Goal: Task Accomplishment & Management: Manage account settings

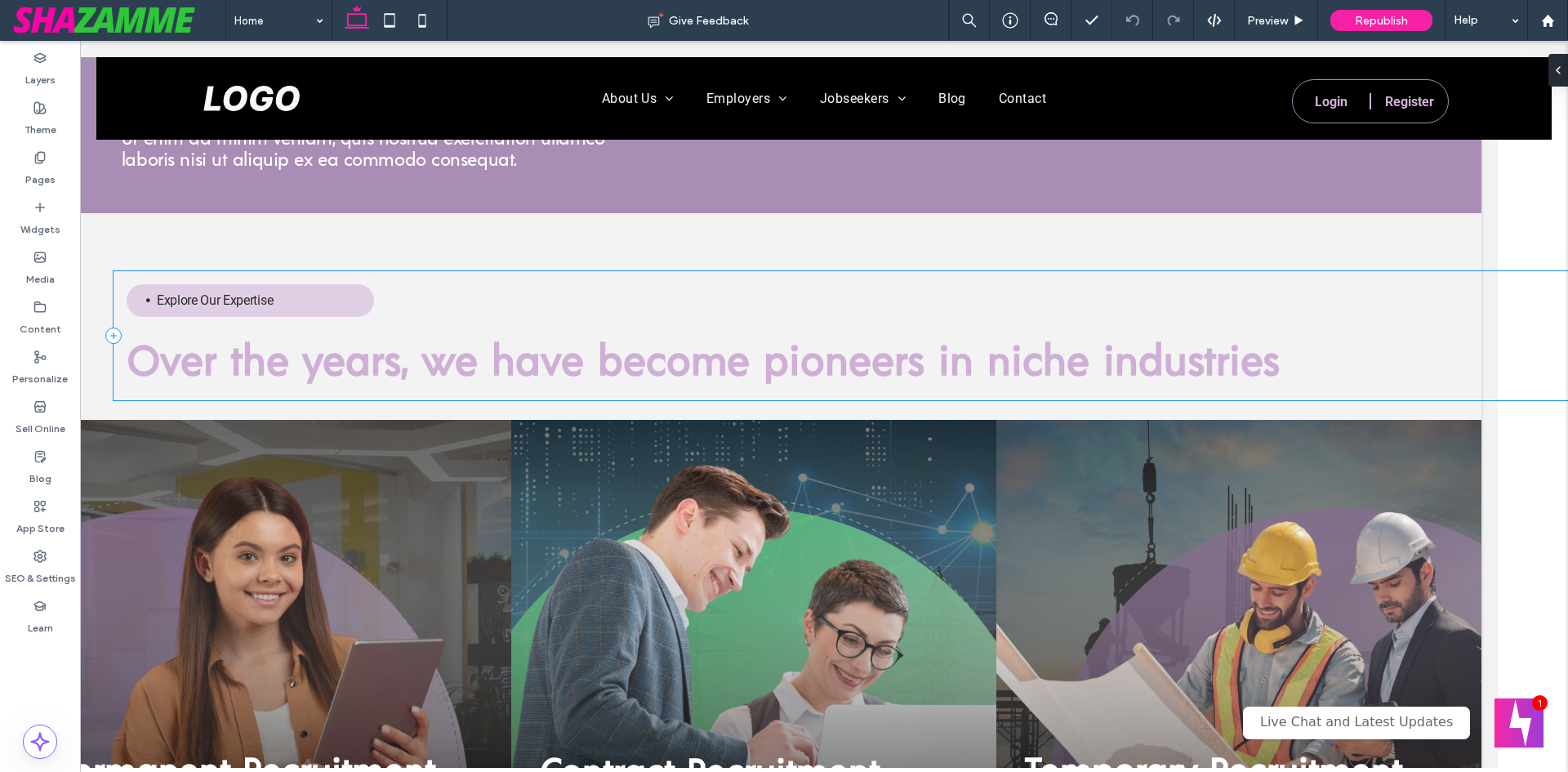
click at [1523, 297] on div "Explore Our Expertise Over the years, we have become pioneers in niche industri…" at bounding box center [841, 336] width 1456 height 129
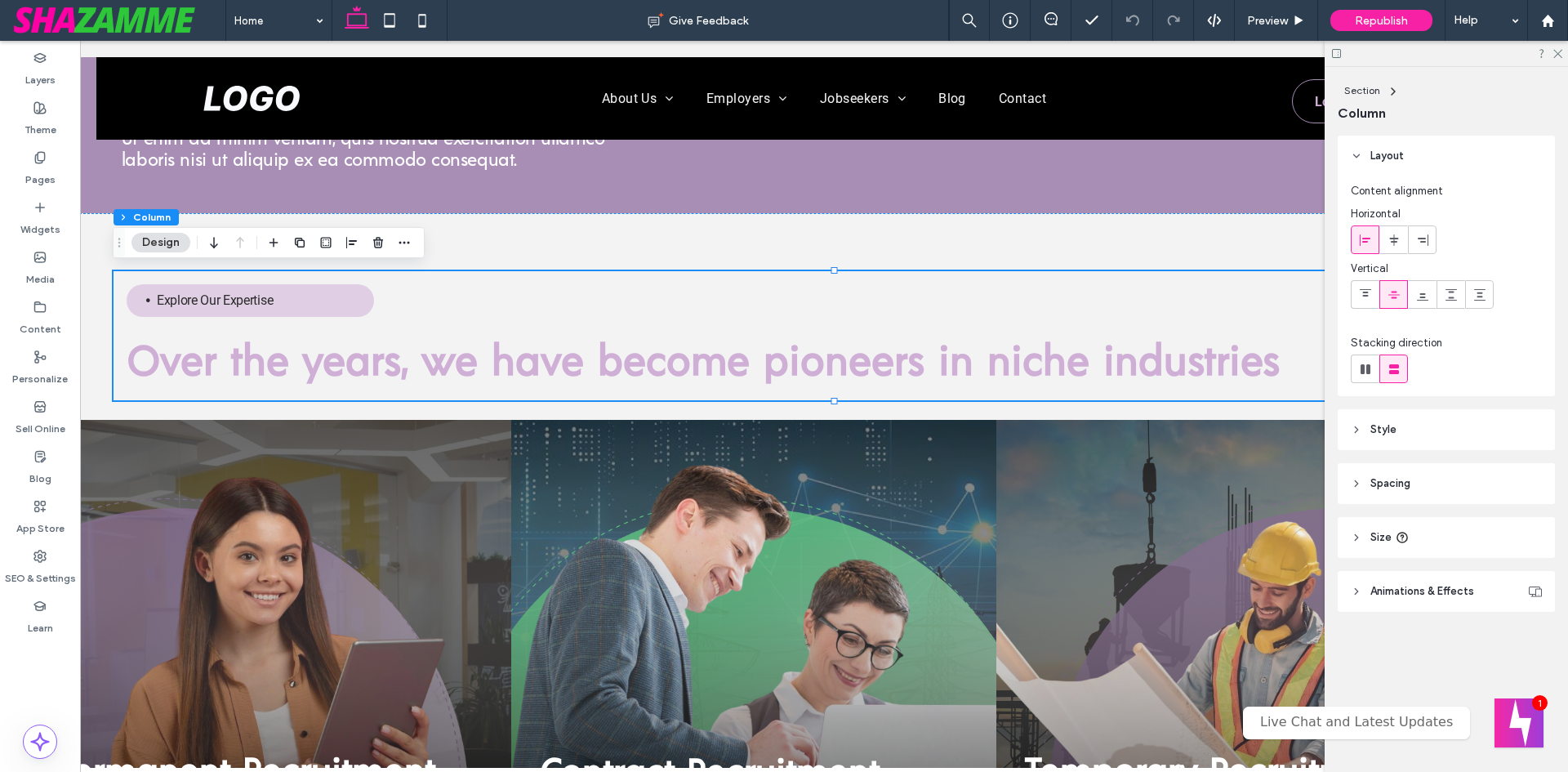
click at [1373, 537] on span "Size" at bounding box center [1381, 537] width 21 height 16
click at [1382, 422] on span "Style" at bounding box center [1383, 429] width 26 height 16
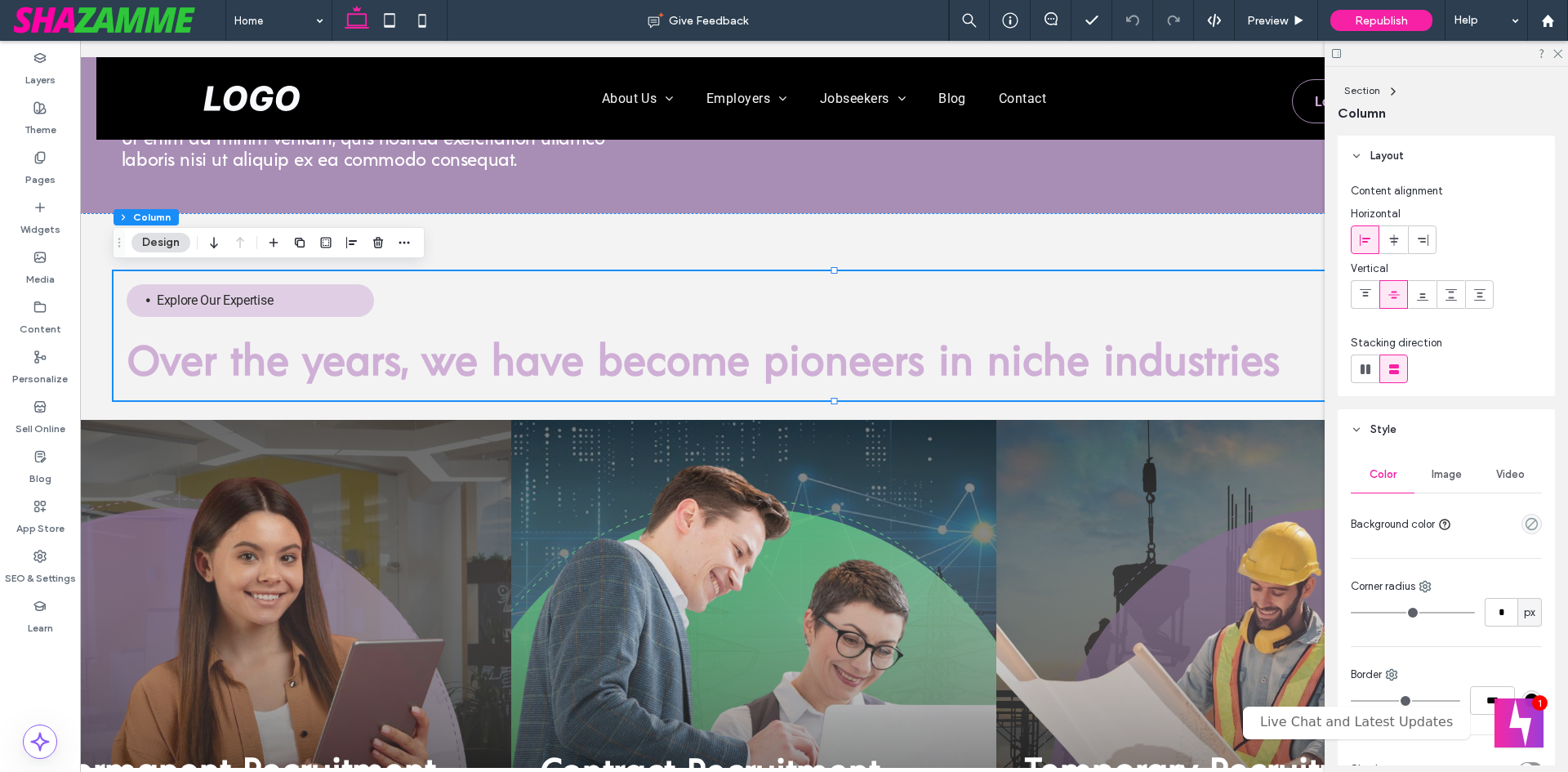
click at [1382, 422] on span "Style" at bounding box center [1383, 429] width 26 height 16
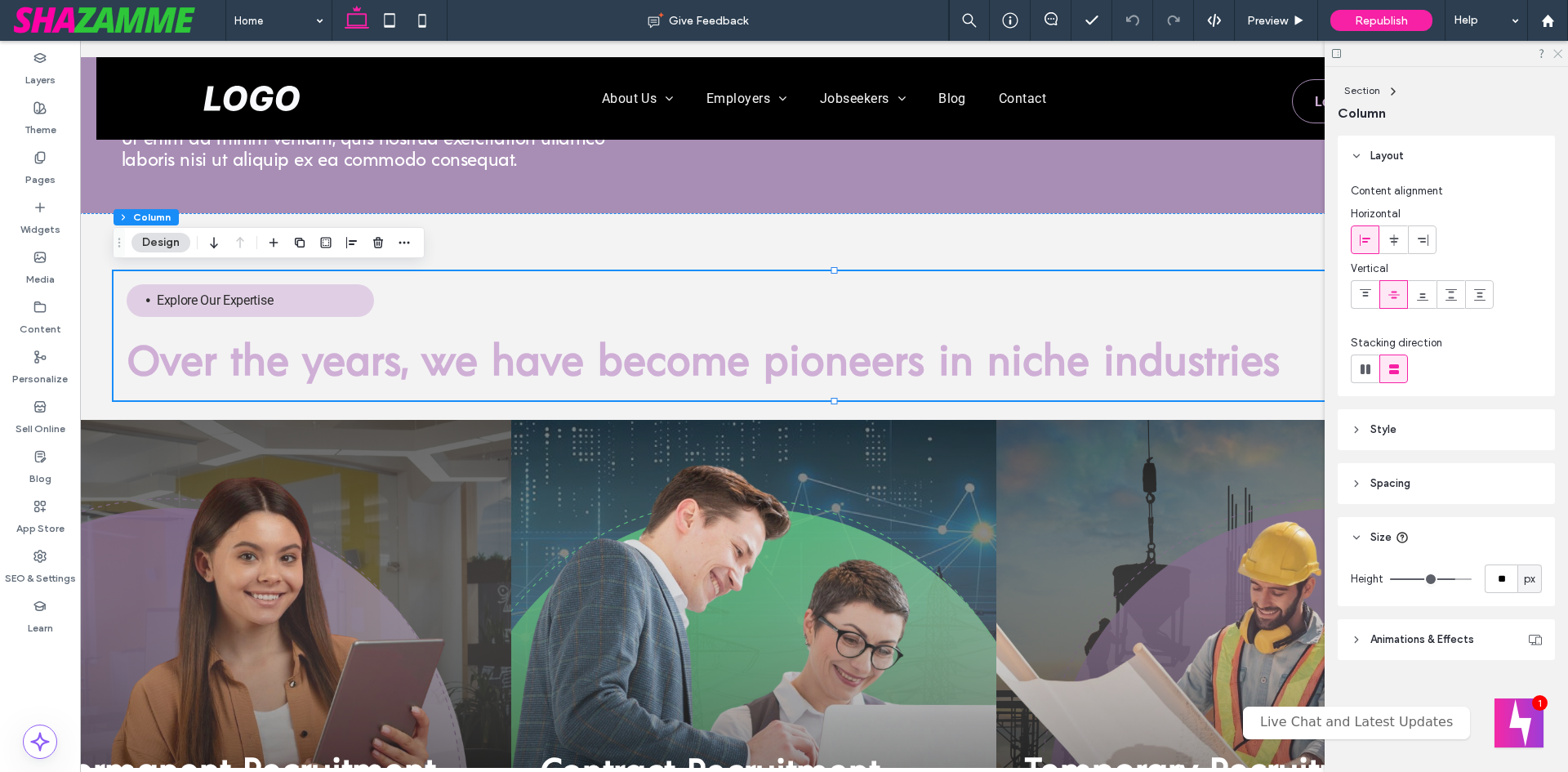
click at [1558, 55] on icon at bounding box center [1557, 52] width 11 height 11
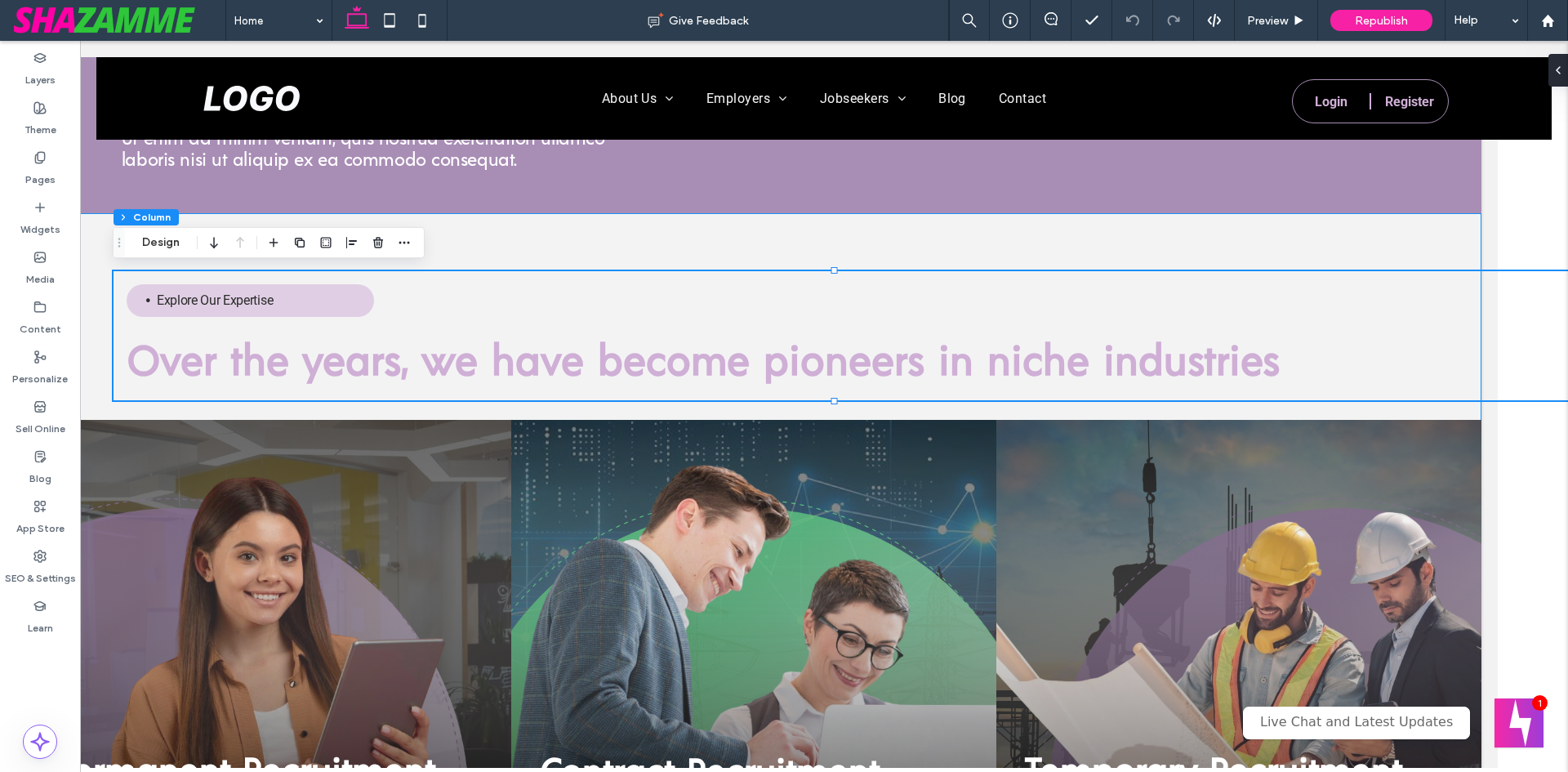
click at [100, 254] on div "Explore Our Expertise Over the years, we have become pioneers in niche industri…" at bounding box center [754, 576] width 1456 height 727
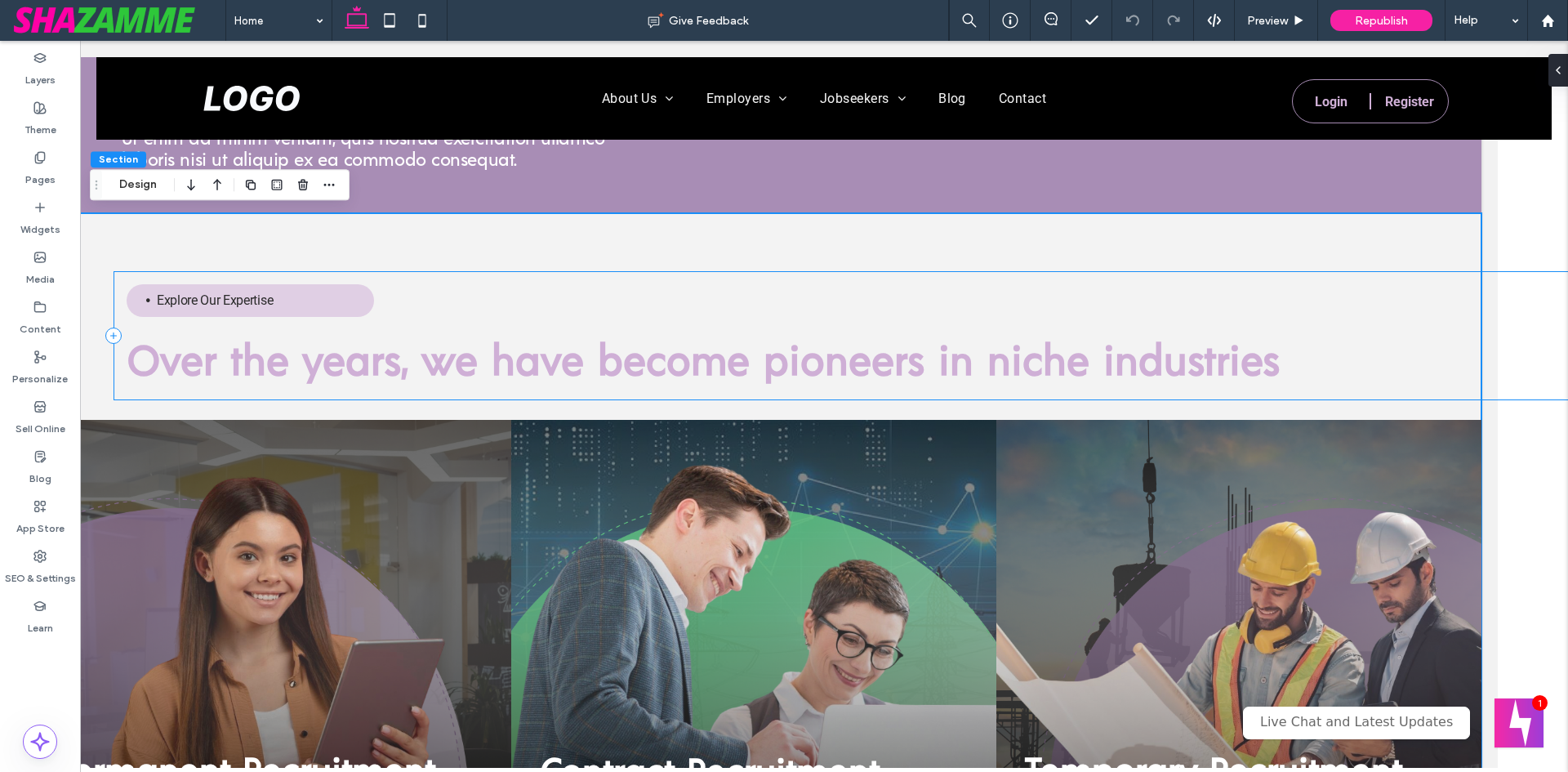
click at [1429, 311] on div "Explore Our Expertise Over the years, we have become pioneers in niche industri…" at bounding box center [841, 336] width 1456 height 129
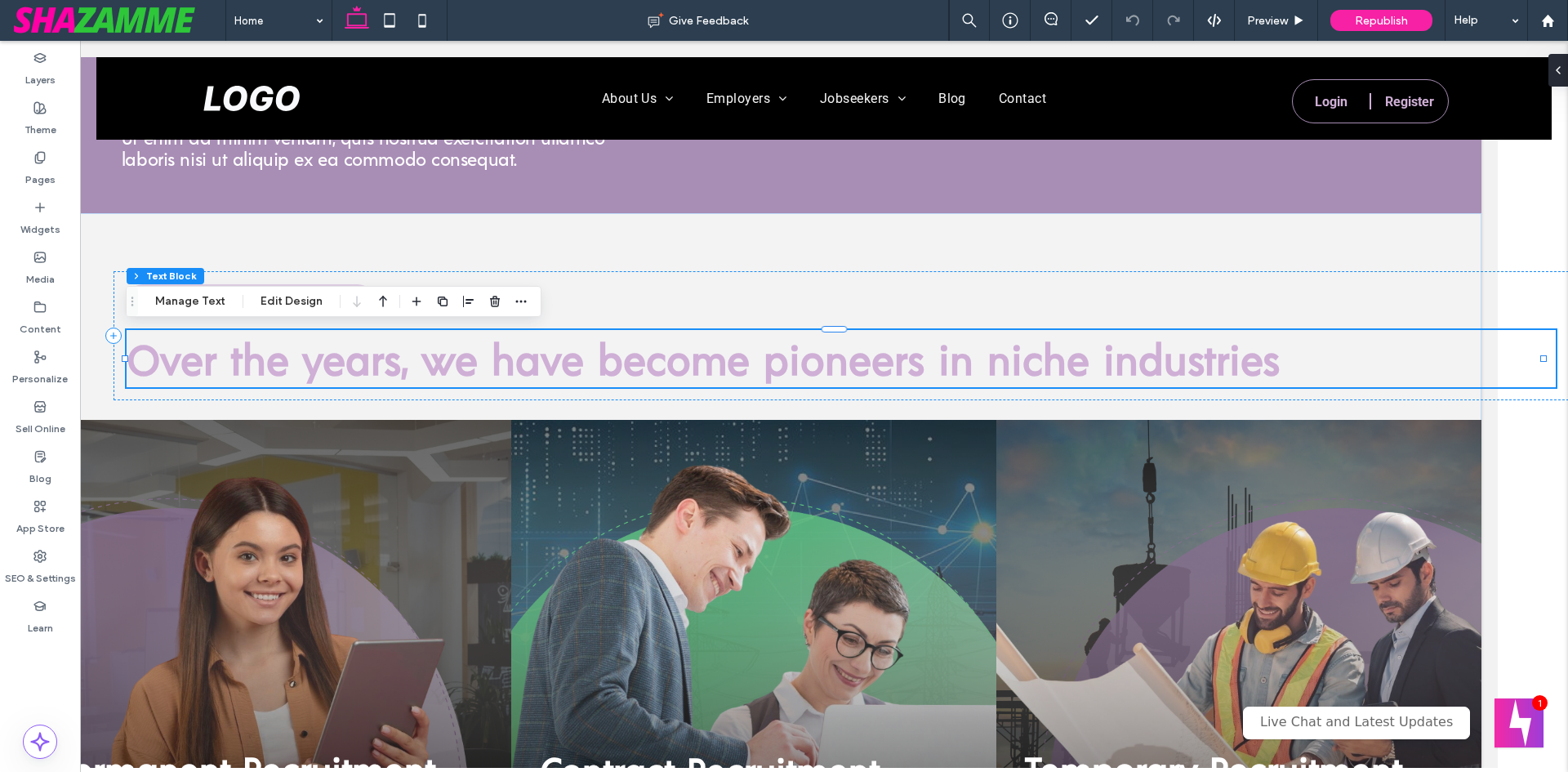
click at [760, 366] on span "Over the years, we have become pioneers in niche industries" at bounding box center [703, 358] width 1153 height 49
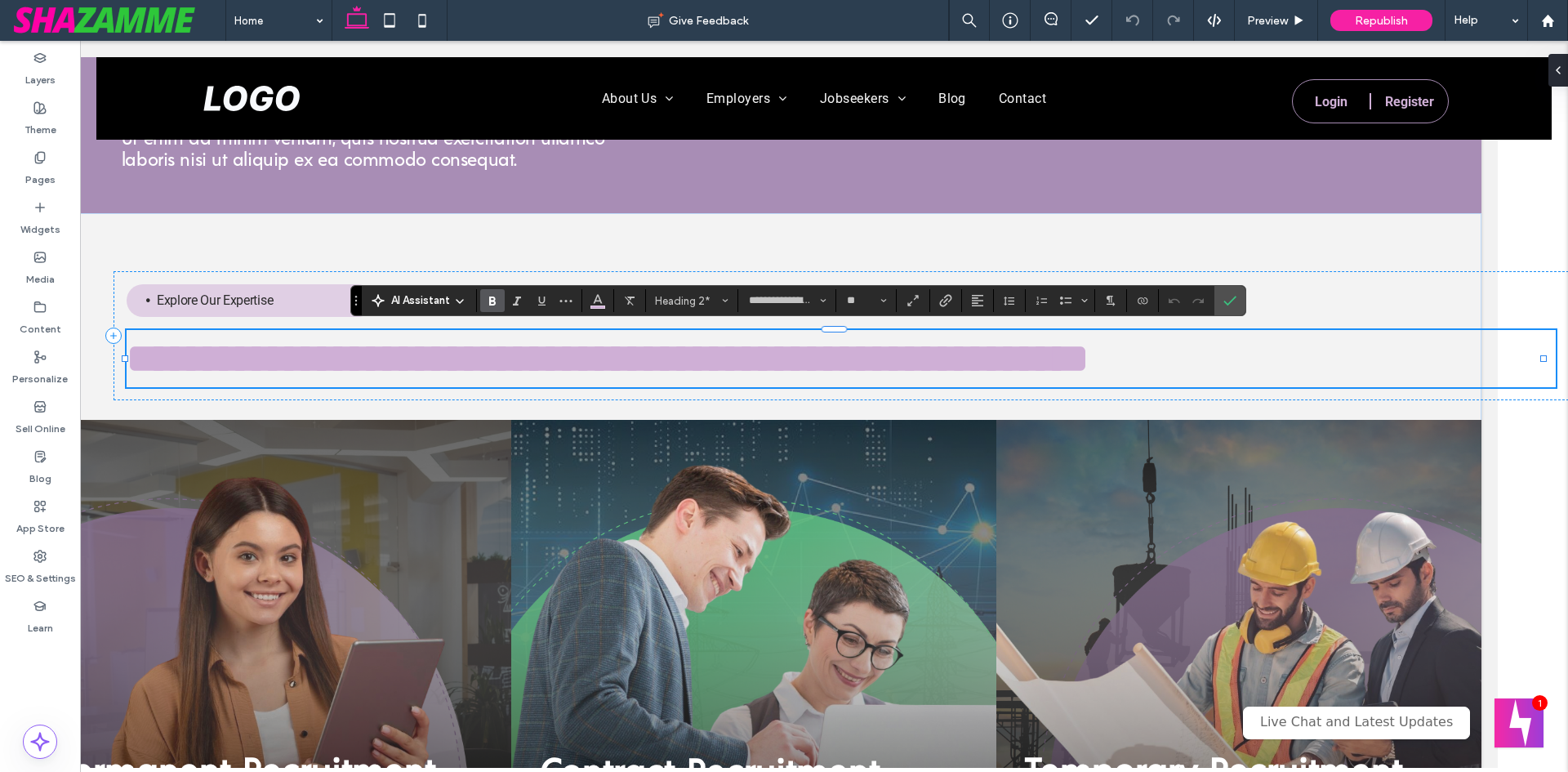
click at [760, 365] on span "**********" at bounding box center [608, 358] width 962 height 40
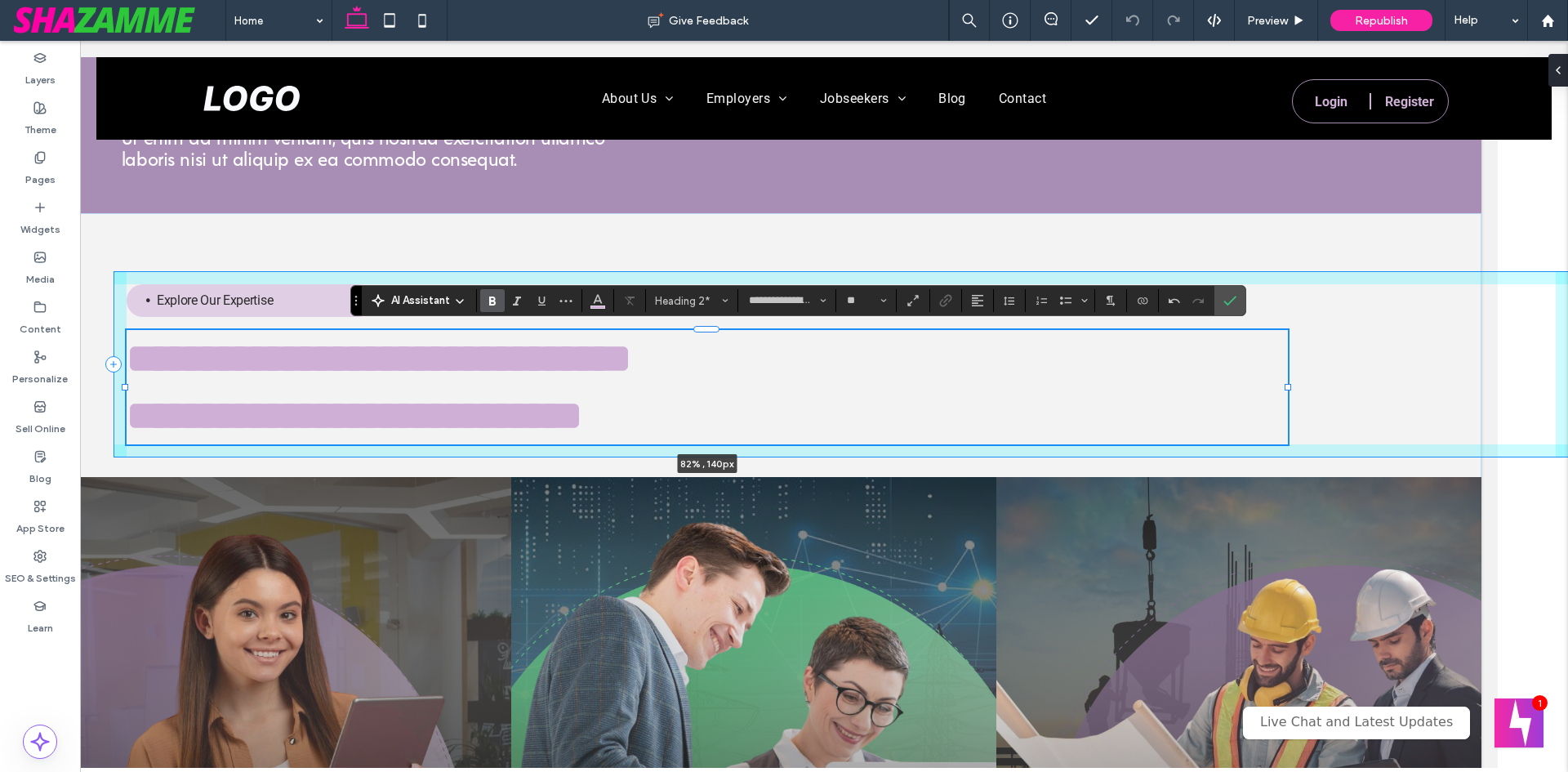
drag, startPoint x: 1543, startPoint y: 383, endPoint x: 1288, endPoint y: 381, distance: 255.0
click at [127, 331] on div at bounding box center [126, 330] width 1 height 1
type input "**"
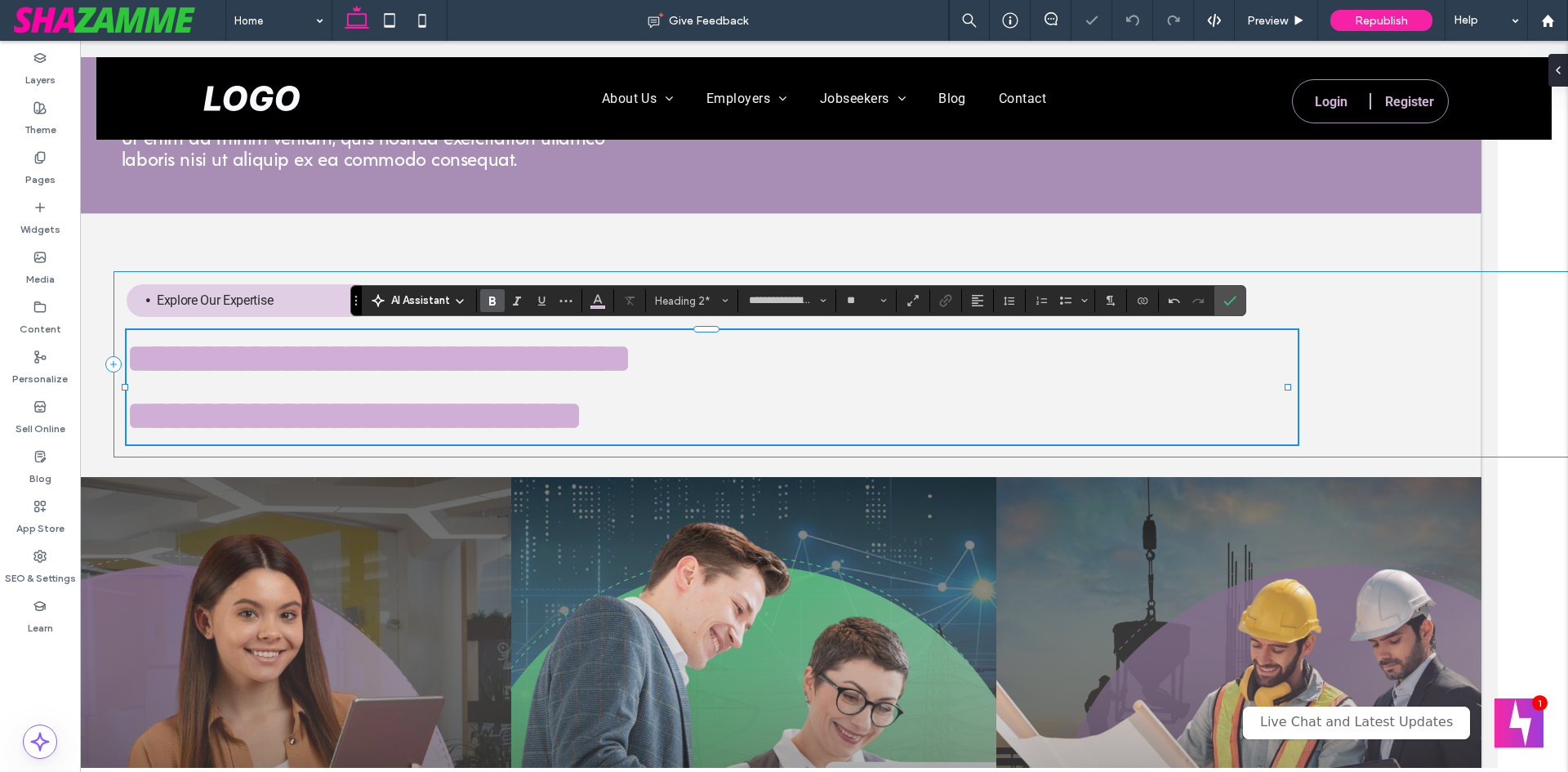
click at [1511, 337] on div "**********" at bounding box center [841, 364] width 1456 height 186
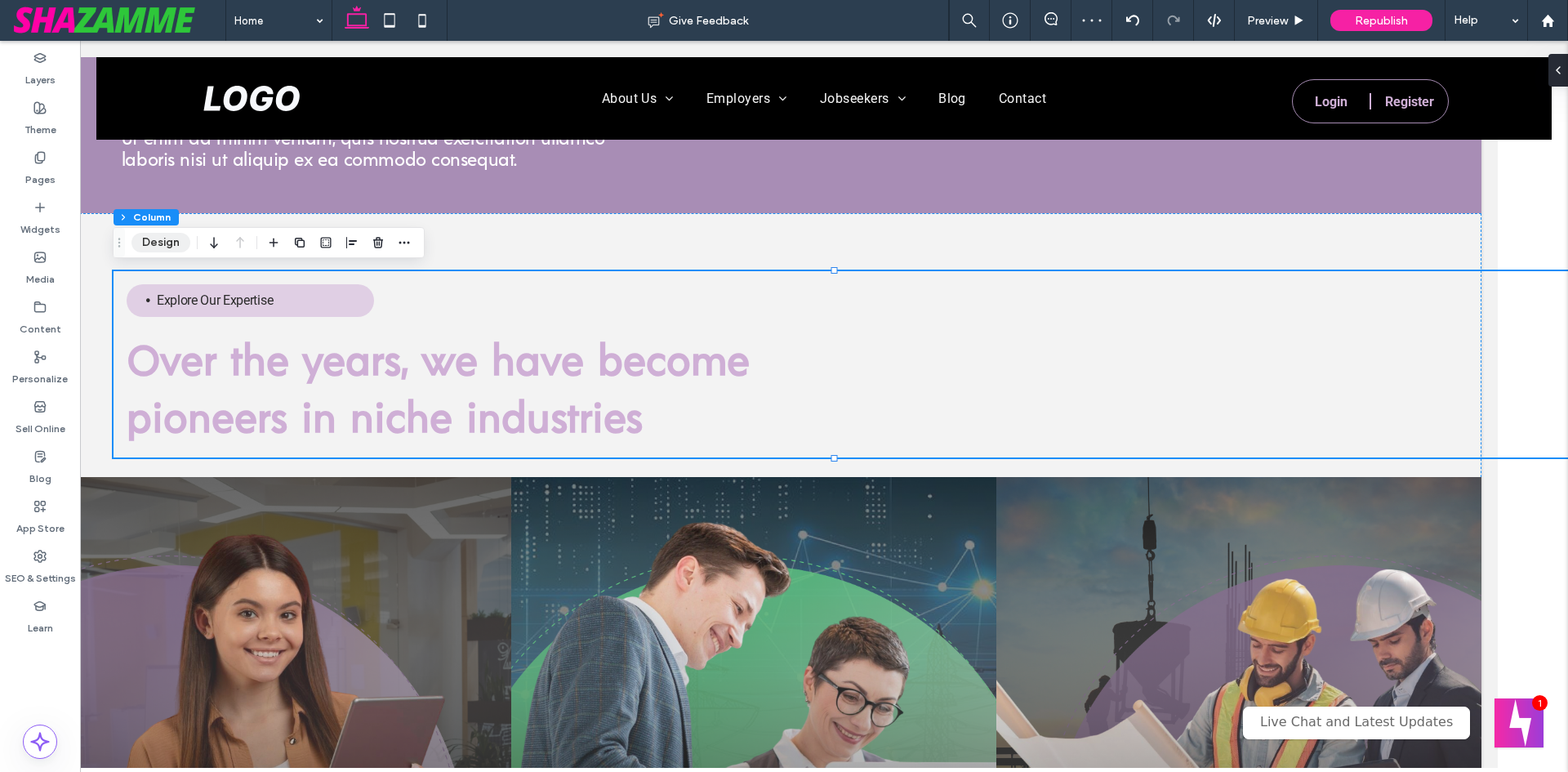
click at [170, 248] on button "Design" at bounding box center [161, 242] width 59 height 19
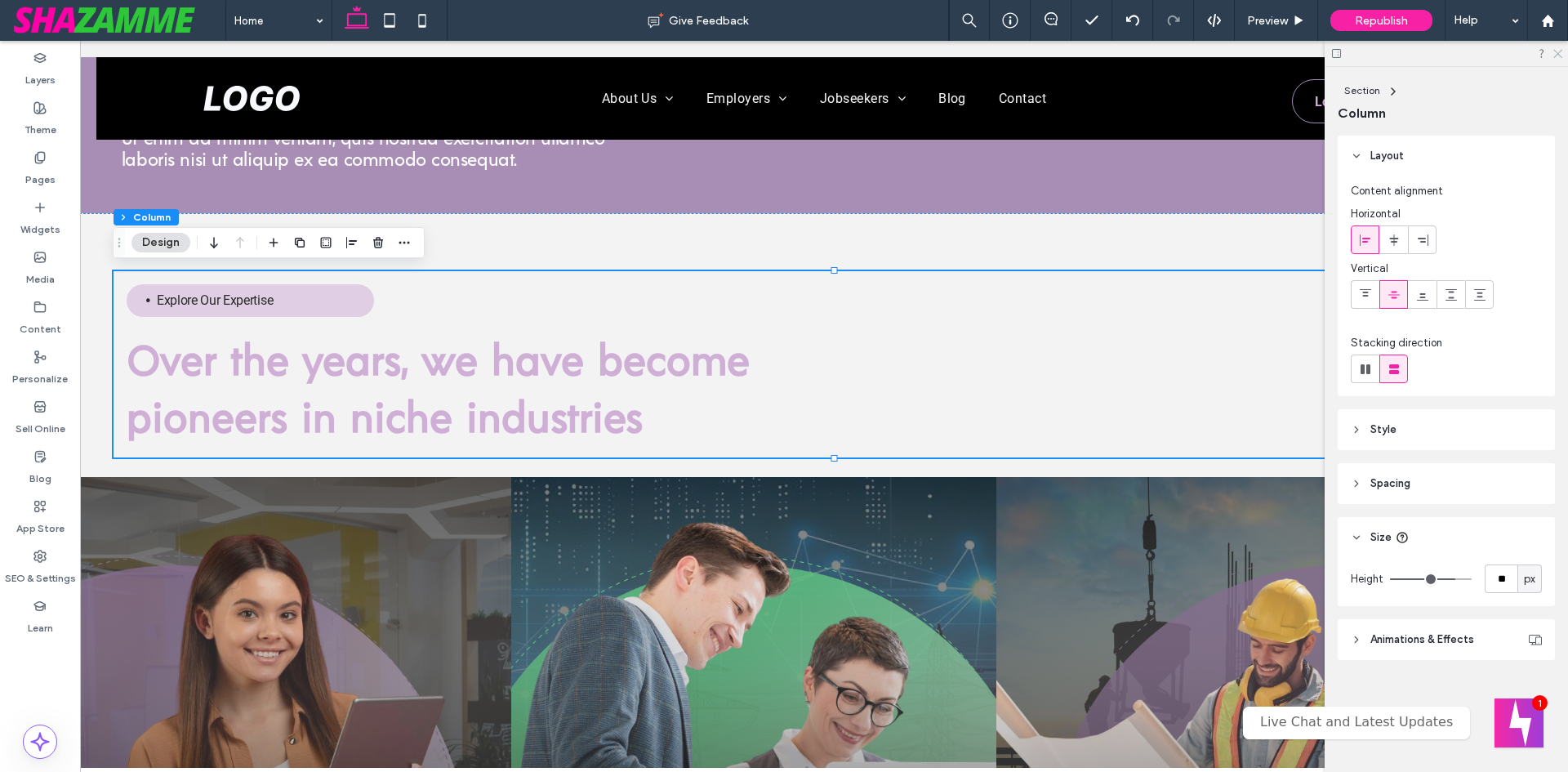
click at [1559, 55] on icon at bounding box center [1557, 52] width 11 height 11
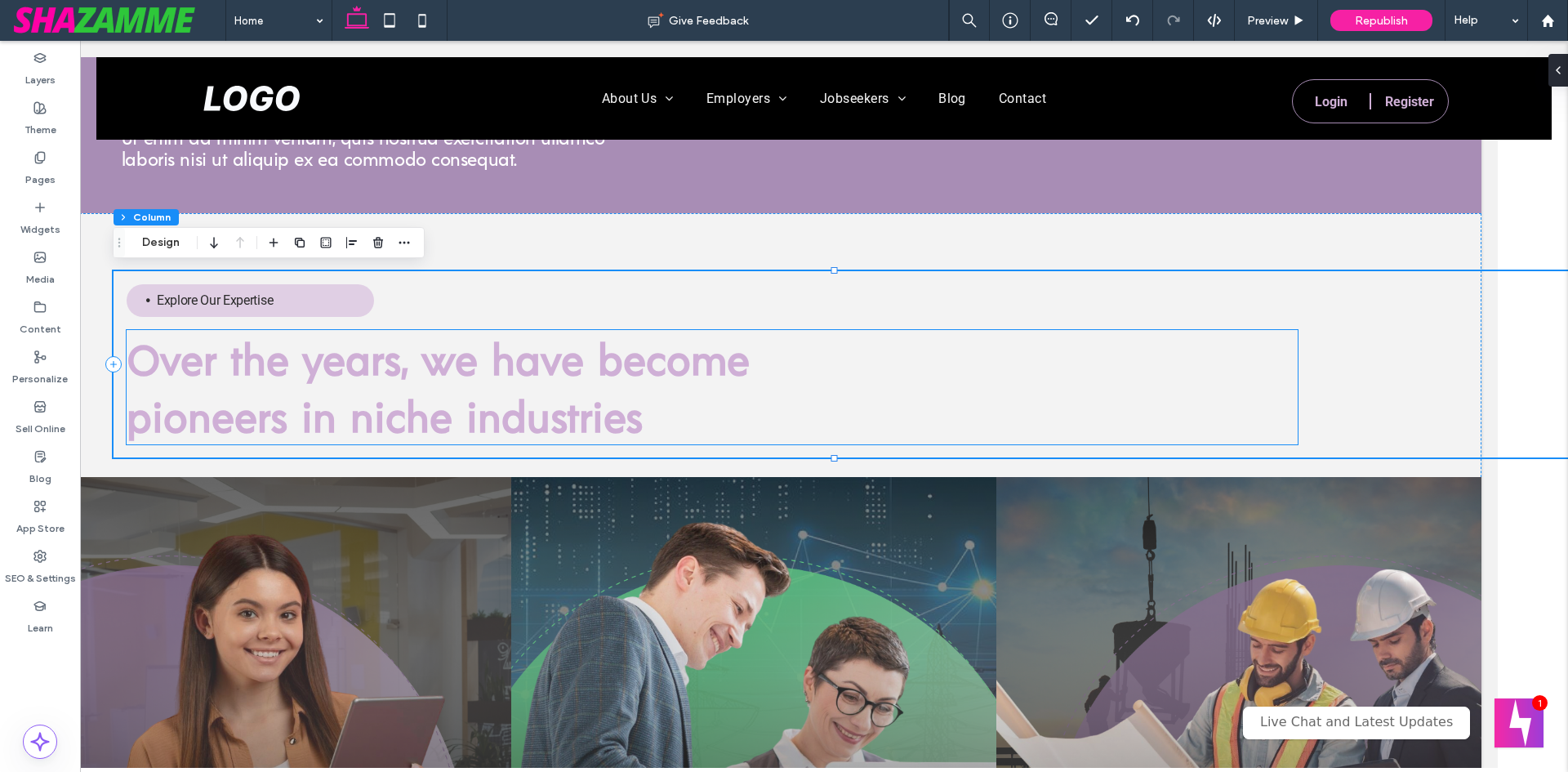
click at [610, 399] on span "﻿ pioneers in niche industries" at bounding box center [384, 415] width 516 height 49
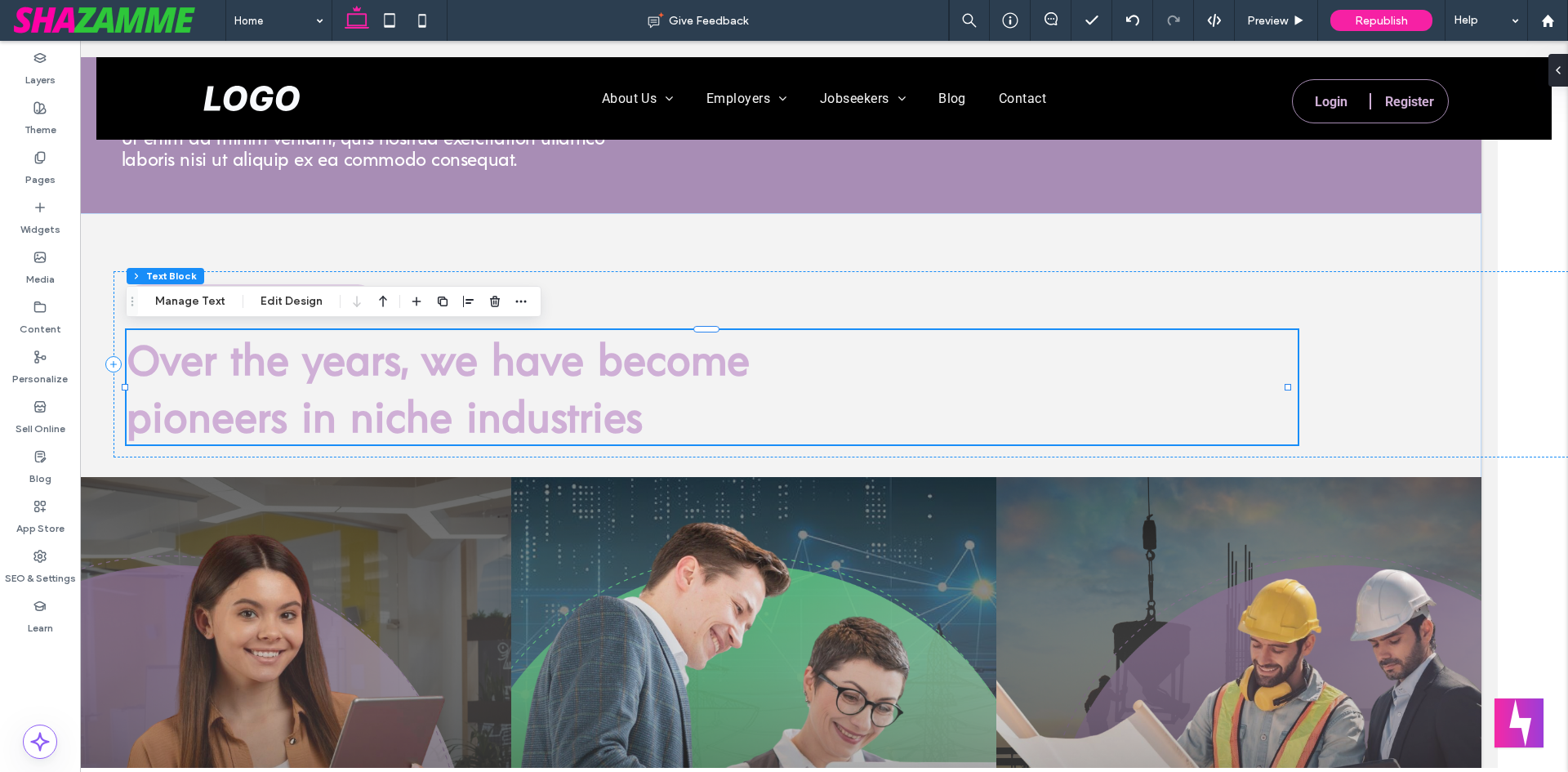
click at [720, 371] on span "Over the years, we have become" at bounding box center [438, 358] width 623 height 49
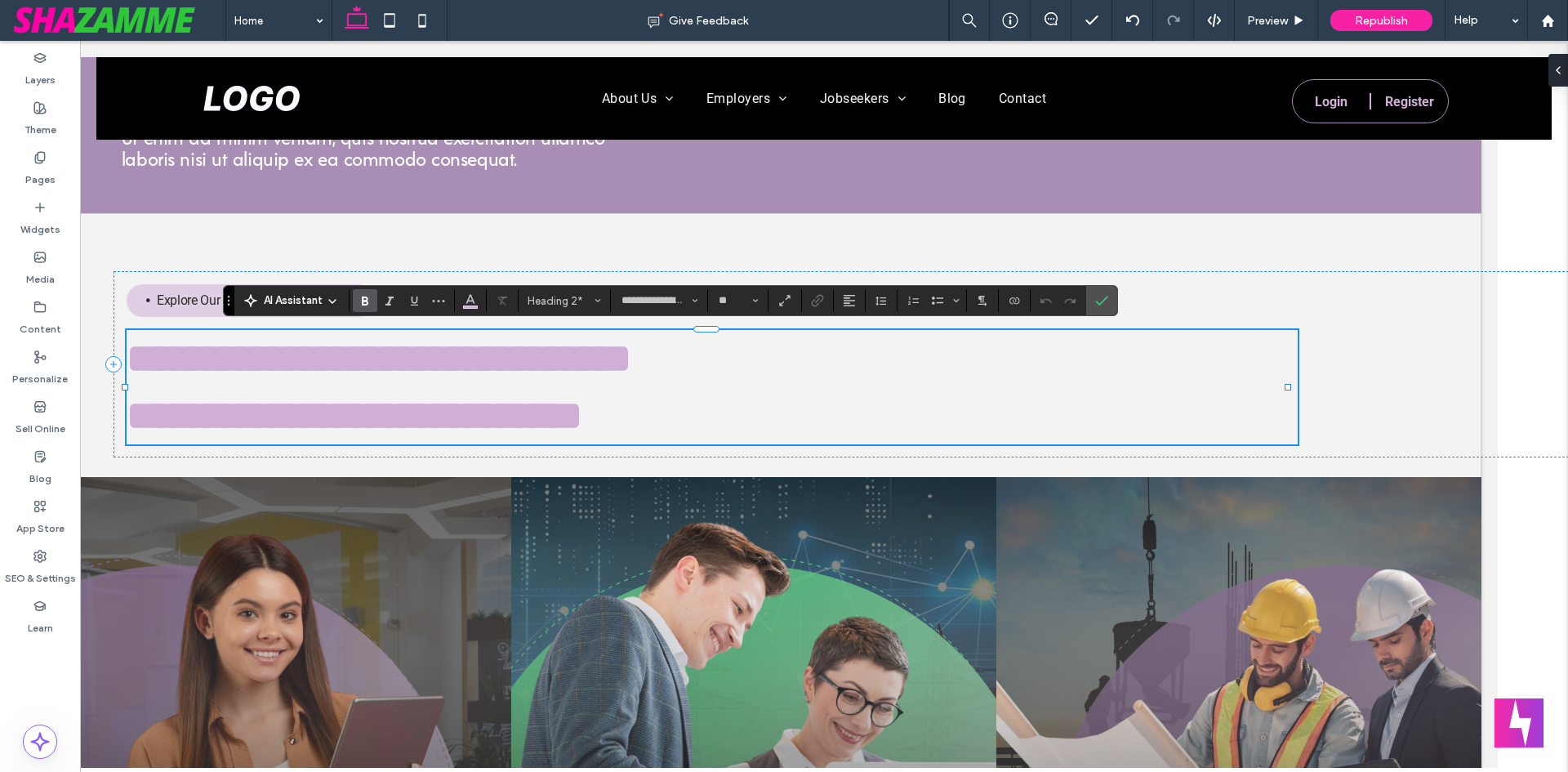
click at [774, 368] on h2 "**********" at bounding box center [712, 358] width 1171 height 57
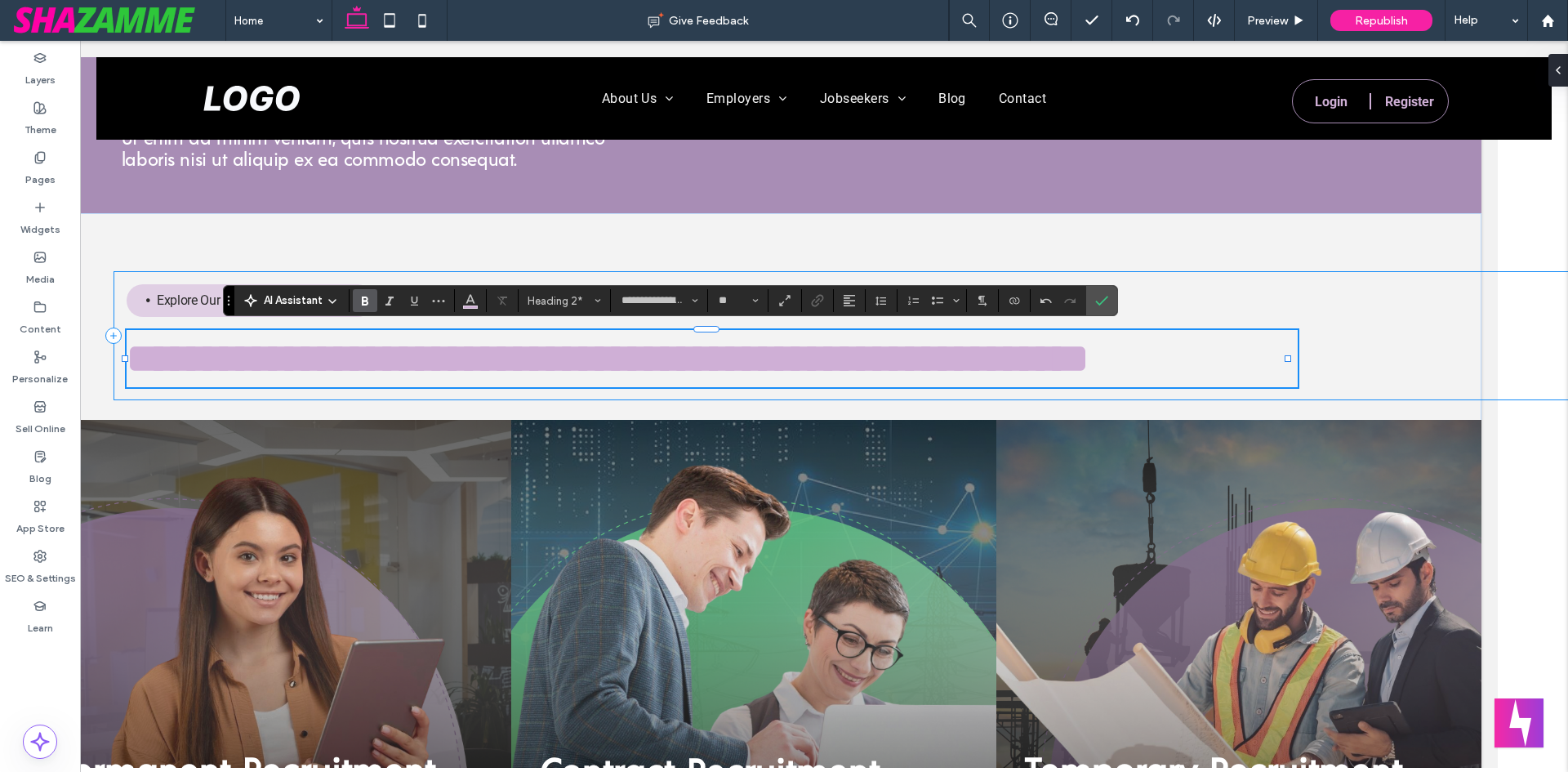
click at [1487, 352] on div "**********" at bounding box center [841, 336] width 1456 height 129
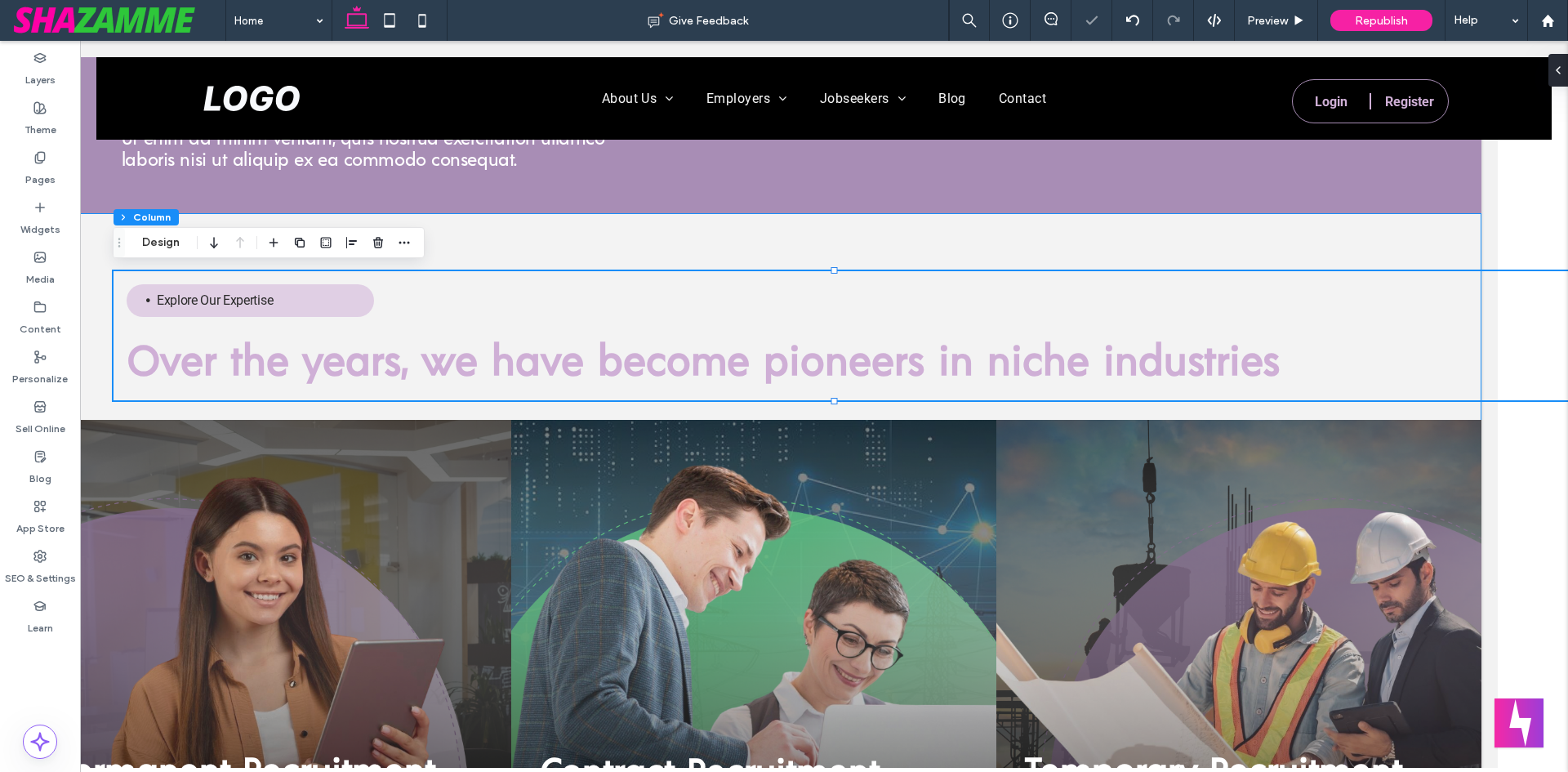
click at [1407, 234] on div "Explore Our Expertise Over the years, we have become pioneers in niche industri…" at bounding box center [754, 576] width 1456 height 727
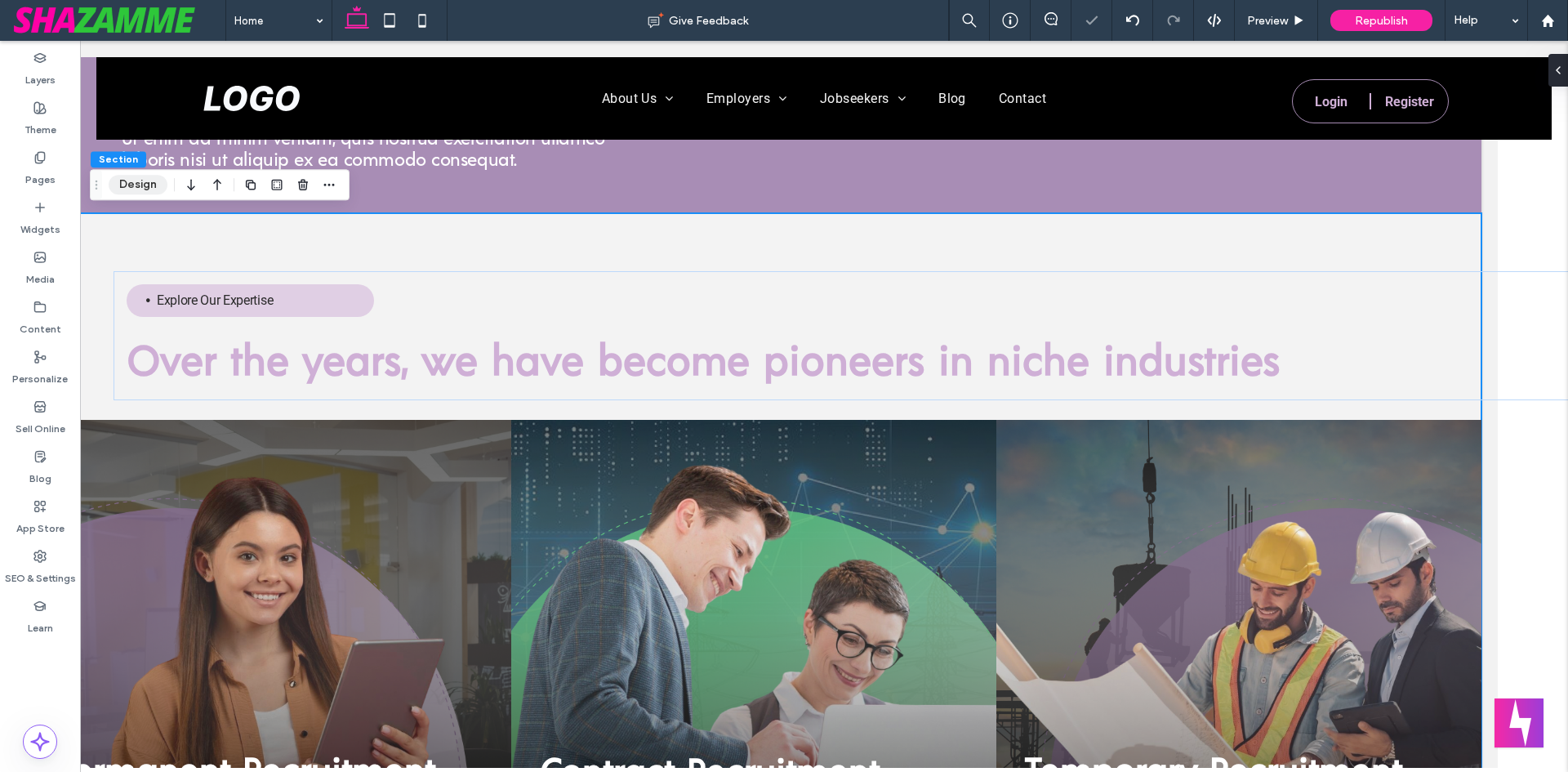
click at [115, 180] on button "Design" at bounding box center [138, 184] width 59 height 19
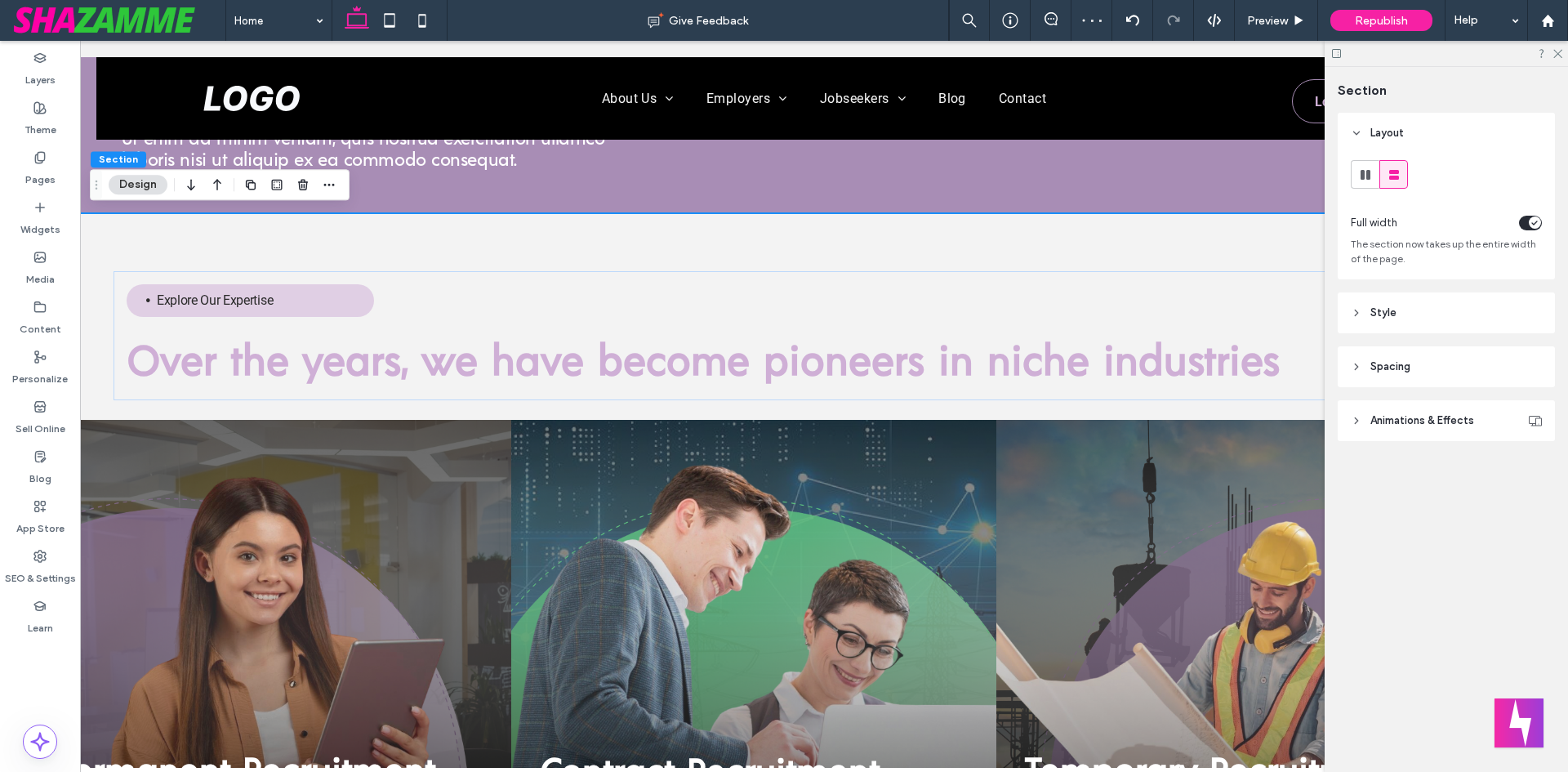
click at [1389, 310] on span "Style" at bounding box center [1383, 312] width 26 height 16
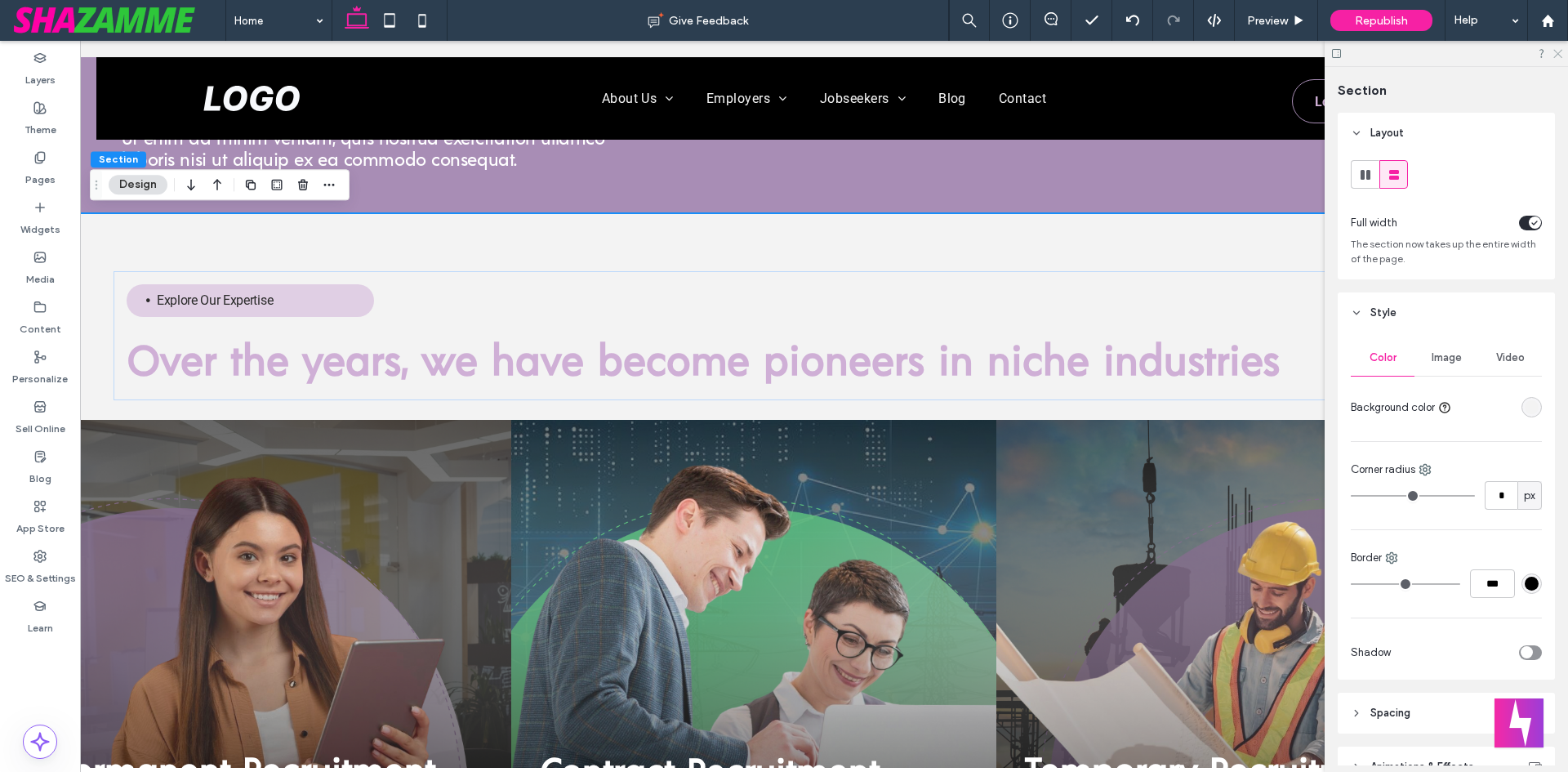
click at [1560, 49] on icon at bounding box center [1557, 52] width 11 height 11
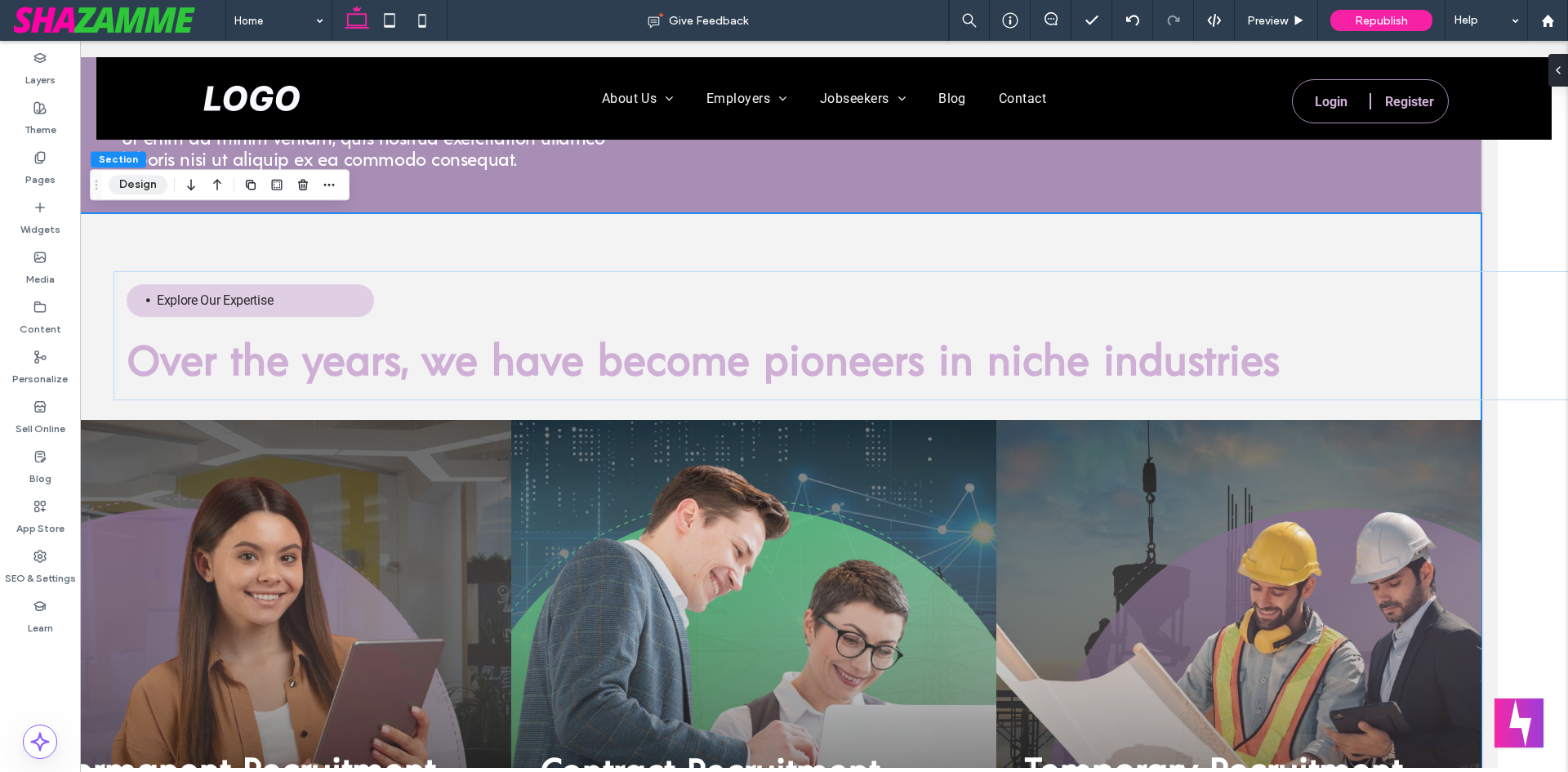
click at [139, 184] on button "Design" at bounding box center [138, 184] width 59 height 19
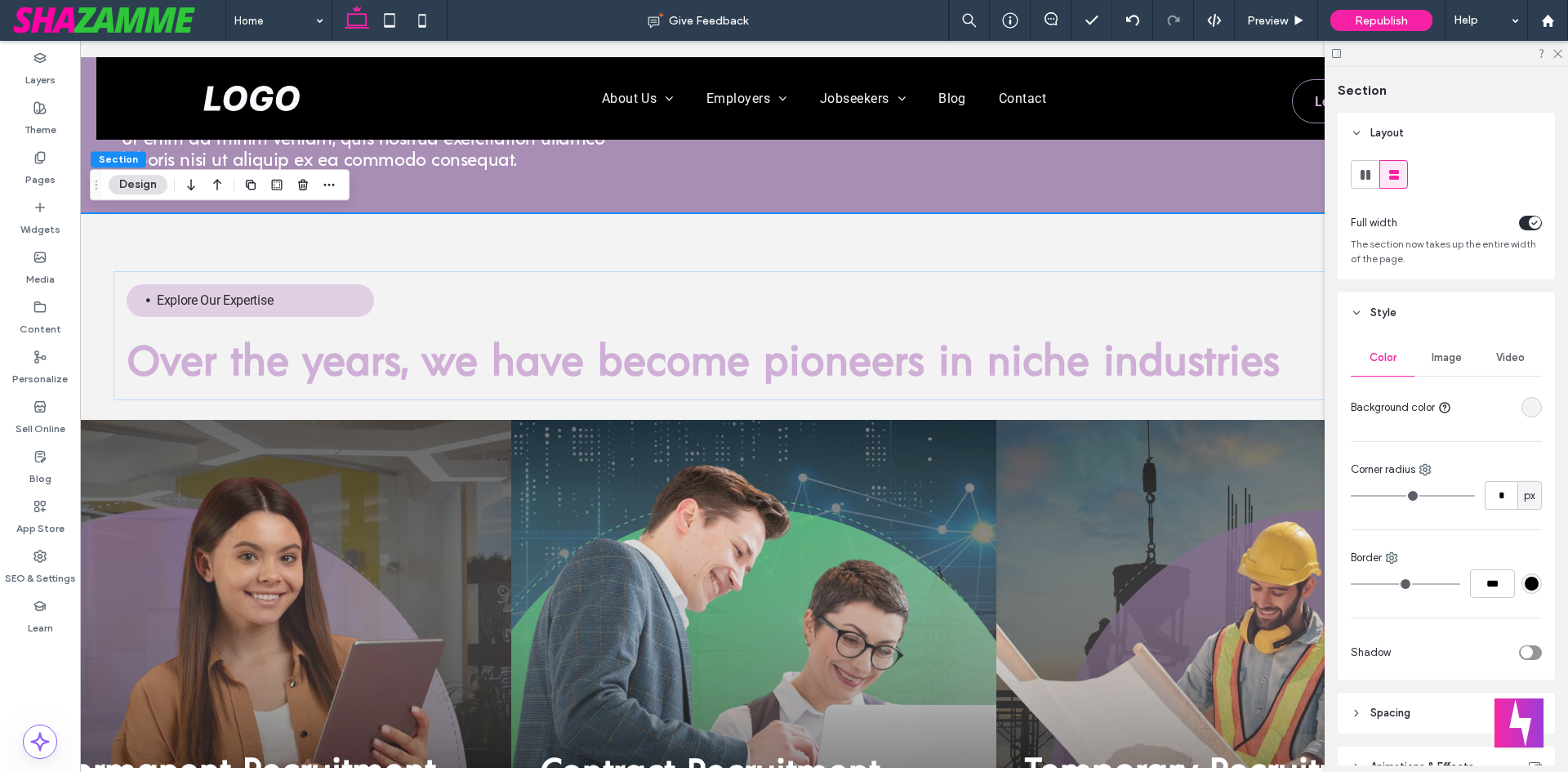
click at [1529, 226] on div "toggle" at bounding box center [1535, 222] width 13 height 13
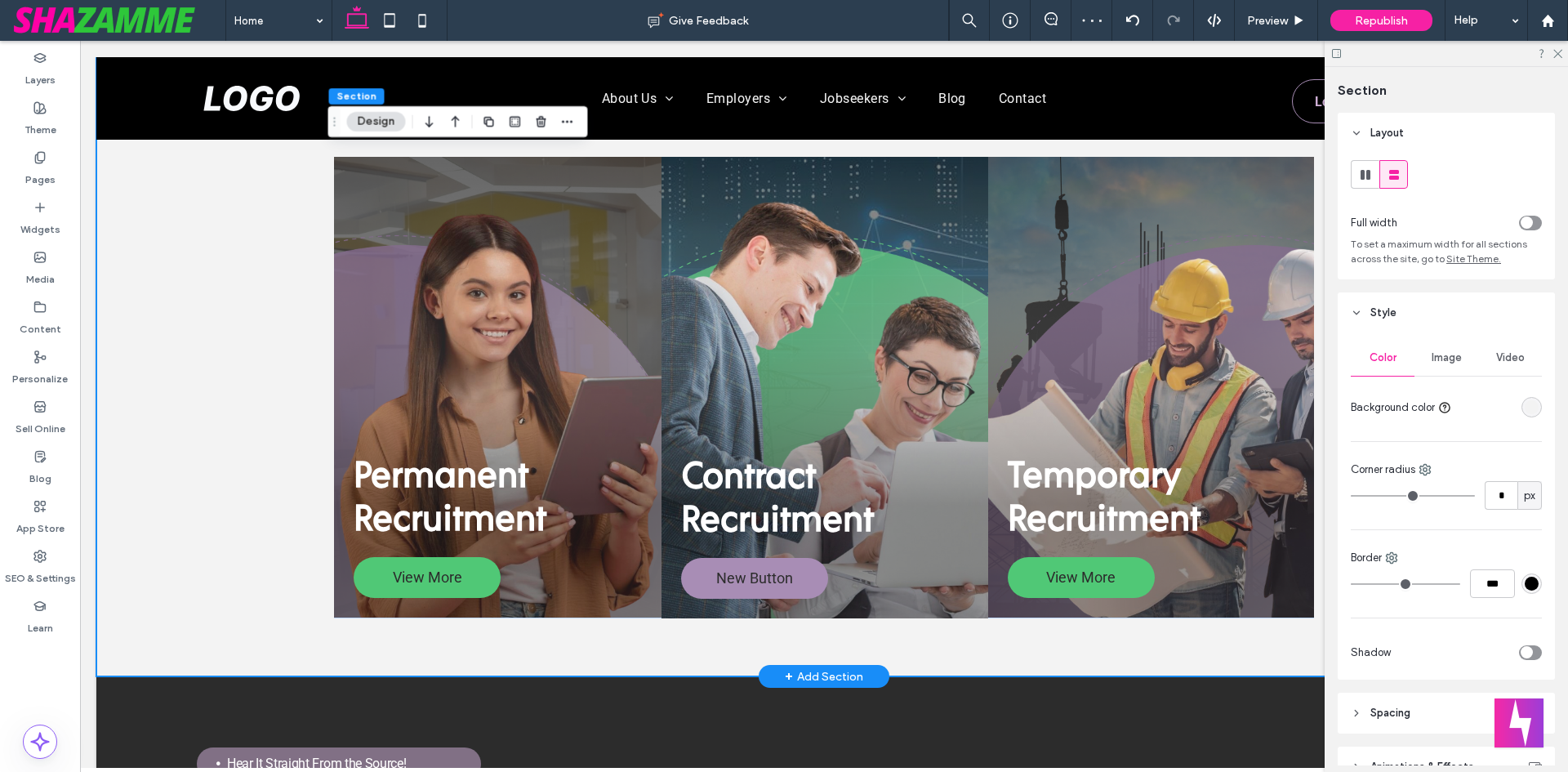
scroll to position [1797, 0]
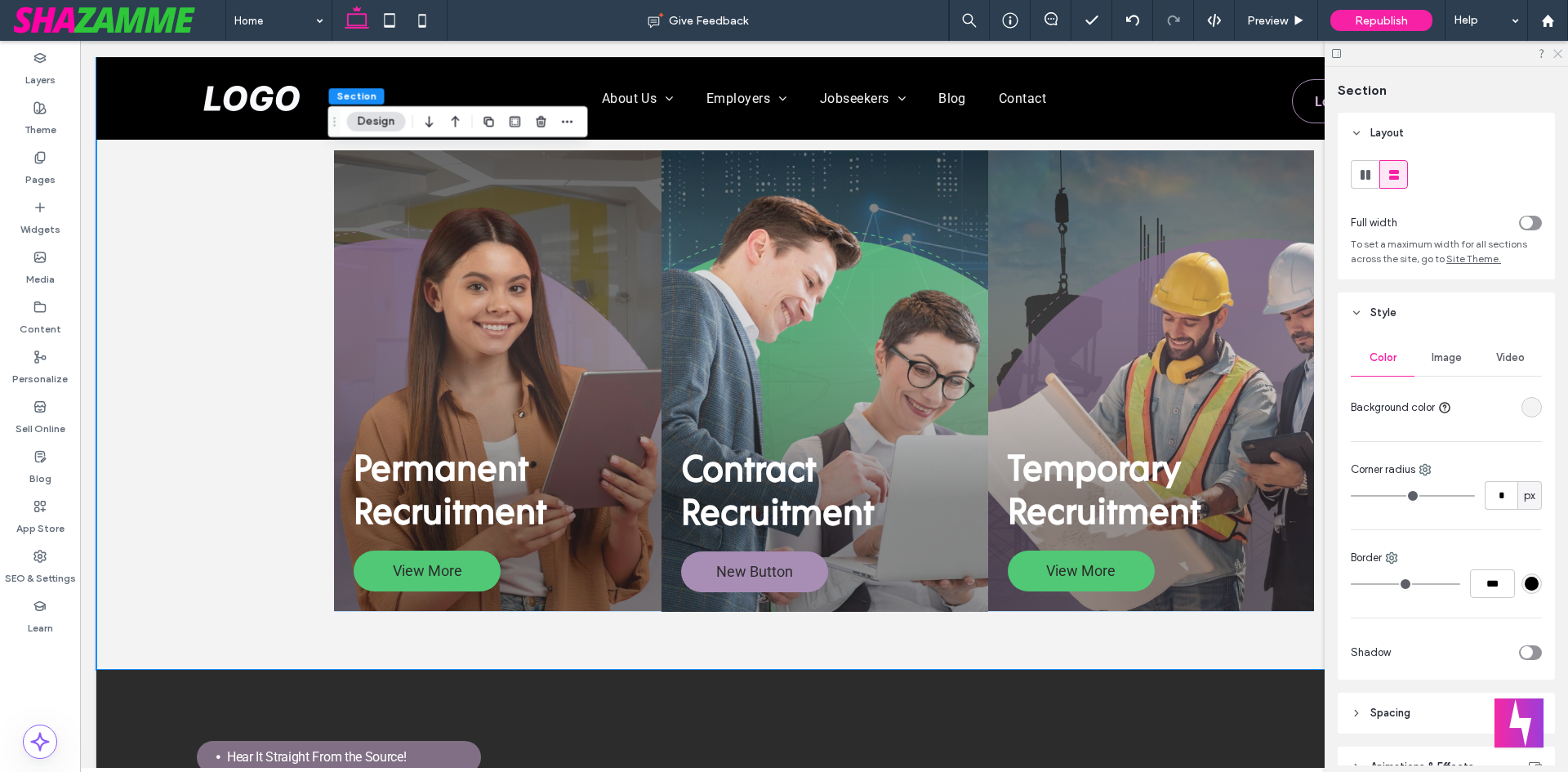
click at [1559, 52] on icon at bounding box center [1557, 52] width 11 height 11
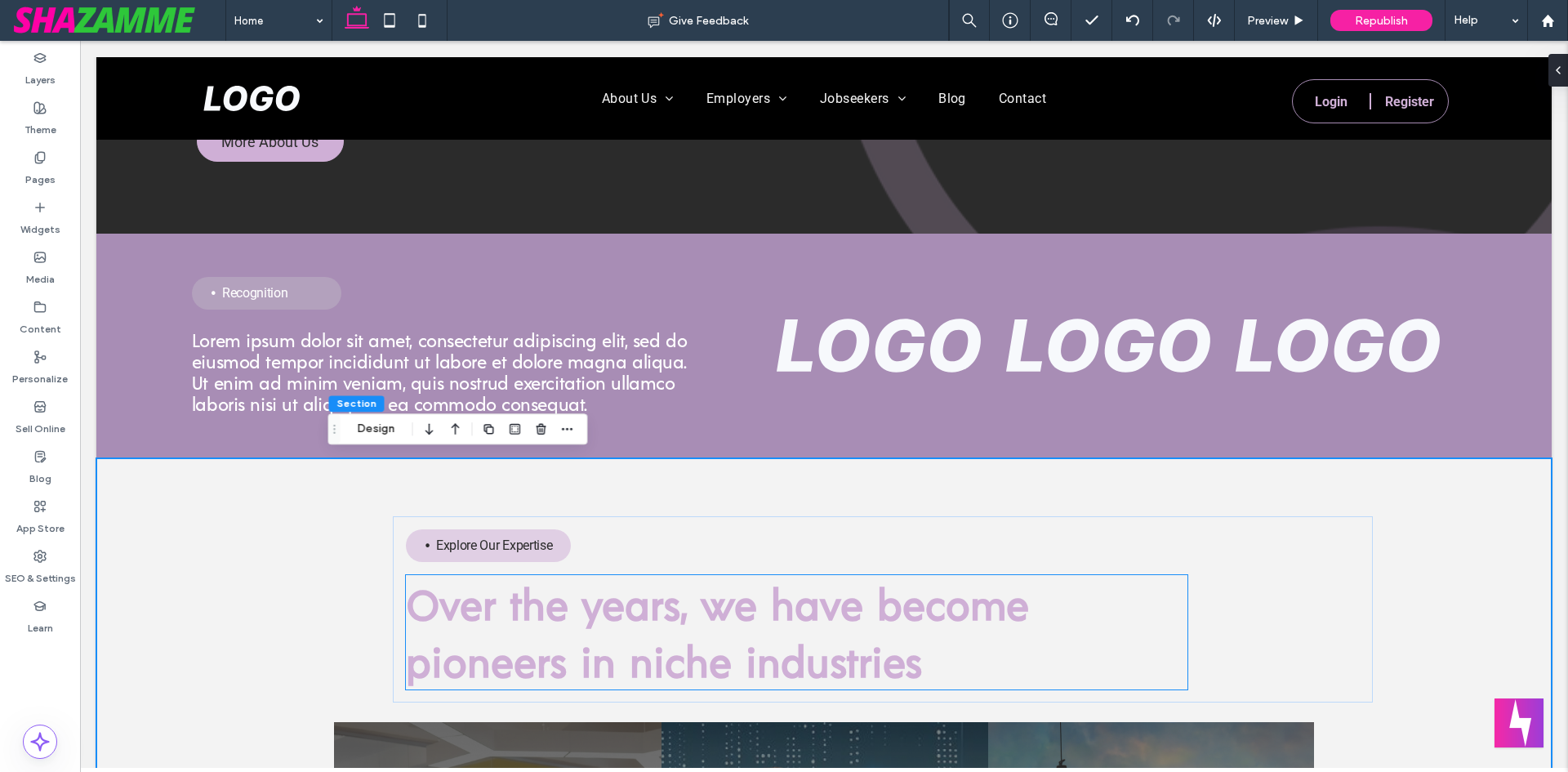
scroll to position [1388, 0]
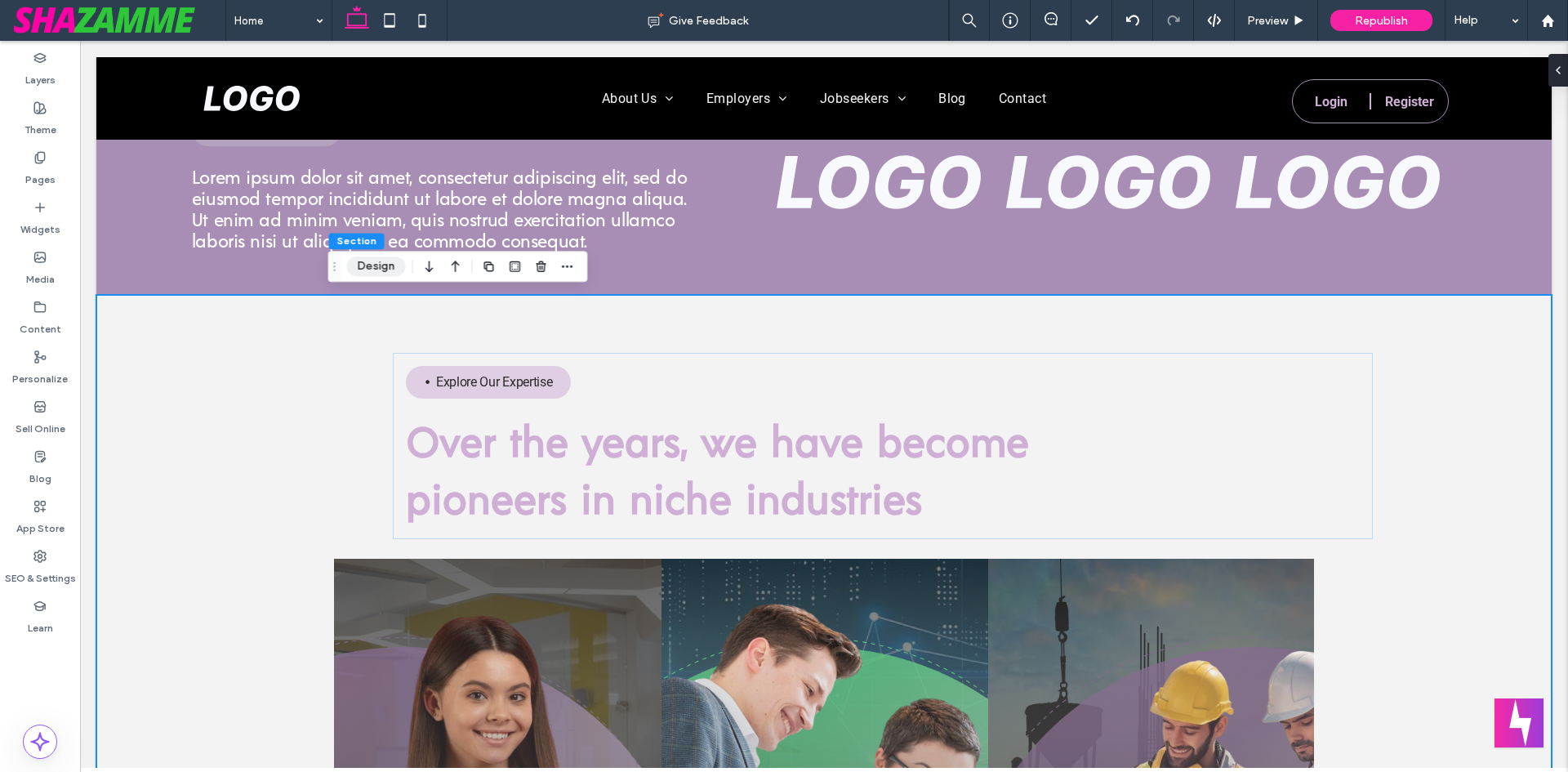
click at [374, 264] on button "Design" at bounding box center [377, 266] width 59 height 19
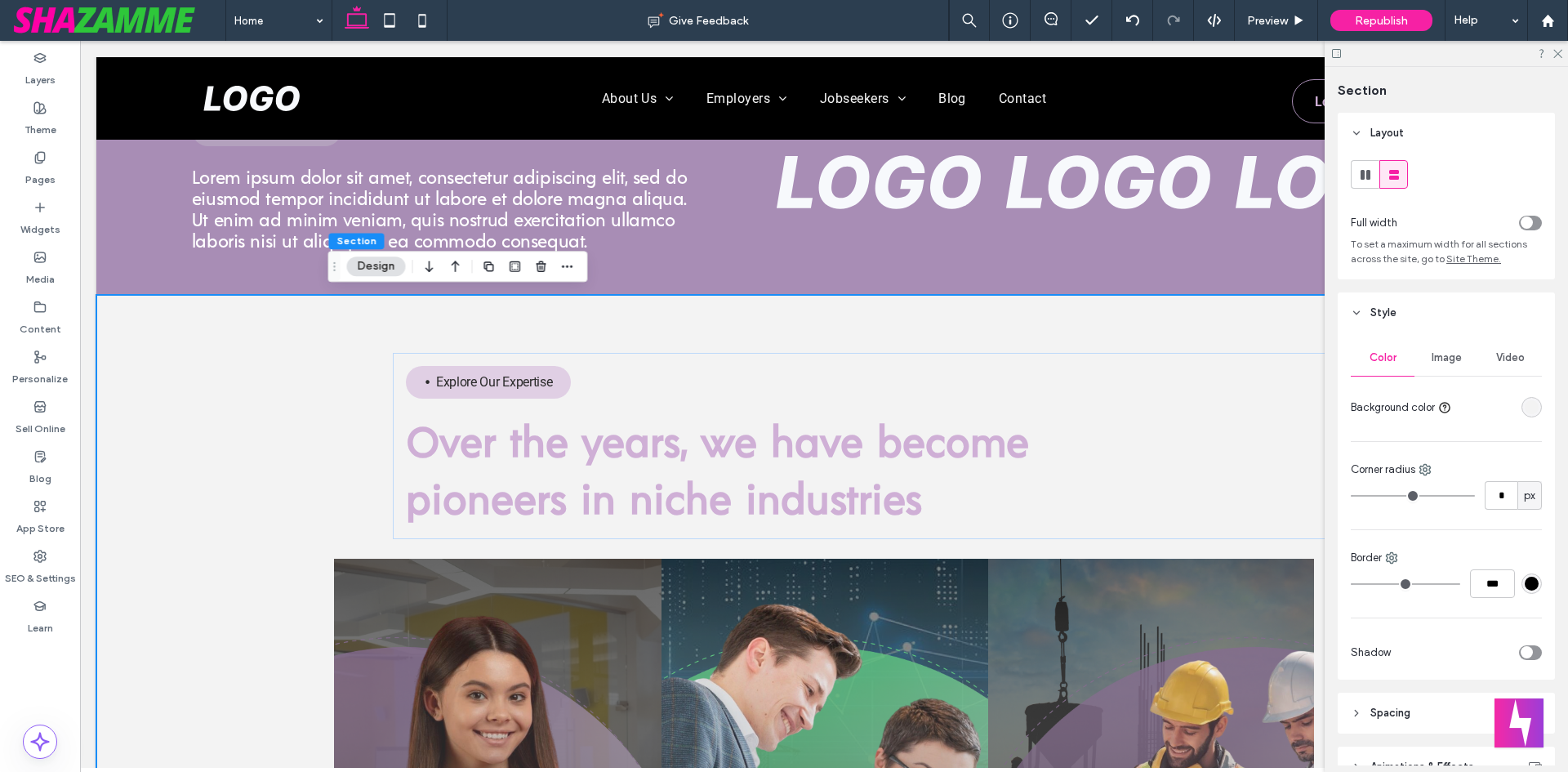
click at [1530, 218] on div "toggle" at bounding box center [1530, 223] width 23 height 15
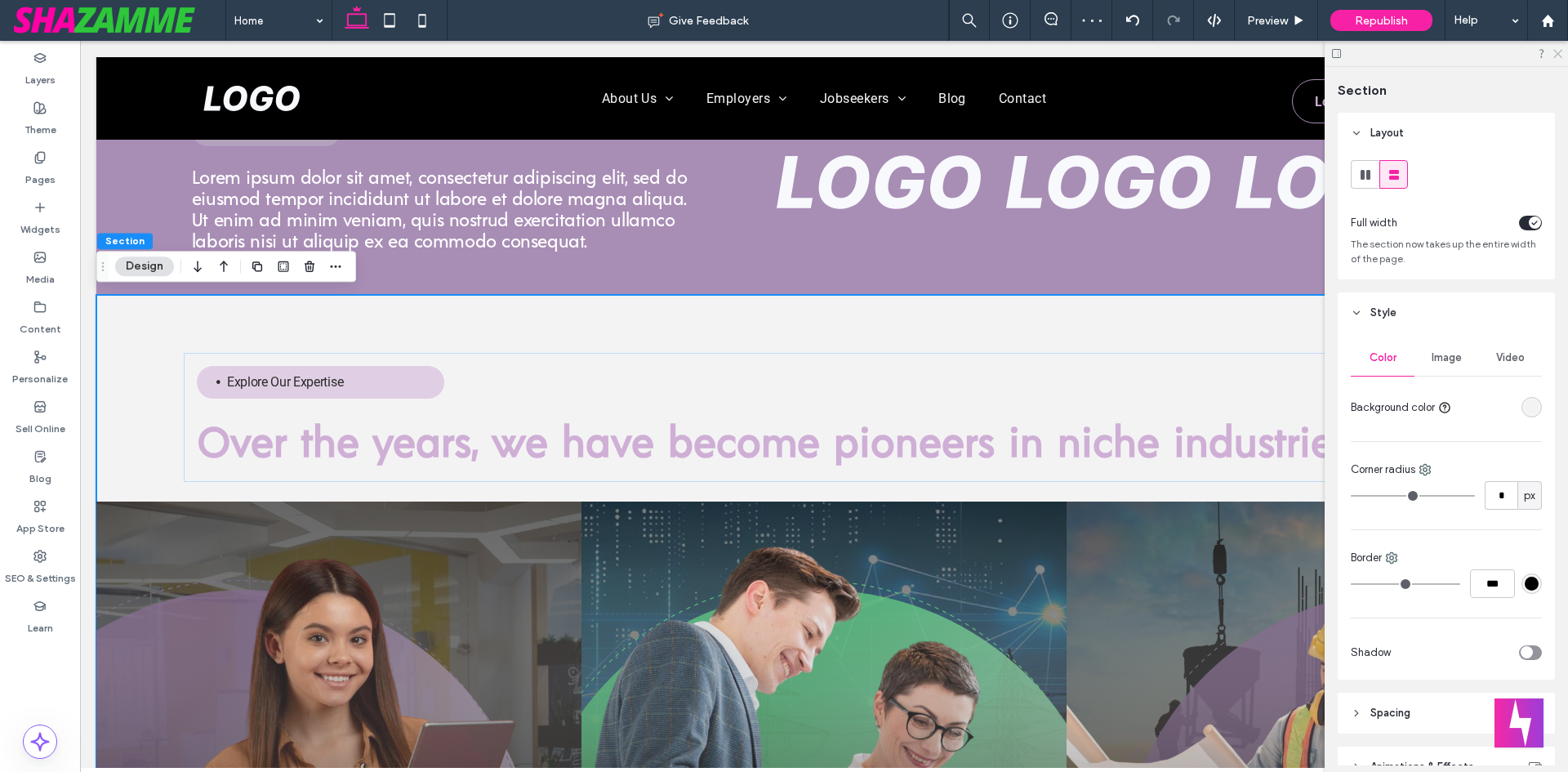
click at [1562, 50] on use at bounding box center [1558, 54] width 9 height 9
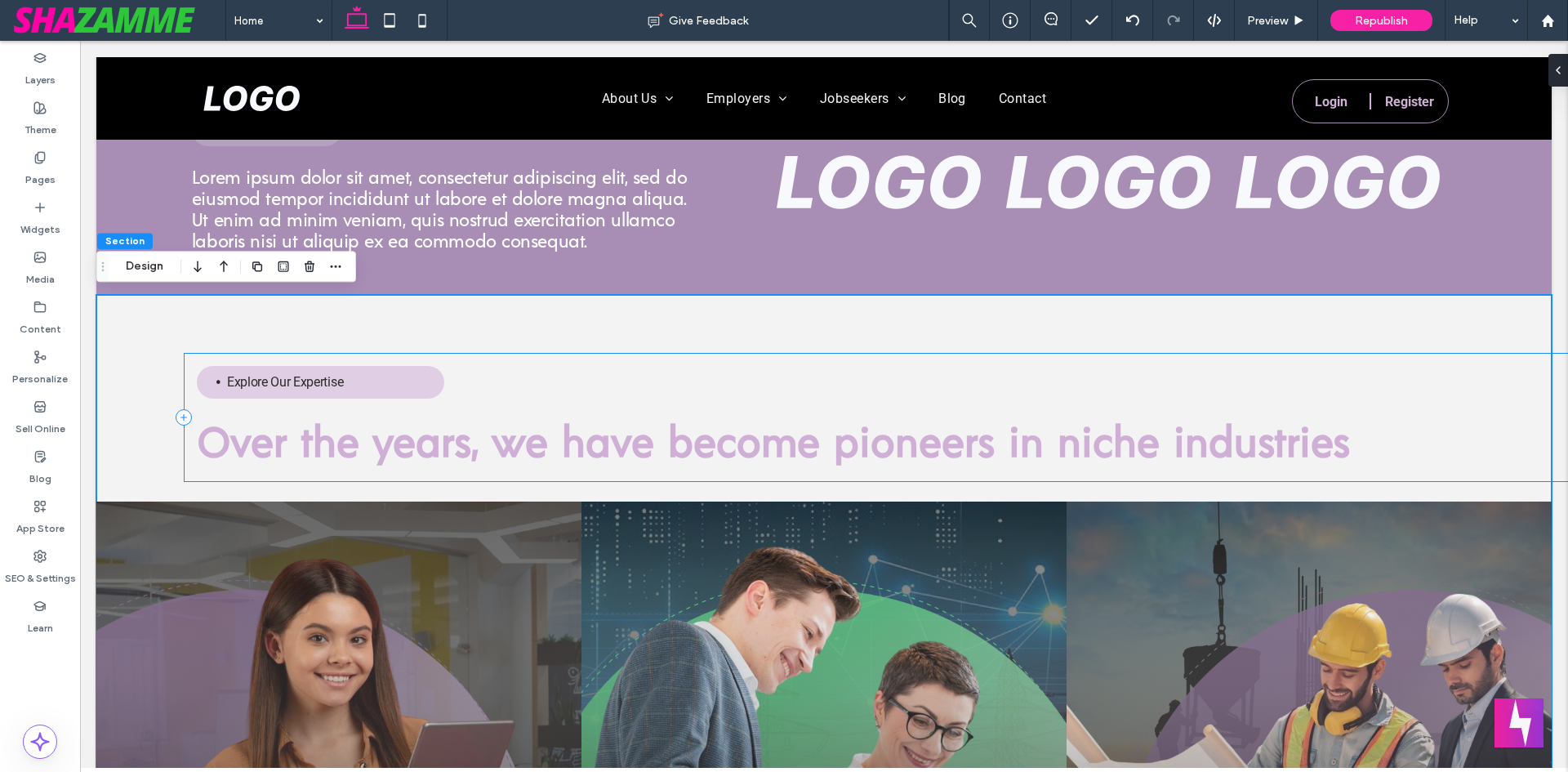
click at [1543, 382] on div "Explore Our Expertise Over the years, we have become pioneers in niche industri…" at bounding box center [912, 417] width 1456 height 129
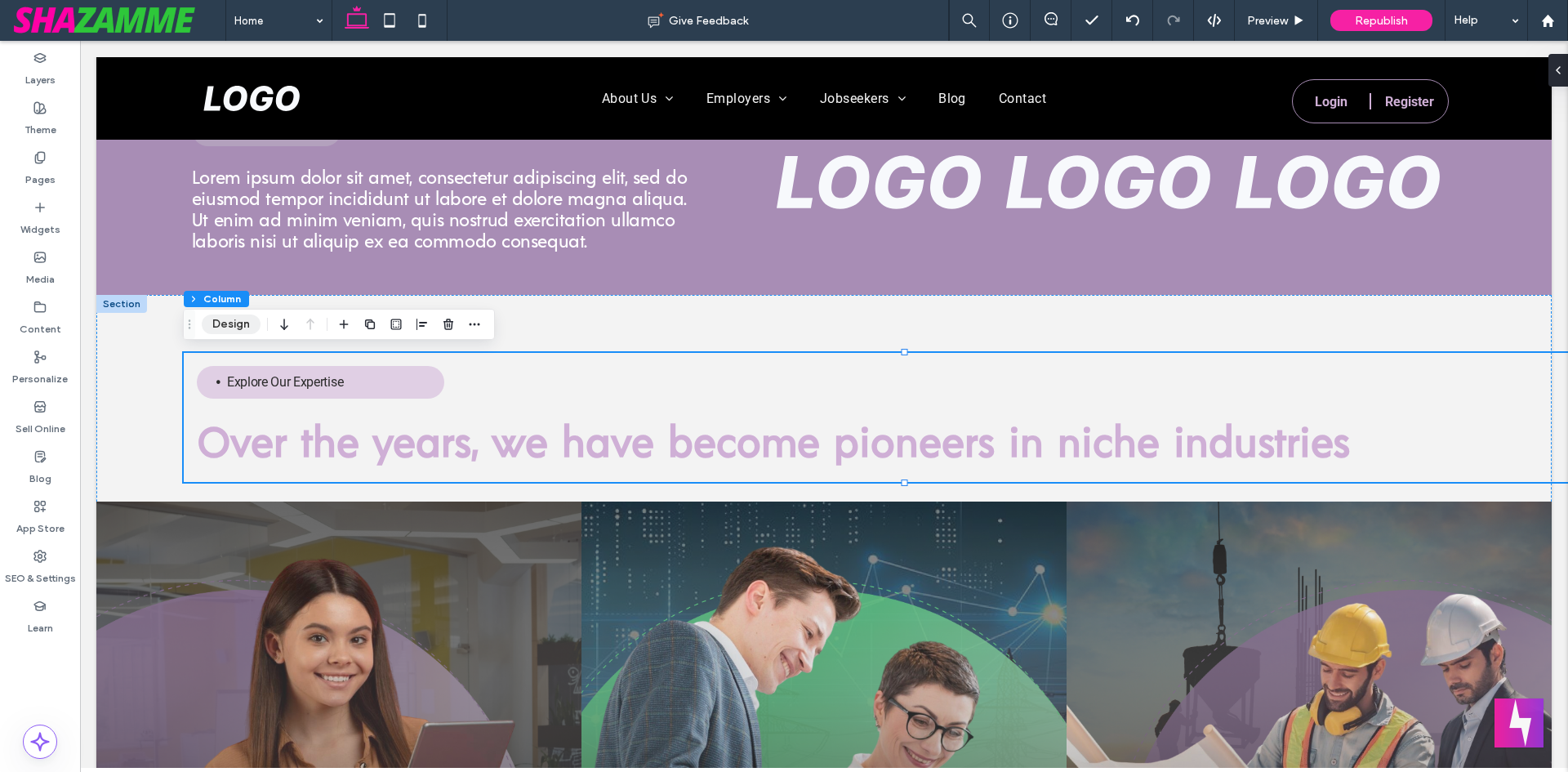
click at [217, 317] on button "Design" at bounding box center [231, 324] width 59 height 19
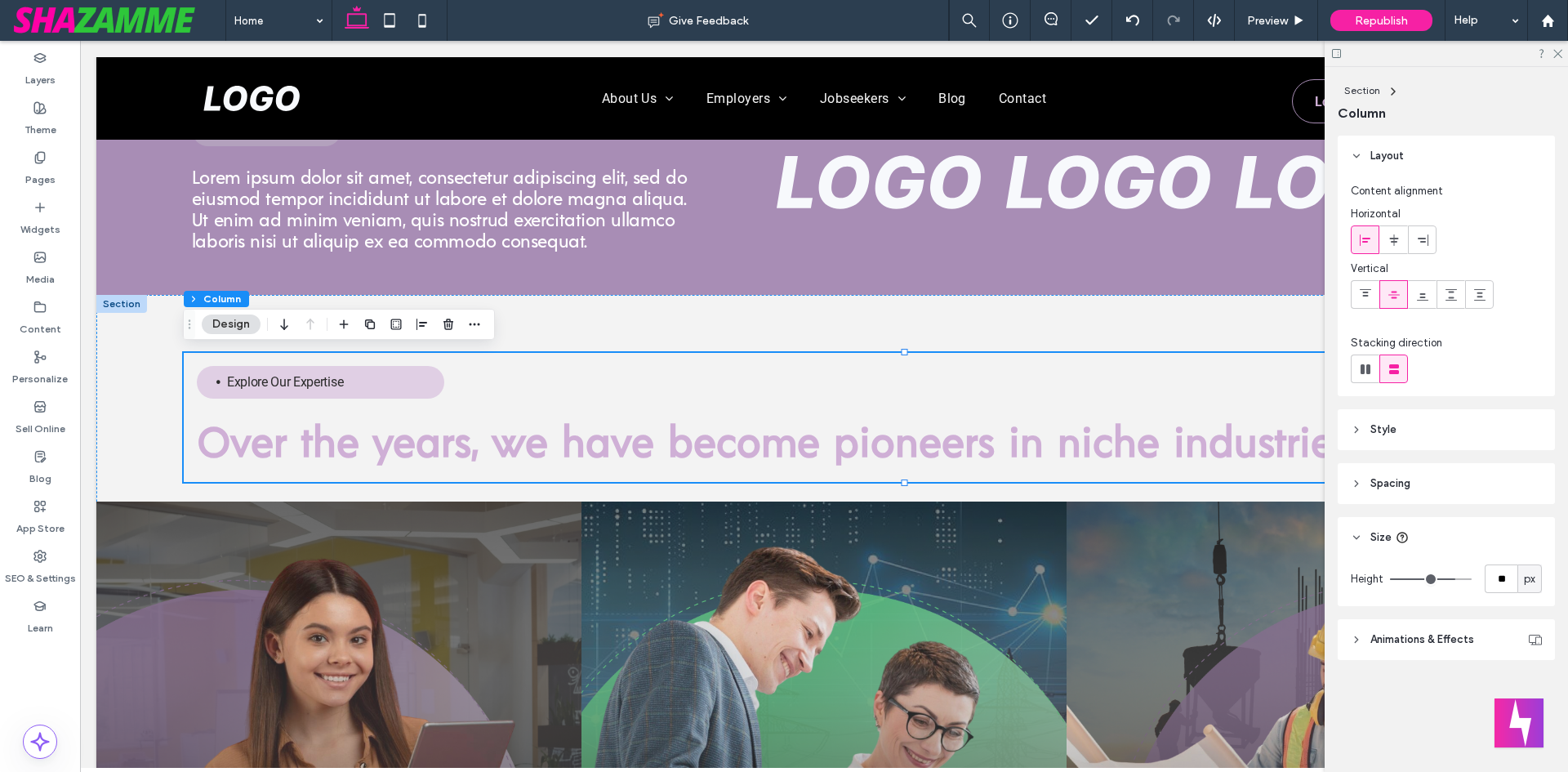
click at [1404, 481] on span "Spacing" at bounding box center [1391, 482] width 40 height 16
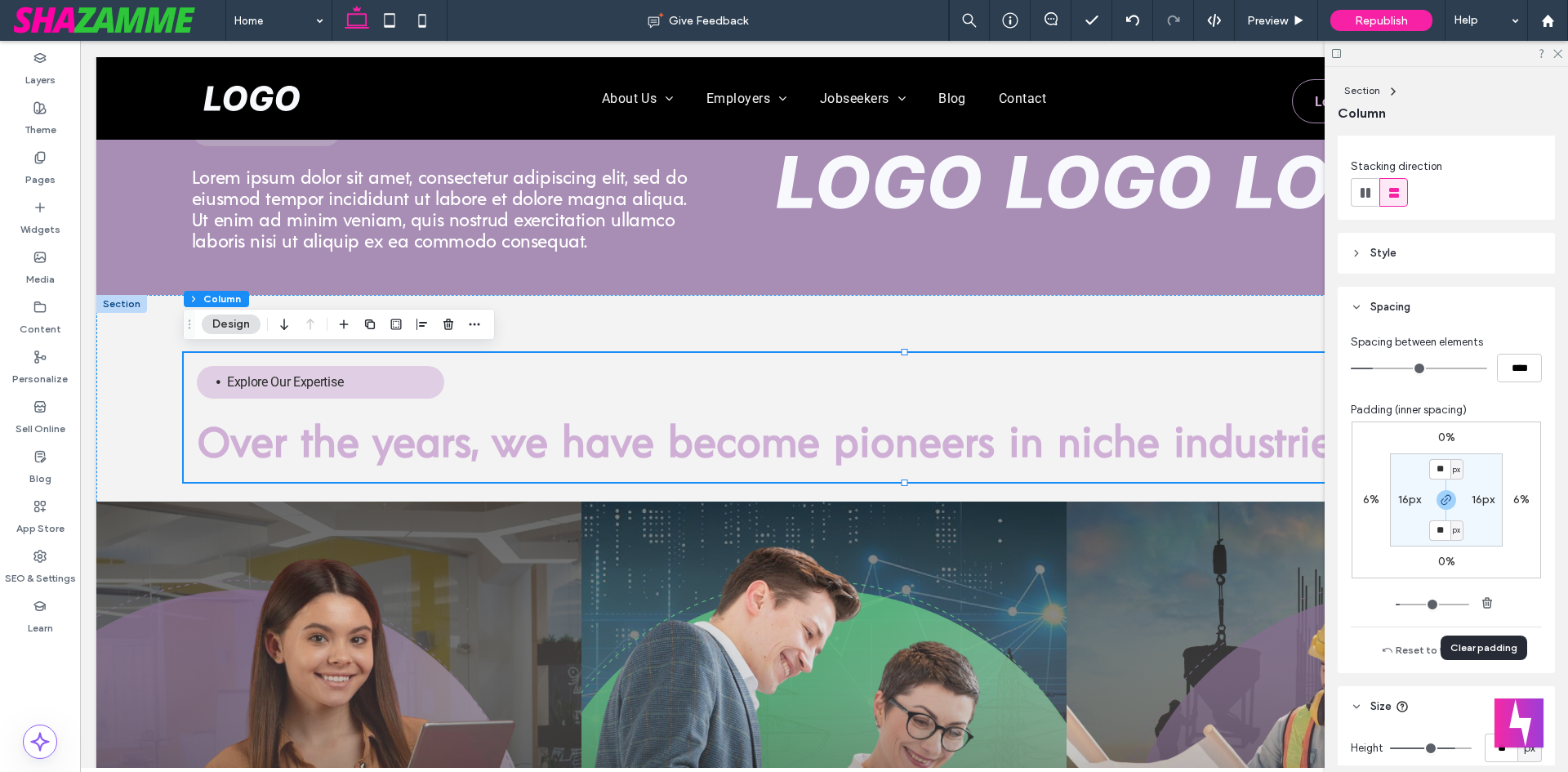
scroll to position [0, 0]
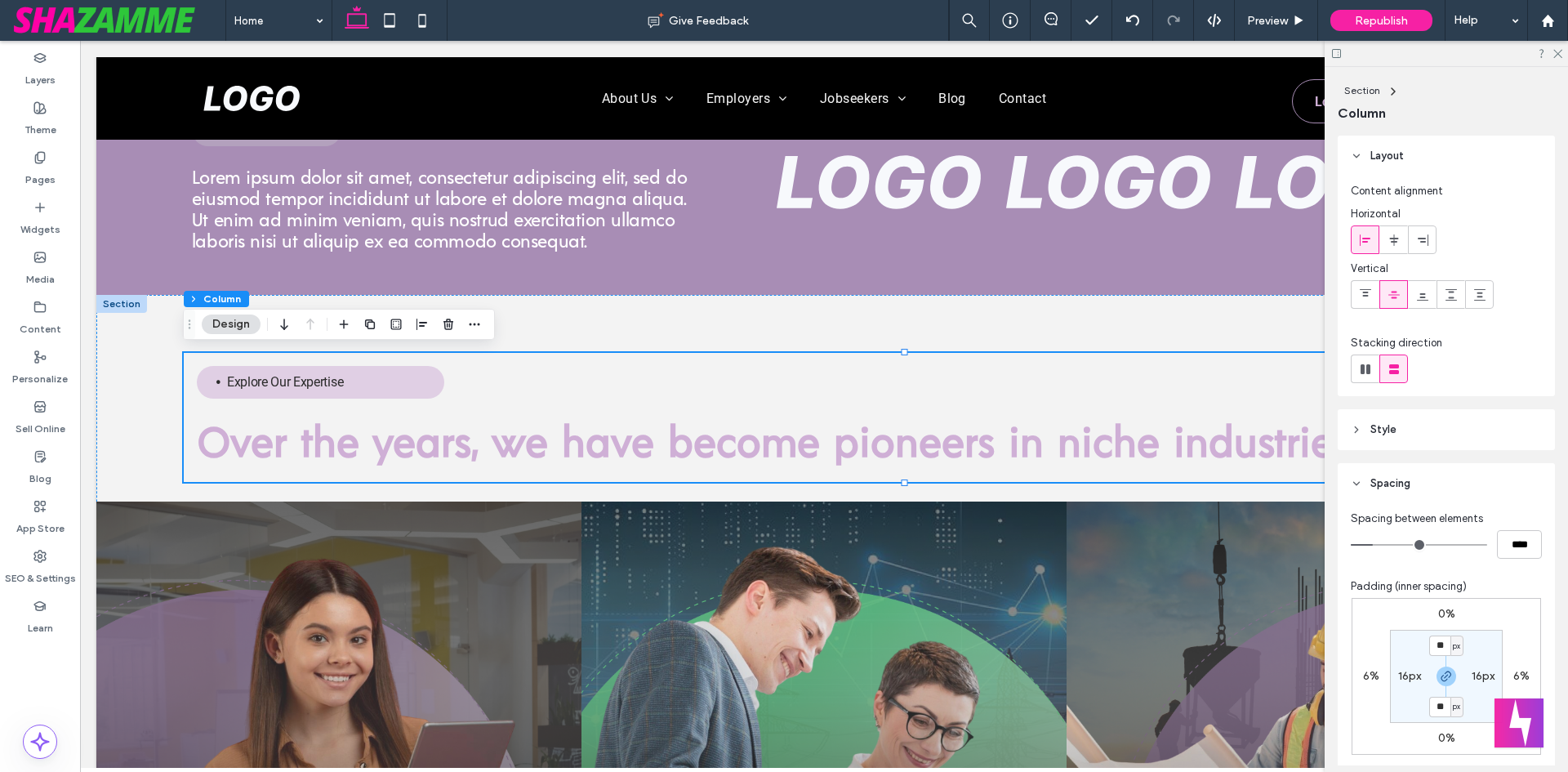
click at [1561, 45] on div at bounding box center [1446, 54] width 243 height 25
click at [1559, 55] on icon at bounding box center [1557, 52] width 11 height 11
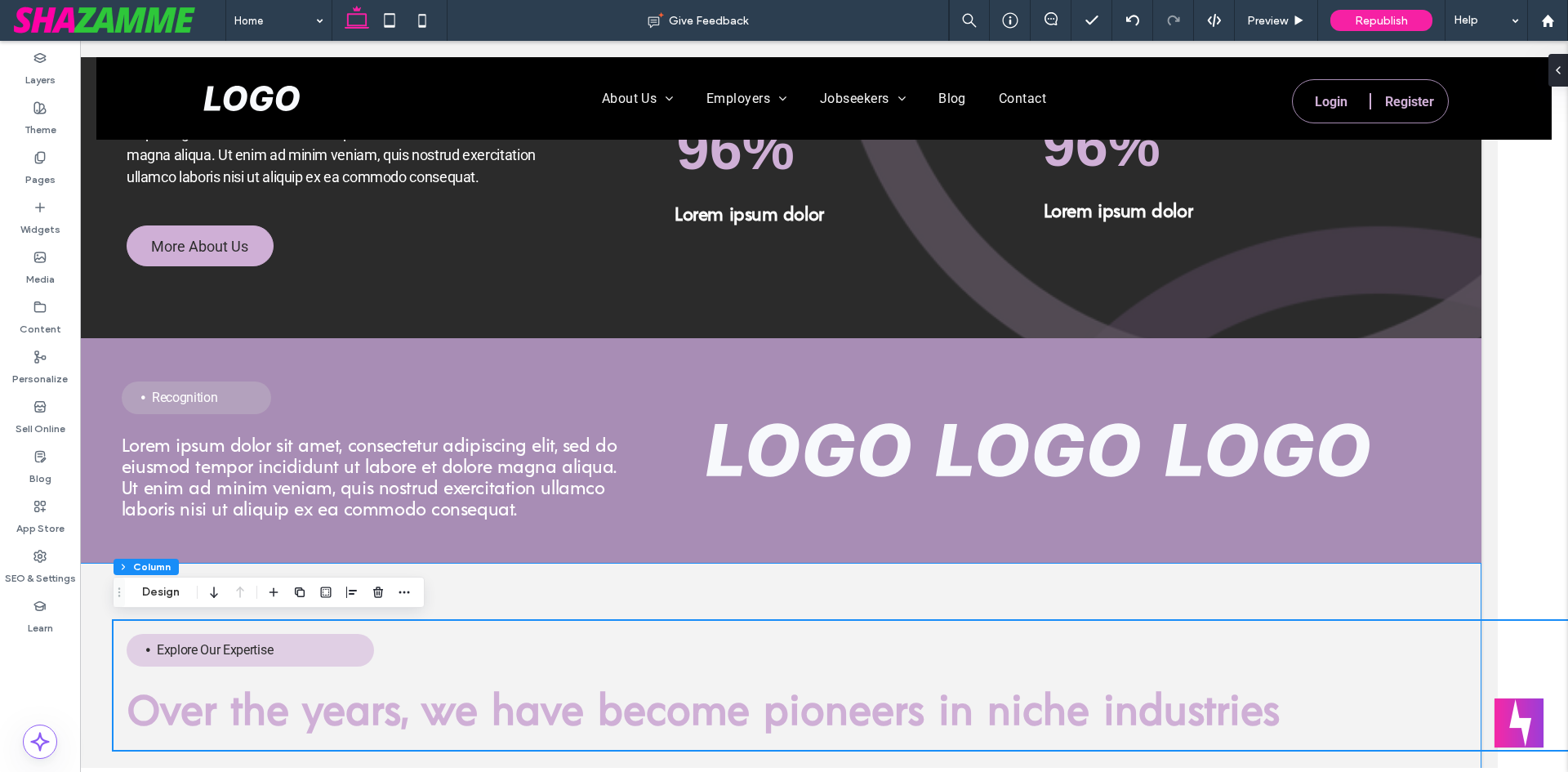
scroll to position [1119, 71]
click at [299, 597] on use "button" at bounding box center [300, 593] width 10 height 10
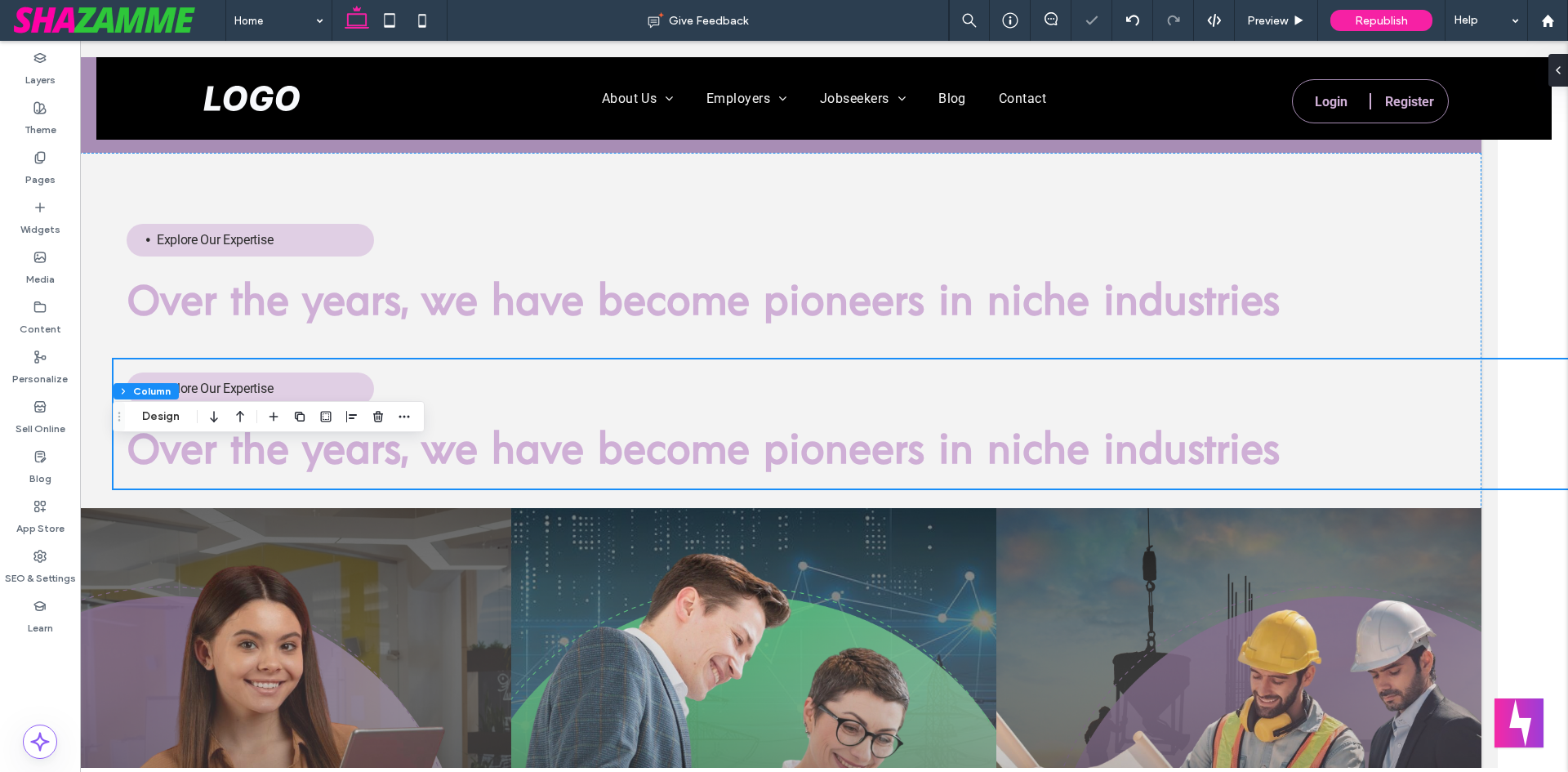
scroll to position [1555, 71]
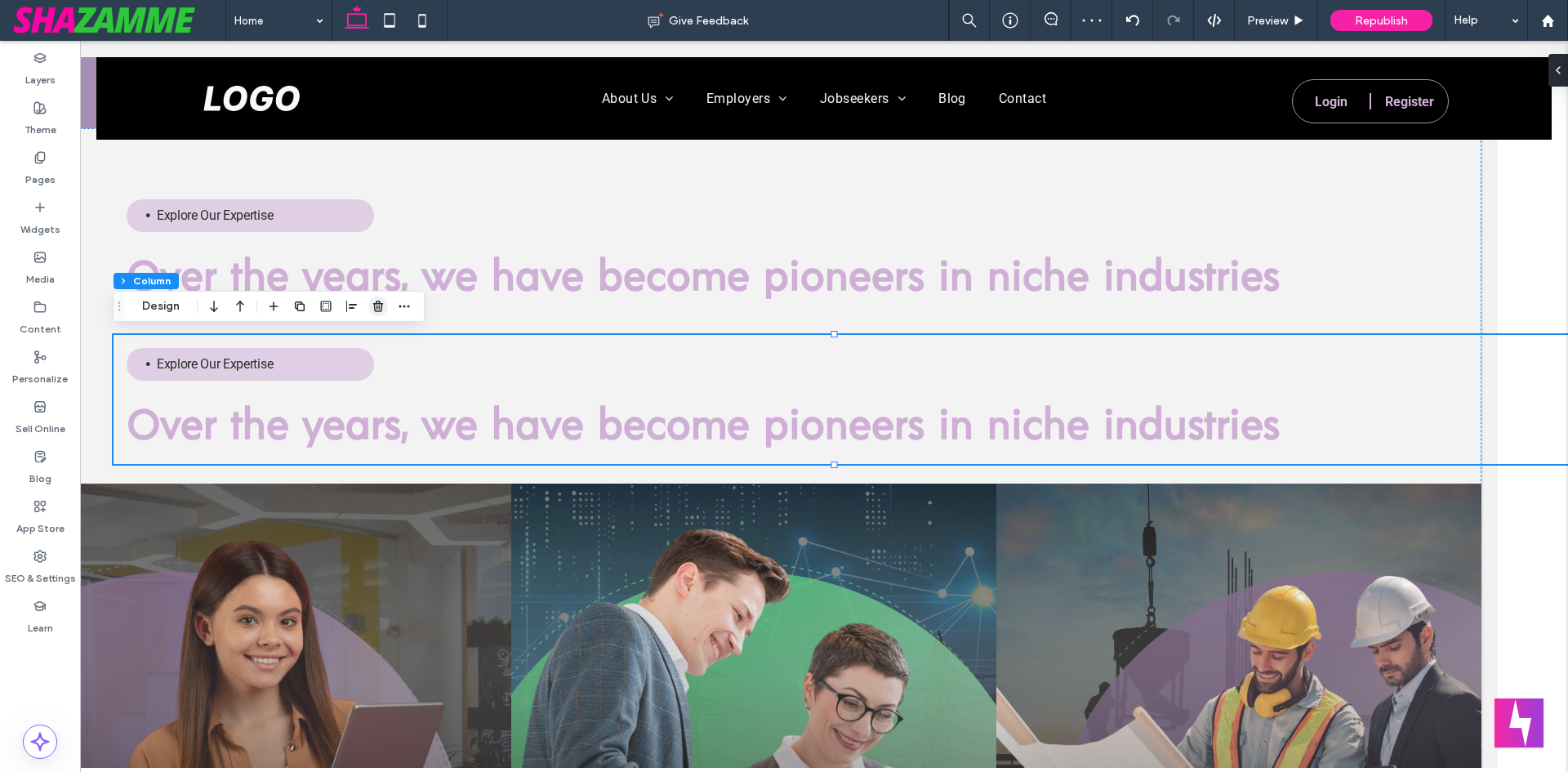
click at [382, 310] on icon "button" at bounding box center [379, 306] width 13 height 13
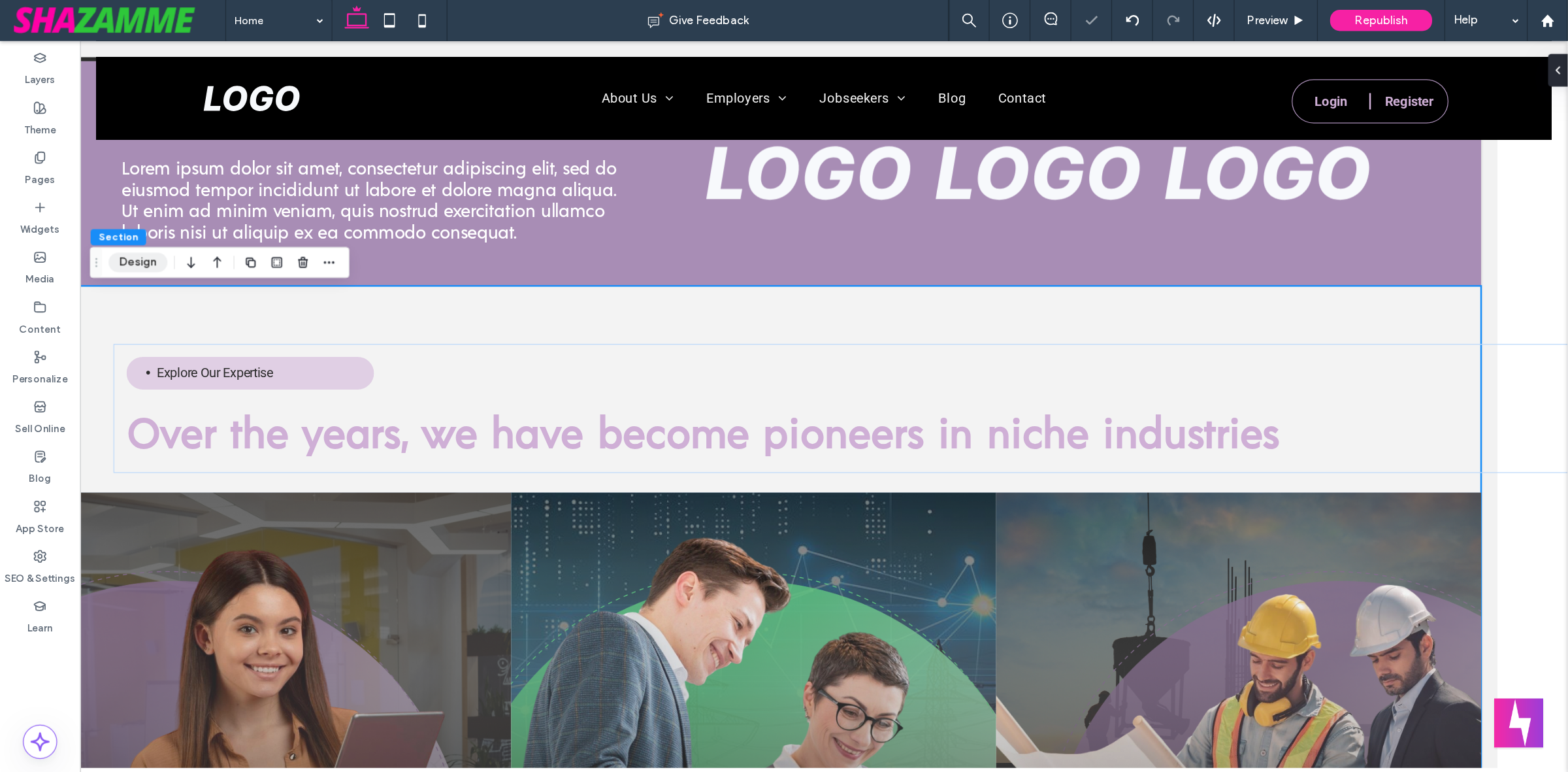
scroll to position [1114, 56]
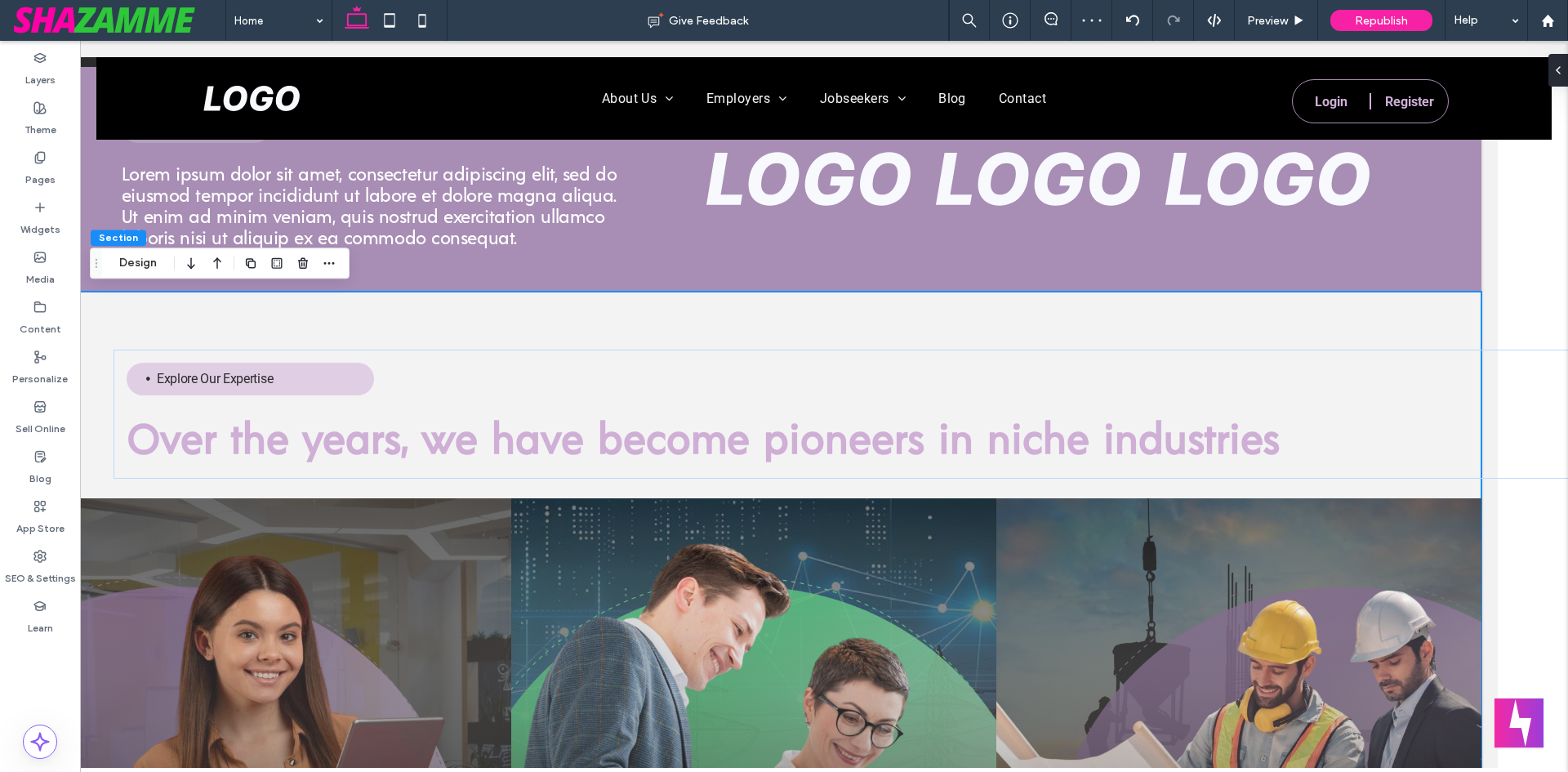
click at [121, 319] on div "Explore Our Expertise Over the years, we have become pioneers in niche industri…" at bounding box center [754, 655] width 1456 height 727
click at [499, 387] on div "Explore Our Expertise Over the years, we have become pioneers in niche industri…" at bounding box center [841, 414] width 1456 height 129
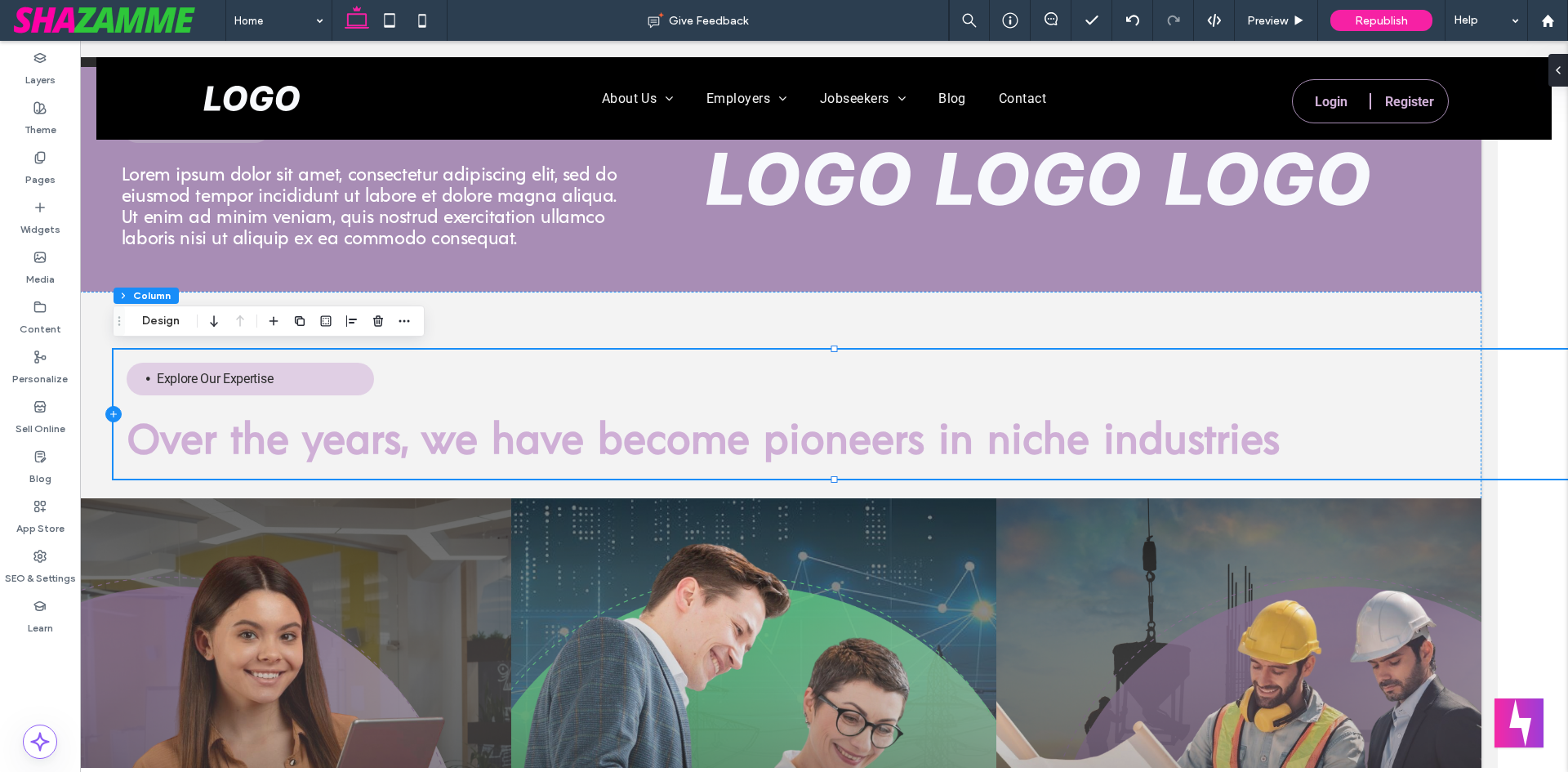
click at [108, 419] on icon at bounding box center [113, 414] width 16 height 16
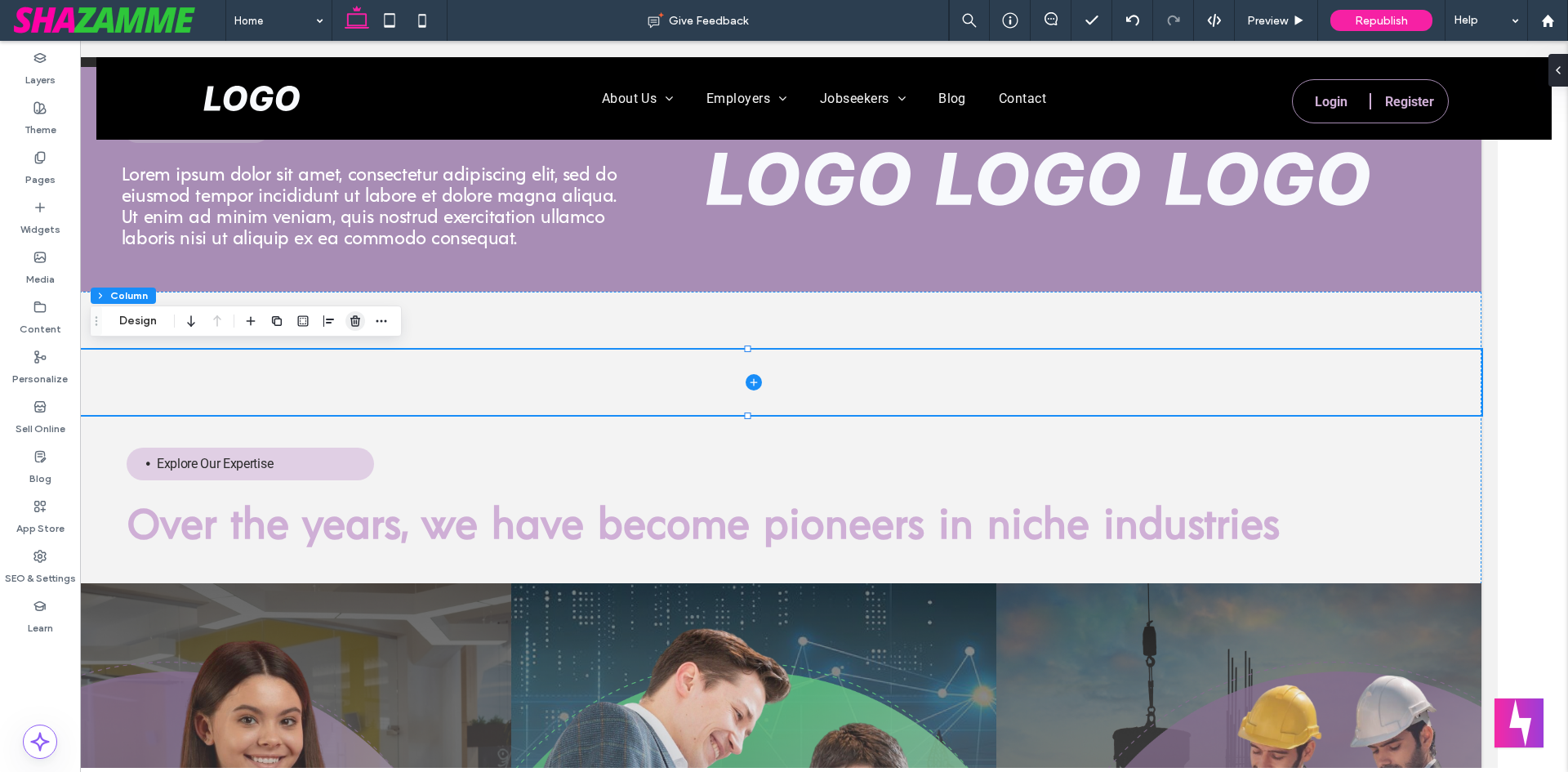
click at [353, 316] on use "button" at bounding box center [355, 321] width 10 height 11
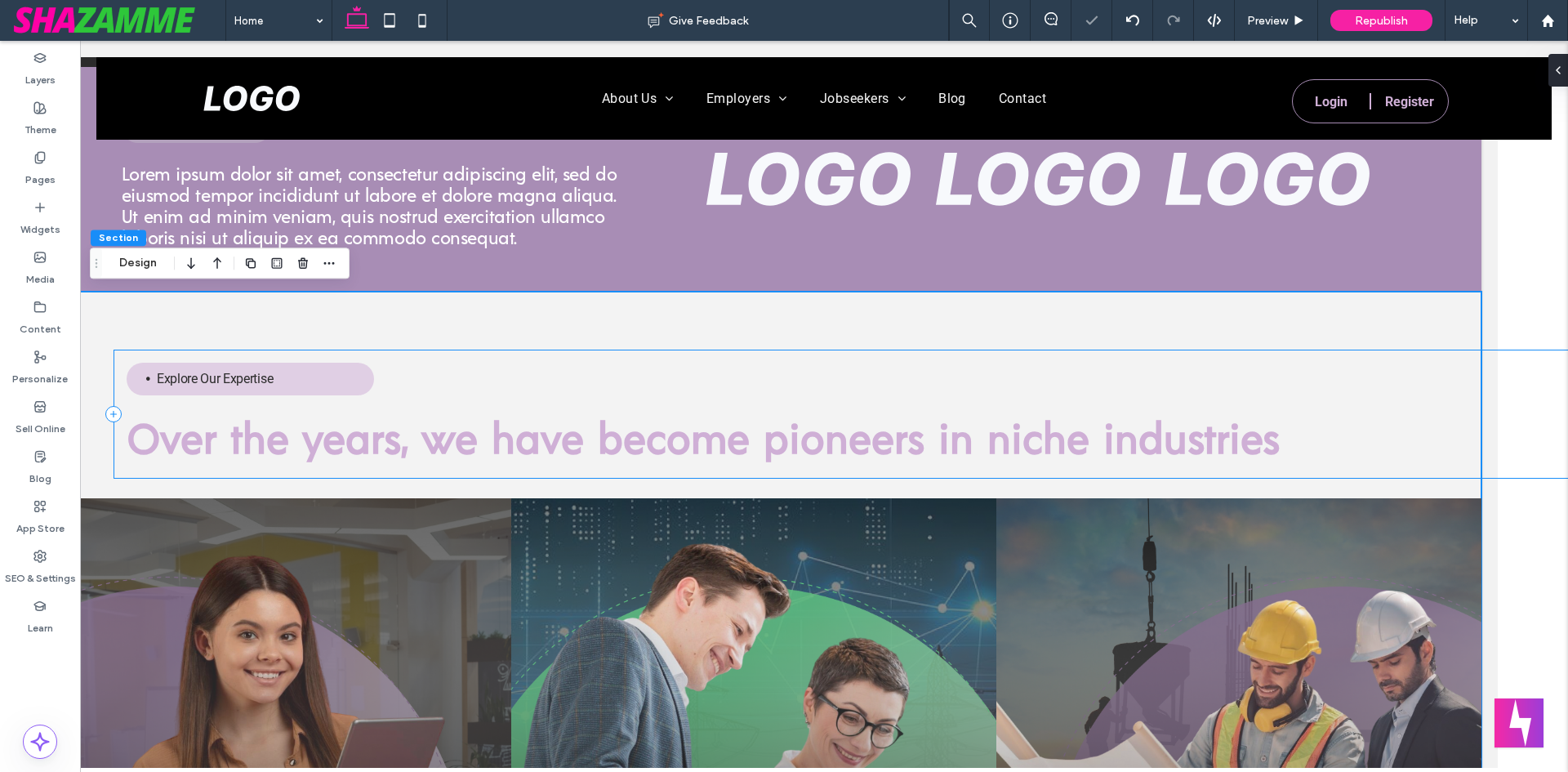
click at [1043, 382] on div "Explore Our Expertise Over the years, we have become pioneers in niche industri…" at bounding box center [841, 414] width 1456 height 129
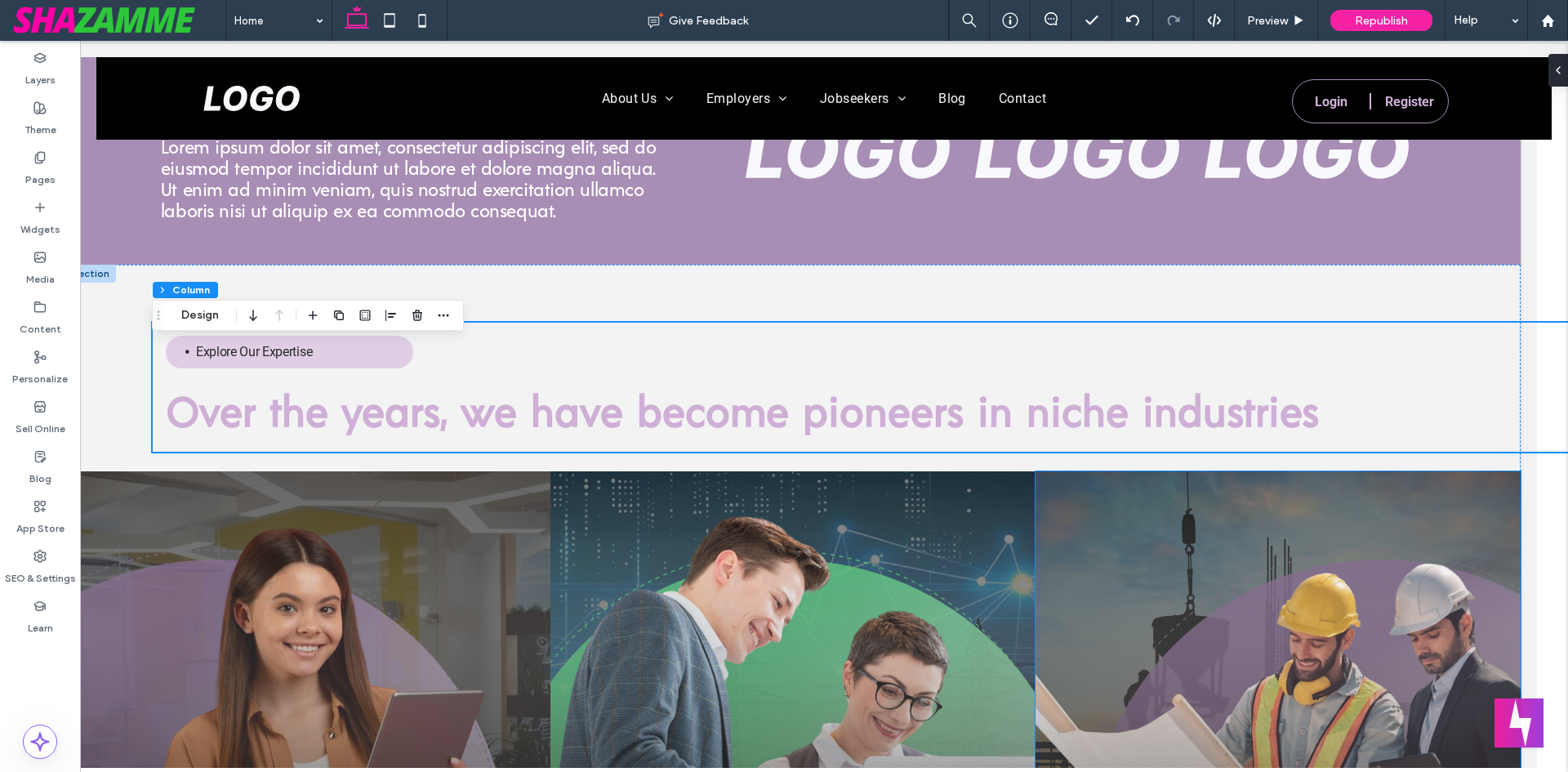
scroll to position [1397, 31]
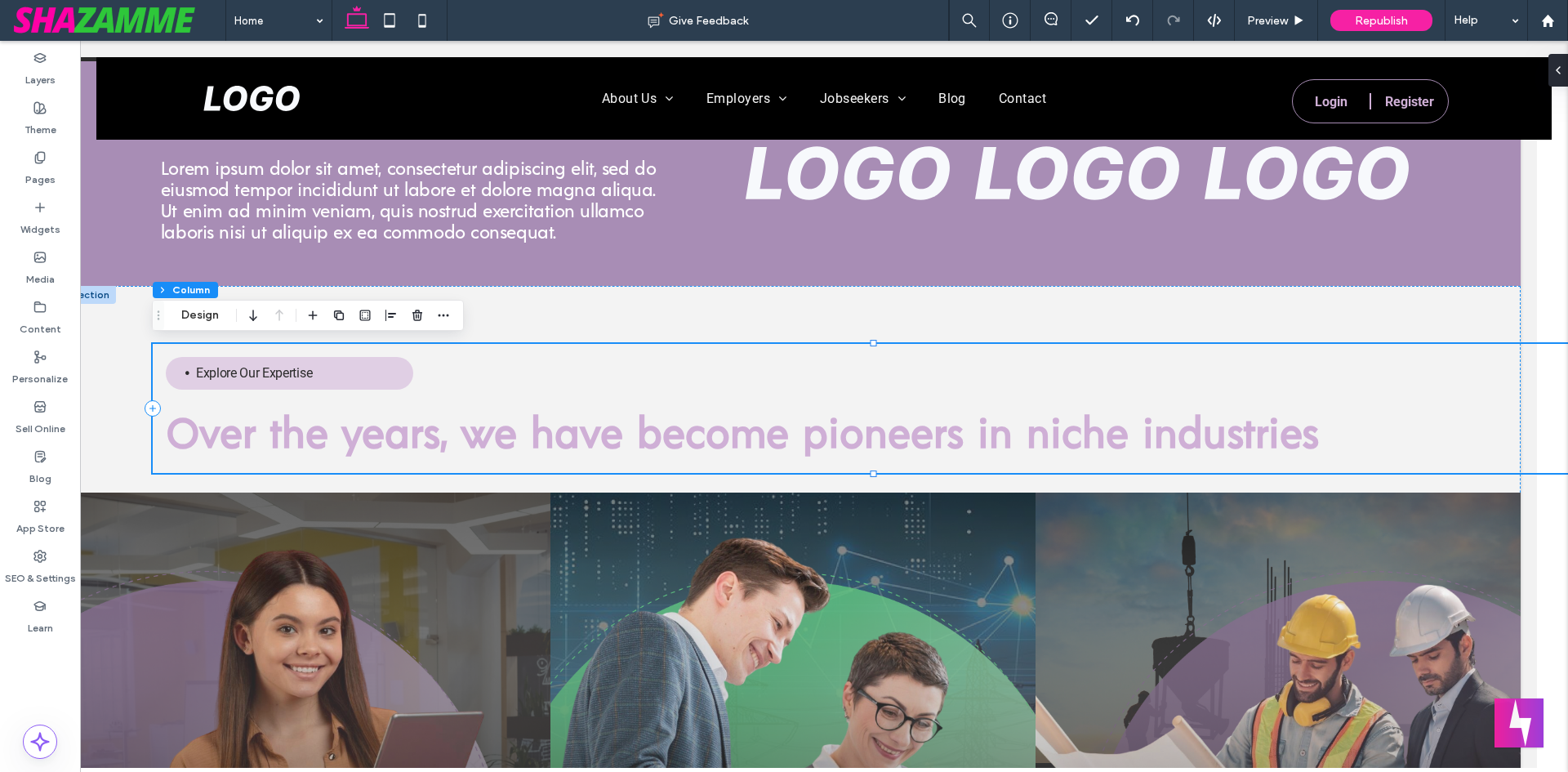
click at [484, 357] on div "Explore Our Expertise Over the years, we have become pioneers in niche industri…" at bounding box center [881, 409] width 1456 height 129
click at [203, 318] on button "Design" at bounding box center [200, 315] width 59 height 19
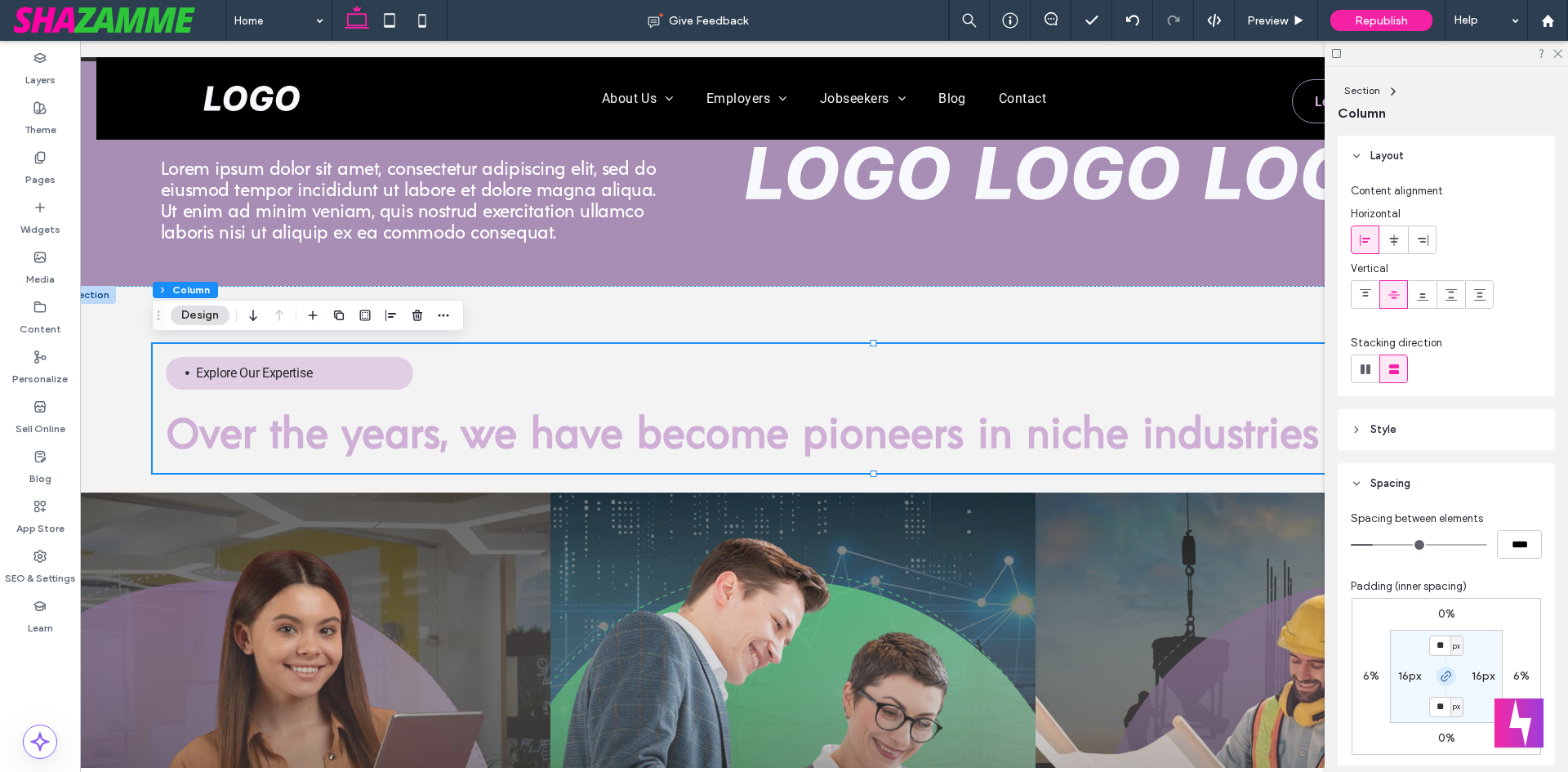
click at [1442, 675] on icon "button" at bounding box center [1447, 676] width 13 height 13
click at [1518, 677] on label "6%" at bounding box center [1521, 676] width 16 height 14
type input "*"
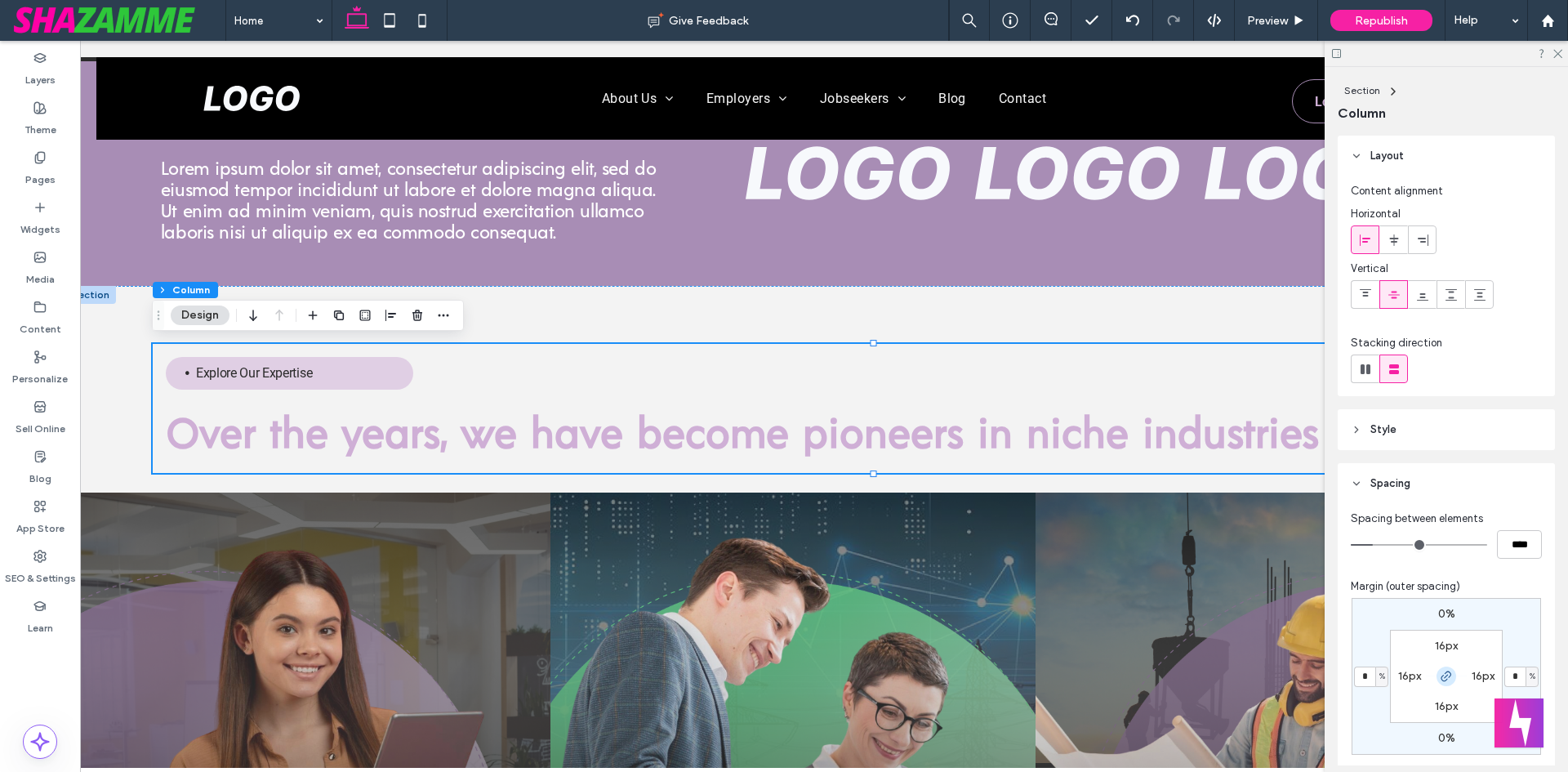
click at [1440, 674] on icon "button" at bounding box center [1447, 676] width 13 height 13
click at [1520, 676] on input "*" at bounding box center [1514, 676] width 21 height 20
type input "*"
click at [1560, 56] on icon at bounding box center [1557, 52] width 11 height 11
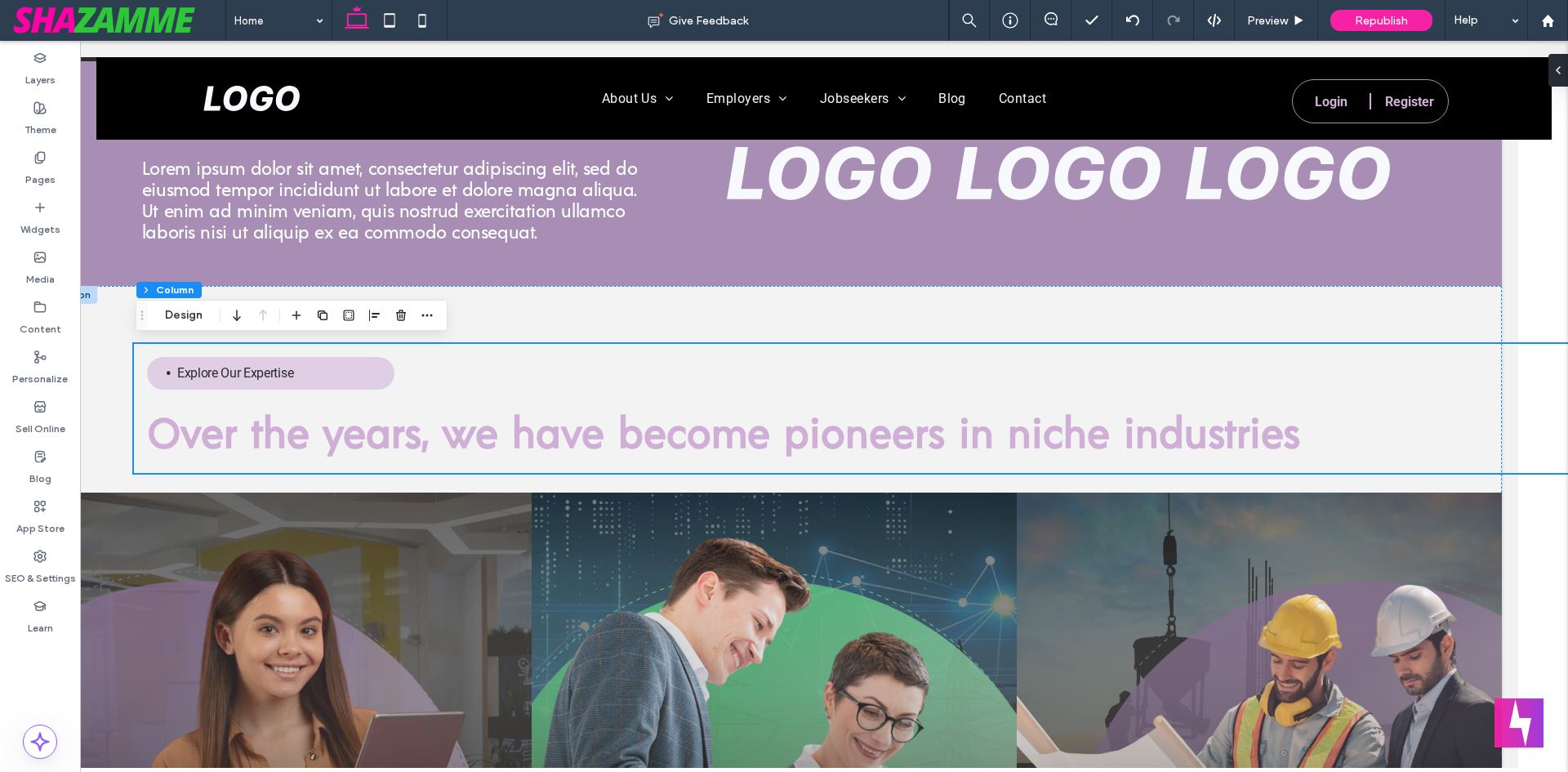
scroll to position [1397, 71]
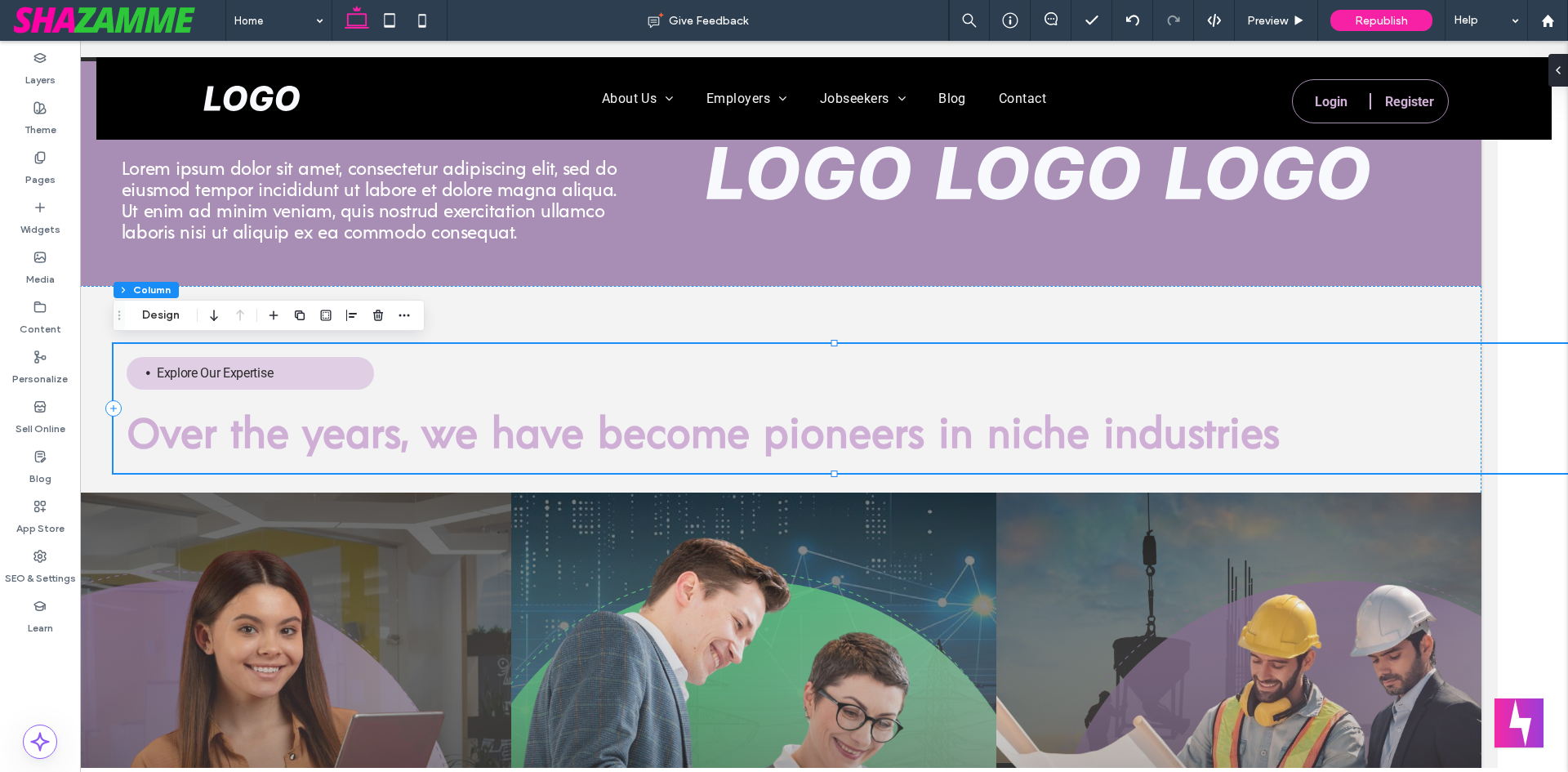
click at [1354, 373] on div "Explore Our Expertise Over the years, we have become pioneers in niche industri…" at bounding box center [841, 409] width 1456 height 129
click at [165, 316] on button "Design" at bounding box center [161, 315] width 59 height 19
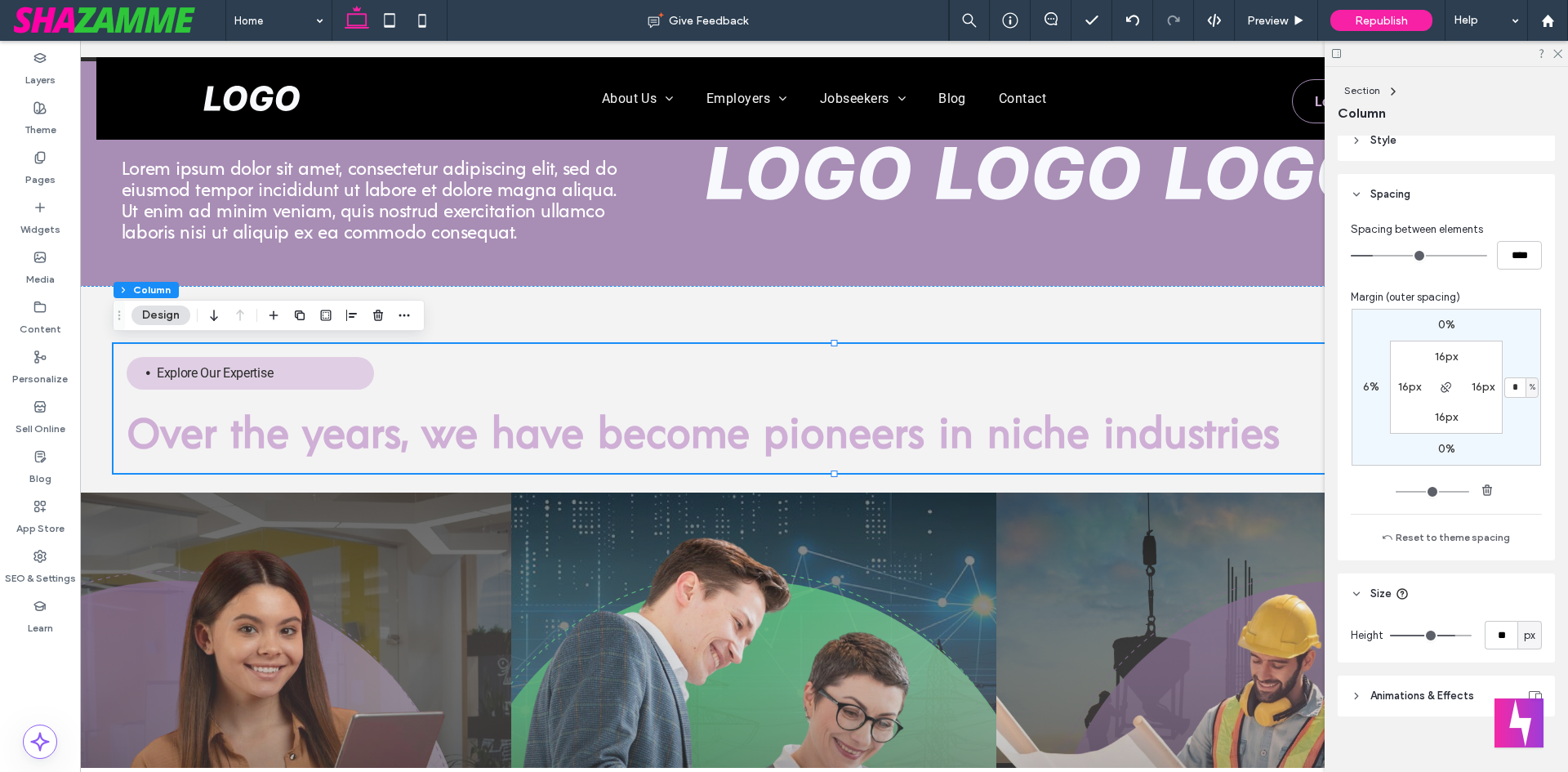
scroll to position [305, 0]
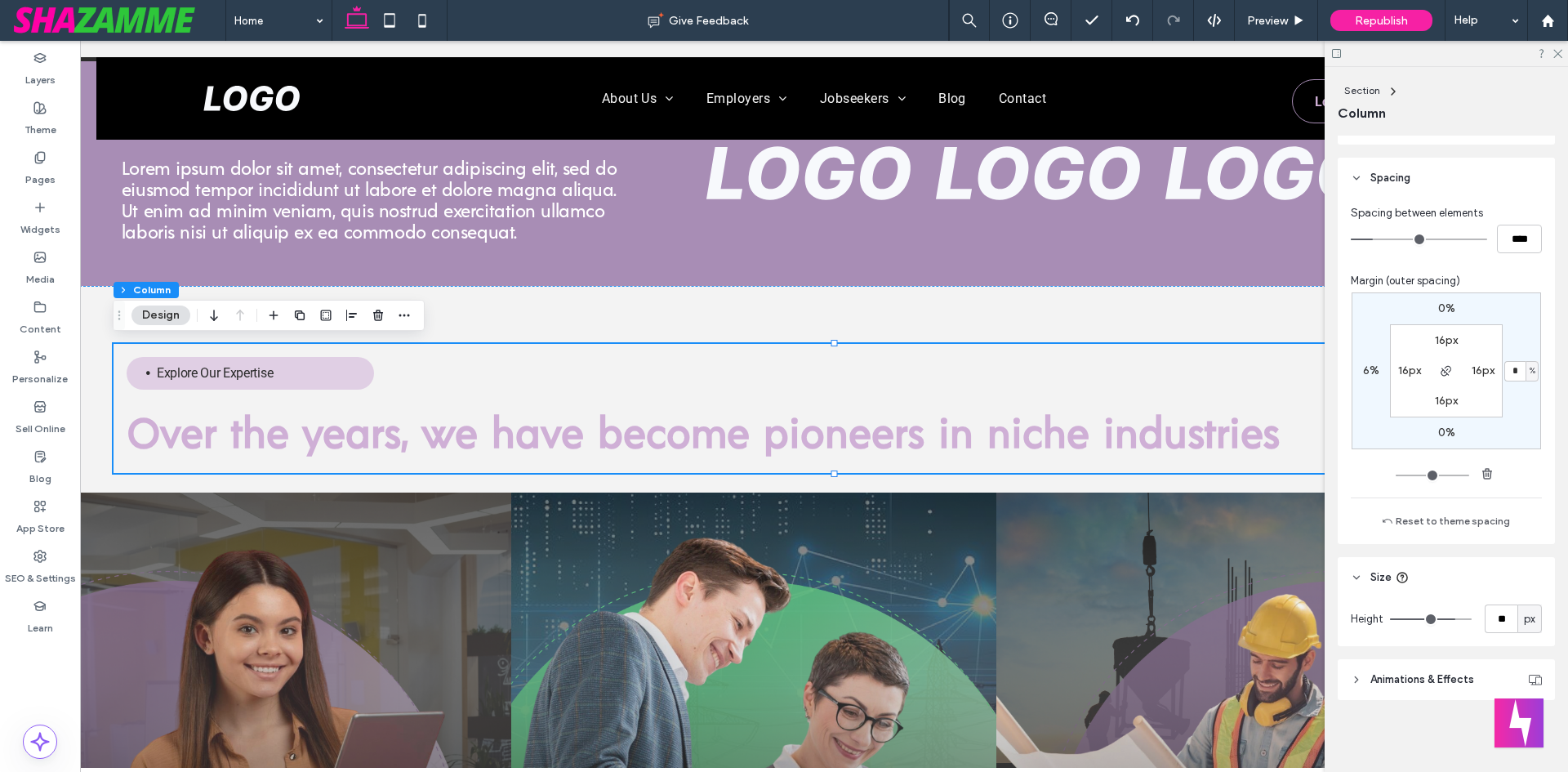
click at [1367, 370] on label "6%" at bounding box center [1371, 370] width 16 height 14
type input "*"
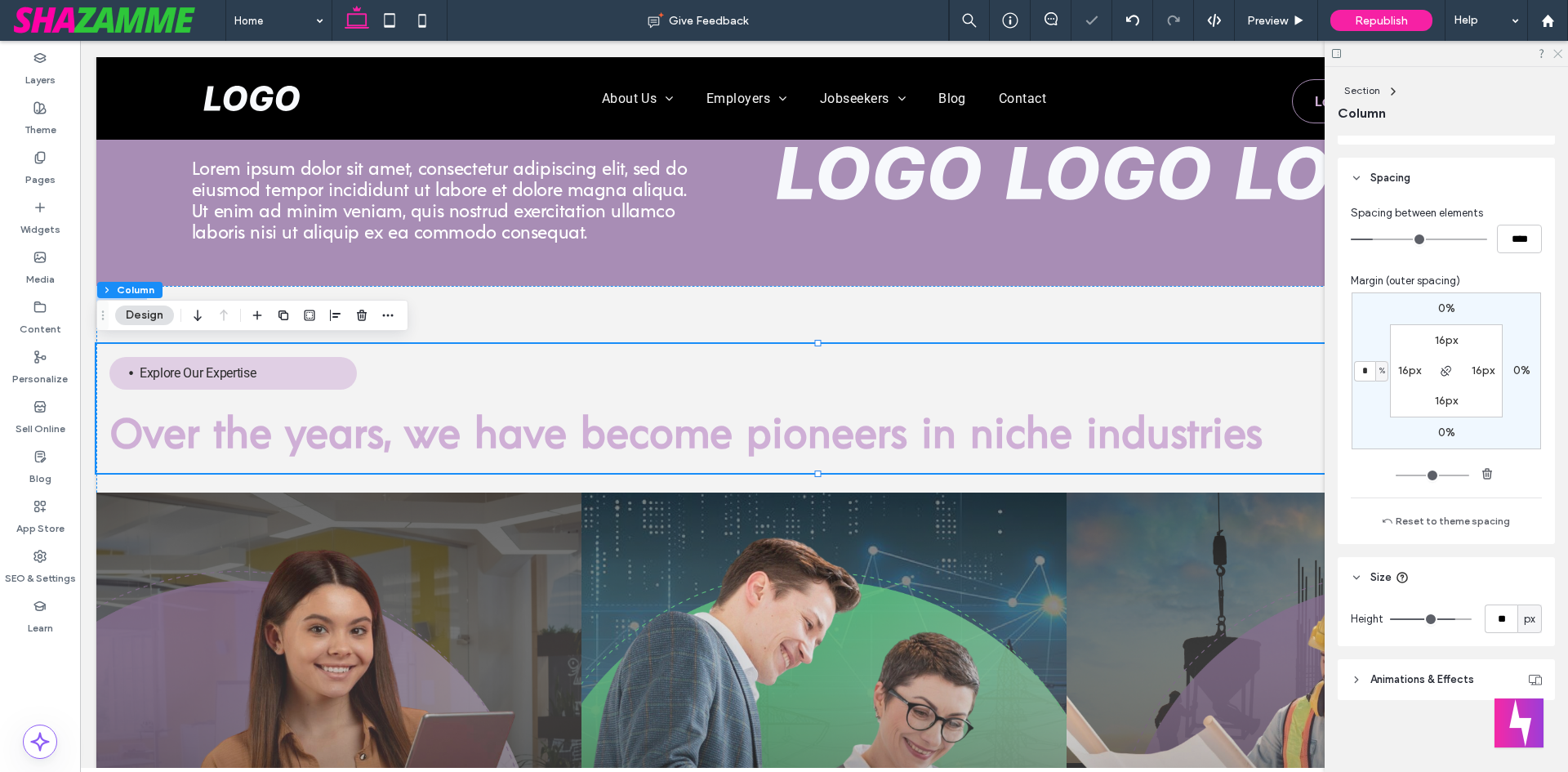
click at [1560, 52] on use at bounding box center [1558, 54] width 9 height 9
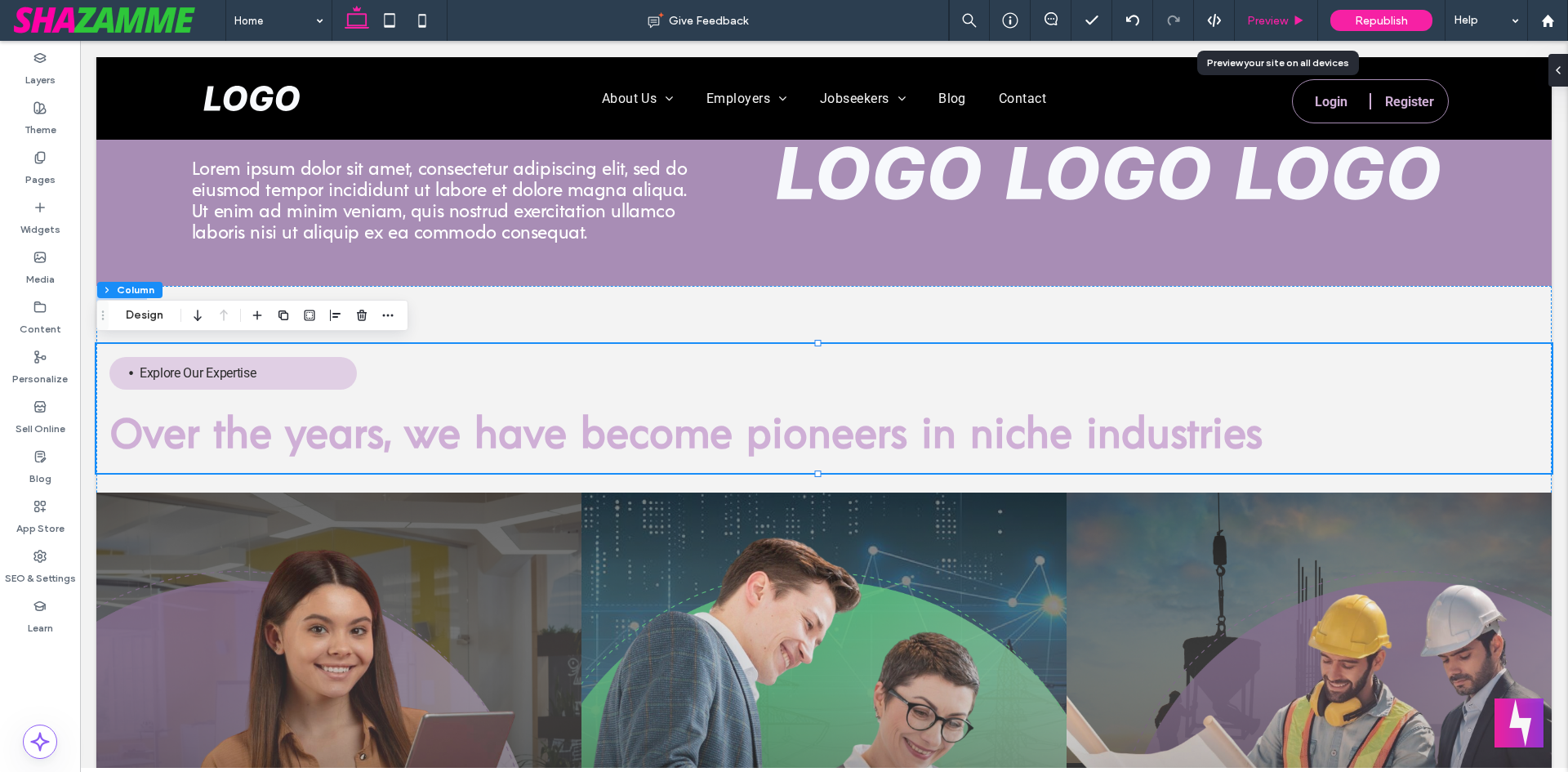
drag, startPoint x: 1268, startPoint y: 31, endPoint x: 1276, endPoint y: 22, distance: 12.0
click at [1273, 24] on div "Preview" at bounding box center [1276, 20] width 83 height 41
click at [1283, 15] on span "Preview" at bounding box center [1267, 21] width 41 height 14
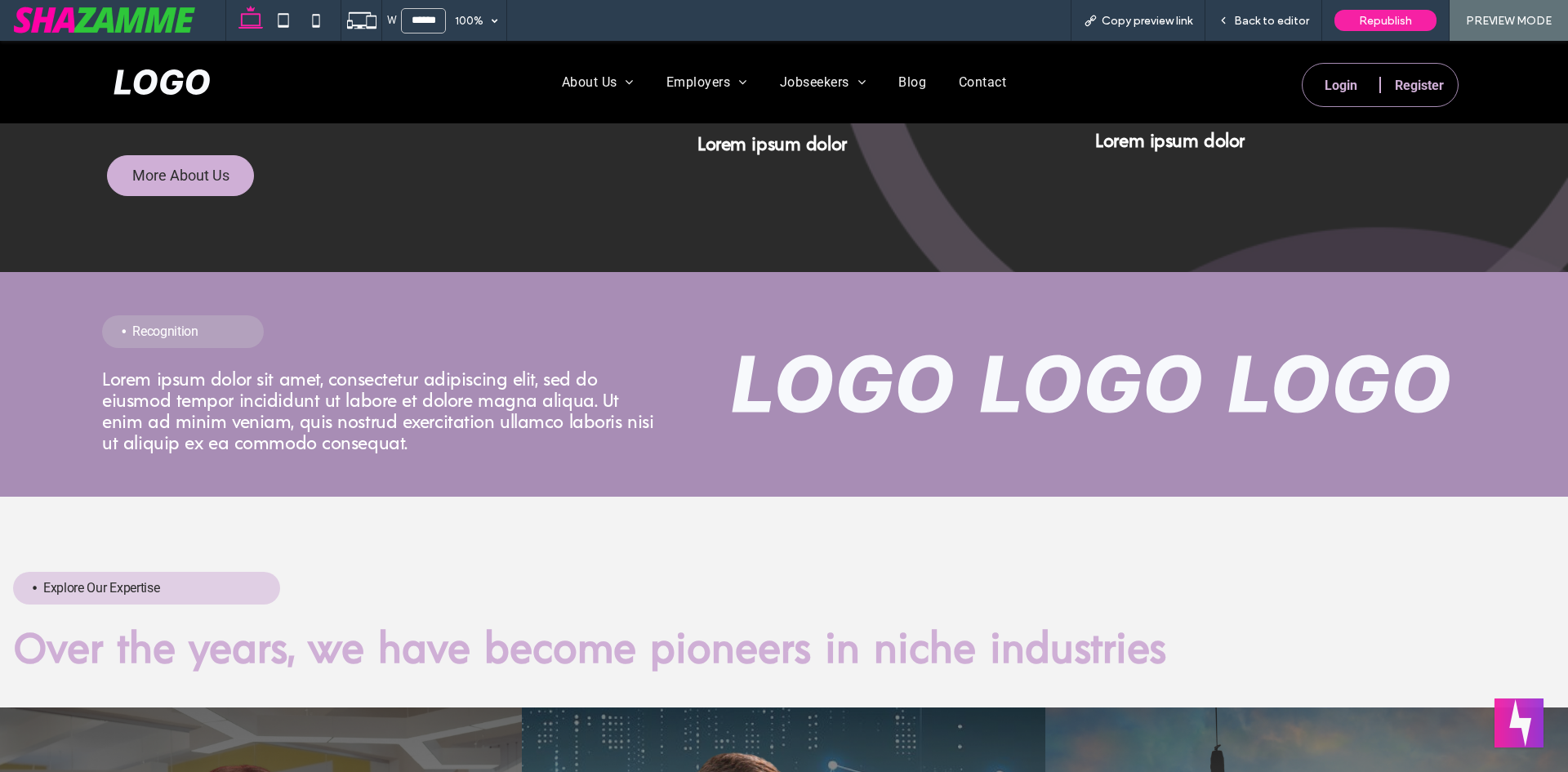
scroll to position [1218, 0]
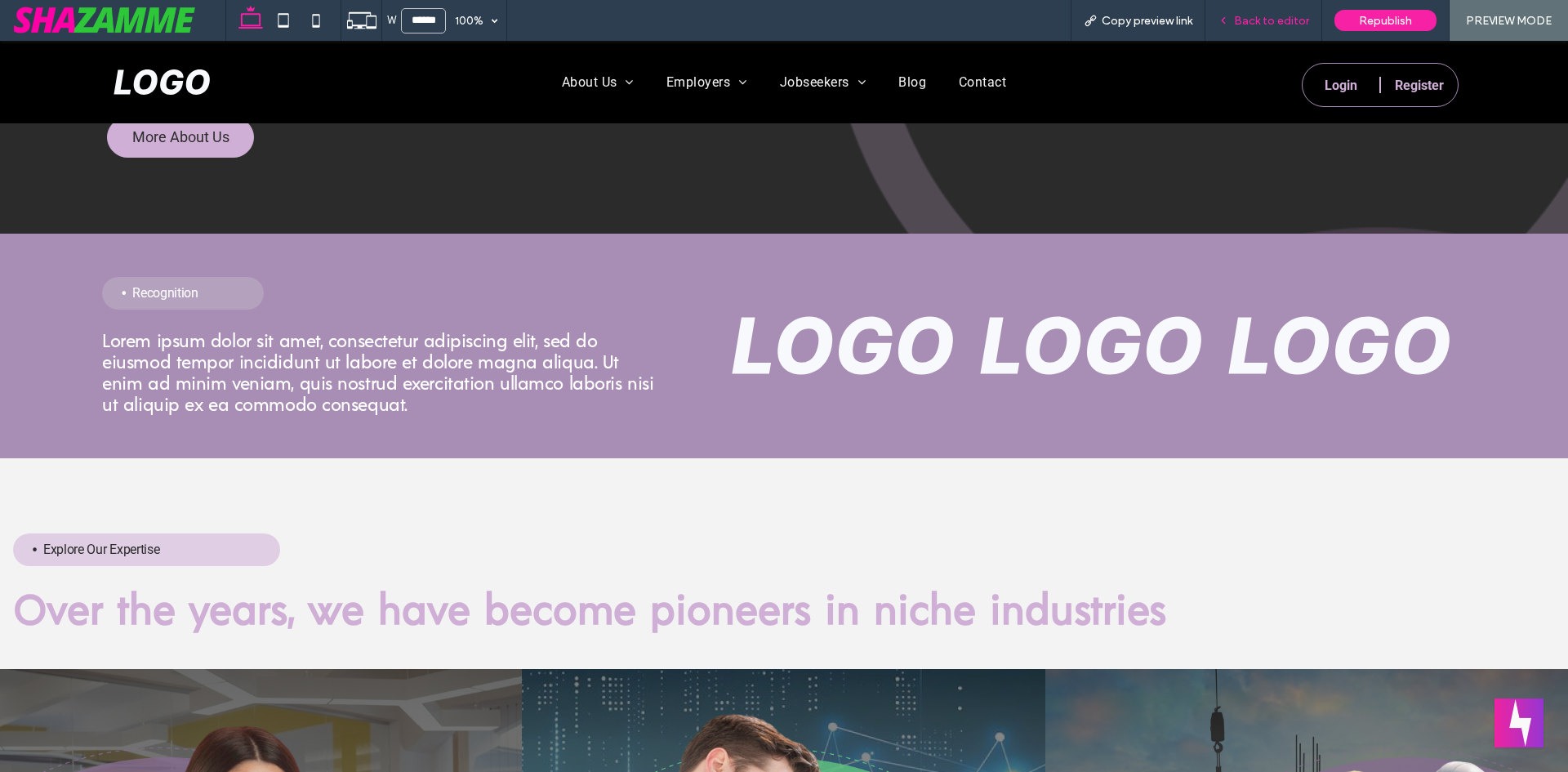
click at [1251, 18] on span "Back to editor" at bounding box center [1272, 21] width 76 height 14
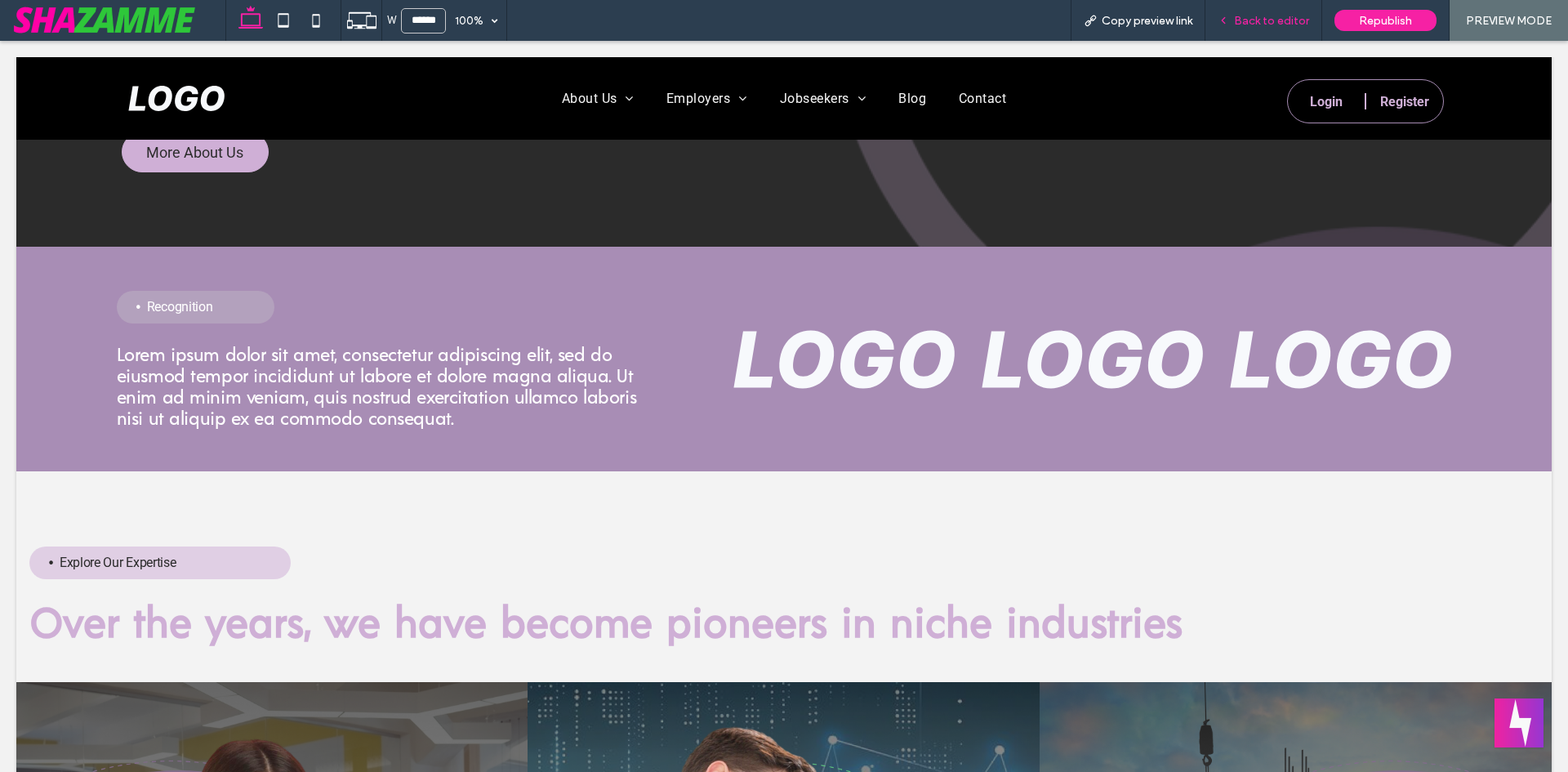
scroll to position [1234, 0]
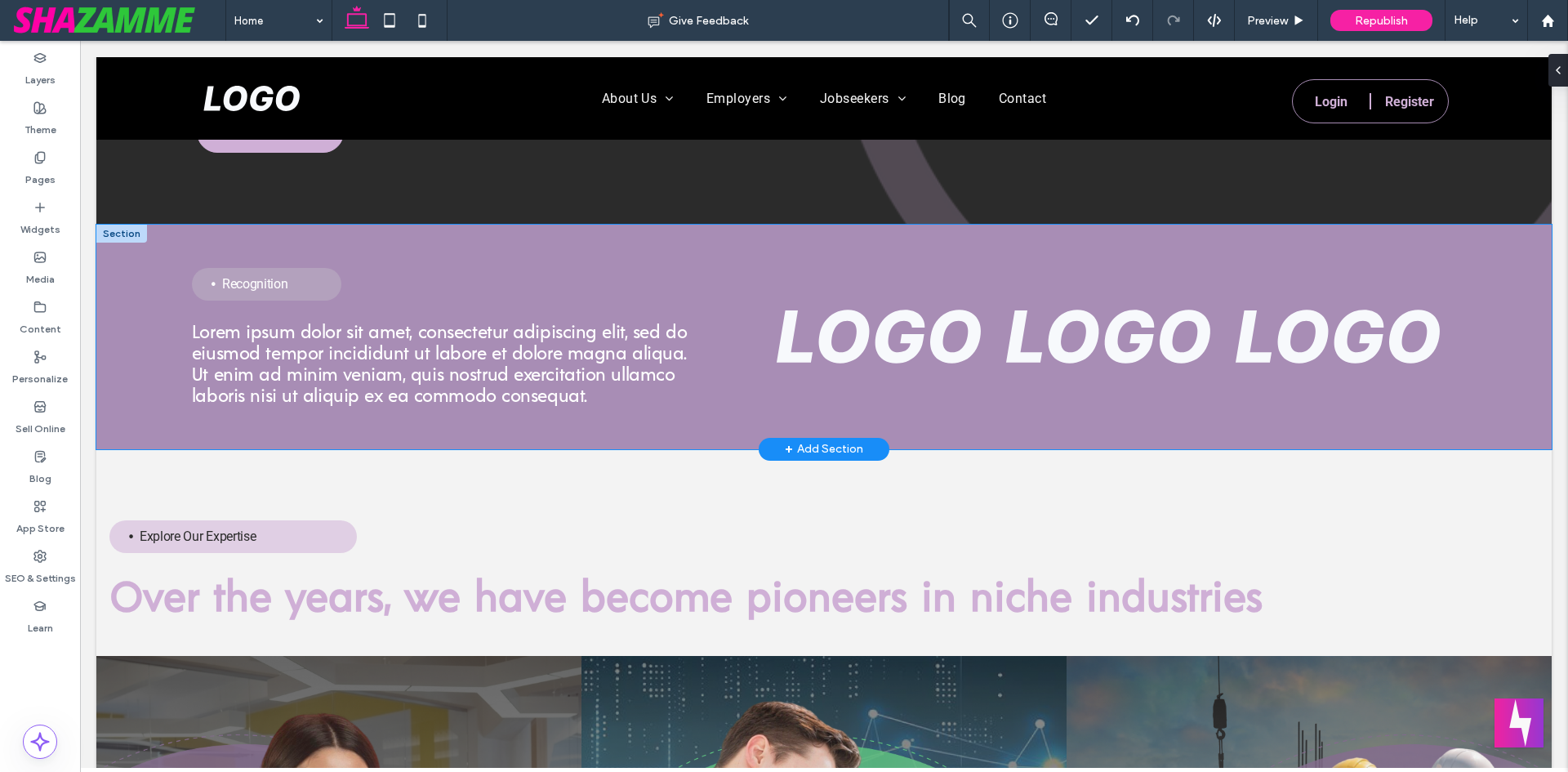
click at [100, 274] on div "Recognition Lorem ipsum dolor sit amet, consectetur adipiscing elit, sed do eiu…" at bounding box center [824, 337] width 1456 height 225
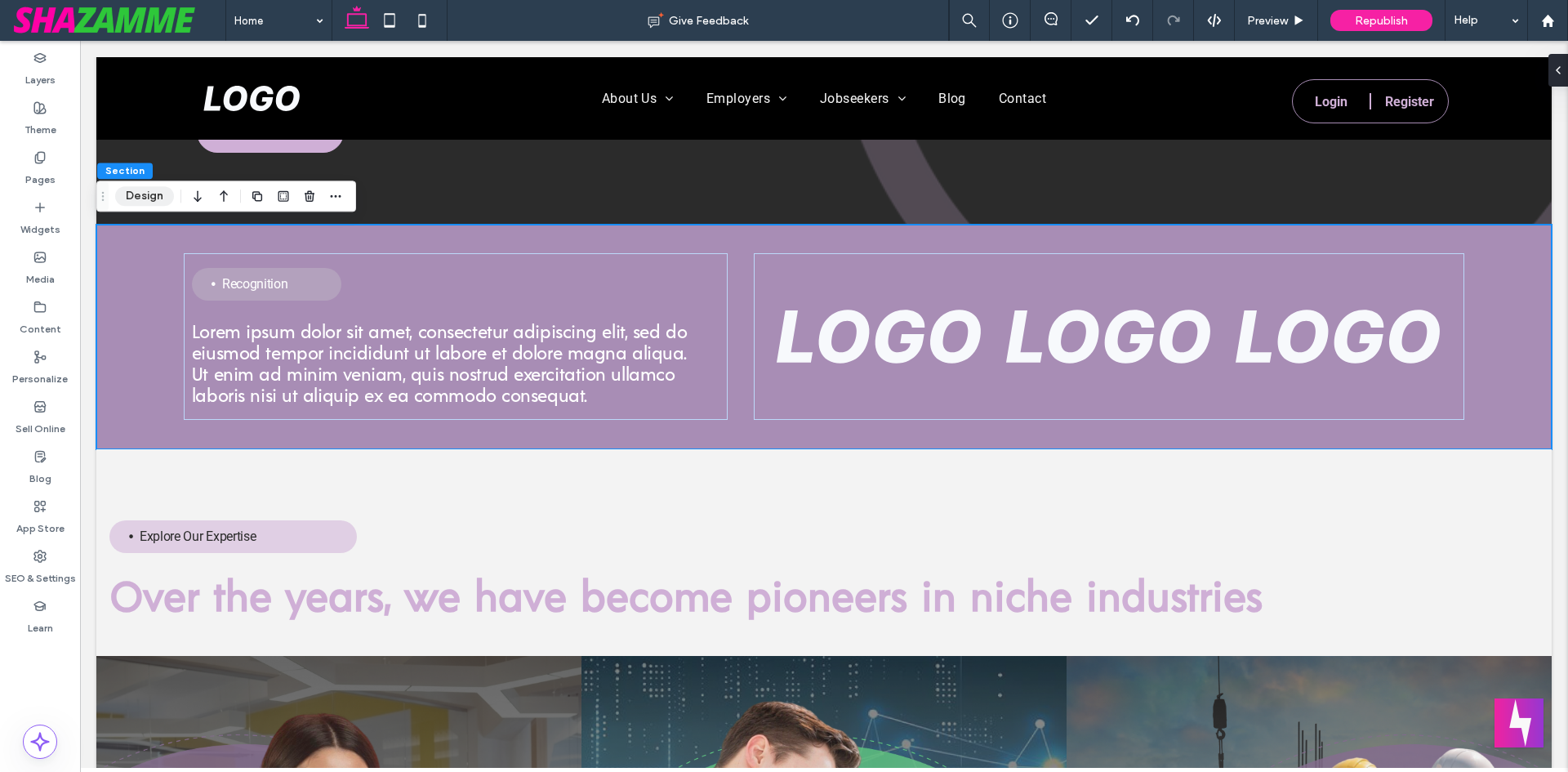
click at [144, 196] on button "Design" at bounding box center [144, 196] width 59 height 19
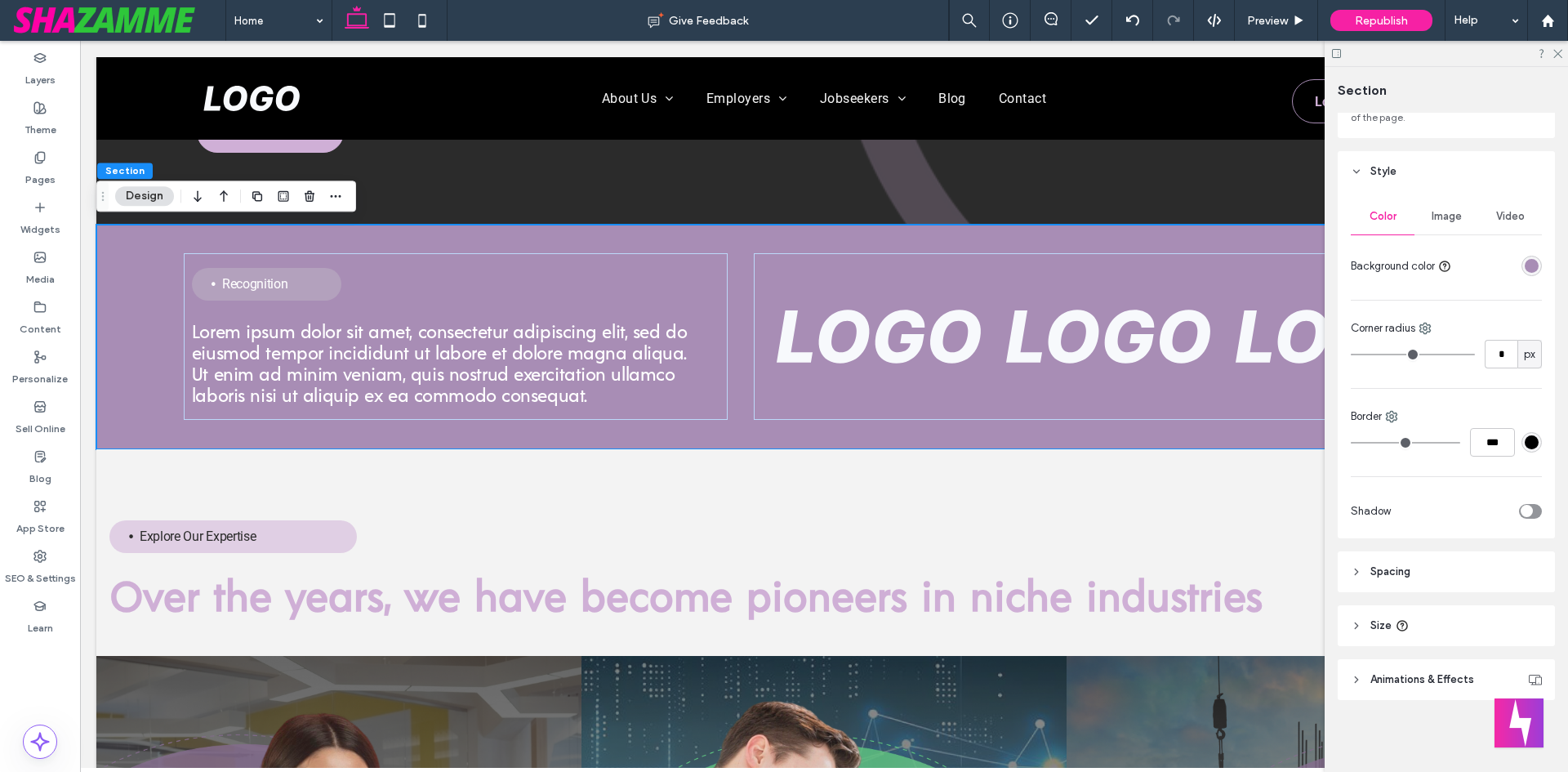
click at [1400, 566] on span "Spacing" at bounding box center [1391, 571] width 40 height 16
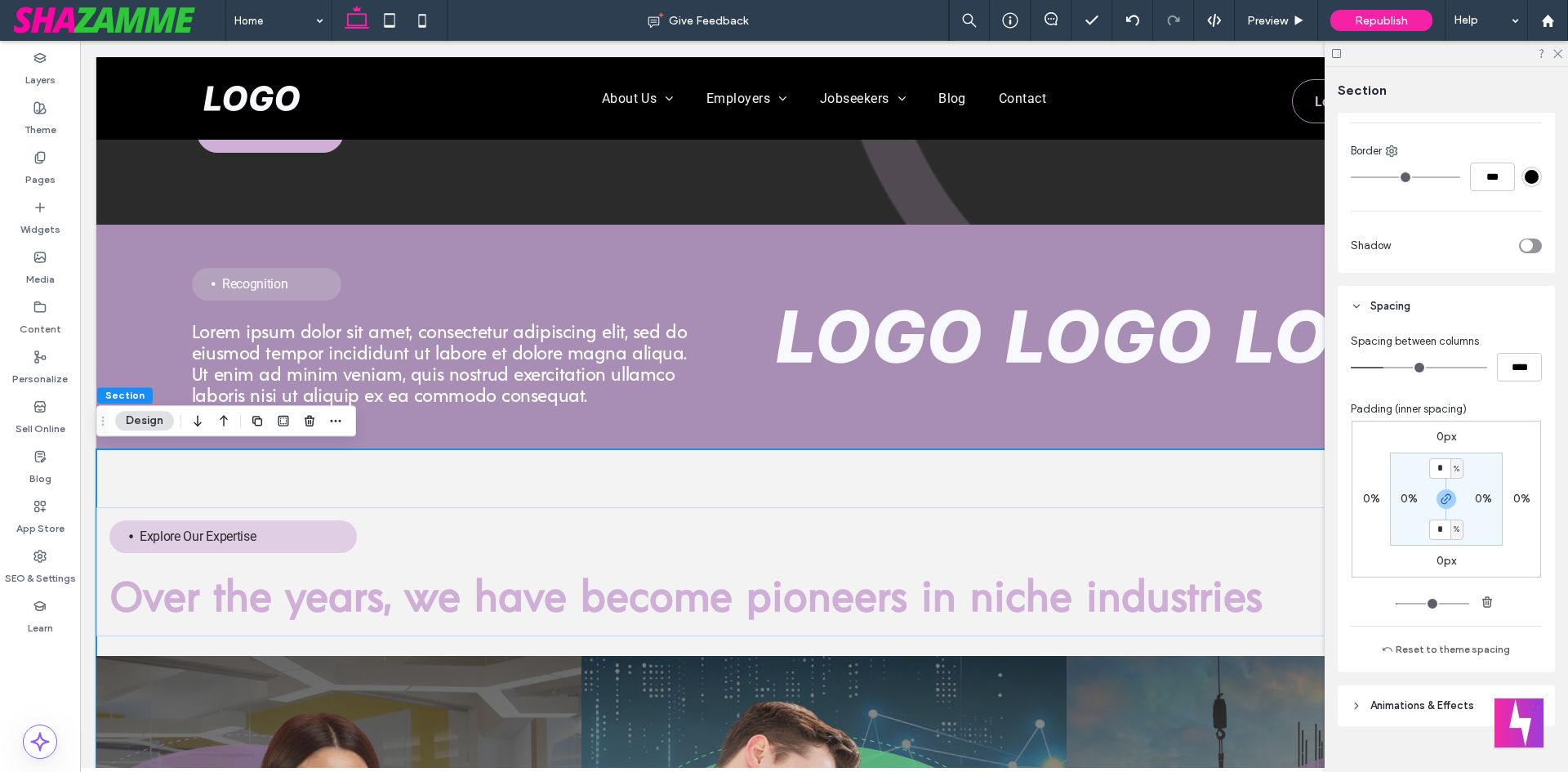
scroll to position [409, 0]
click at [1403, 494] on label "0%" at bounding box center [1409, 497] width 17 height 14
type input "*"
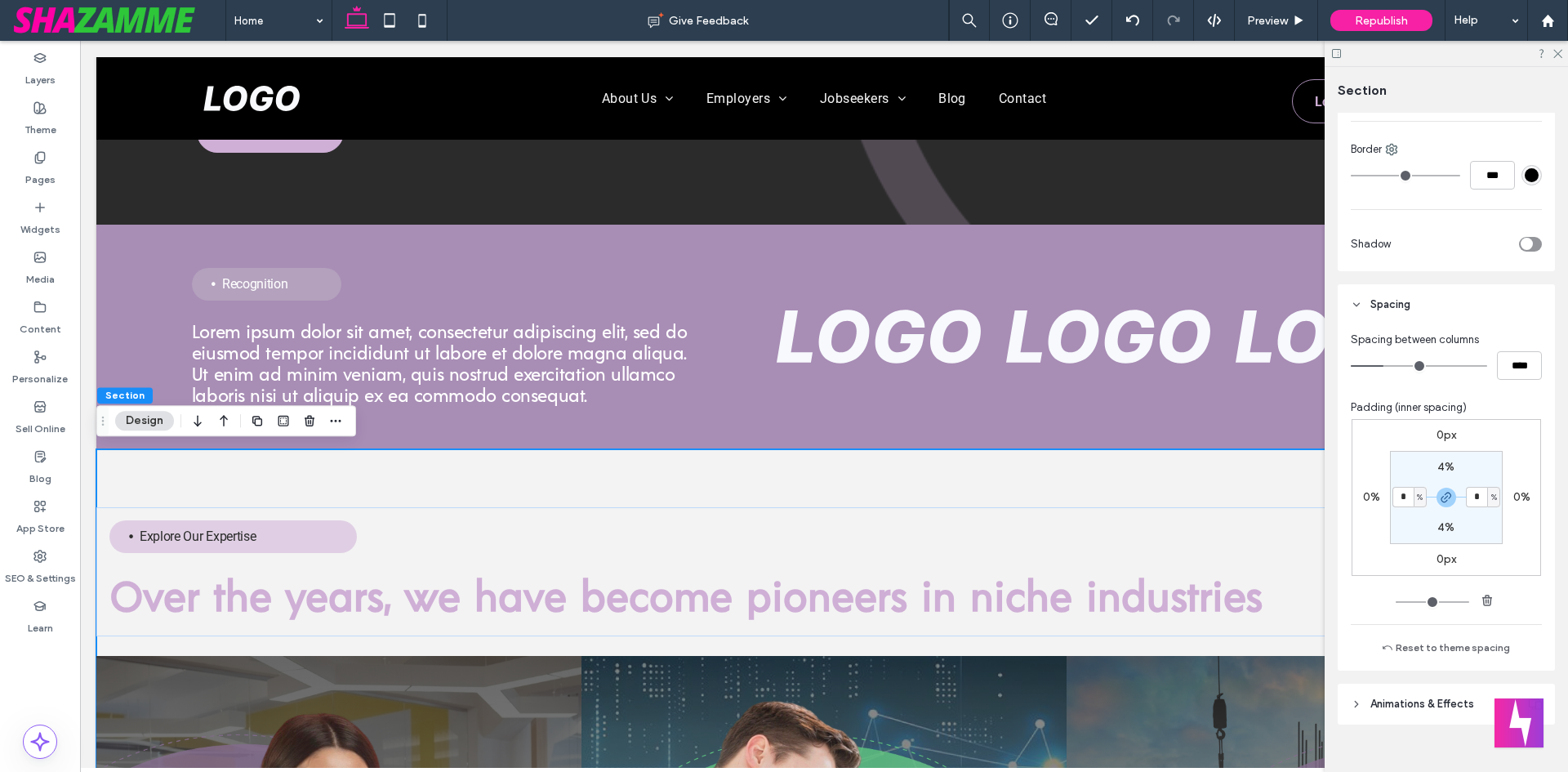
type input "*"
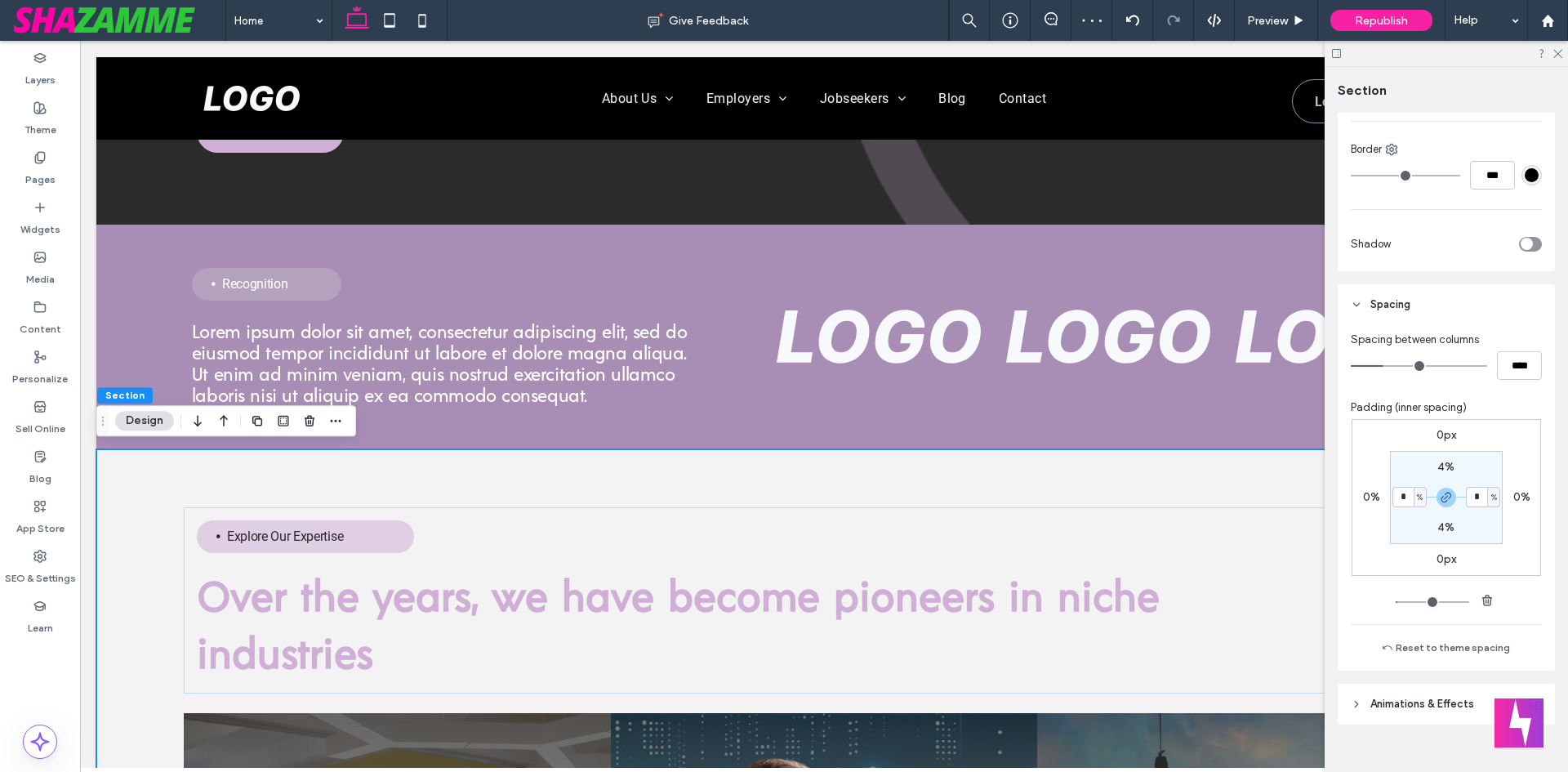
type input "*"
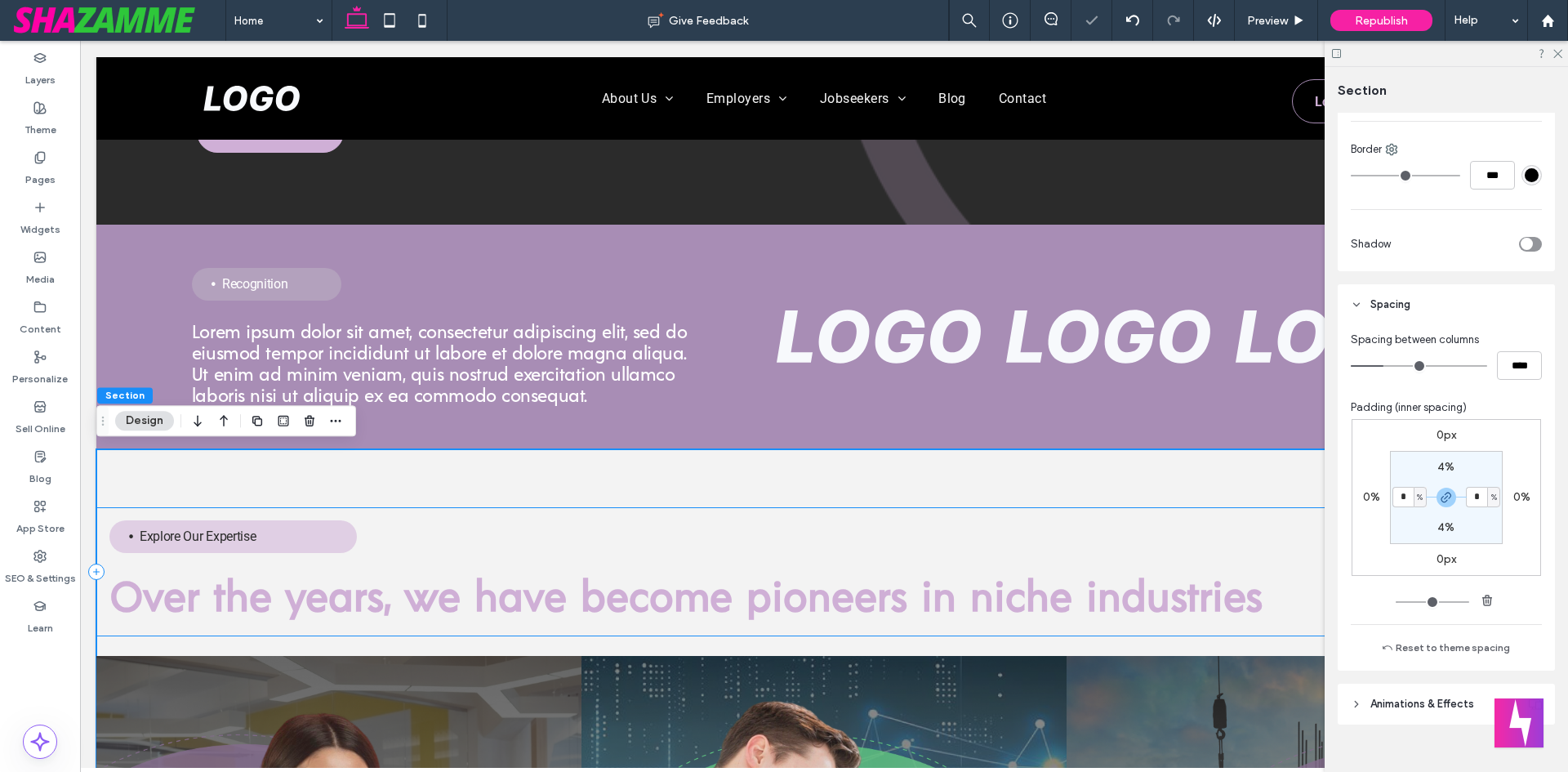
click at [562, 525] on div "Explore Our Expertise Over the years, we have become pioneers in niche industri…" at bounding box center [824, 571] width 1456 height 129
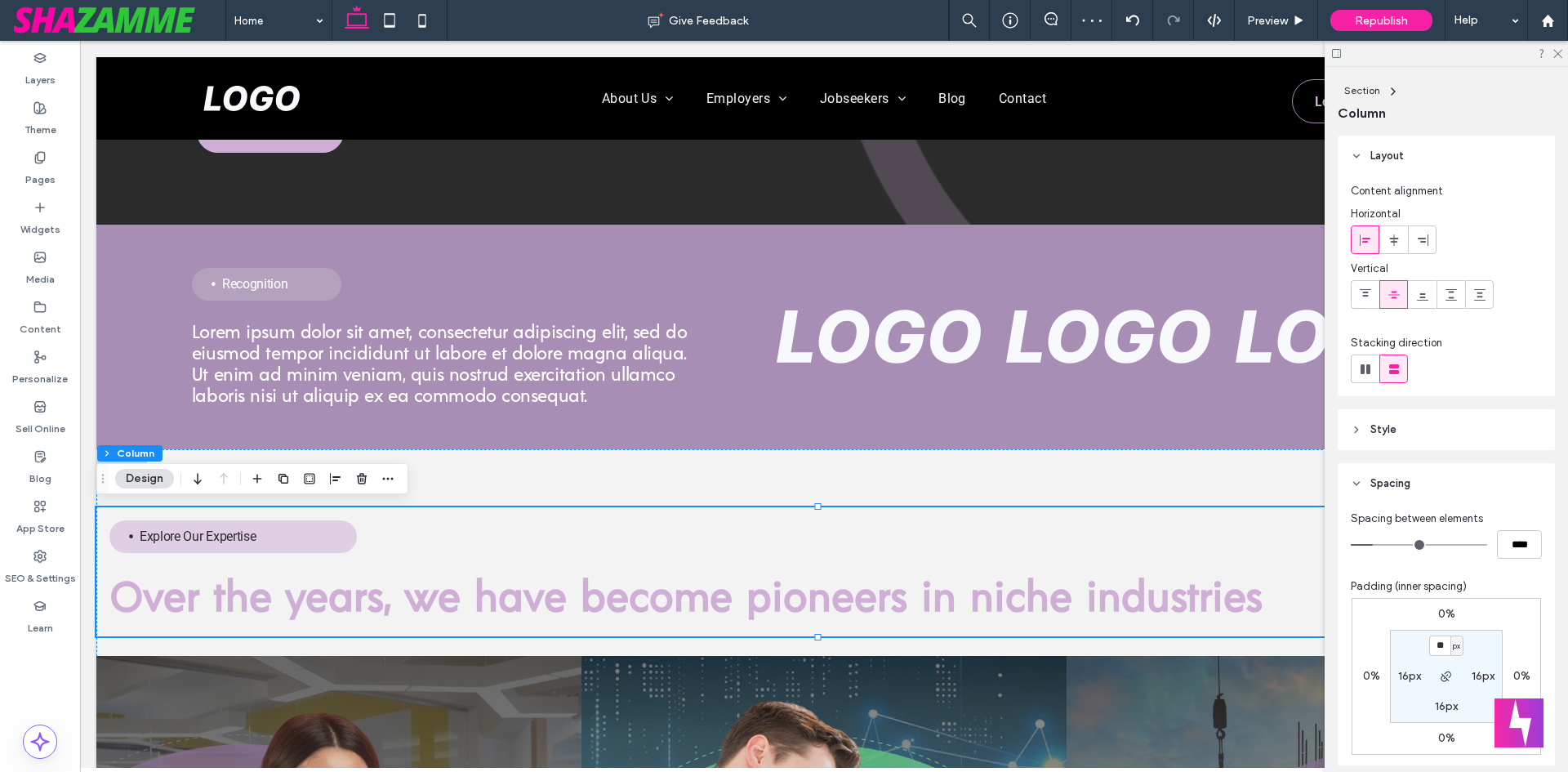
click at [1409, 676] on label "16px" at bounding box center [1409, 676] width 23 height 14
click at [1420, 679] on div "px" at bounding box center [1420, 676] width 10 height 16
click at [1418, 592] on div "%" at bounding box center [1410, 594] width 23 height 29
type input "*"
type input "***"
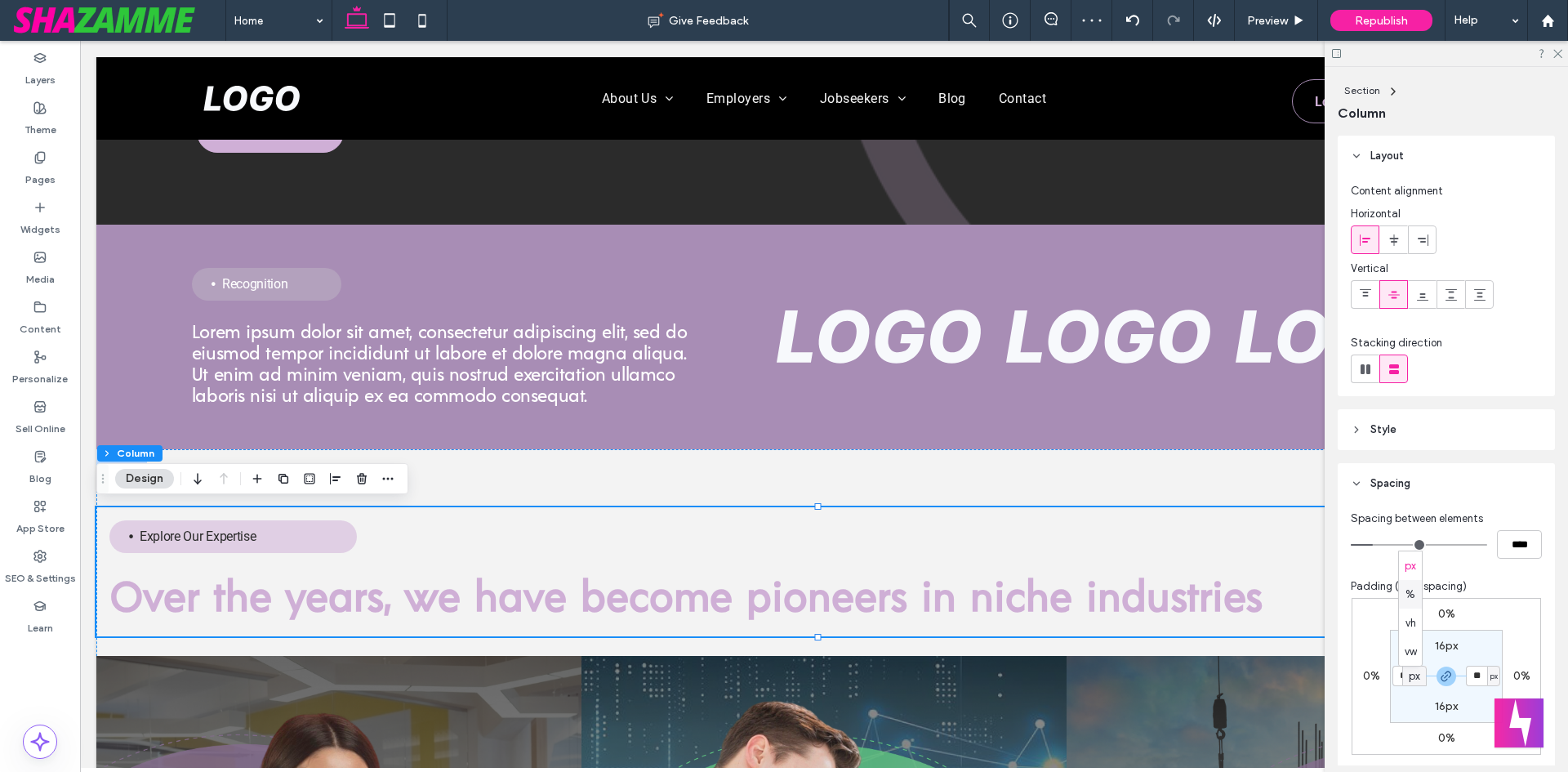
type input "***"
click at [1438, 644] on label "16px" at bounding box center [1446, 645] width 23 height 14
type input "**"
type input "*"
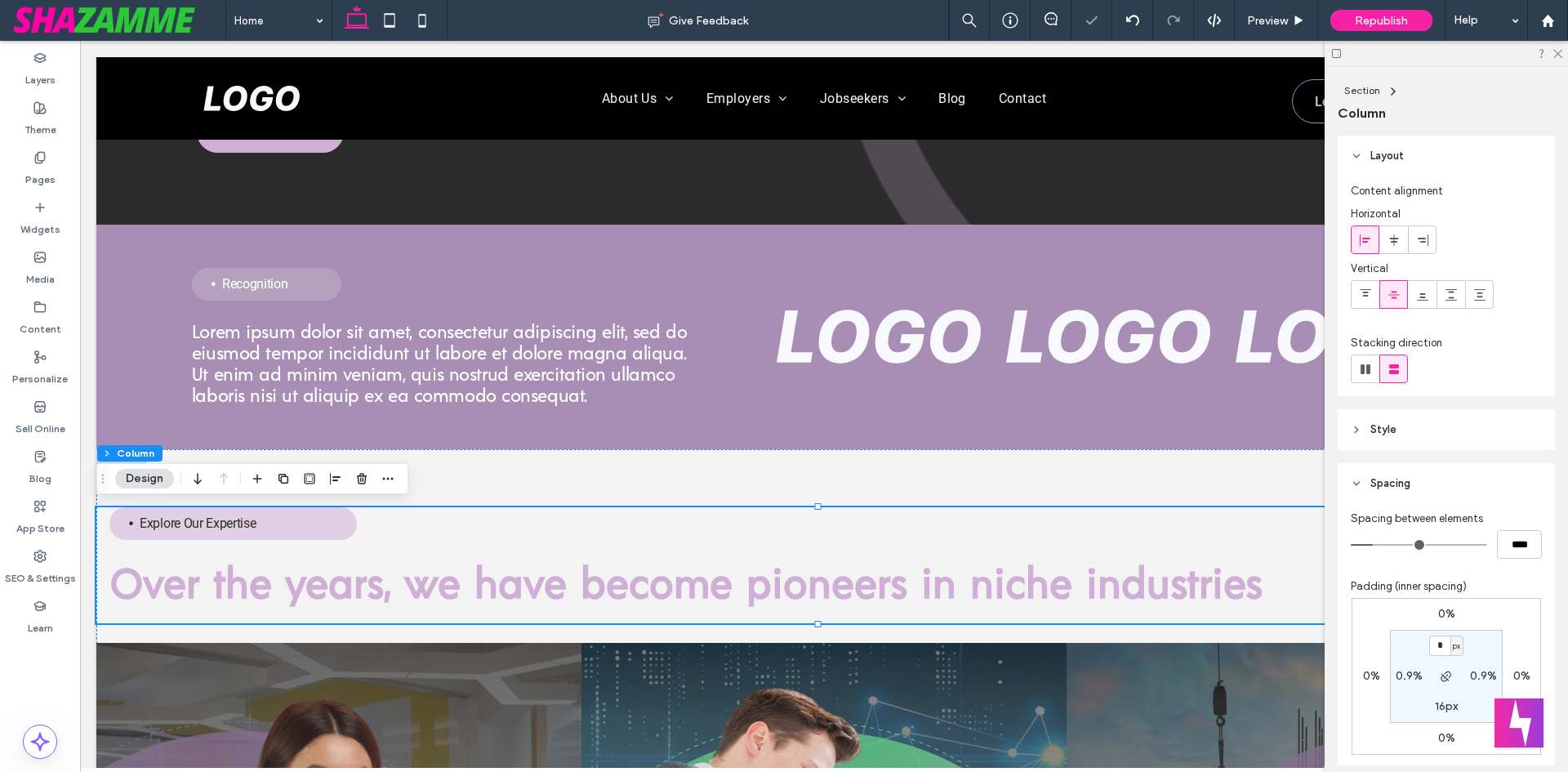
click at [1395, 683] on section "* px 0.9% 16px 0.9%" at bounding box center [1446, 676] width 112 height 93
click at [1396, 673] on label "0.9%" at bounding box center [1409, 676] width 27 height 14
type input "*"
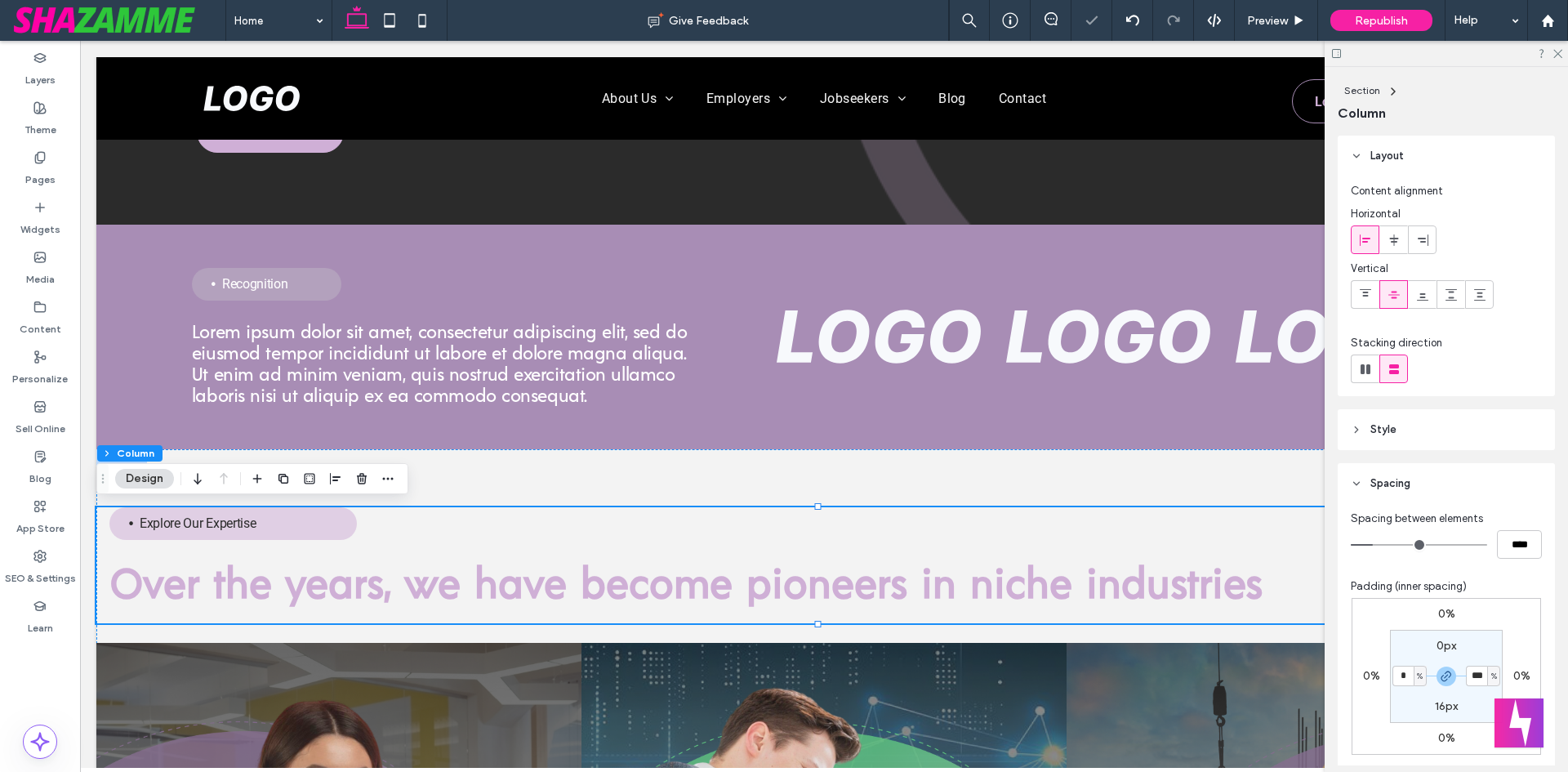
type input "*"
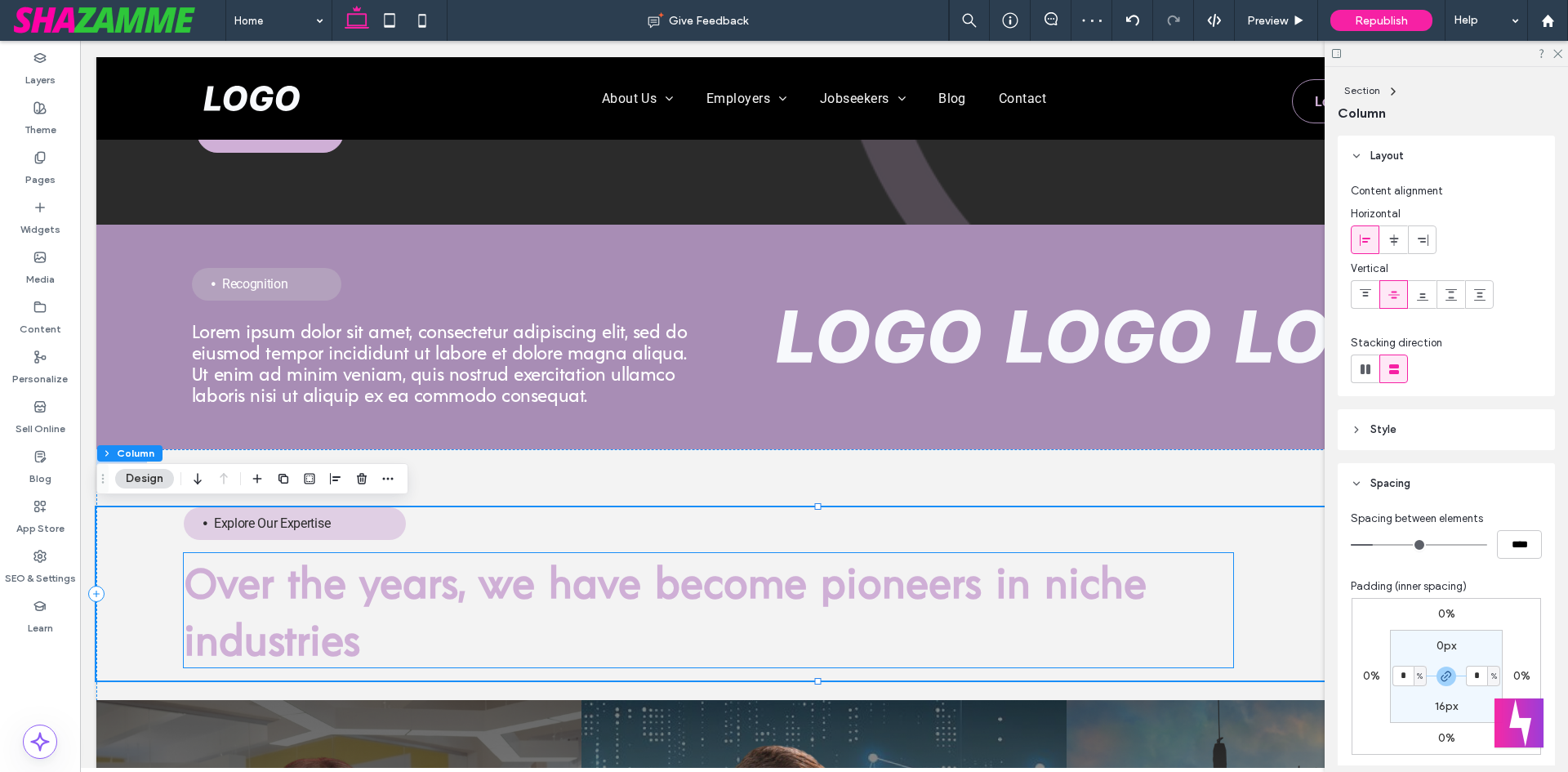
click at [1088, 628] on h2 "Over the years, we have become pioneers in niche industries" at bounding box center [708, 610] width 1049 height 114
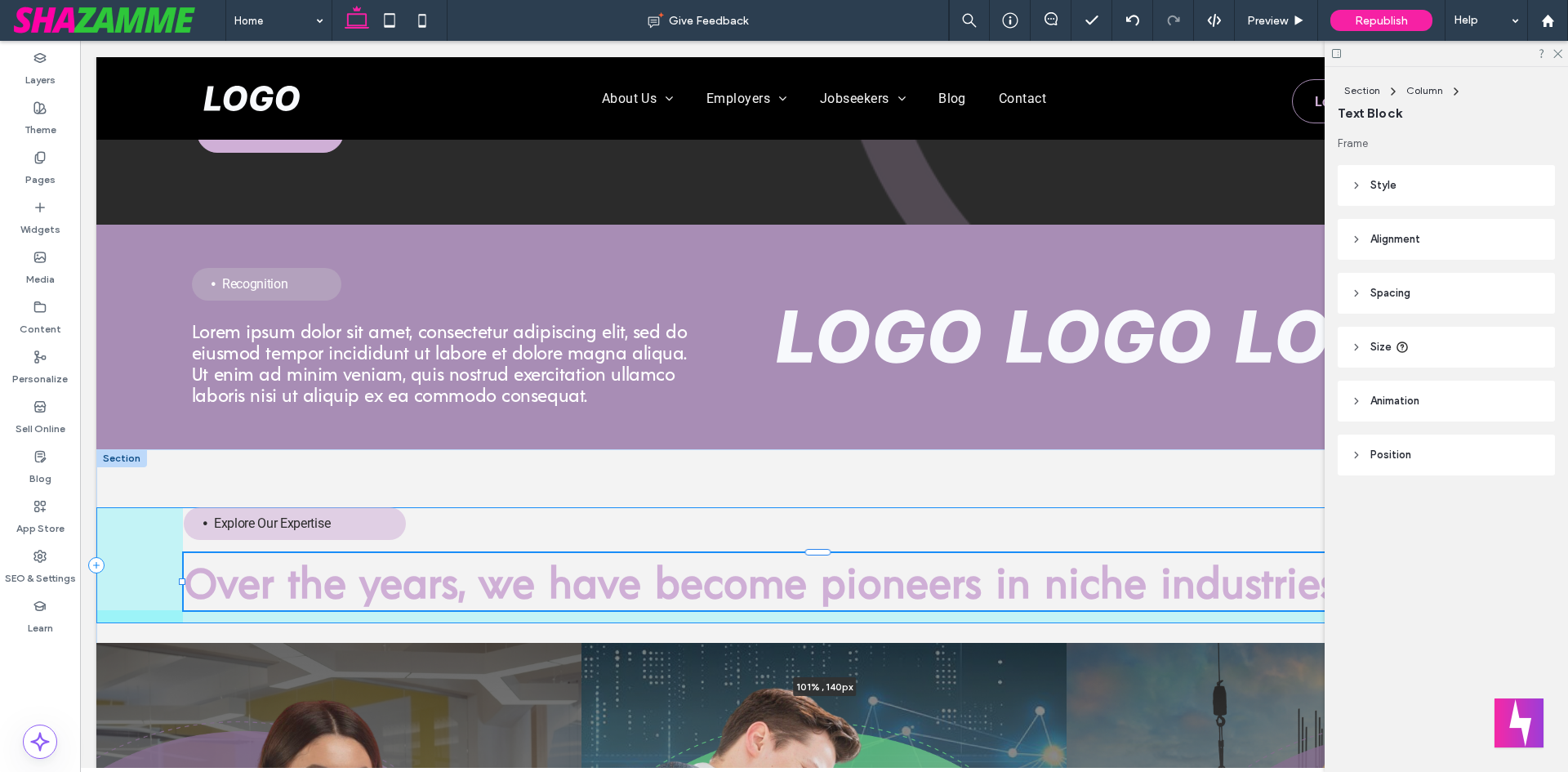
drag, startPoint x: 1226, startPoint y: 611, endPoint x: 1547, endPoint y: 651, distance: 323.5
type input "***"
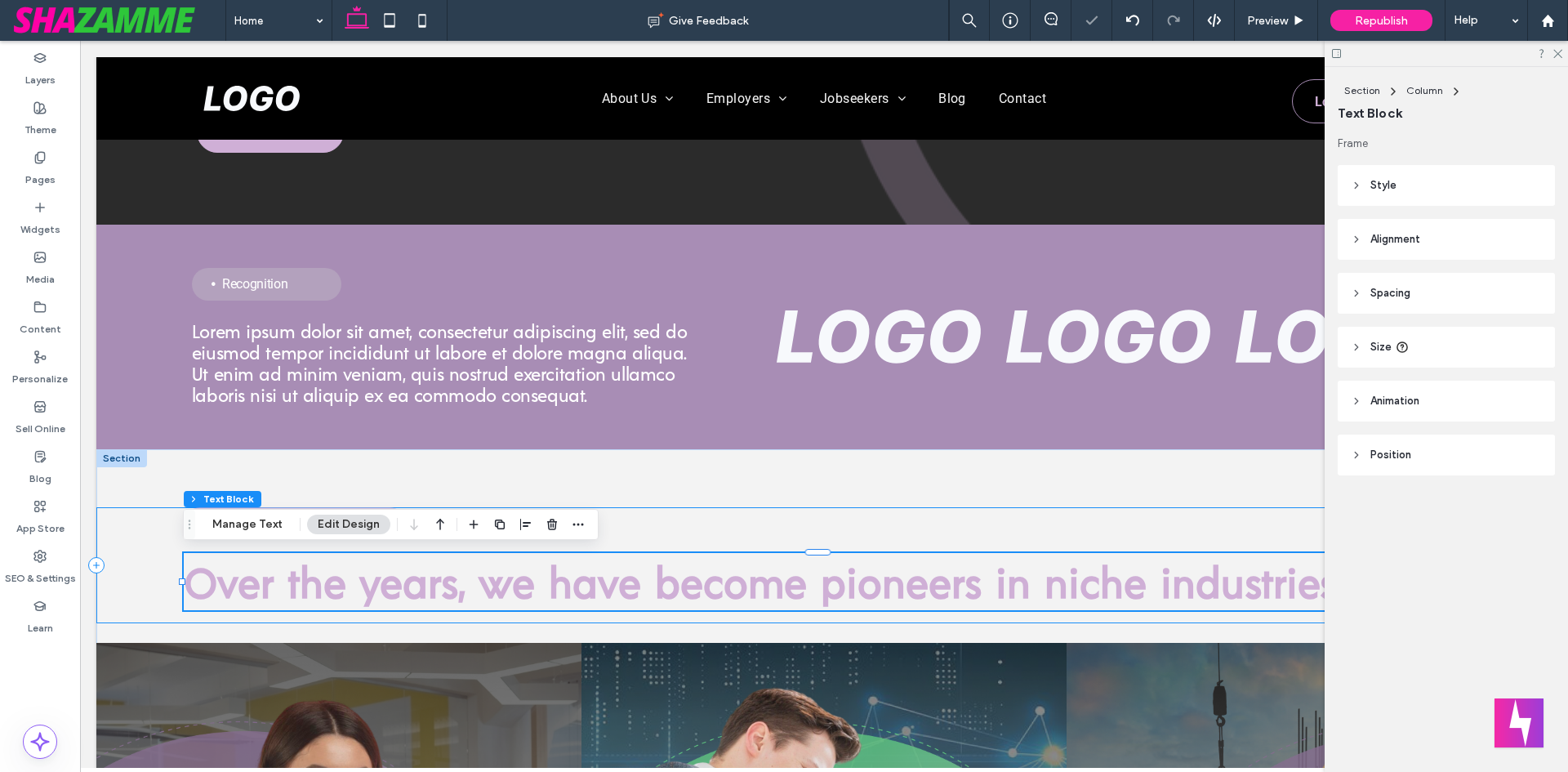
click at [1556, 46] on div at bounding box center [1446, 54] width 243 height 25
click at [1555, 55] on icon at bounding box center [1557, 52] width 11 height 11
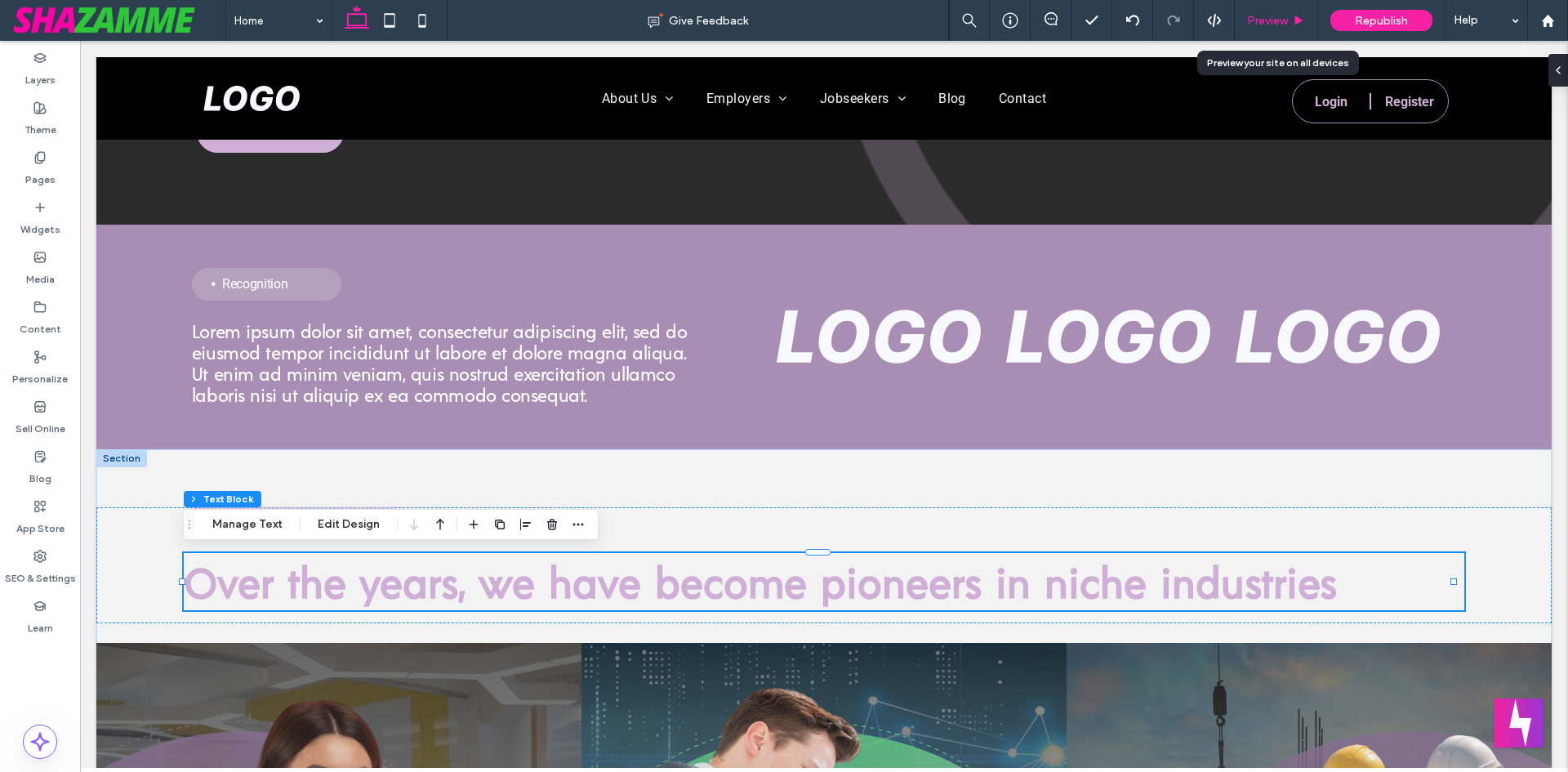
click at [1262, 24] on span "Preview" at bounding box center [1267, 21] width 41 height 14
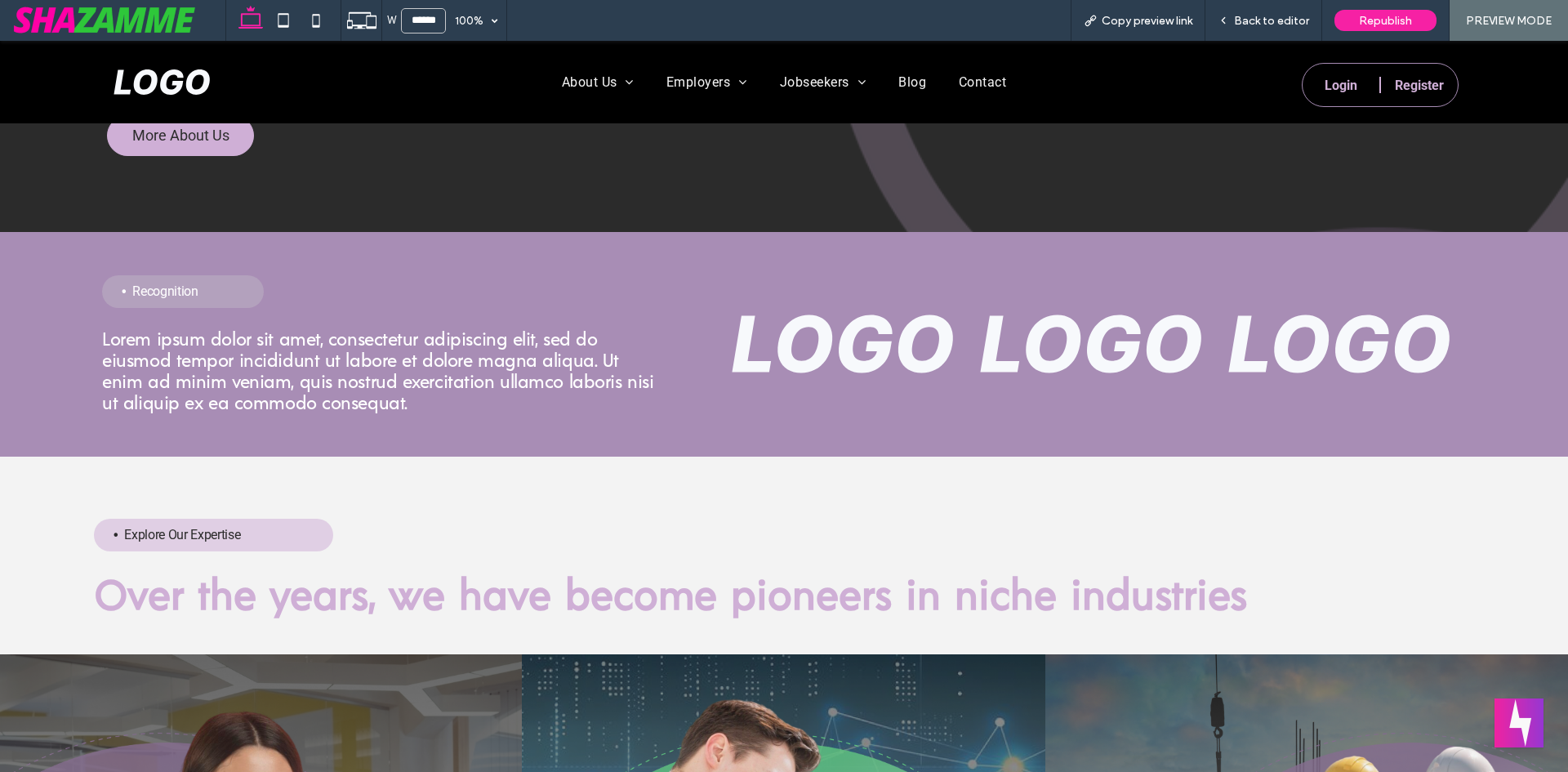
scroll to position [1218, 0]
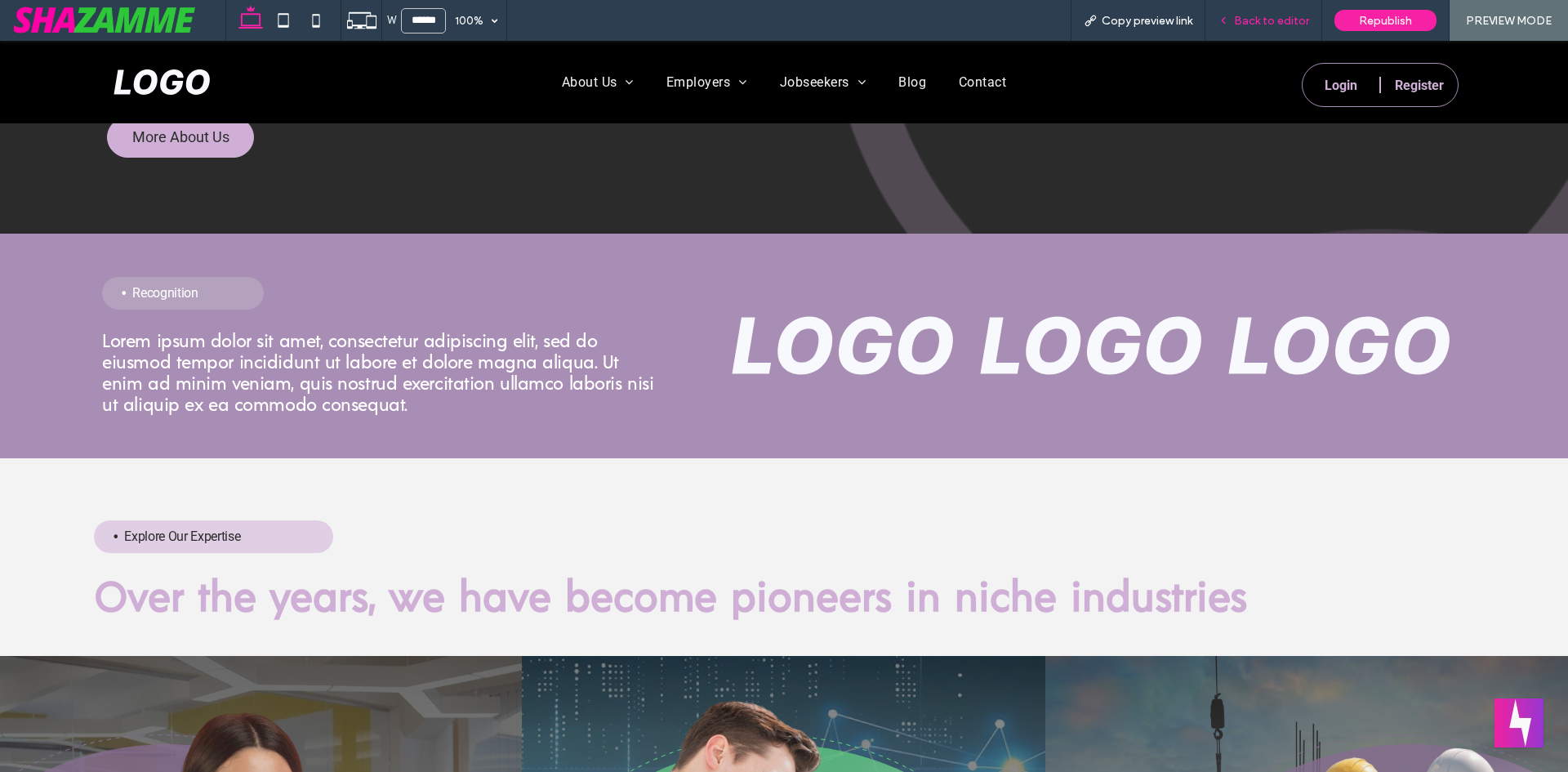
click at [1293, 18] on span "Back to editor" at bounding box center [1272, 21] width 76 height 14
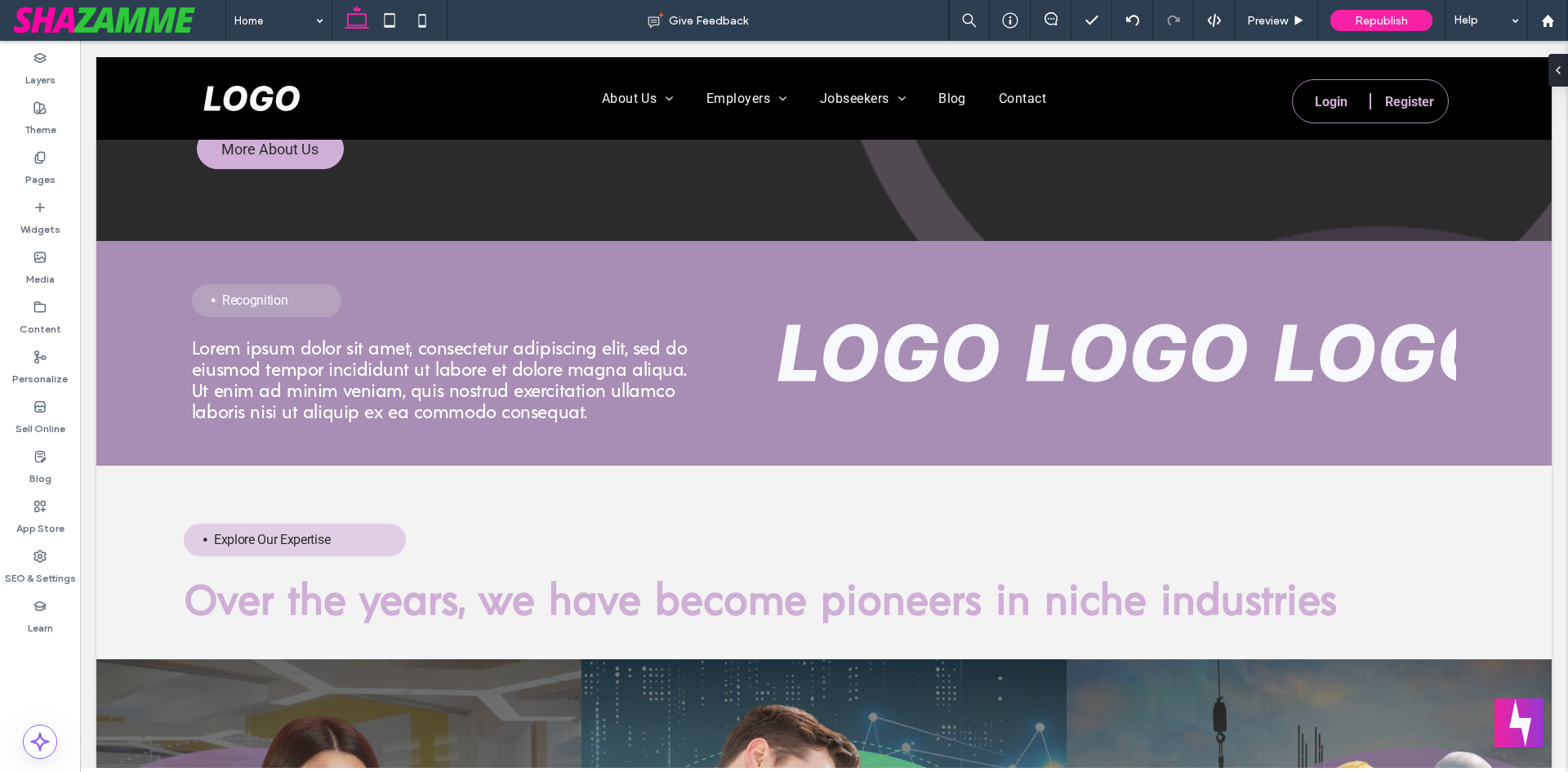
scroll to position [1234, 0]
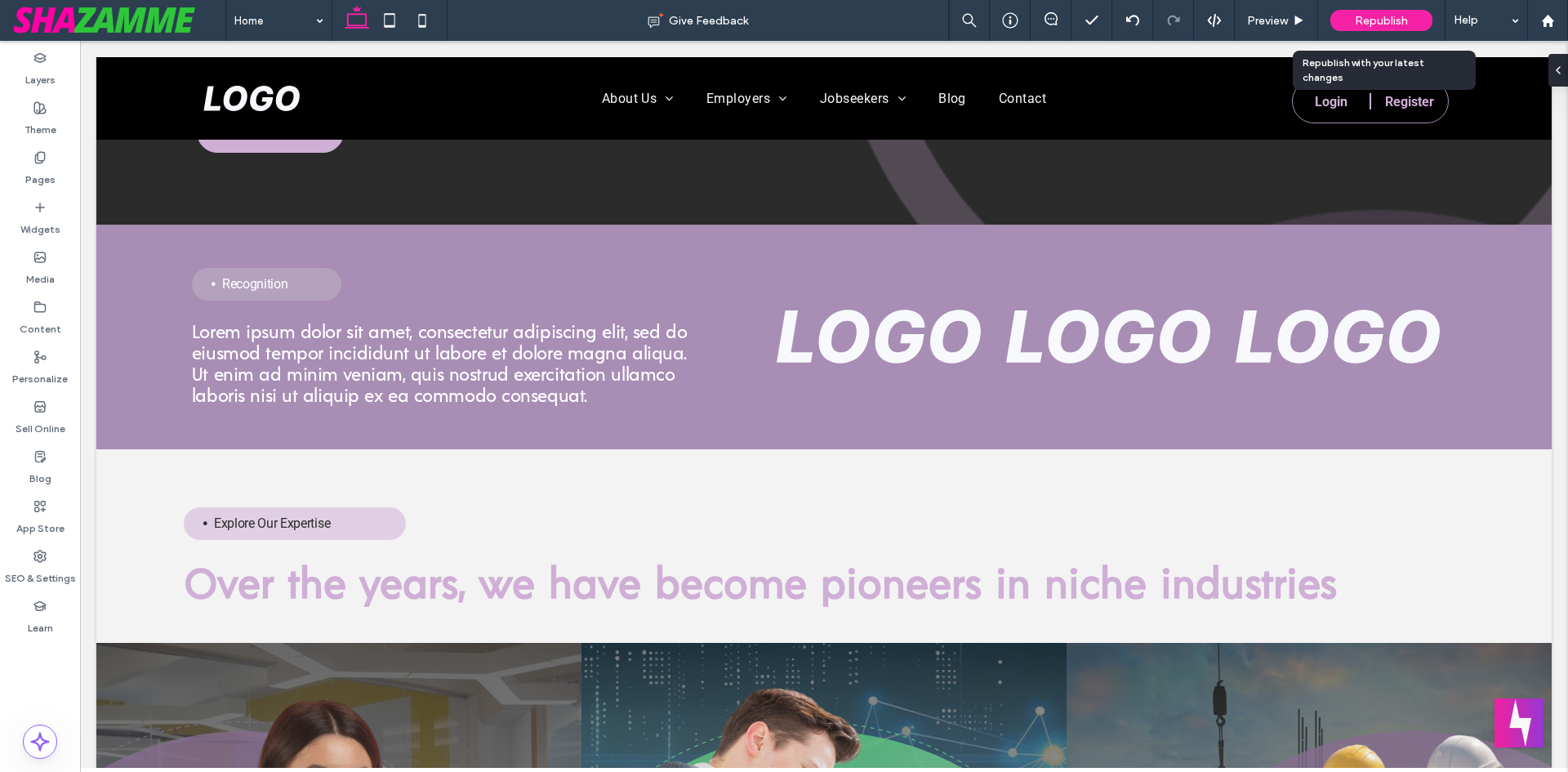
click at [1388, 21] on span "Republish" at bounding box center [1381, 21] width 53 height 14
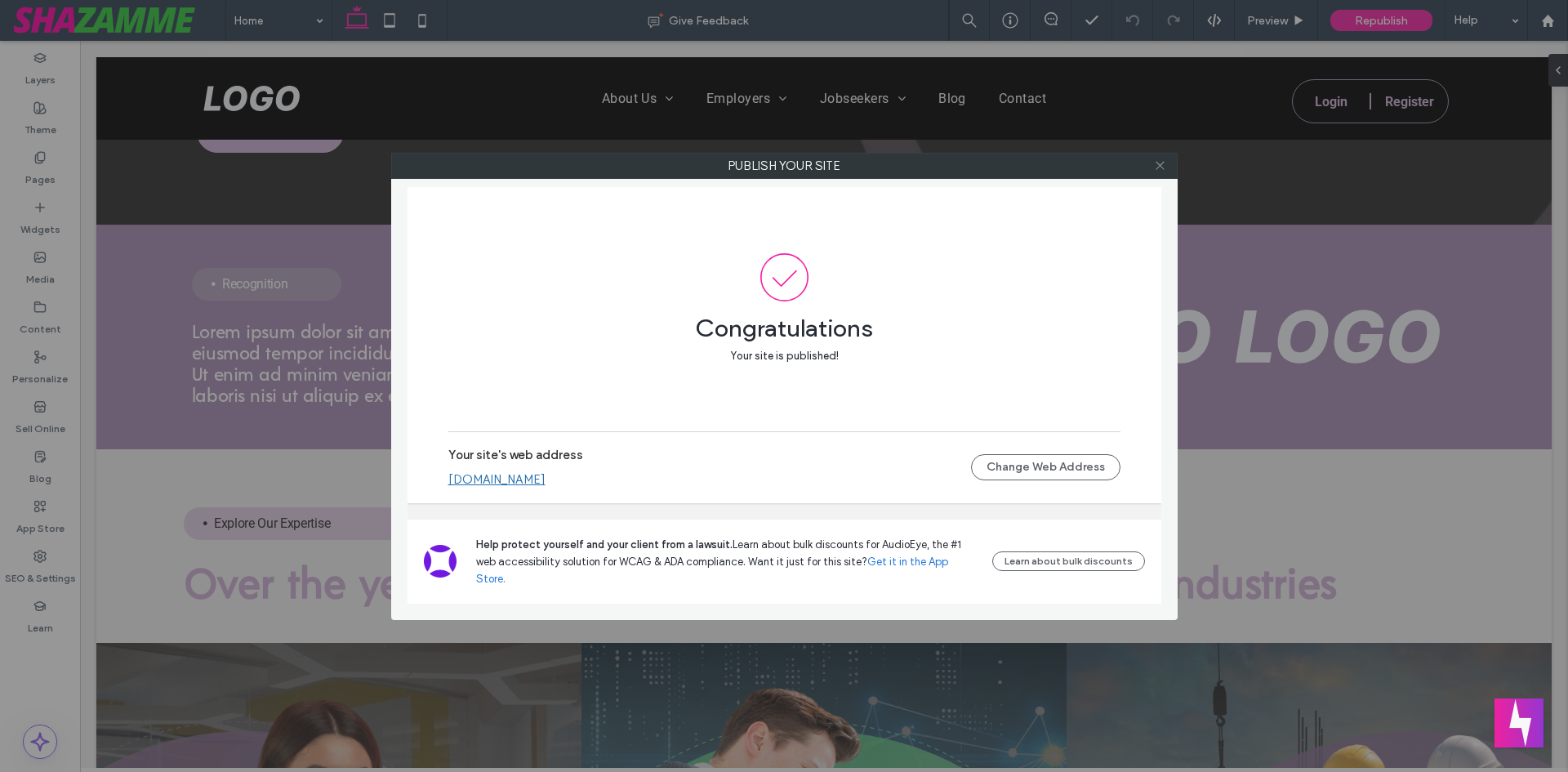
drag, startPoint x: 1163, startPoint y: 181, endPoint x: 1163, endPoint y: 170, distance: 11.0
click at [1163, 170] on div "Publish your site Congratulations Your site is published! Your site's web addre…" at bounding box center [784, 386] width 787 height 467
click at [1163, 169] on icon at bounding box center [1160, 165] width 13 height 13
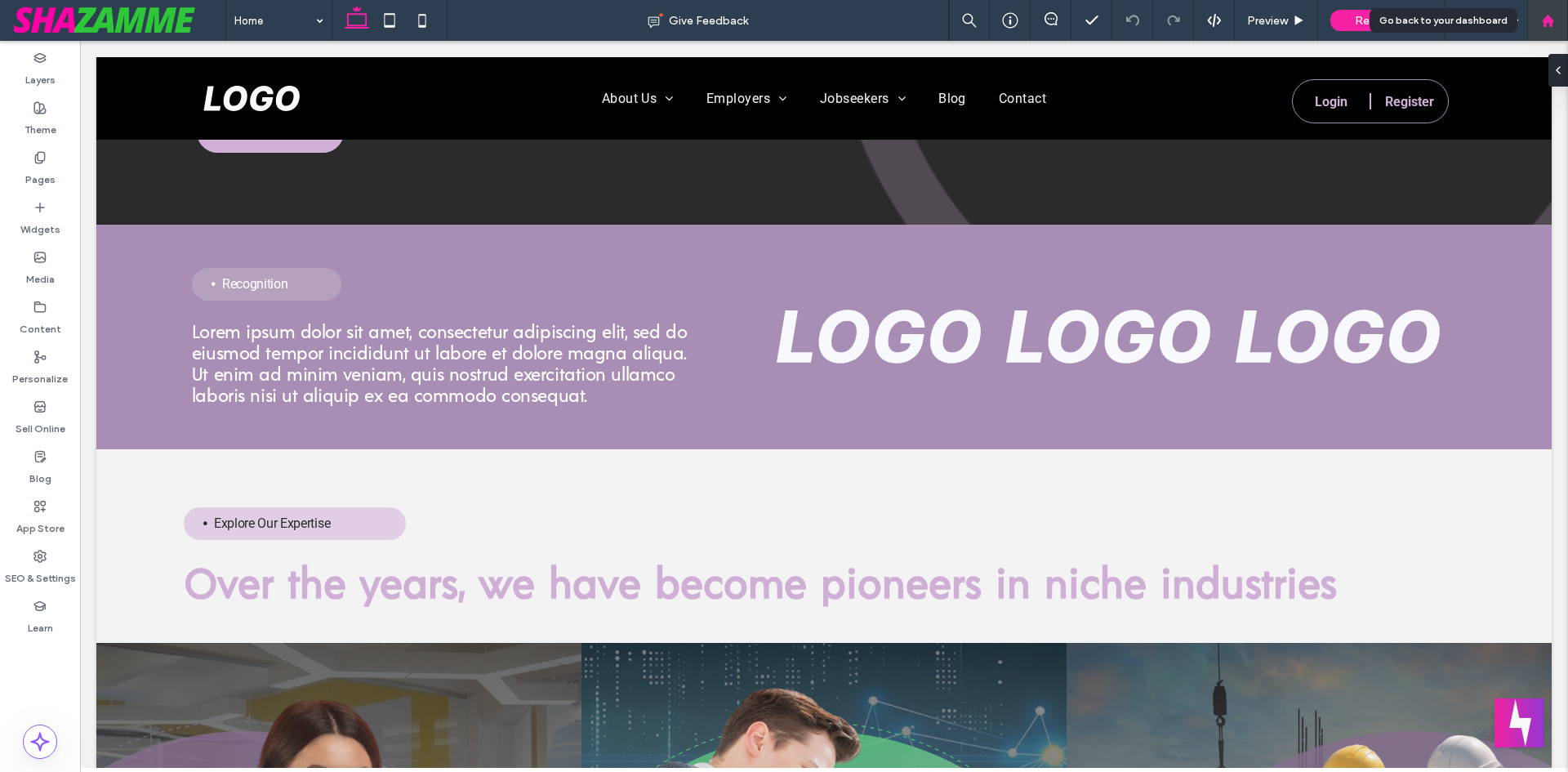
click at [1544, 22] on use at bounding box center [1547, 20] width 13 height 13
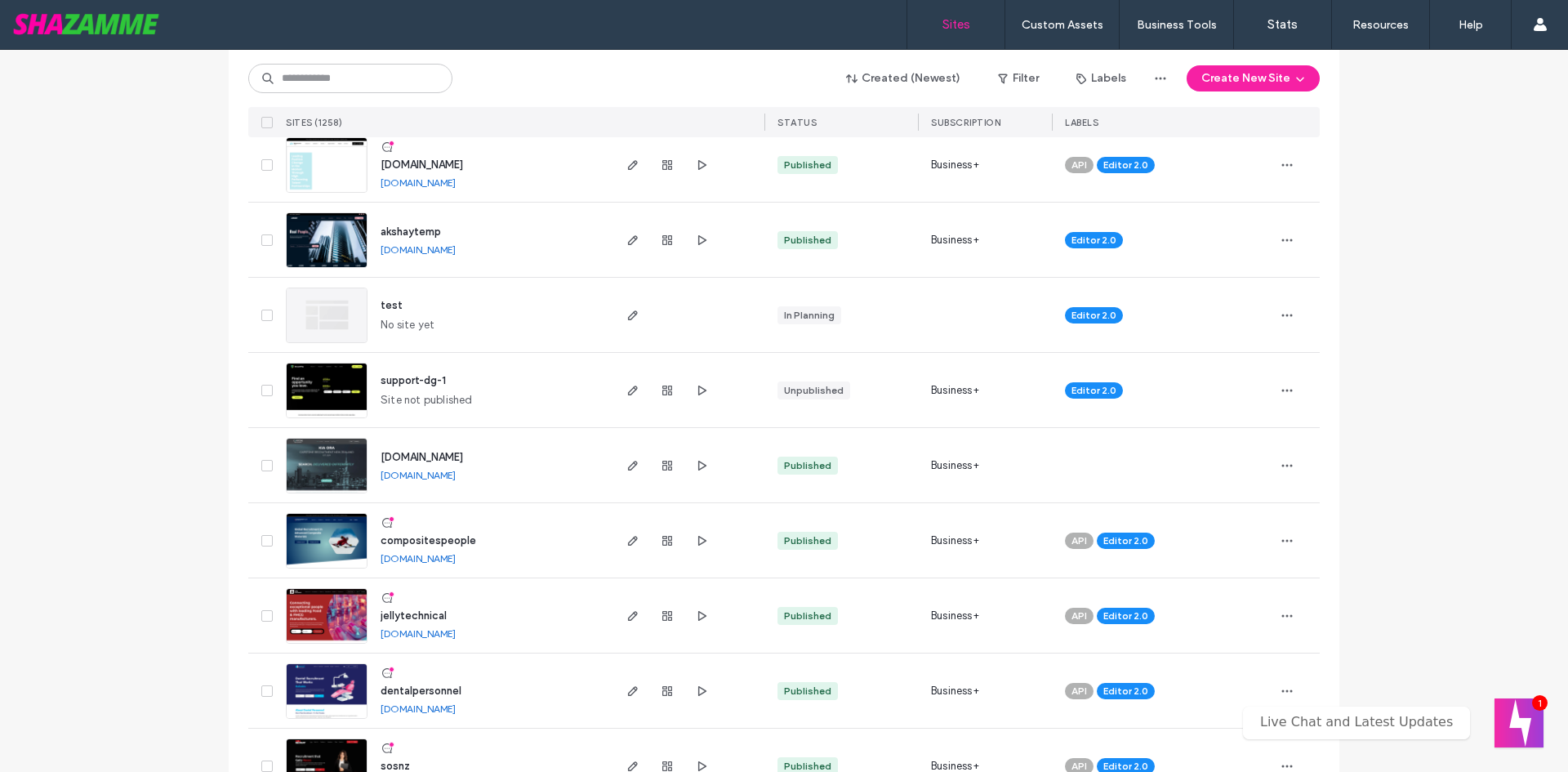
scroll to position [1470, 0]
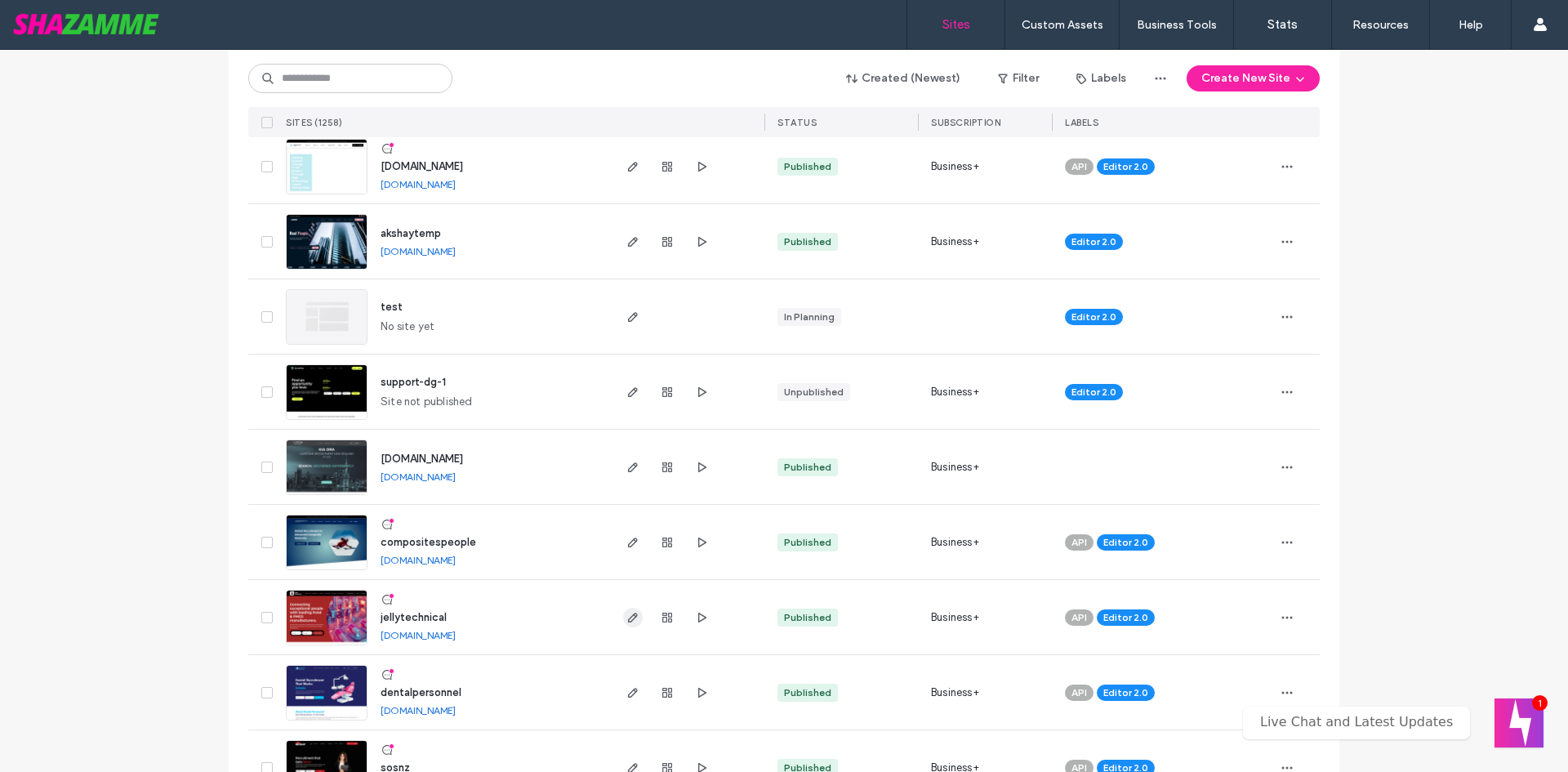
click at [629, 616] on icon "button" at bounding box center [633, 618] width 13 height 13
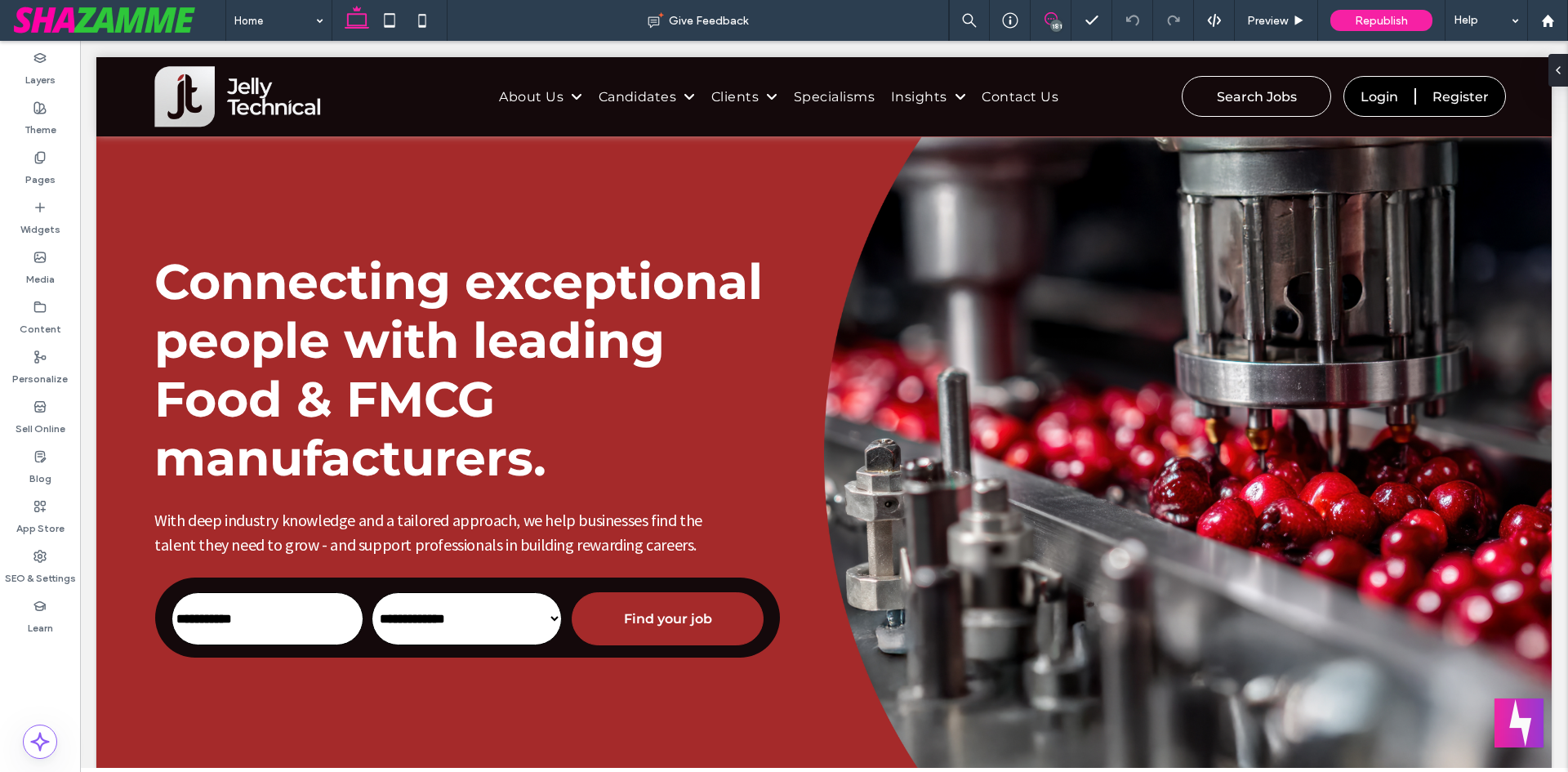
click at [1049, 13] on icon at bounding box center [1052, 19] width 13 height 13
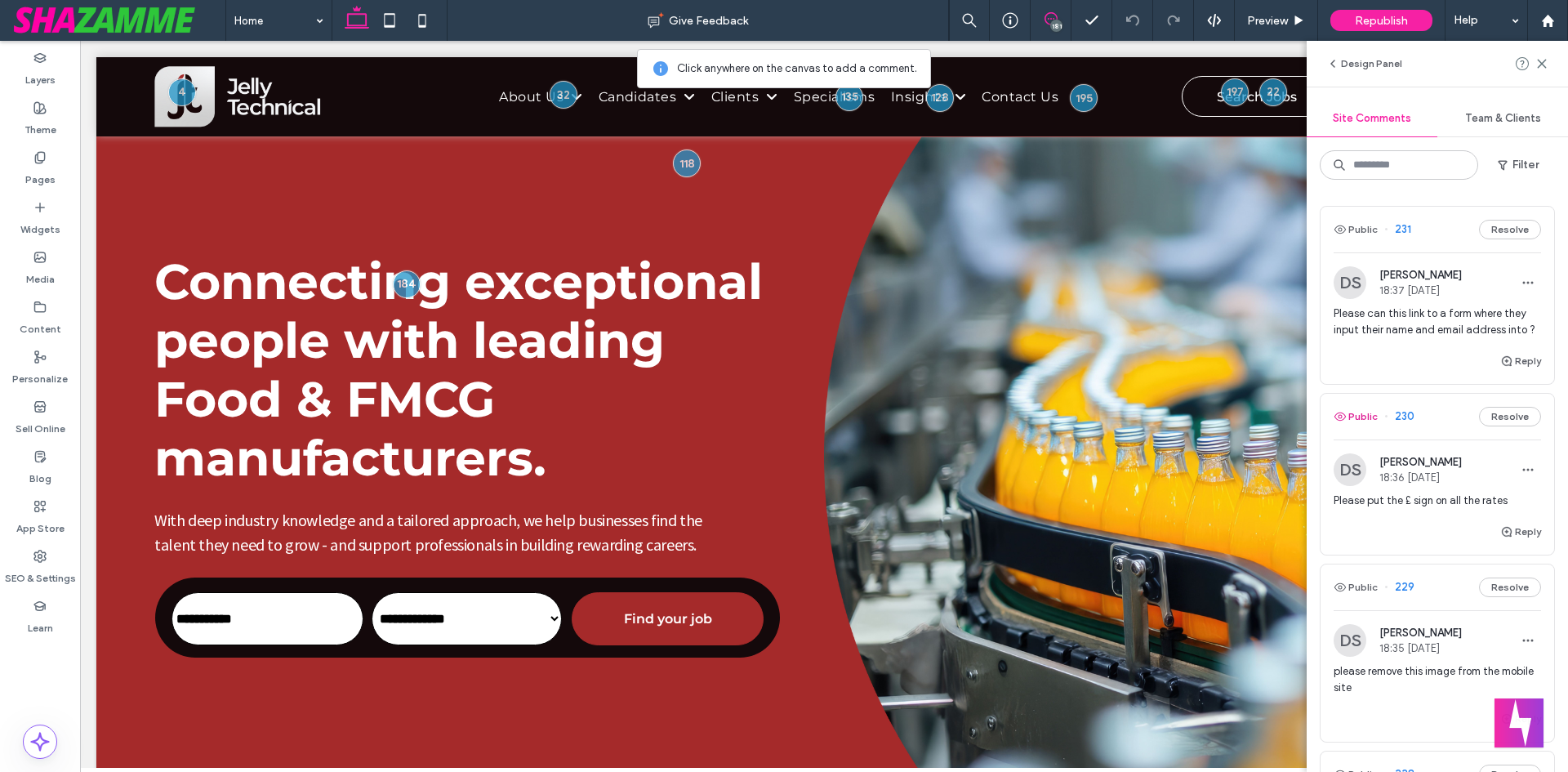
click at [1362, 426] on button "Public" at bounding box center [1356, 416] width 44 height 19
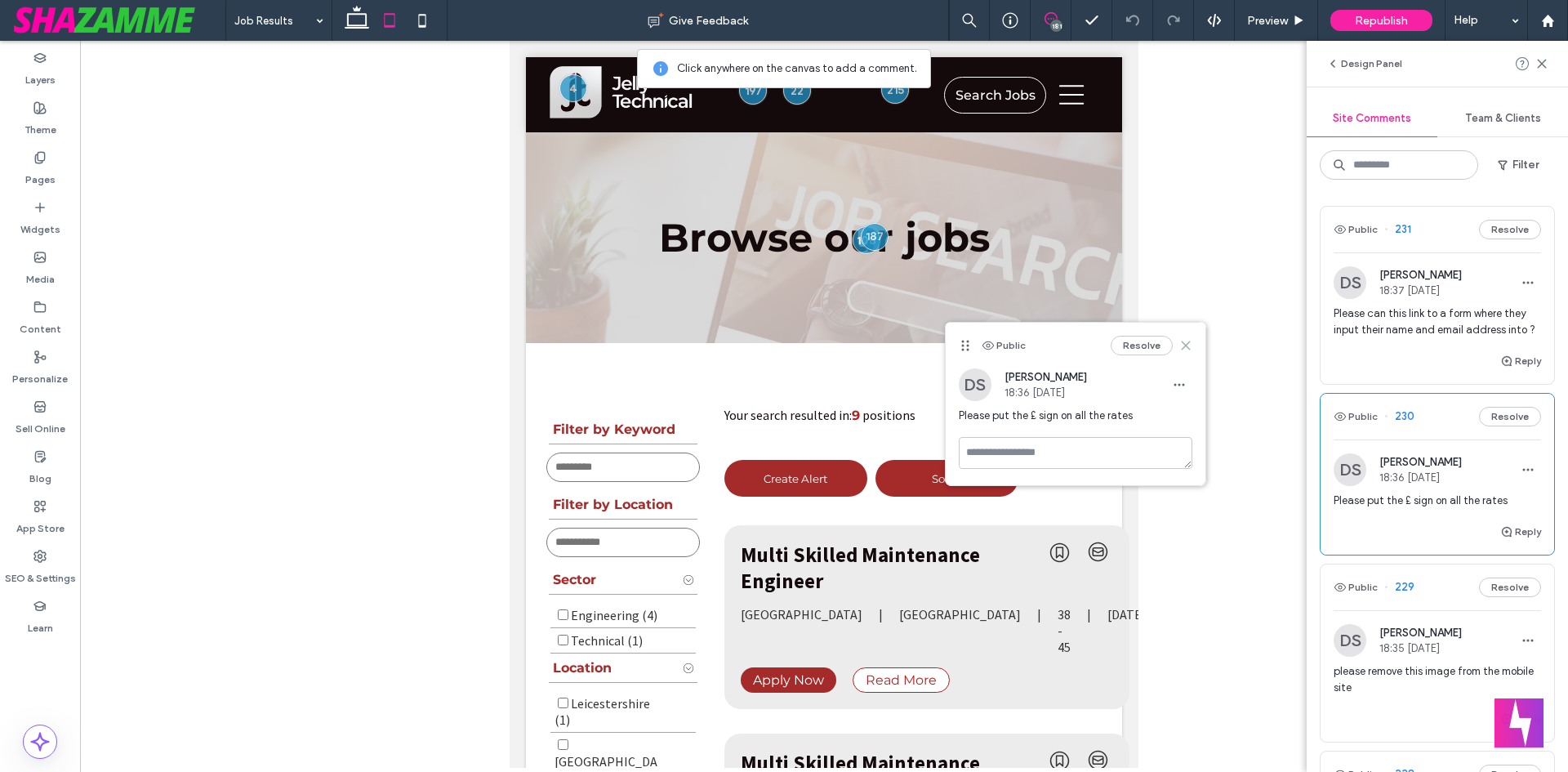
drag, startPoint x: 1189, startPoint y: 347, endPoint x: 320, endPoint y: 336, distance: 869.1
click at [1189, 347] on icon at bounding box center [1186, 346] width 13 height 13
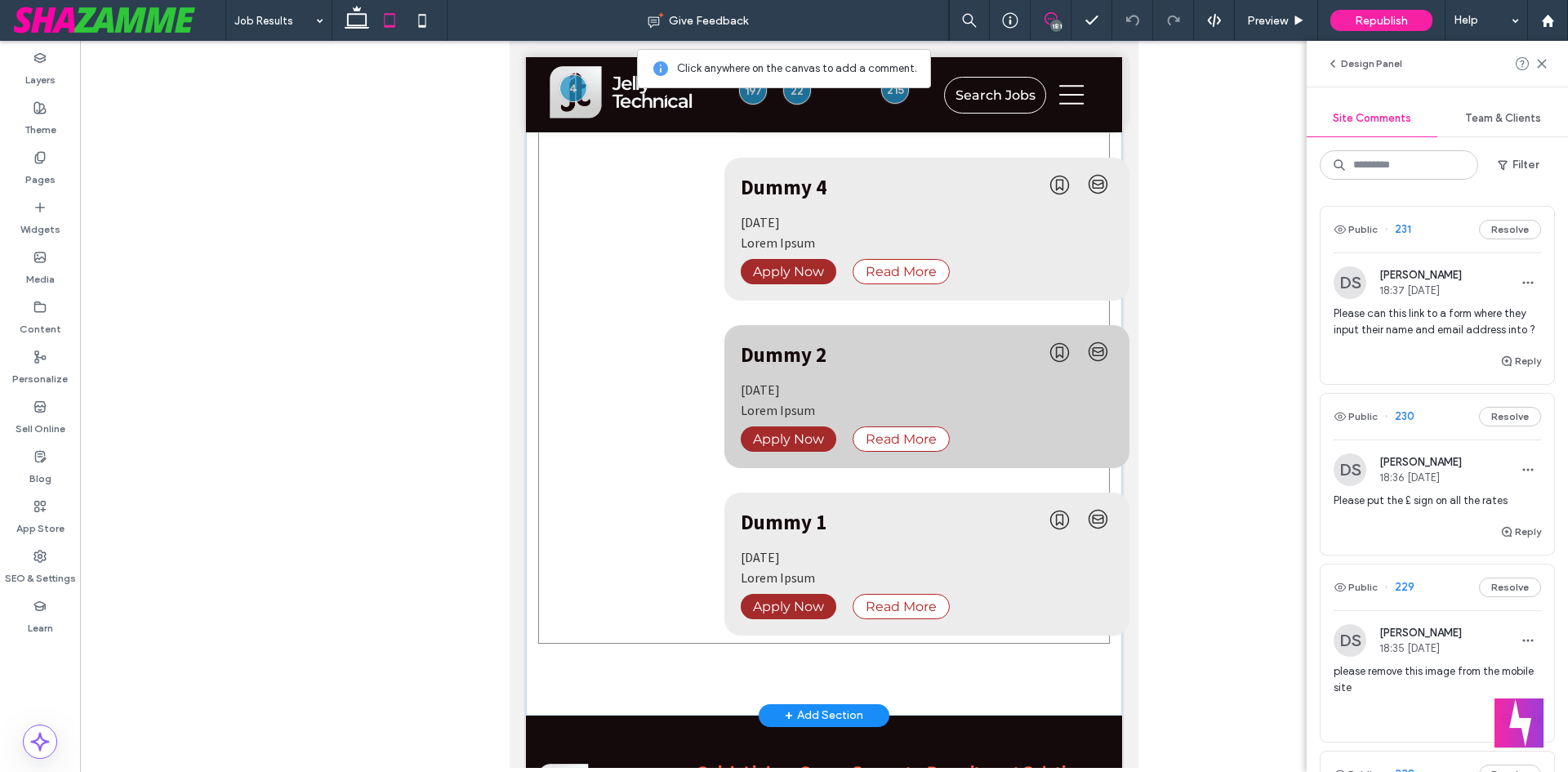
scroll to position [1797, 0]
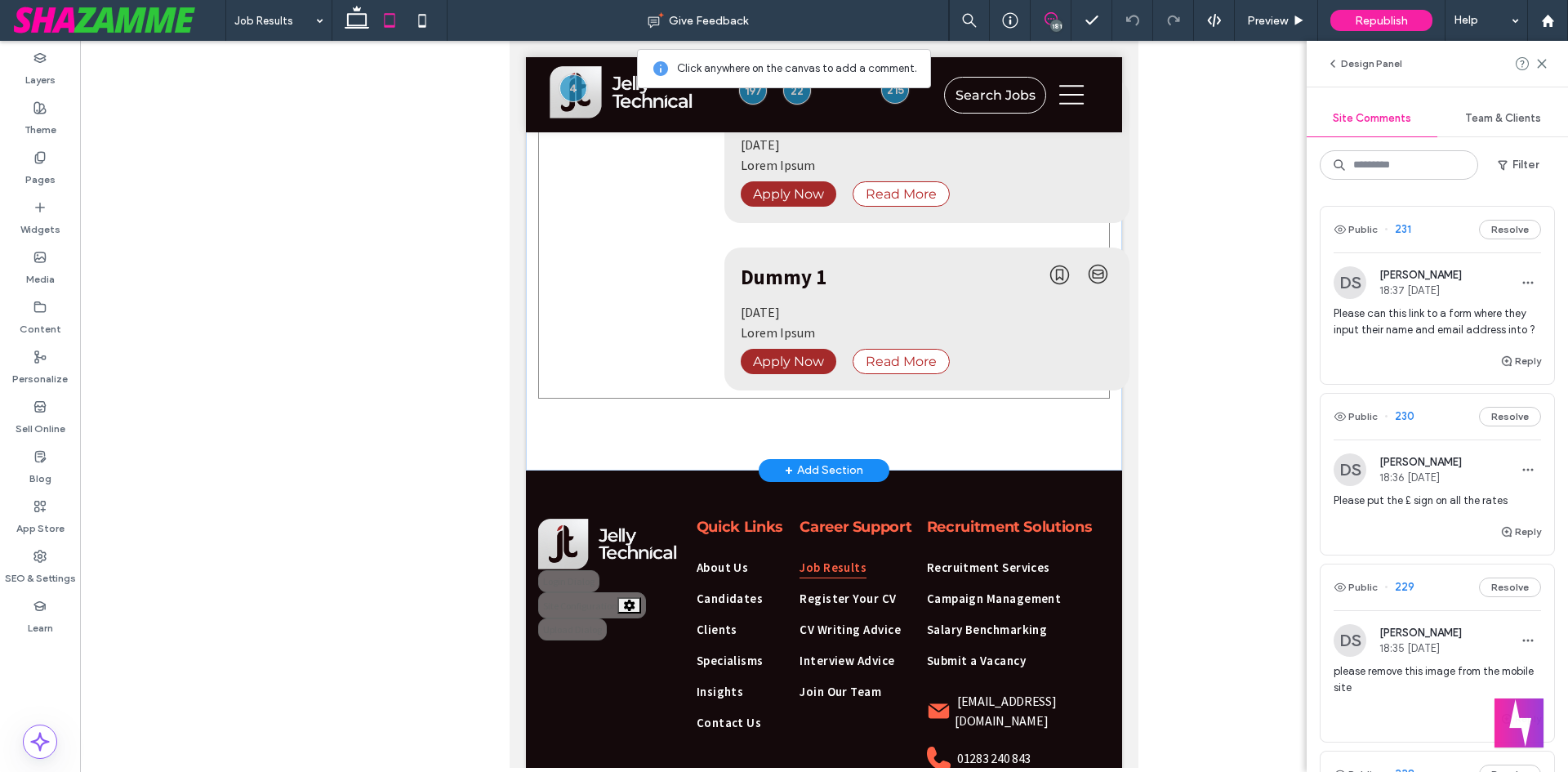
type input "**********"
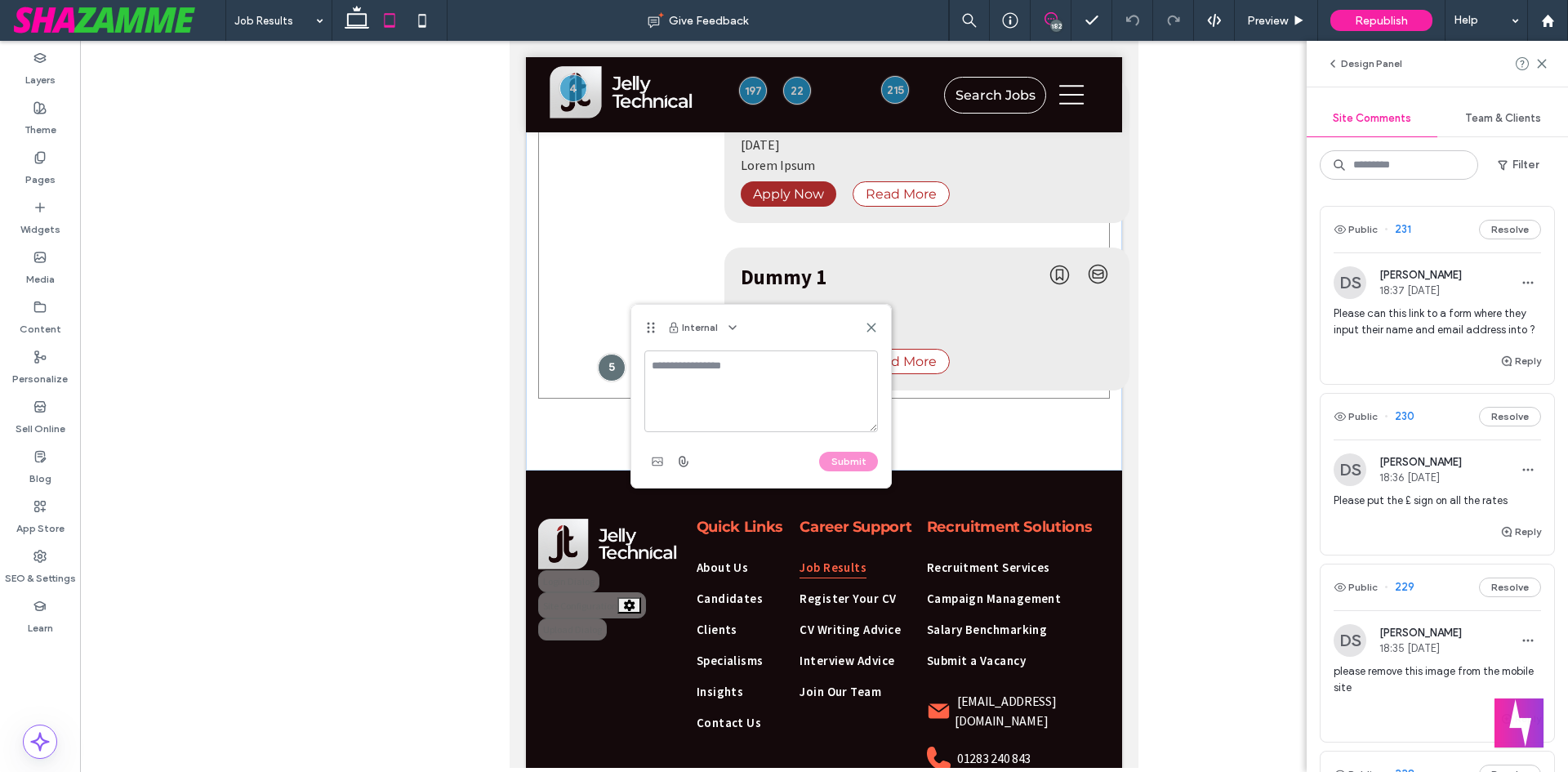
scroll to position [896, 0]
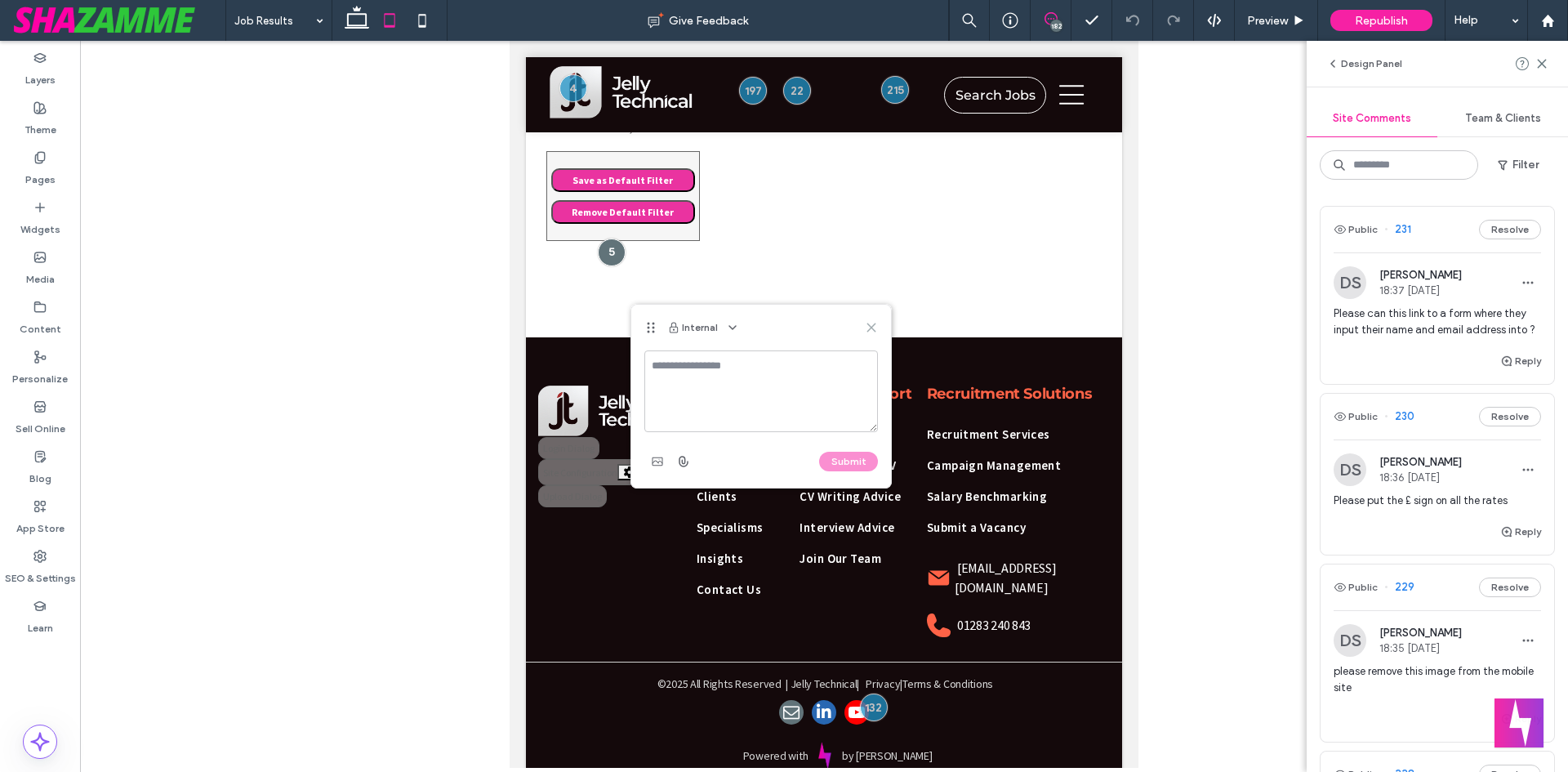
drag, startPoint x: 363, startPoint y: 287, endPoint x: 872, endPoint y: 327, distance: 510.6
click at [872, 327] on use at bounding box center [870, 326] width 8 height 8
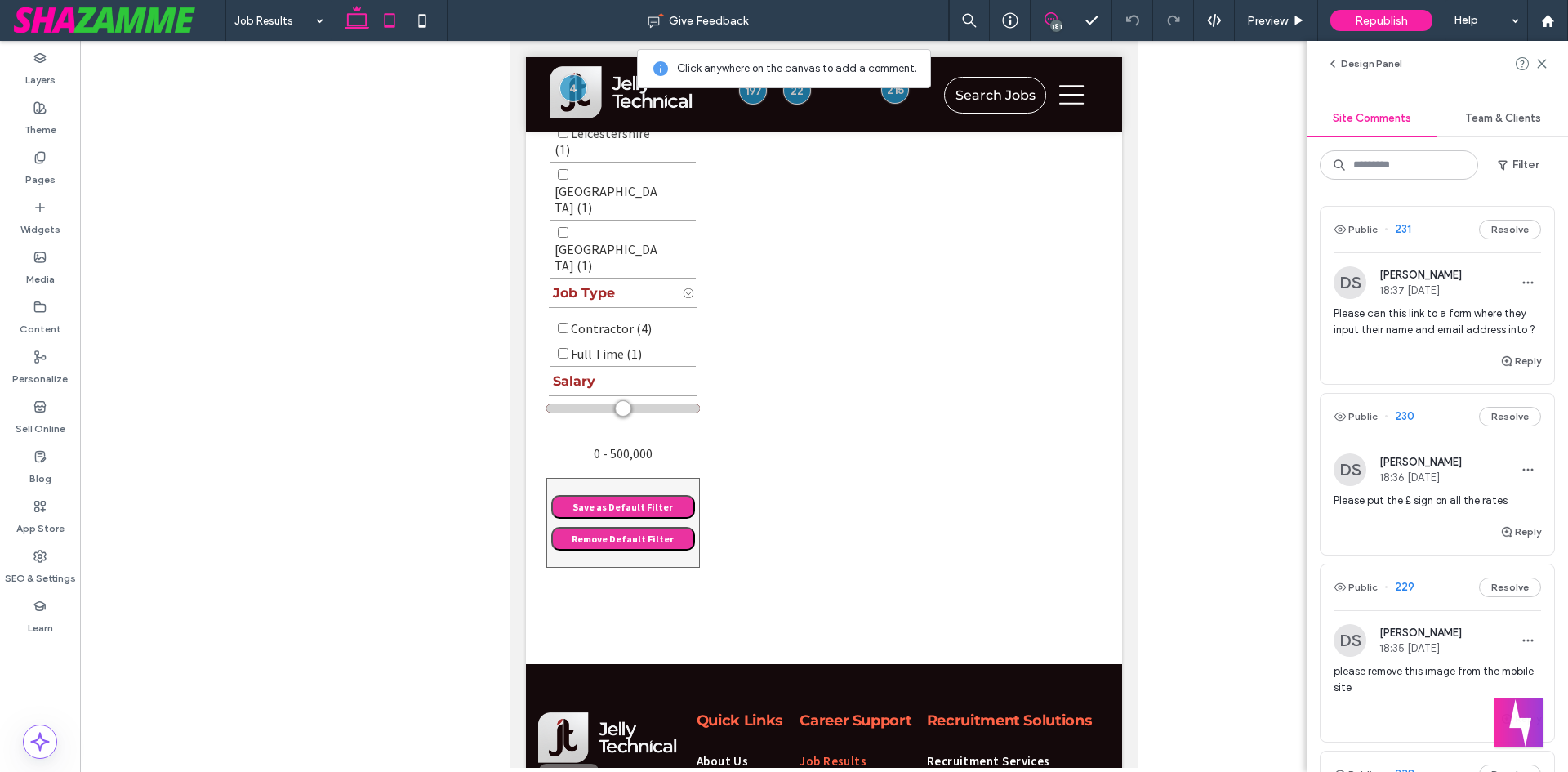
click at [365, 15] on icon at bounding box center [357, 20] width 33 height 33
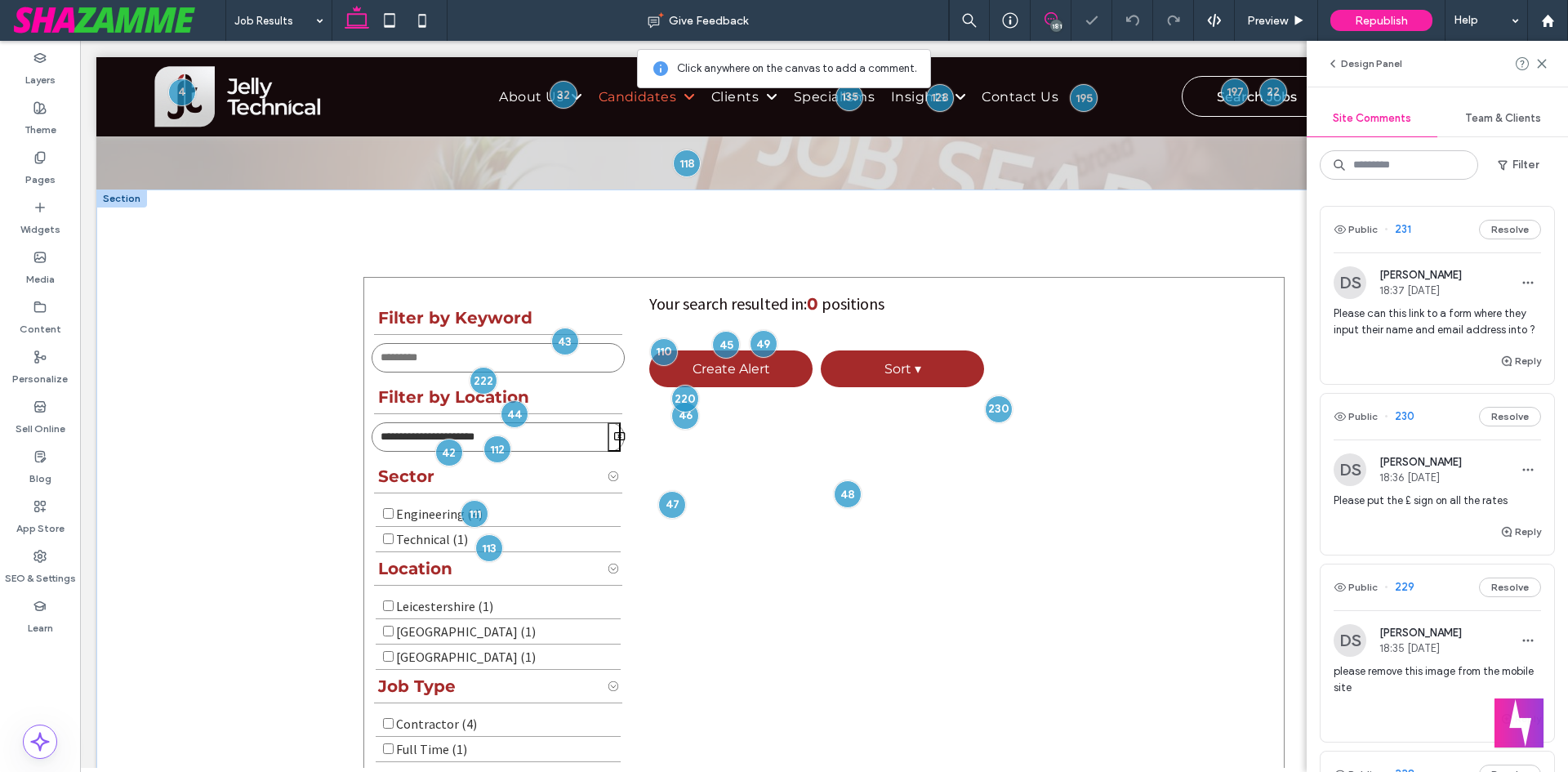
scroll to position [253, 0]
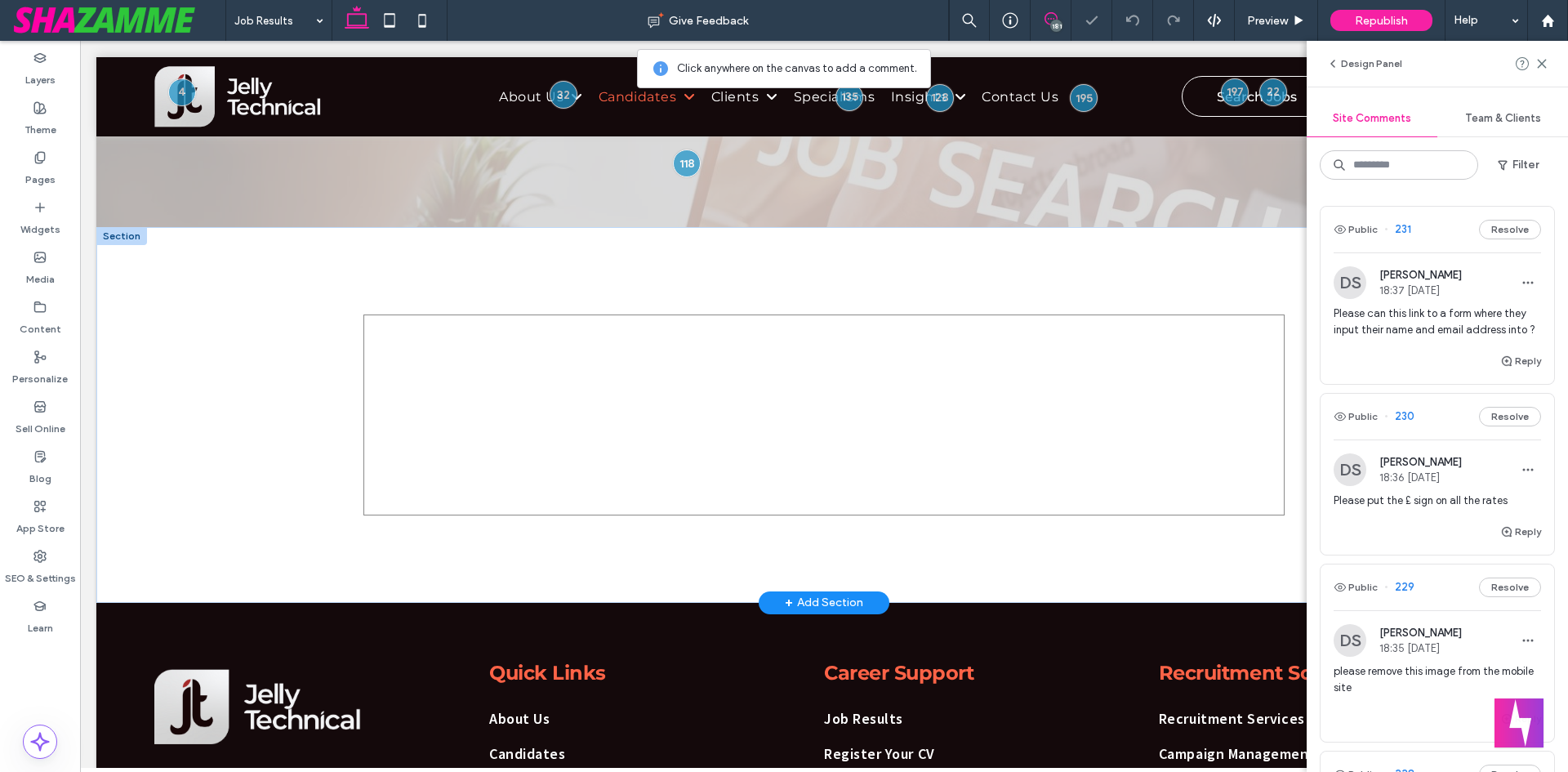
type input "**********"
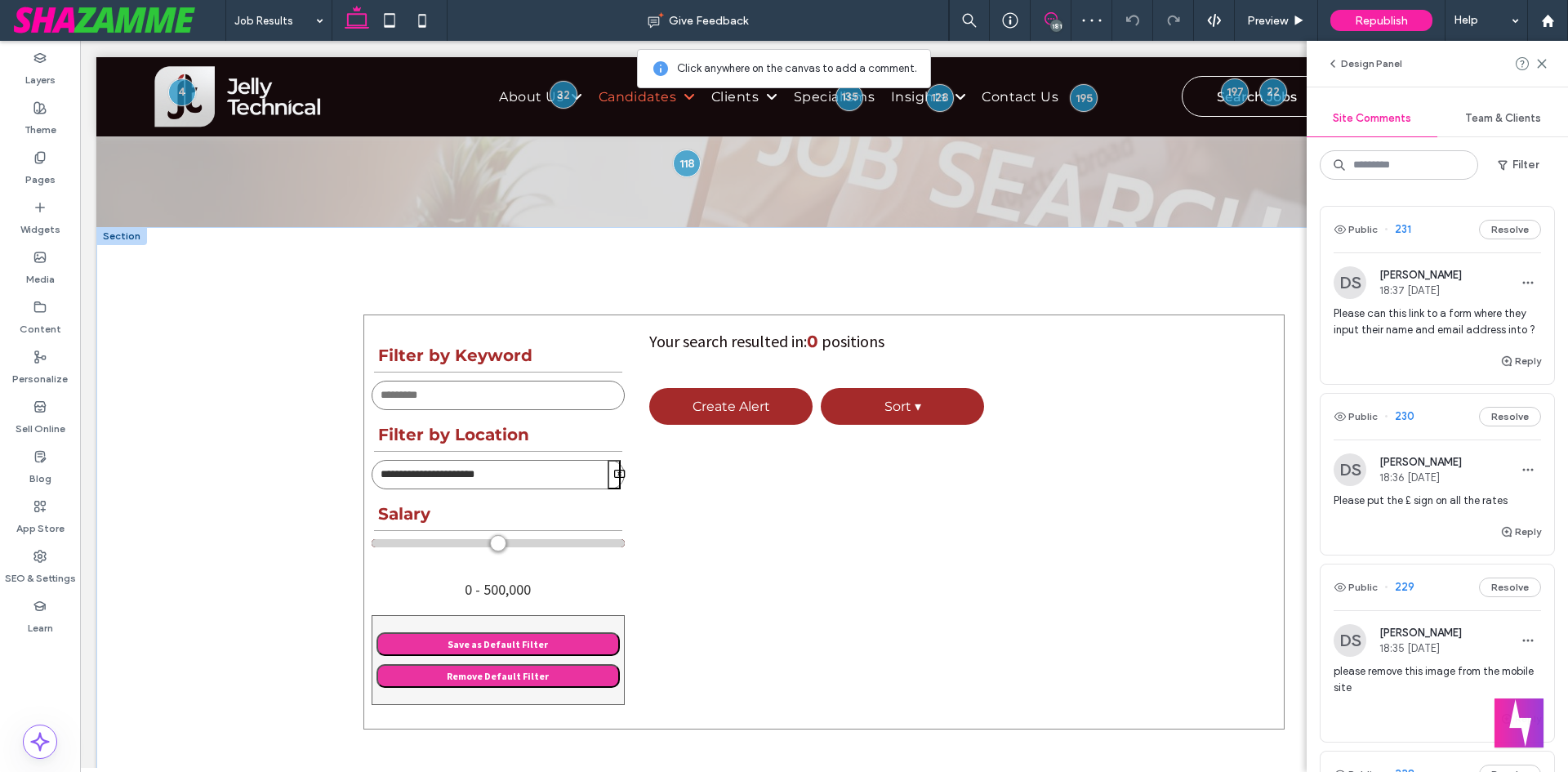
click at [702, 512] on div "Your search resulted in: 0 positions Create Alert Sort ▾ Sort By - Recent Post …" at bounding box center [960, 529] width 630 height 399
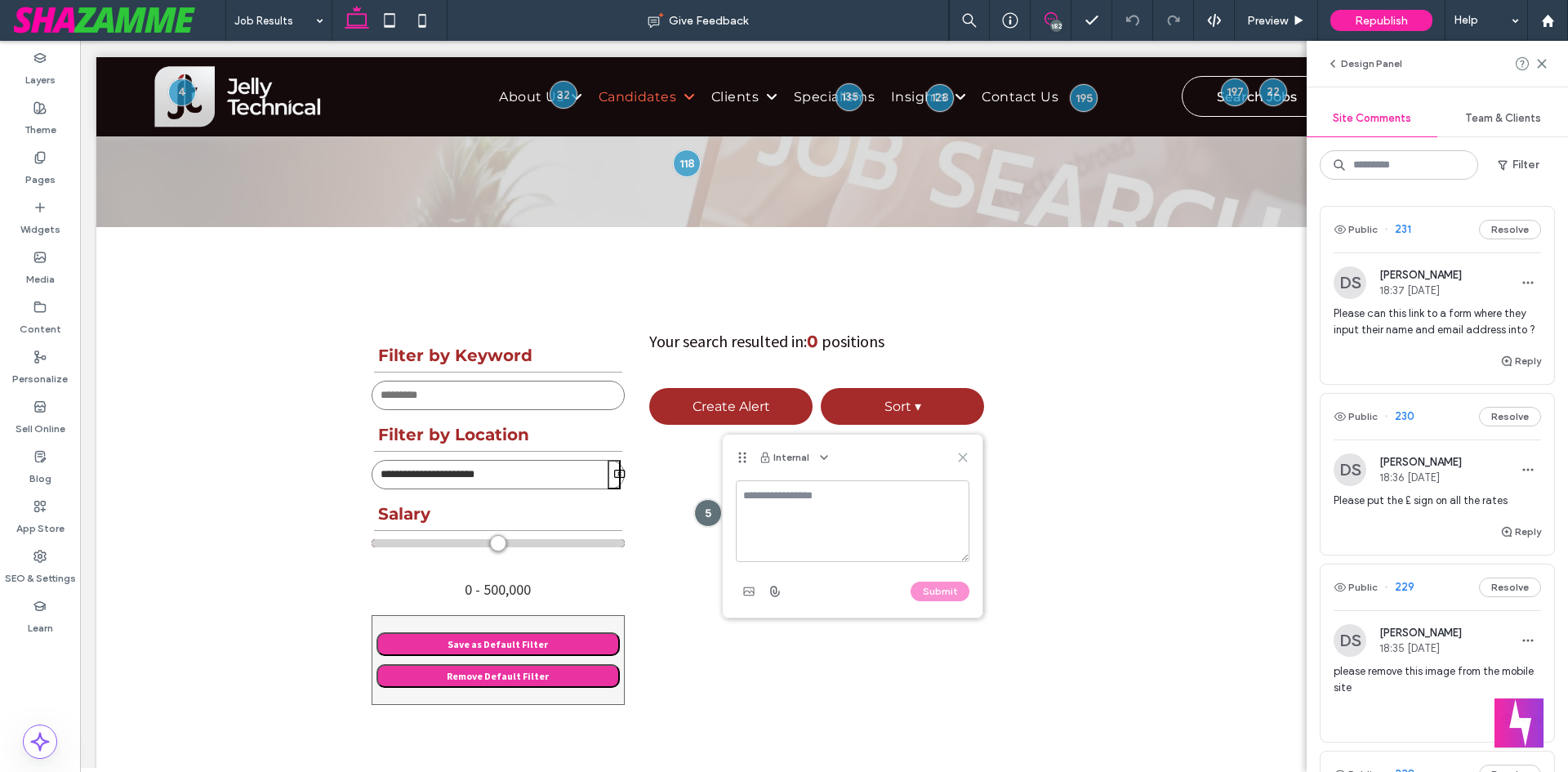
click at [966, 455] on icon at bounding box center [963, 457] width 13 height 13
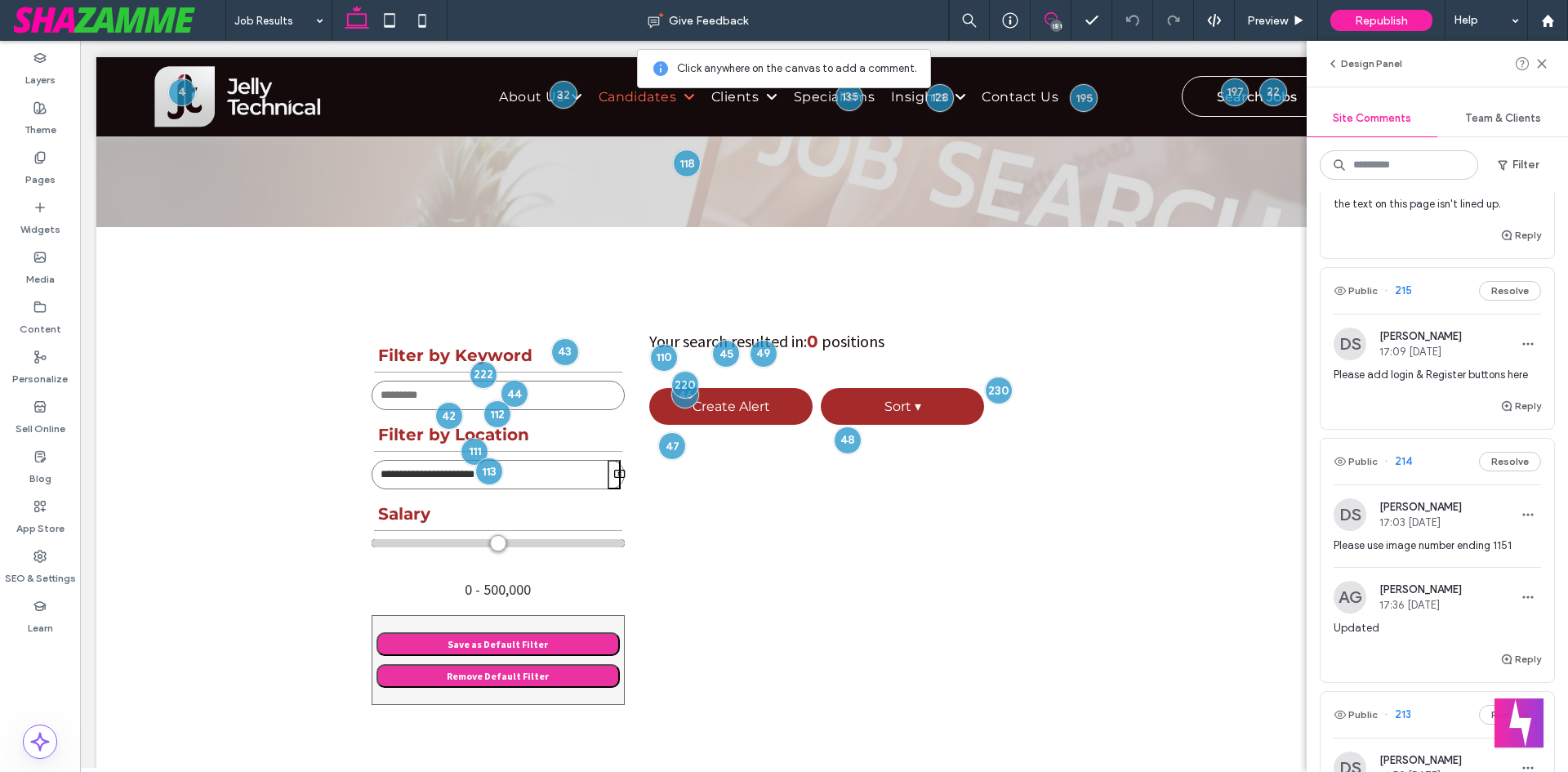
scroll to position [2694, 0]
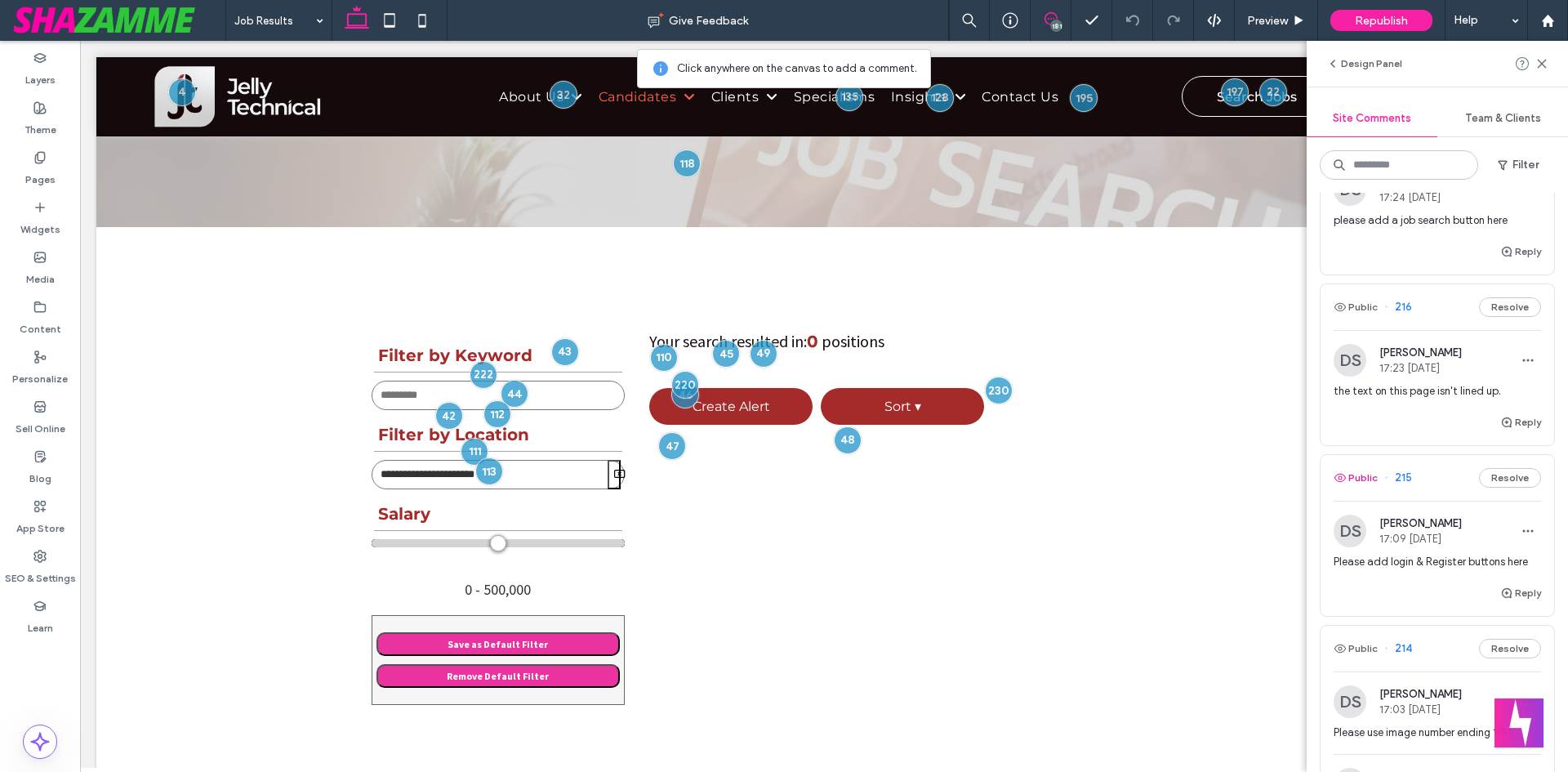
click at [1363, 488] on button "Public" at bounding box center [1356, 477] width 44 height 19
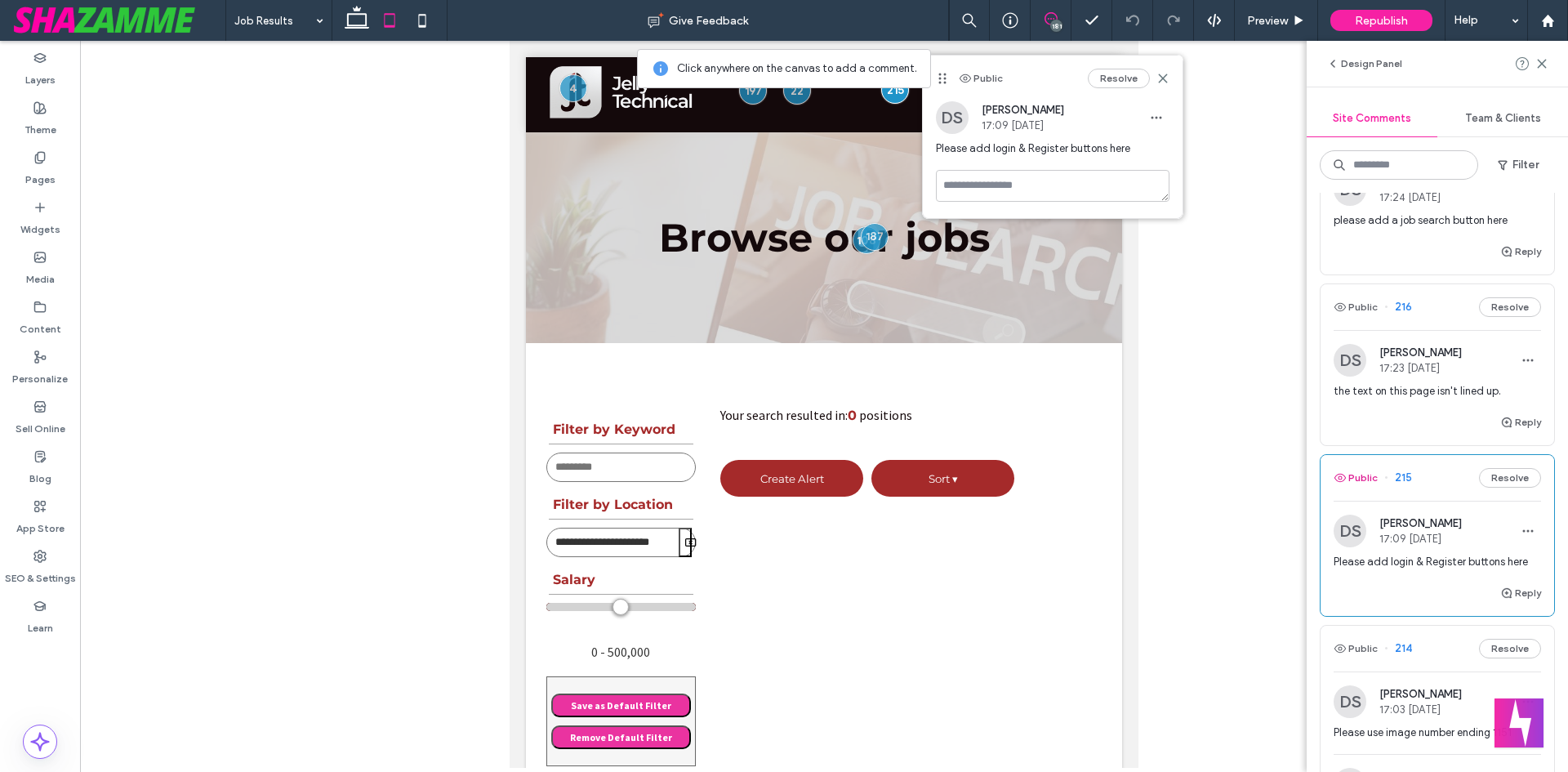
click at [1363, 488] on button "Public" at bounding box center [1356, 477] width 44 height 19
click at [1167, 76] on icon at bounding box center [1163, 79] width 13 height 13
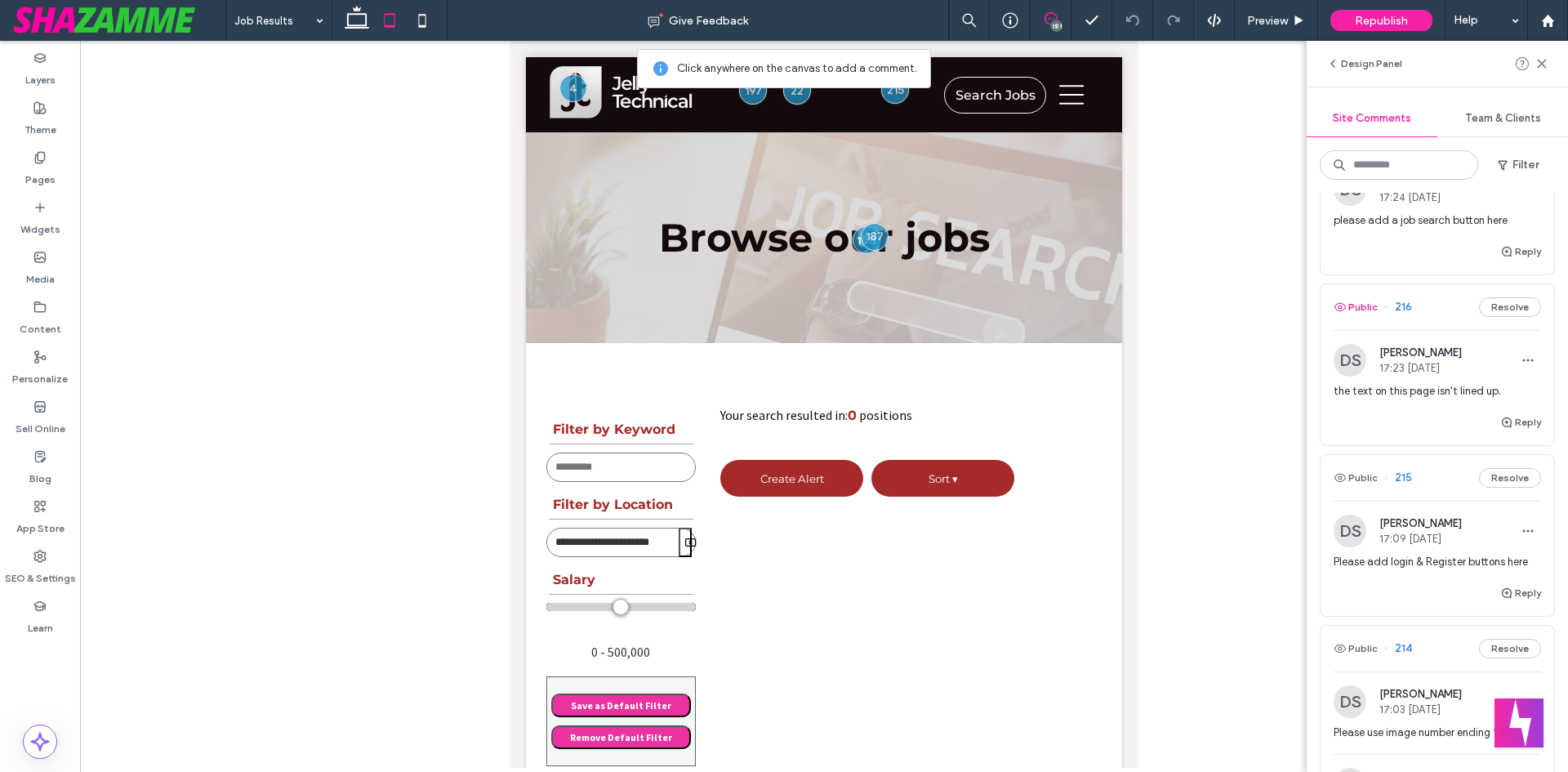
click at [1358, 317] on button "Public" at bounding box center [1356, 306] width 44 height 19
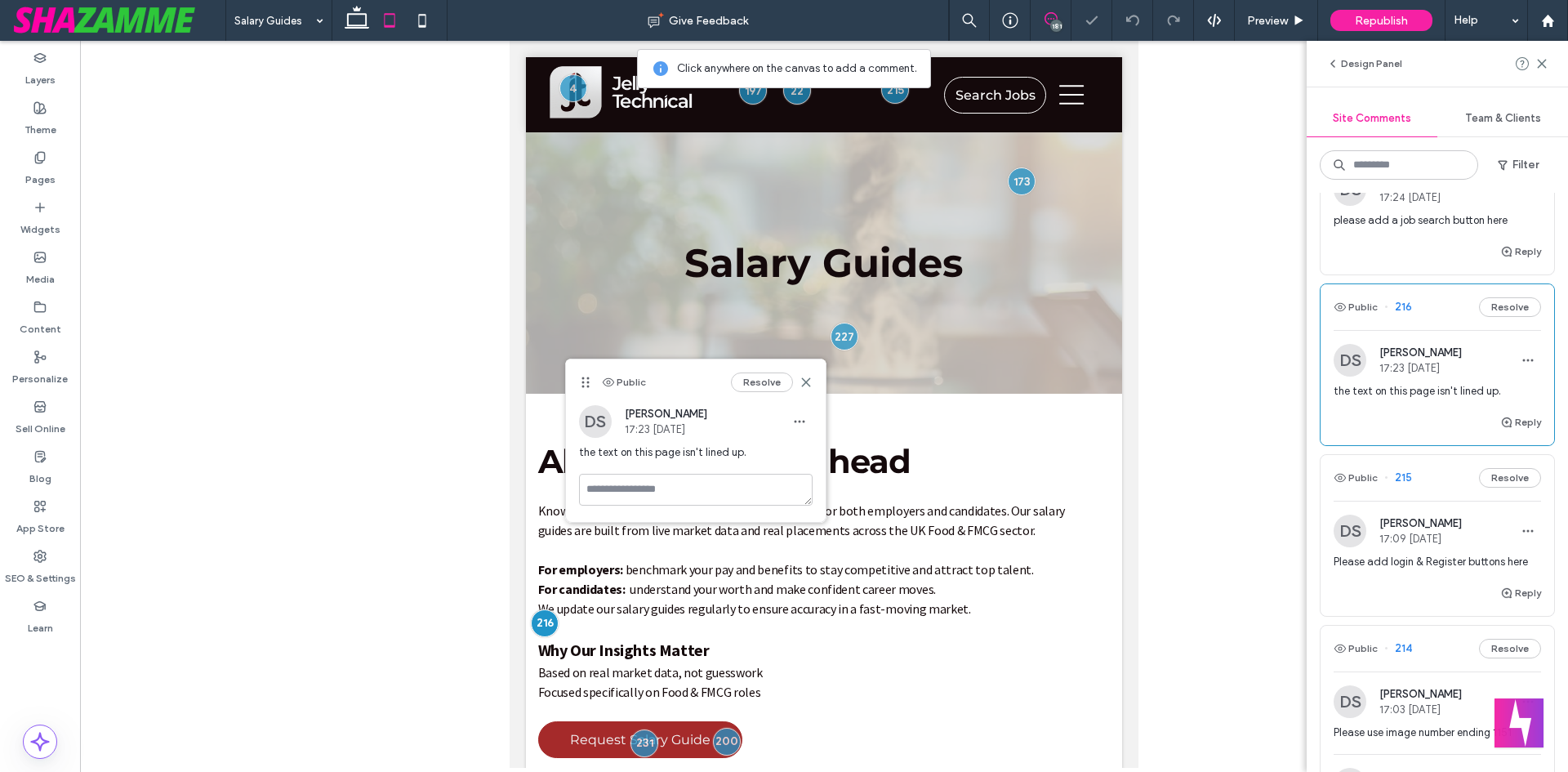
scroll to position [196, 0]
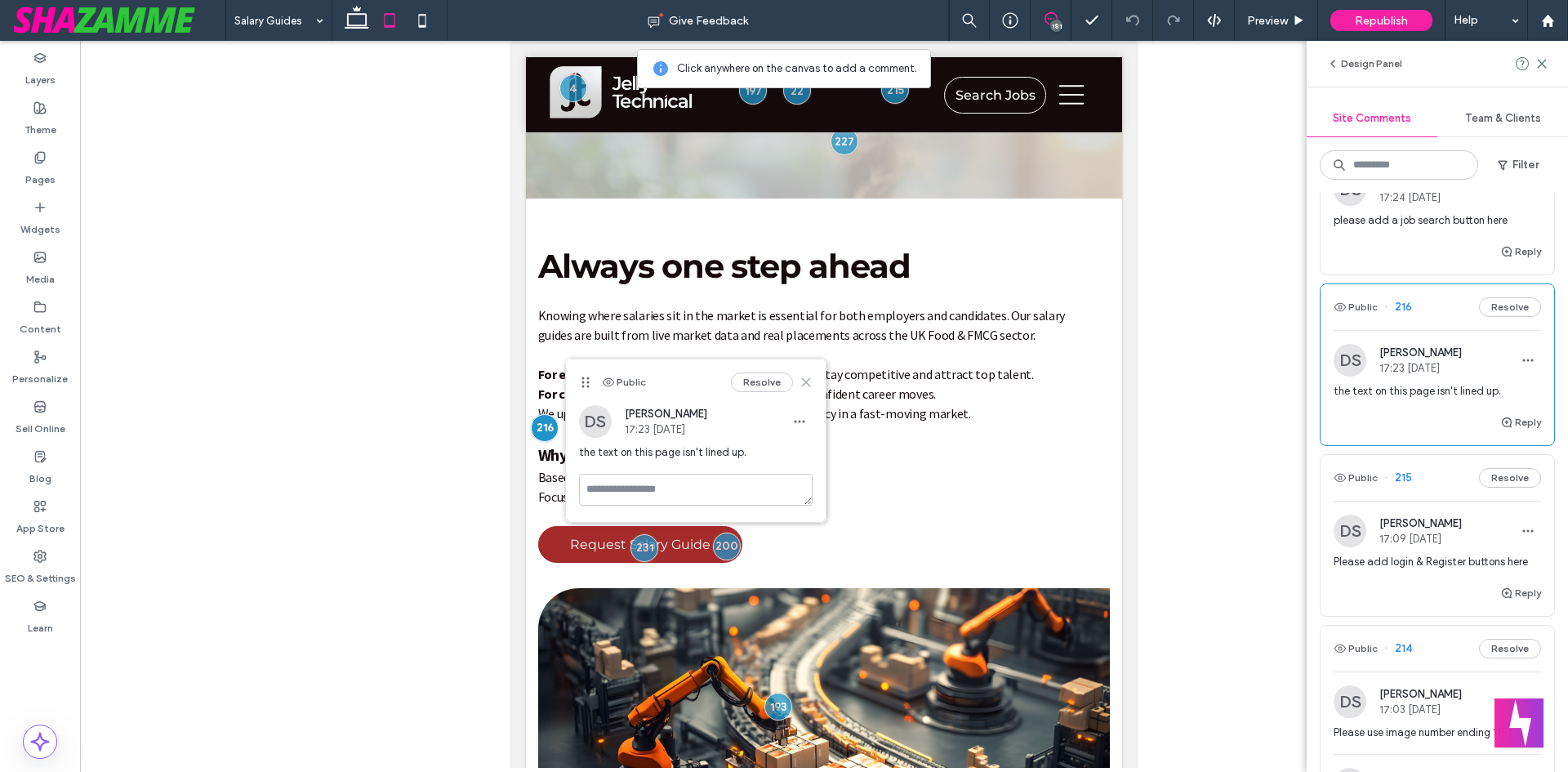
click at [806, 379] on icon at bounding box center [807, 383] width 13 height 13
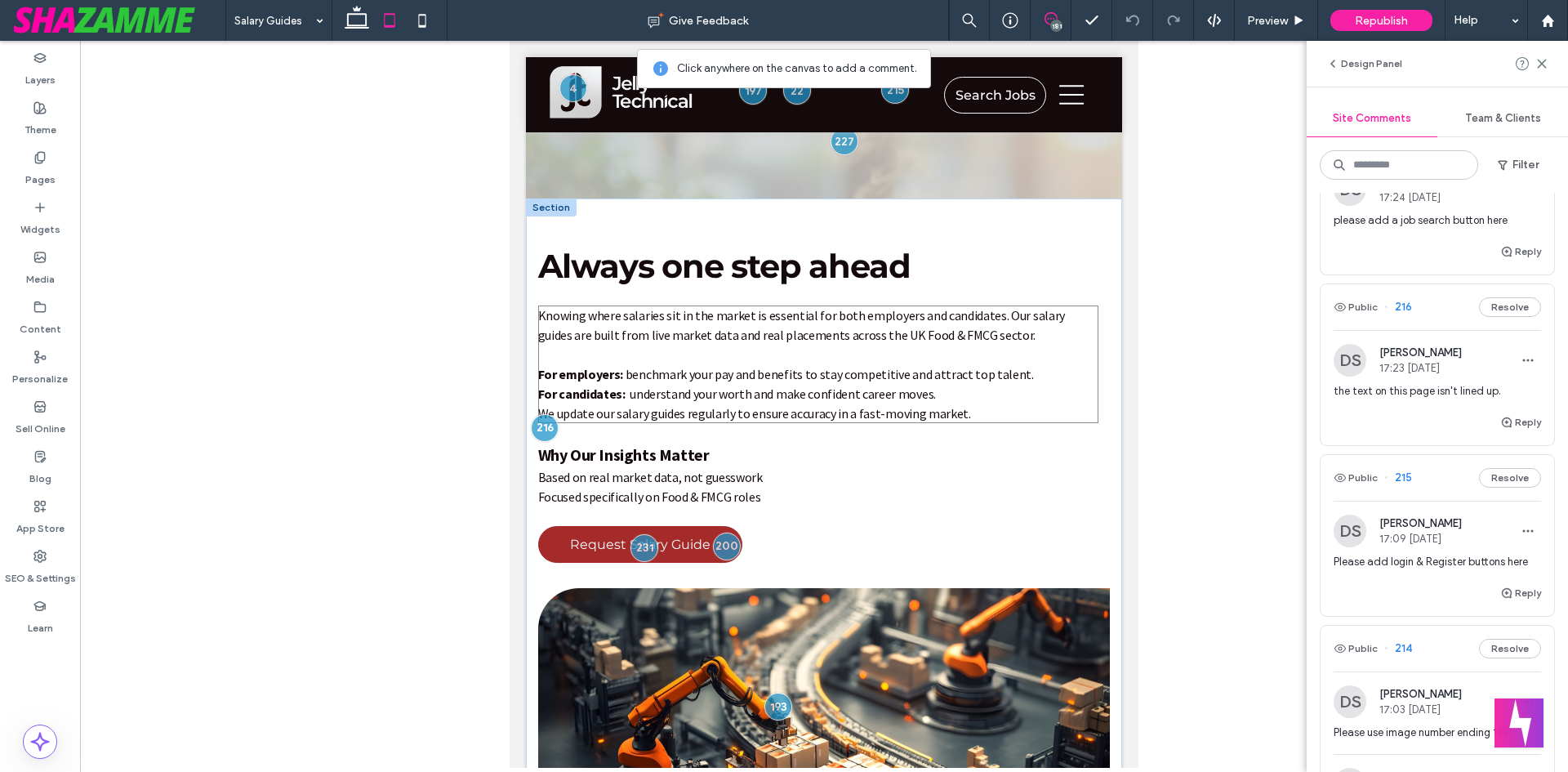
click at [805, 380] on span "benchmark your pay and benefits to stay competitive and attract top talent." at bounding box center [829, 373] width 409 height 16
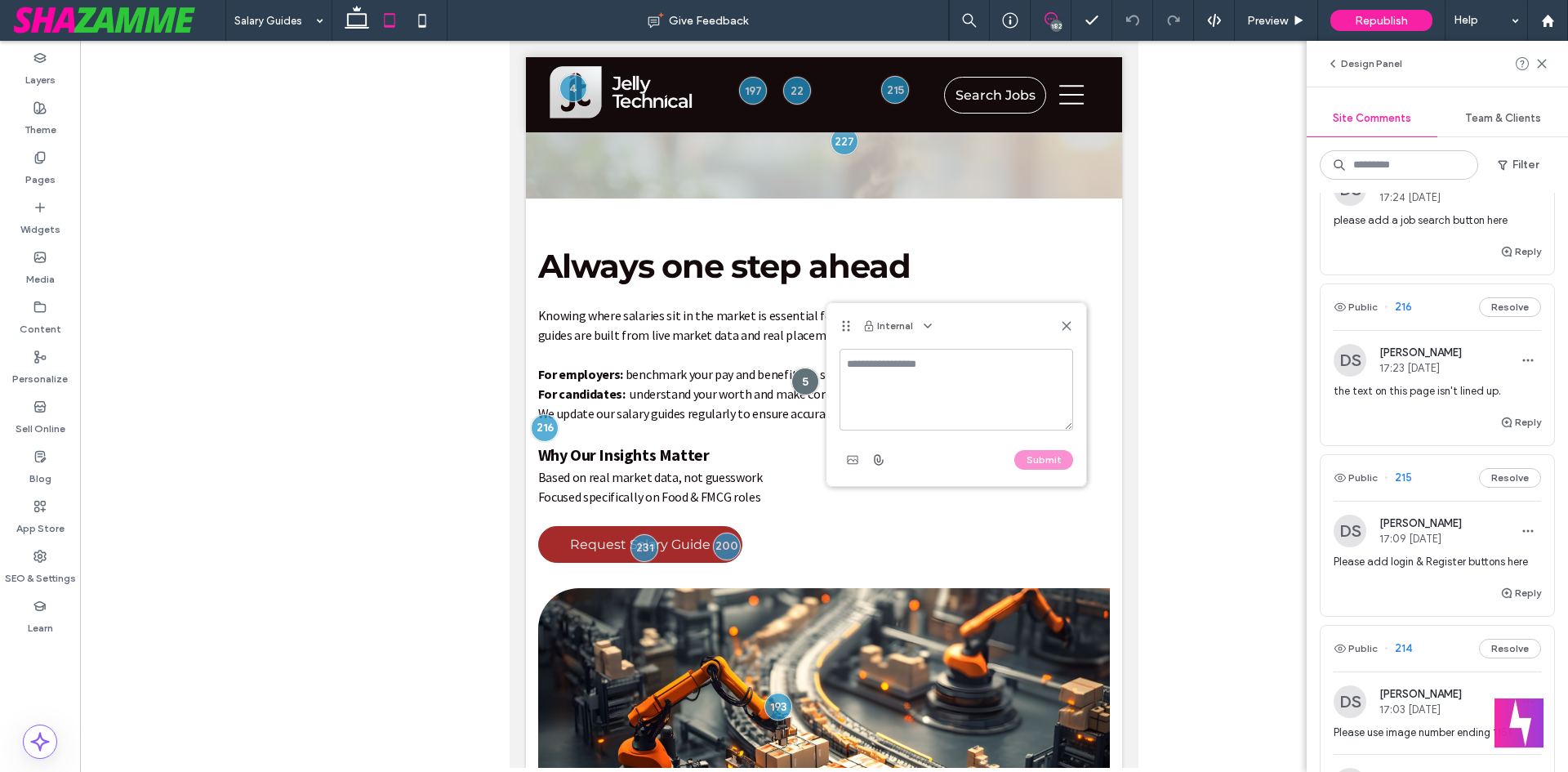
click at [1079, 324] on div "Internal" at bounding box center [956, 326] width 259 height 45
click at [355, 29] on icon at bounding box center [357, 20] width 33 height 33
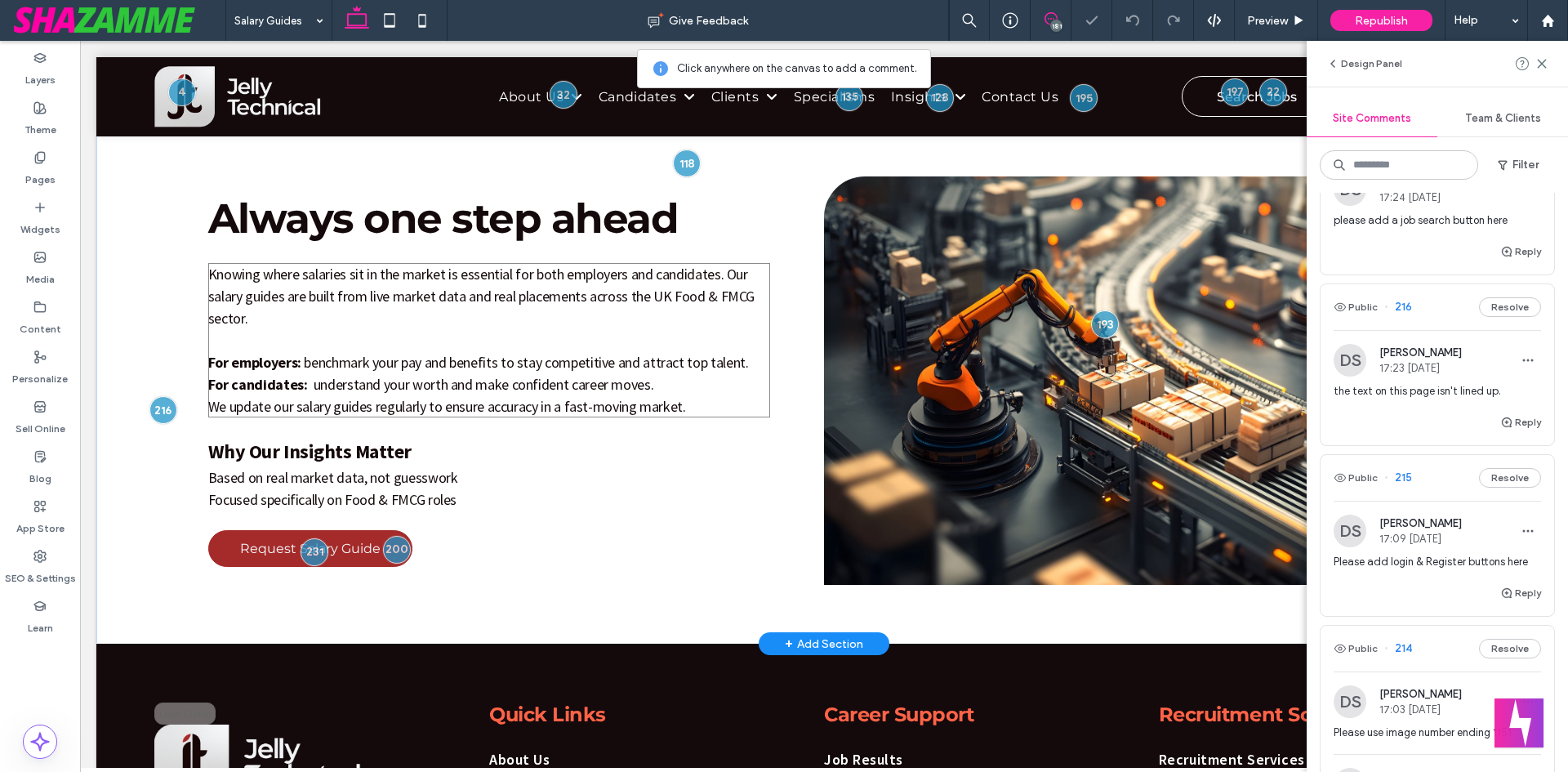
scroll to position [363, 0]
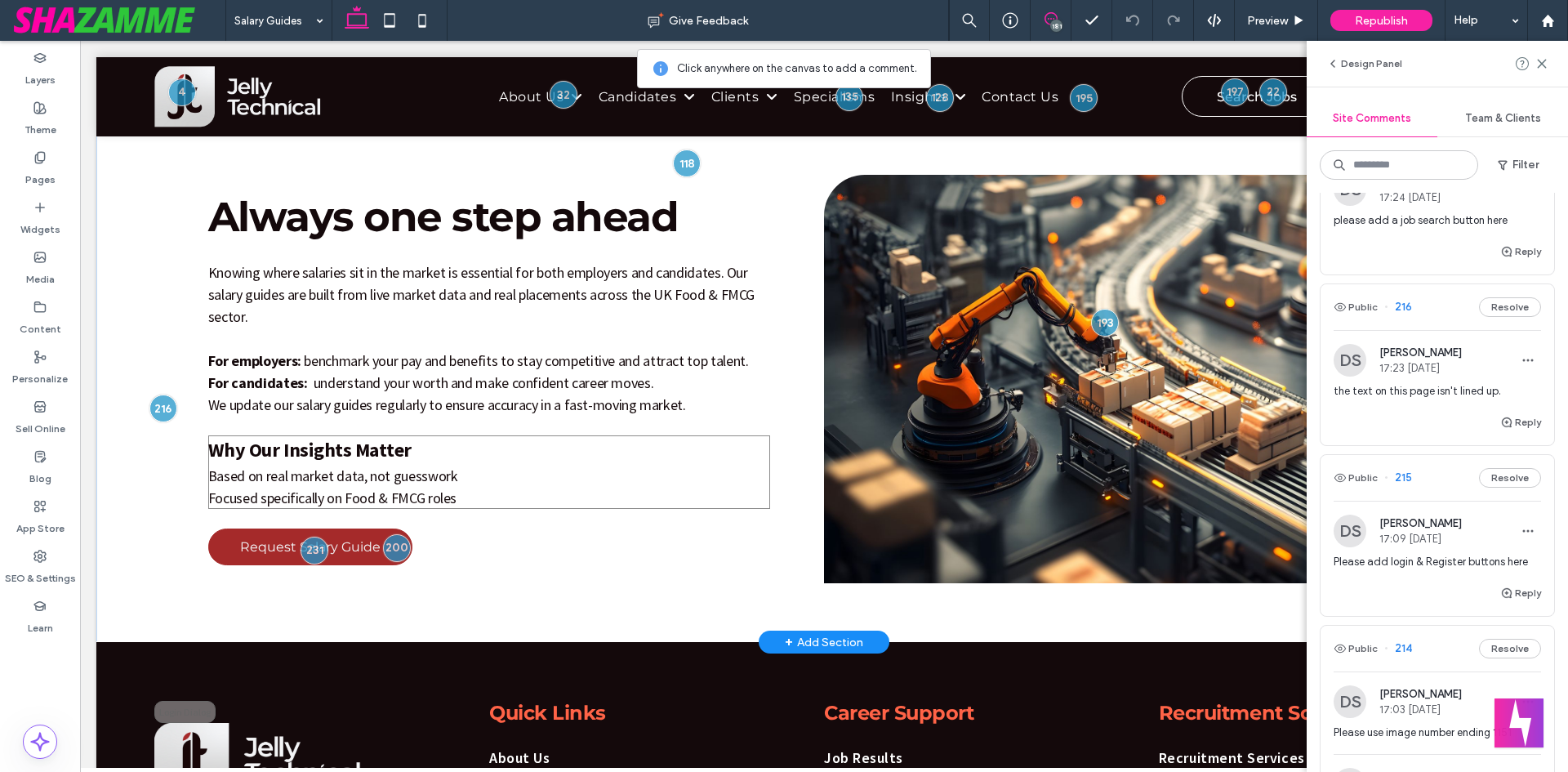
click at [215, 497] on span "Focused specifically on Food & FMCG roles" at bounding box center [332, 498] width 248 height 18
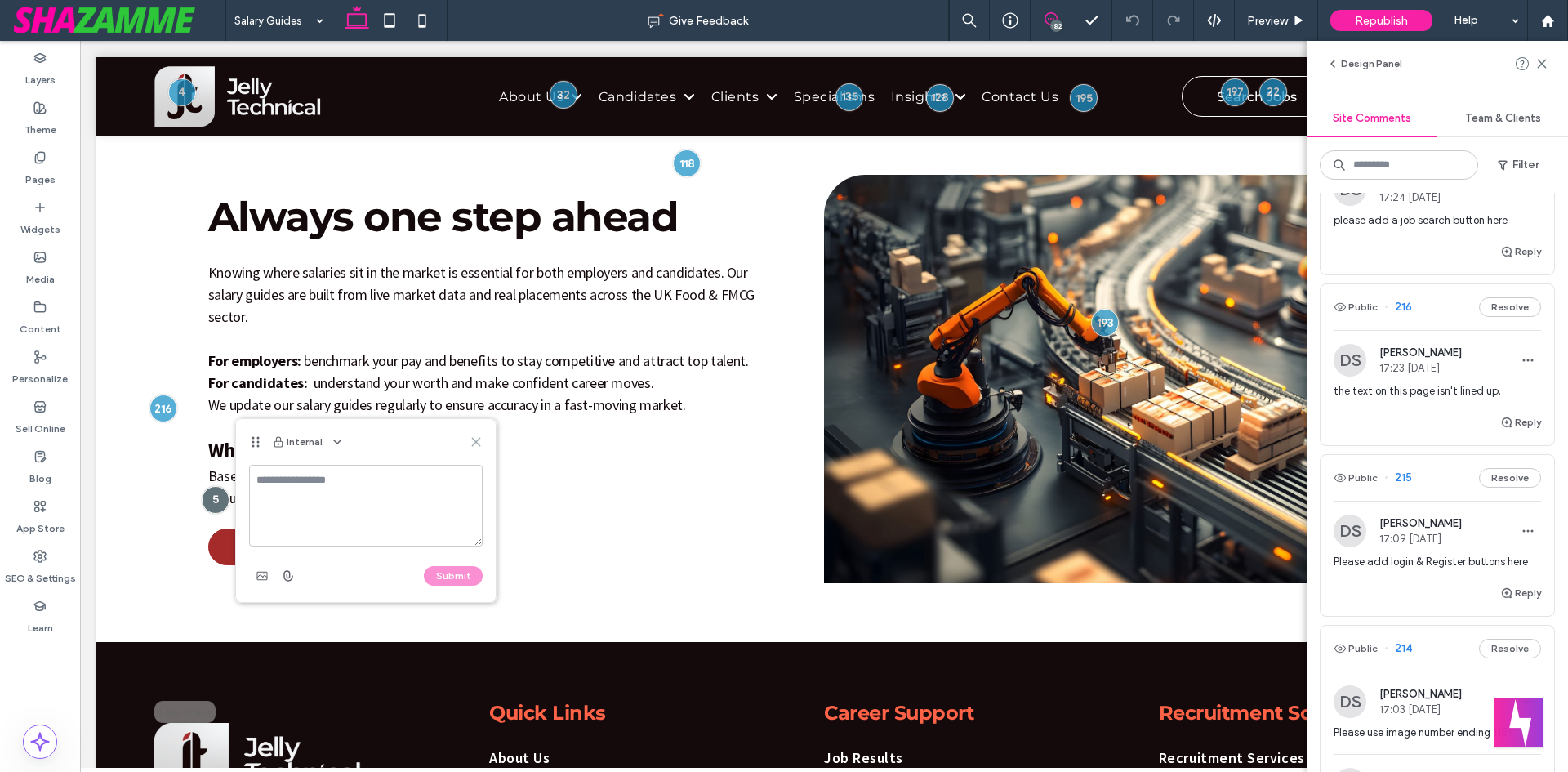
click at [475, 446] on icon at bounding box center [477, 442] width 13 height 13
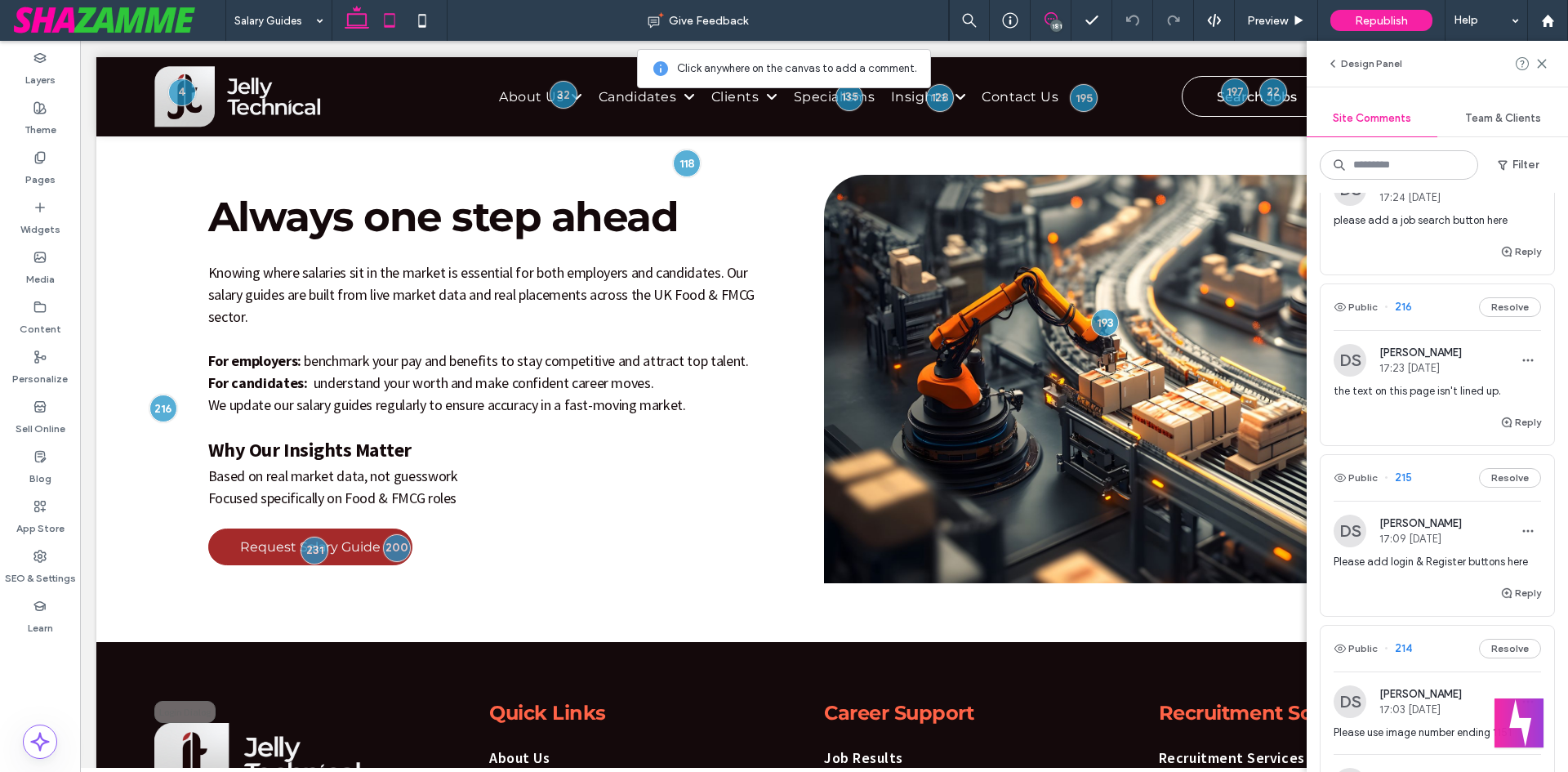
click at [392, 21] on icon at bounding box center [389, 20] width 33 height 33
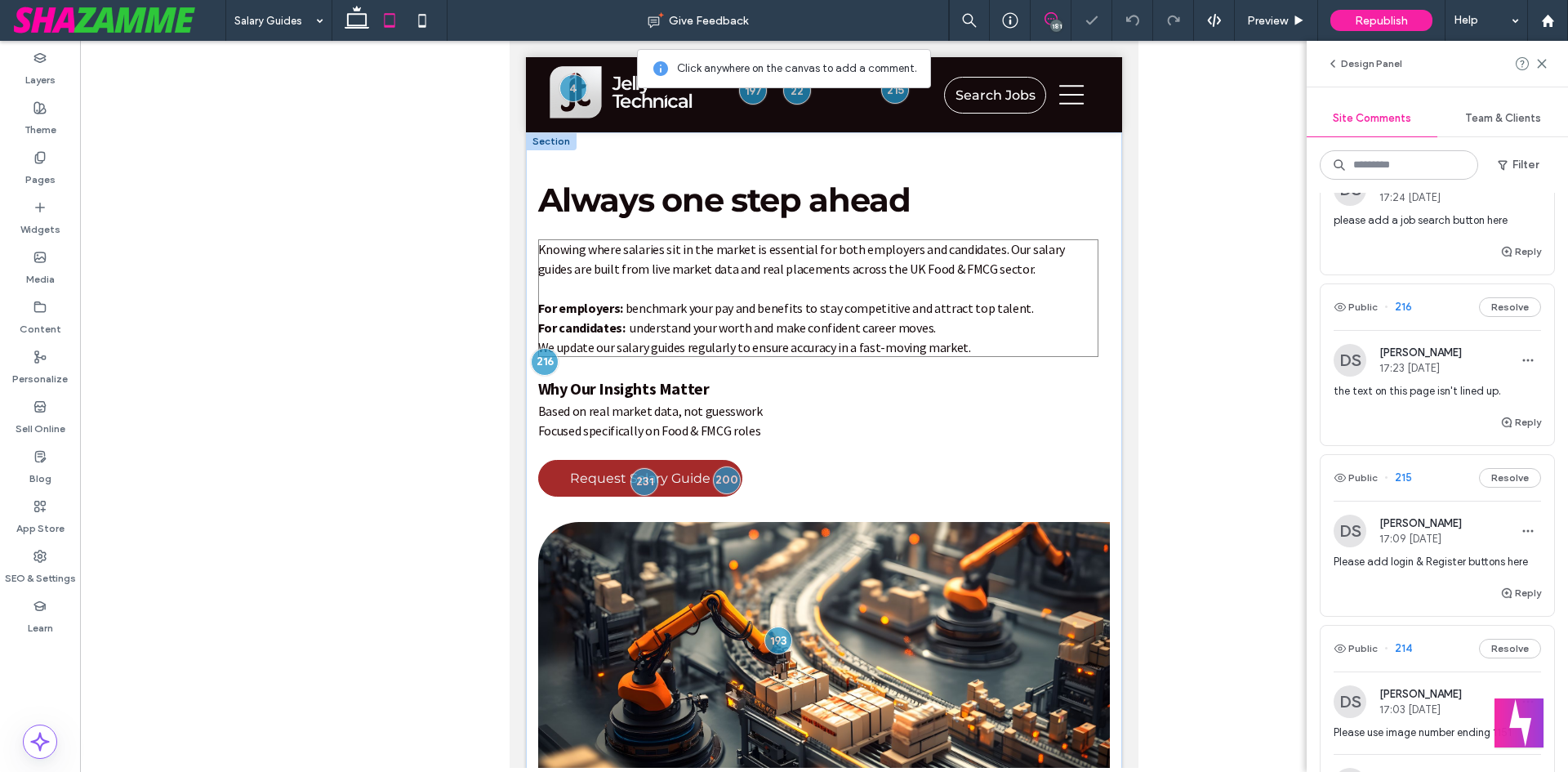
click at [550, 330] on strong "For candidates:" at bounding box center [582, 326] width 87 height 16
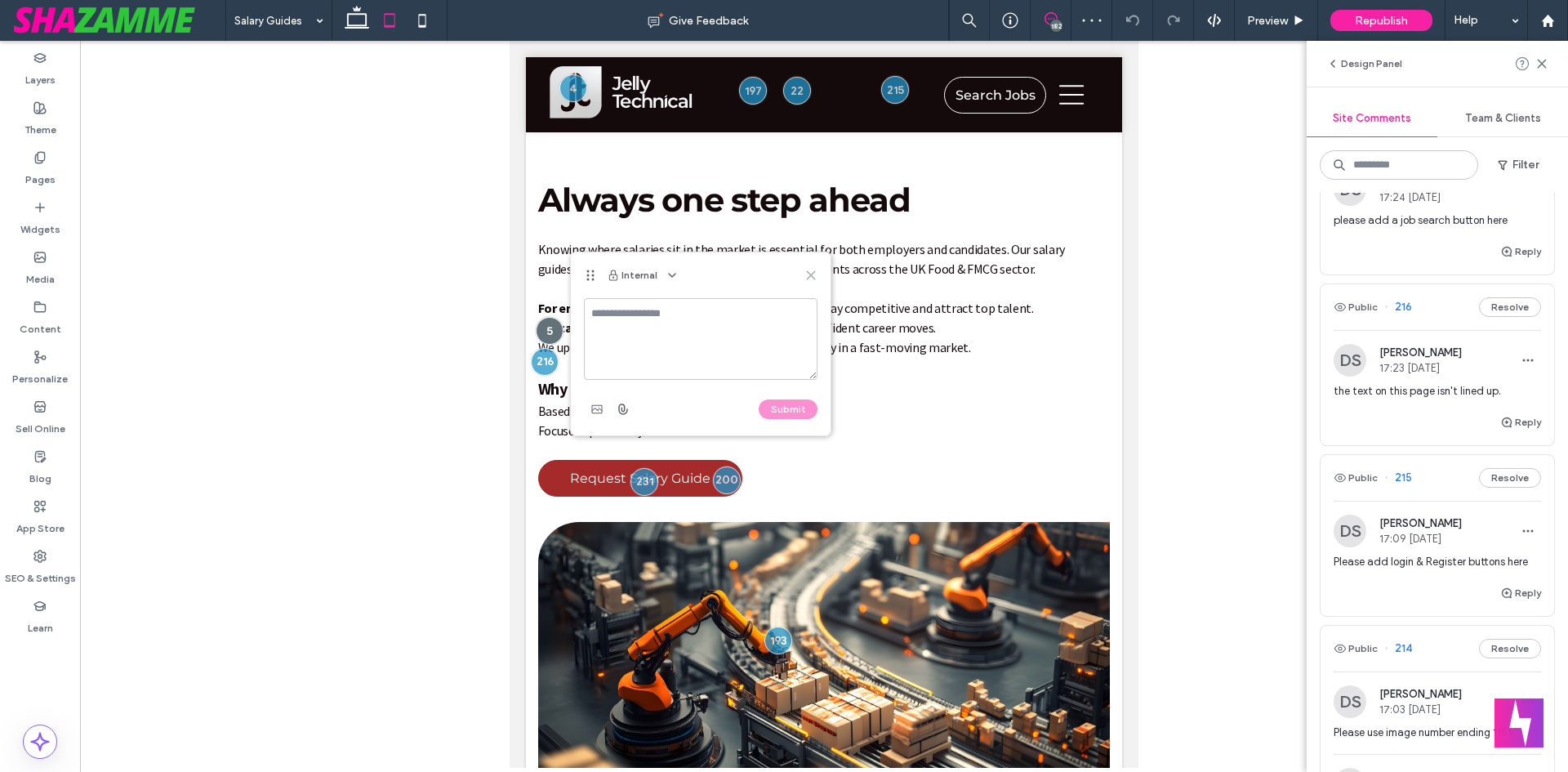
click at [806, 274] on icon at bounding box center [812, 275] width 13 height 13
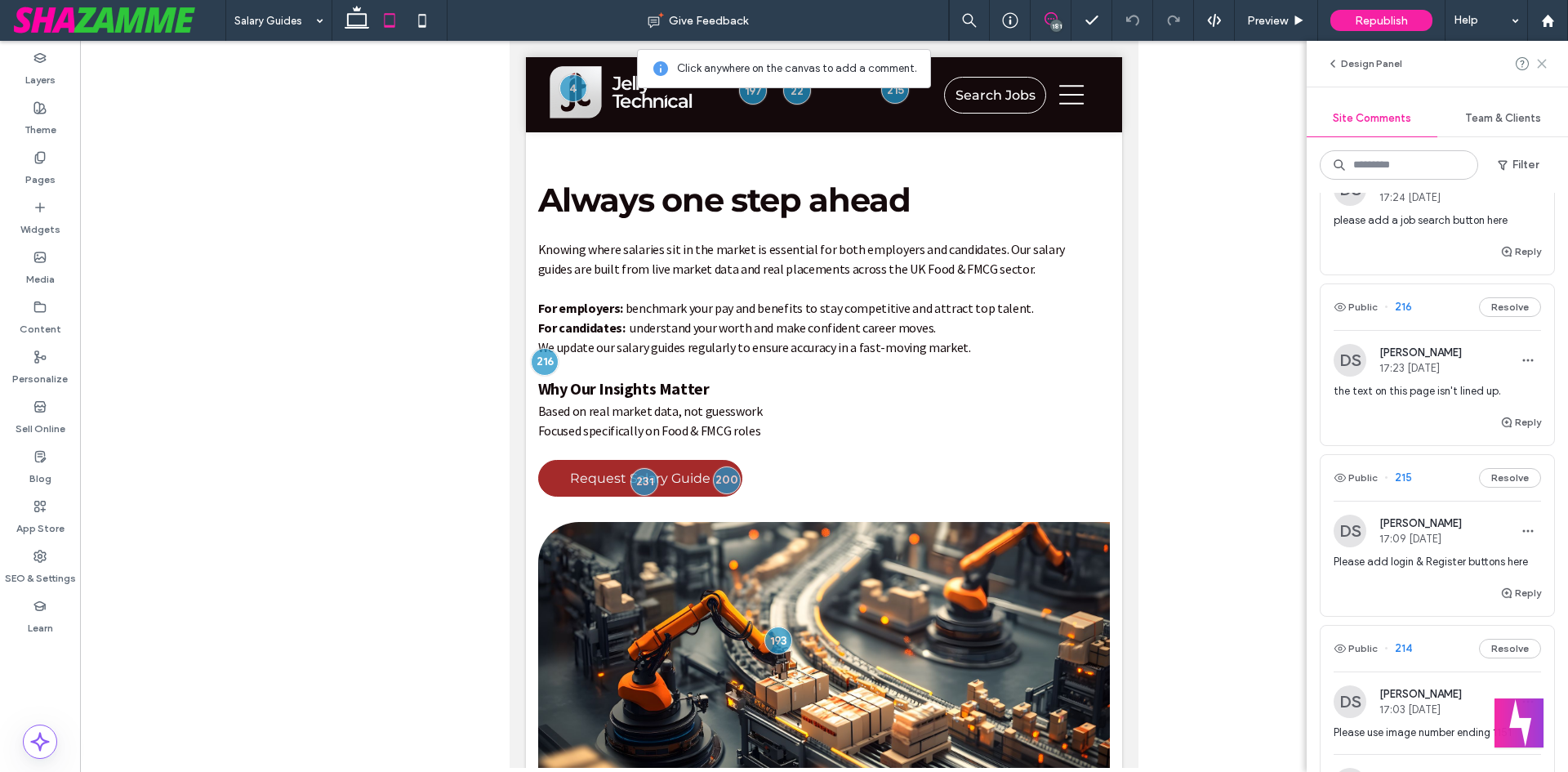
click at [1548, 65] on icon at bounding box center [1542, 64] width 13 height 13
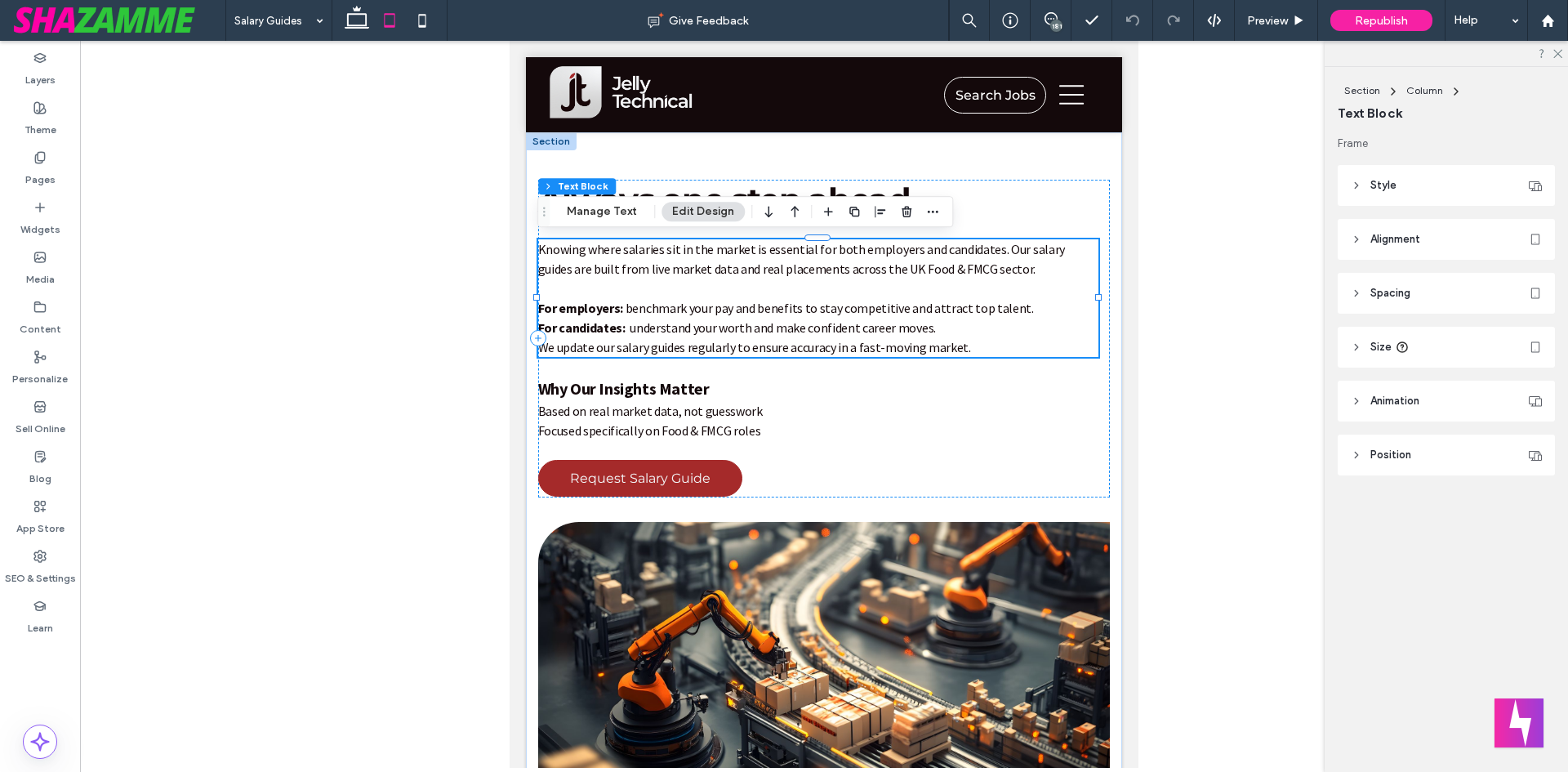
click at [554, 339] on span "We update our salary guides regularly to ensure accuracy in a fast-moving marke…" at bounding box center [755, 347] width 433 height 16
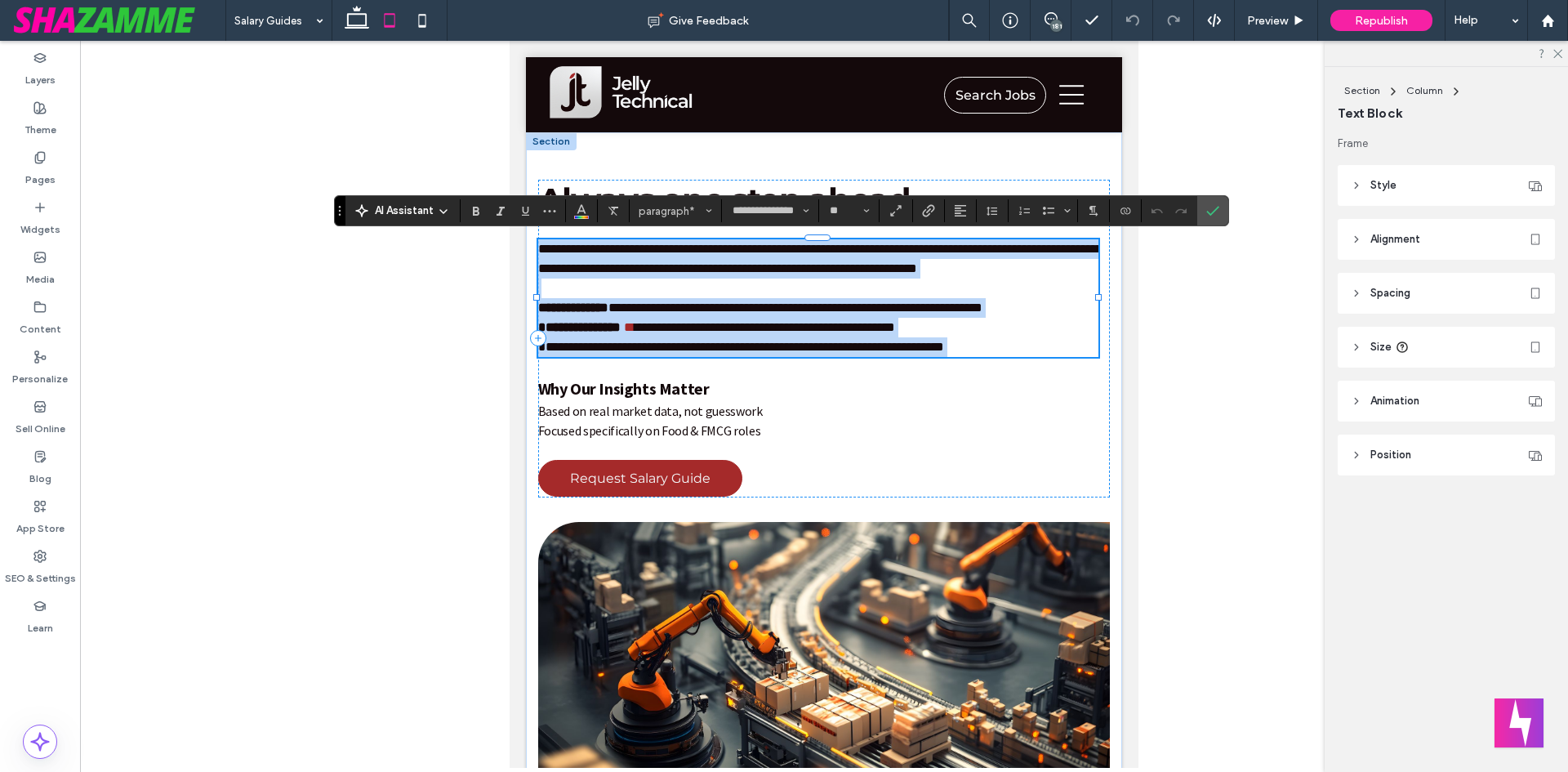
click at [545, 328] on strong "**********" at bounding box center [579, 326] width 82 height 13
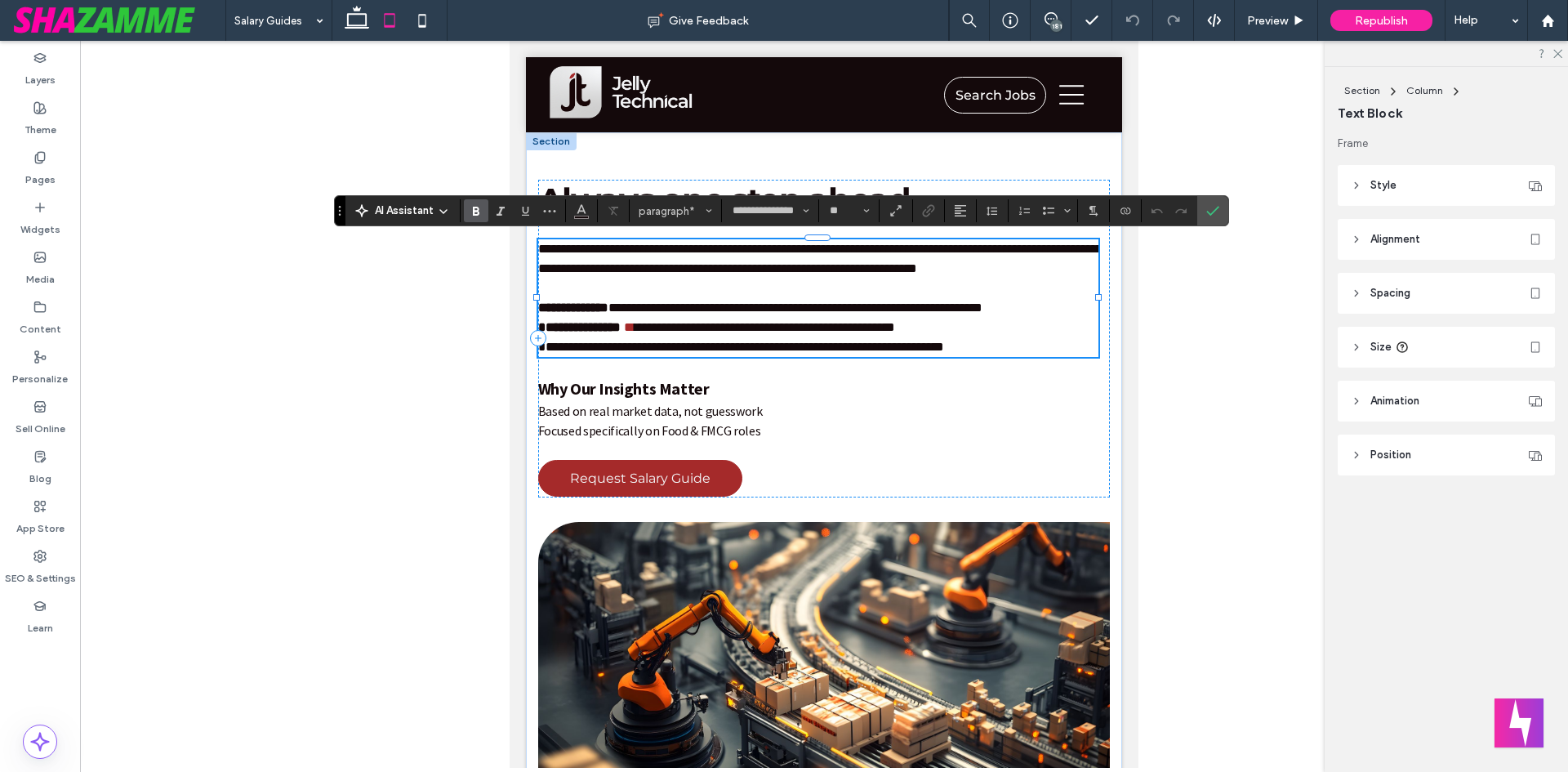
click at [543, 327] on strong "**********" at bounding box center [579, 326] width 82 height 13
click at [545, 425] on span "Focused specifically on Food & FMCG roles" at bounding box center [650, 430] width 223 height 16
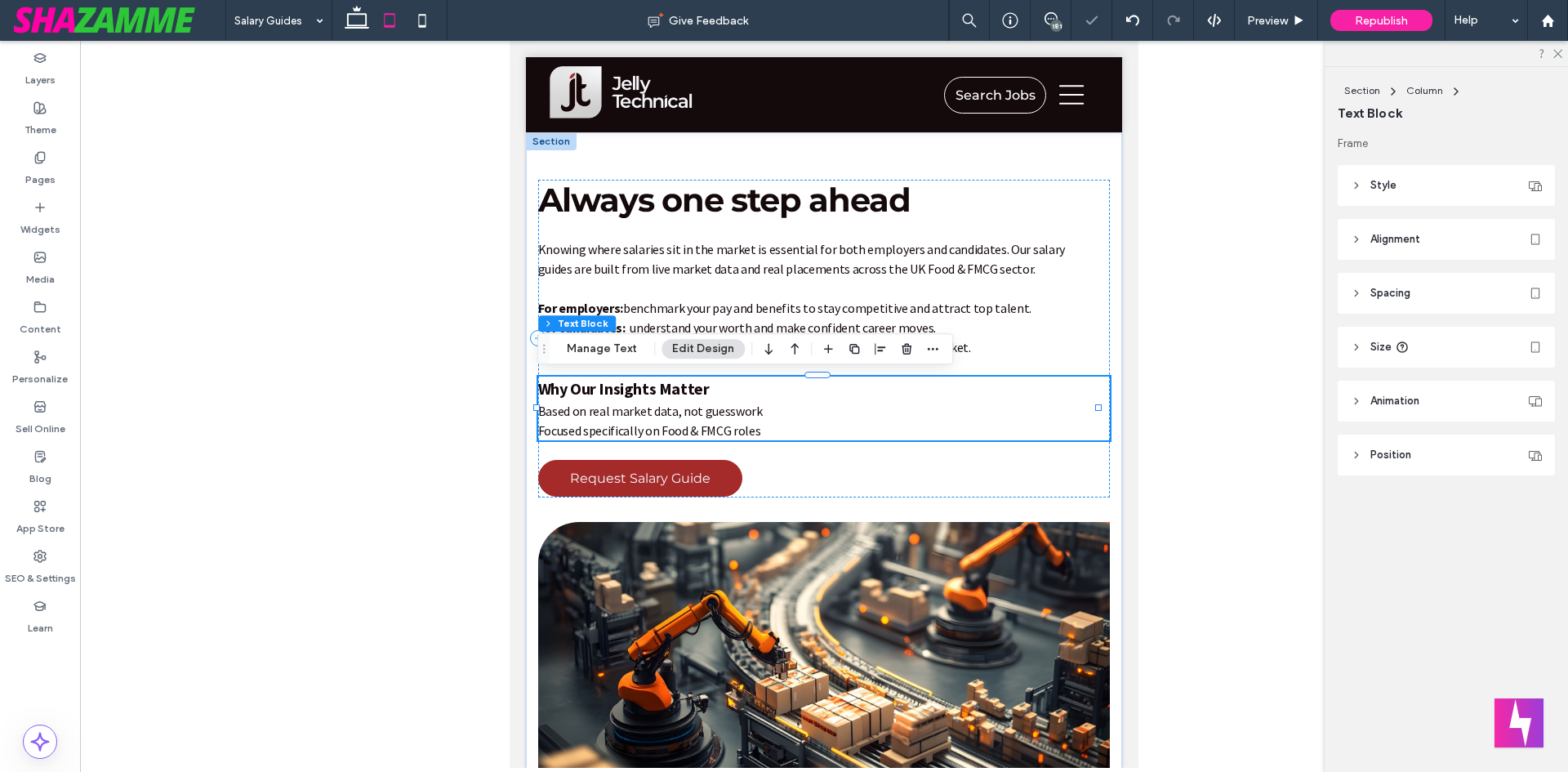
click at [551, 440] on div at bounding box center [818, 440] width 561 height 1
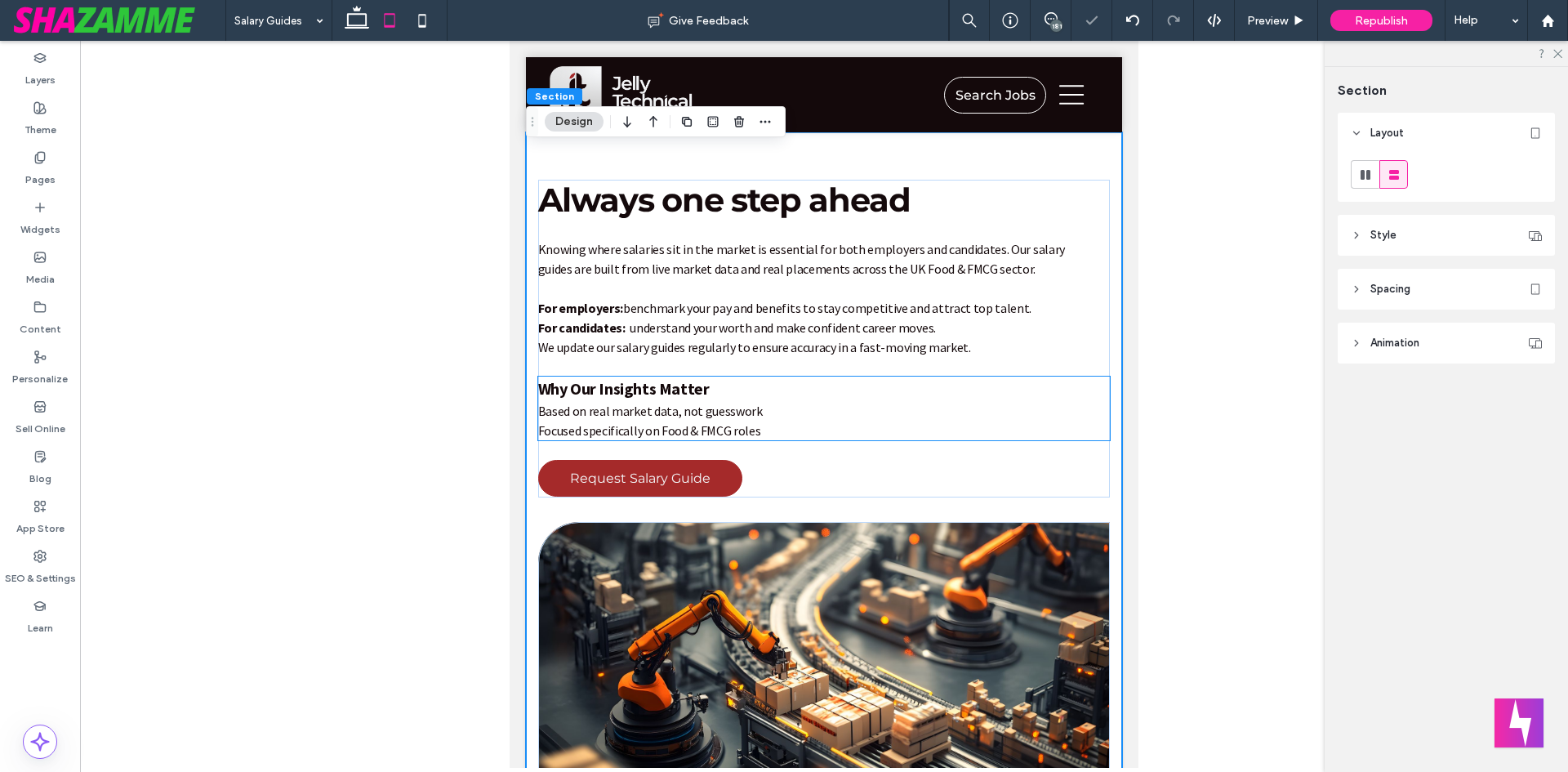
click at [547, 436] on span "Focused specifically on Food & FMCG roles" at bounding box center [650, 430] width 223 height 16
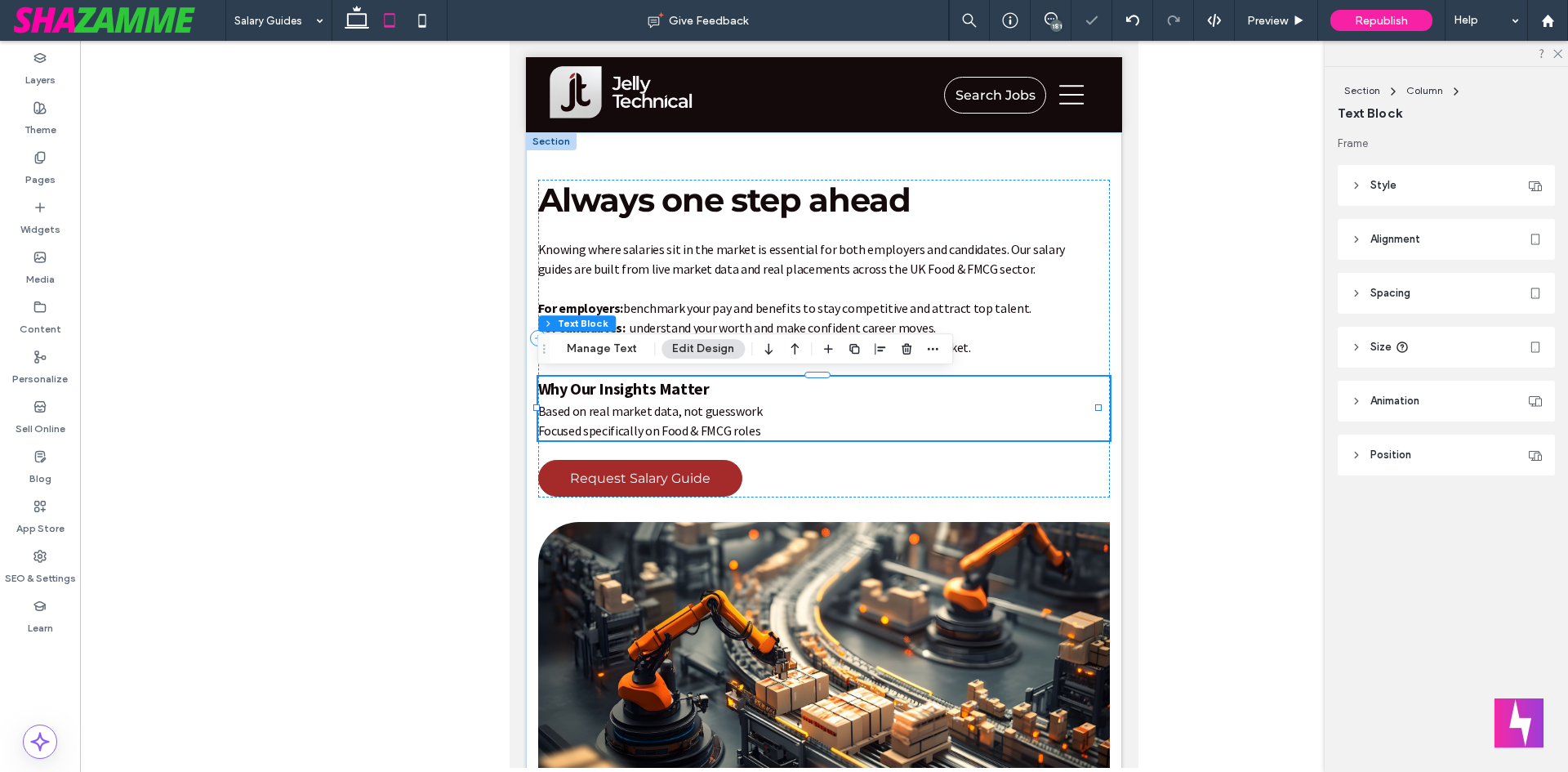
click at [547, 434] on span "Focused specifically on Food & FMCG roles" at bounding box center [650, 430] width 223 height 16
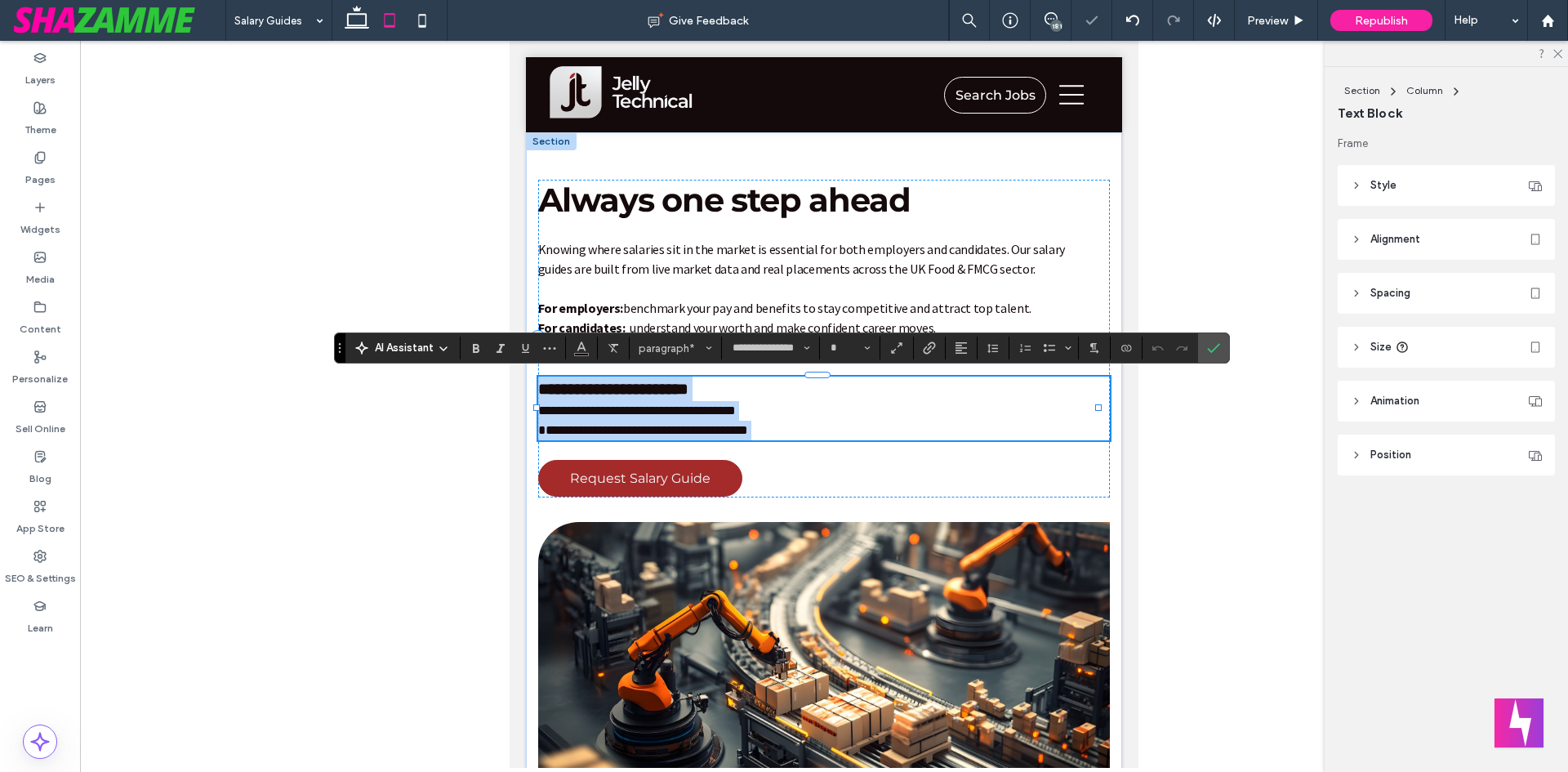
click at [543, 430] on span "**********" at bounding box center [643, 430] width 210 height 13
type input "**"
click at [538, 430] on span "**********" at bounding box center [643, 430] width 210 height 13
click at [1207, 350] on icon "Confirm" at bounding box center [1214, 348] width 13 height 13
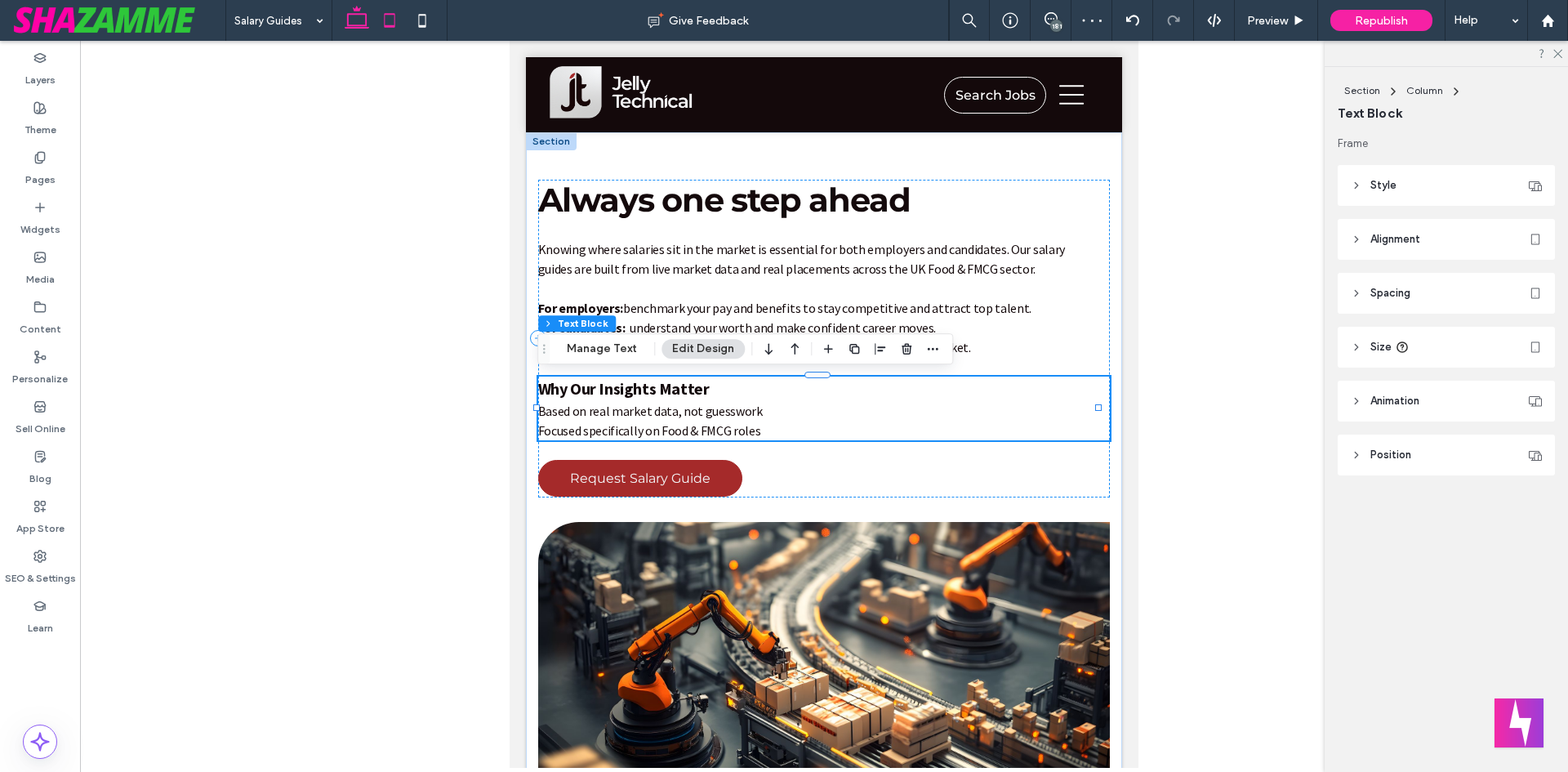
click at [359, 24] on icon at bounding box center [357, 20] width 33 height 33
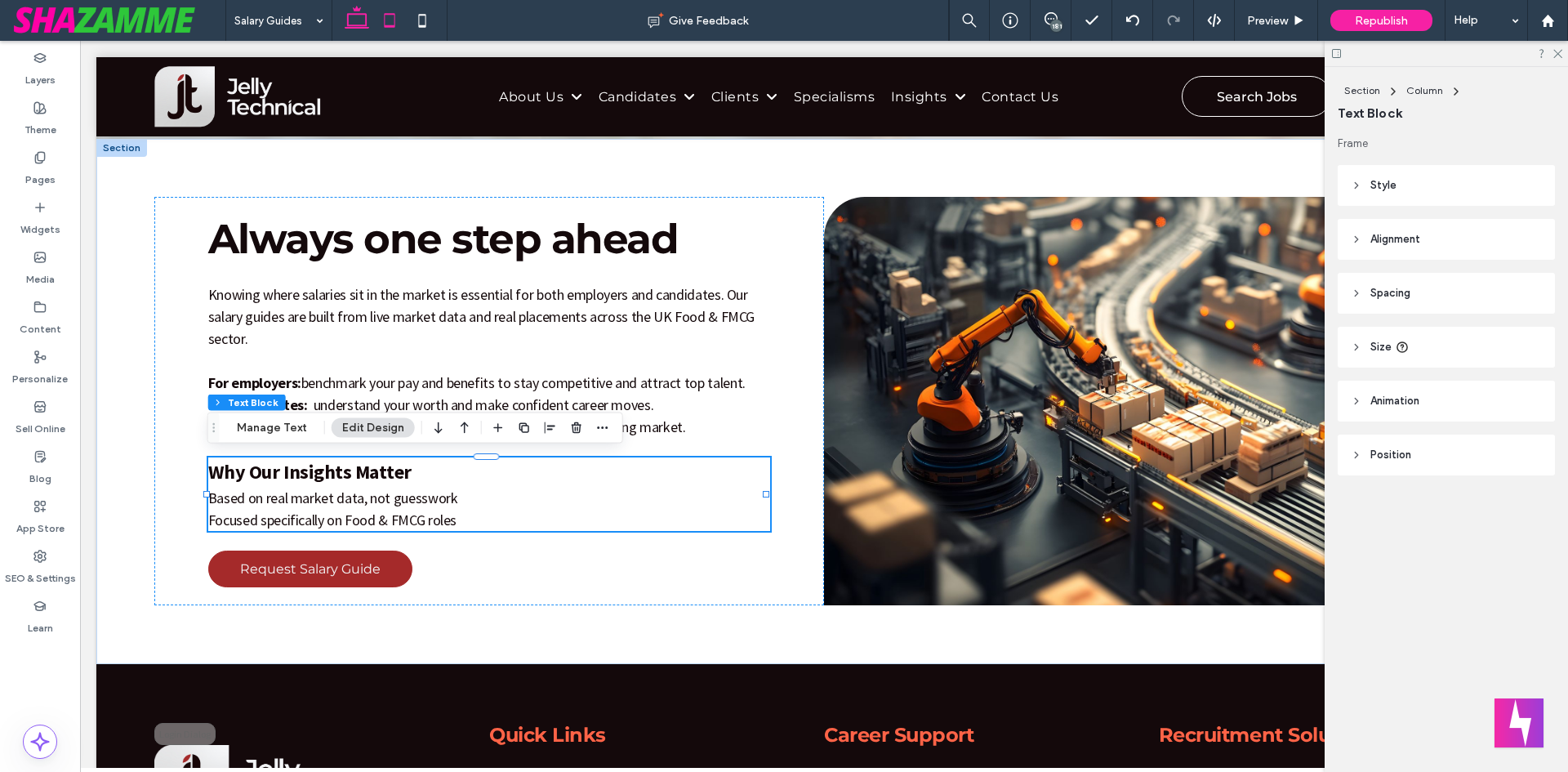
click at [392, 17] on icon at bounding box center [389, 20] width 33 height 33
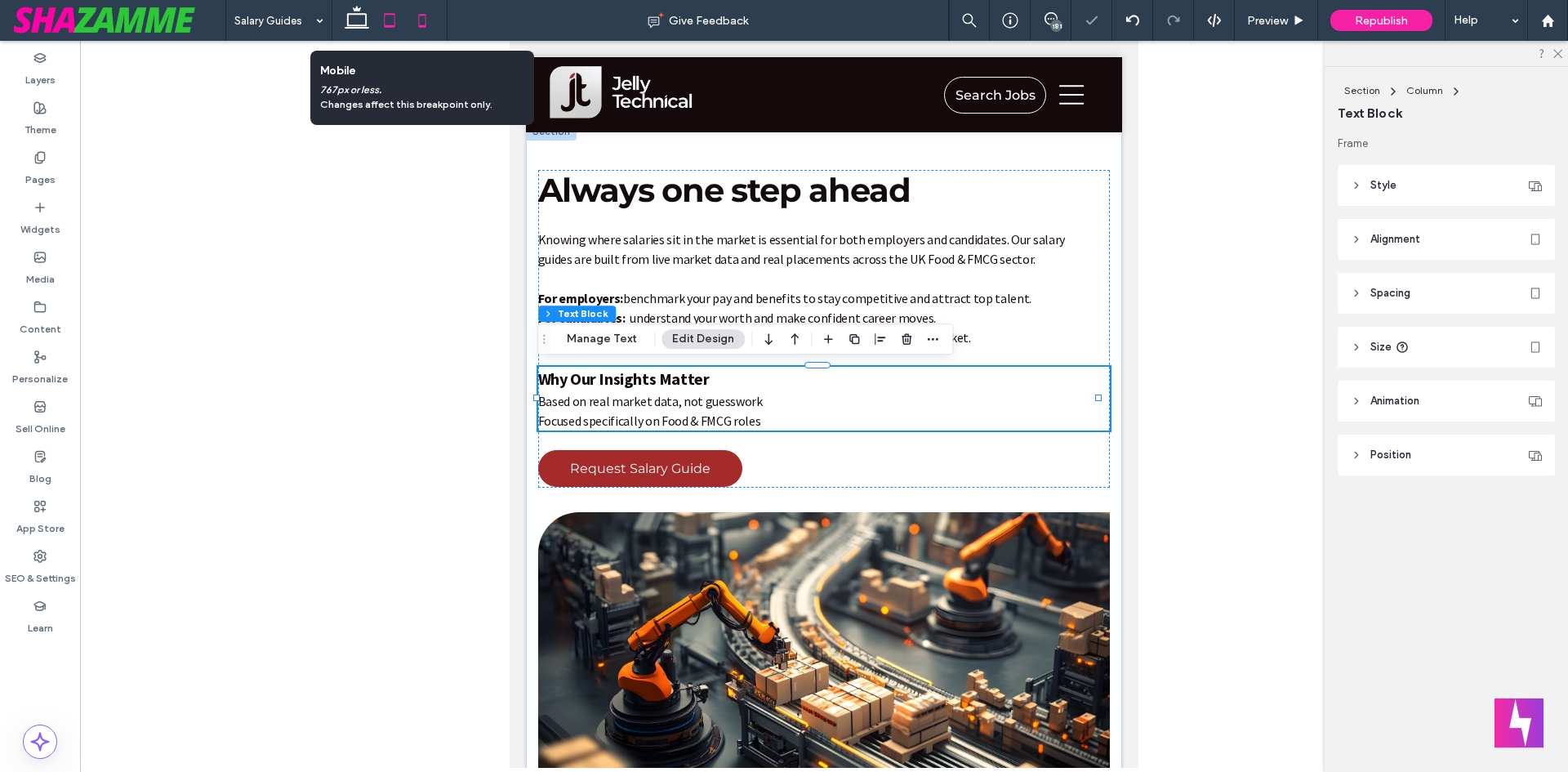
click at [421, 14] on icon at bounding box center [422, 20] width 33 height 33
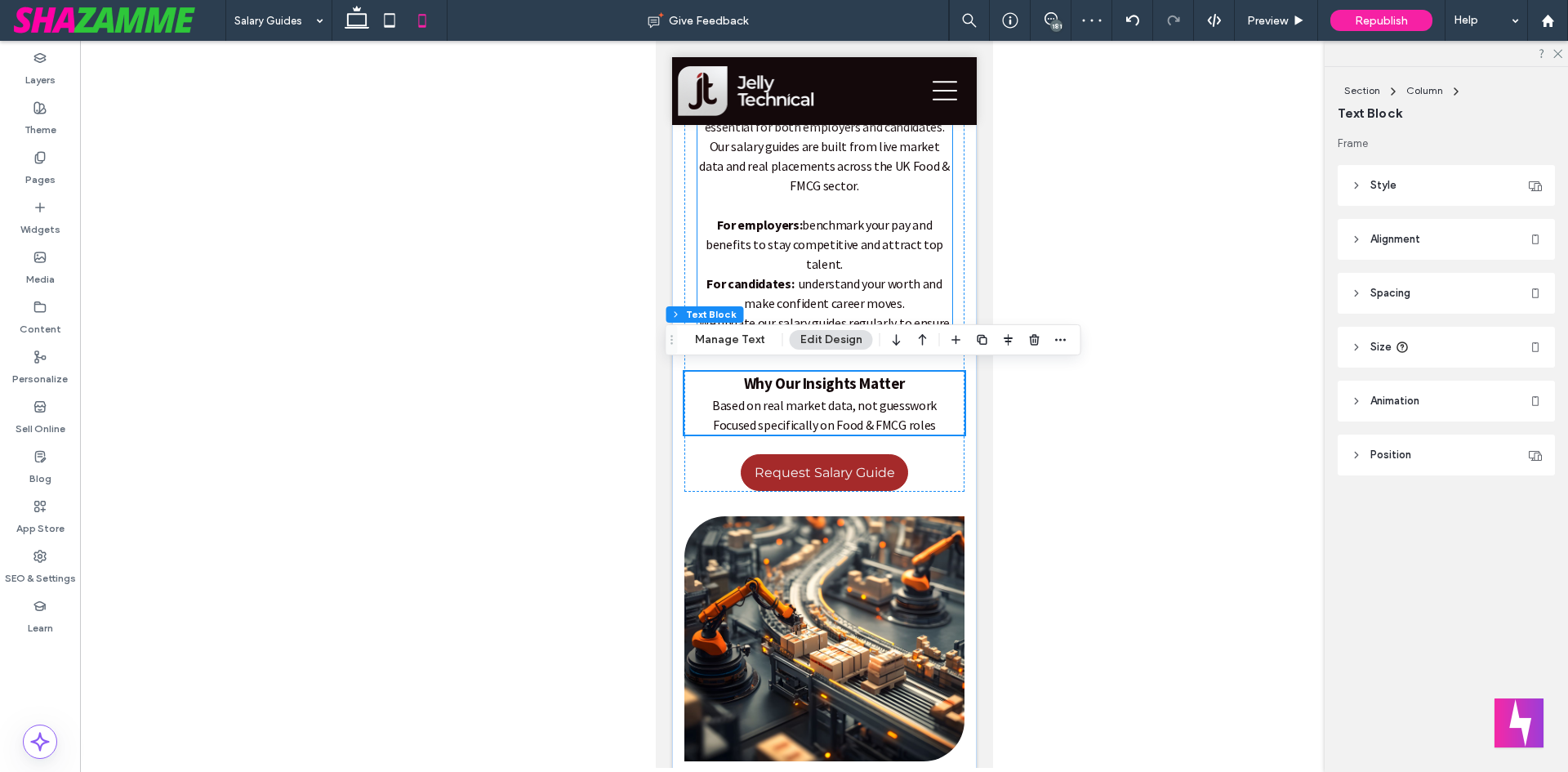
scroll to position [230, 0]
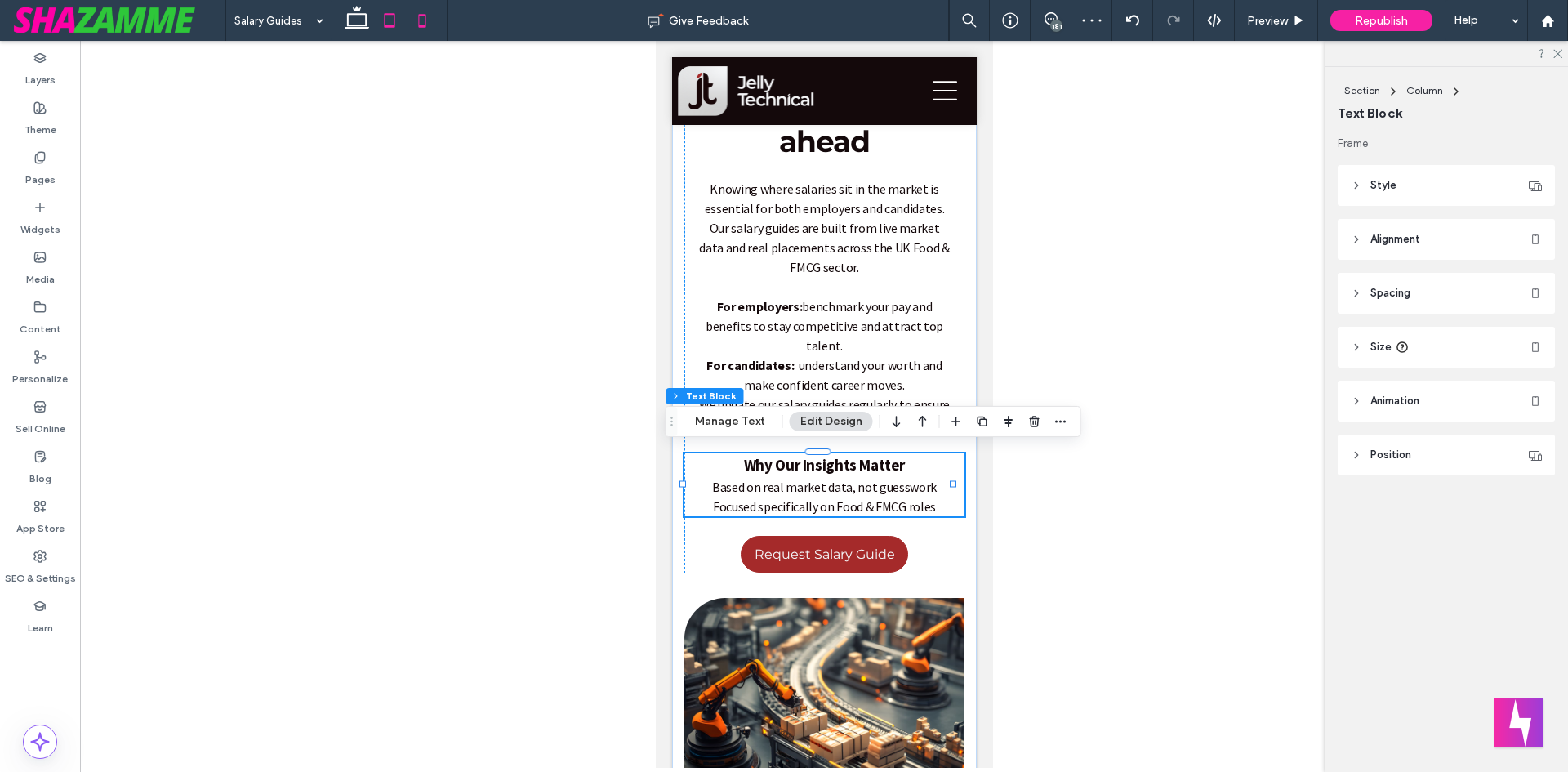
click at [395, 37] on span at bounding box center [389, 20] width 33 height 41
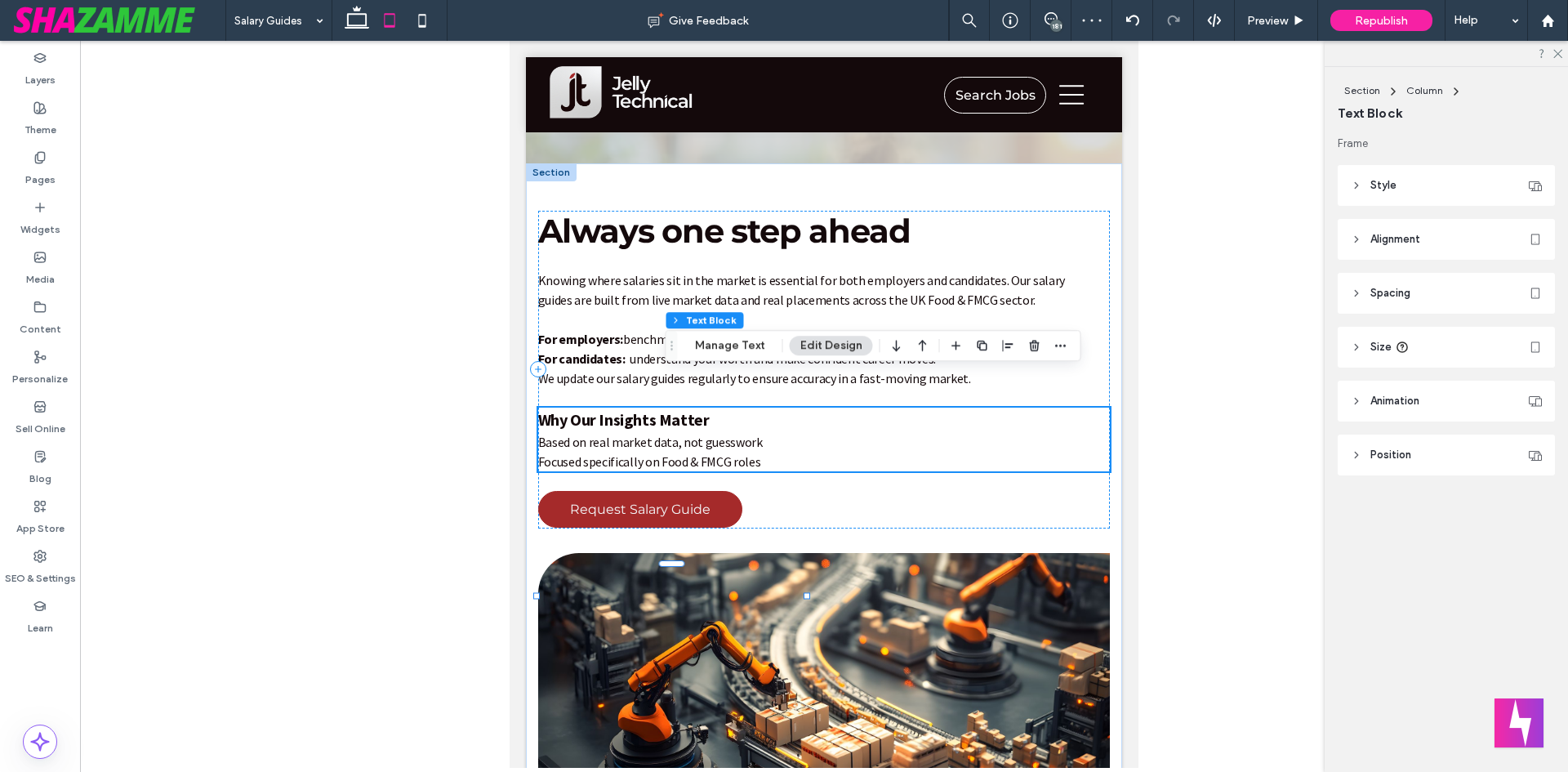
scroll to position [264, 0]
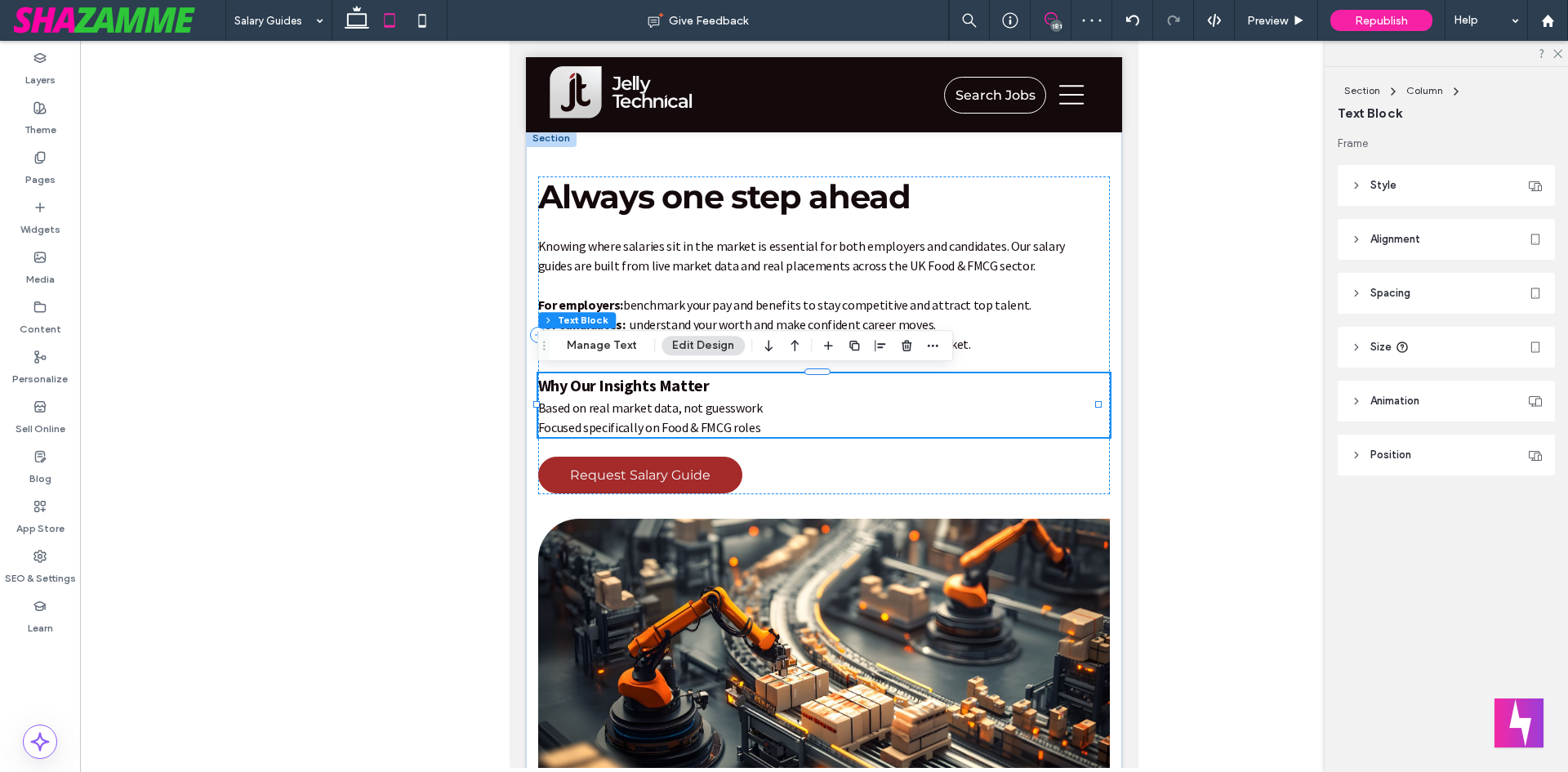
click at [1061, 14] on span at bounding box center [1051, 19] width 40 height 13
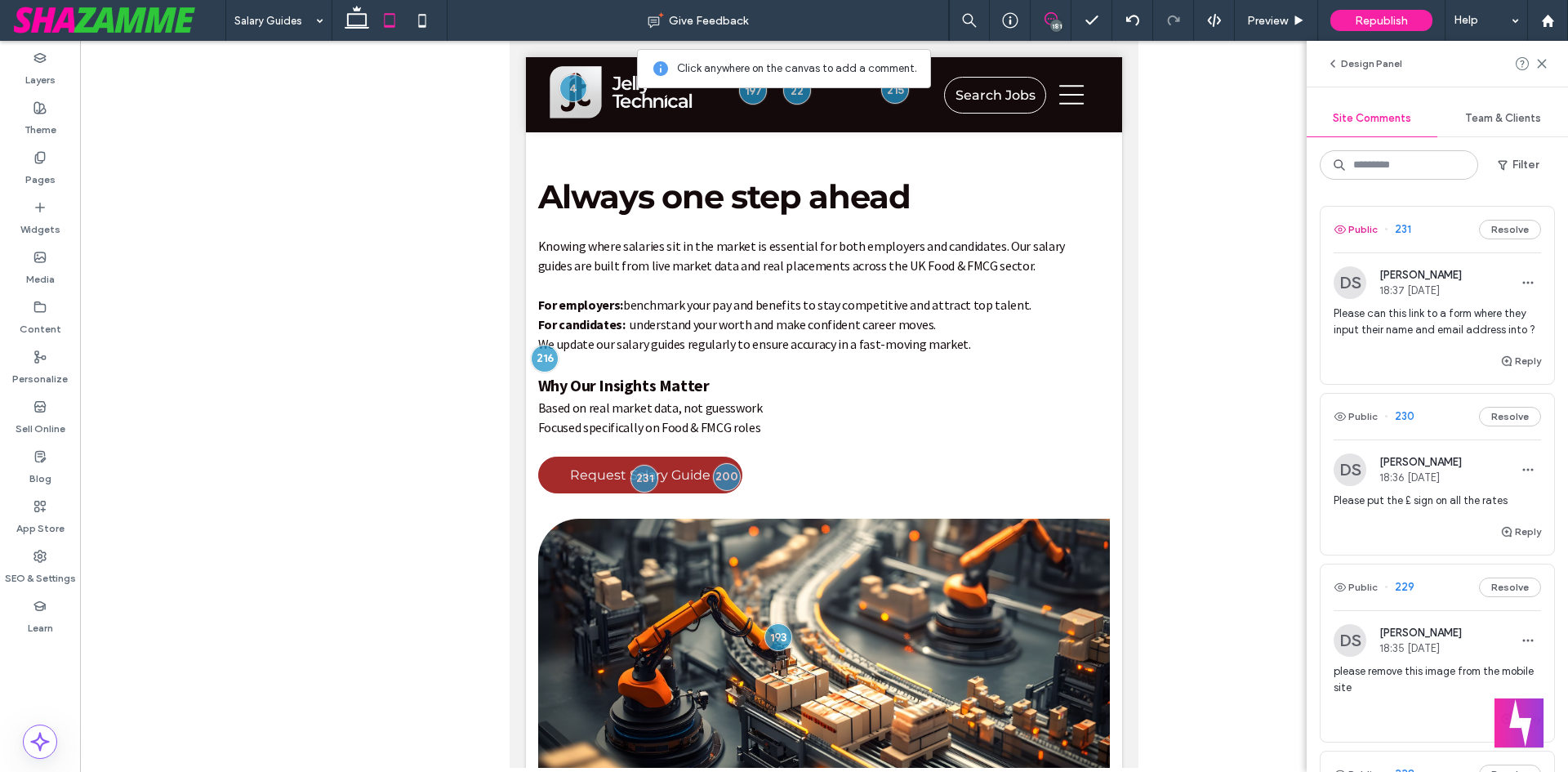
click at [1365, 229] on button "Public" at bounding box center [1356, 229] width 44 height 19
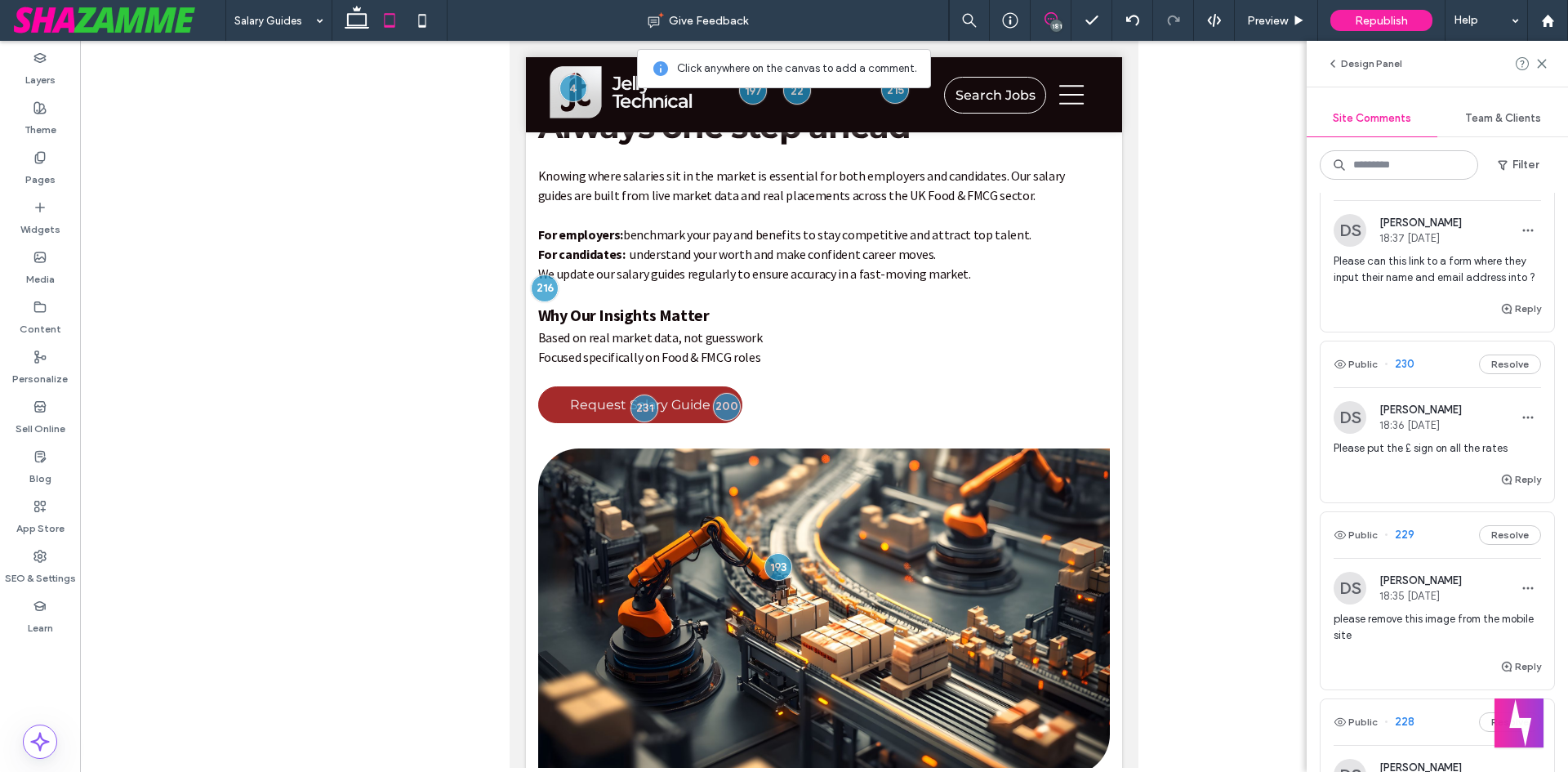
scroll to position [81, 0]
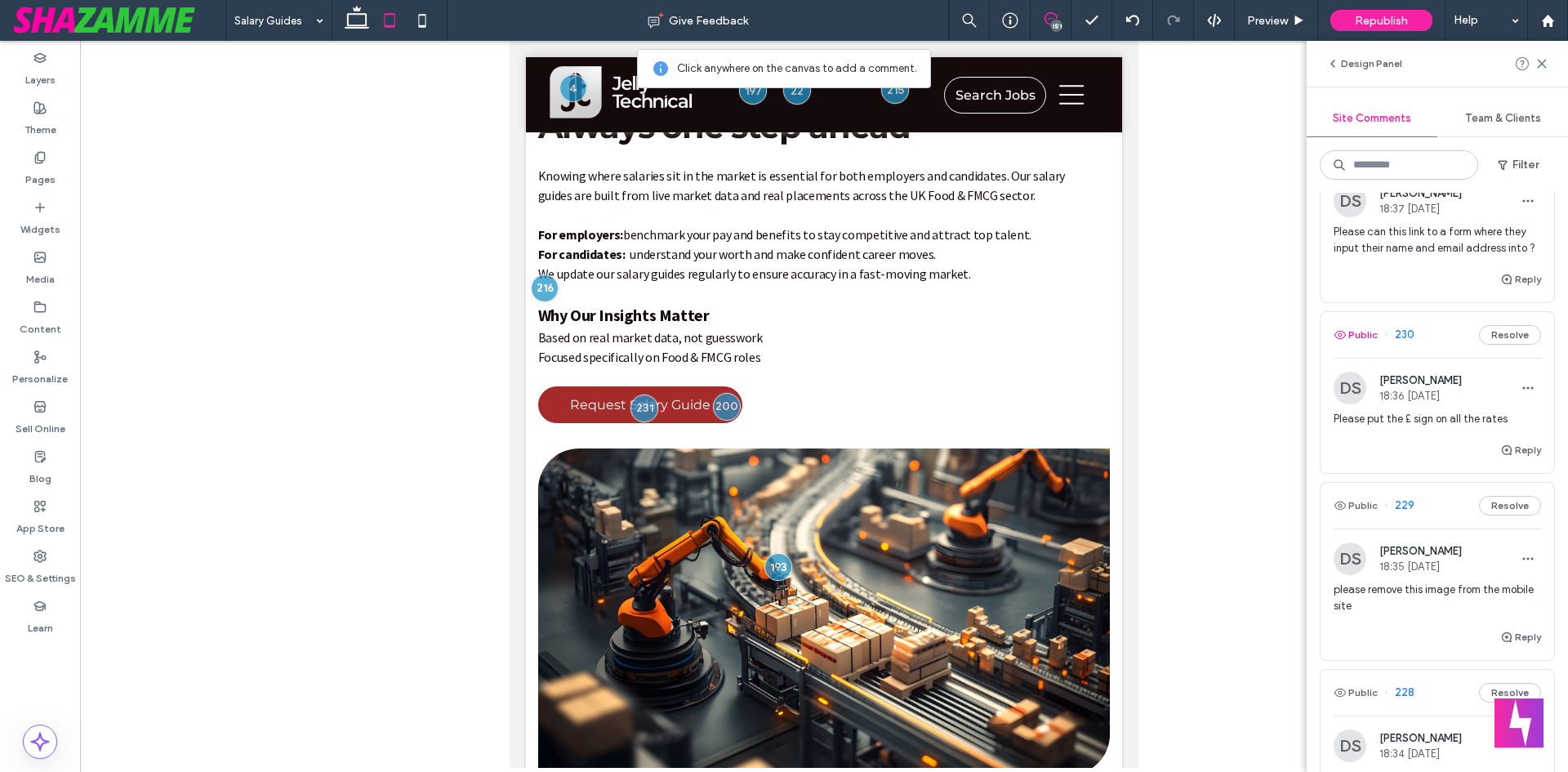
click at [1358, 345] on button "Public" at bounding box center [1356, 334] width 44 height 19
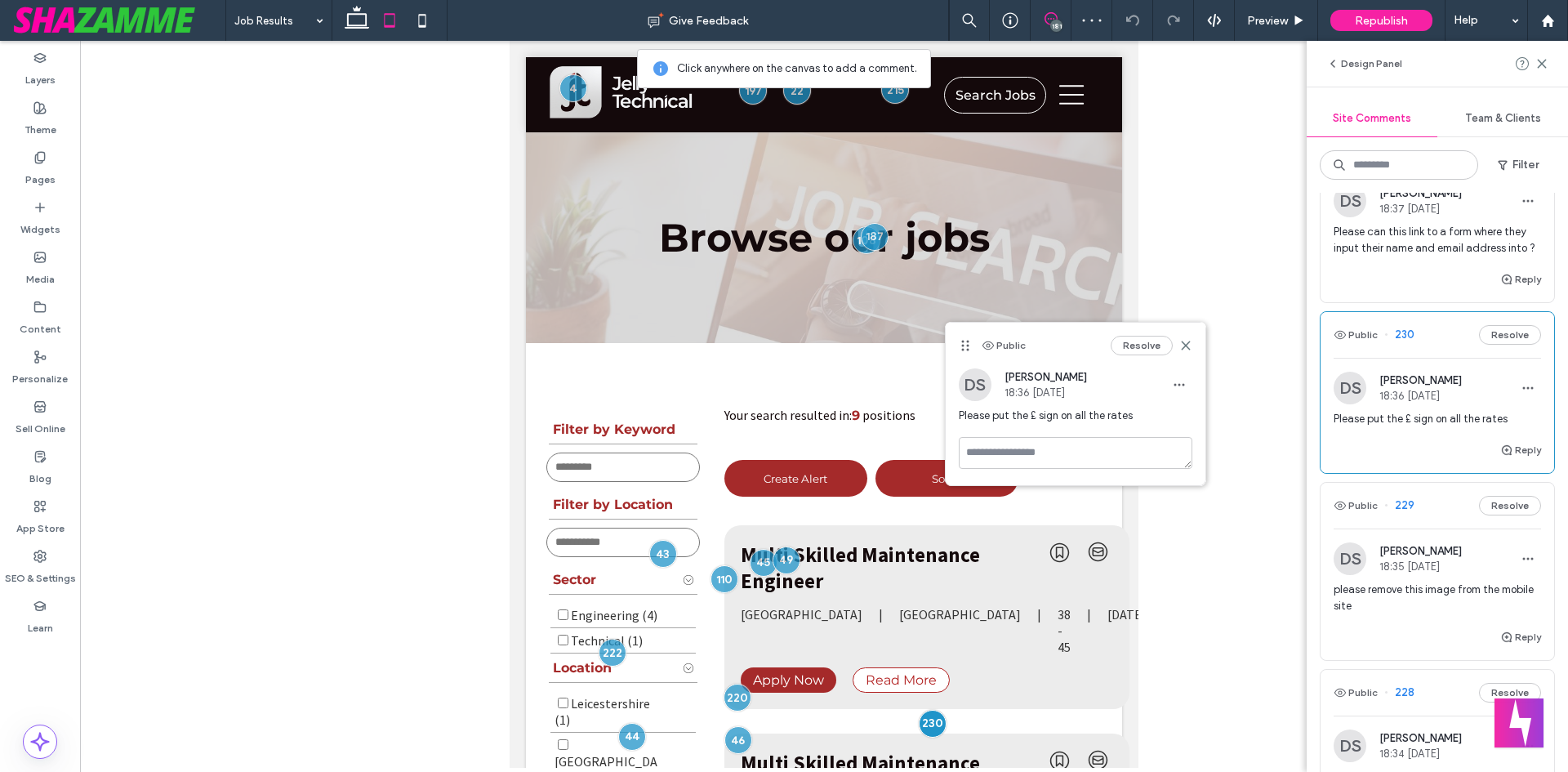
click at [1356, 515] on button "Public" at bounding box center [1356, 505] width 44 height 19
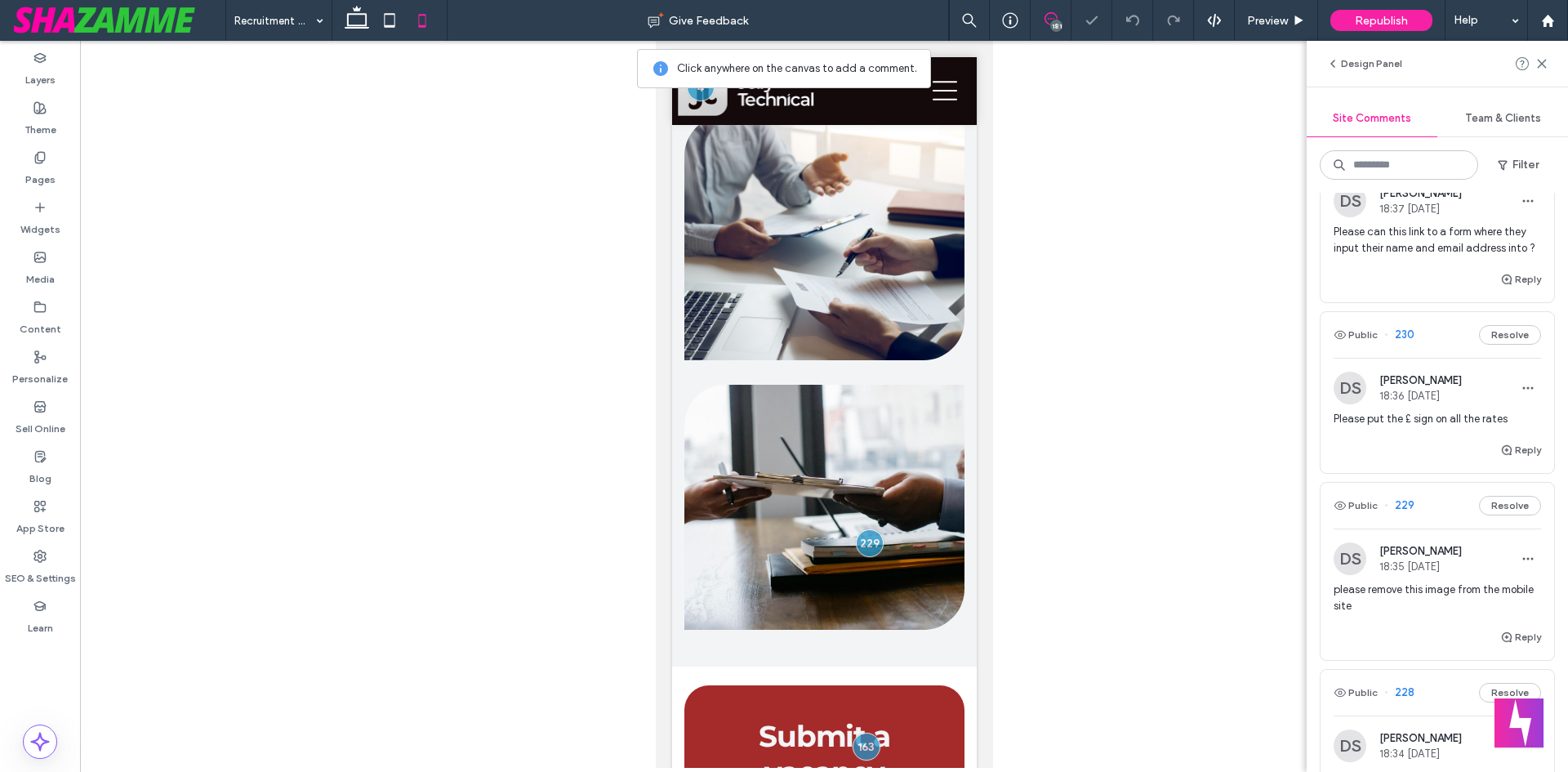
scroll to position [852, 0]
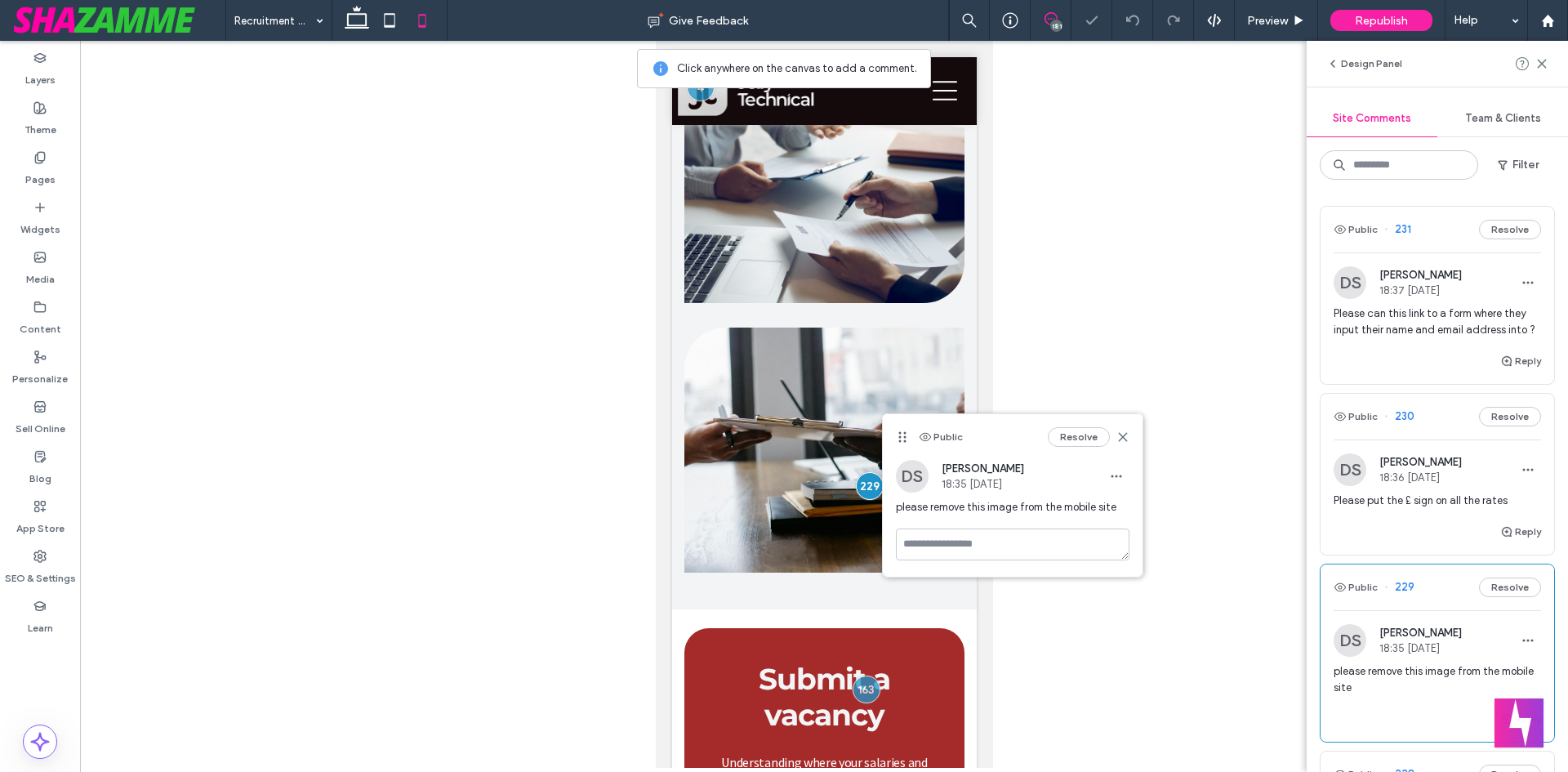
scroll to position [81, 0]
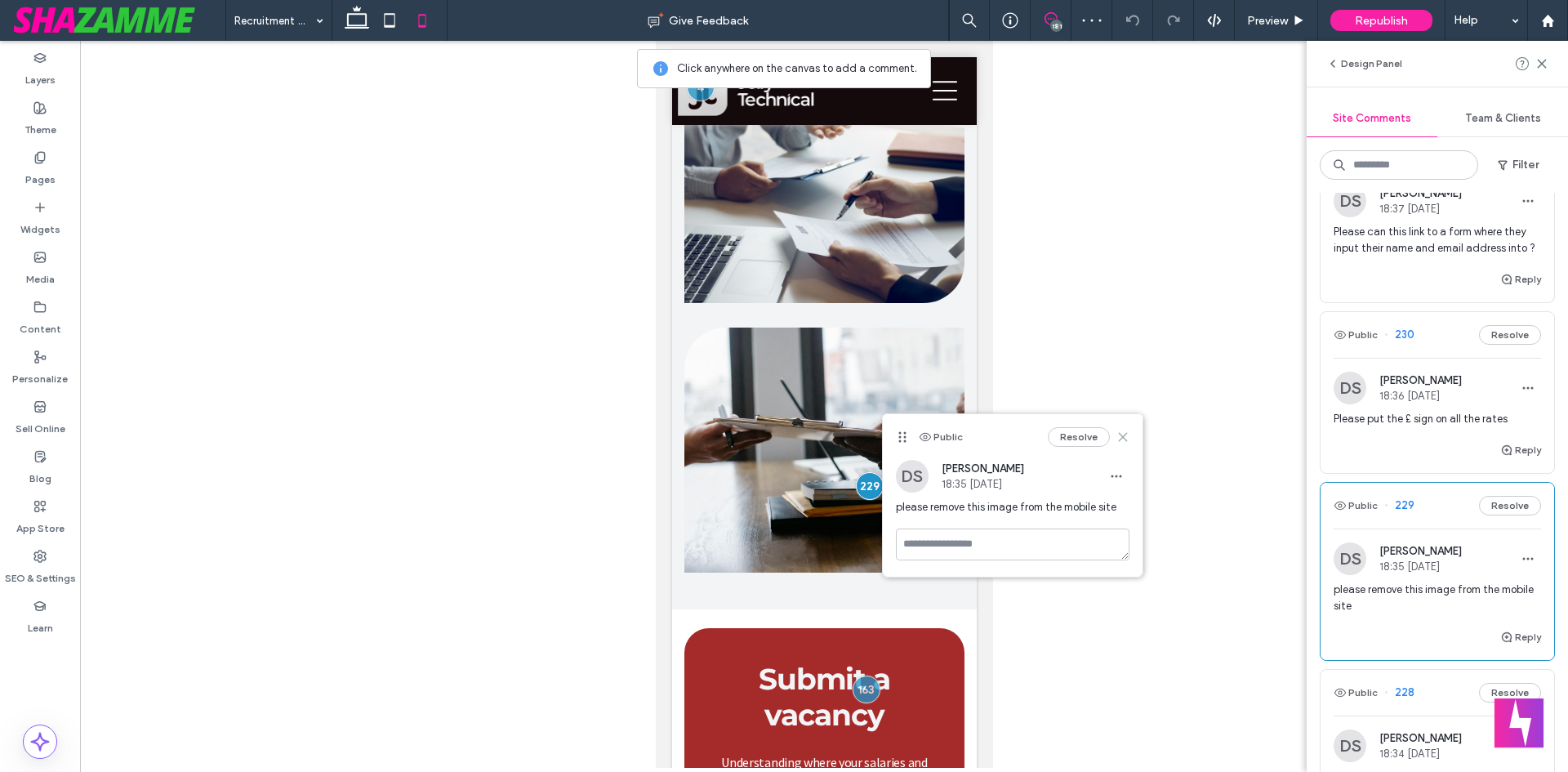
click at [1126, 440] on use at bounding box center [1122, 436] width 8 height 8
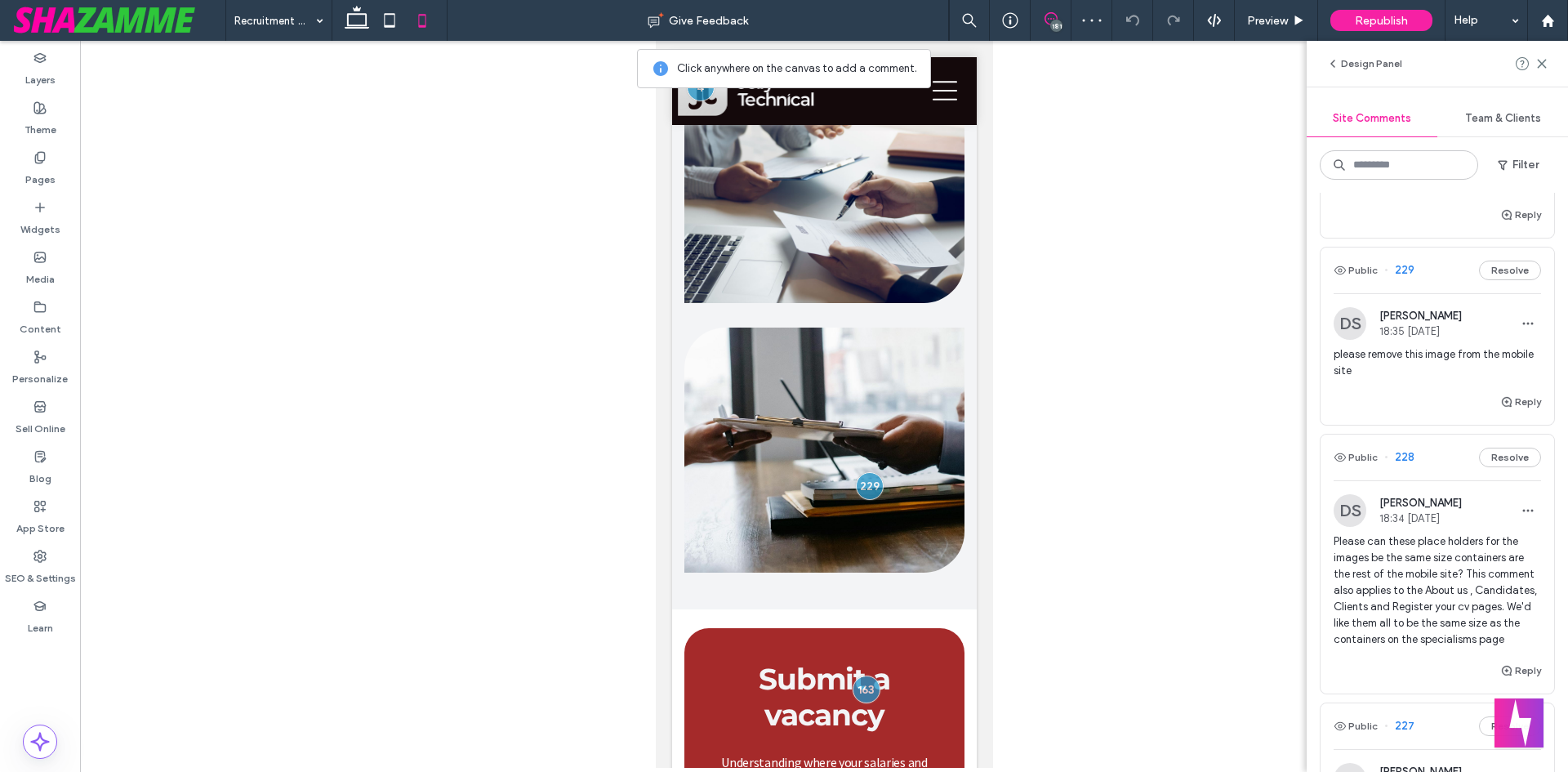
scroll to position [326, 0]
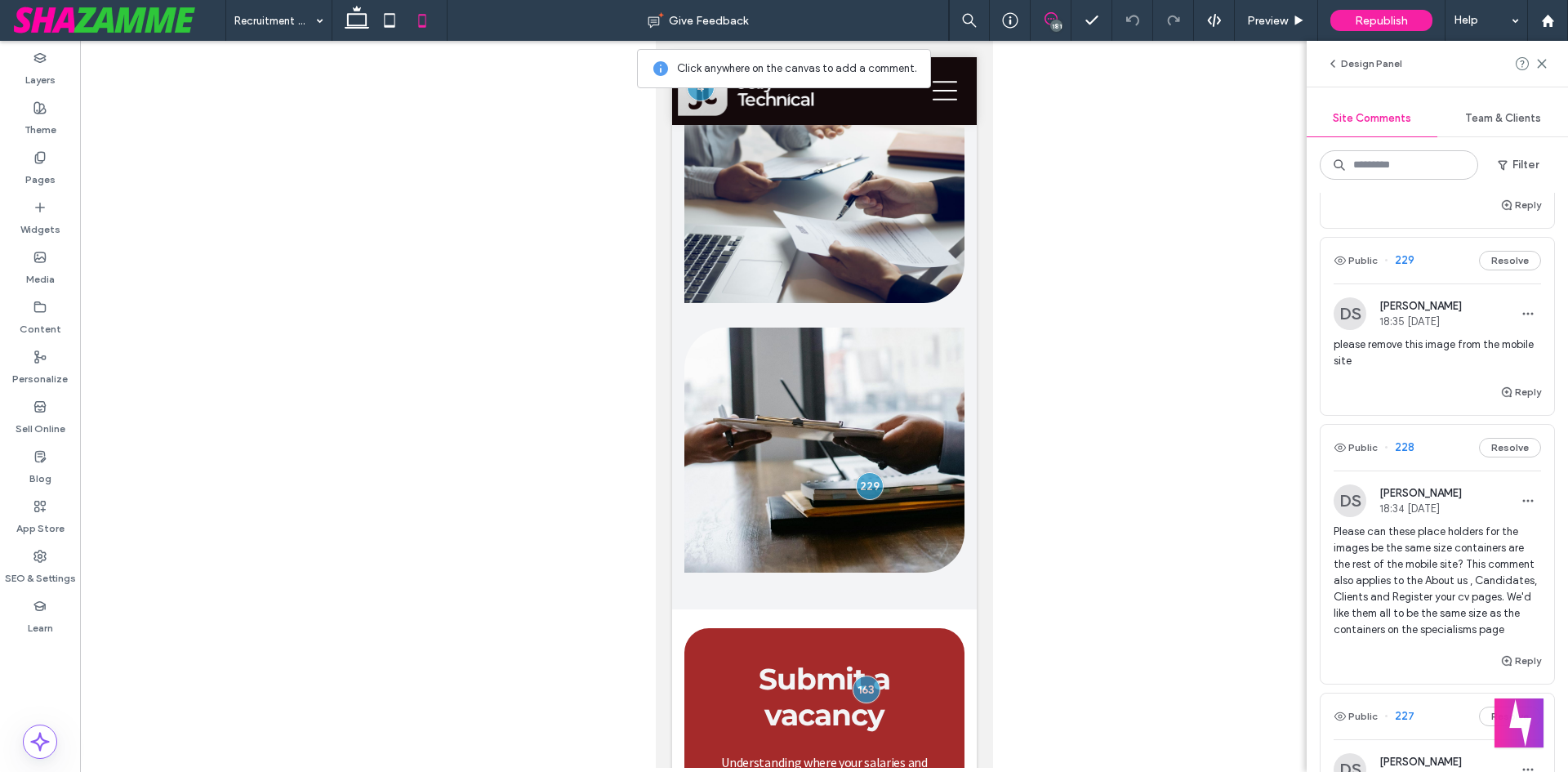
click at [1353, 453] on div "Public 228 Resolve" at bounding box center [1437, 447] width 233 height 45
click at [1357, 458] on div at bounding box center [784, 386] width 1568 height 772
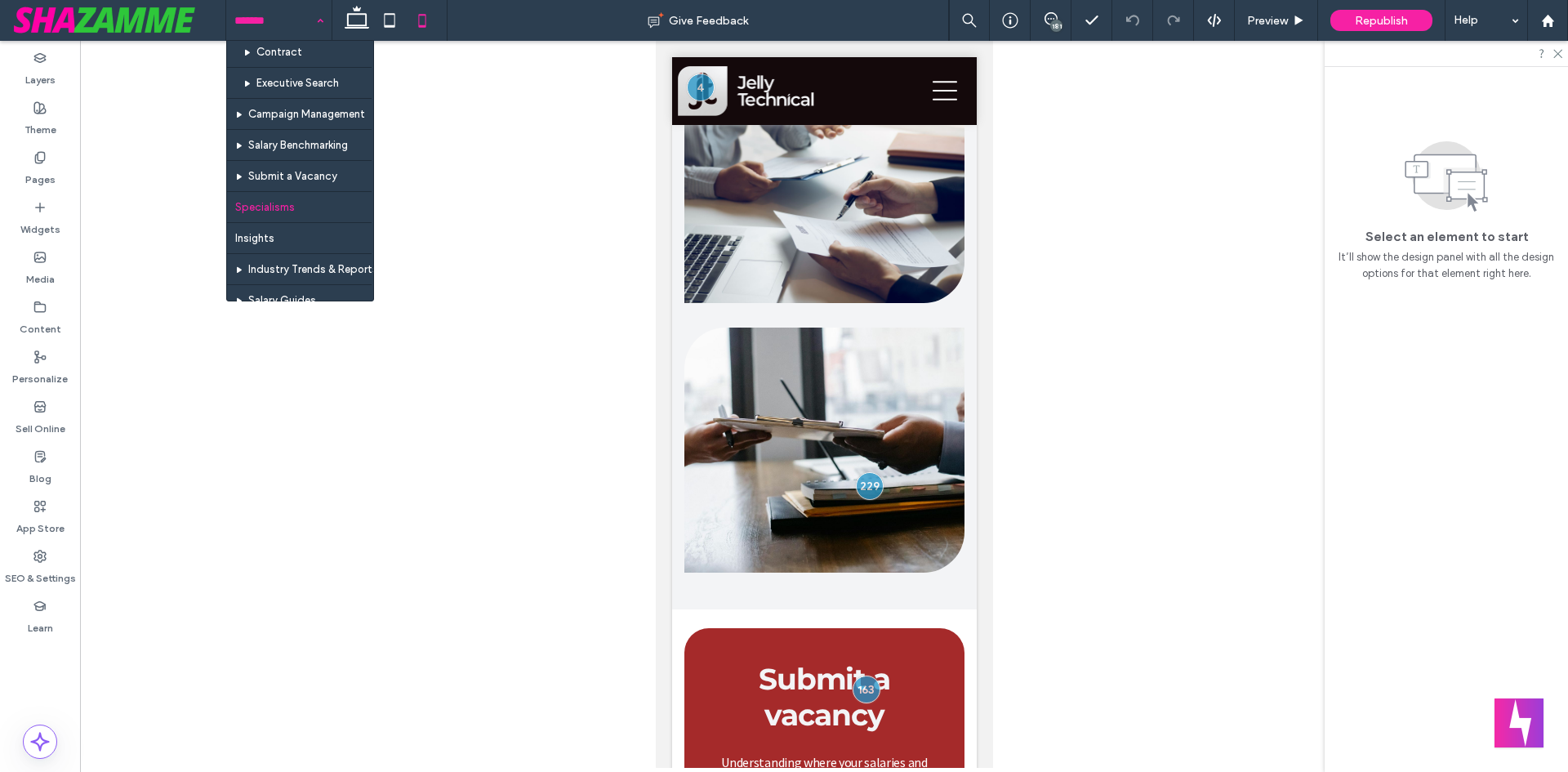
scroll to position [409, 0]
click at [353, 9] on use at bounding box center [357, 17] width 24 height 23
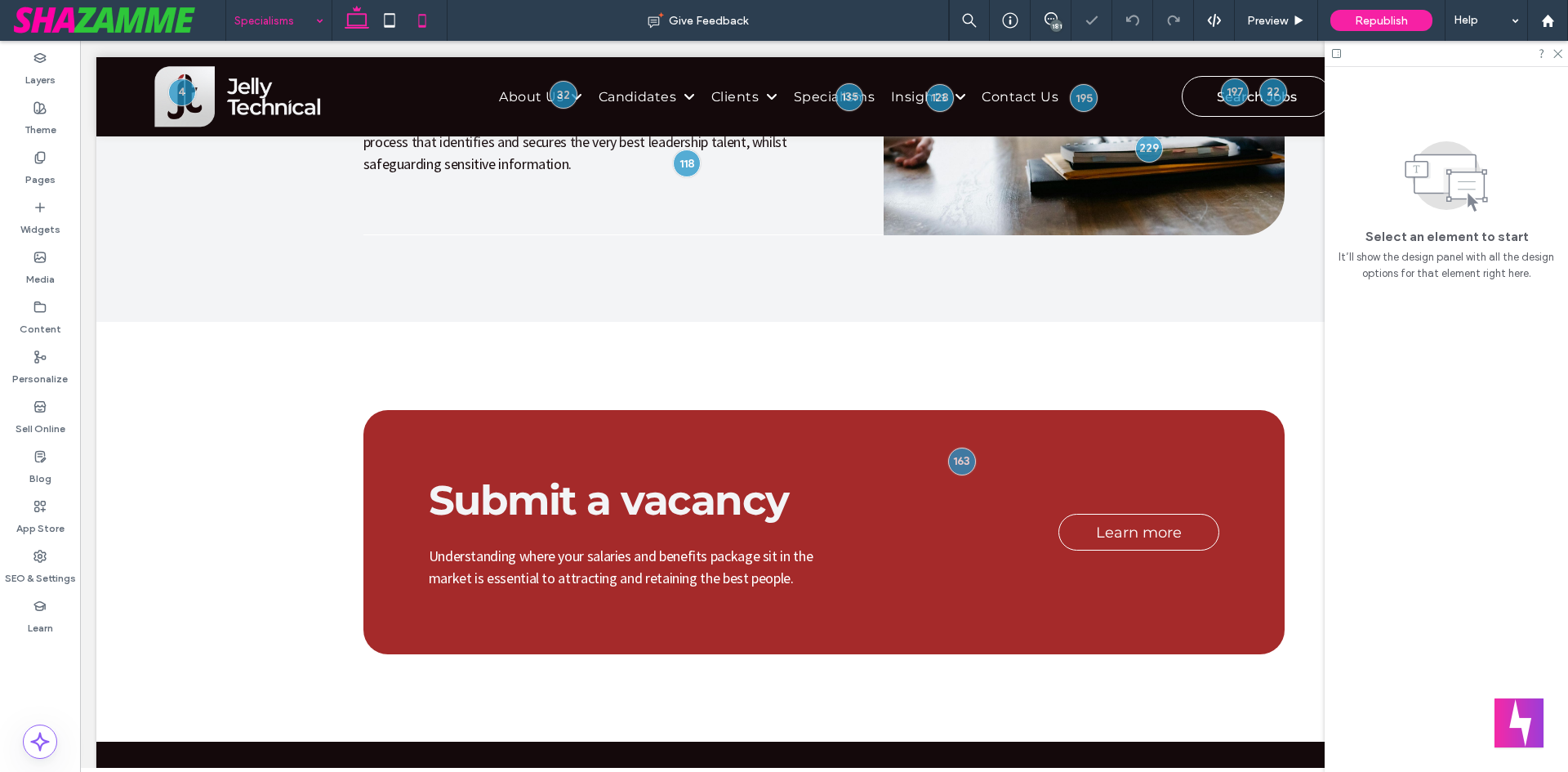
click at [426, 31] on icon at bounding box center [422, 20] width 33 height 33
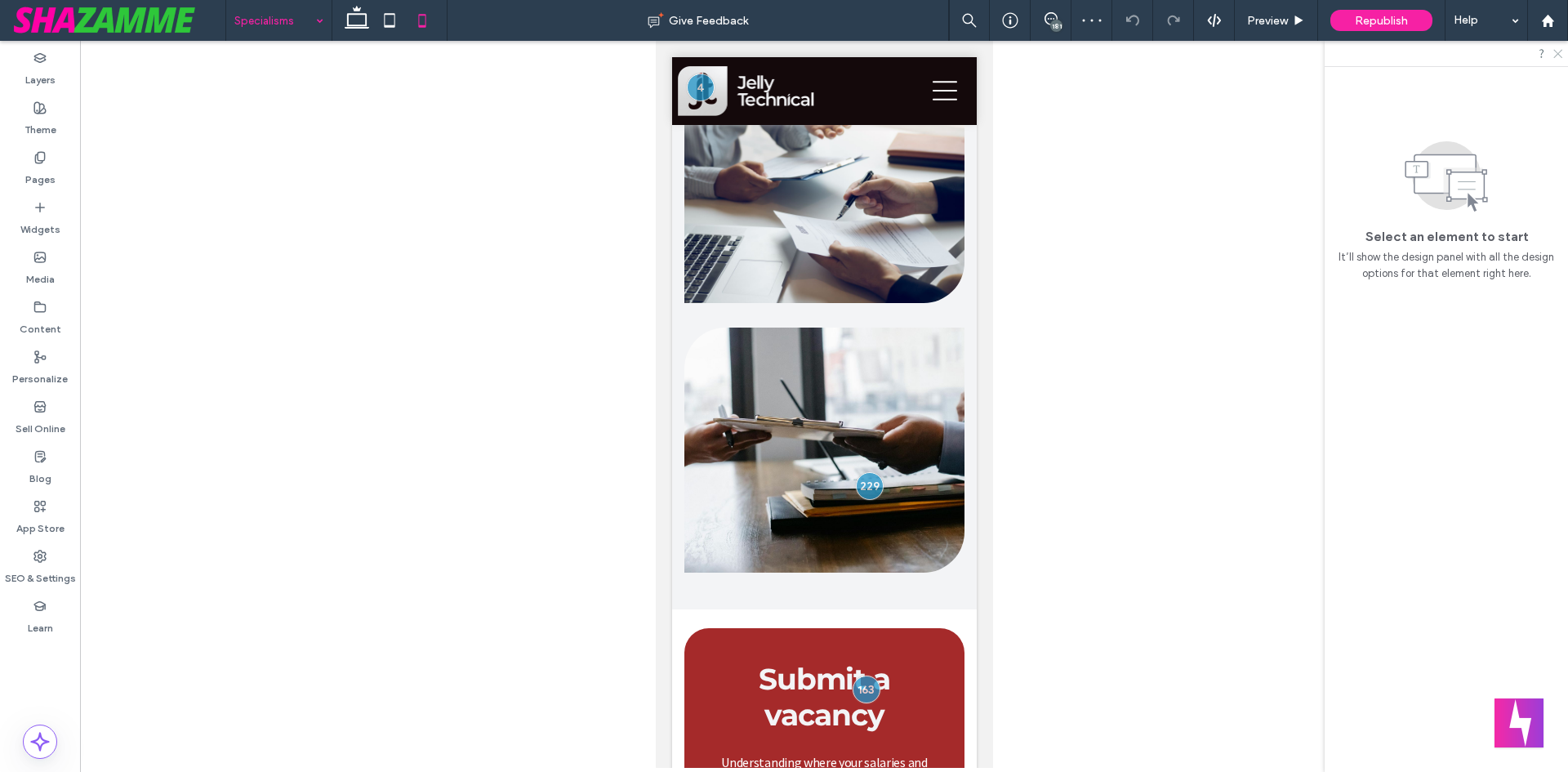
click at [1560, 48] on icon at bounding box center [1557, 52] width 11 height 11
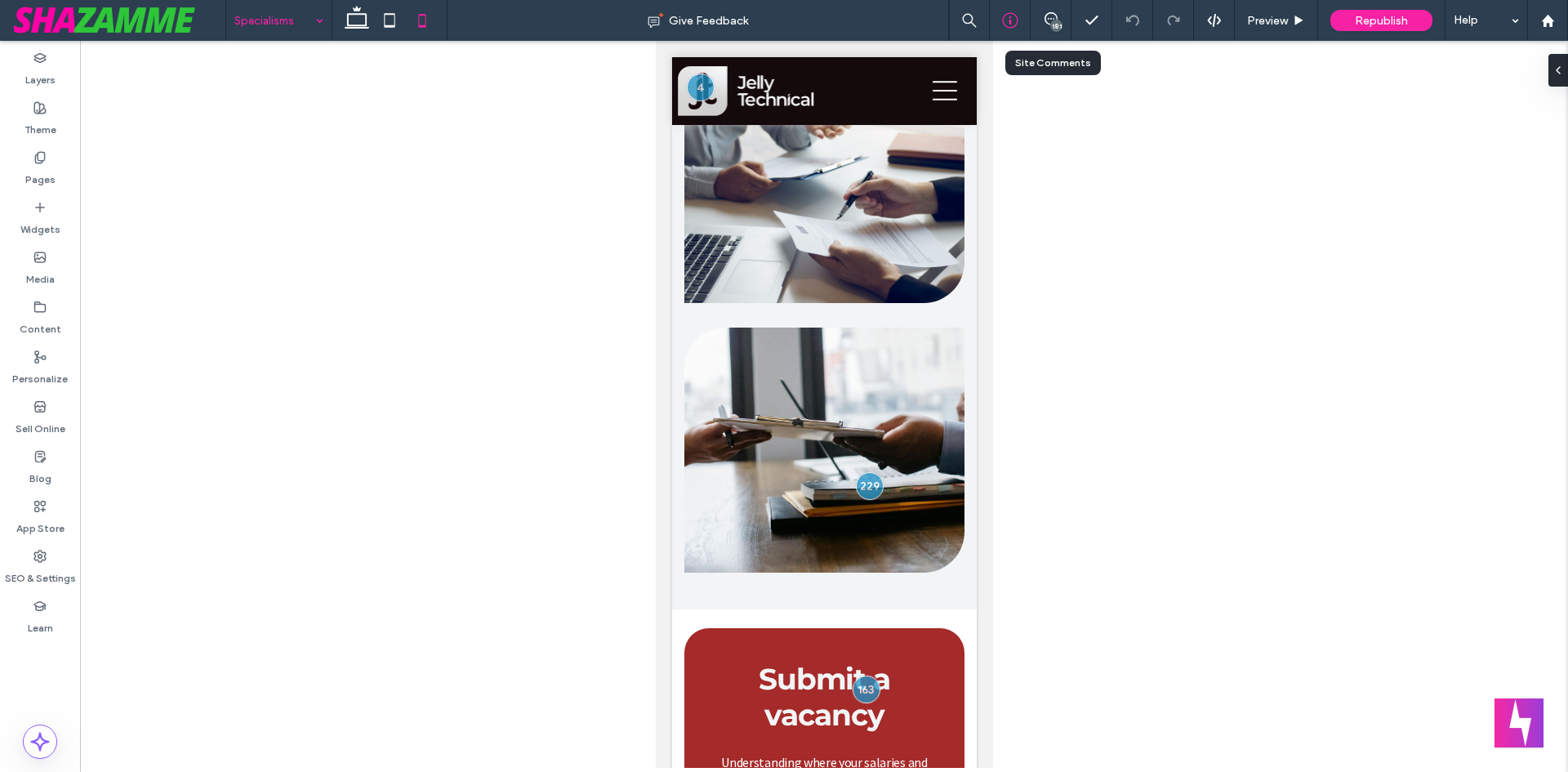
click at [1027, 23] on div at bounding box center [1010, 20] width 40 height 16
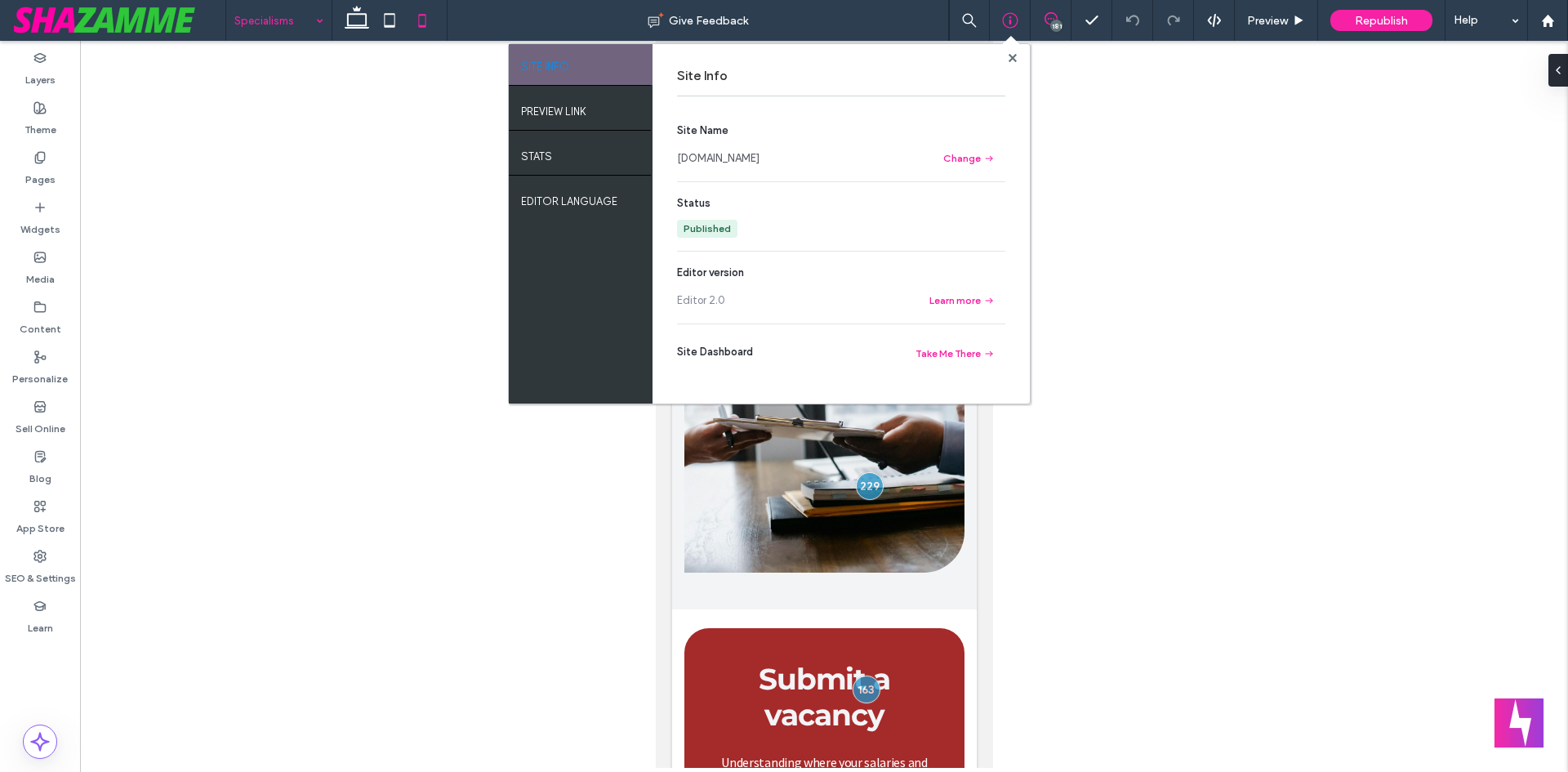
click at [1037, 22] on span at bounding box center [1051, 19] width 40 height 13
click at [1049, 22] on icon at bounding box center [1052, 19] width 13 height 13
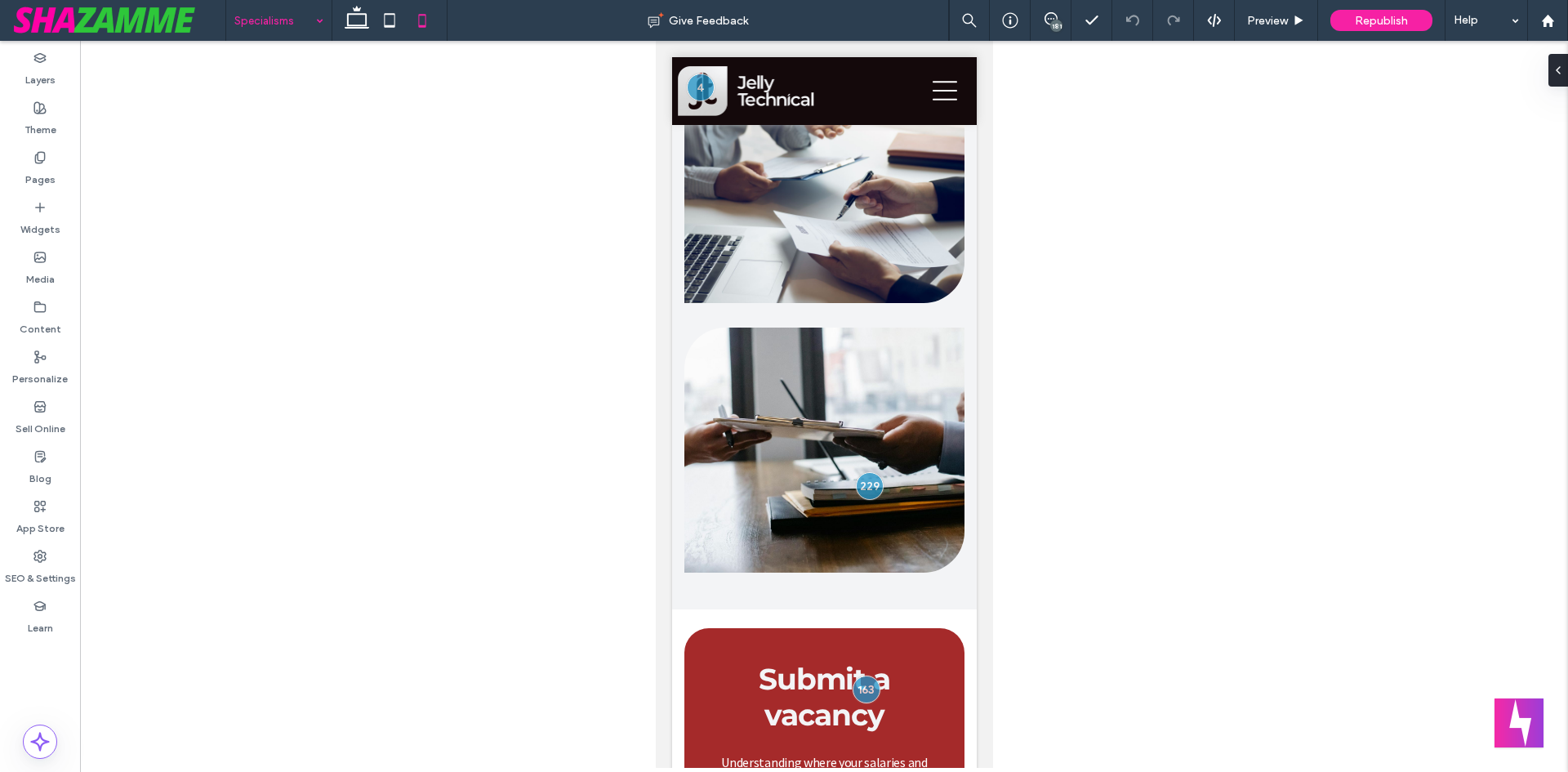
click at [1058, 19] on div "181" at bounding box center [1056, 25] width 13 height 13
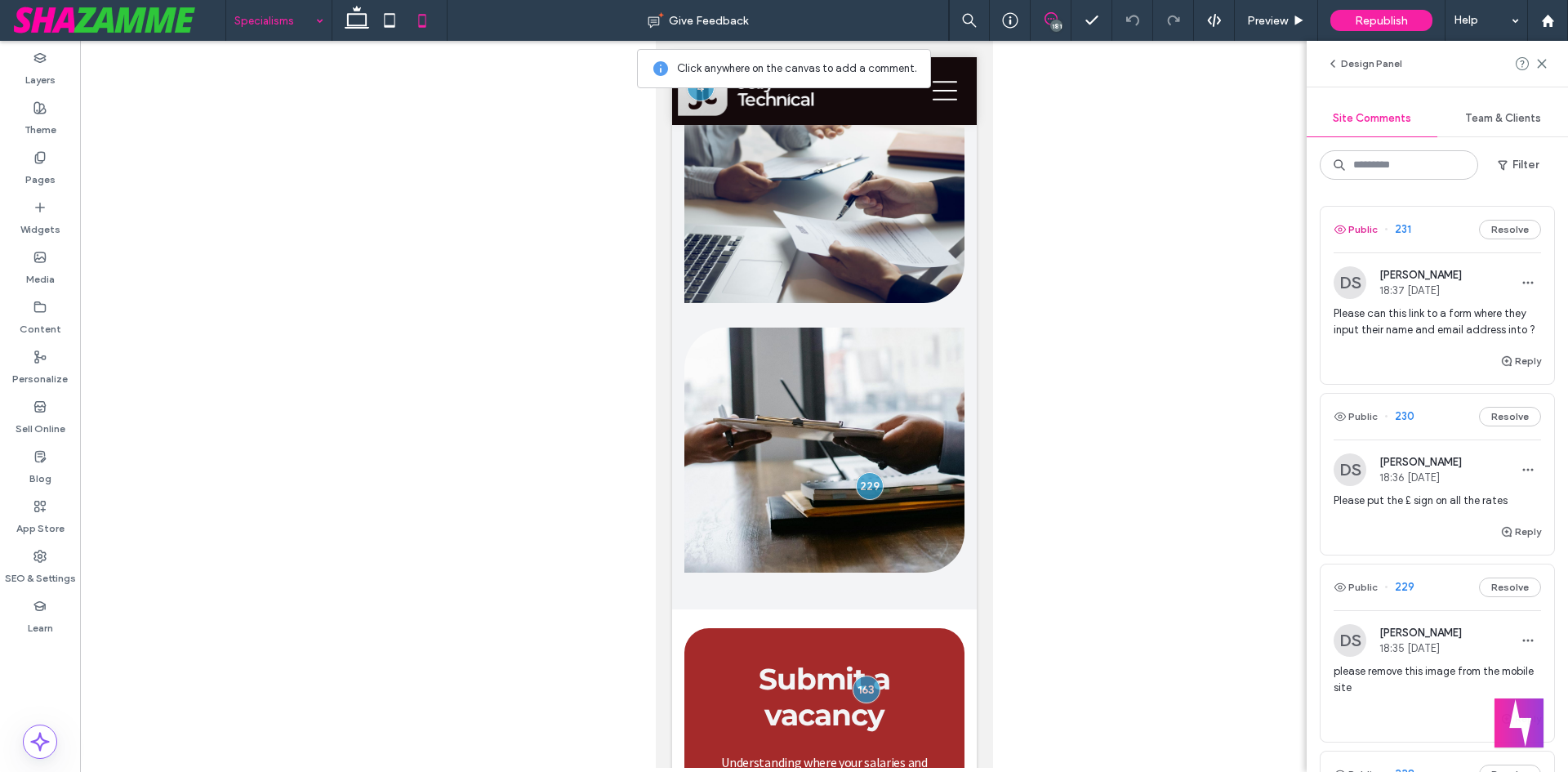
click at [1357, 227] on button "Public" at bounding box center [1356, 229] width 44 height 19
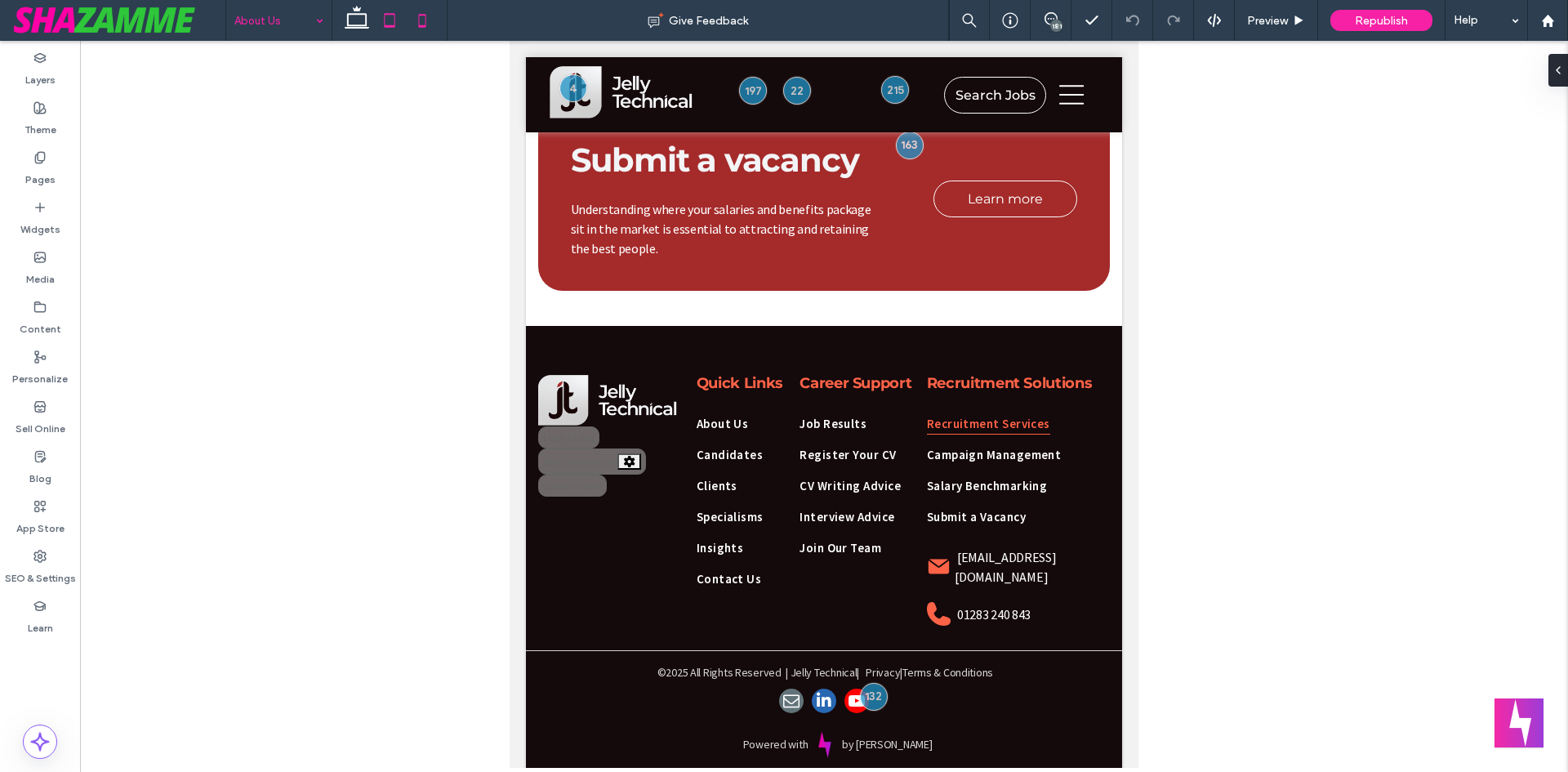
click at [407, 17] on icon at bounding box center [422, 20] width 33 height 33
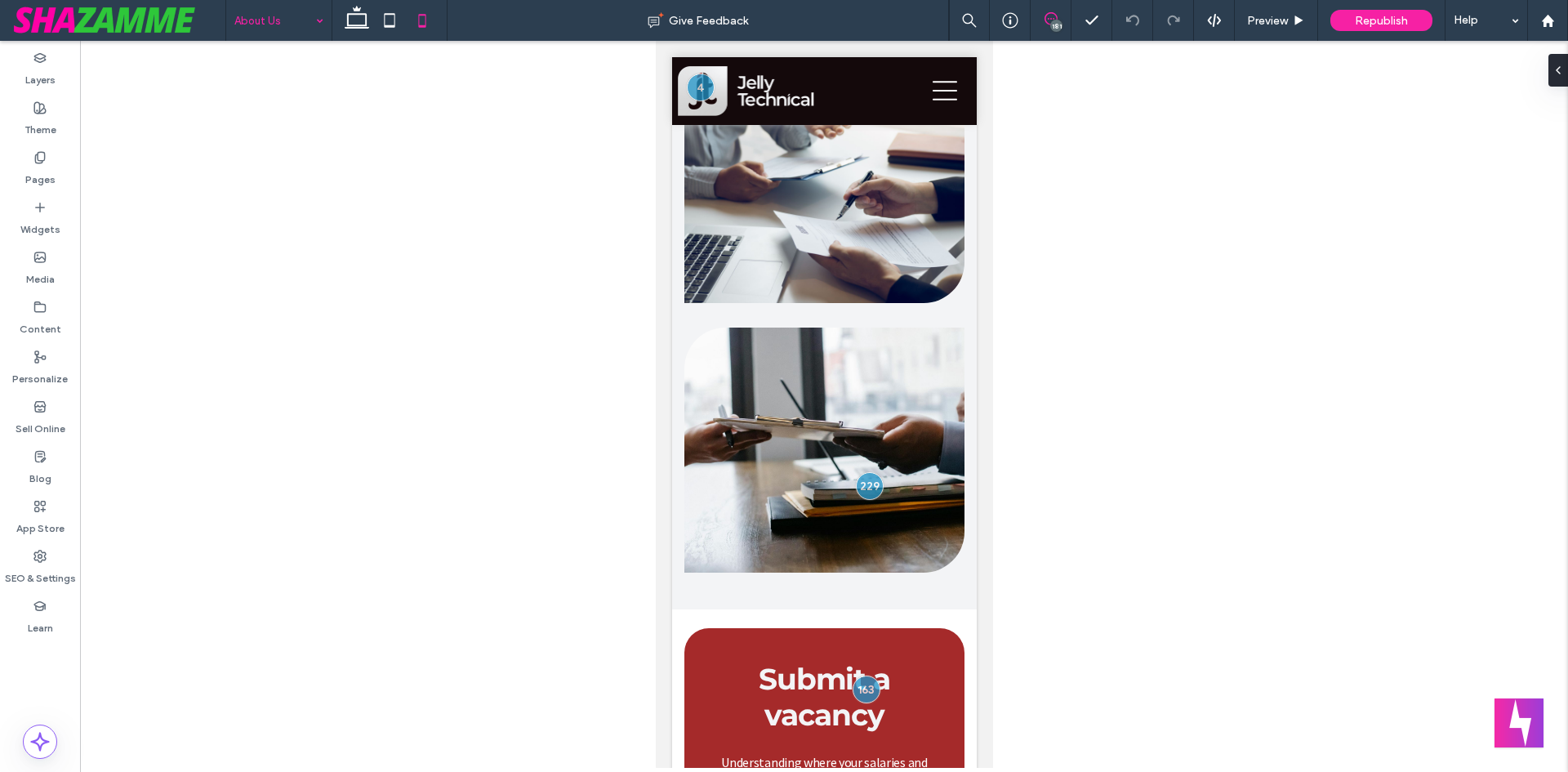
click at [1049, 18] on icon at bounding box center [1052, 19] width 13 height 13
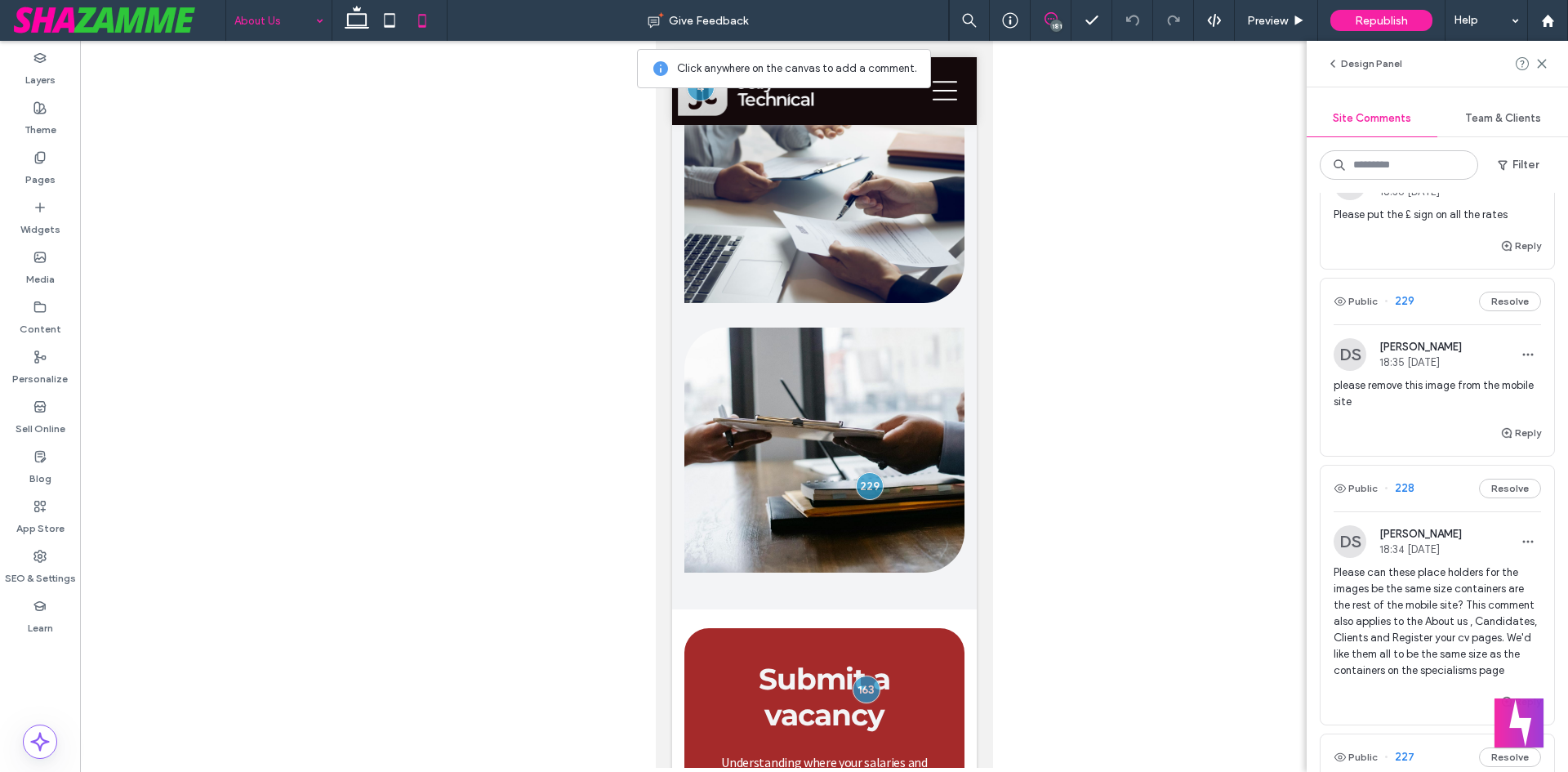
scroll to position [326, 0]
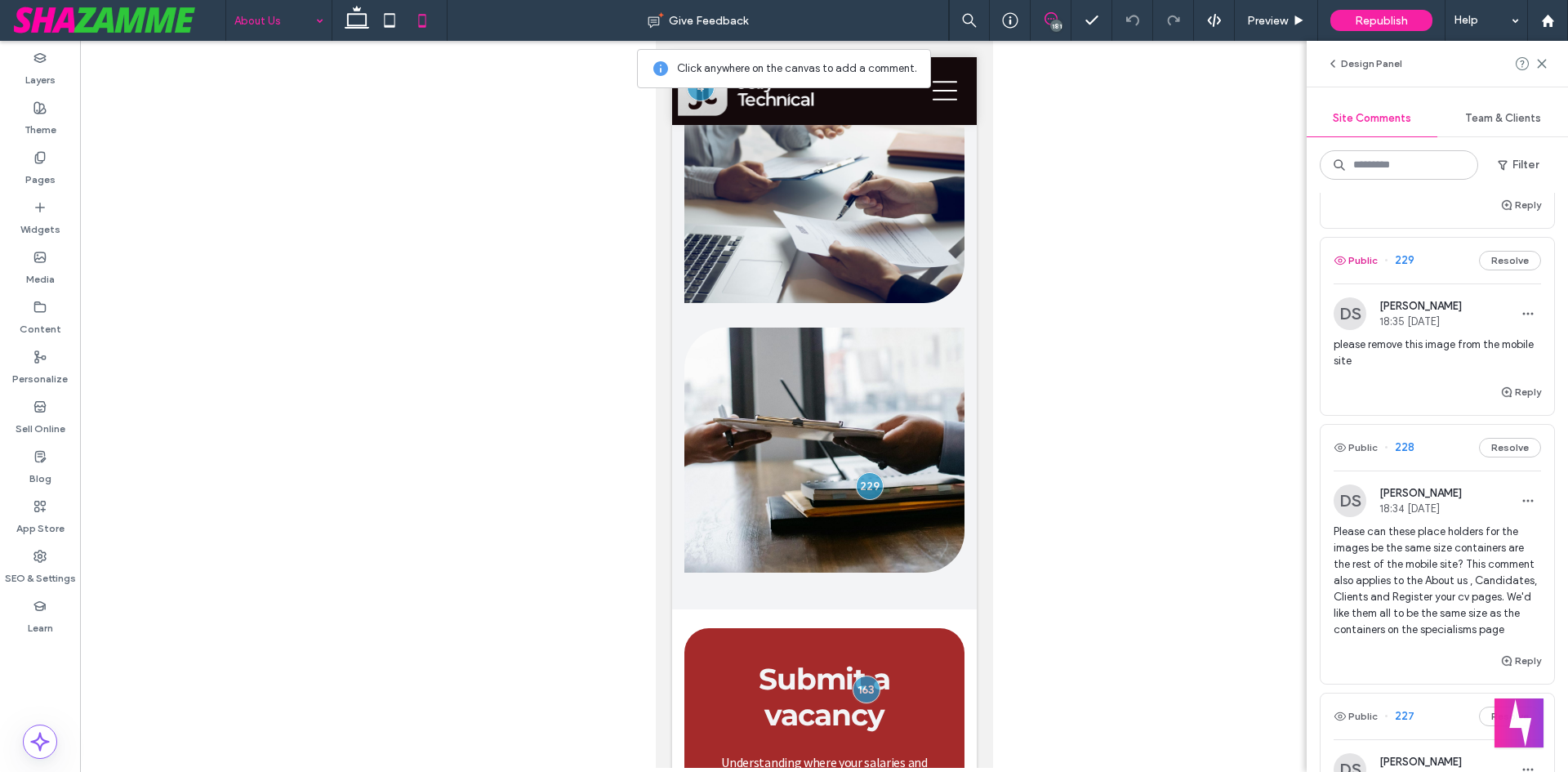
click at [1351, 270] on button "Public" at bounding box center [1356, 260] width 44 height 19
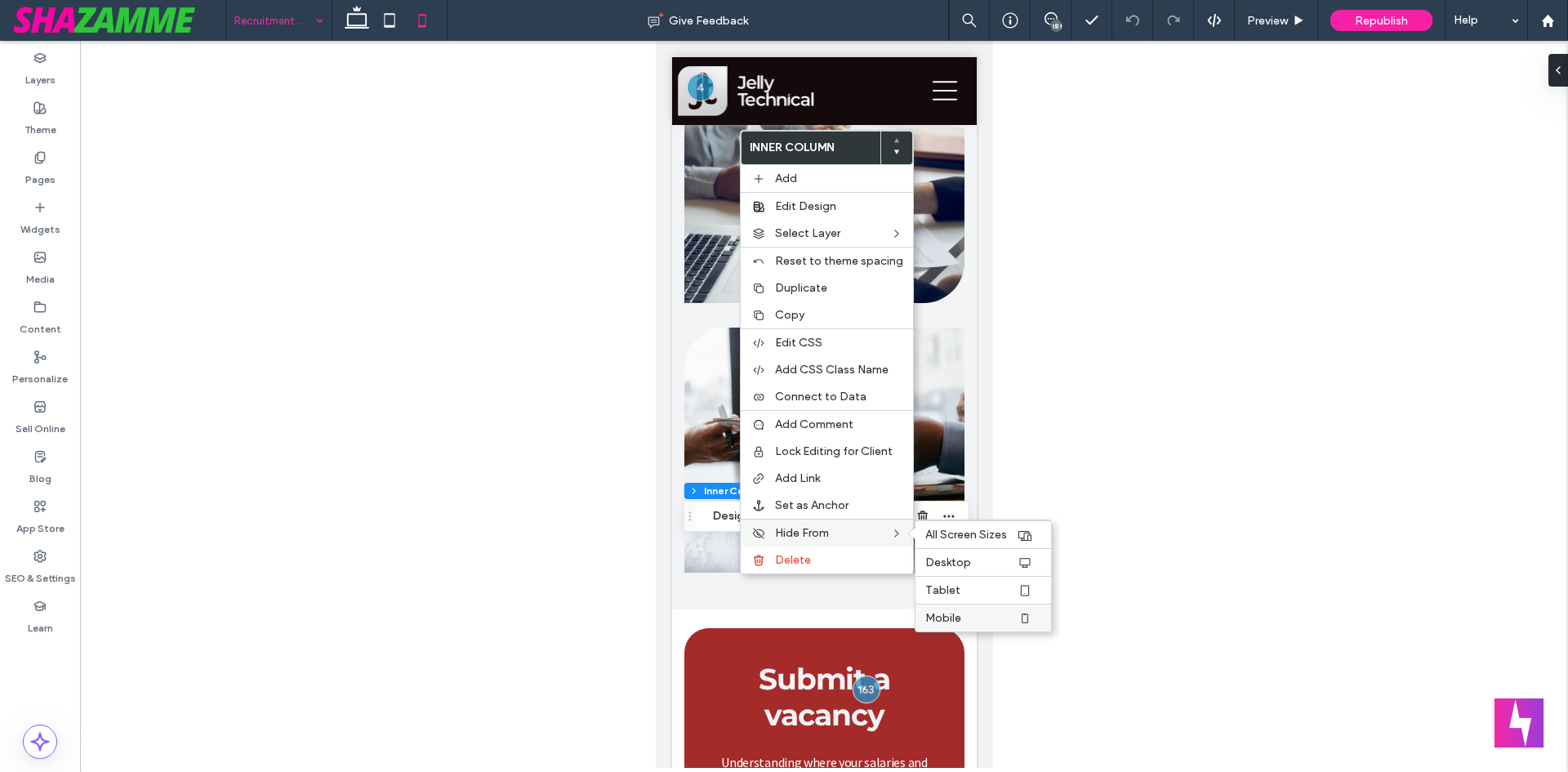
click at [948, 608] on div "Mobile" at bounding box center [984, 617] width 136 height 28
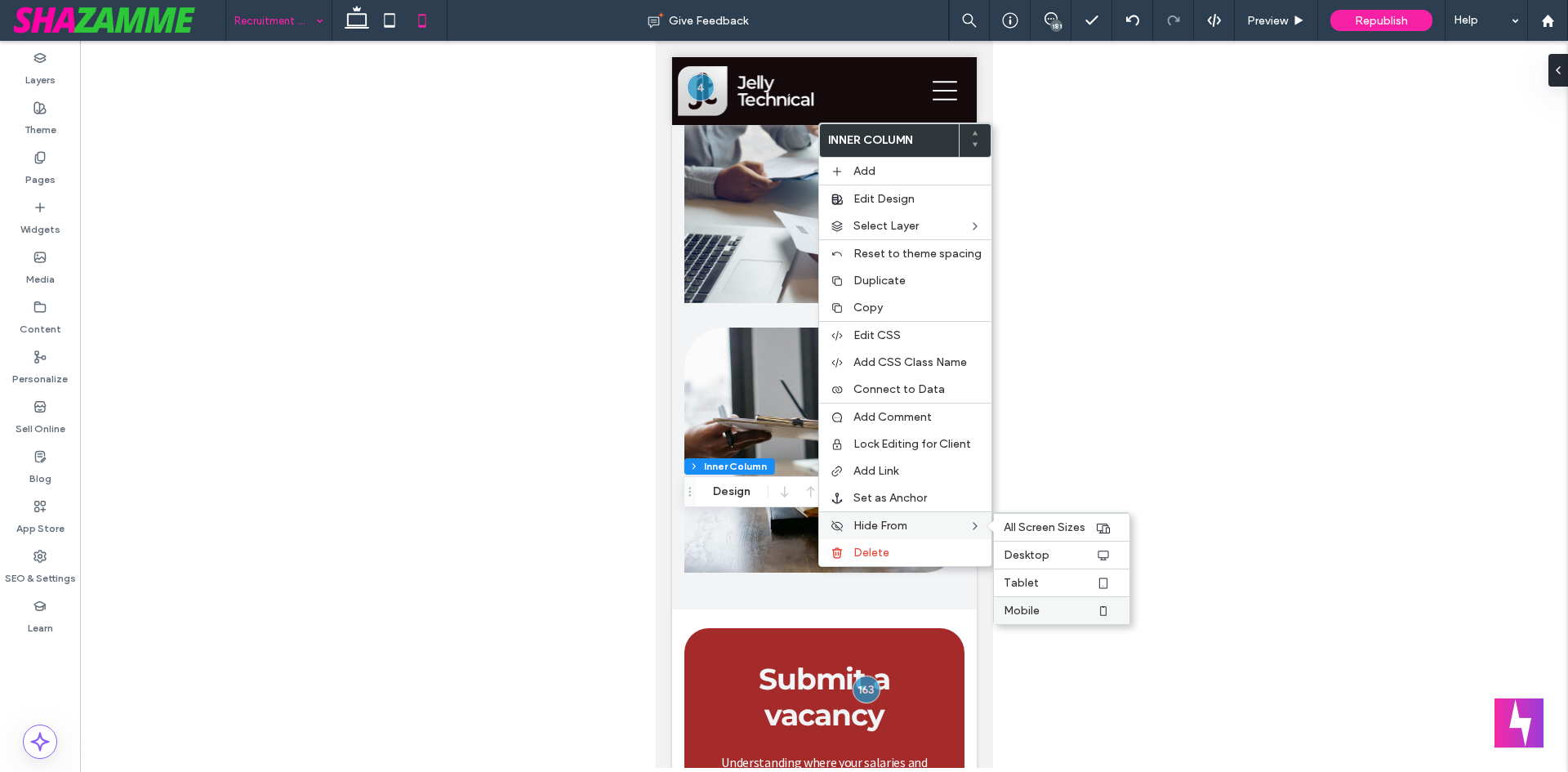
click at [1040, 608] on label "Mobile" at bounding box center [1049, 610] width 91 height 14
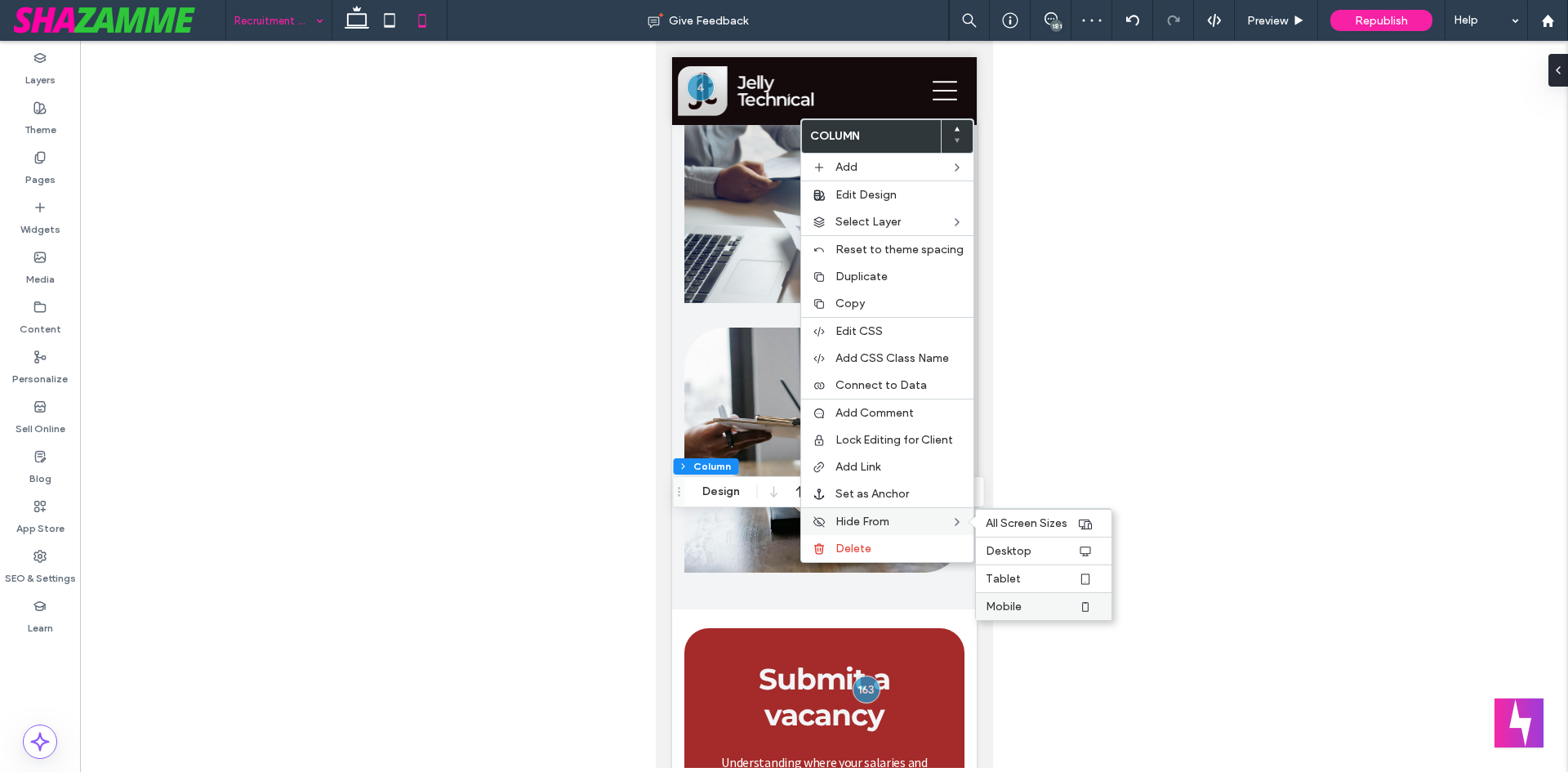
click at [1013, 602] on span "Mobile" at bounding box center [1004, 606] width 36 height 14
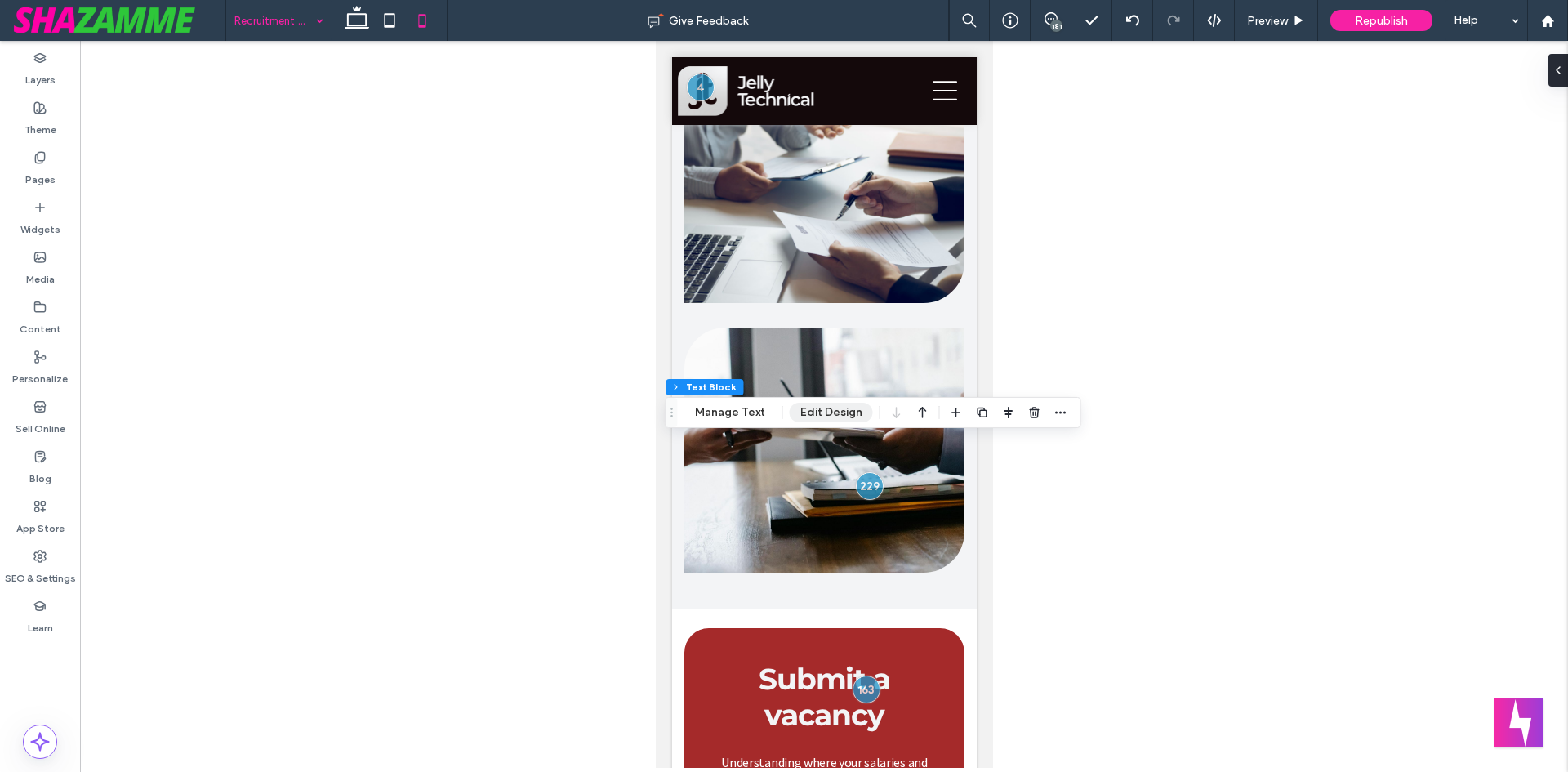
click at [823, 418] on button "Edit Design" at bounding box center [831, 412] width 83 height 19
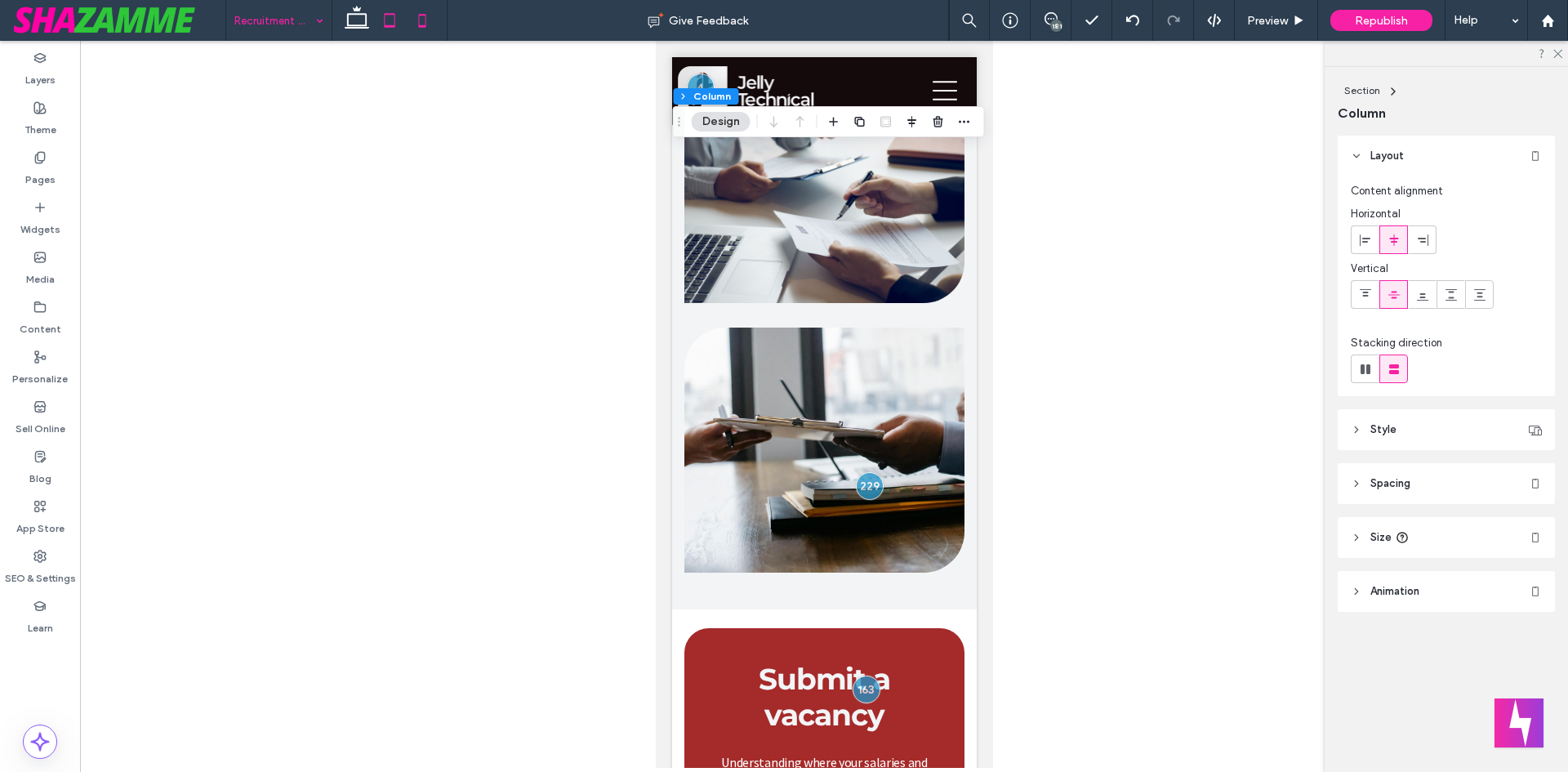
click at [393, 13] on icon at bounding box center [389, 20] width 33 height 33
type input "**"
type input "****"
type input "**"
type input "*****"
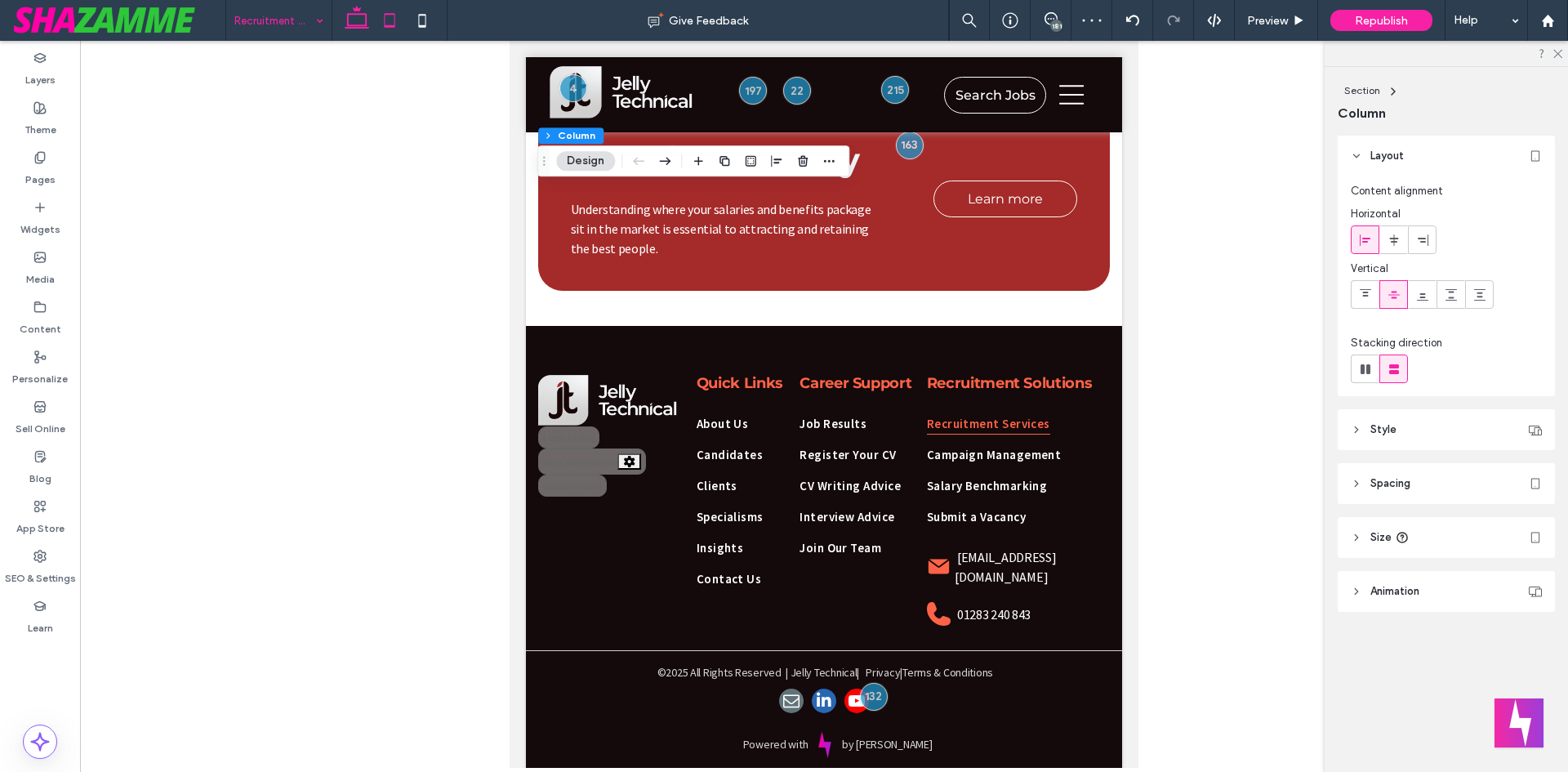
click at [355, 14] on use at bounding box center [357, 17] width 24 height 23
type input "**"
type input "****"
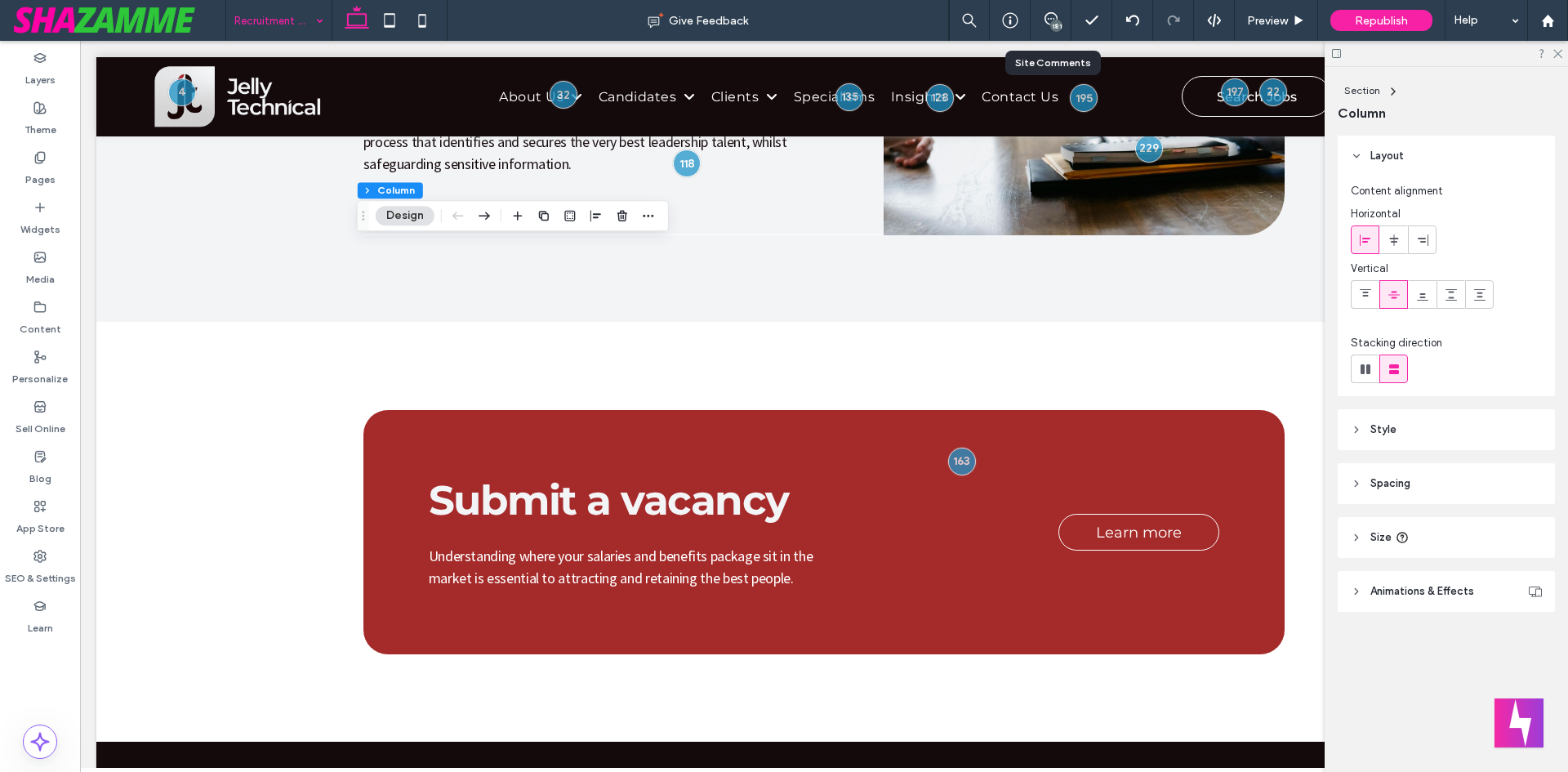
click at [1053, 10] on div "181" at bounding box center [1051, 20] width 41 height 41
click at [1051, 28] on div "181" at bounding box center [1056, 25] width 13 height 13
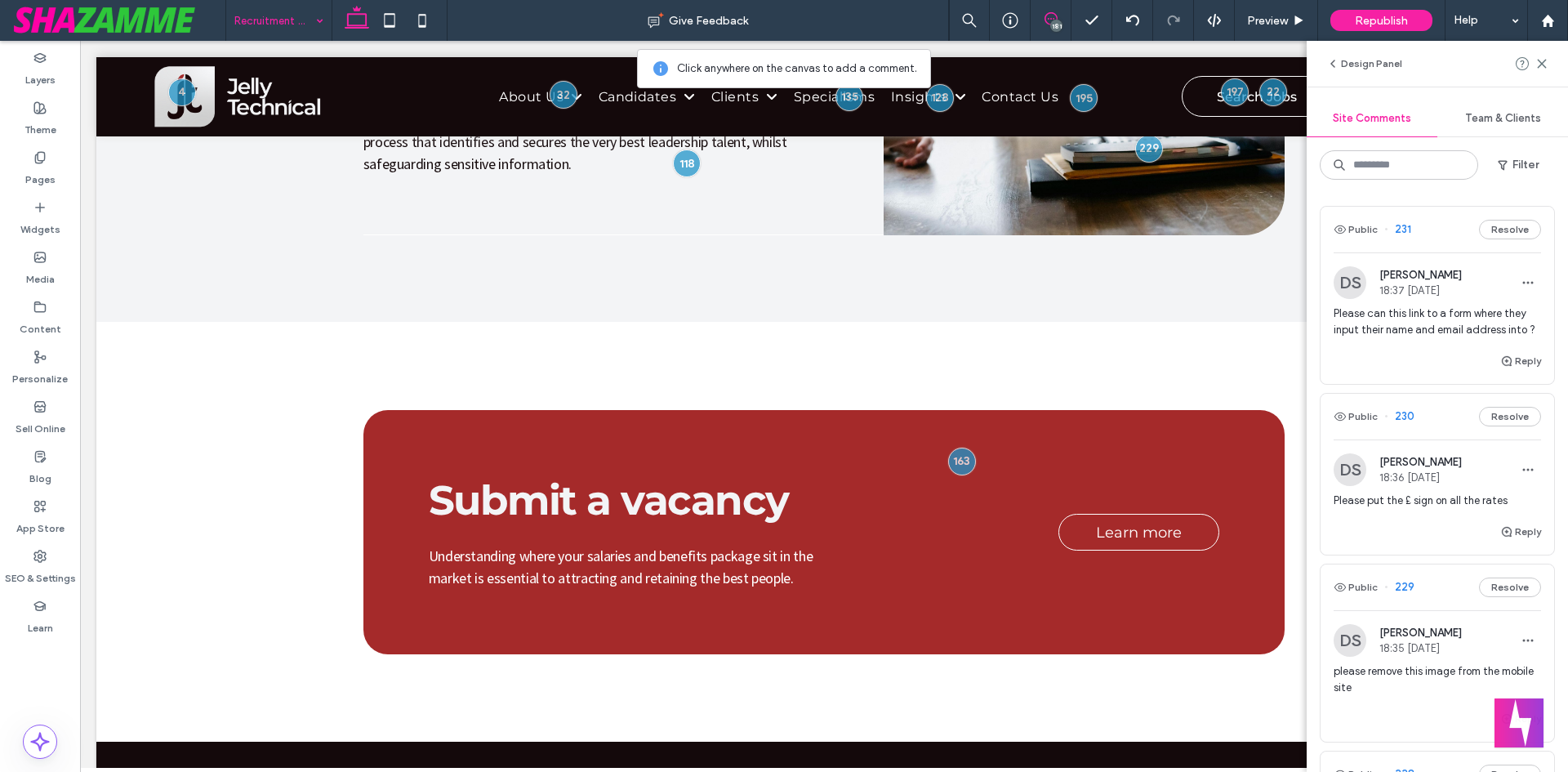
click at [1055, 22] on div "181" at bounding box center [1056, 25] width 13 height 13
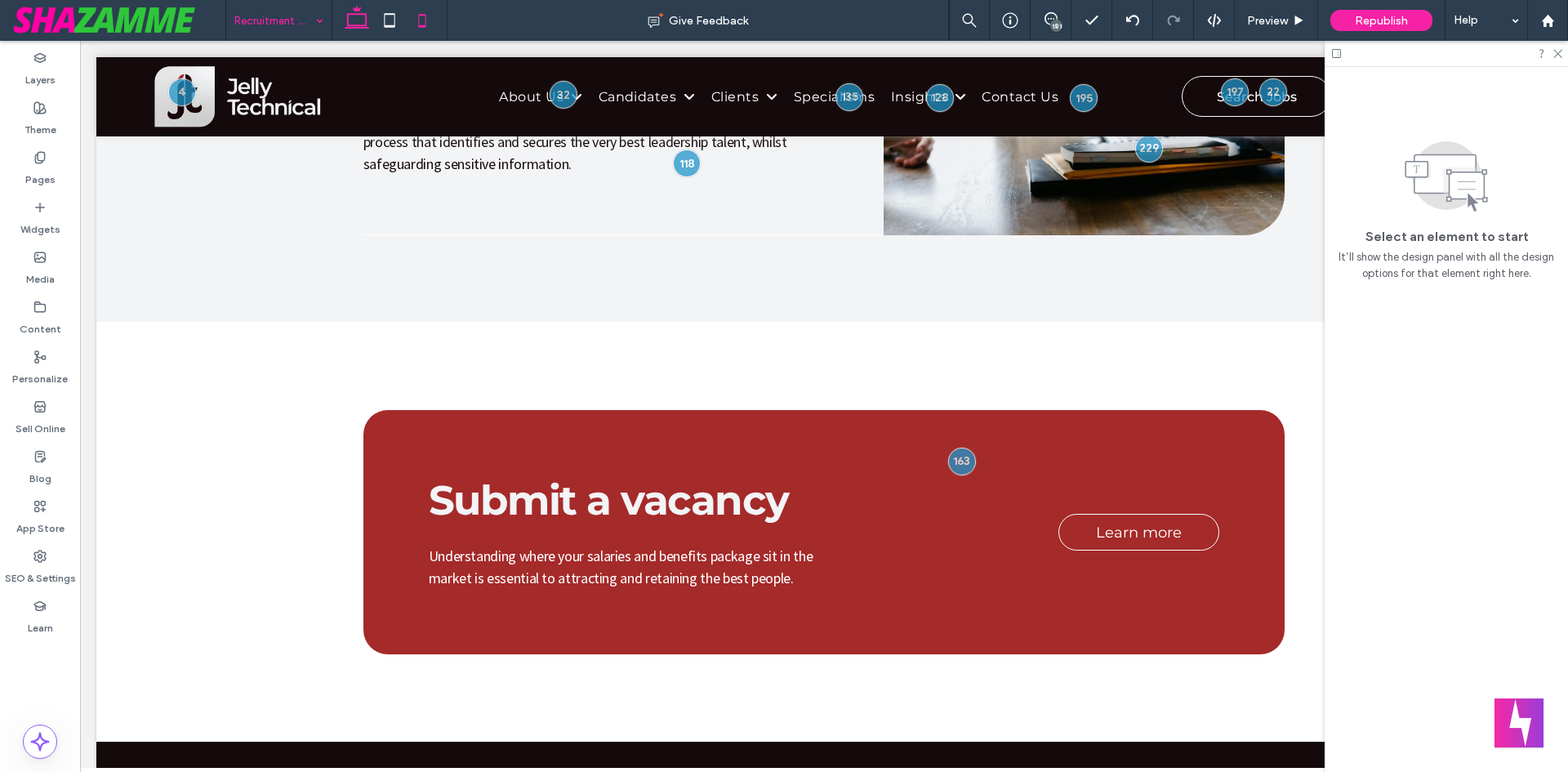
click at [436, 25] on icon at bounding box center [422, 20] width 33 height 33
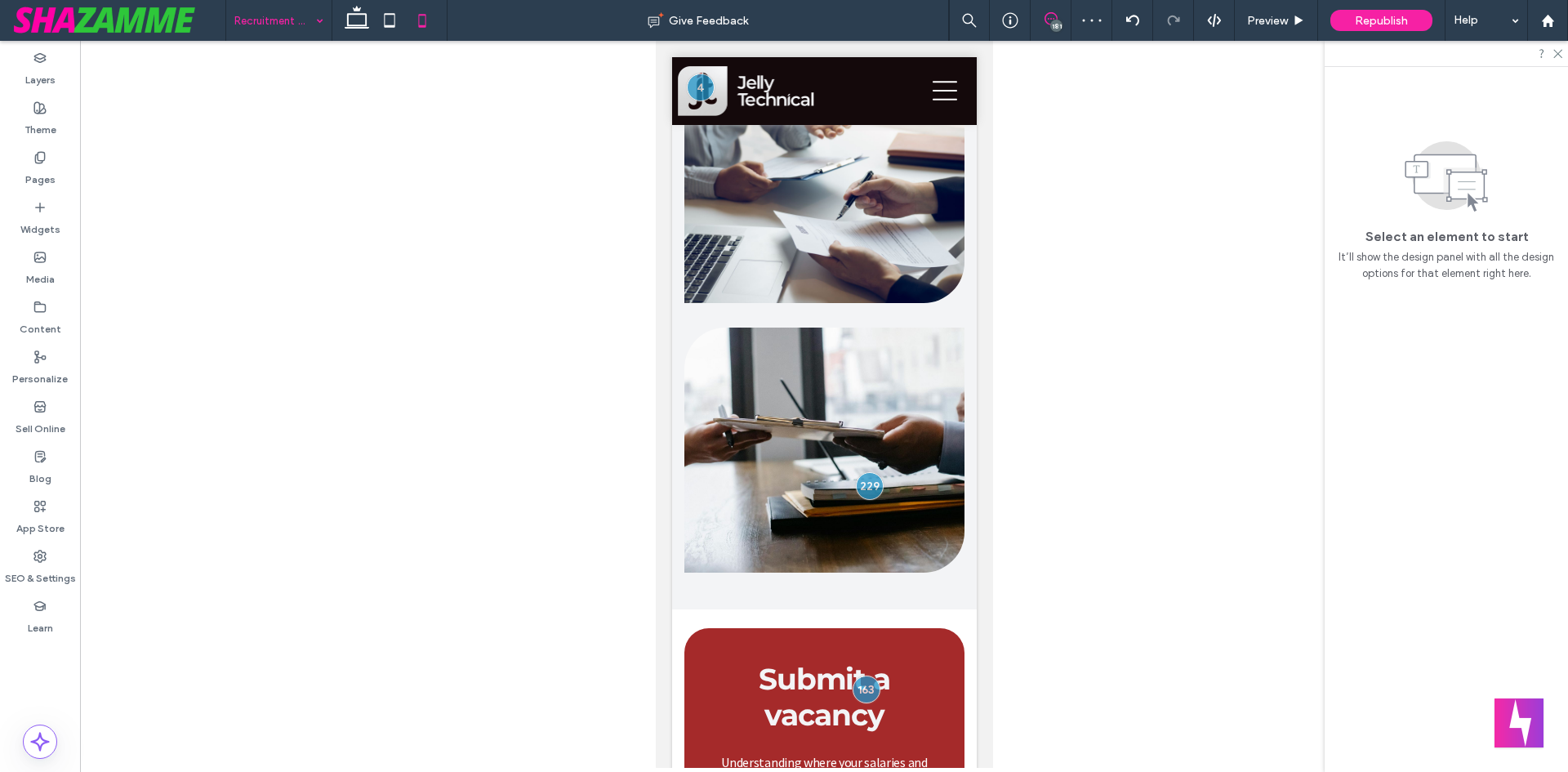
click at [1049, 13] on use at bounding box center [1052, 19] width 13 height 13
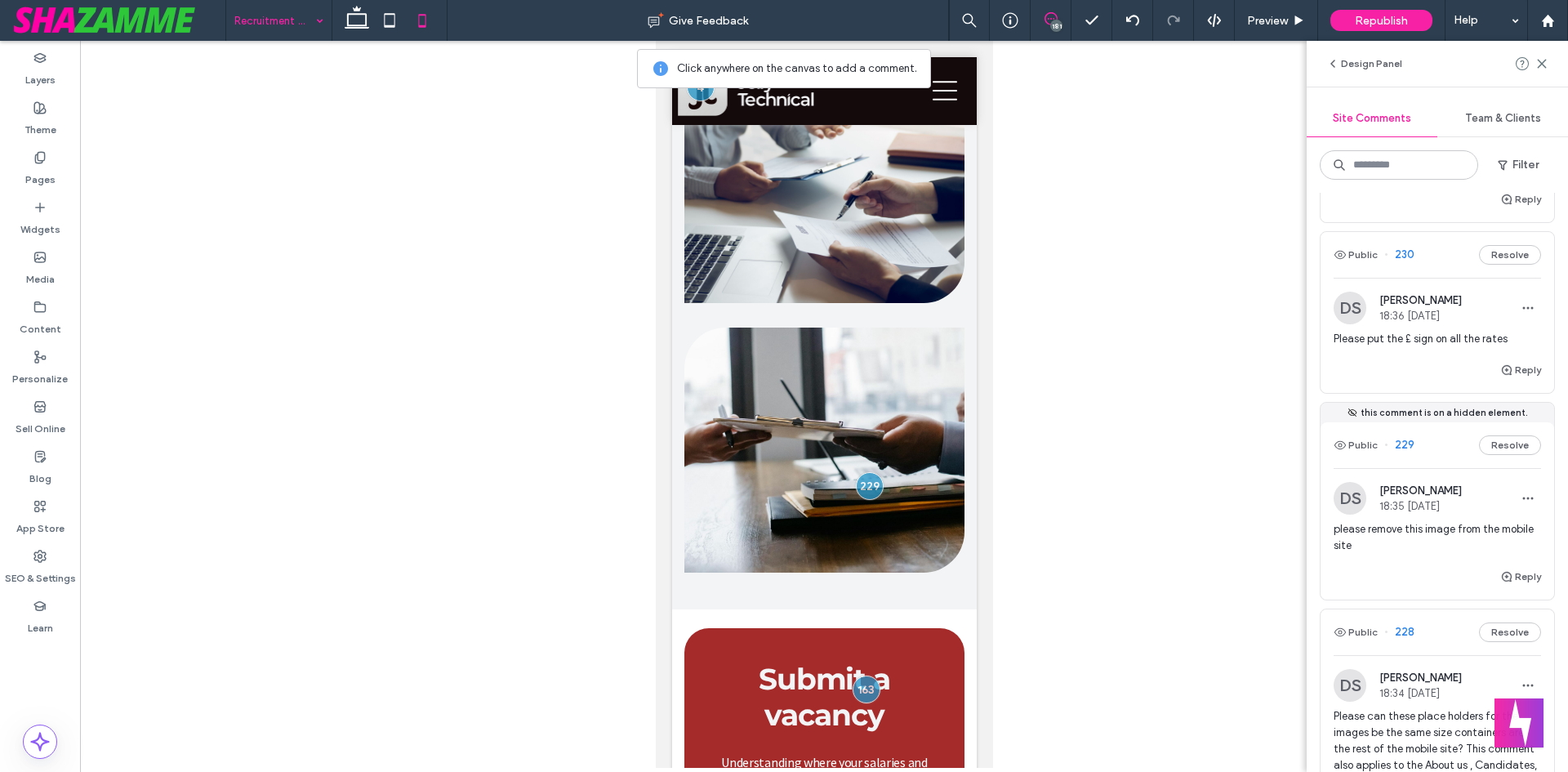
scroll to position [245, 0]
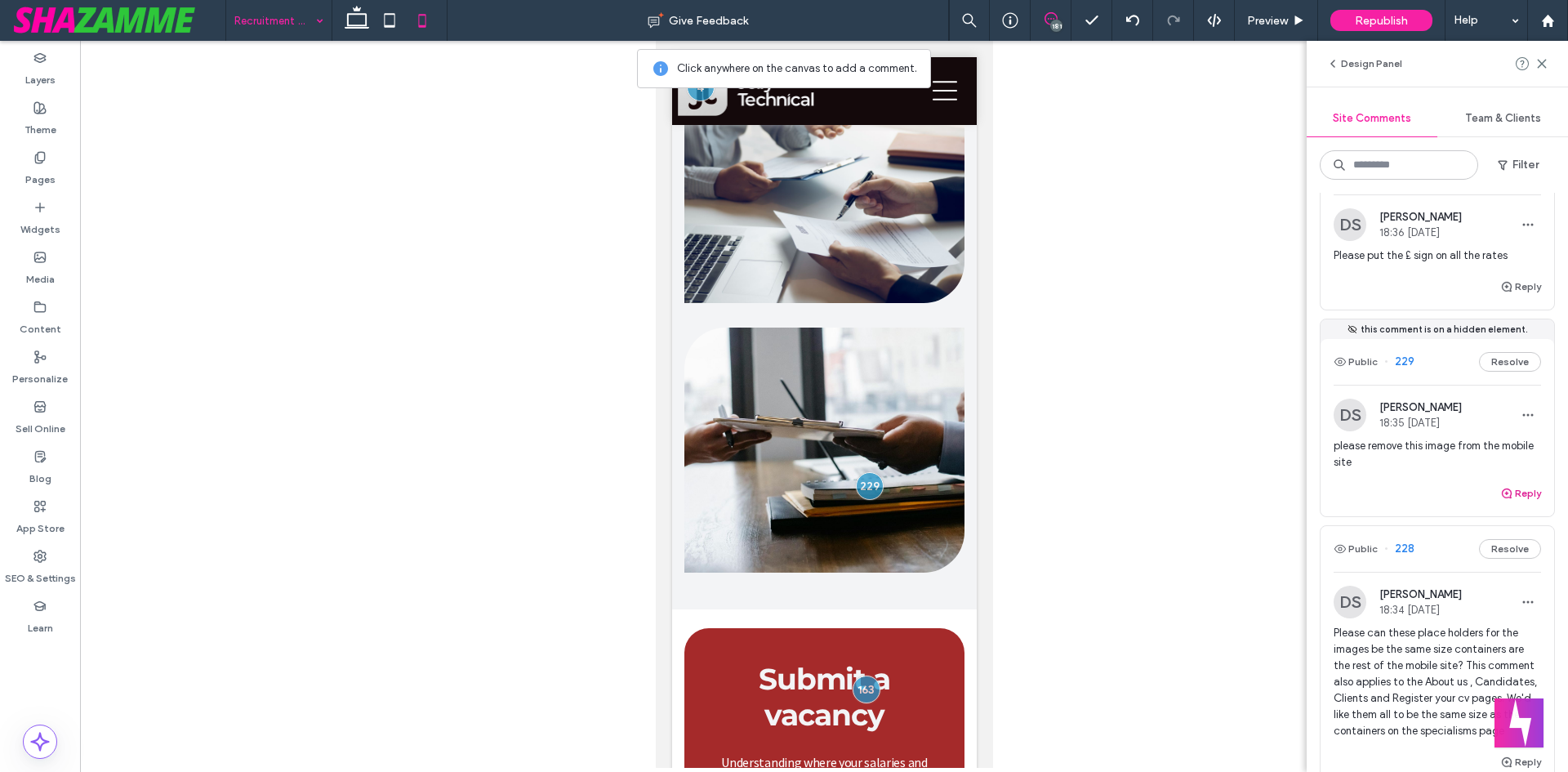
click at [1507, 503] on button "Reply" at bounding box center [1521, 493] width 41 height 19
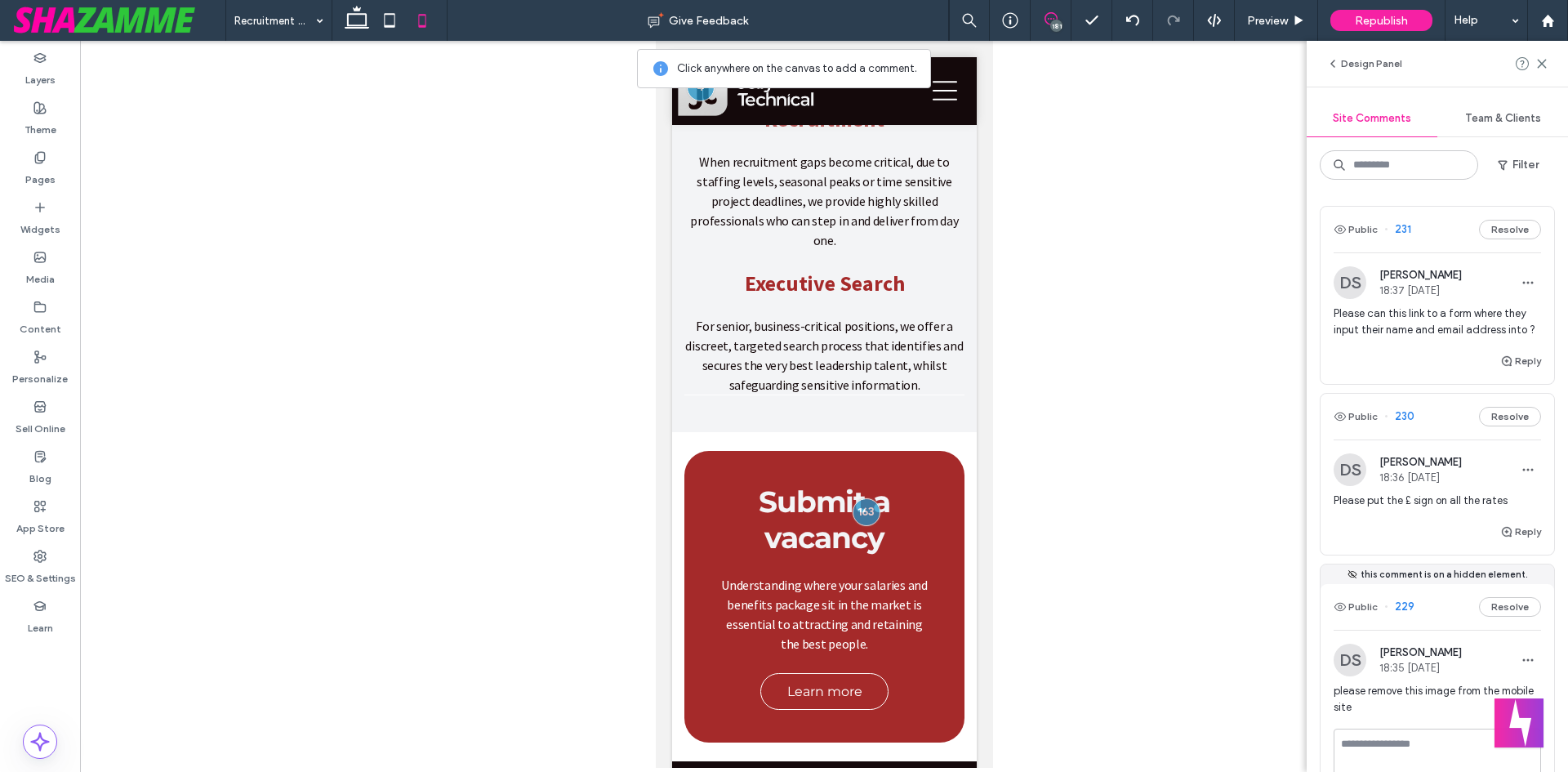
scroll to position [245, 0]
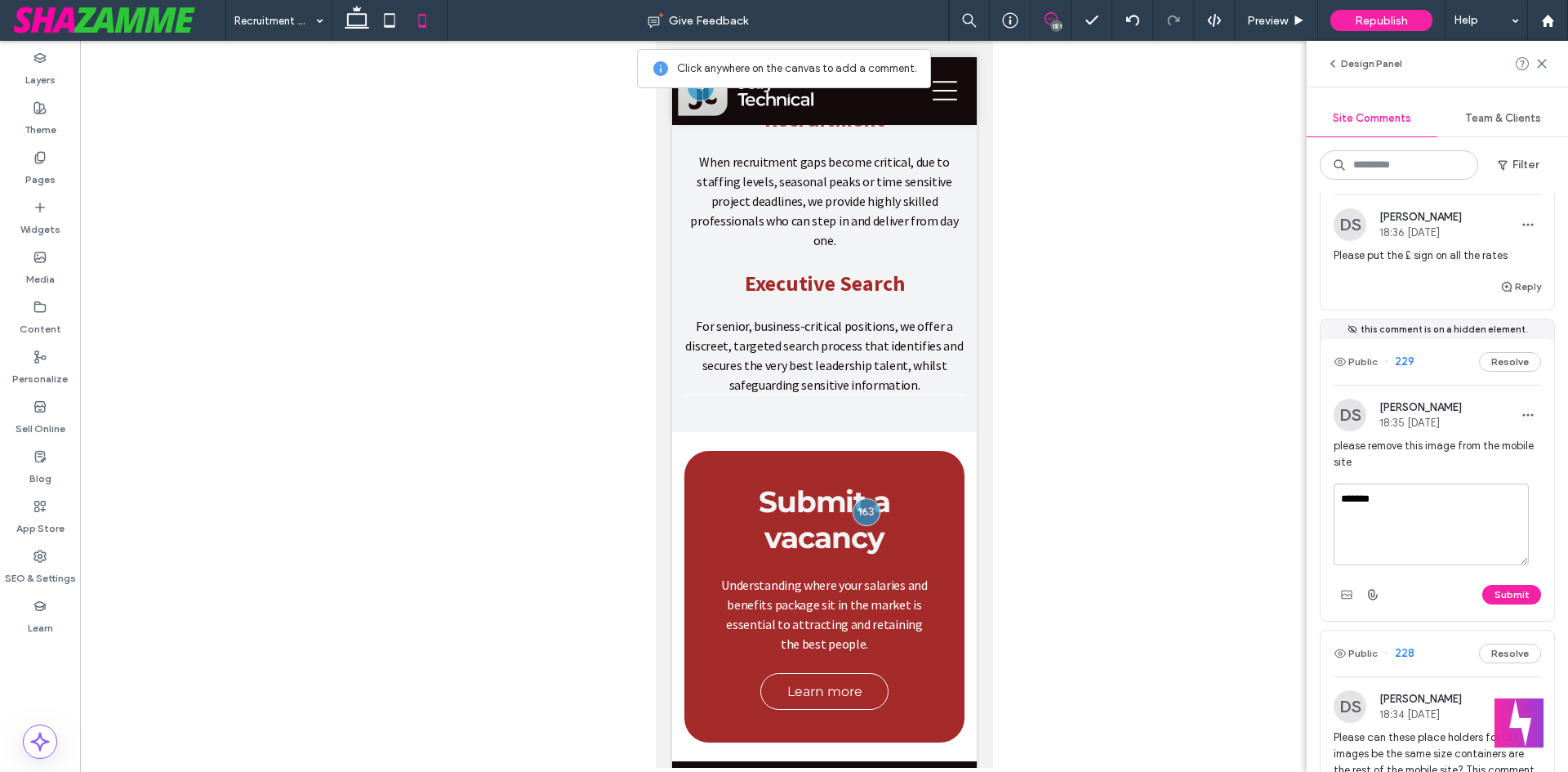
type textarea "*******"
click at [1498, 598] on div "Submit" at bounding box center [1437, 594] width 207 height 26
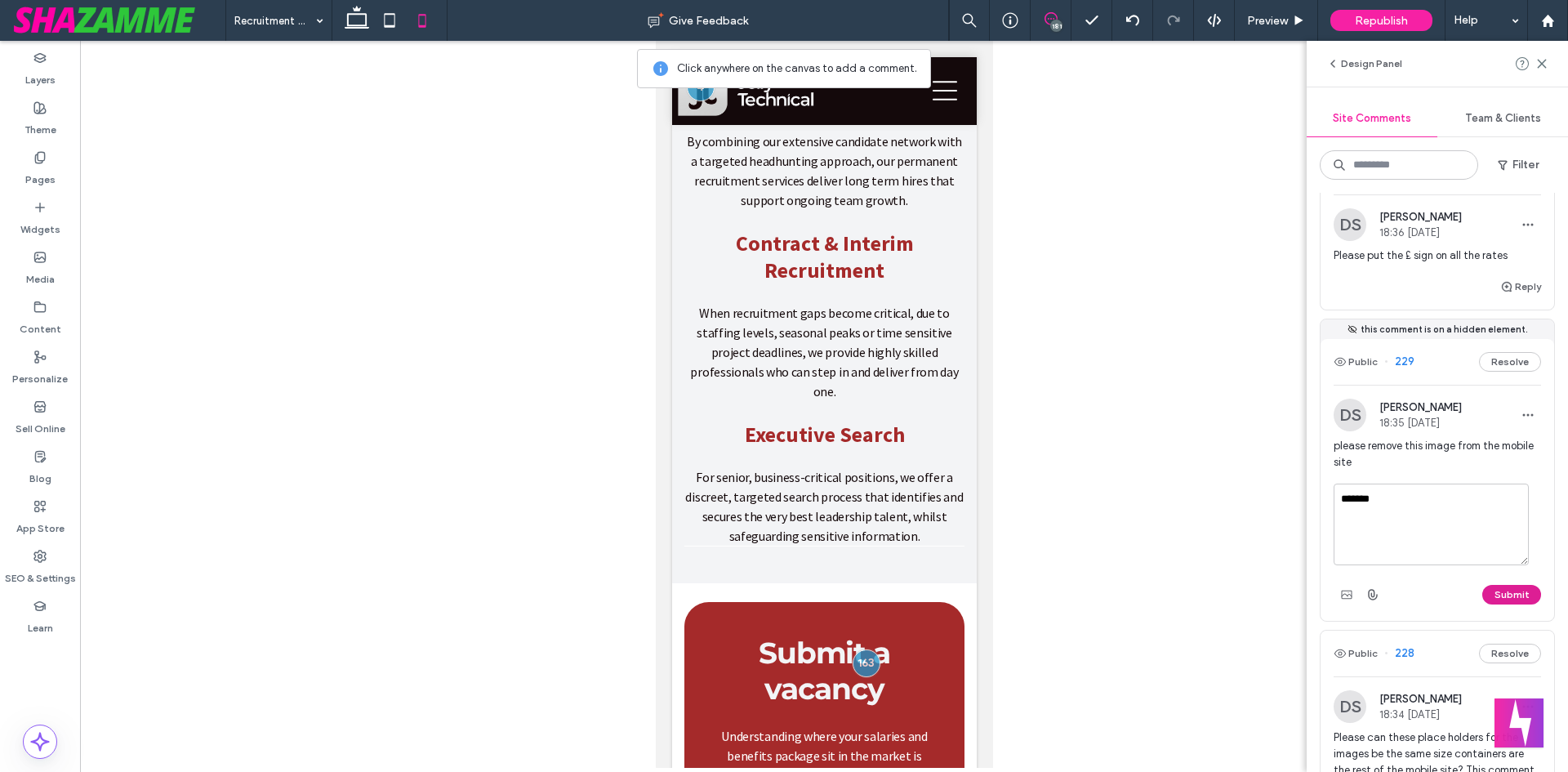
scroll to position [0, 0]
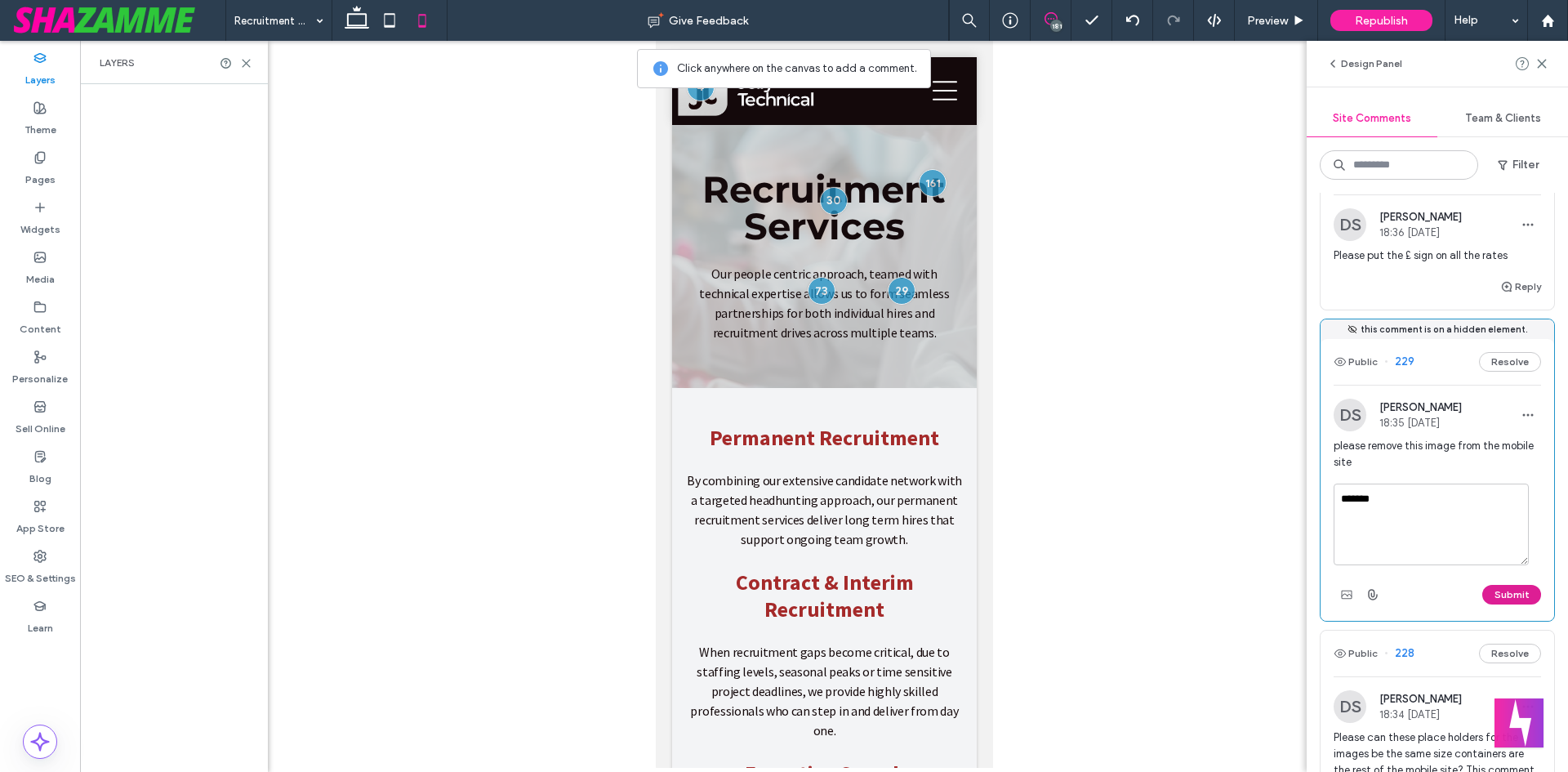
click at [1498, 604] on button "Submit" at bounding box center [1512, 594] width 59 height 19
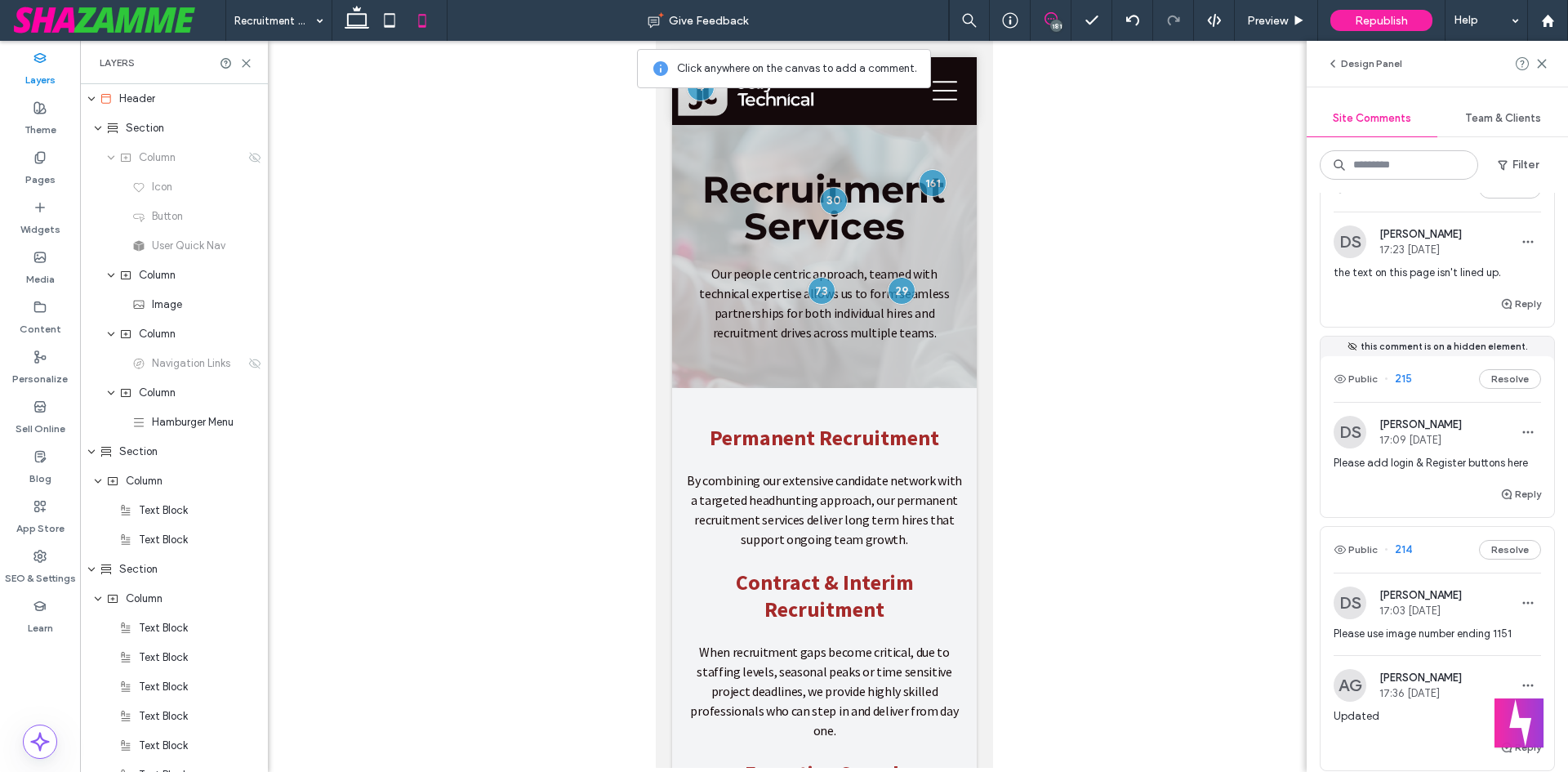
scroll to position [2858, 0]
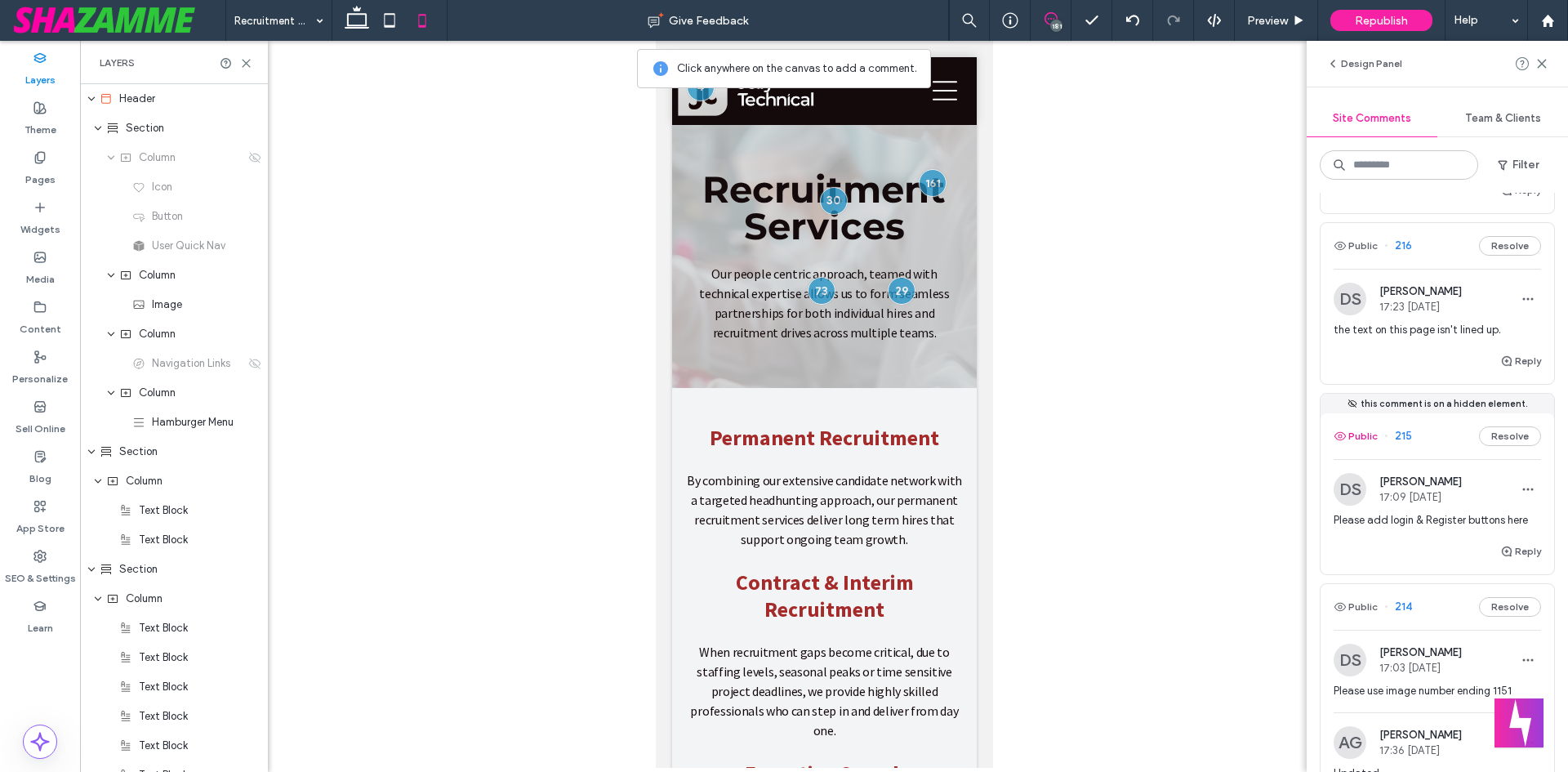
click at [1352, 446] on button "Public" at bounding box center [1356, 436] width 44 height 19
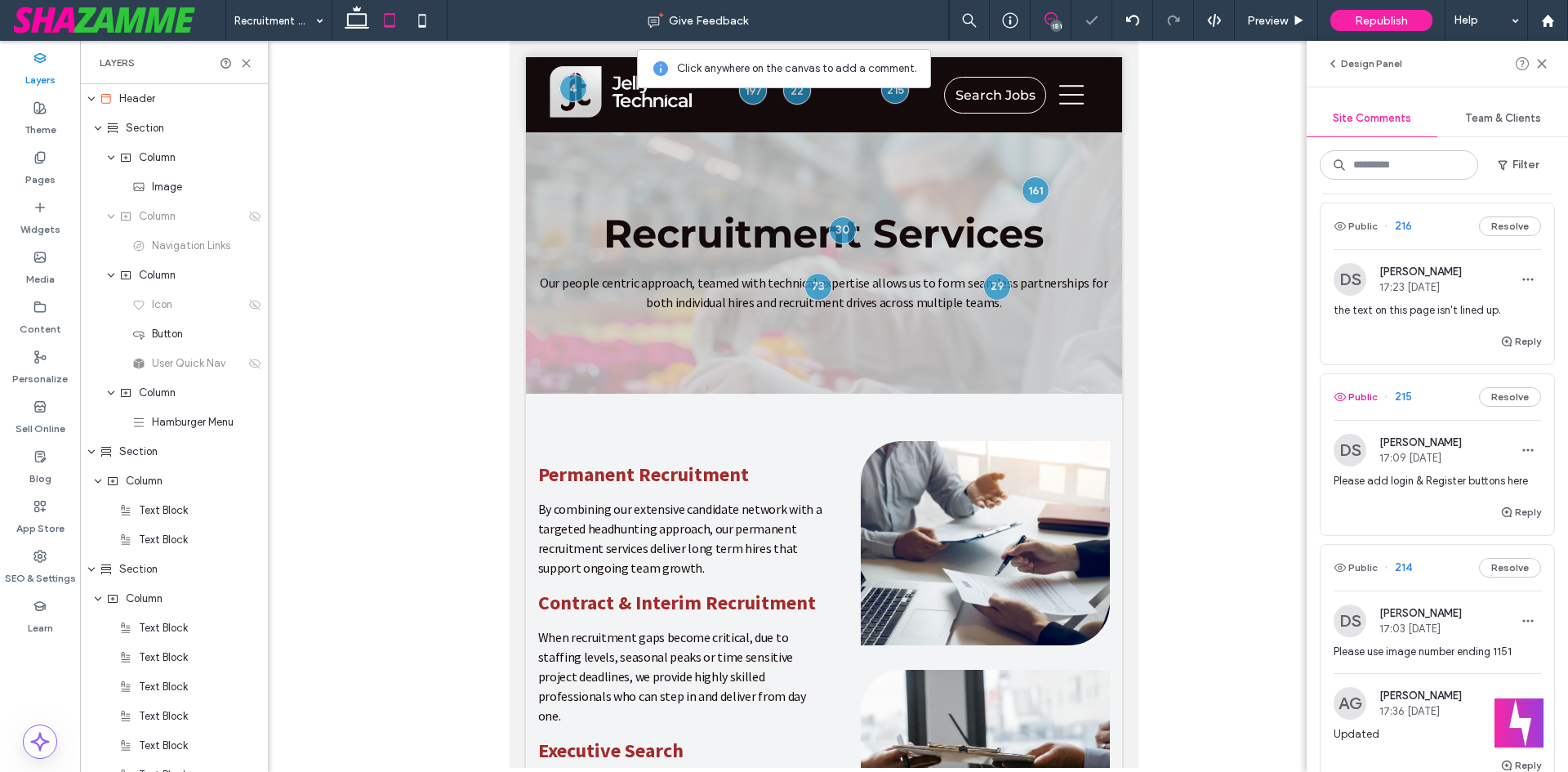
scroll to position [2838, 0]
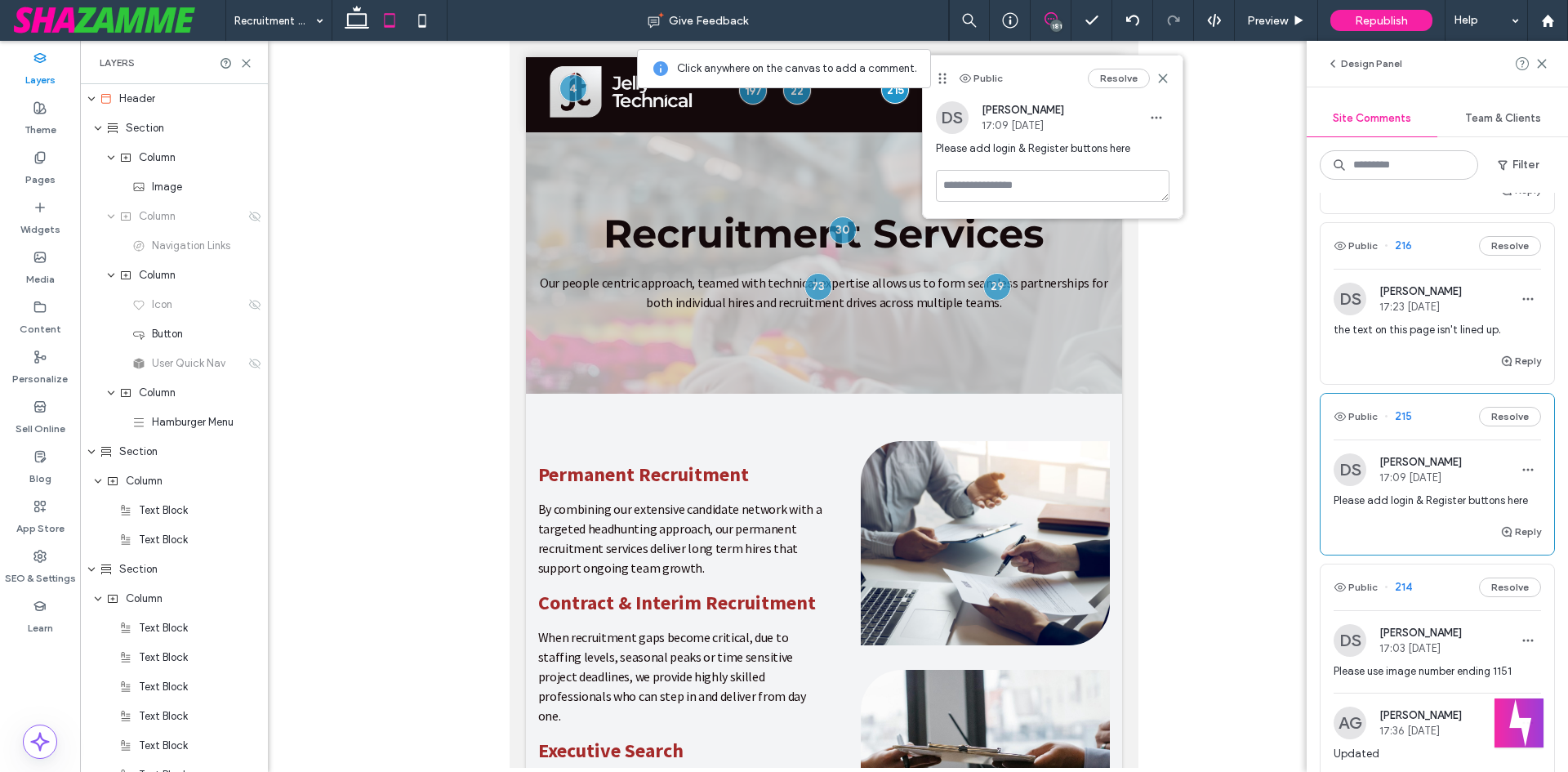
click at [1161, 71] on div "Resolve" at bounding box center [1128, 78] width 81 height 19
click at [1163, 78] on use at bounding box center [1163, 78] width 8 height 8
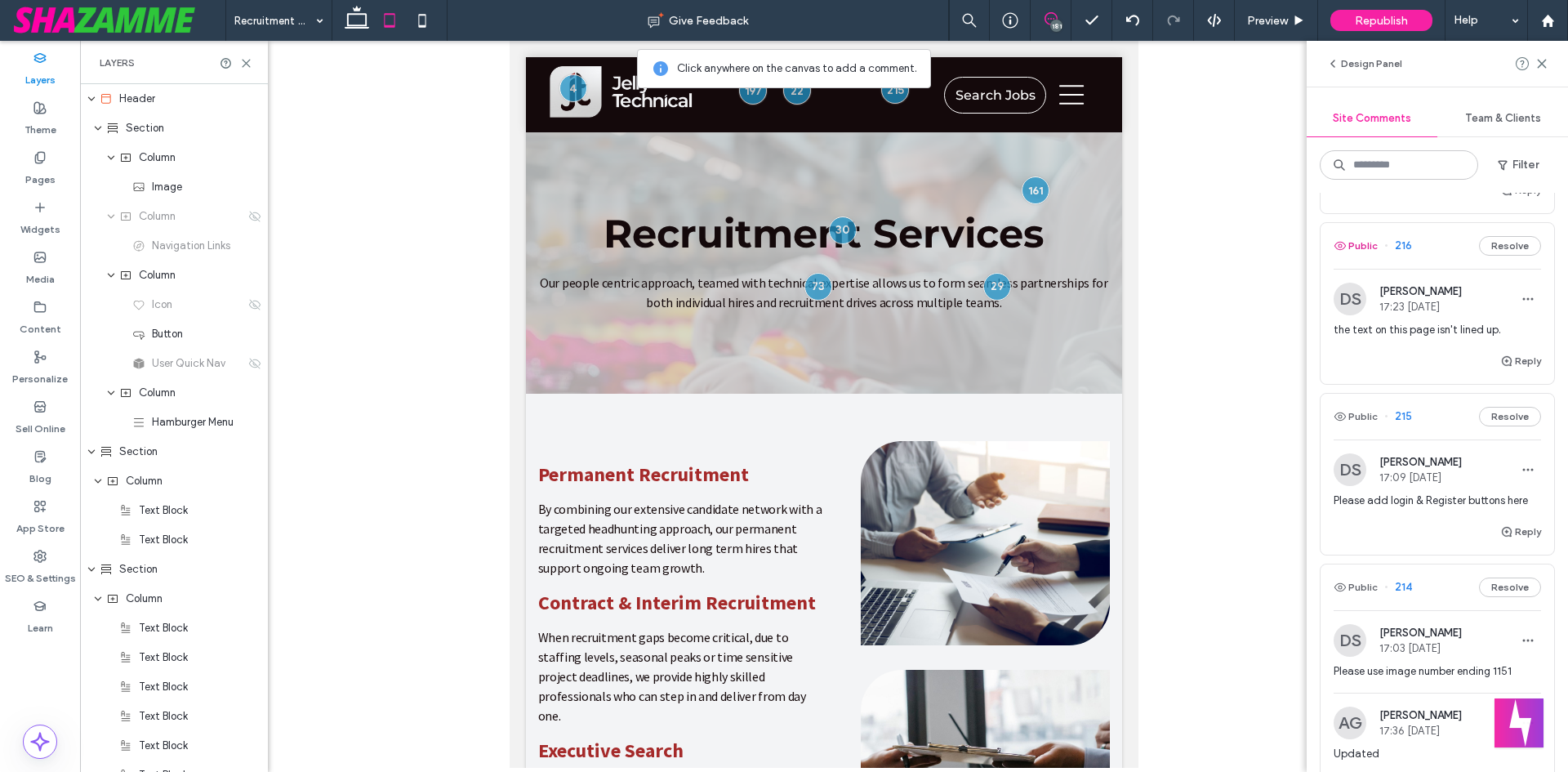
click at [1369, 256] on button "Public" at bounding box center [1356, 245] width 44 height 19
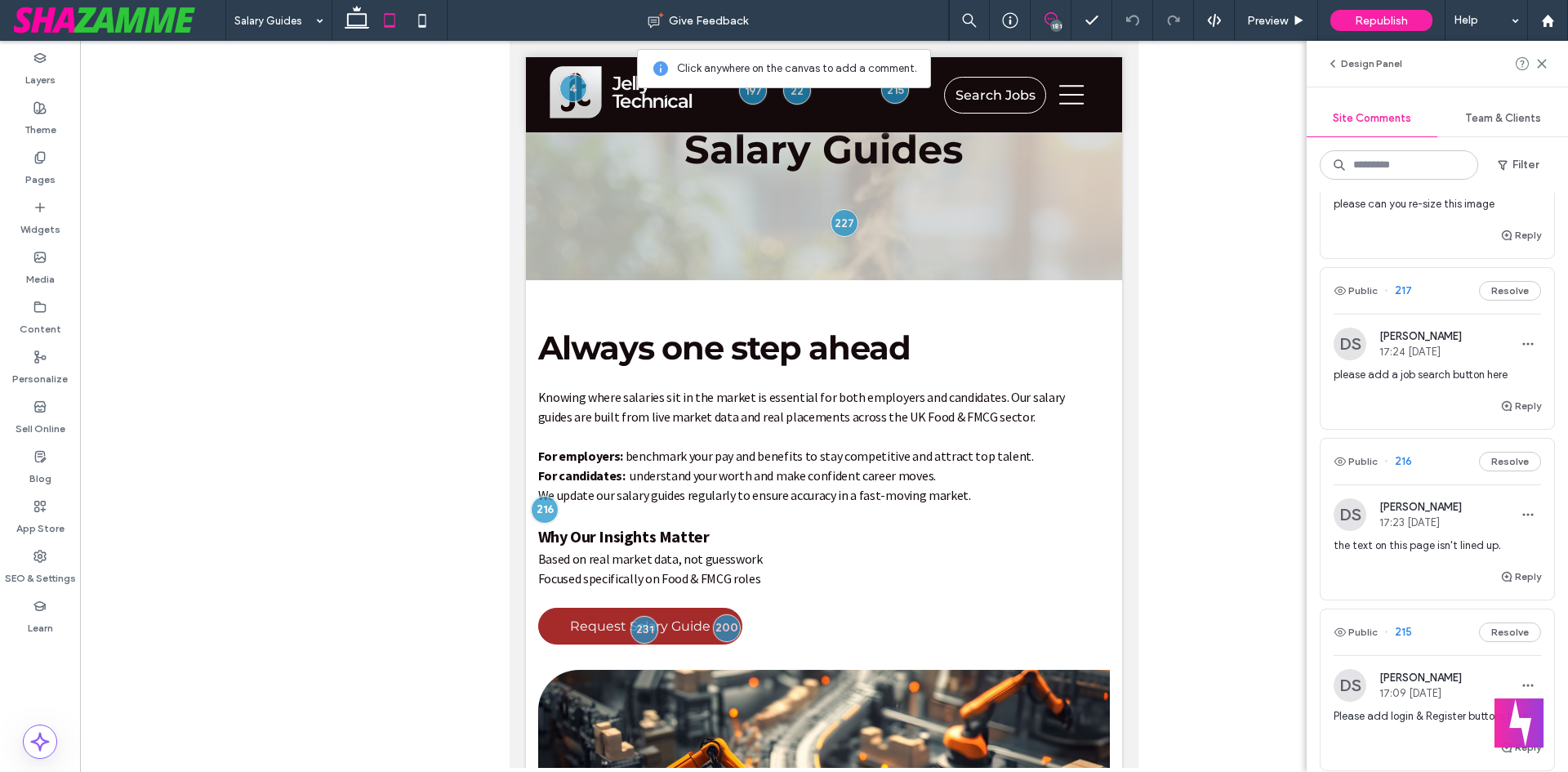
scroll to position [2594, 0]
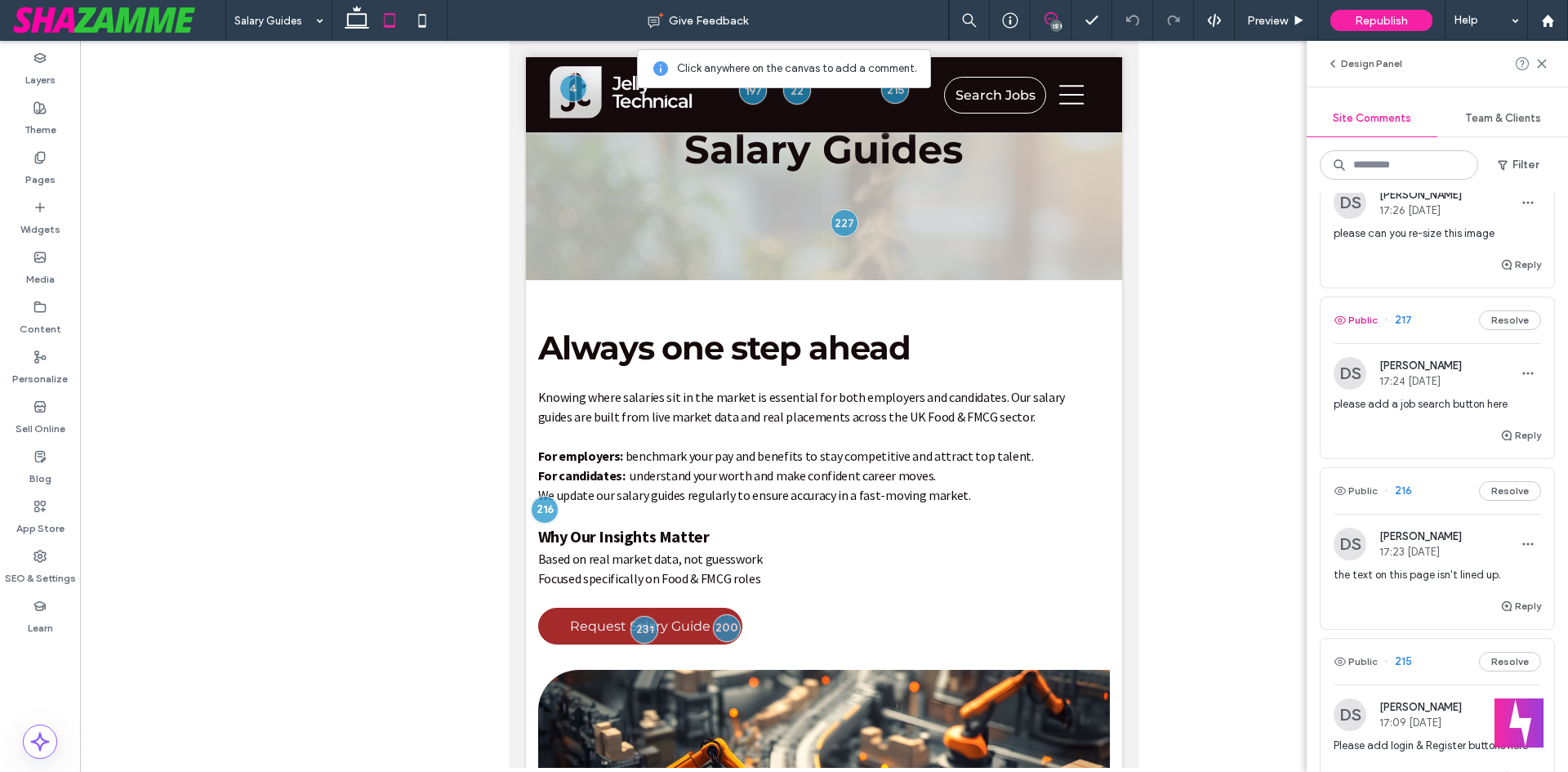
click at [1354, 330] on button "Public" at bounding box center [1356, 320] width 44 height 19
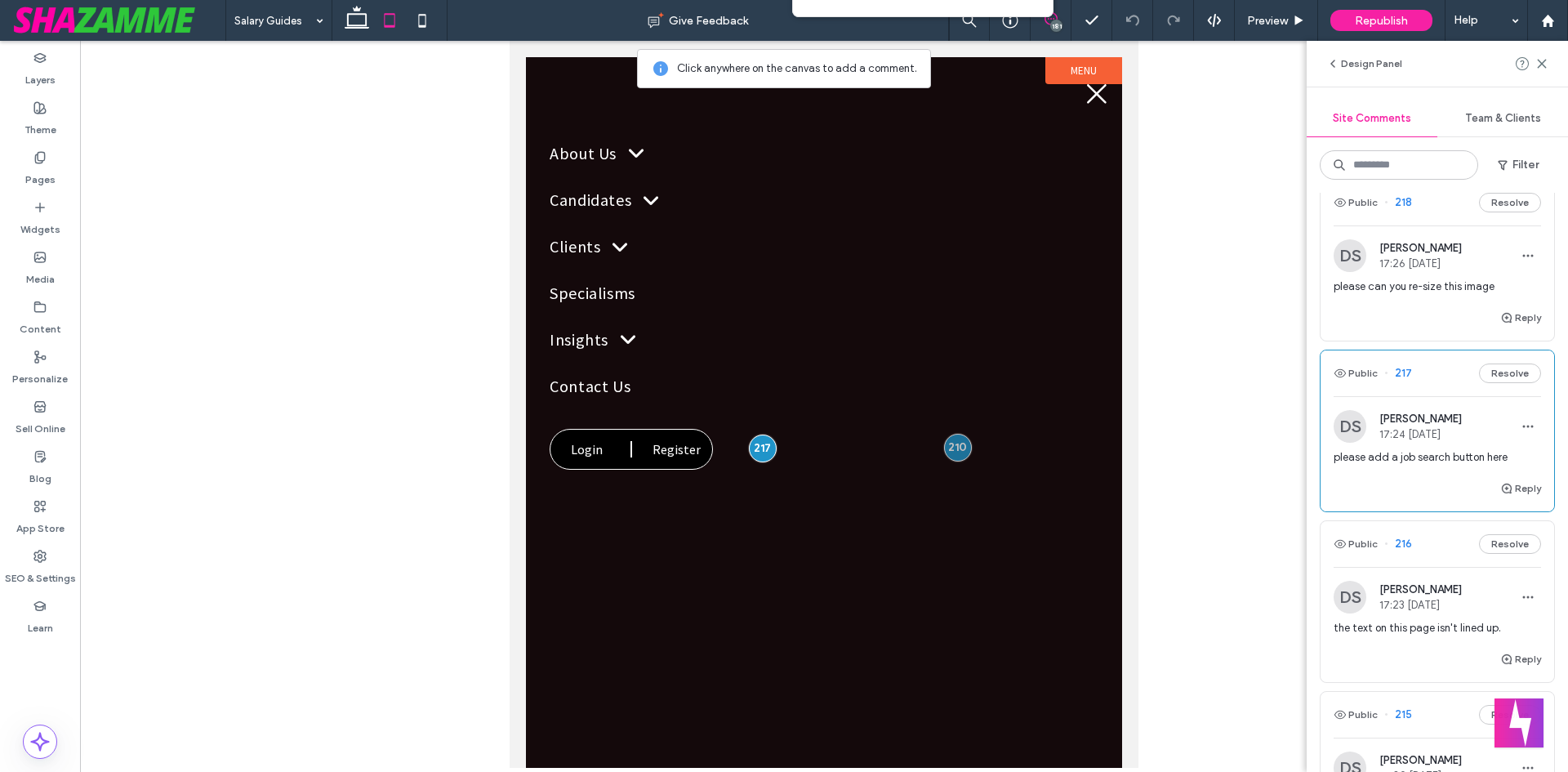
scroll to position [2512, 0]
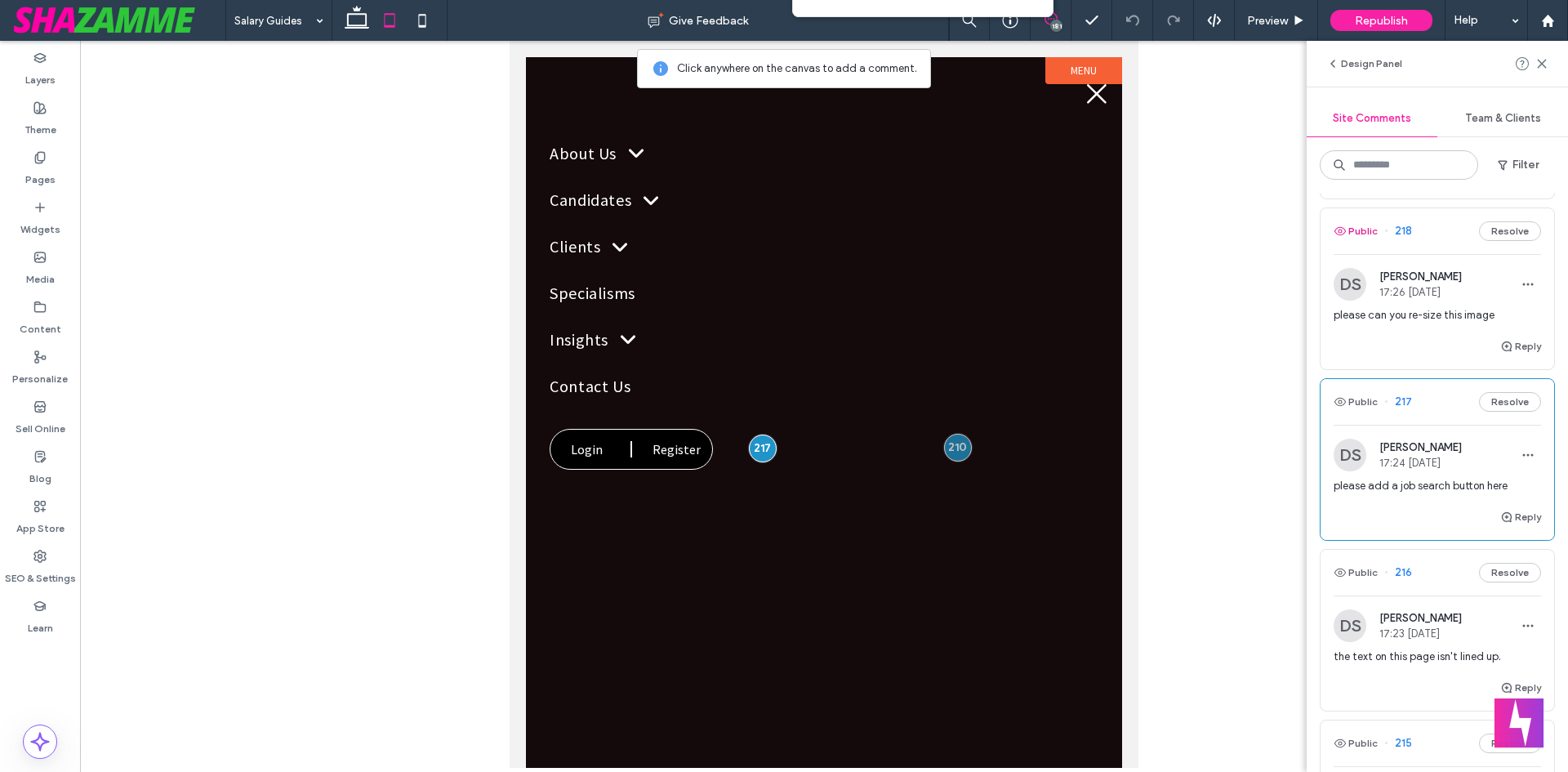
click at [1361, 241] on button "Public" at bounding box center [1356, 231] width 44 height 19
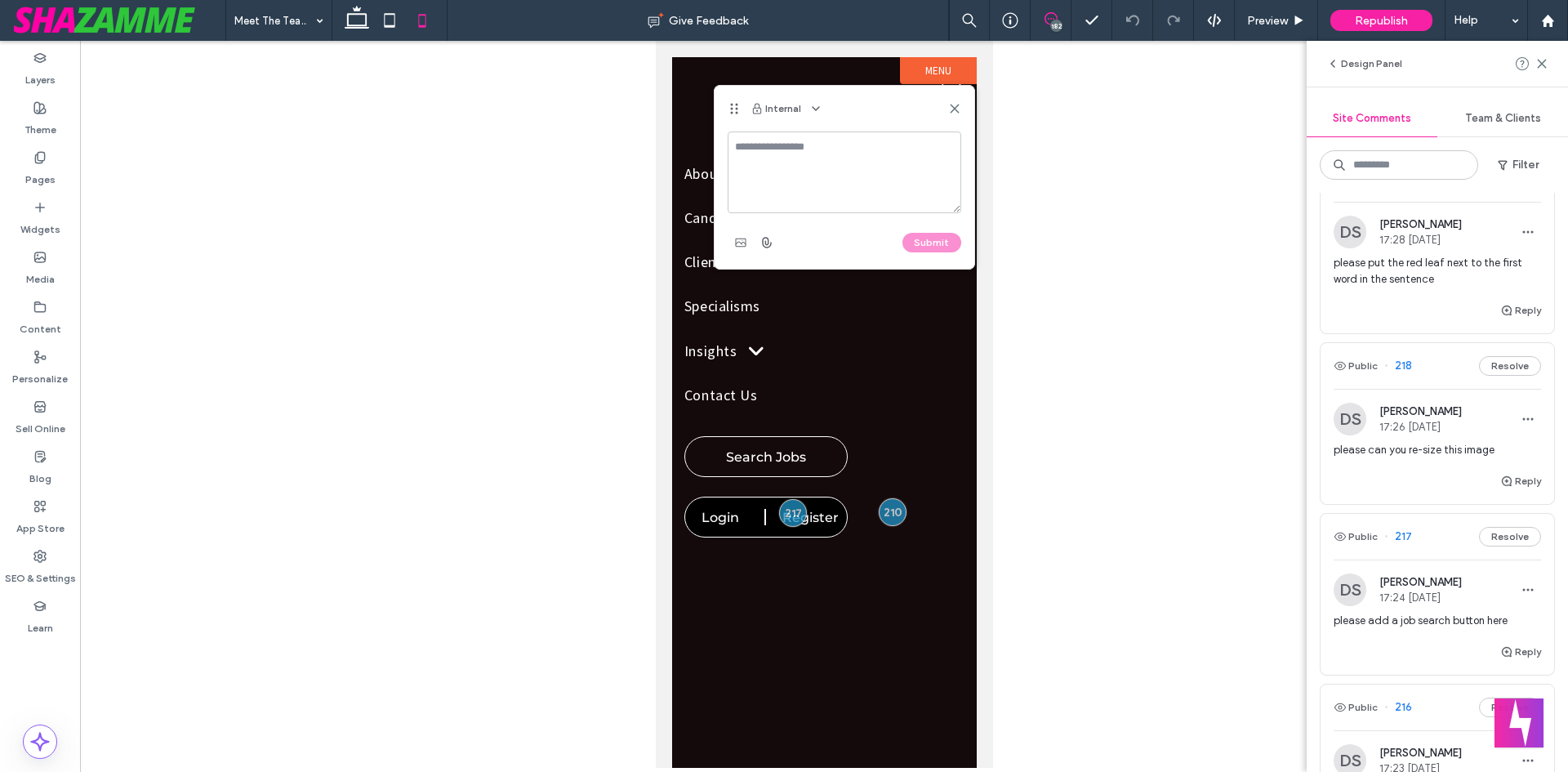
scroll to position [2349, 0]
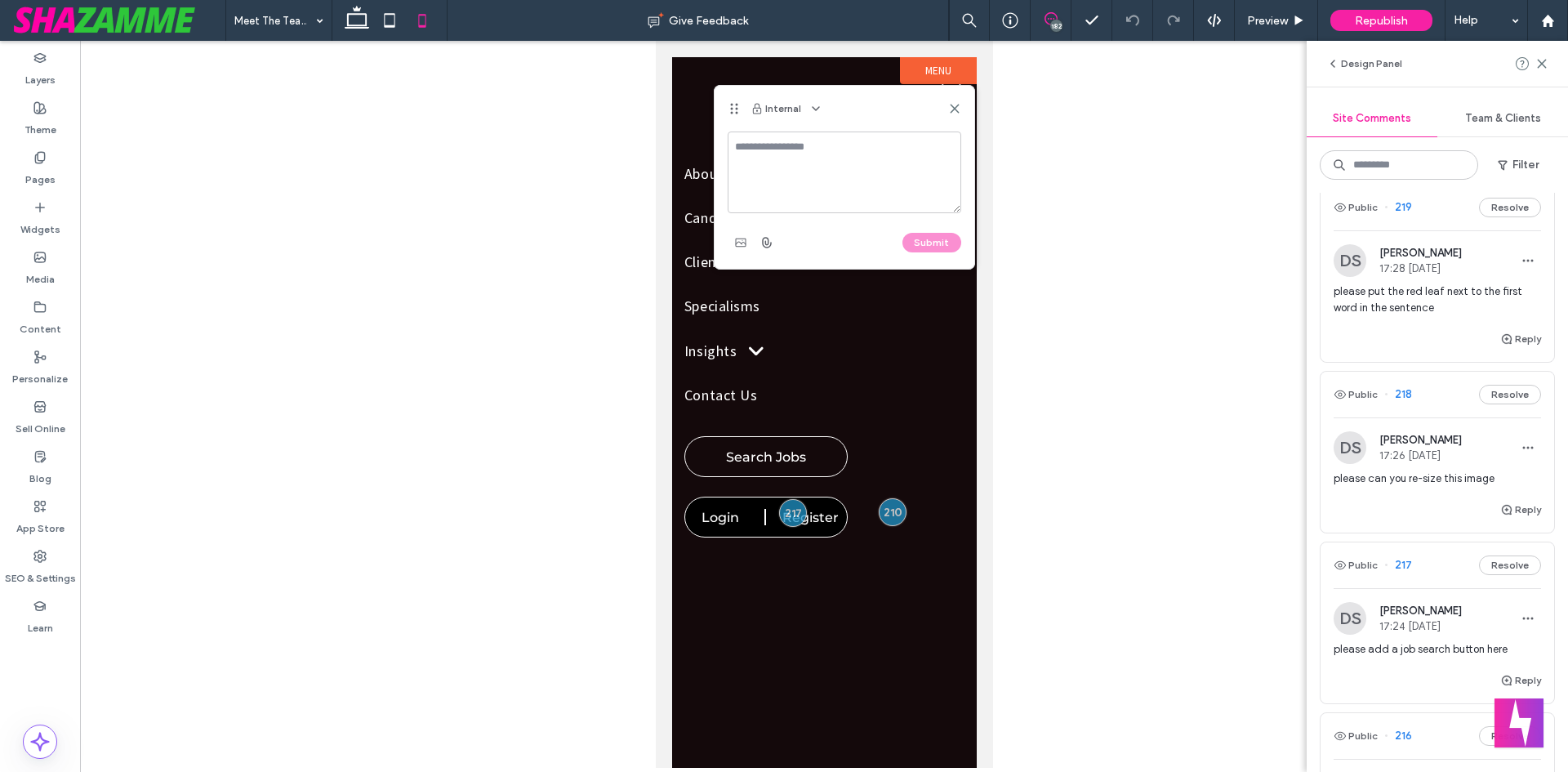
click at [1351, 230] on div "Public 219 Resolve" at bounding box center [1437, 207] width 233 height 45
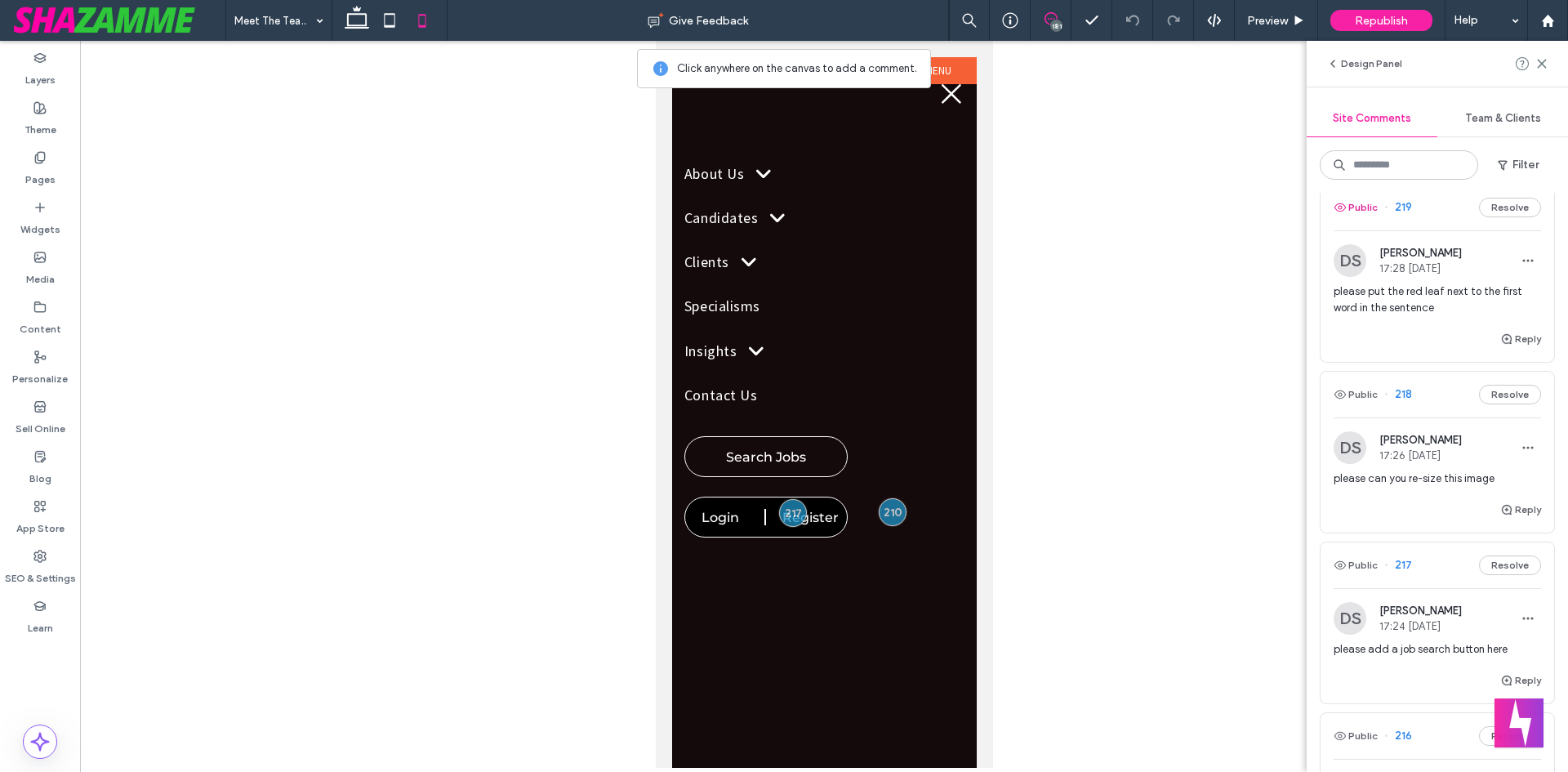
click at [1356, 217] on button "Public" at bounding box center [1356, 206] width 44 height 19
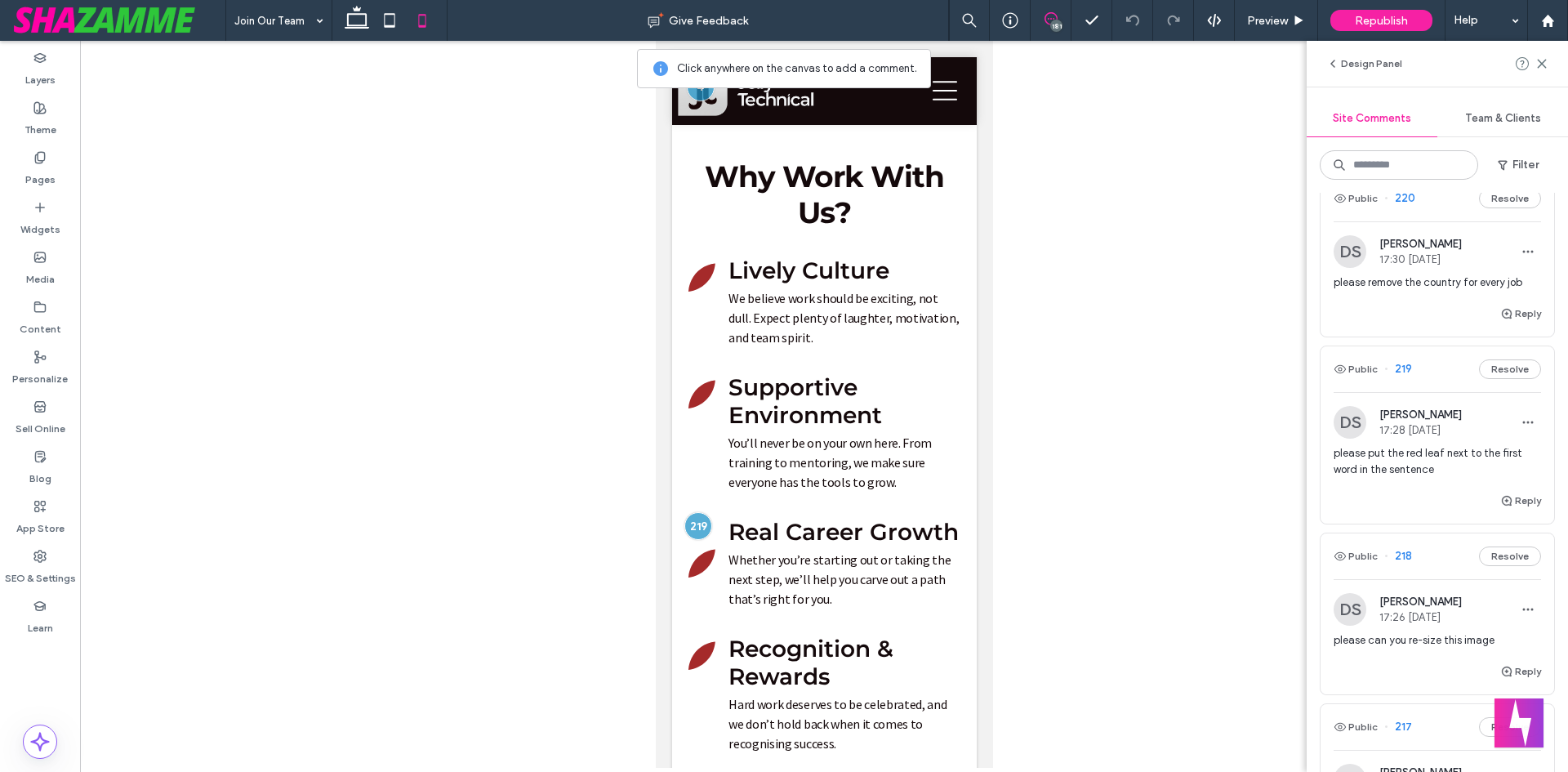
scroll to position [2185, 0]
click at [1367, 210] on button "Public" at bounding box center [1356, 200] width 44 height 19
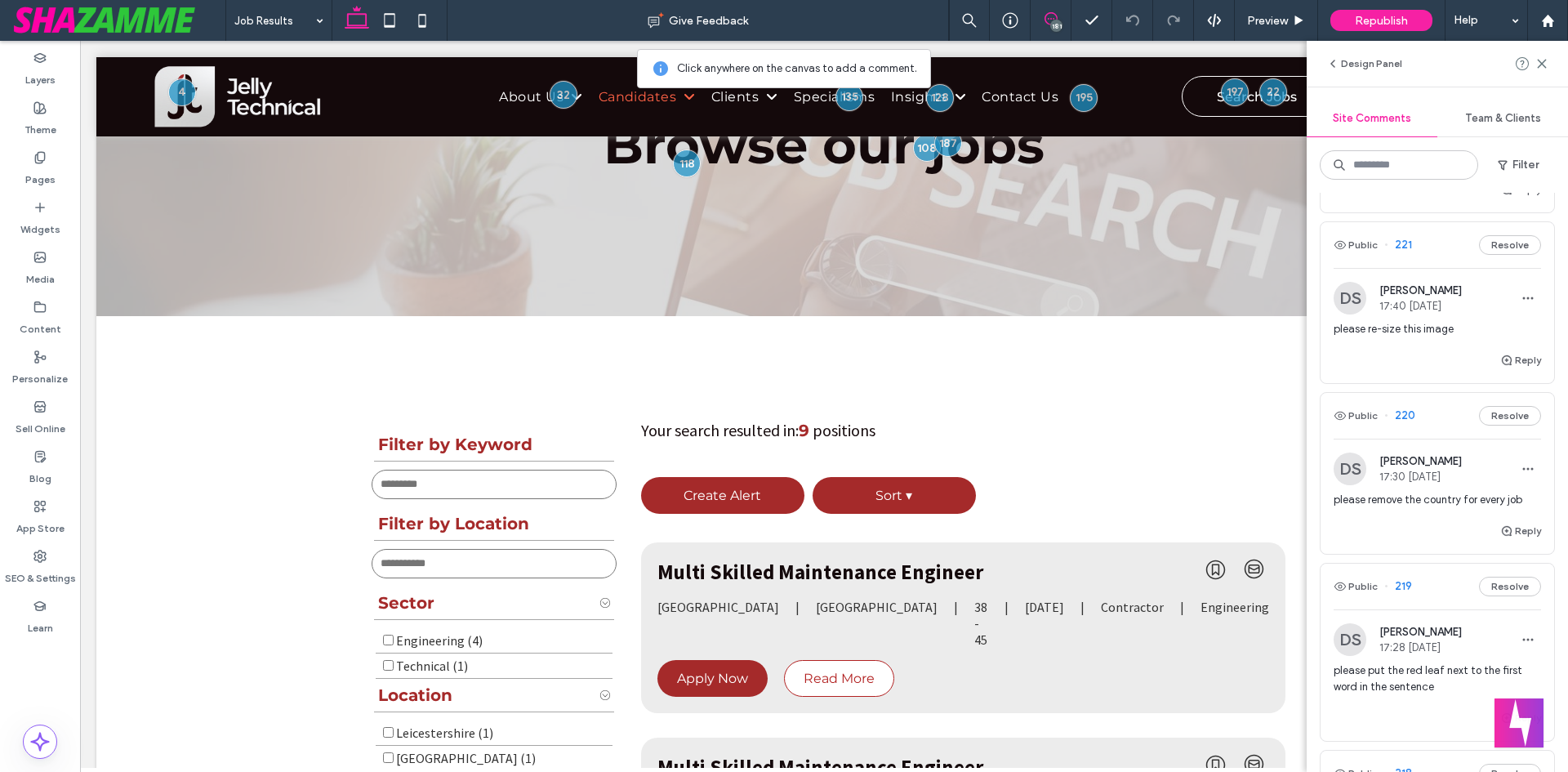
scroll to position [1940, 0]
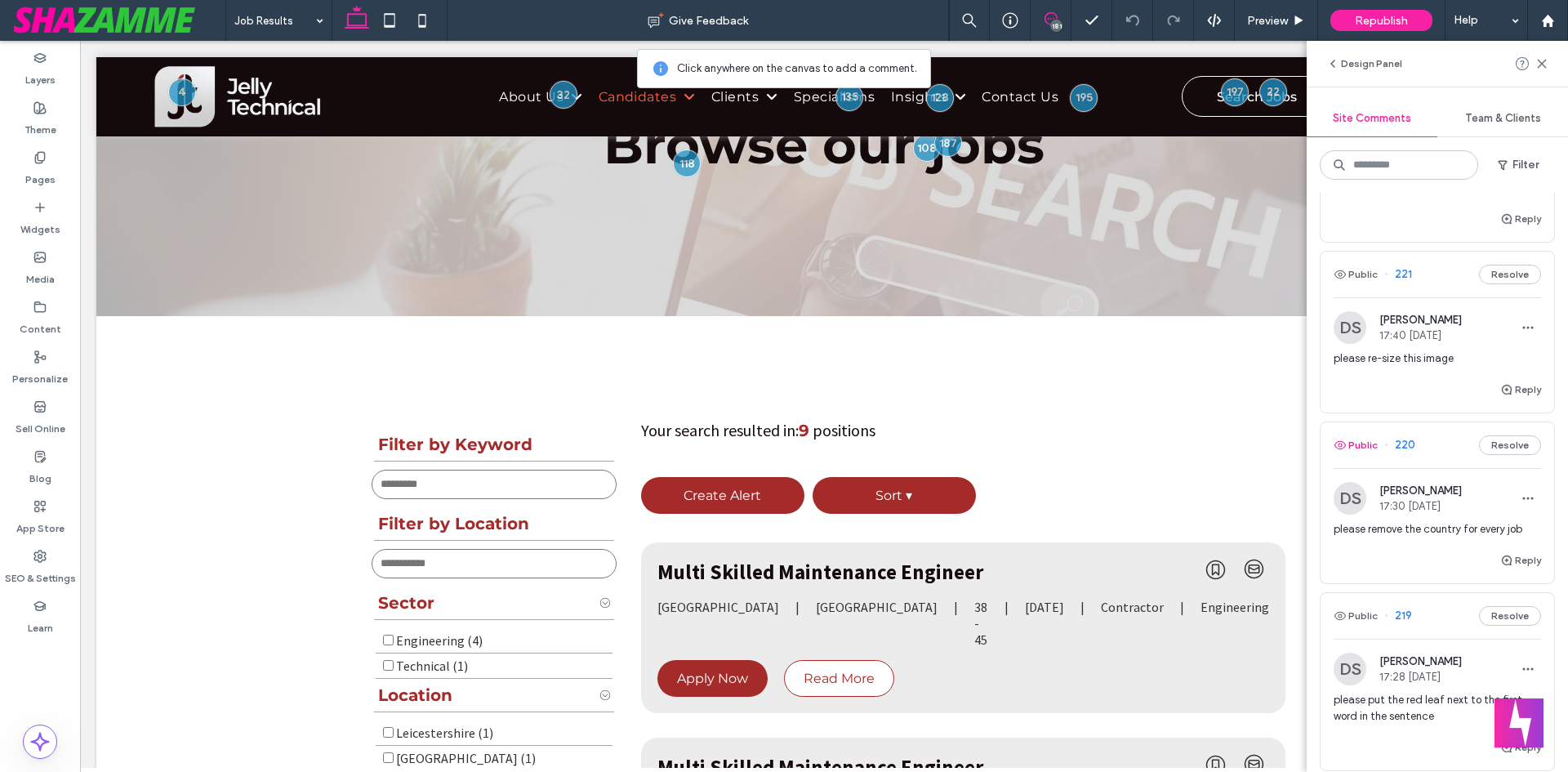
click at [1346, 451] on icon "button" at bounding box center [1341, 446] width 13 height 13
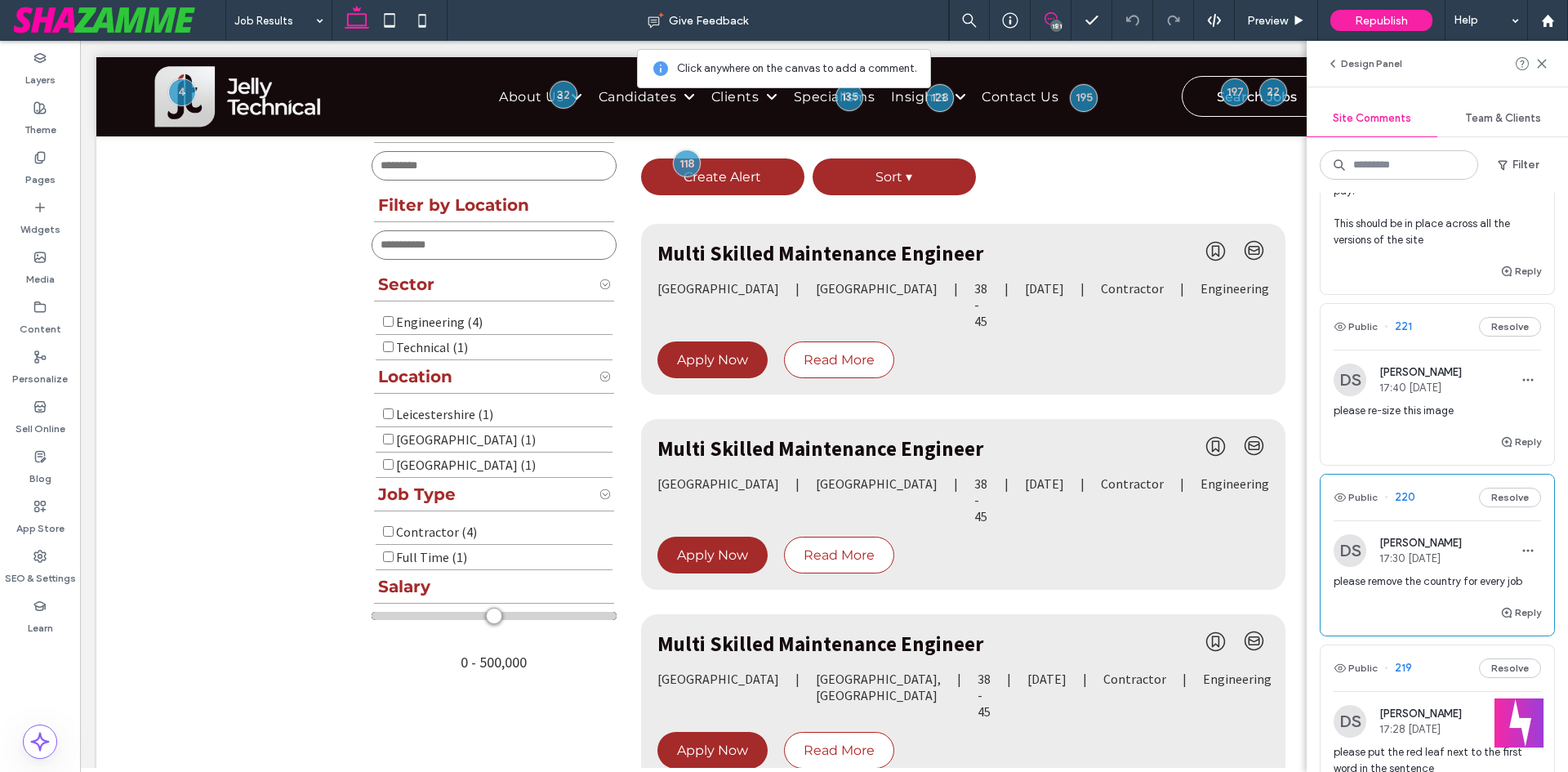
scroll to position [1859, 0]
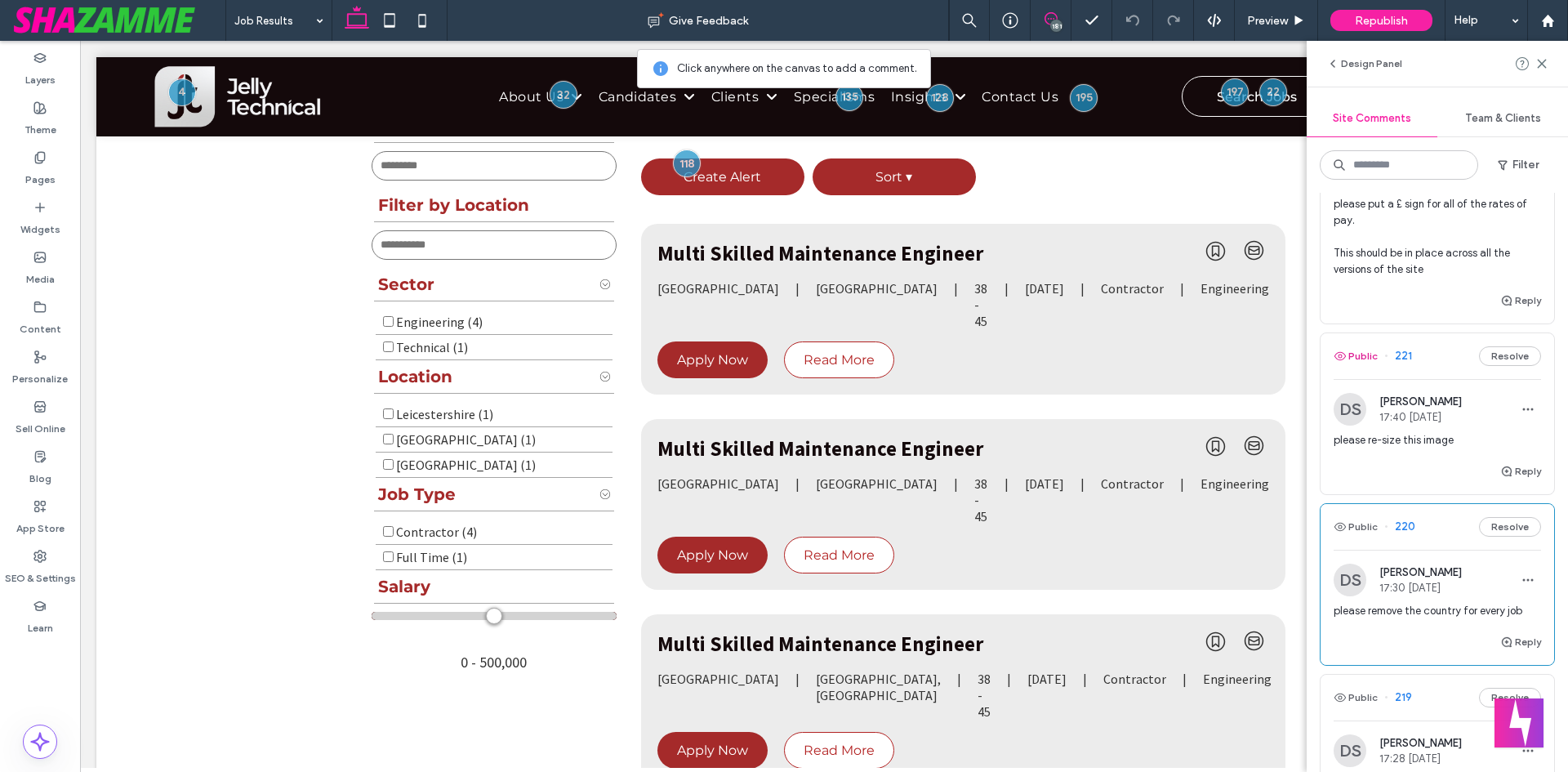
click at [1362, 366] on button "Public" at bounding box center [1356, 356] width 44 height 19
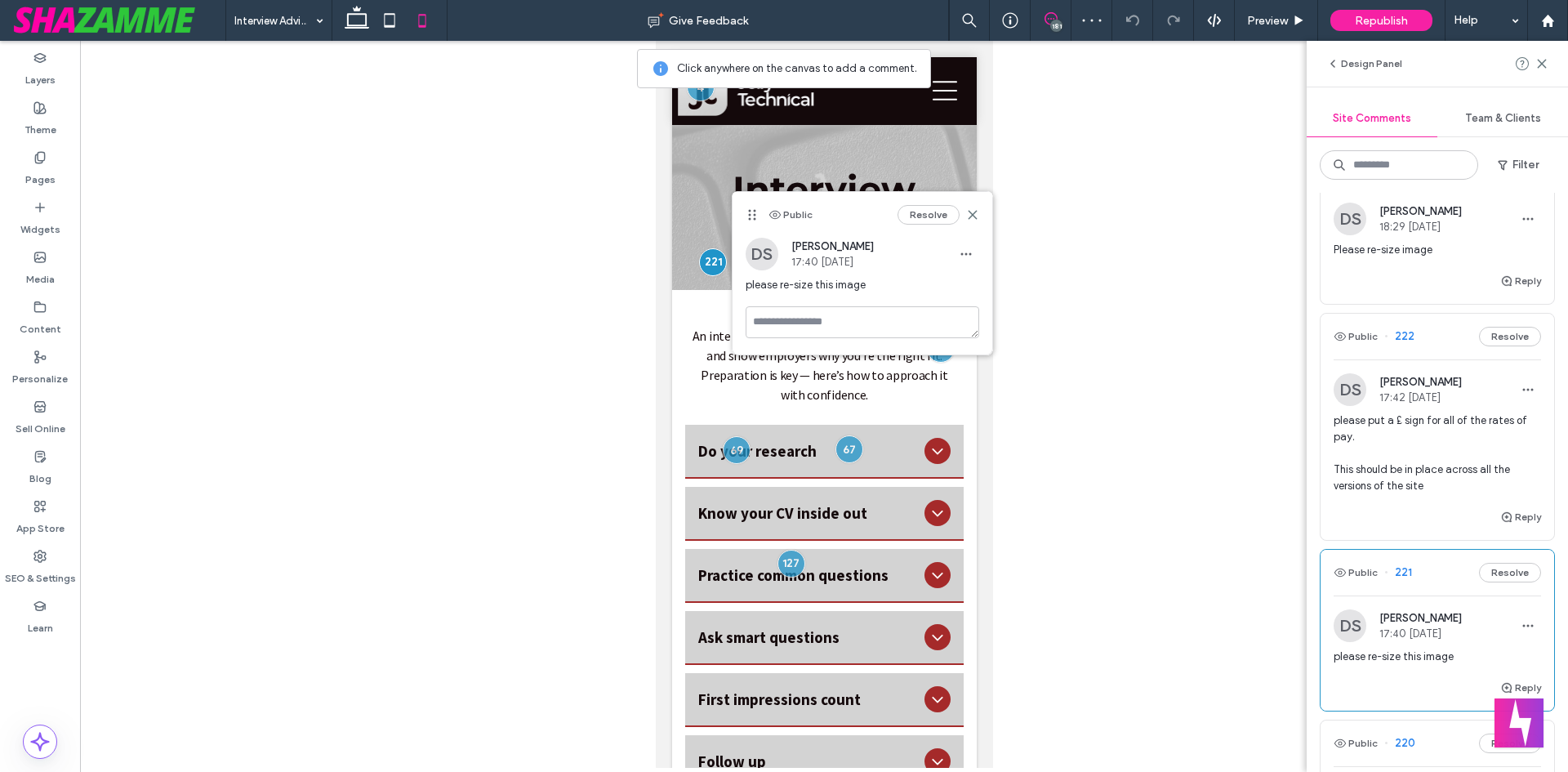
scroll to position [1614, 0]
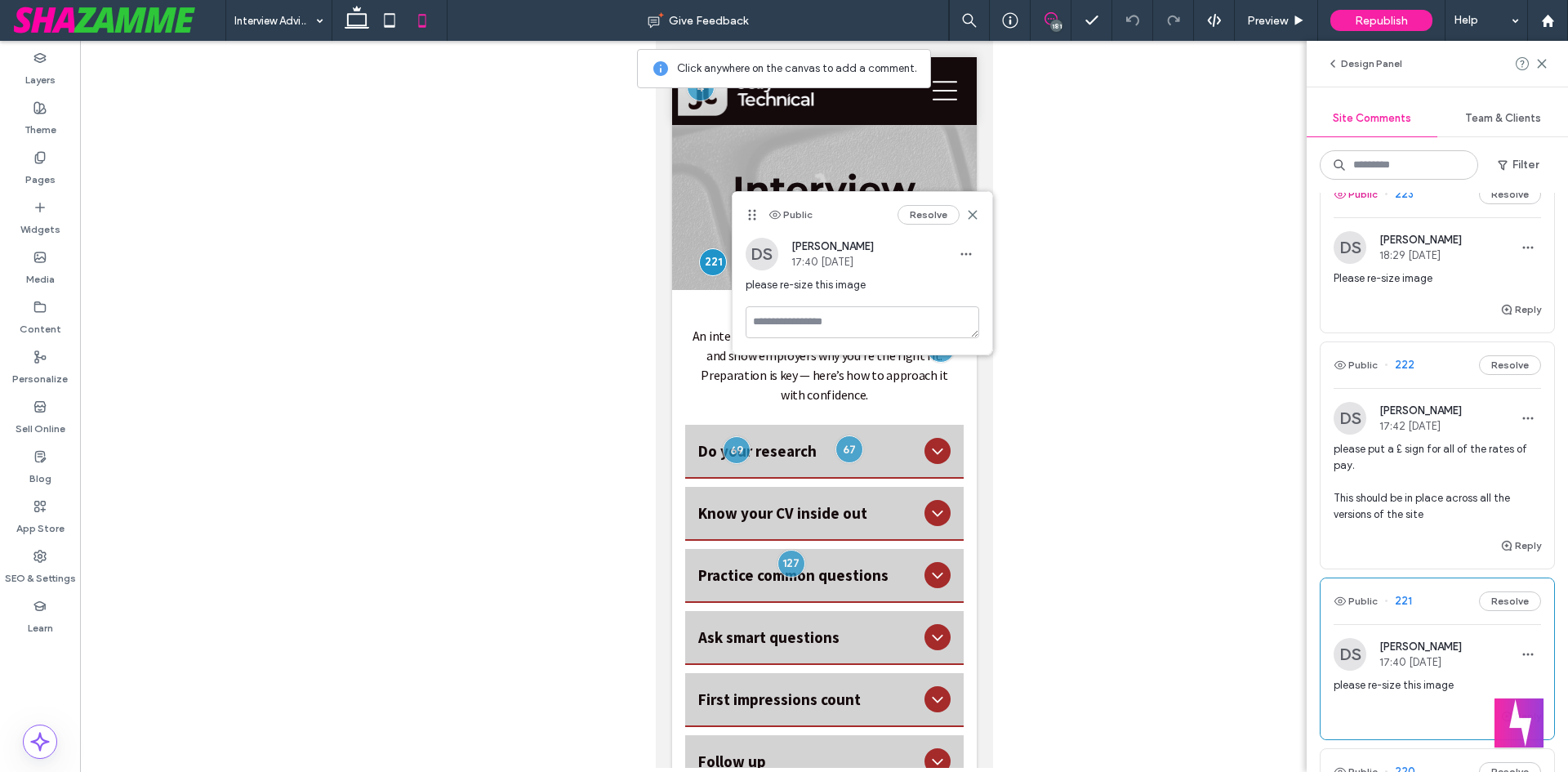
click at [1344, 198] on use "button" at bounding box center [1341, 195] width 12 height 8
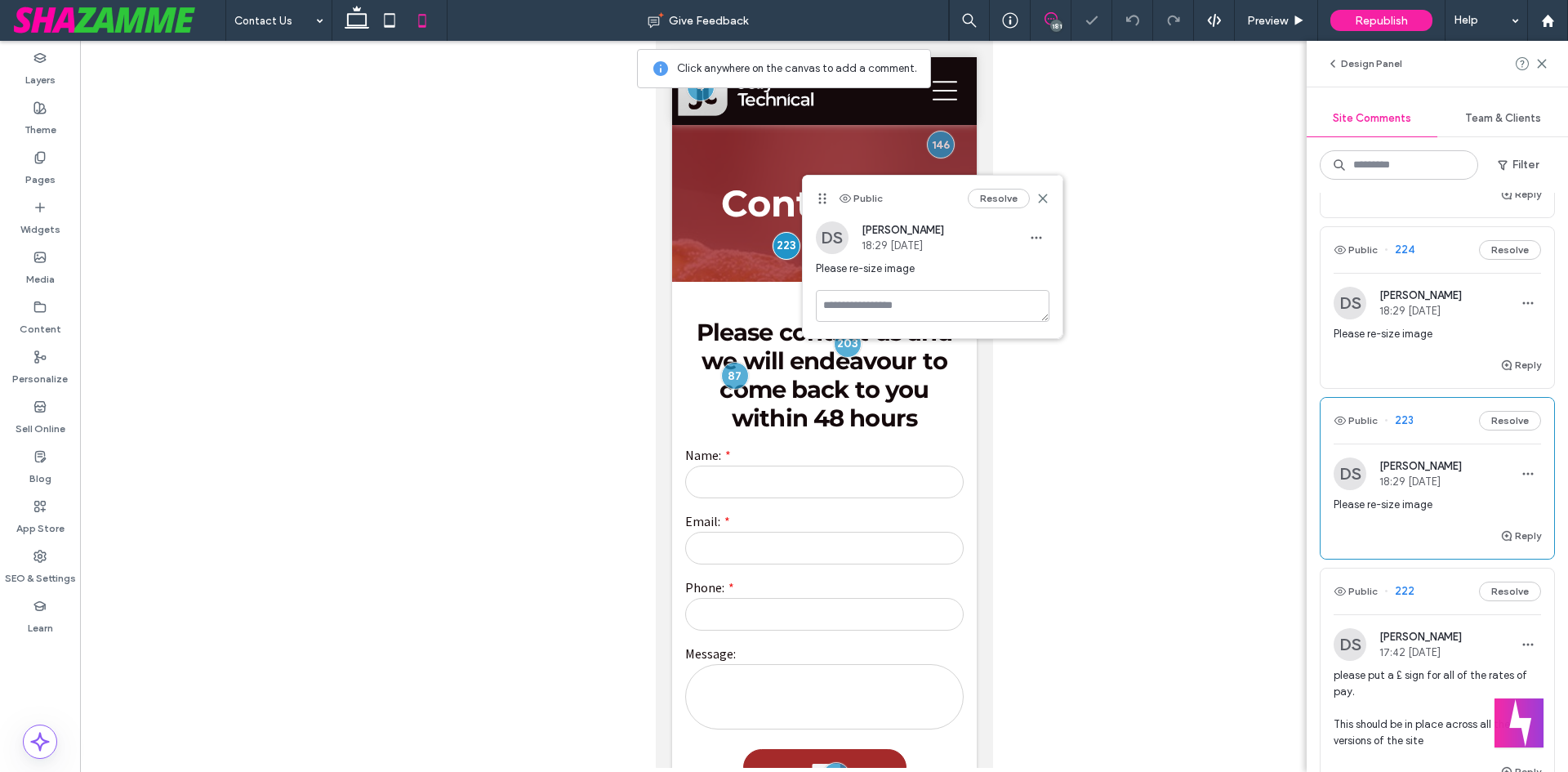
scroll to position [1369, 0]
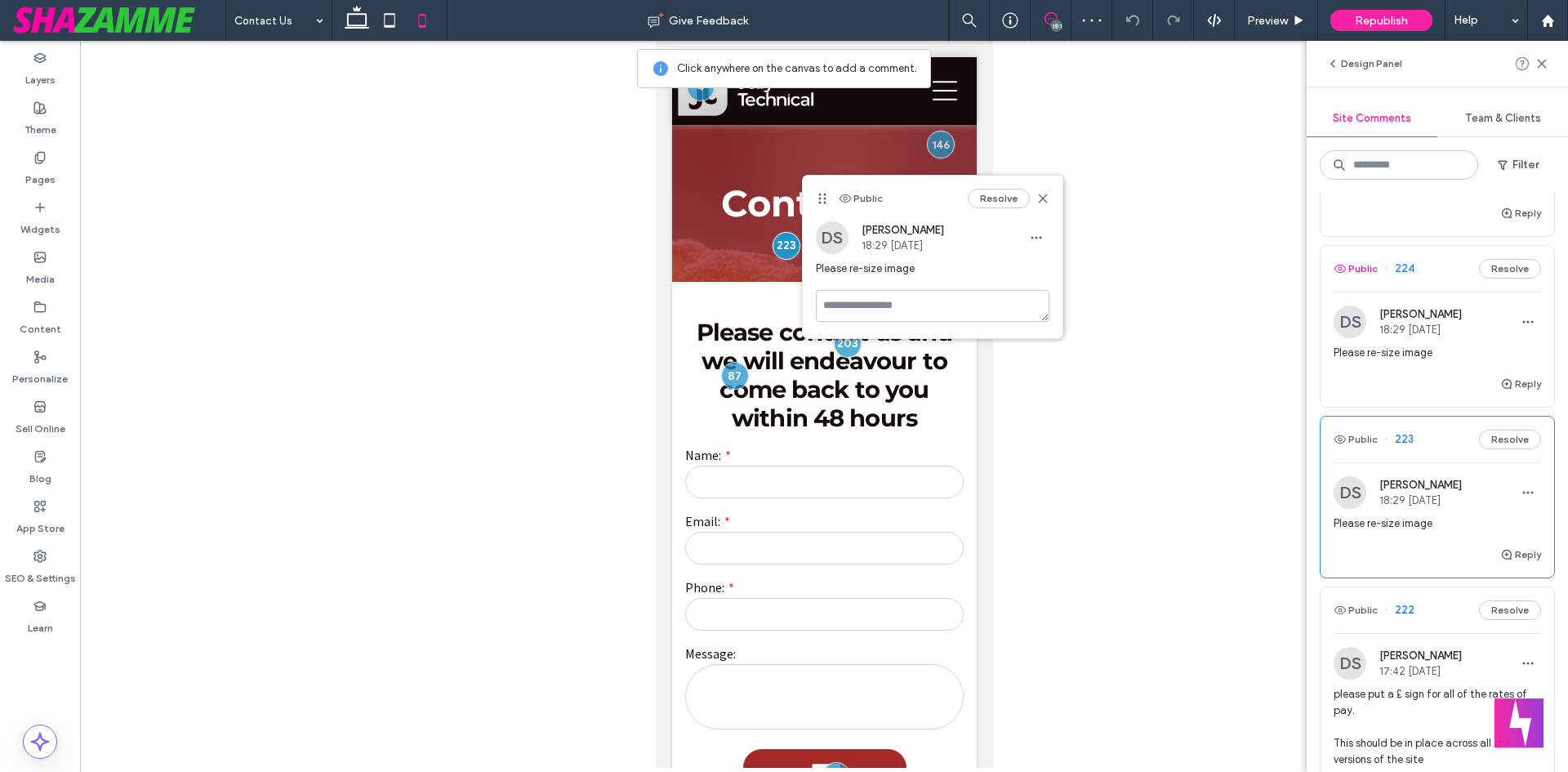
click at [1362, 279] on button "Public" at bounding box center [1356, 268] width 44 height 19
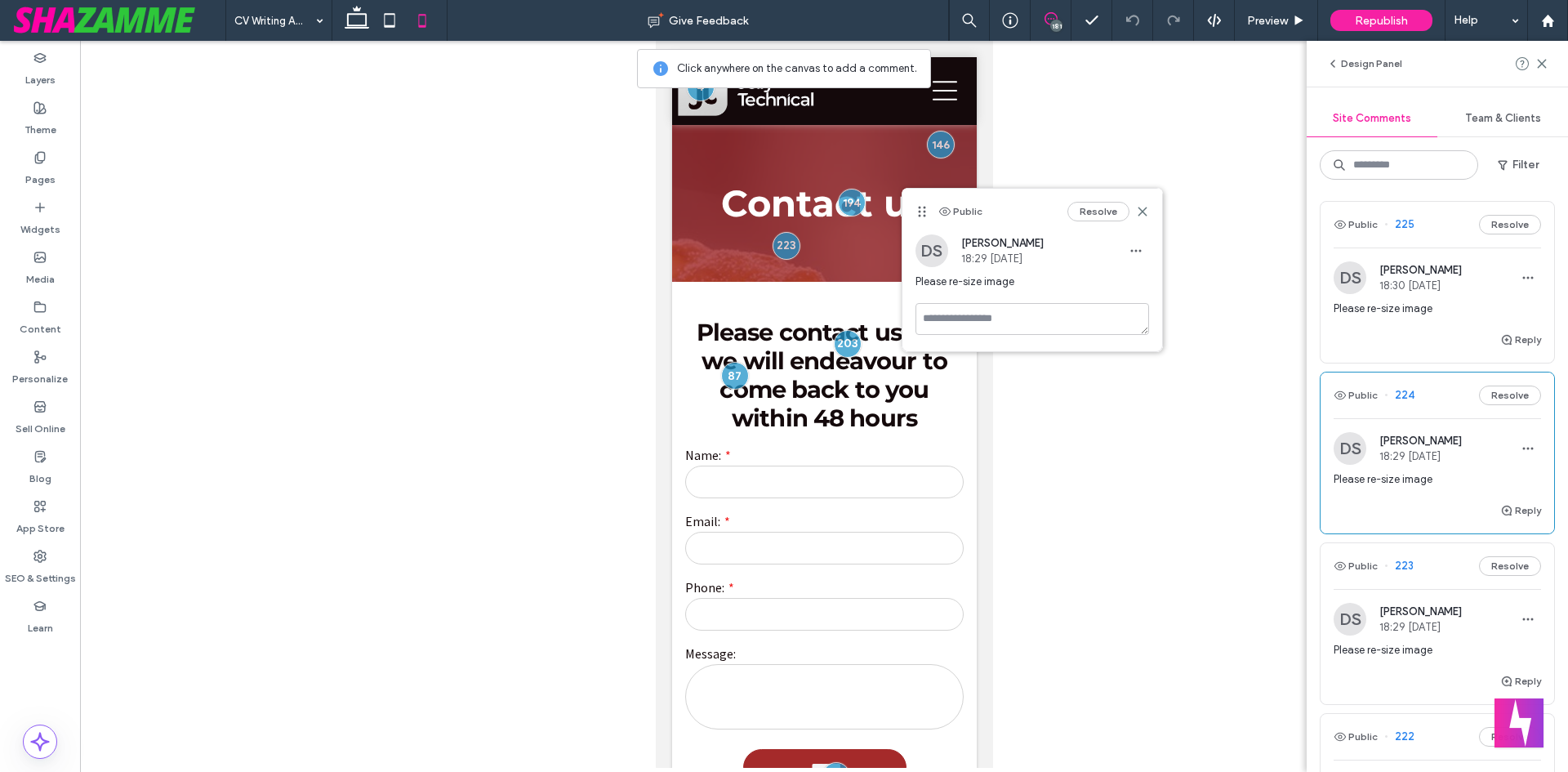
scroll to position [1205, 0]
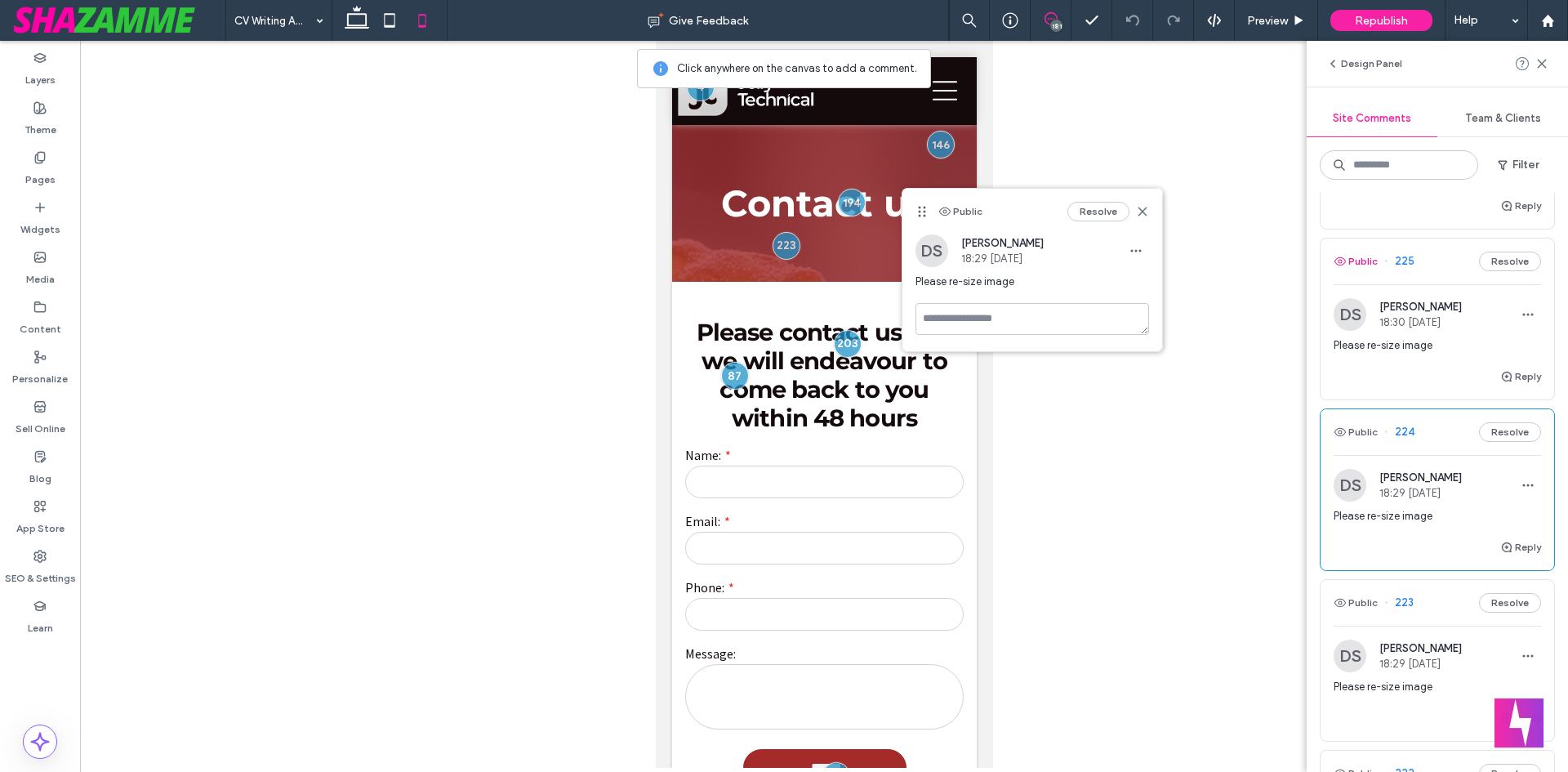
click at [1355, 271] on button "Public" at bounding box center [1356, 261] width 44 height 19
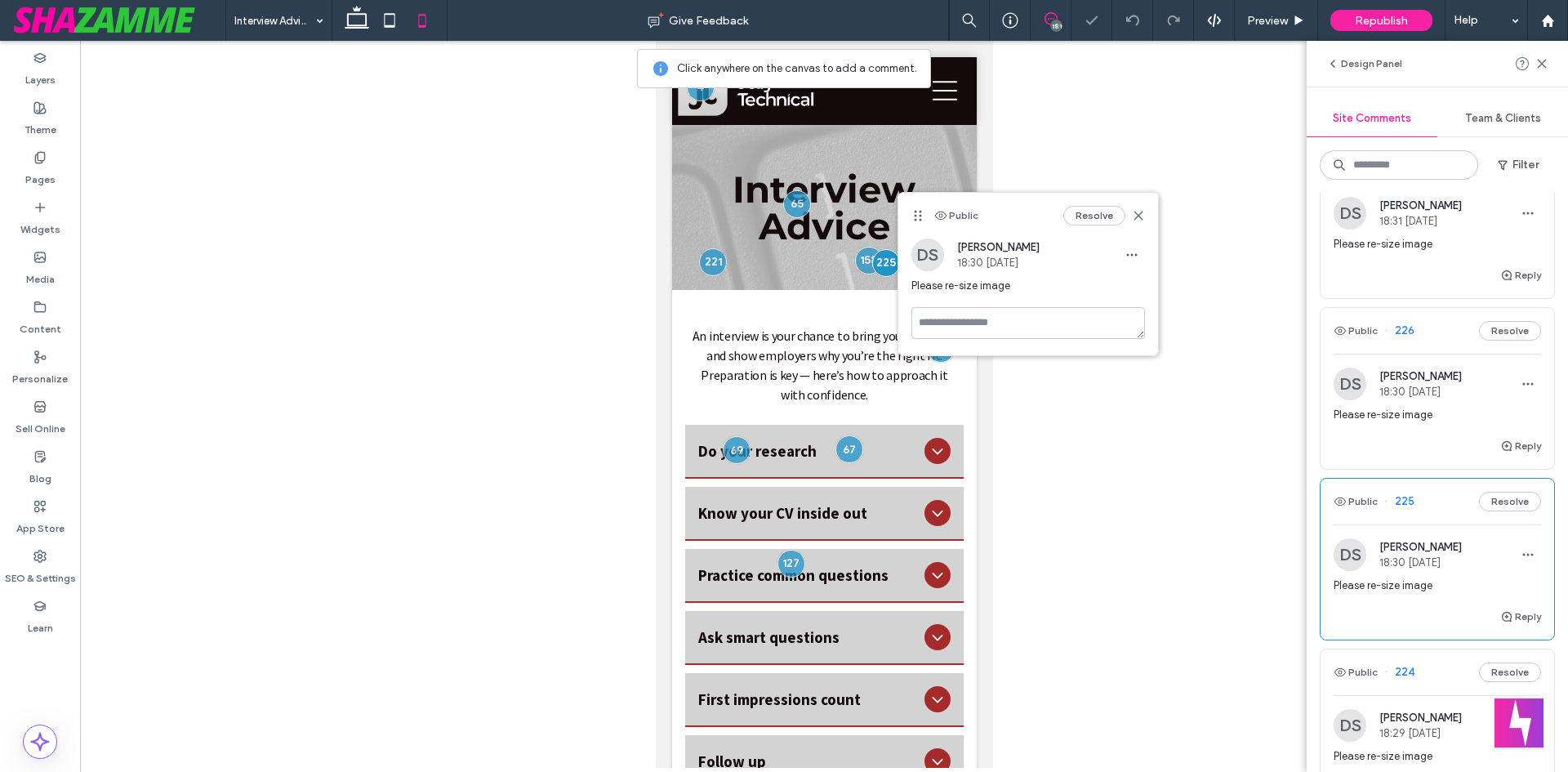
scroll to position [960, 0]
click at [1136, 219] on use at bounding box center [1138, 215] width 8 height 8
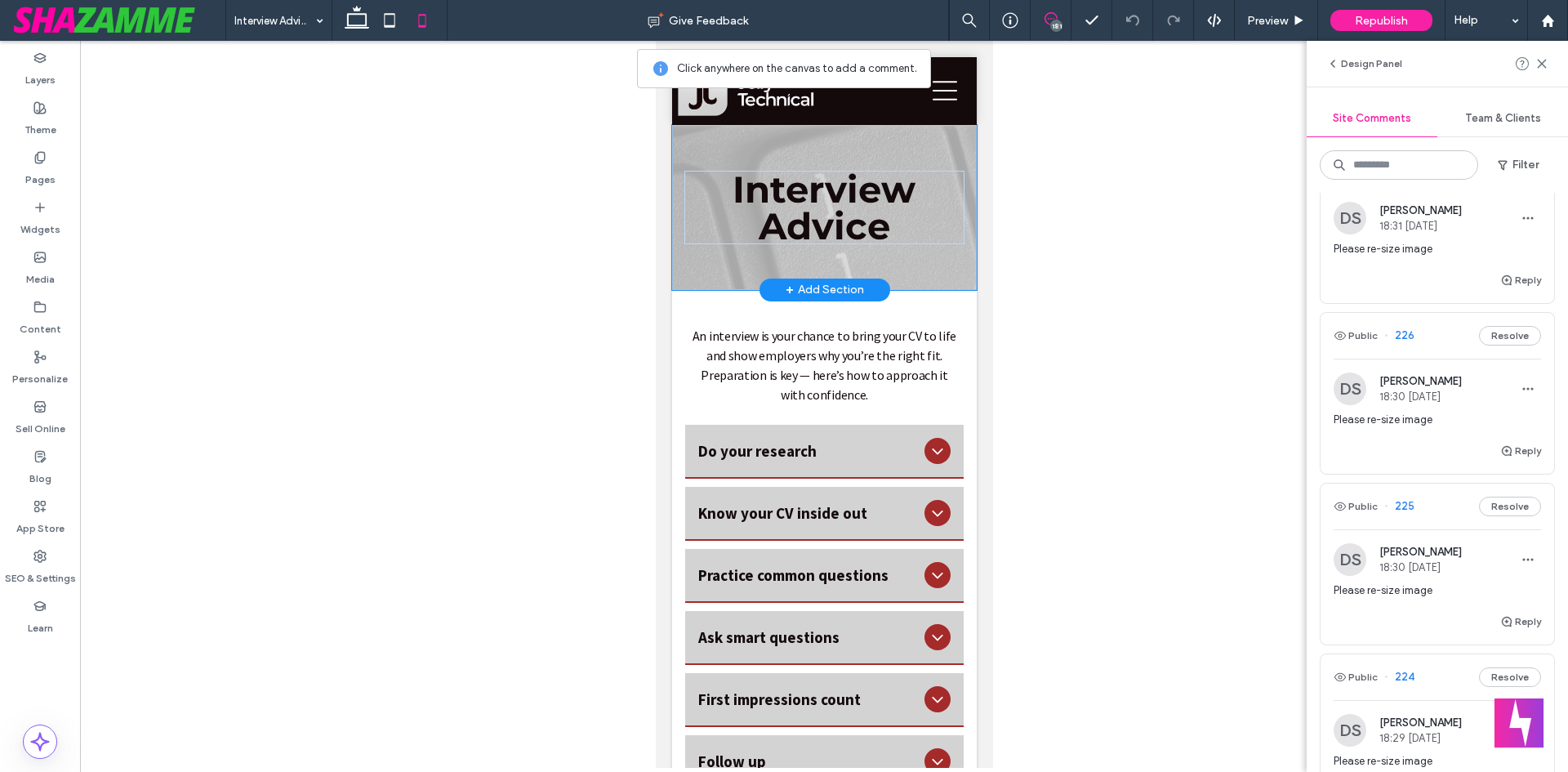
scroll to position [0, 0]
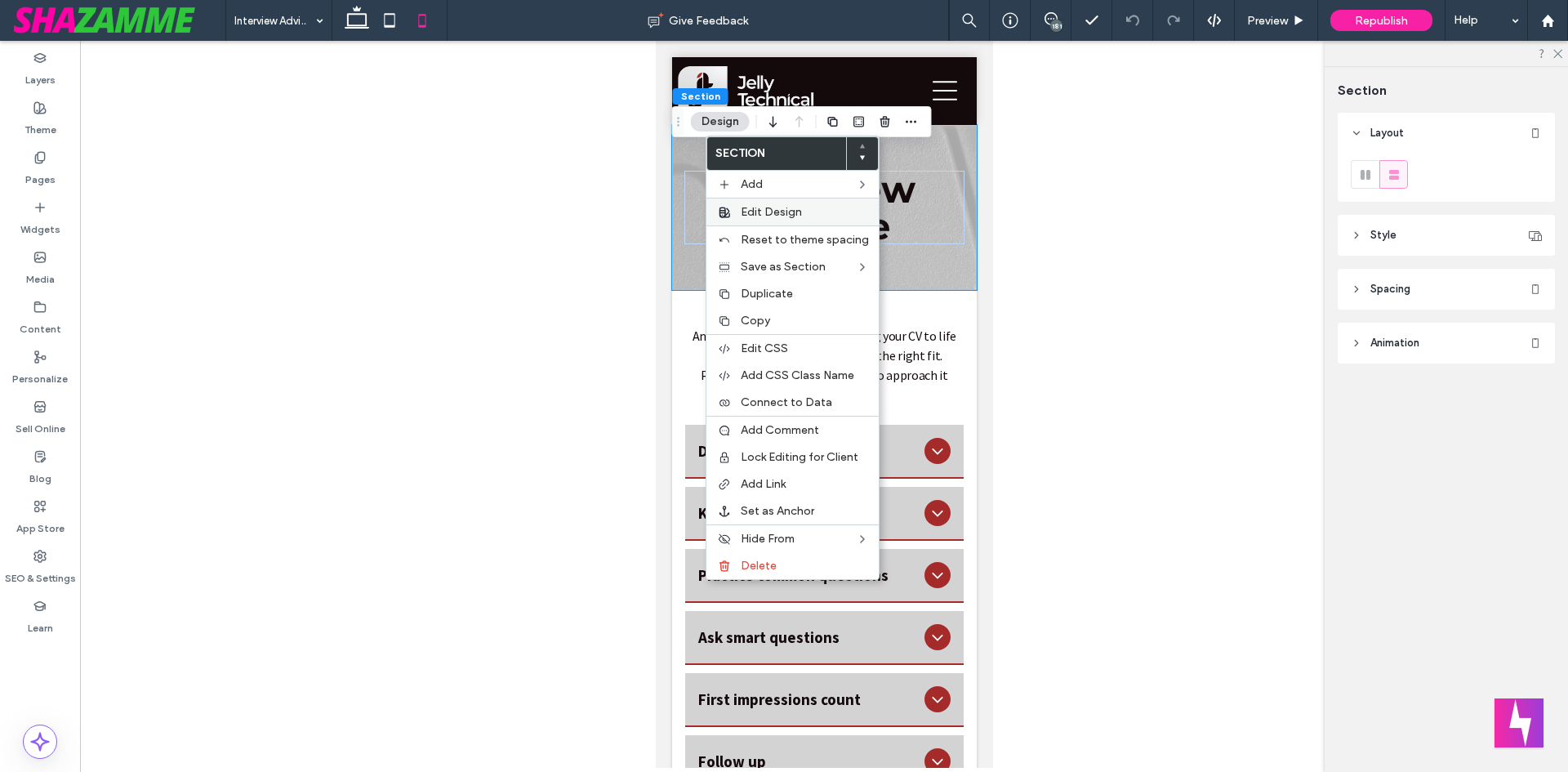
click at [749, 211] on span "Edit Design" at bounding box center [771, 211] width 61 height 14
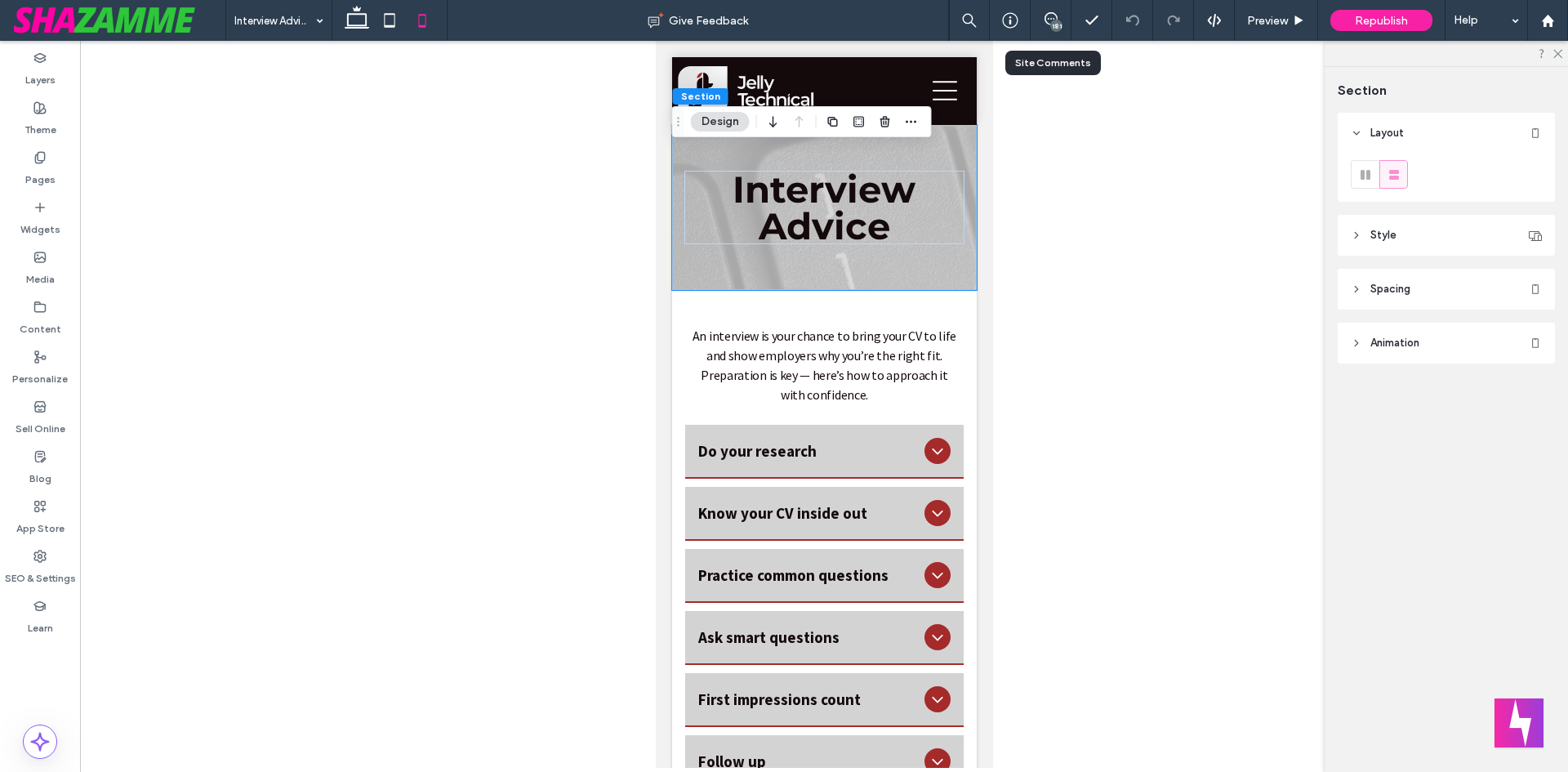
click at [1048, 37] on div "181" at bounding box center [1051, 20] width 41 height 41
click at [1051, 23] on div "181" at bounding box center [1056, 25] width 13 height 13
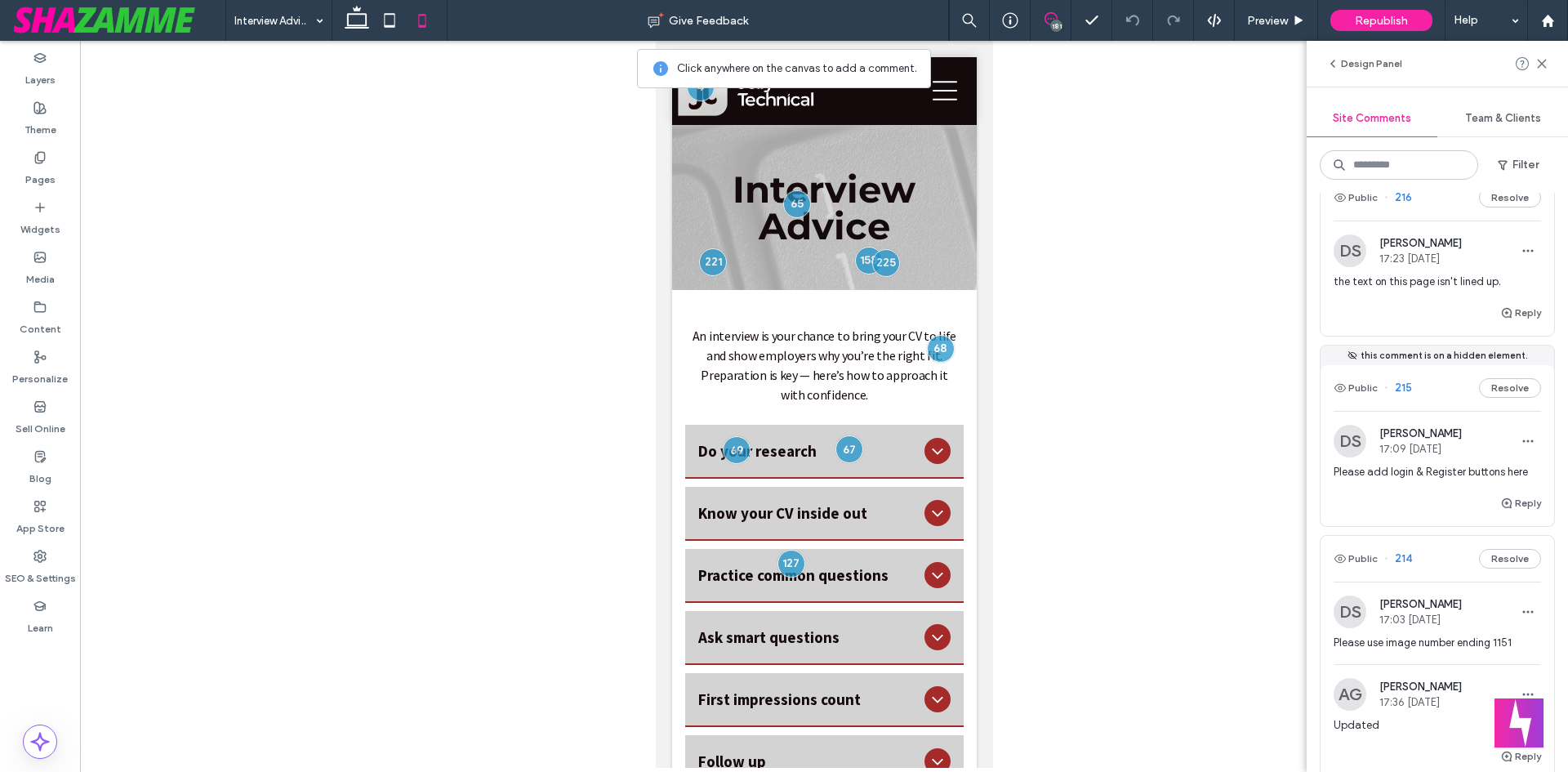
scroll to position [2939, 0]
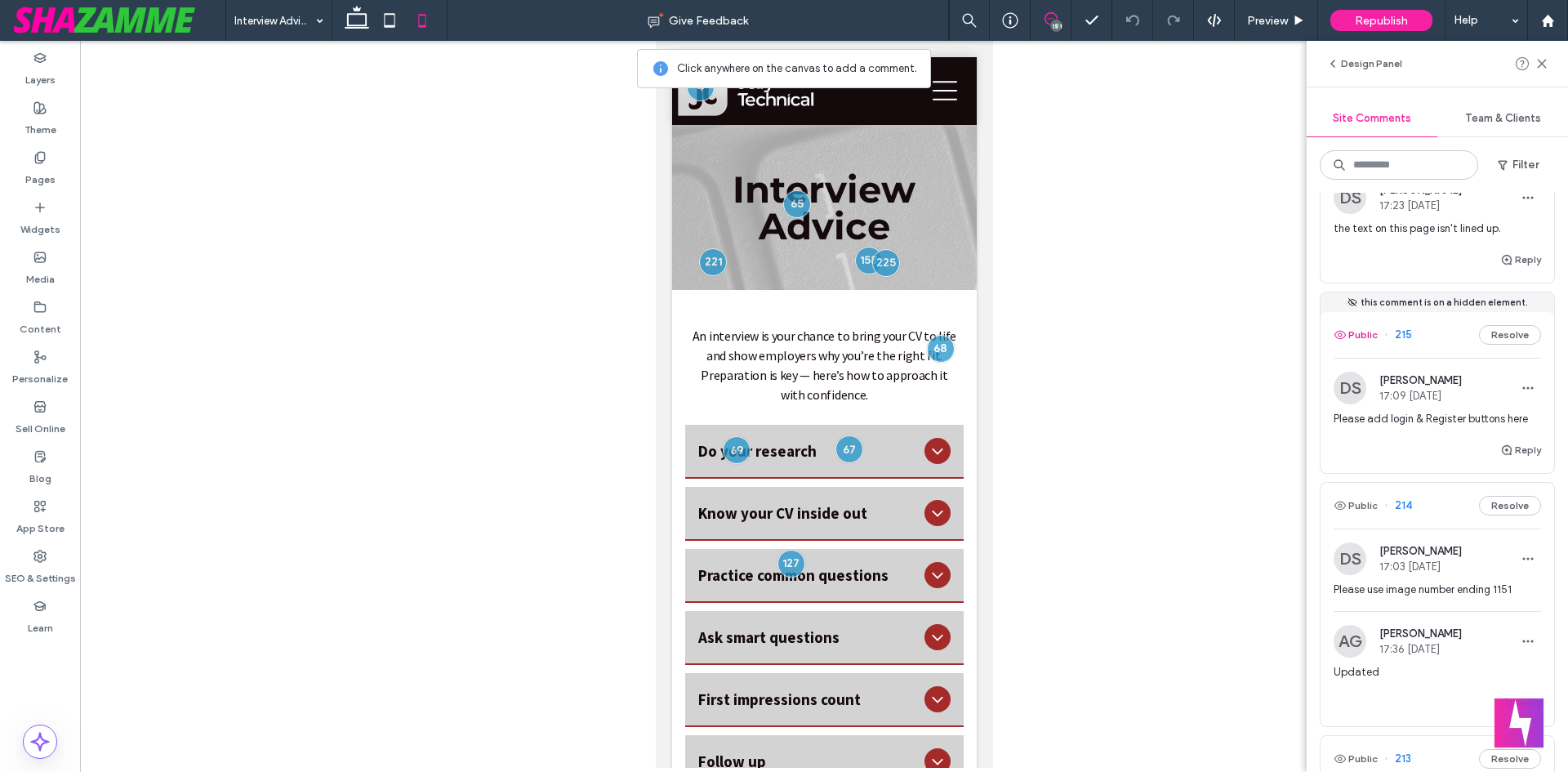
click at [1352, 345] on button "Public" at bounding box center [1356, 334] width 44 height 19
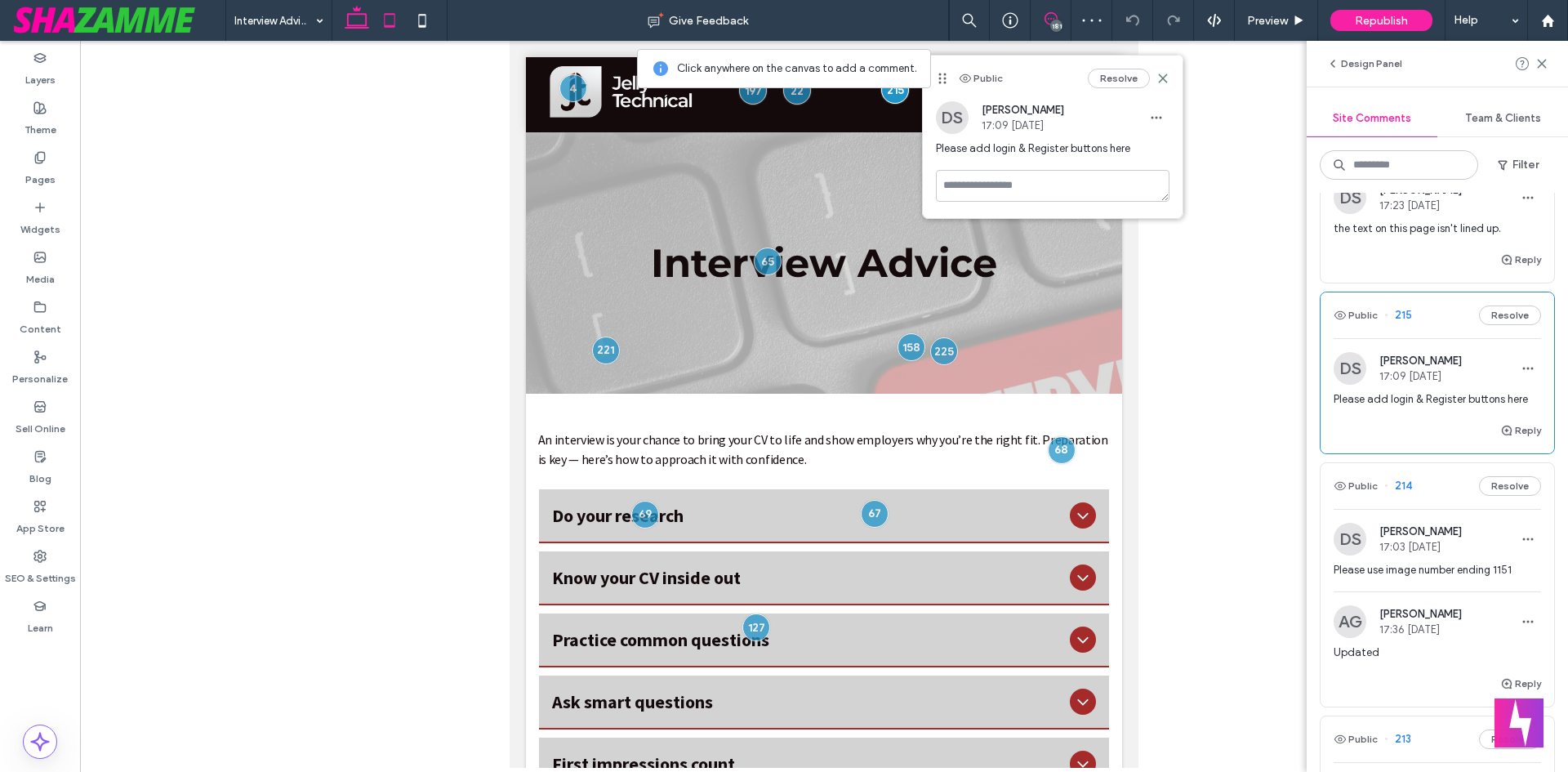
click at [351, 28] on use at bounding box center [357, 17] width 24 height 23
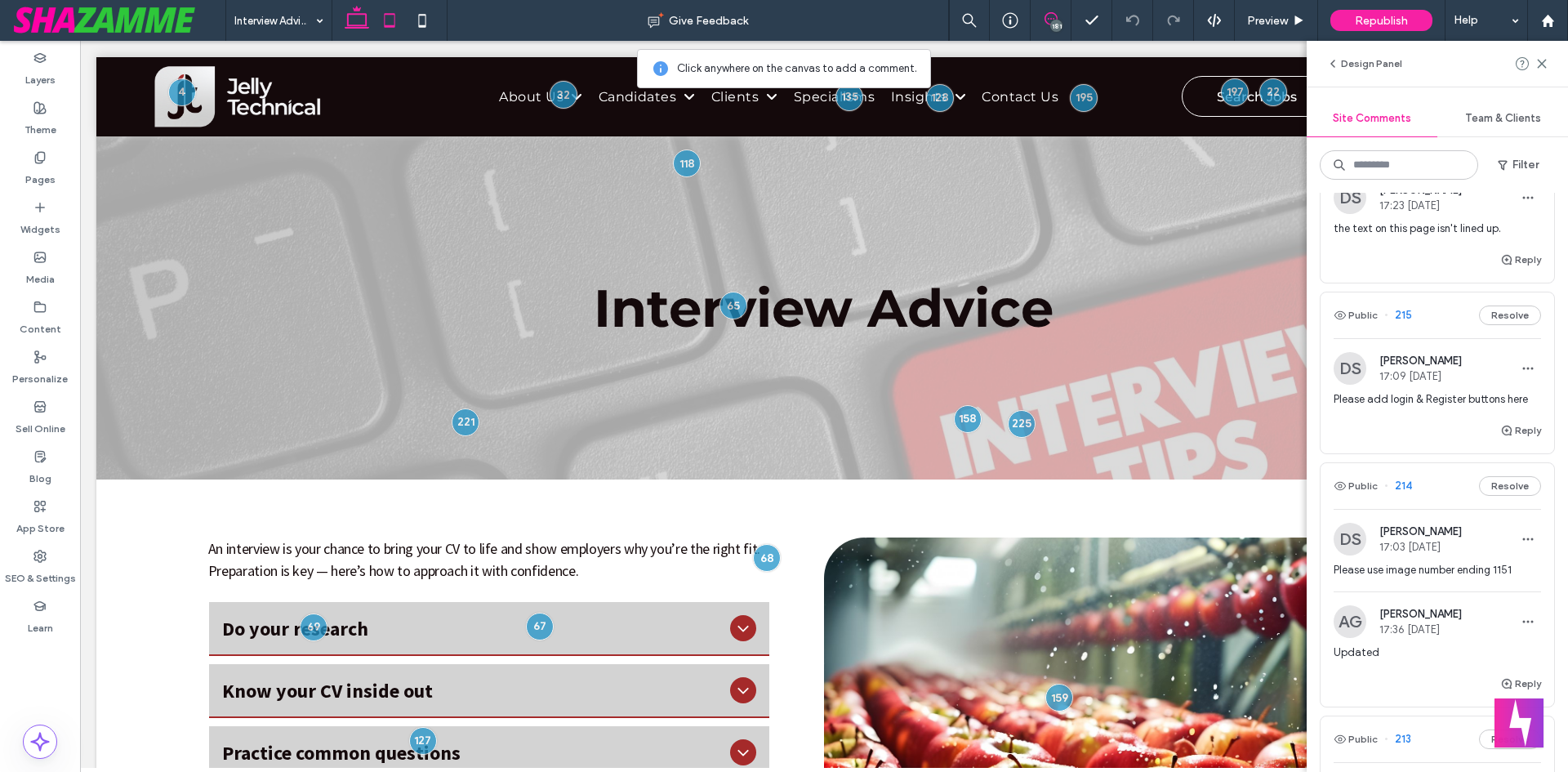
click at [389, 22] on icon at bounding box center [389, 20] width 33 height 33
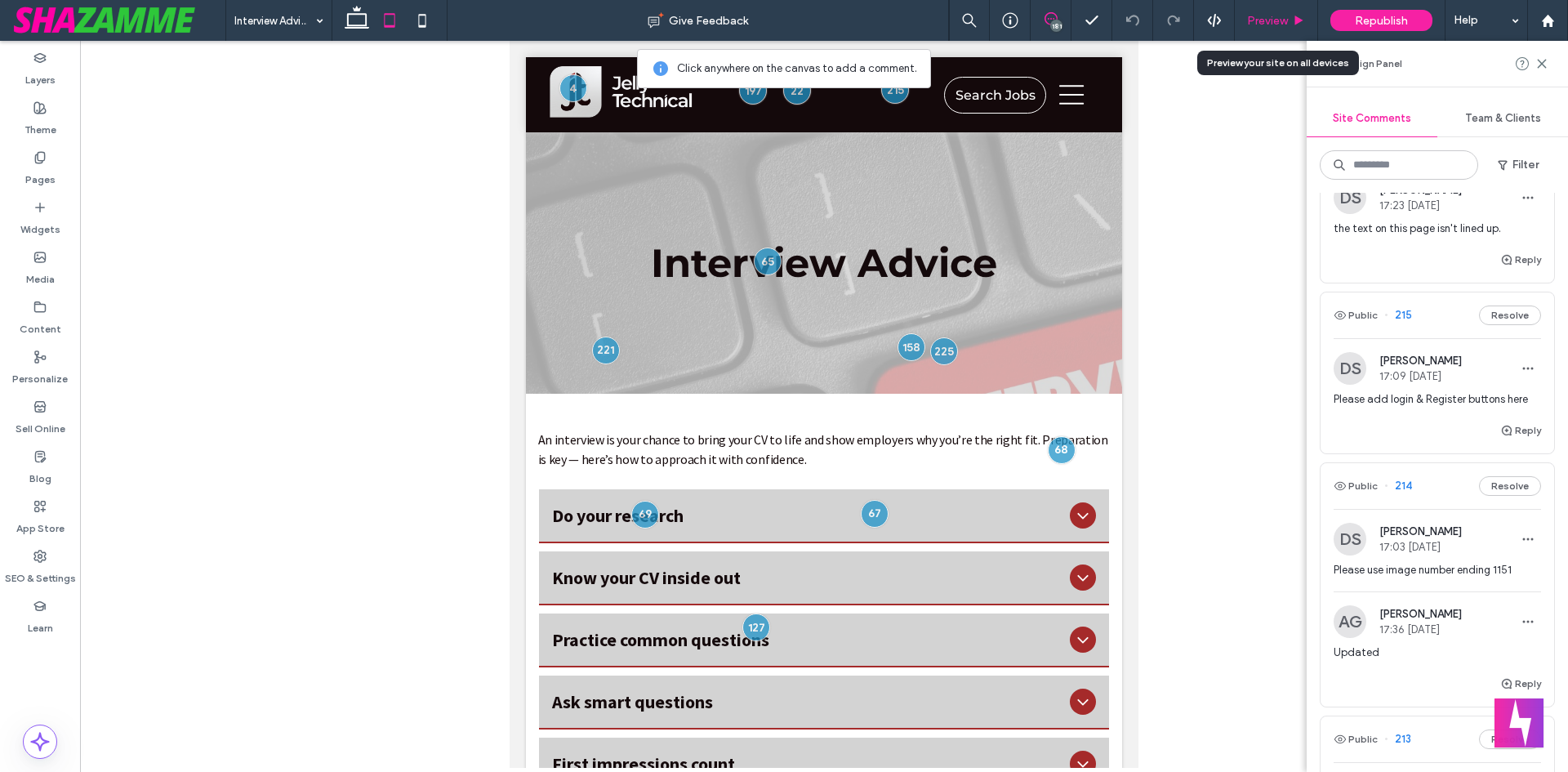
click at [1278, 15] on span "Preview" at bounding box center [1267, 21] width 41 height 14
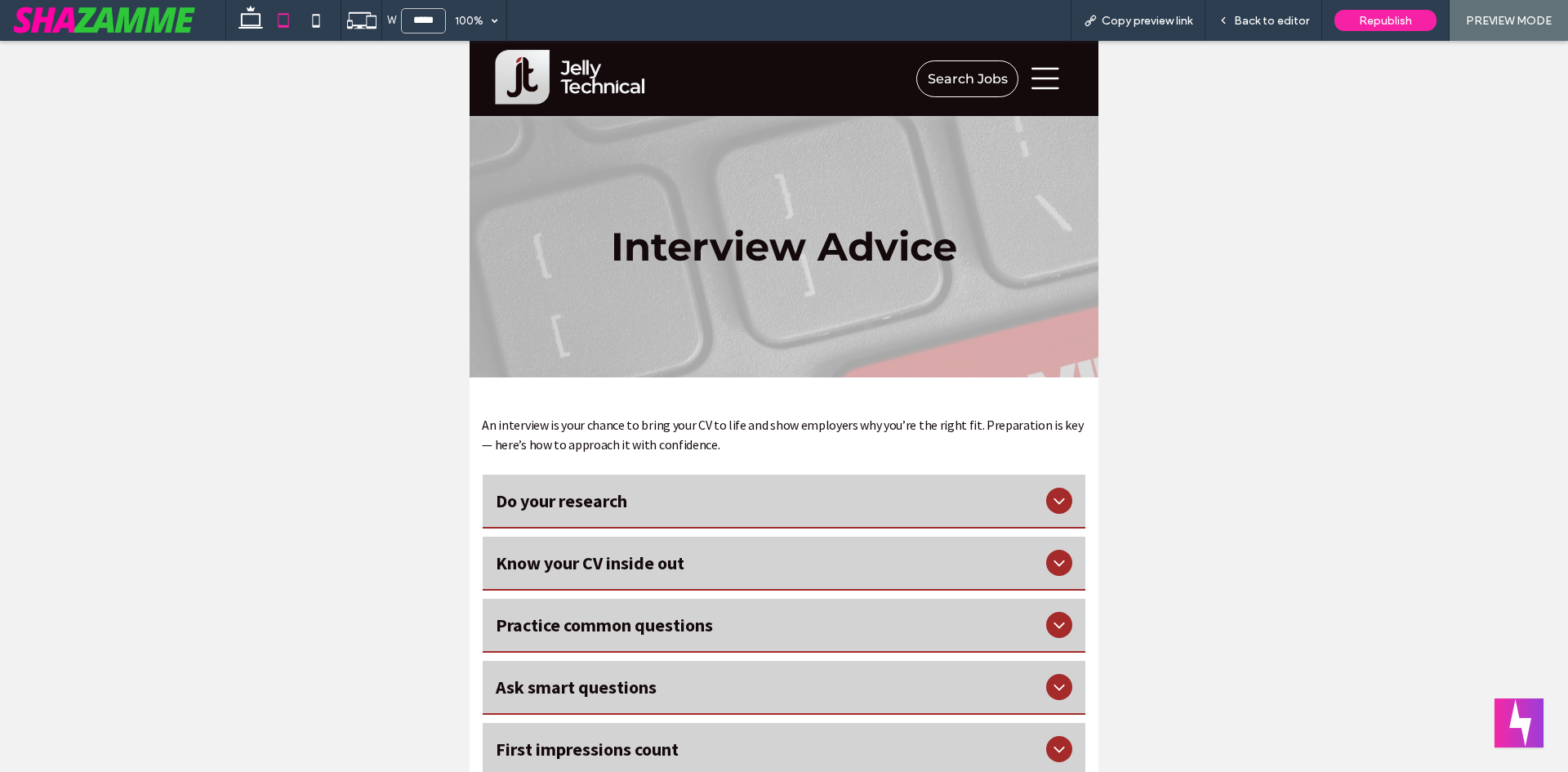
click at [1032, 78] on icon at bounding box center [1045, 78] width 28 height 21
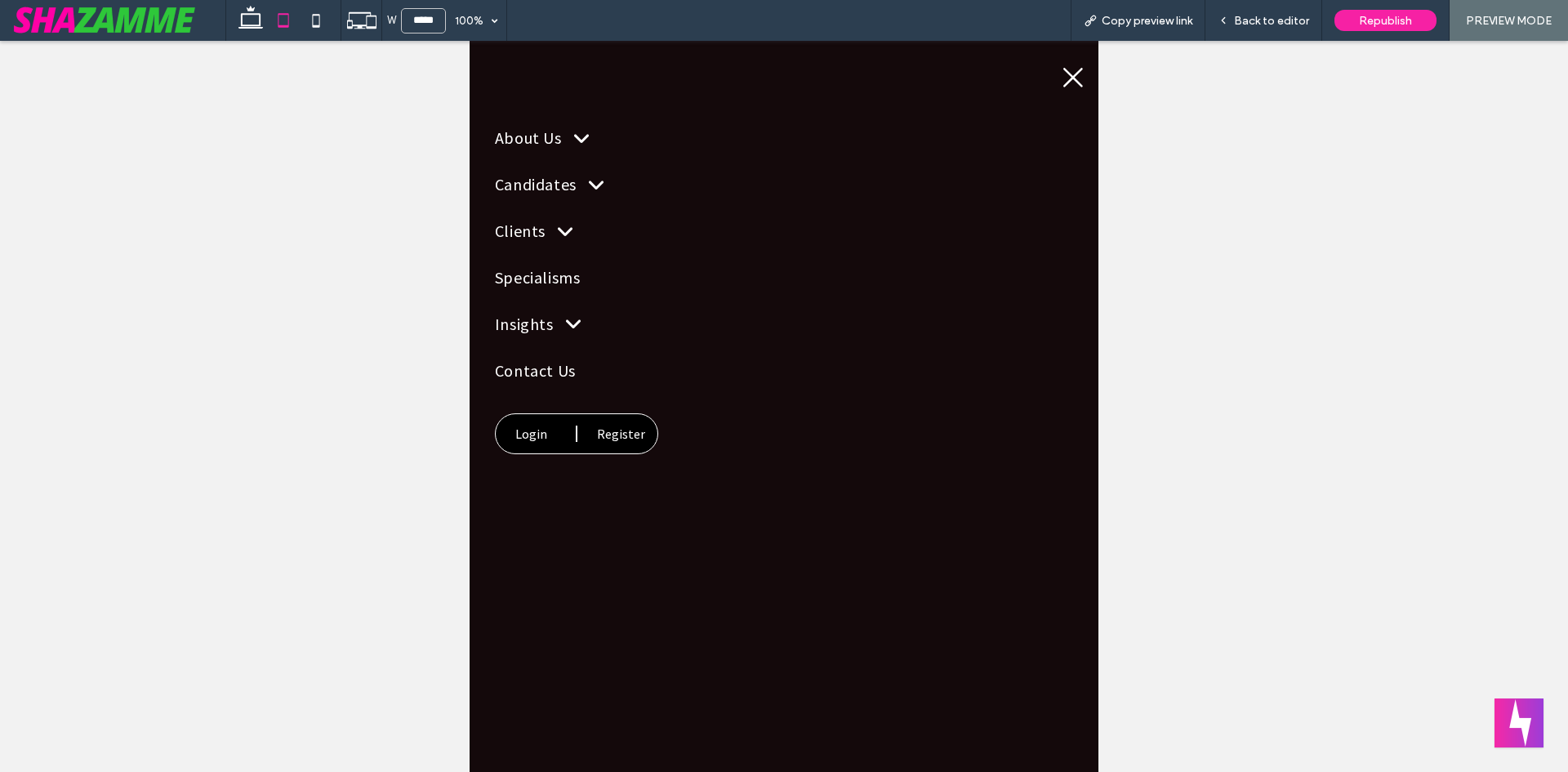
click at [1064, 72] on icon at bounding box center [1073, 77] width 24 height 24
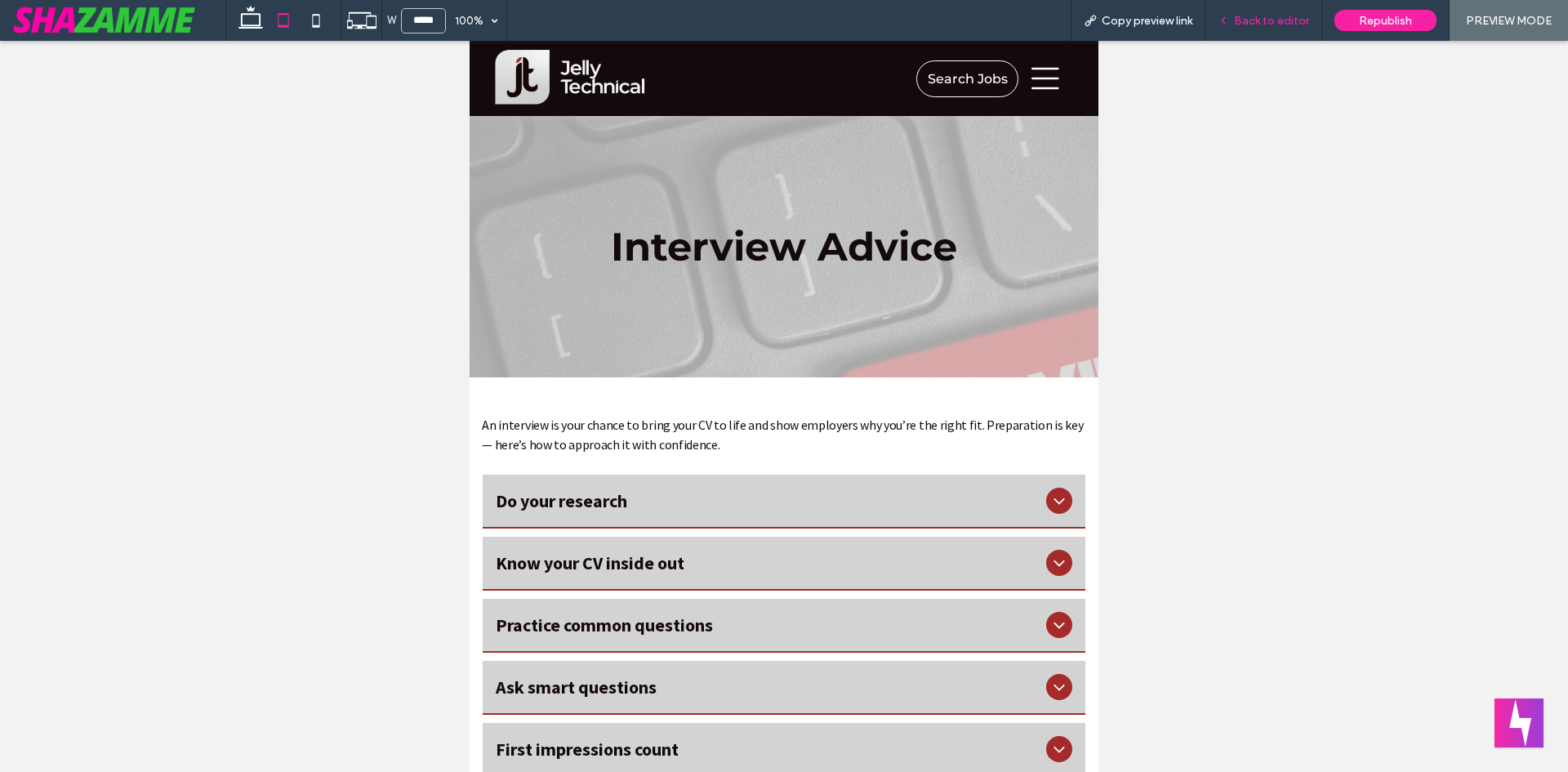
click at [1260, 19] on span "Back to editor" at bounding box center [1272, 21] width 76 height 14
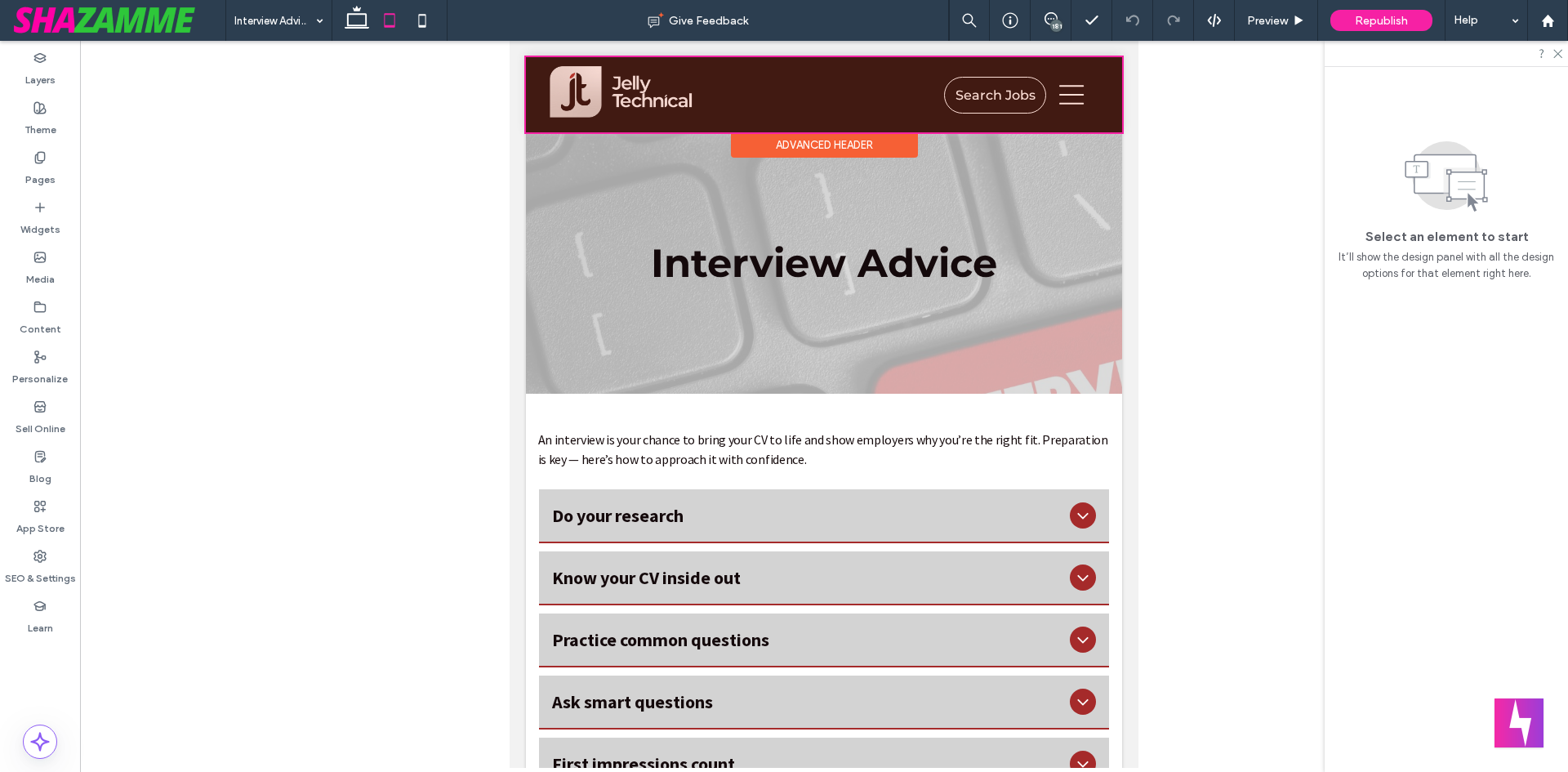
click at [1068, 95] on div at bounding box center [824, 95] width 596 height 76
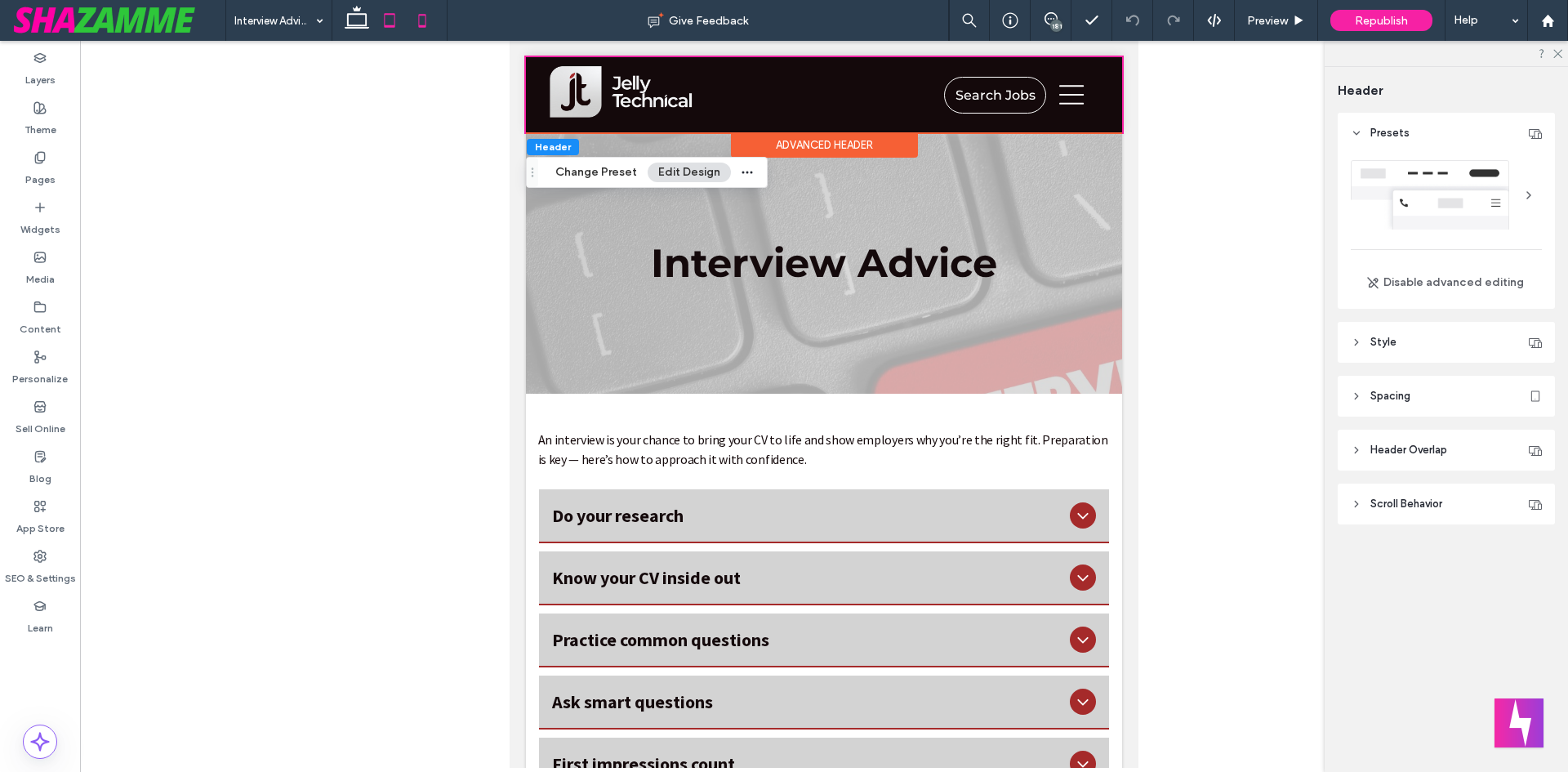
click at [418, 9] on icon at bounding box center [422, 20] width 33 height 33
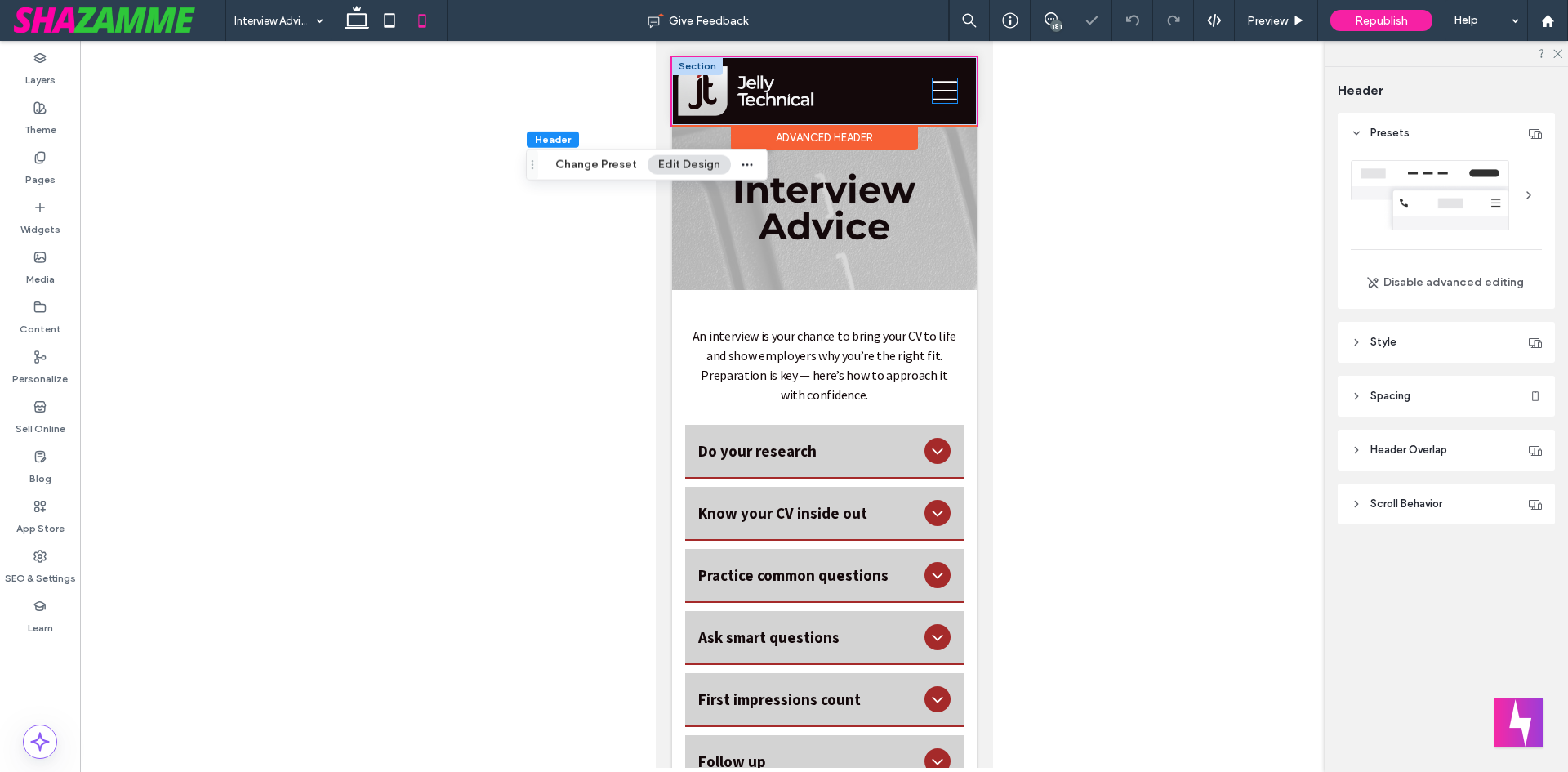
click at [932, 91] on icon at bounding box center [943, 91] width 24 height 19
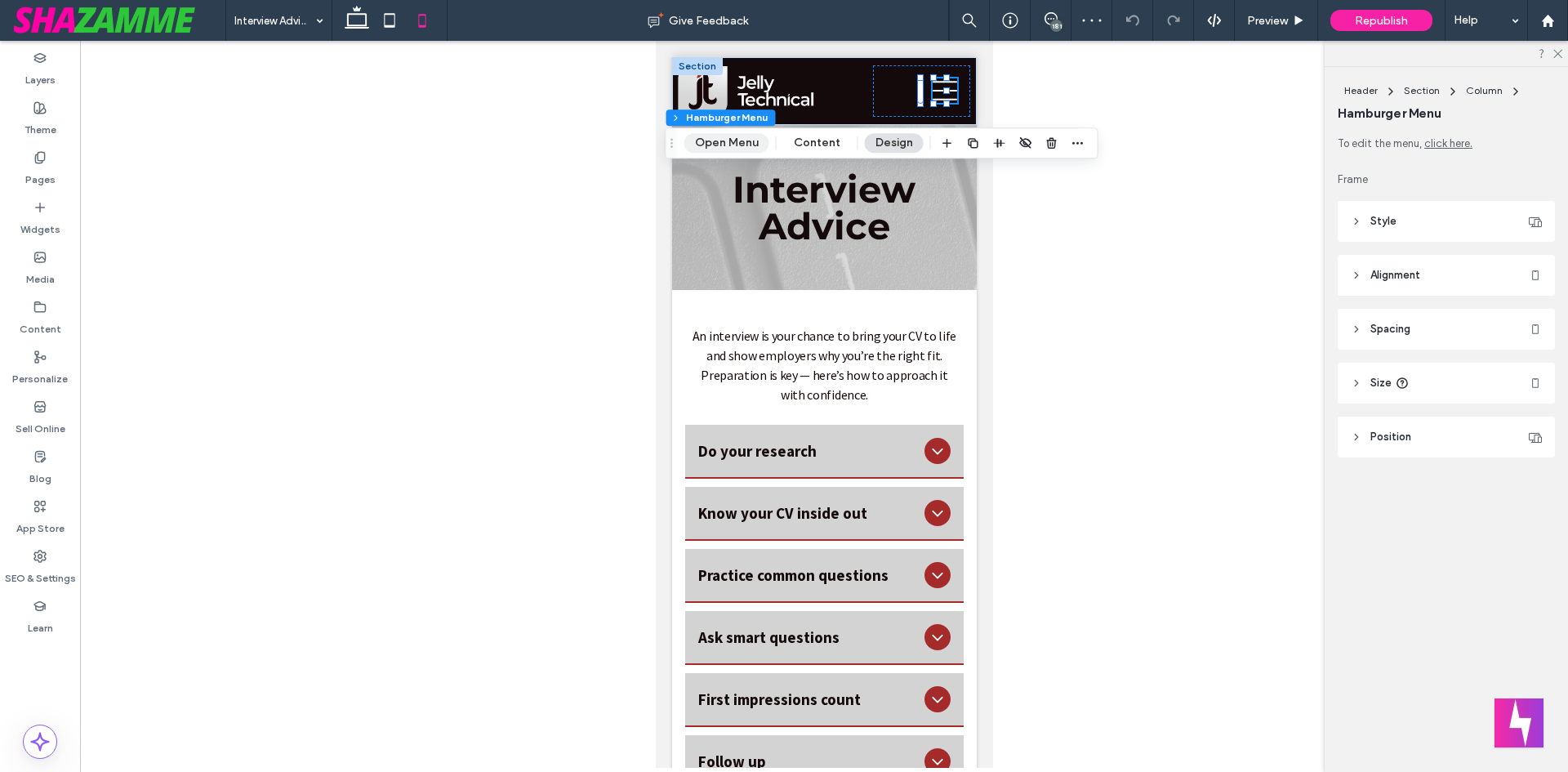
click at [749, 140] on button "Open Menu" at bounding box center [726, 143] width 85 height 19
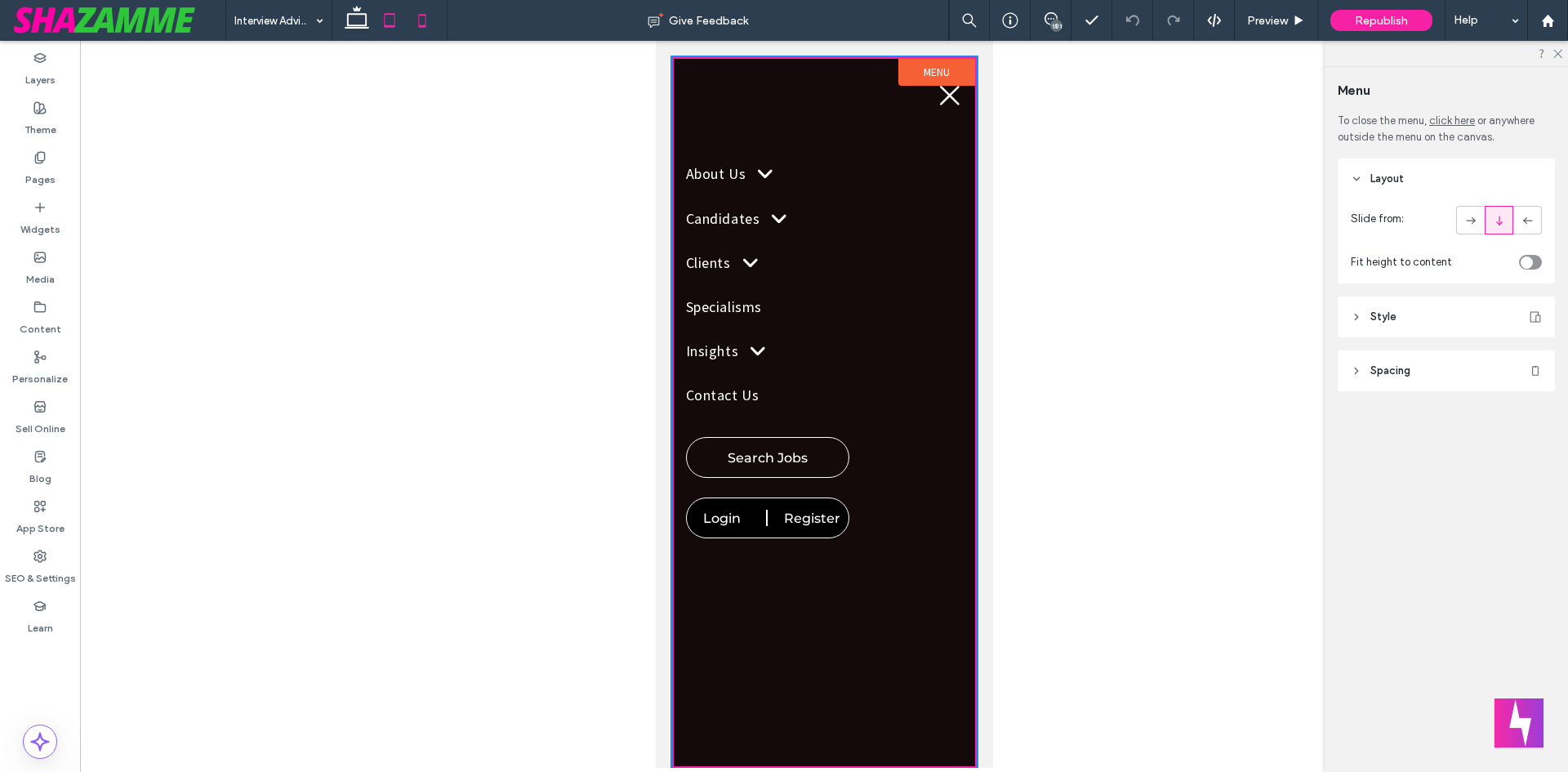
click at [395, 31] on icon at bounding box center [389, 20] width 33 height 33
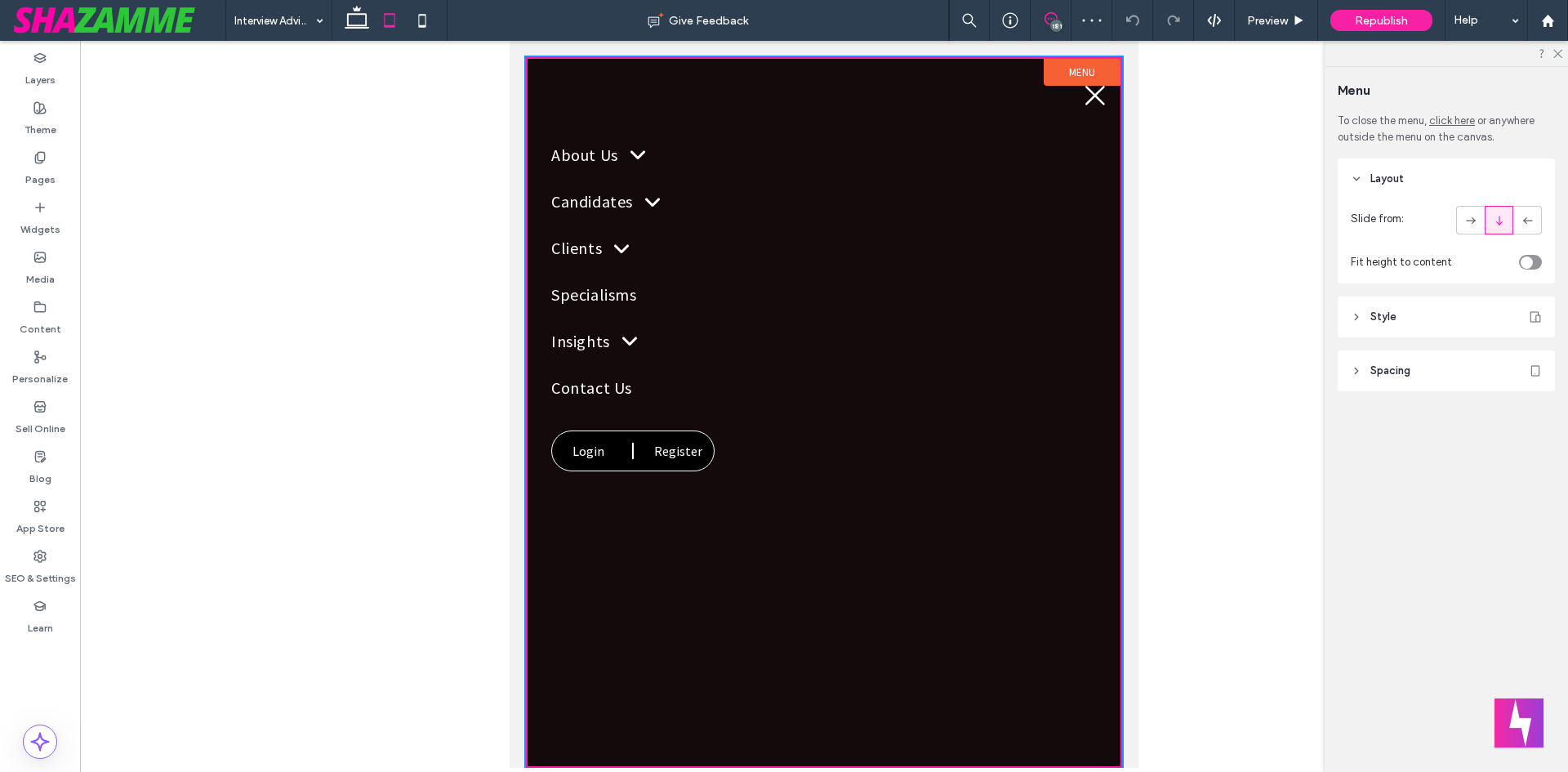
click at [1041, 22] on span at bounding box center [1051, 19] width 40 height 13
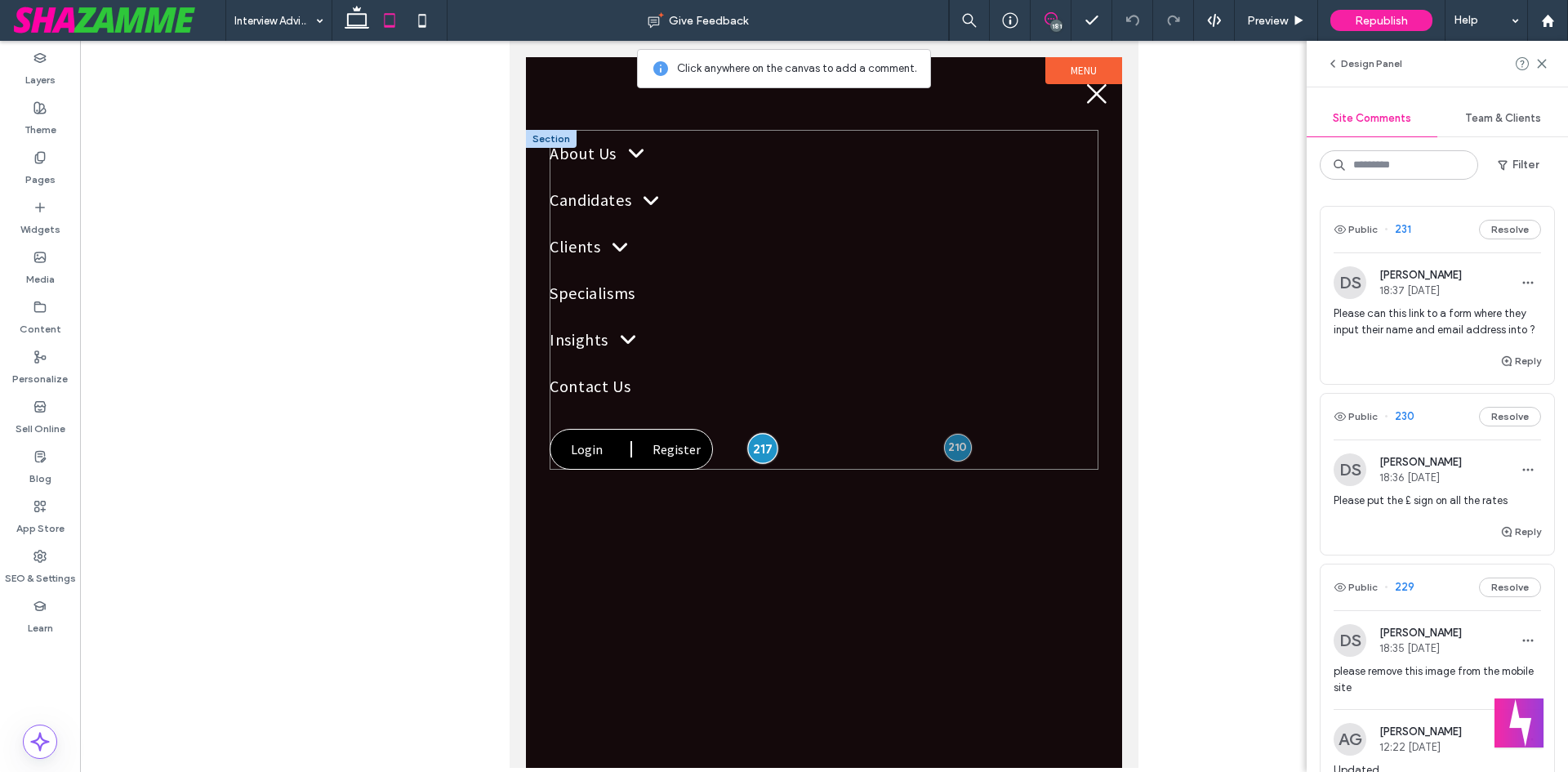
click at [753, 444] on div at bounding box center [762, 448] width 30 height 30
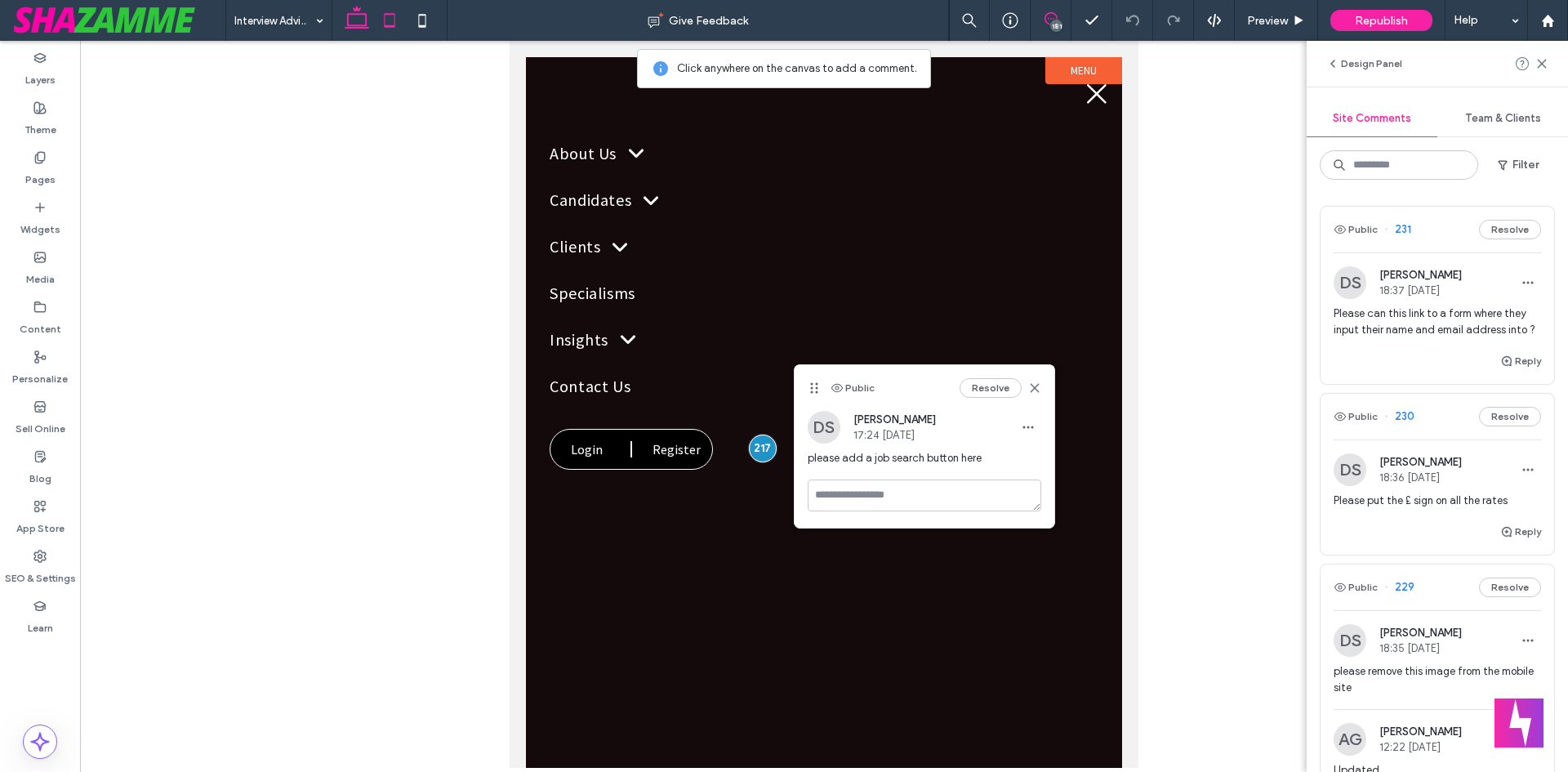
click at [353, 25] on use at bounding box center [357, 17] width 24 height 23
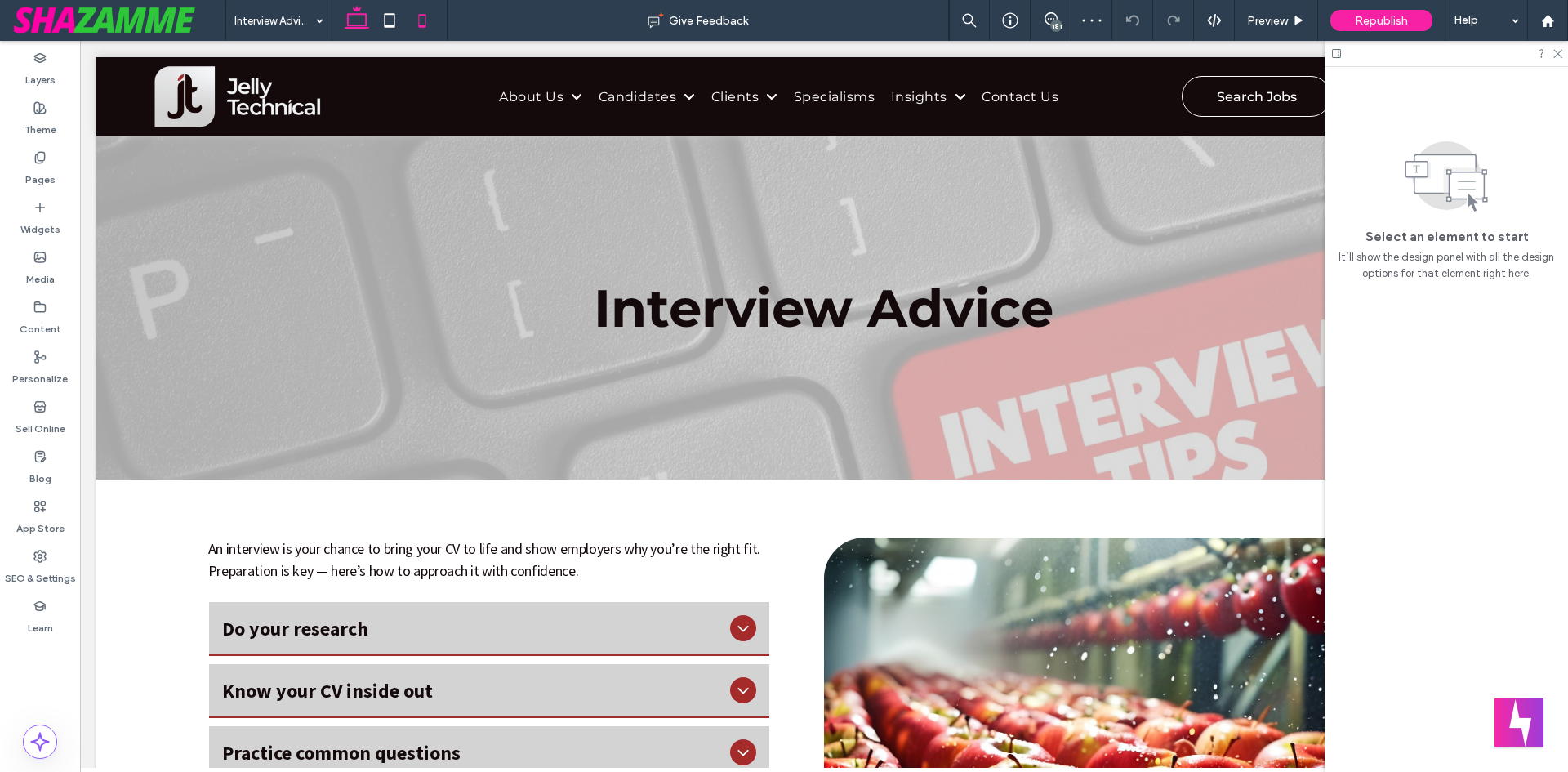
click at [412, 30] on icon at bounding box center [422, 20] width 33 height 33
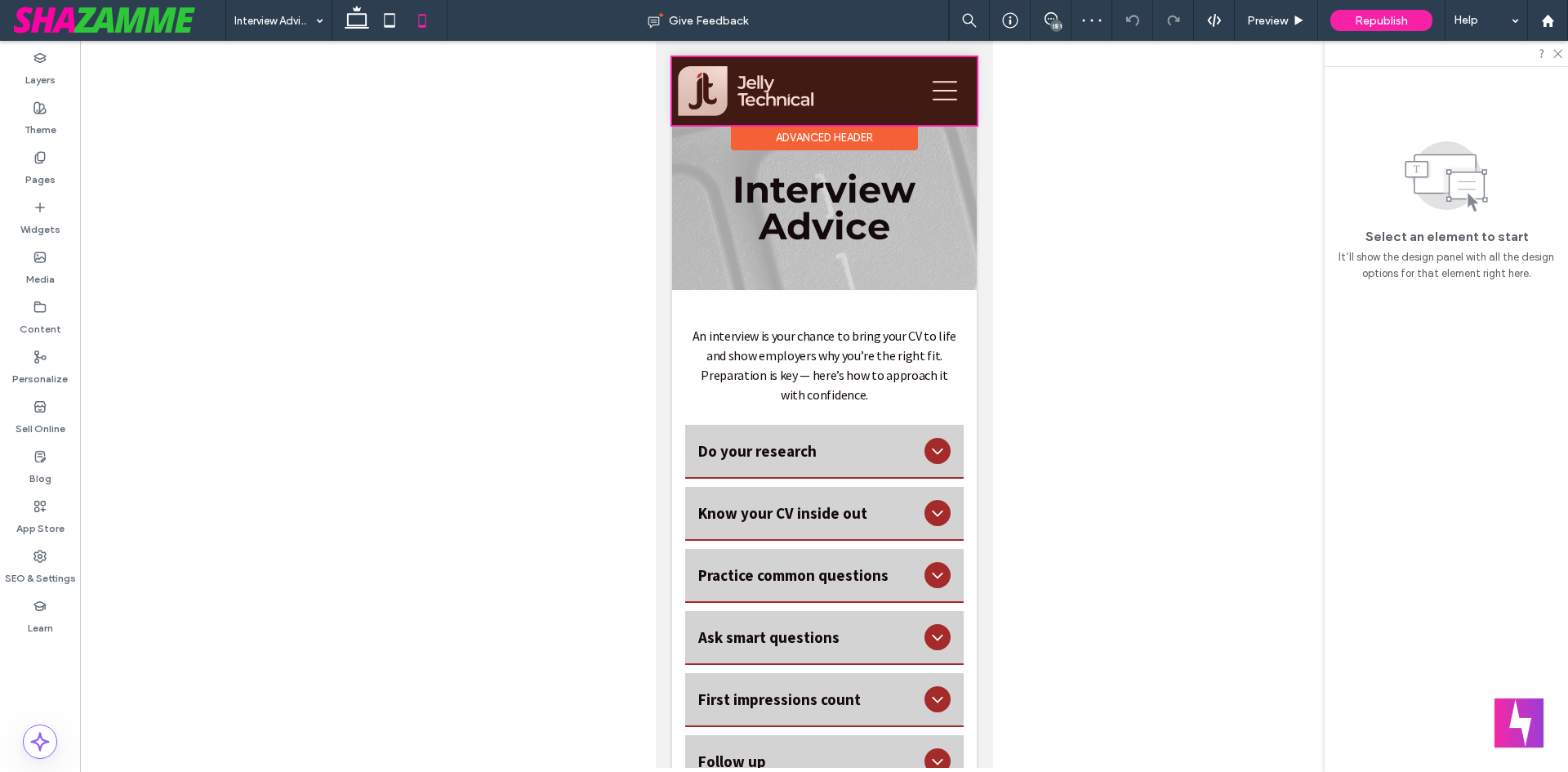
click at [940, 89] on div at bounding box center [823, 91] width 305 height 68
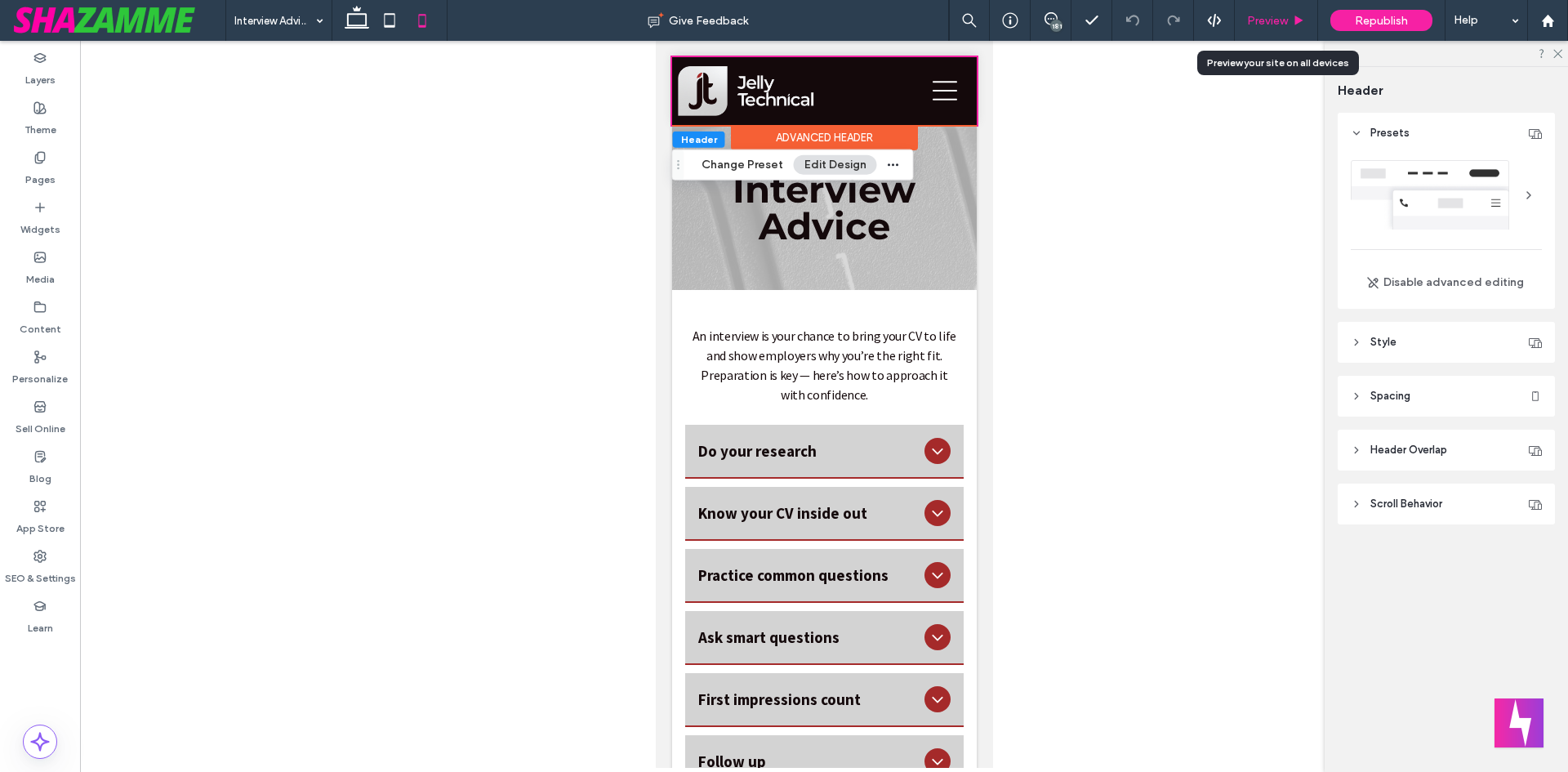
click at [1273, 19] on span "Preview" at bounding box center [1267, 21] width 41 height 14
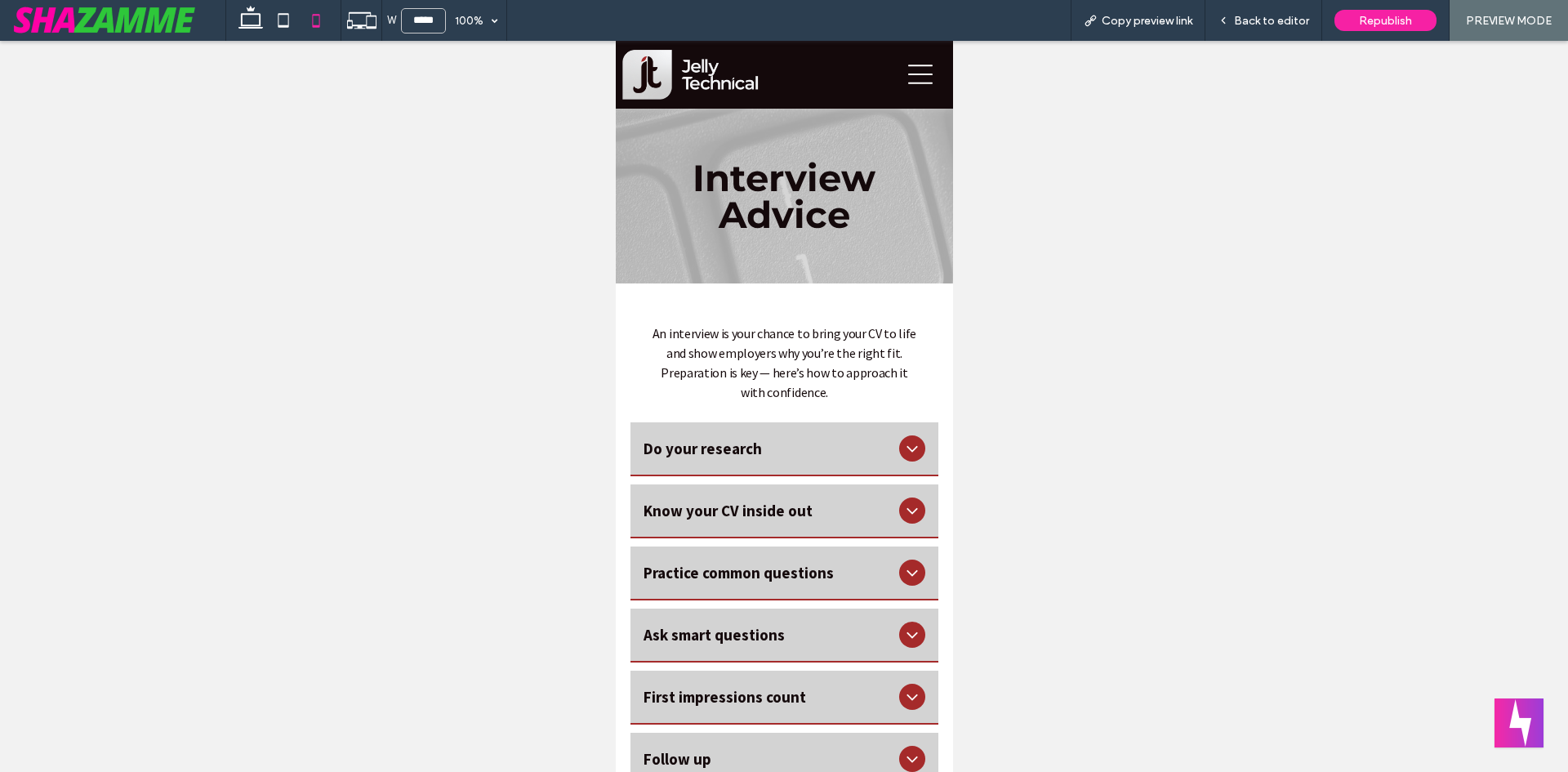
click at [907, 76] on icon at bounding box center [919, 75] width 24 height 19
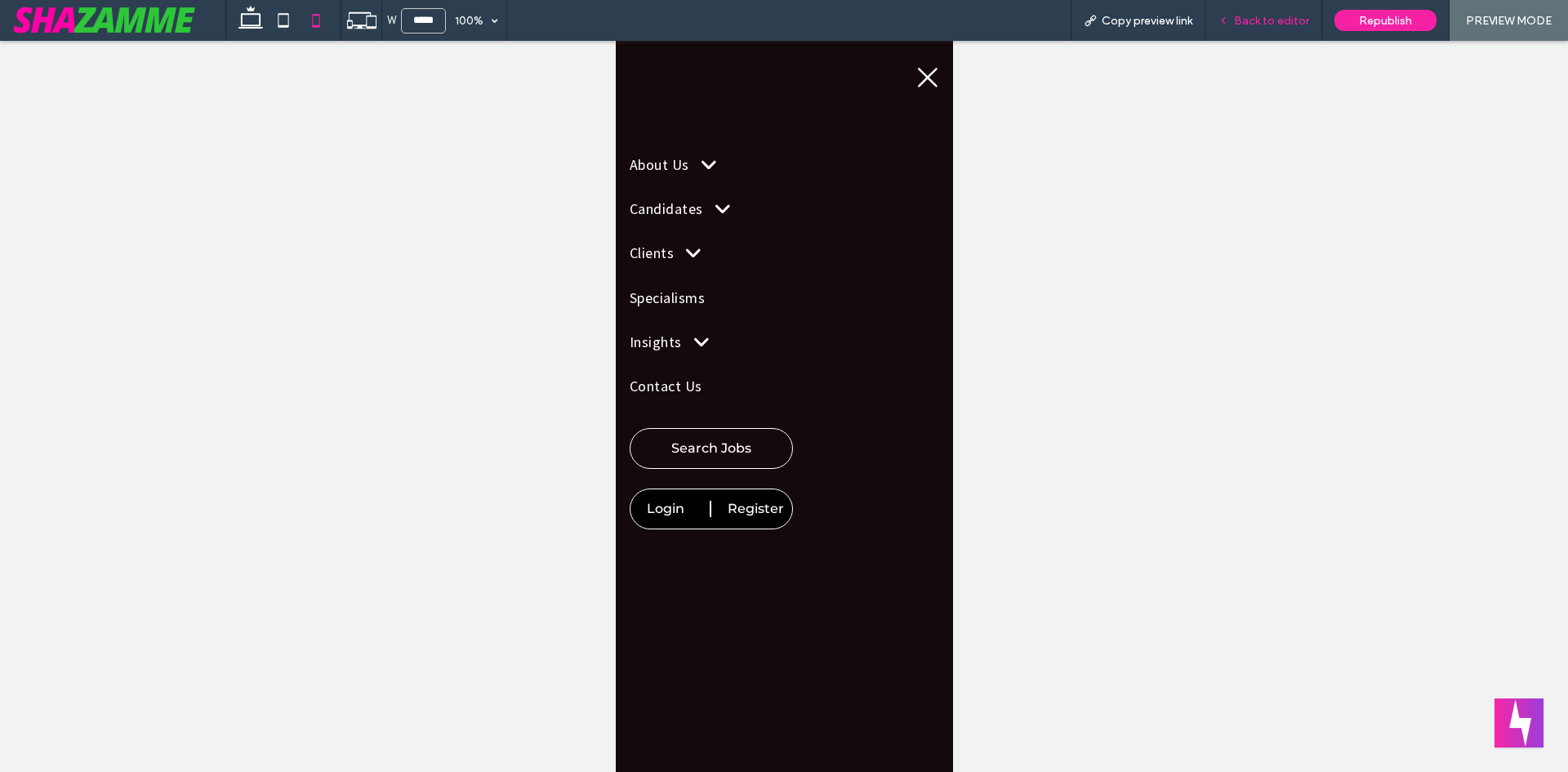
click at [1260, 12] on div "Back to editor" at bounding box center [1263, 20] width 117 height 41
click at [1259, 15] on span "Back to editor" at bounding box center [1272, 21] width 76 height 14
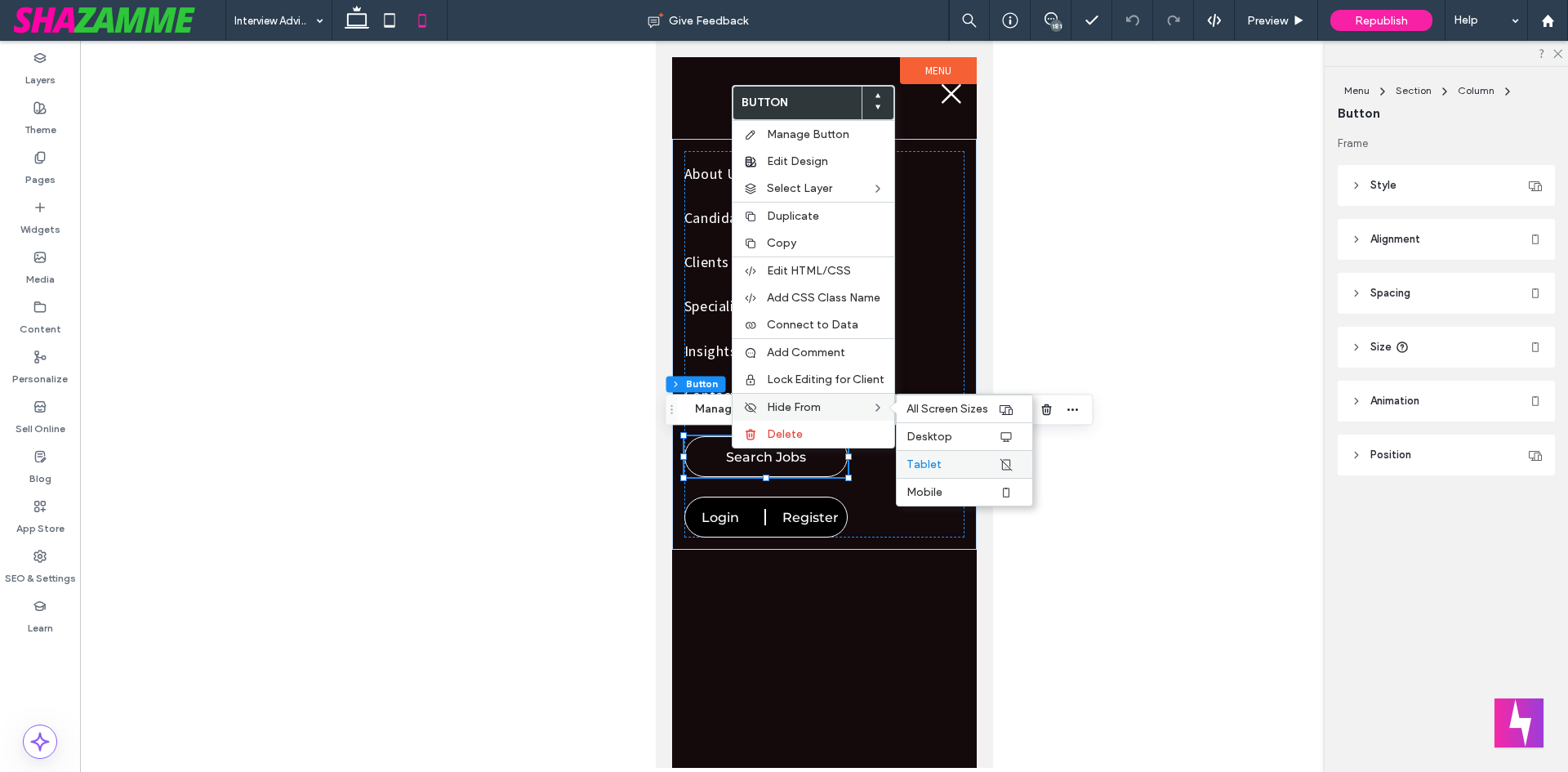
click at [928, 459] on span "Tablet" at bounding box center [924, 464] width 35 height 14
click at [384, 27] on icon at bounding box center [389, 20] width 33 height 33
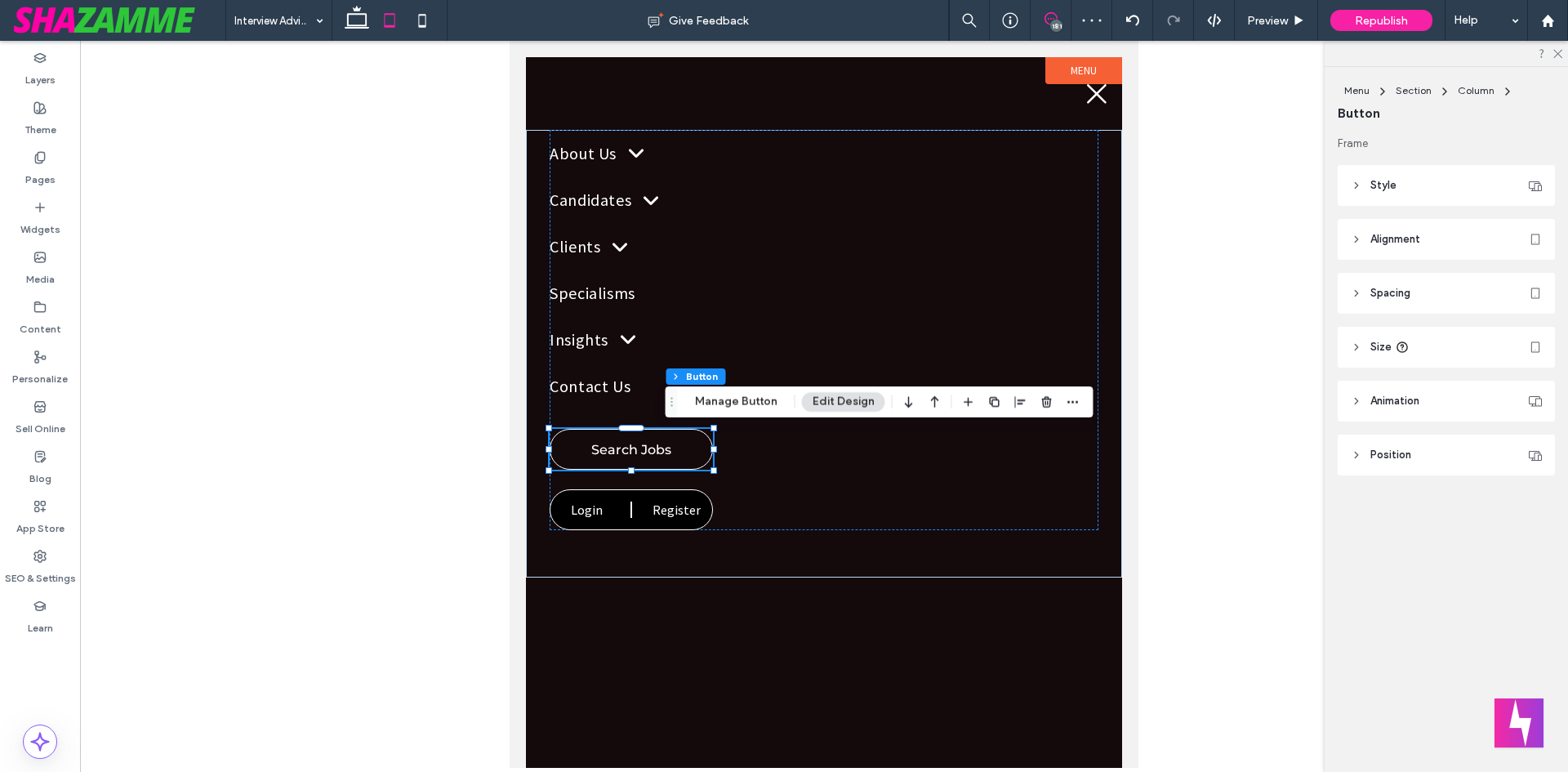
click at [1050, 15] on icon at bounding box center [1052, 19] width 13 height 13
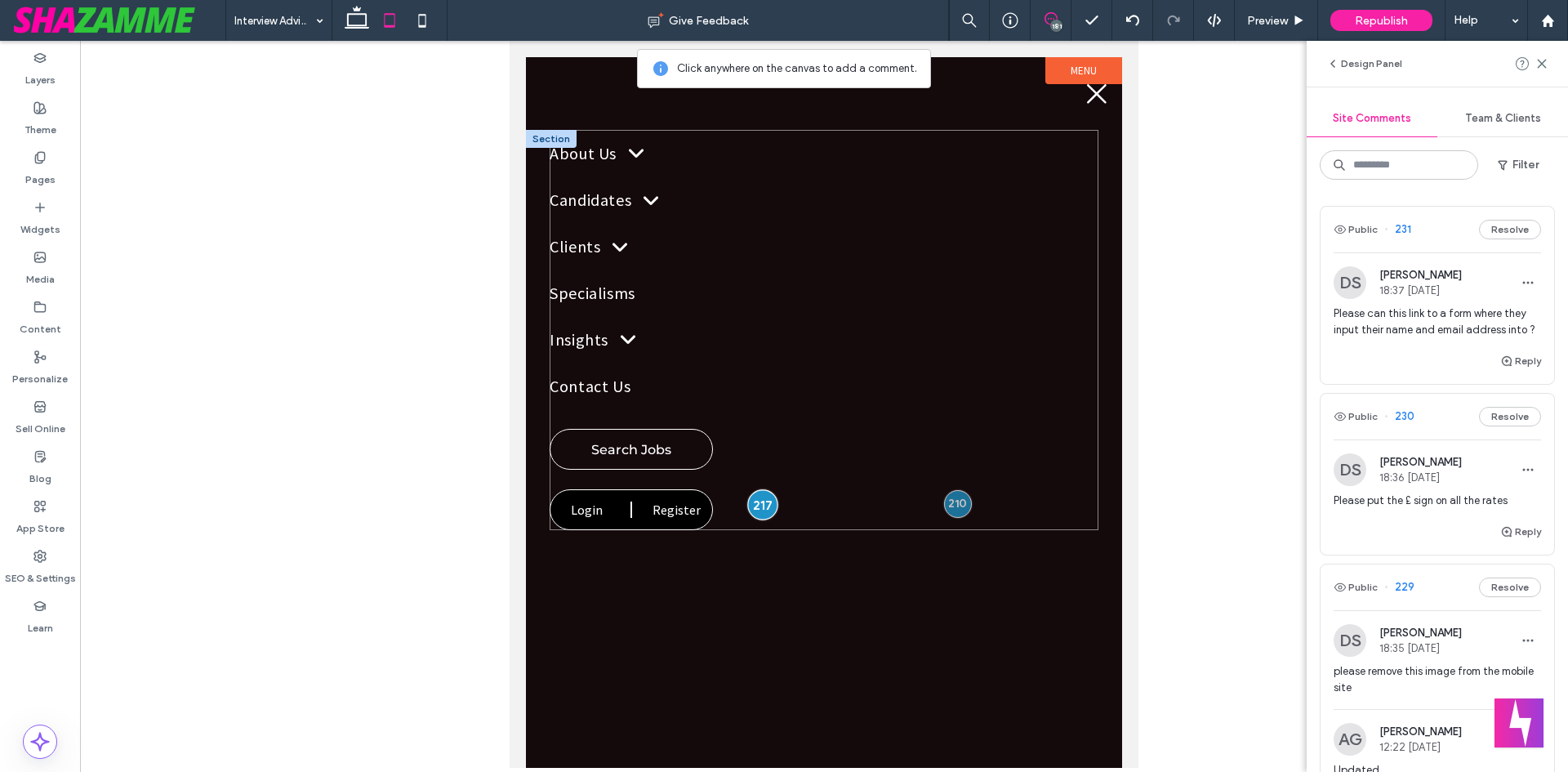
click at [760, 503] on div at bounding box center [762, 504] width 30 height 30
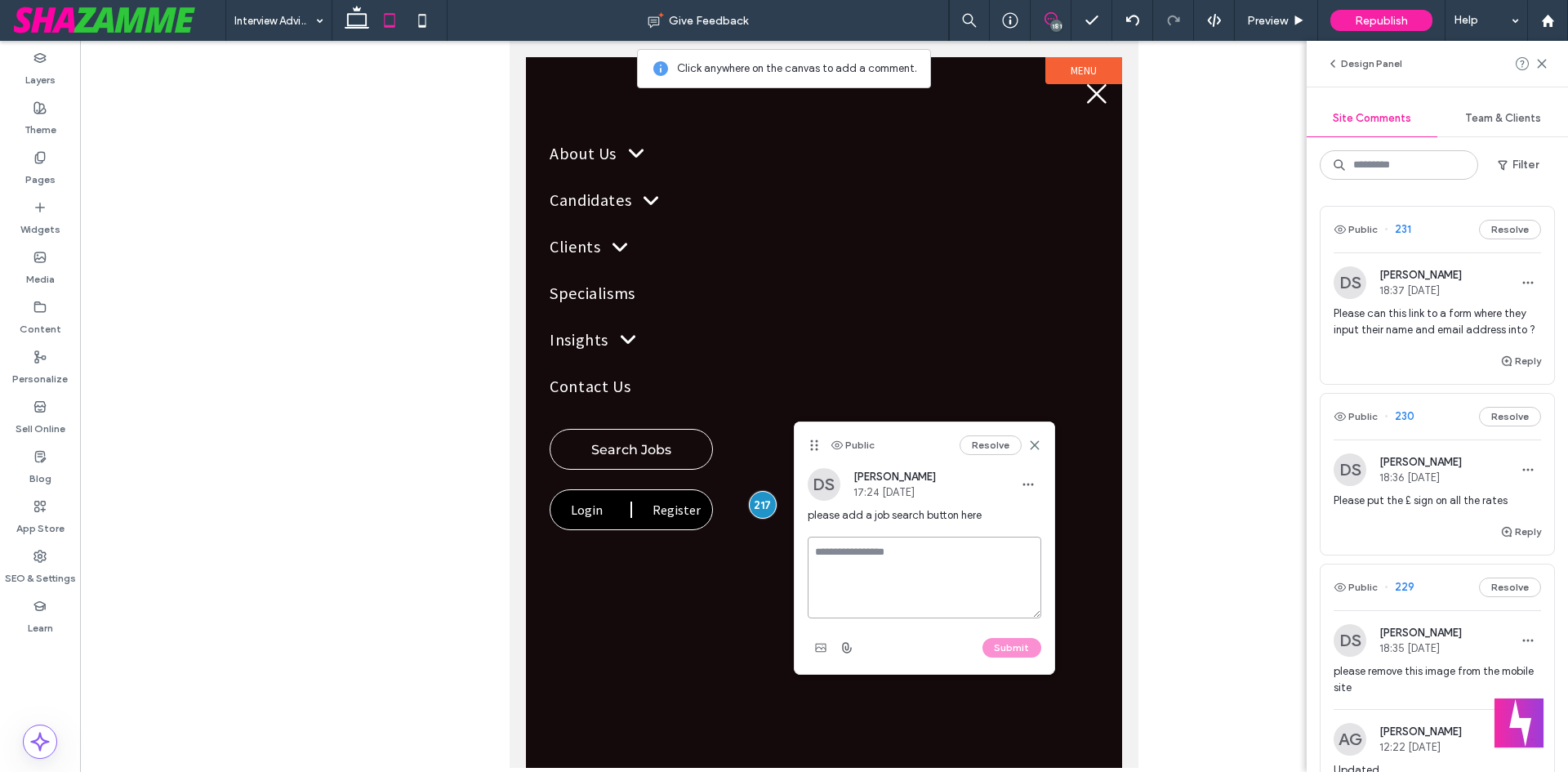
click at [855, 561] on textarea at bounding box center [924, 576] width 233 height 81
type textarea "*******"
click at [1022, 647] on button "Submit" at bounding box center [1012, 647] width 59 height 19
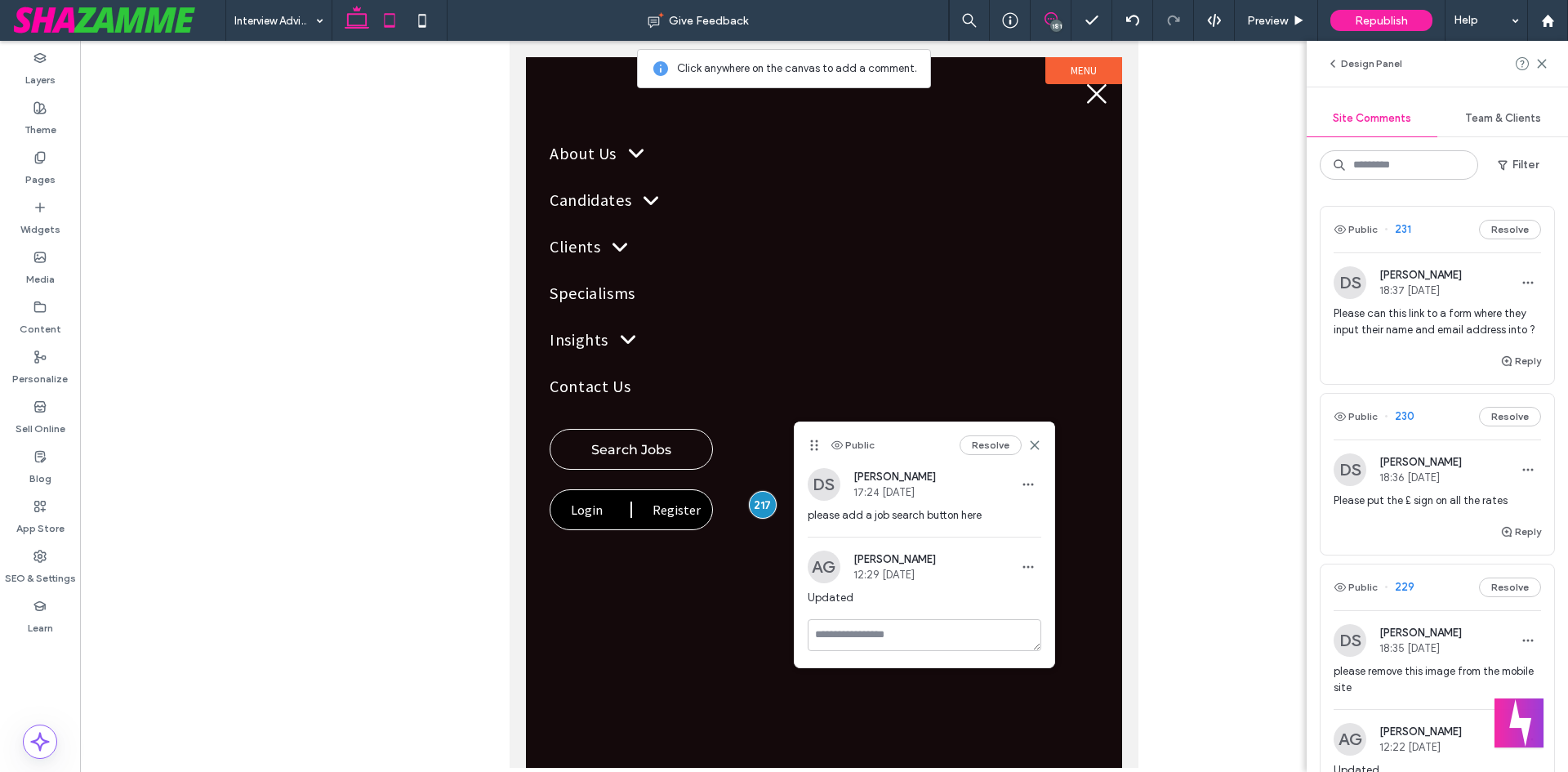
click at [358, 17] on icon at bounding box center [357, 20] width 33 height 33
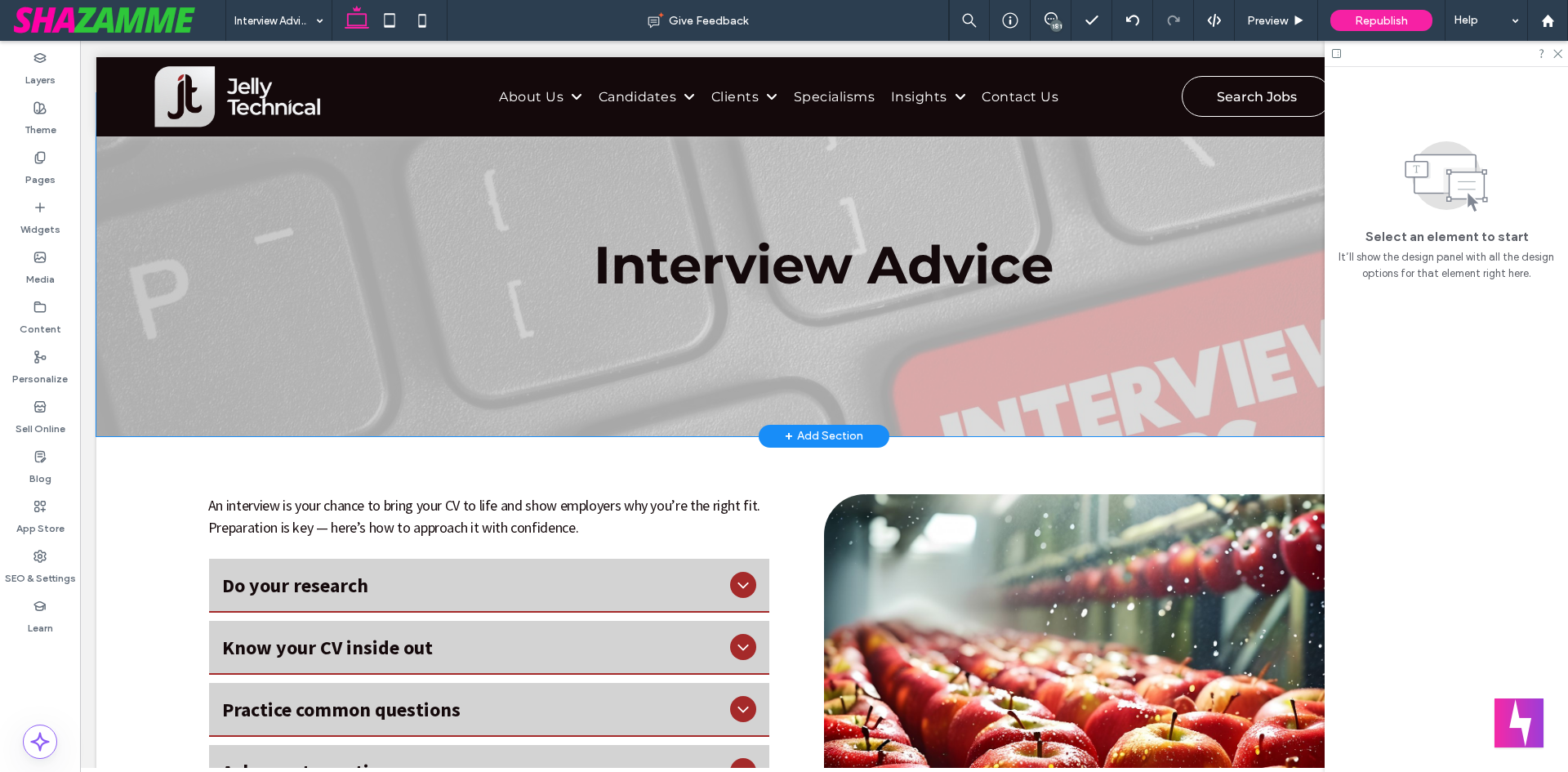
scroll to position [81, 0]
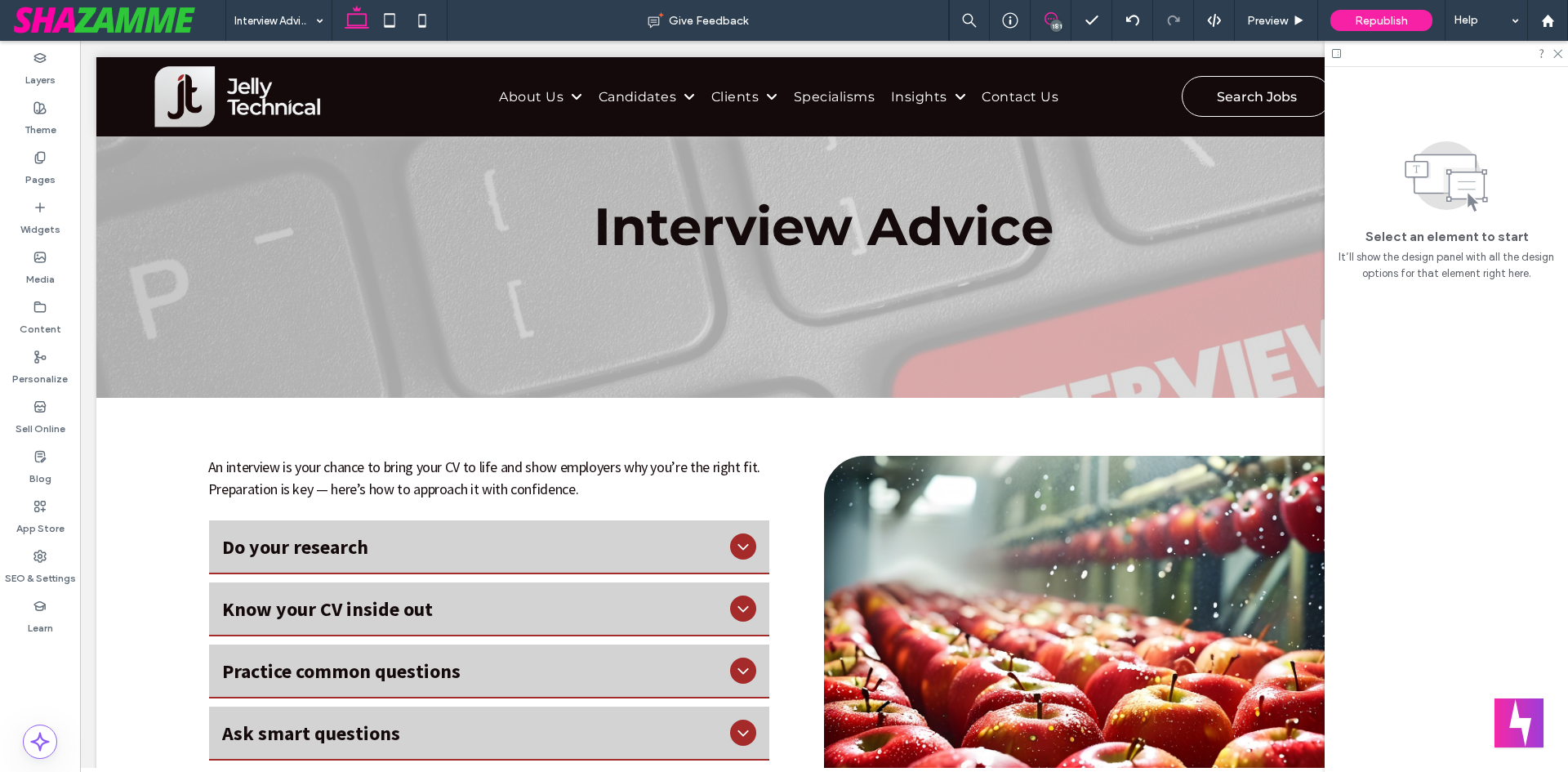
click at [1053, 13] on icon at bounding box center [1052, 19] width 13 height 13
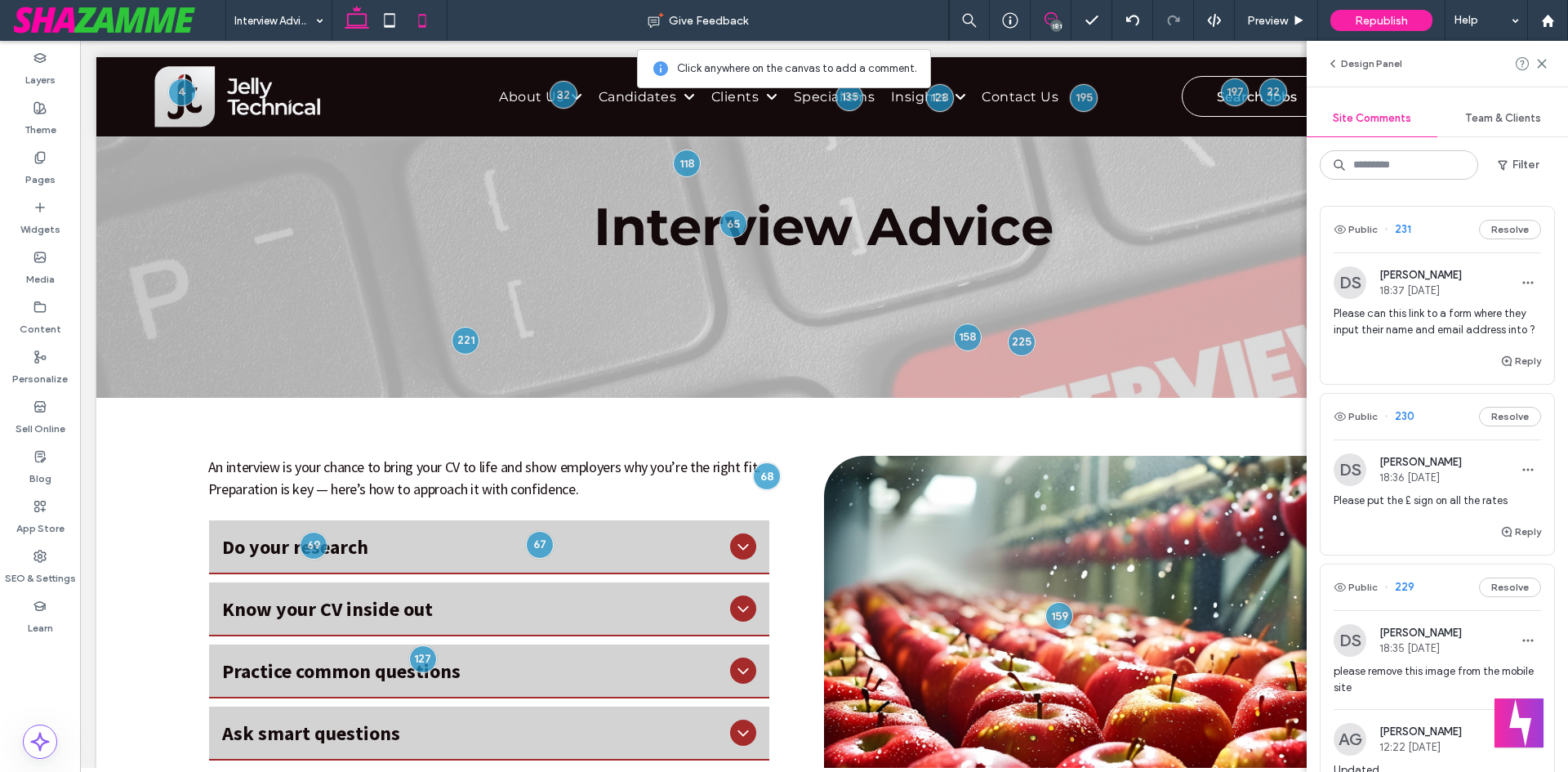
click at [416, 26] on icon at bounding box center [422, 20] width 33 height 33
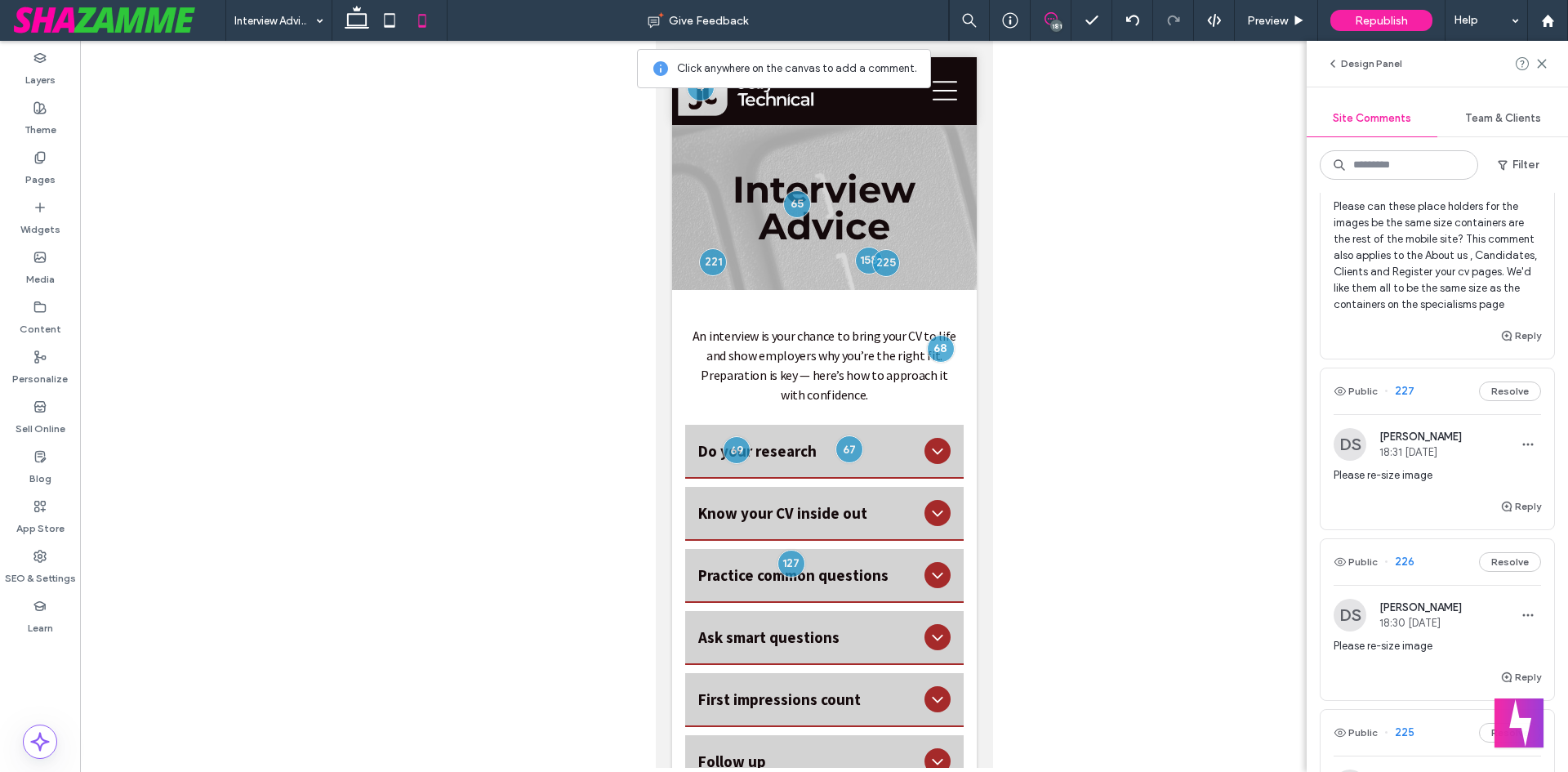
scroll to position [735, 0]
click at [1356, 400] on button "Public" at bounding box center [1356, 389] width 44 height 19
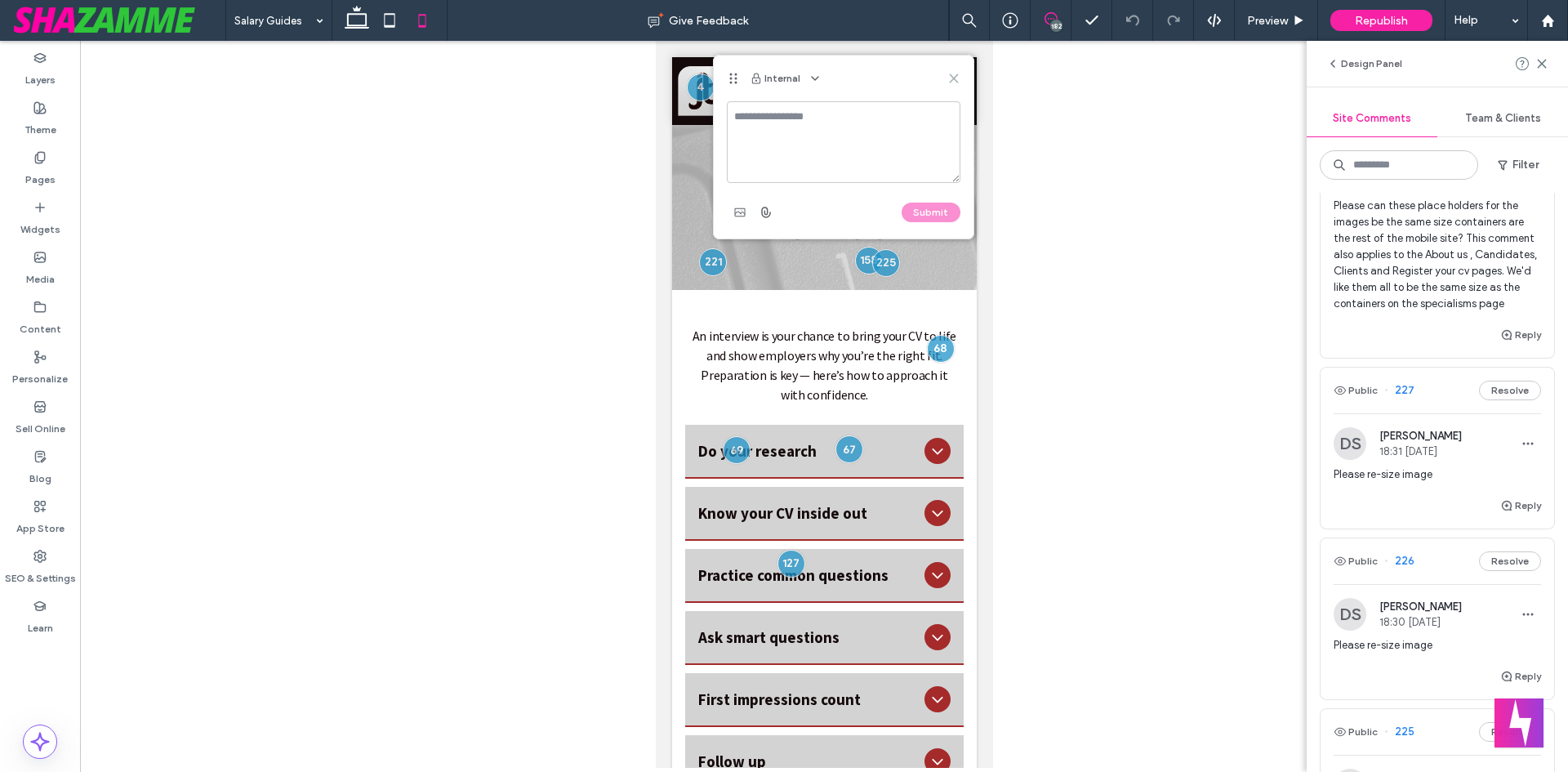
click at [957, 76] on icon at bounding box center [954, 79] width 13 height 13
click at [1542, 67] on icon at bounding box center [1542, 64] width 13 height 13
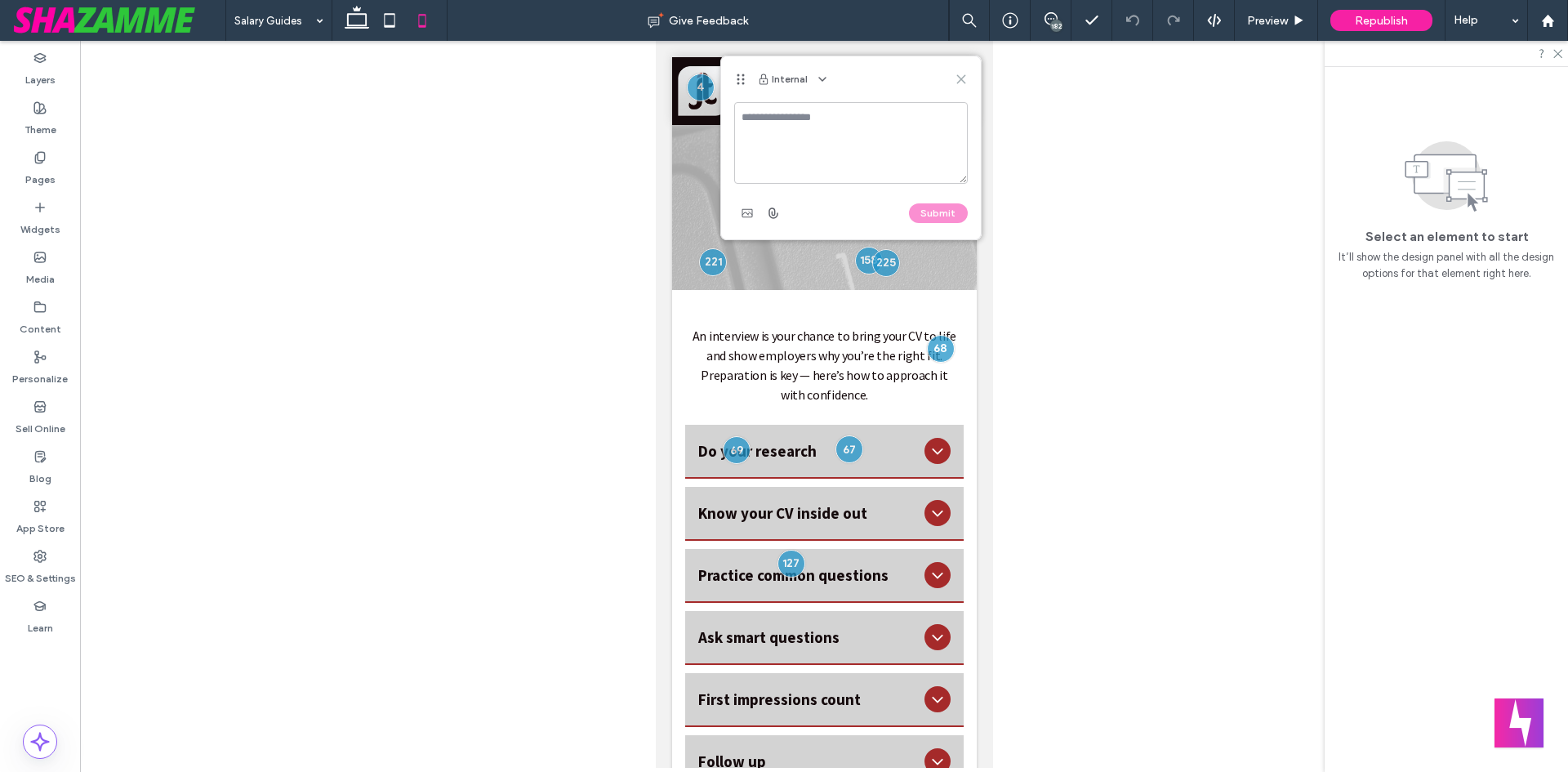
click at [961, 80] on use at bounding box center [960, 79] width 8 height 8
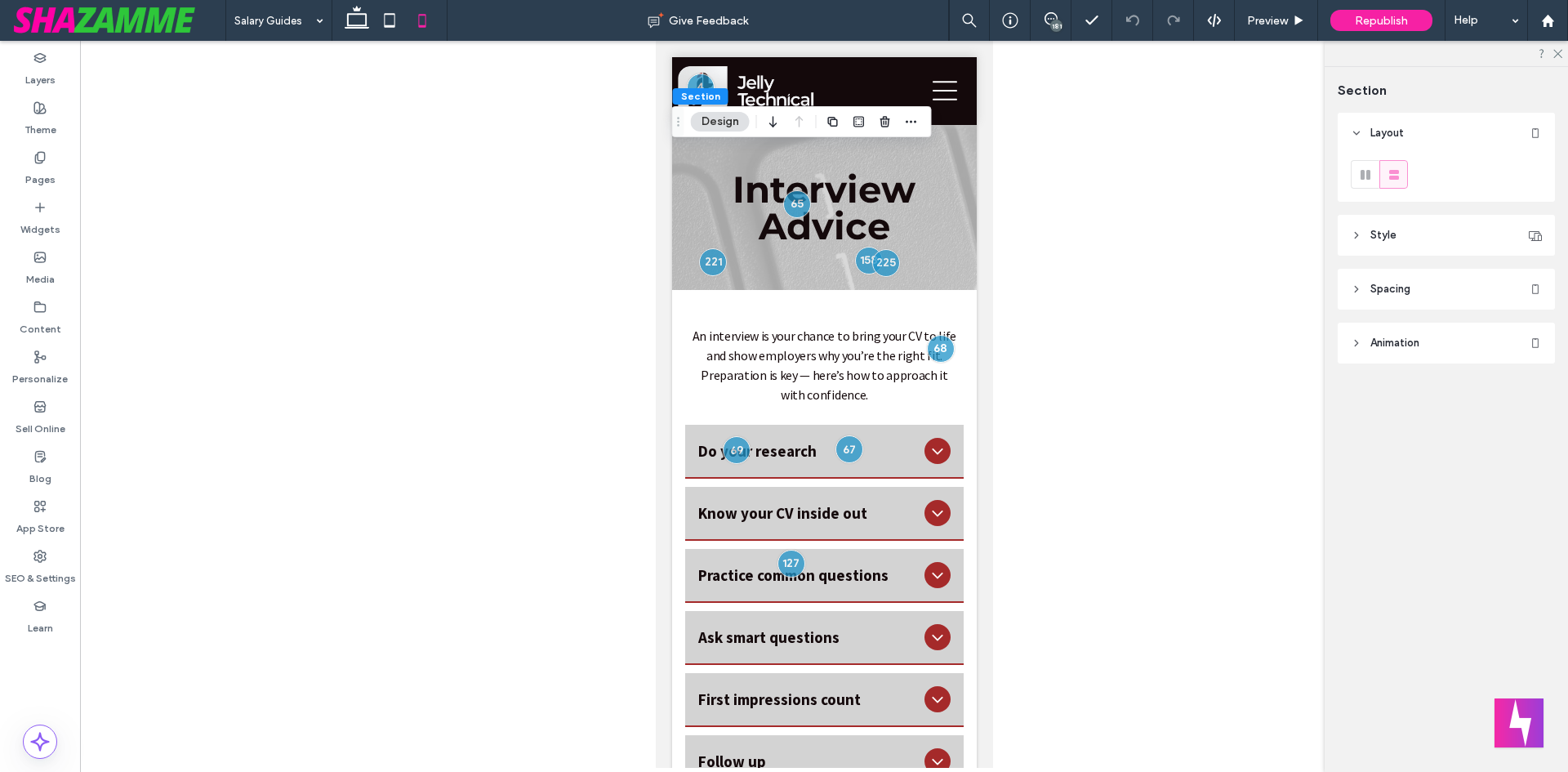
click at [1403, 243] on header "Style" at bounding box center [1446, 235] width 217 height 41
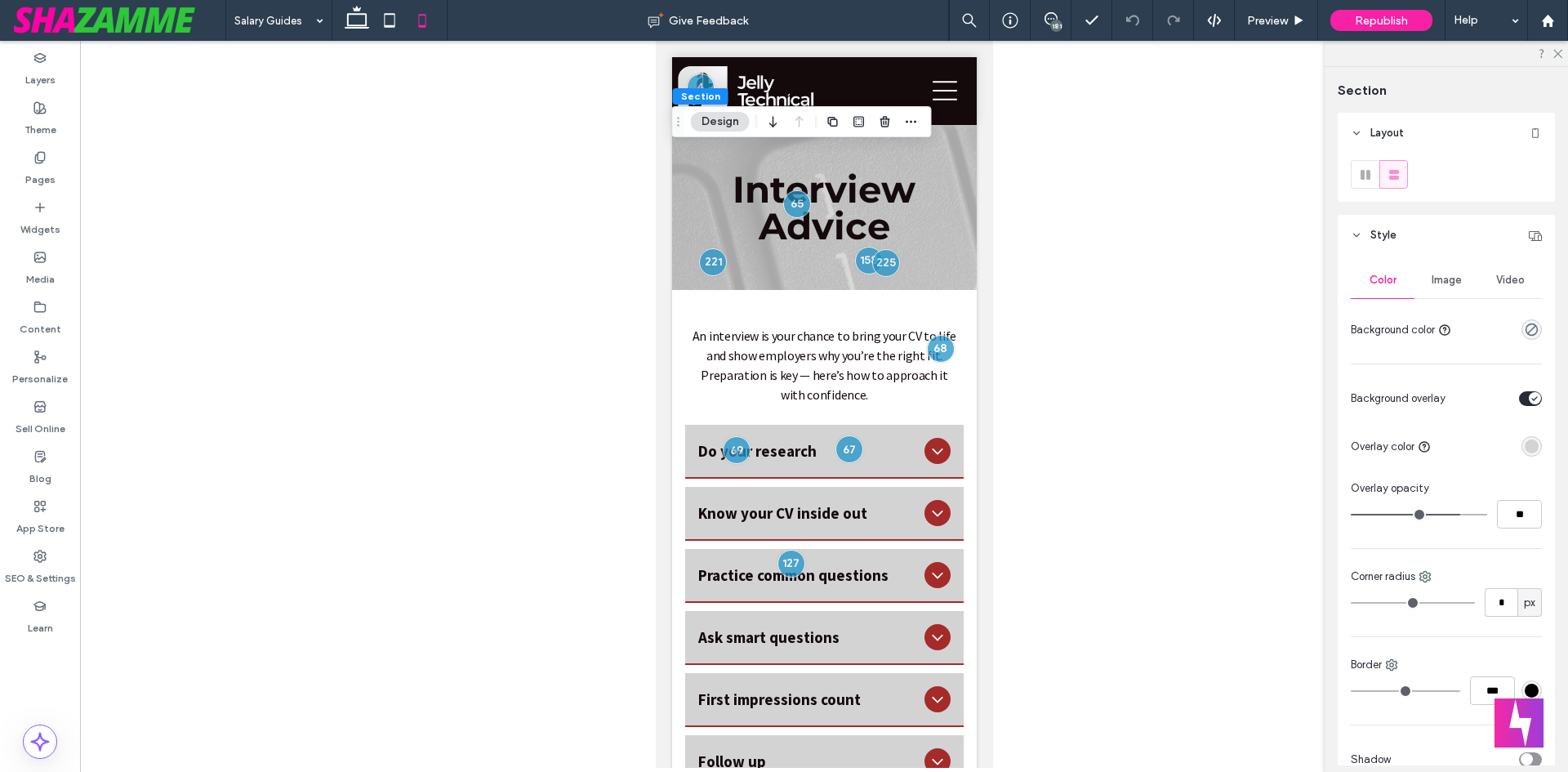
click at [1445, 284] on span "Image" at bounding box center [1447, 280] width 30 height 13
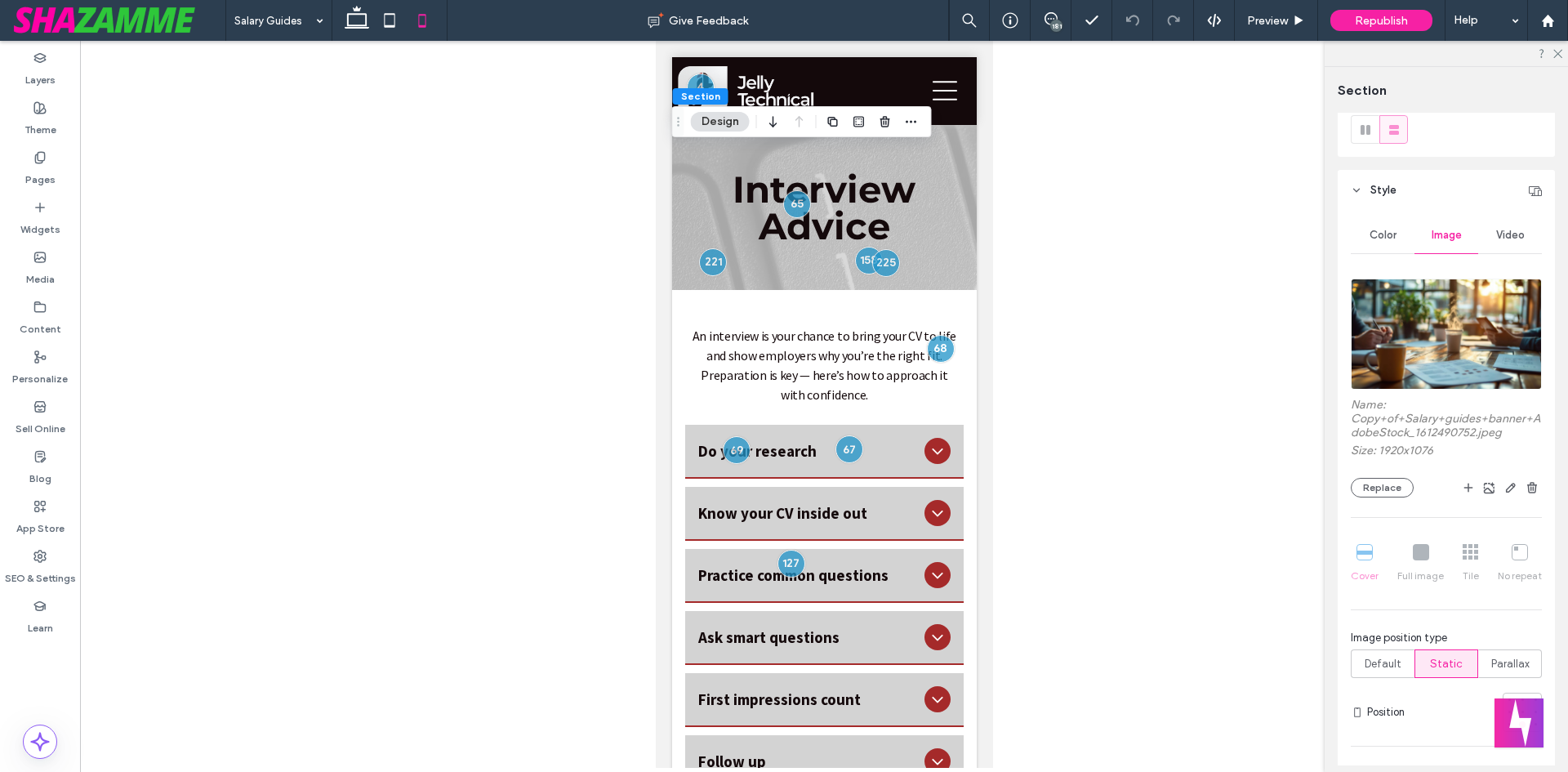
scroll to position [164, 0]
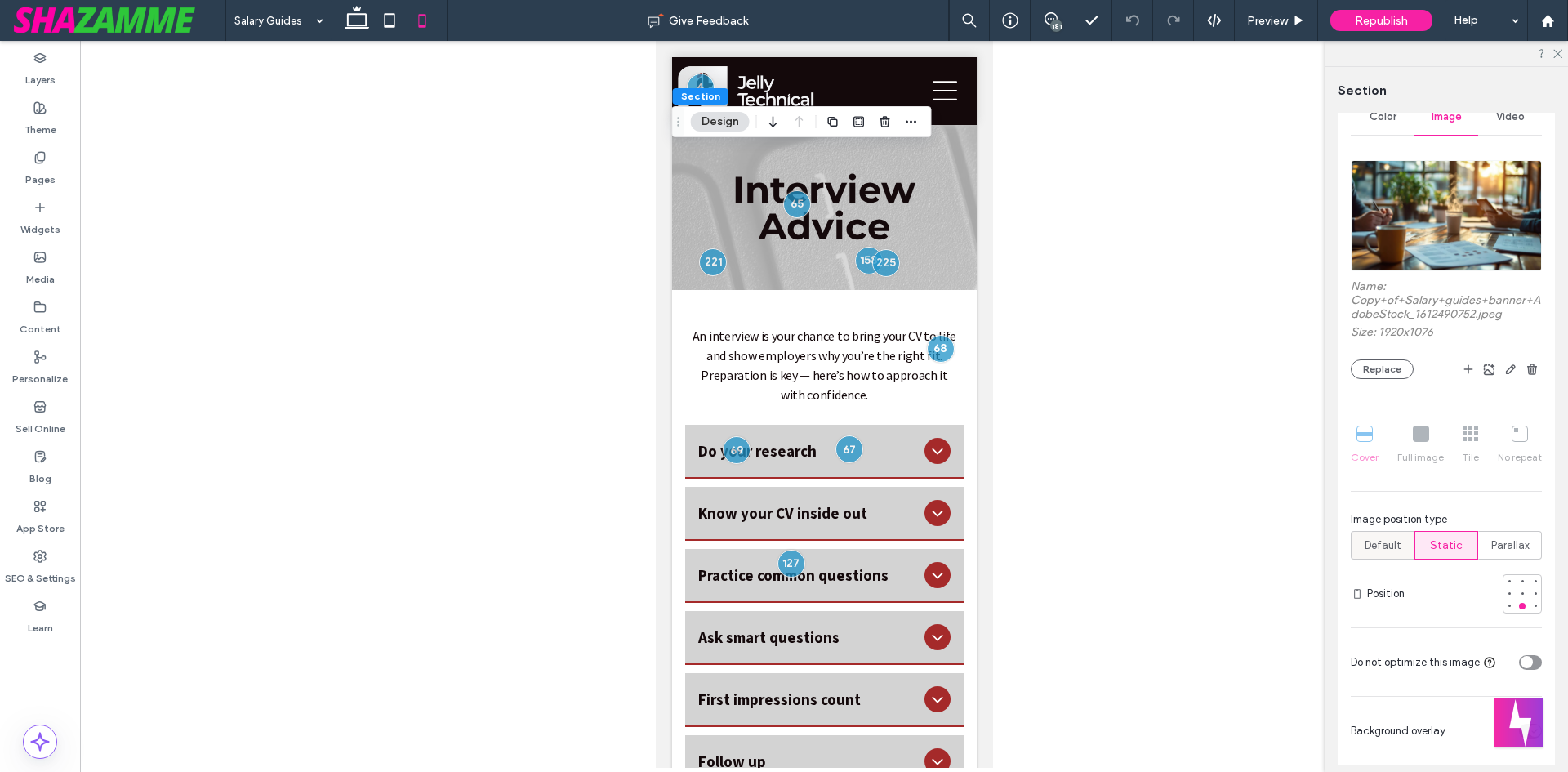
click at [1398, 542] on span "Default" at bounding box center [1383, 545] width 37 height 16
click at [1378, 541] on span "Default" at bounding box center [1383, 545] width 37 height 16
click at [1515, 531] on div "Parallax" at bounding box center [1510, 545] width 43 height 27
click at [1377, 547] on span "Default" at bounding box center [1383, 545] width 37 height 16
click at [1464, 536] on label "Static" at bounding box center [1446, 545] width 64 height 29
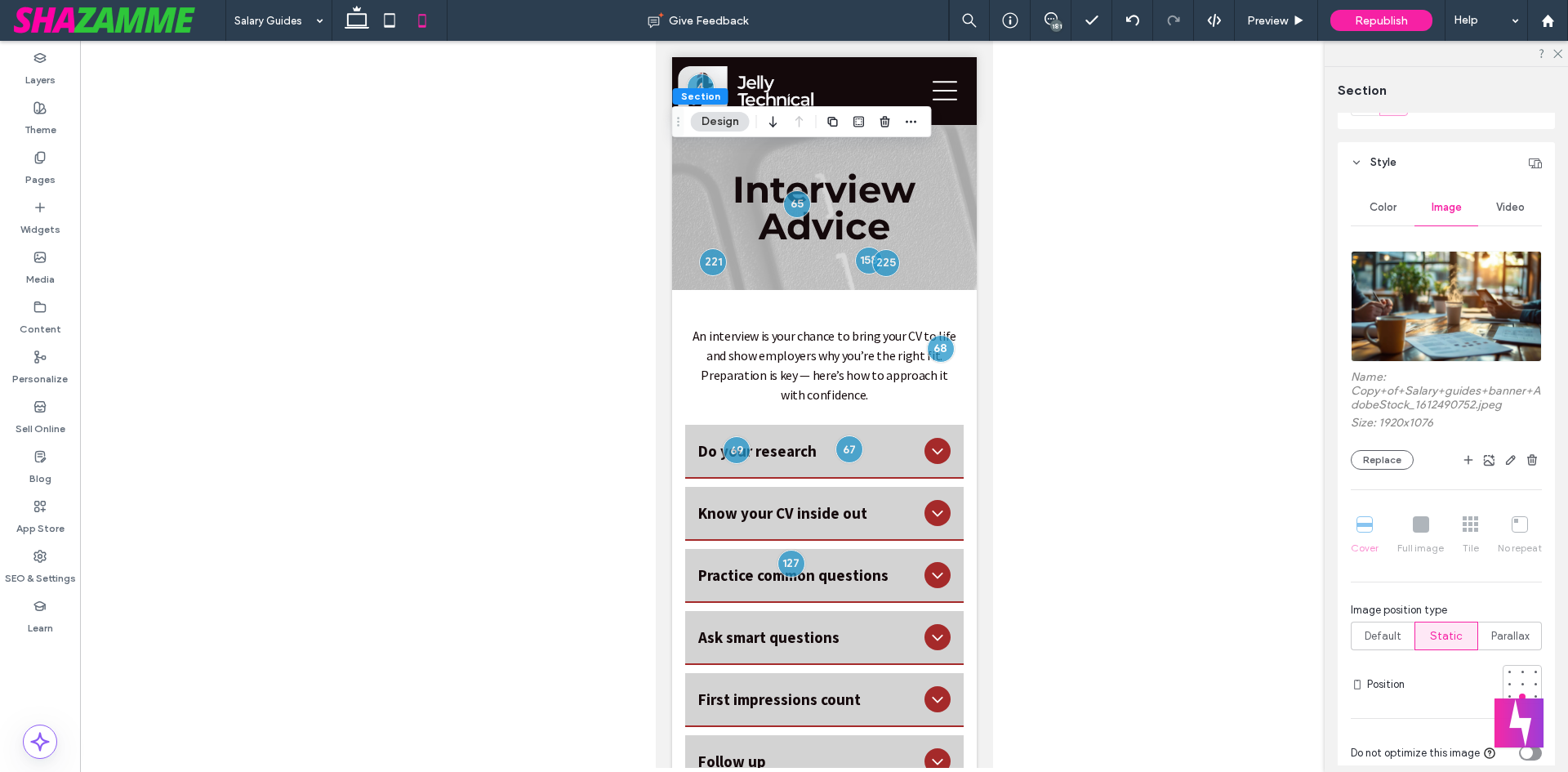
scroll to position [0, 0]
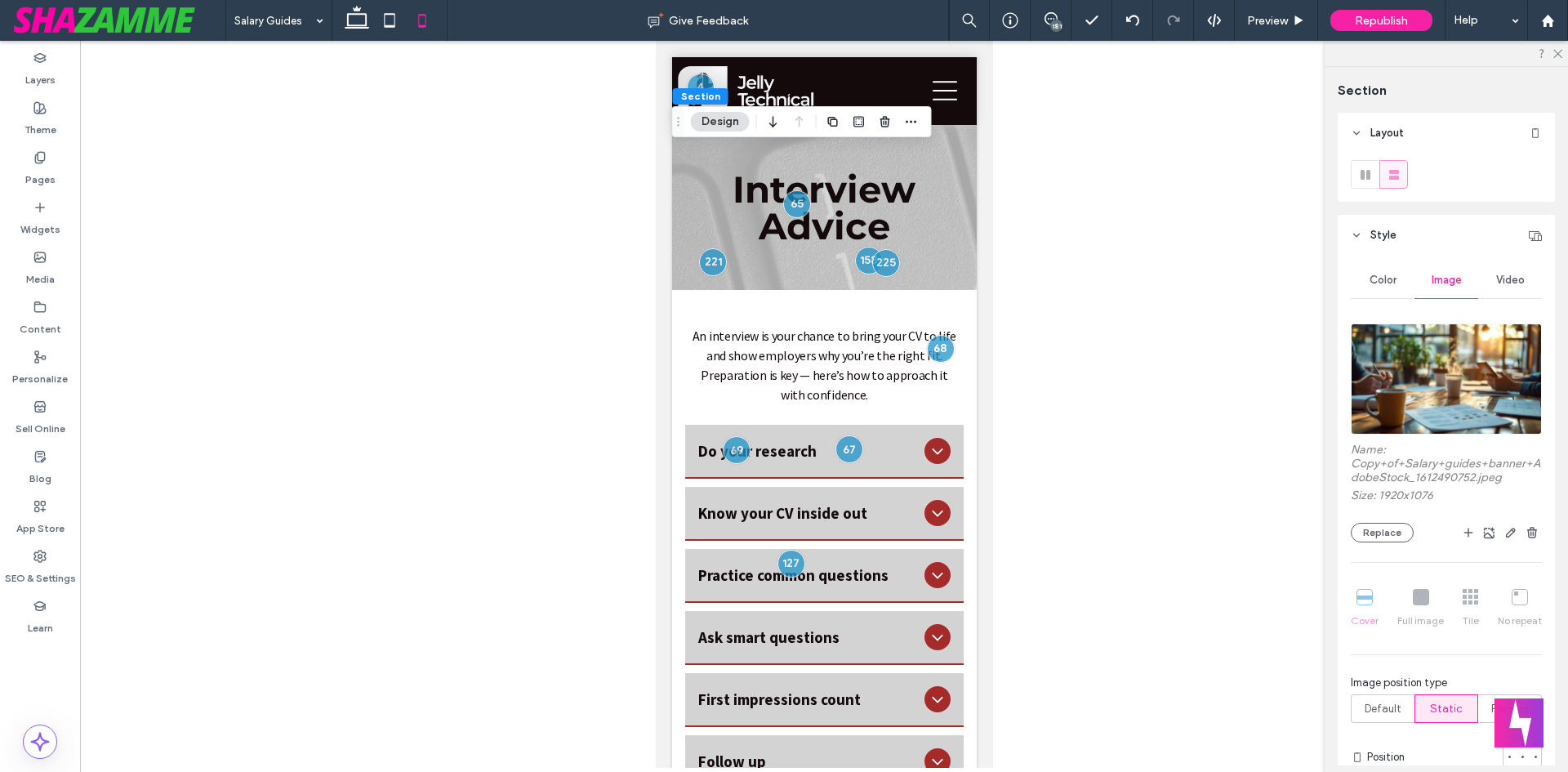
click at [707, 124] on button "Design" at bounding box center [720, 121] width 59 height 19
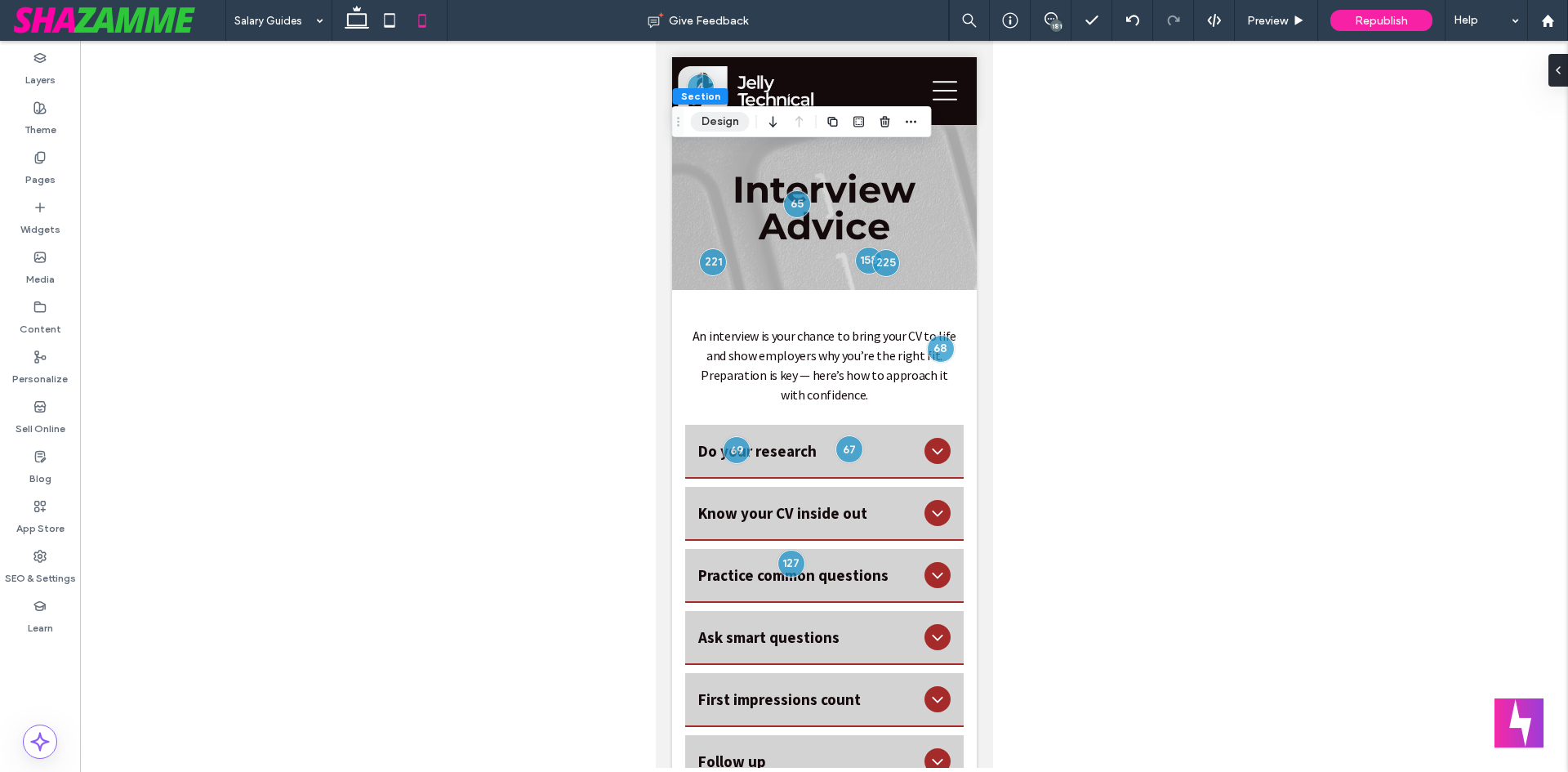
click at [720, 124] on button "Design" at bounding box center [720, 121] width 59 height 19
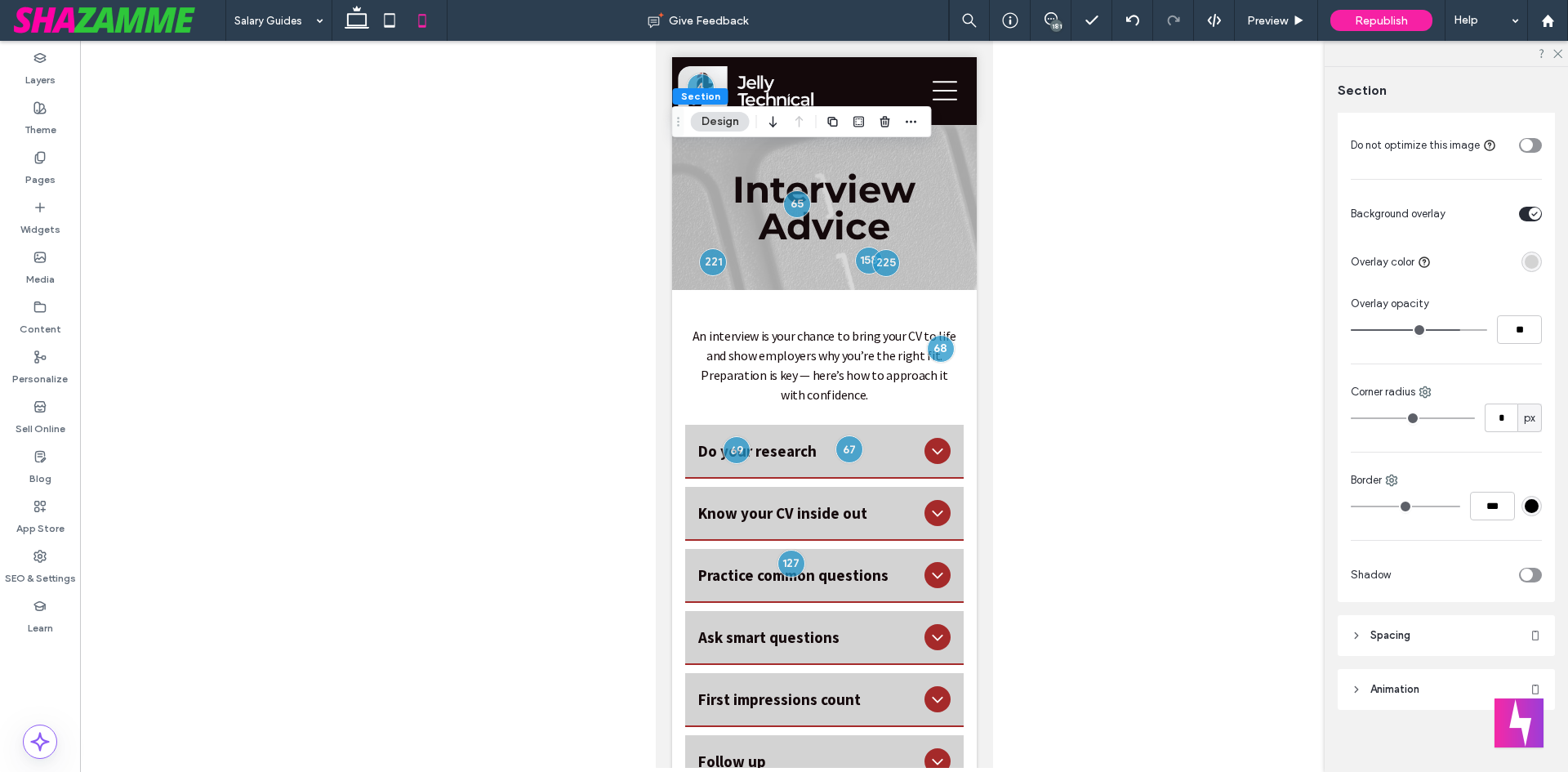
scroll to position [690, 0]
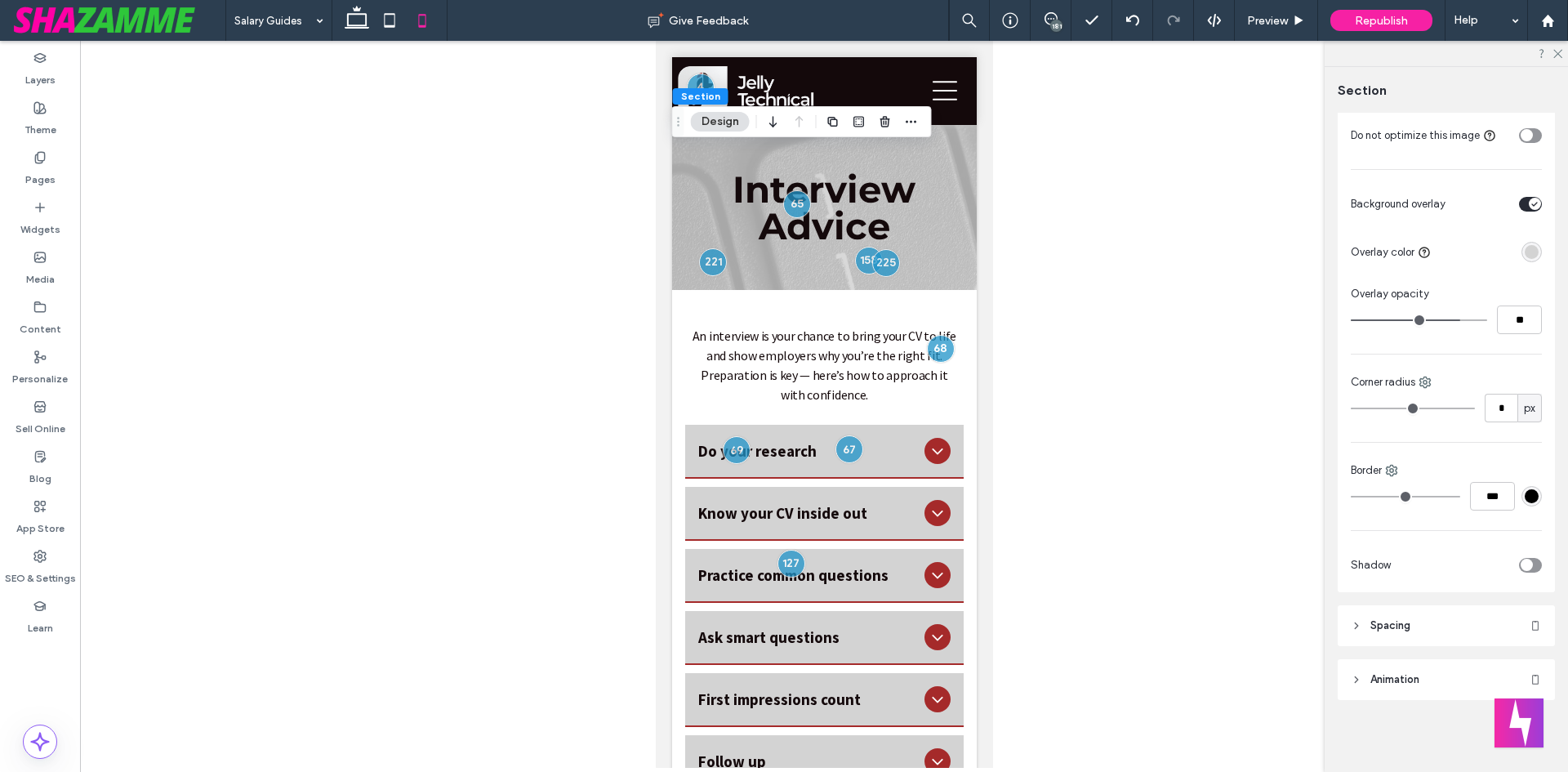
click at [1405, 613] on header "Spacing" at bounding box center [1446, 625] width 217 height 41
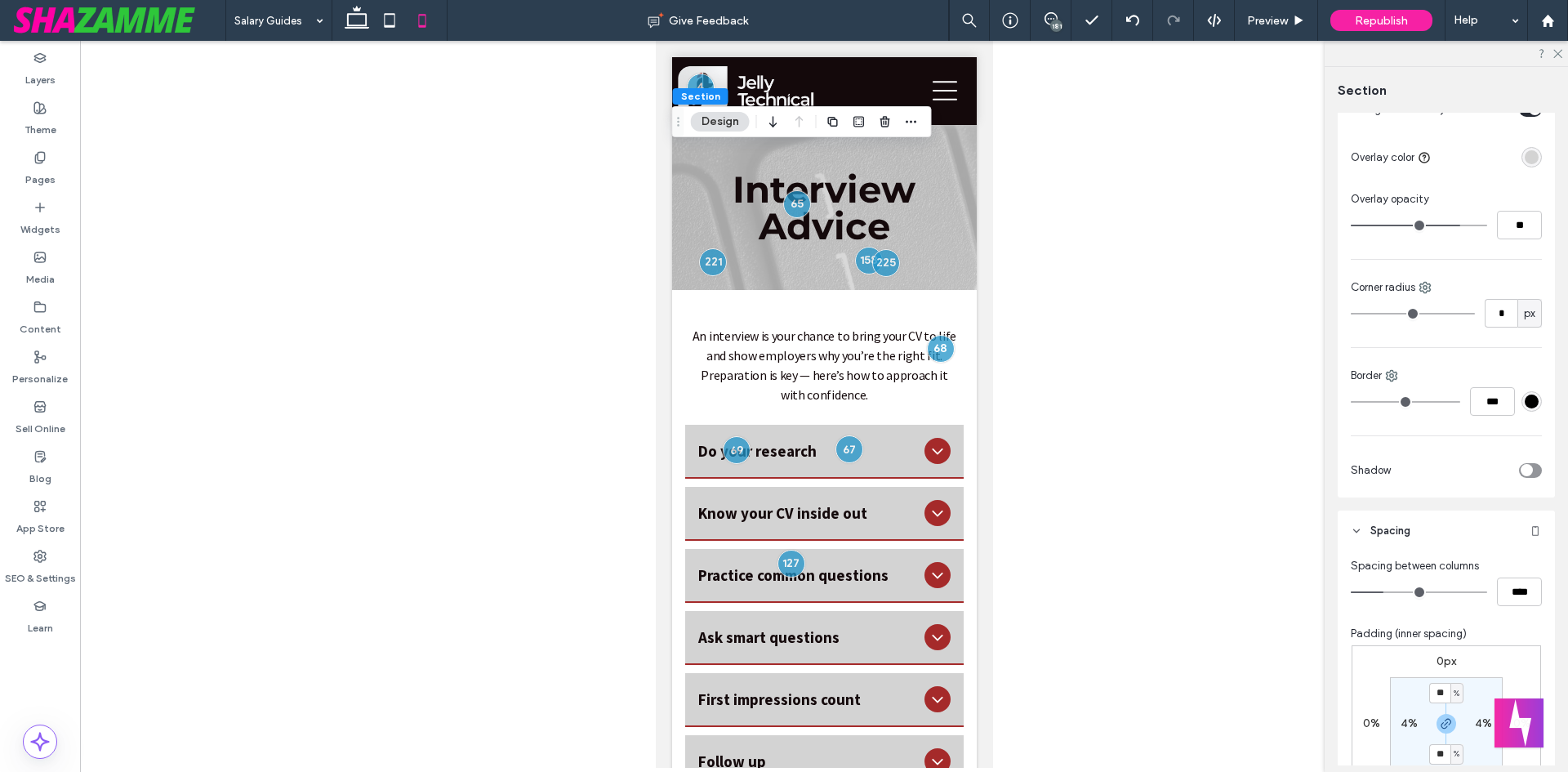
scroll to position [935, 0]
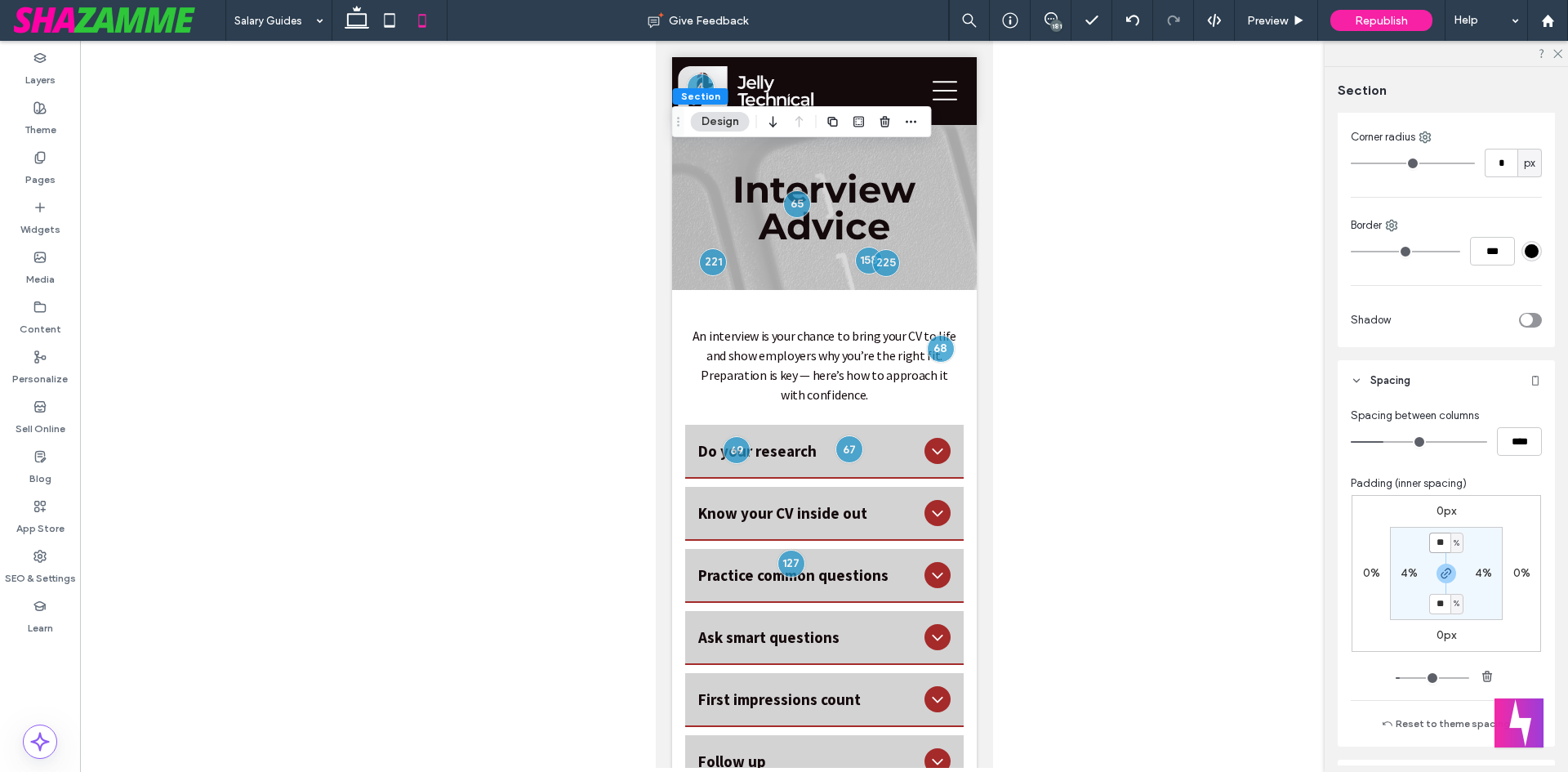
click at [1440, 548] on input "**" at bounding box center [1440, 542] width 21 height 20
type input "**"
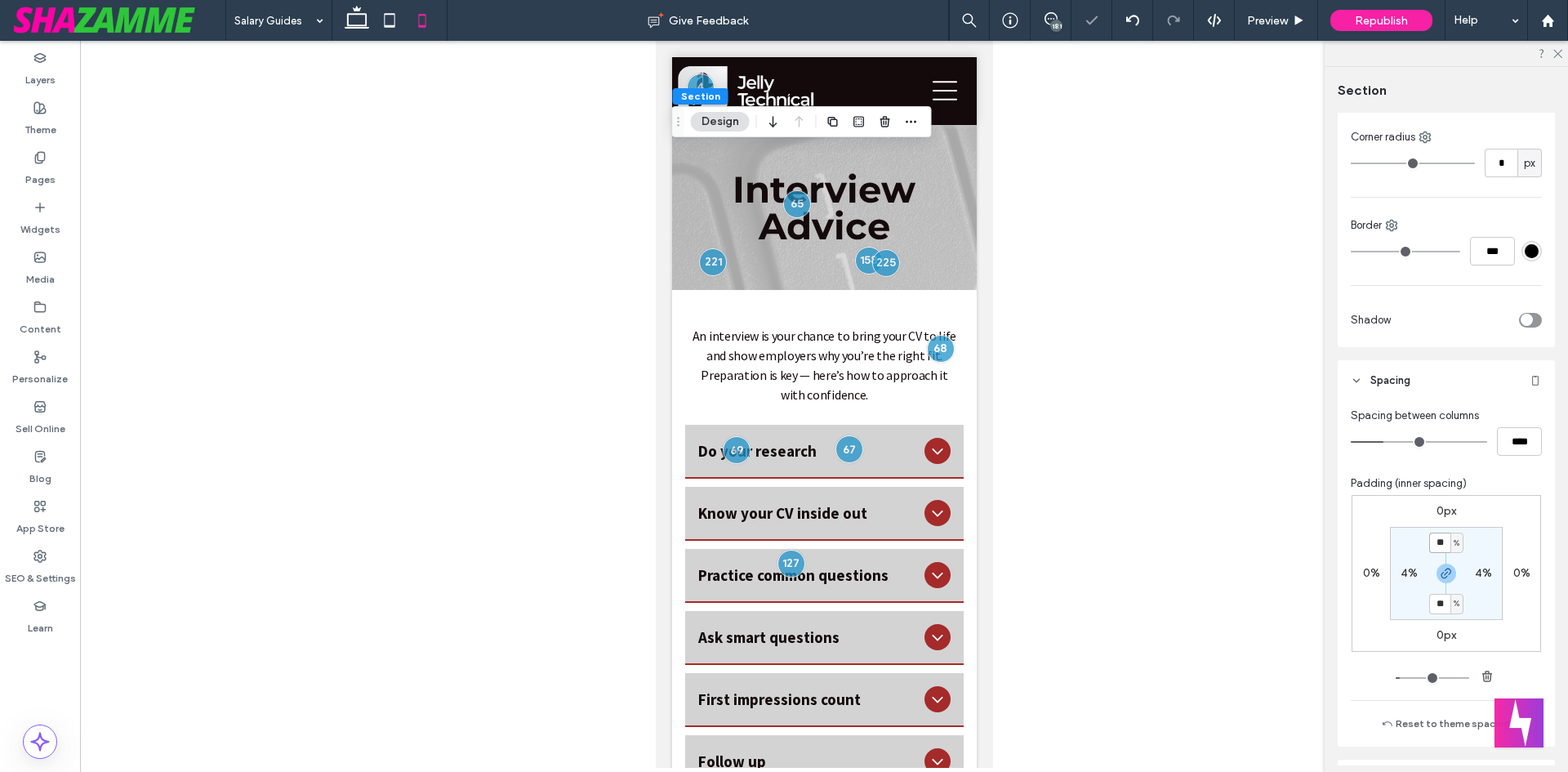
type input "**"
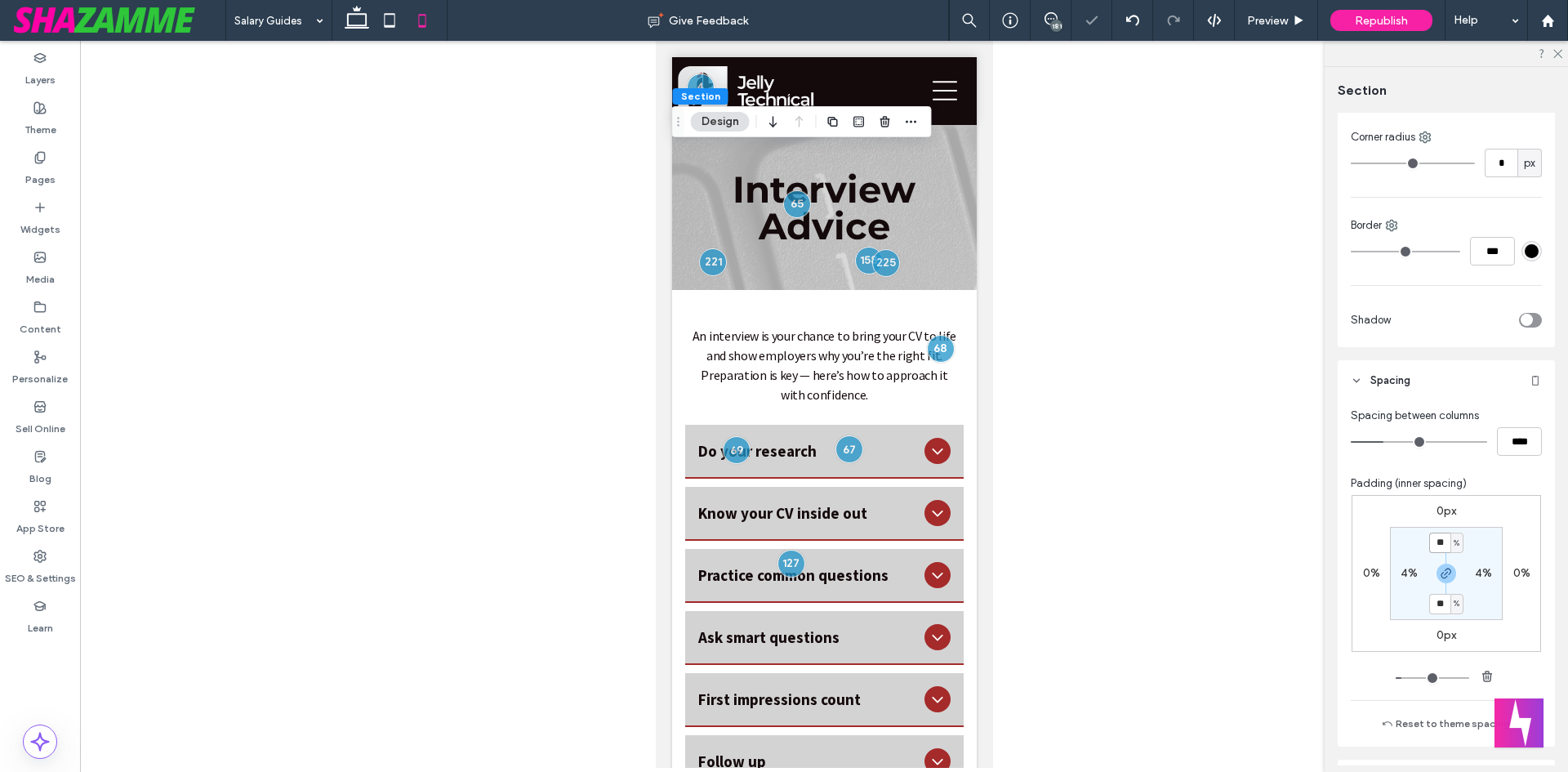
type input "**"
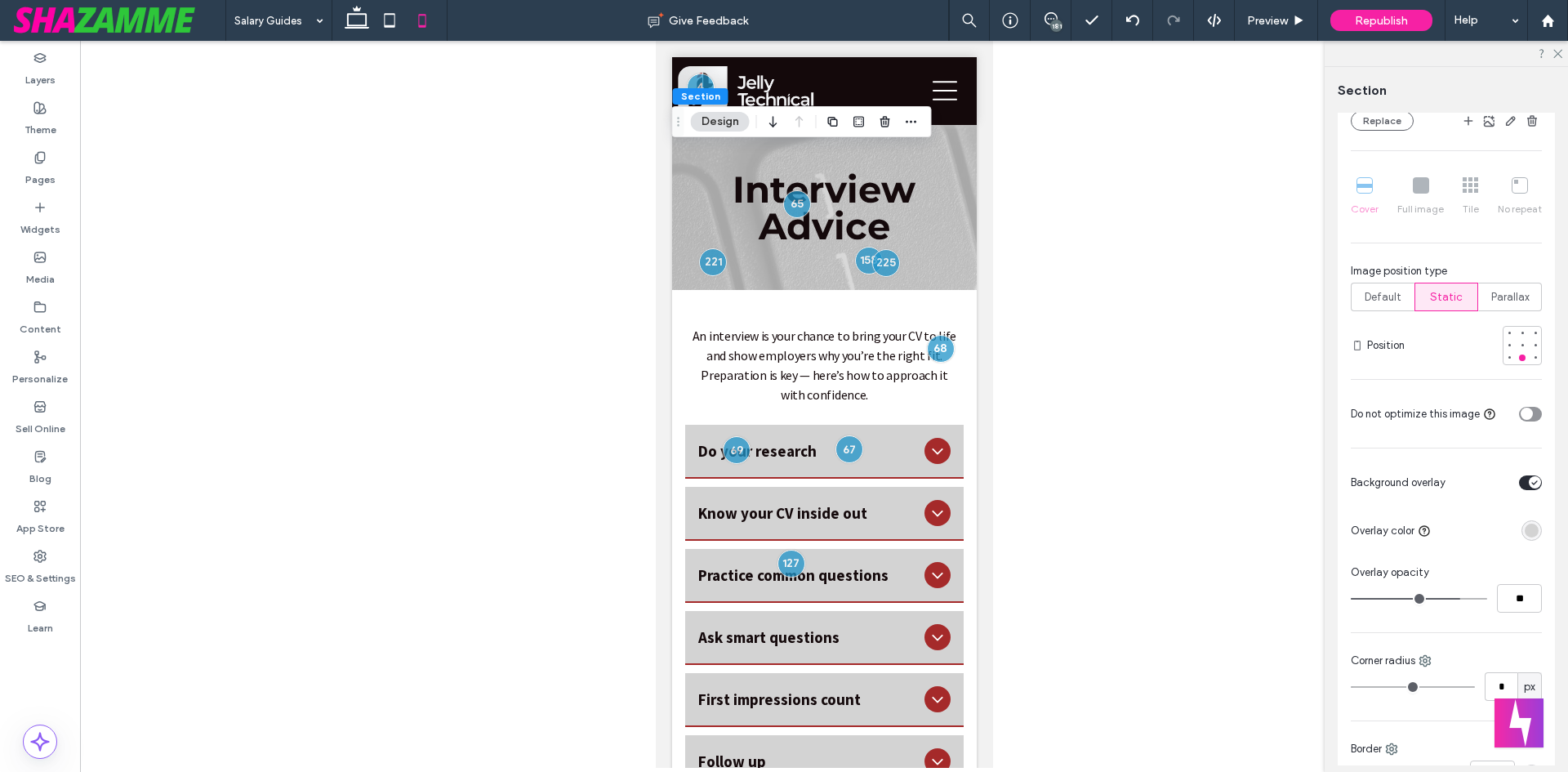
scroll to position [382, 0]
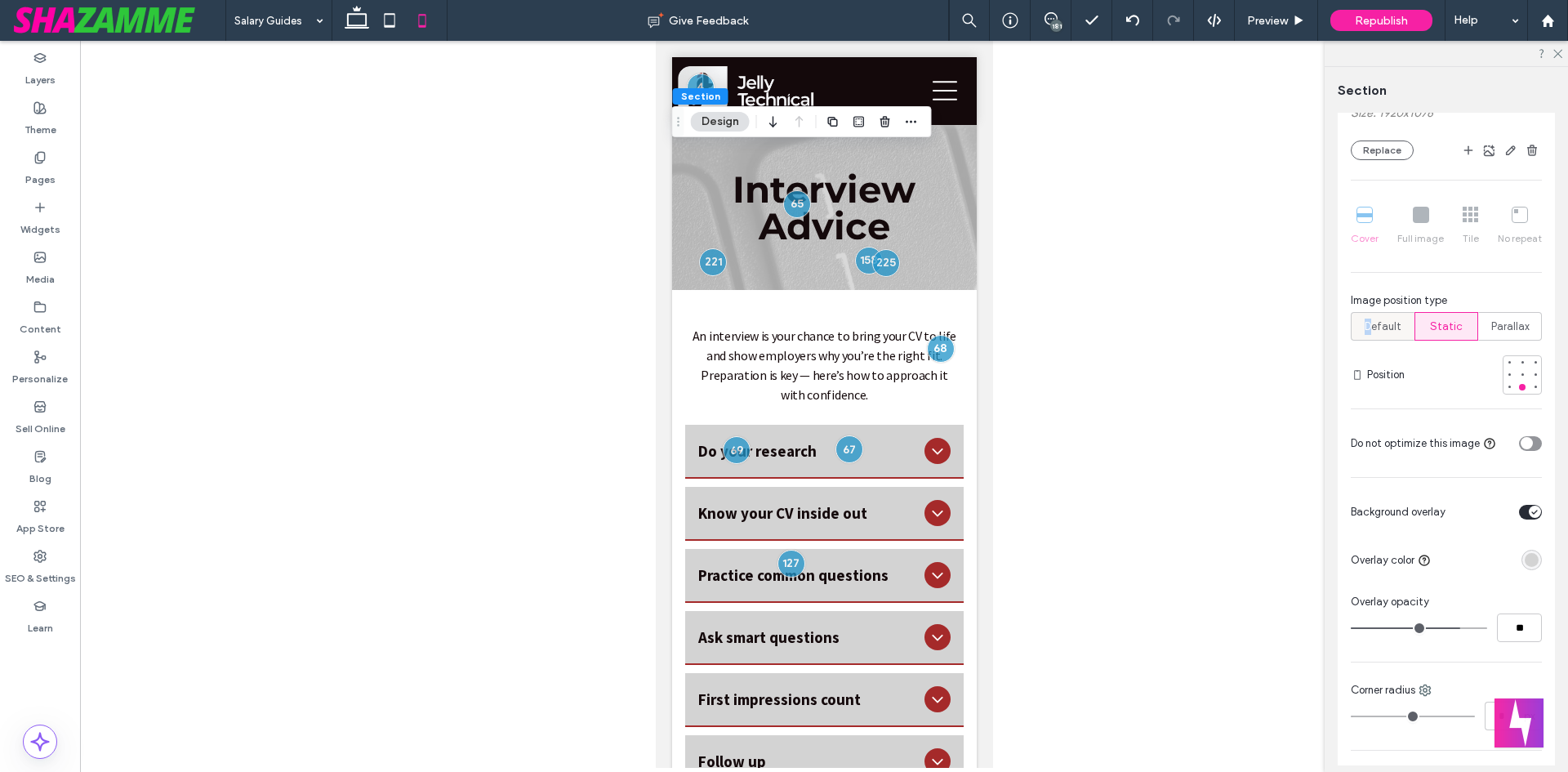
click at [1368, 326] on span "Default" at bounding box center [1383, 326] width 37 height 16
click at [1386, 321] on span "Default" at bounding box center [1383, 326] width 37 height 16
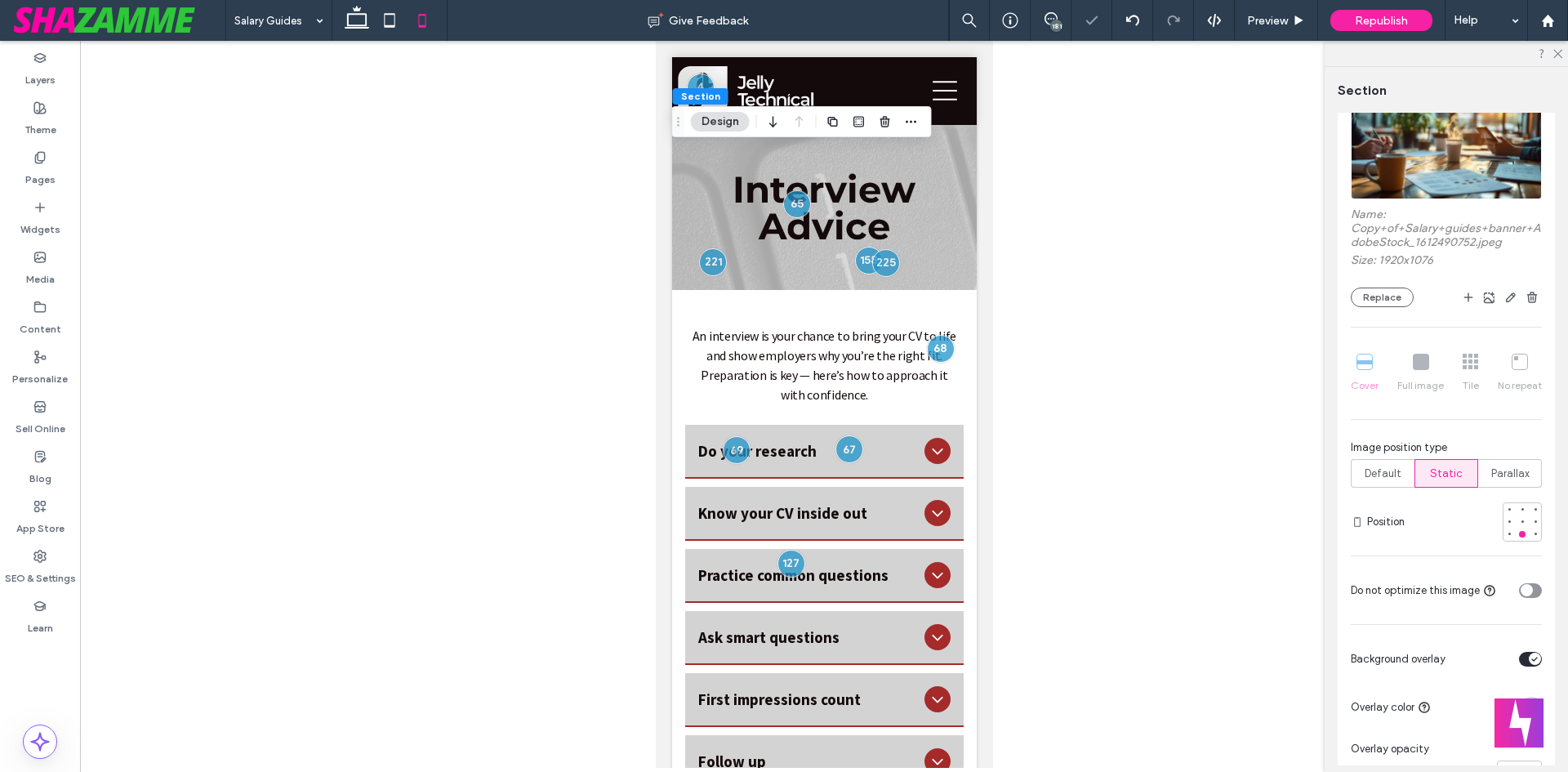
scroll to position [219, 0]
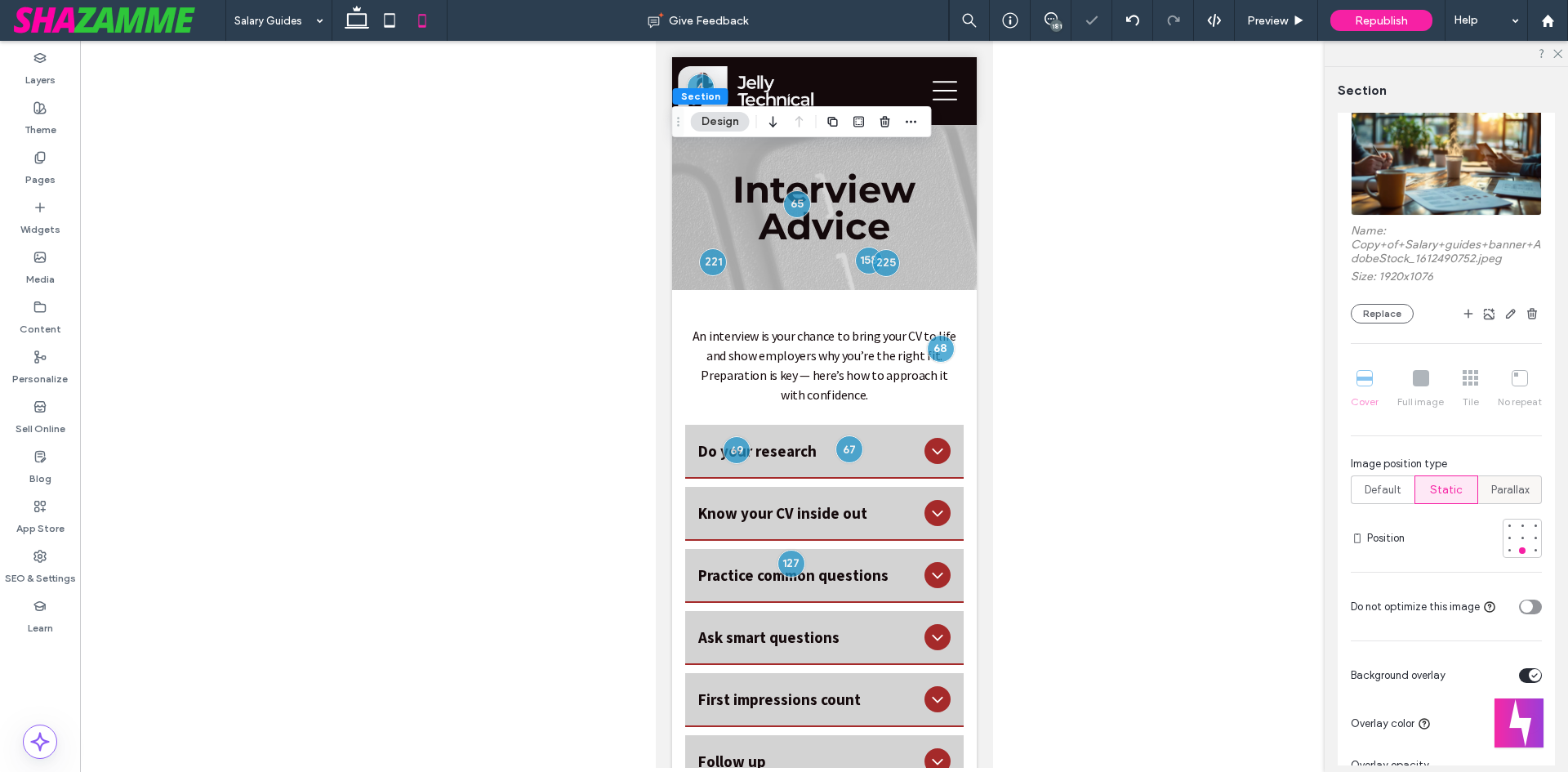
click at [1501, 496] on span "Parallax" at bounding box center [1511, 489] width 39 height 16
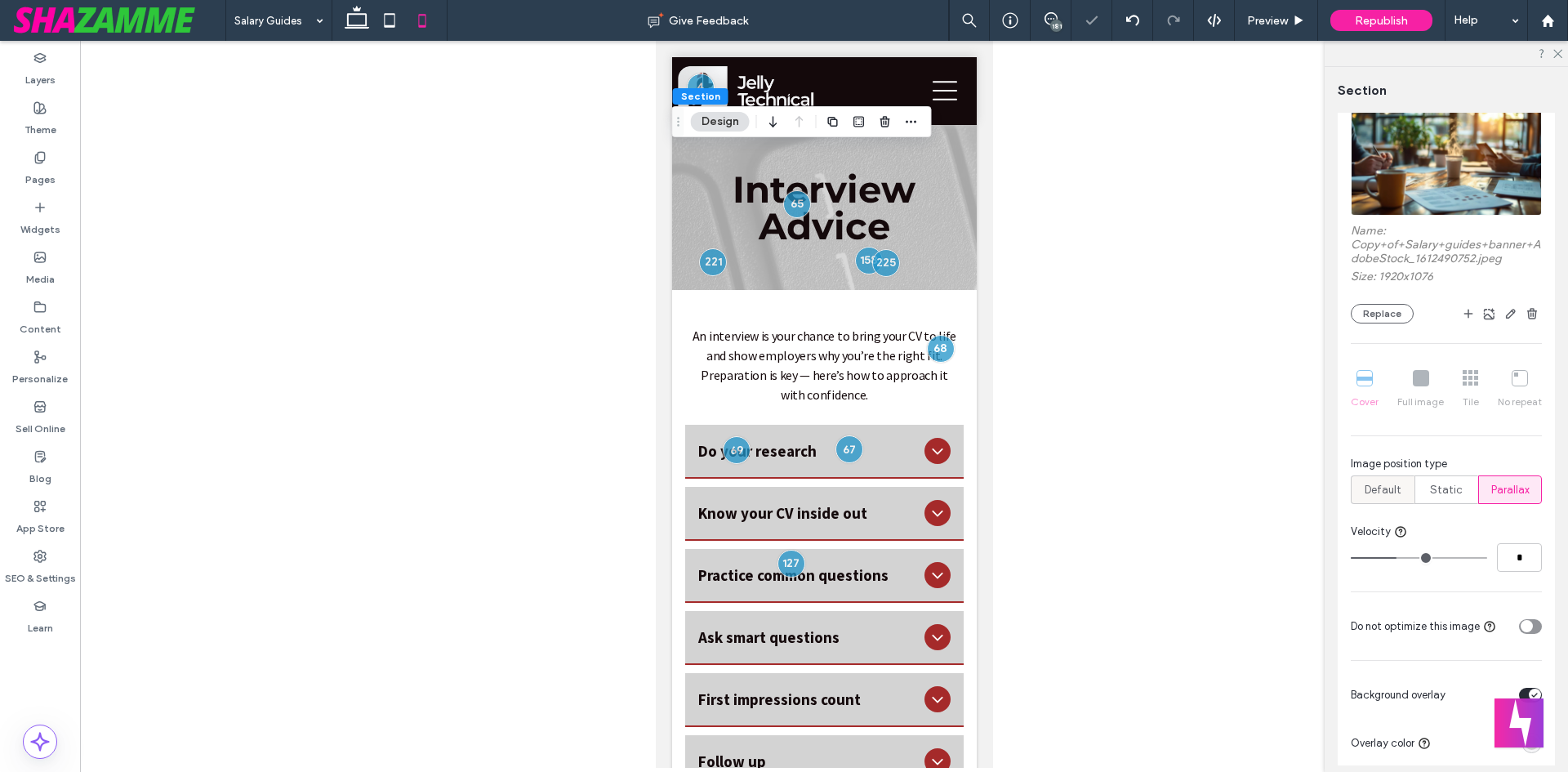
click at [1397, 493] on span "Default" at bounding box center [1383, 489] width 37 height 16
click at [1375, 485] on span "Default" at bounding box center [1383, 489] width 37 height 16
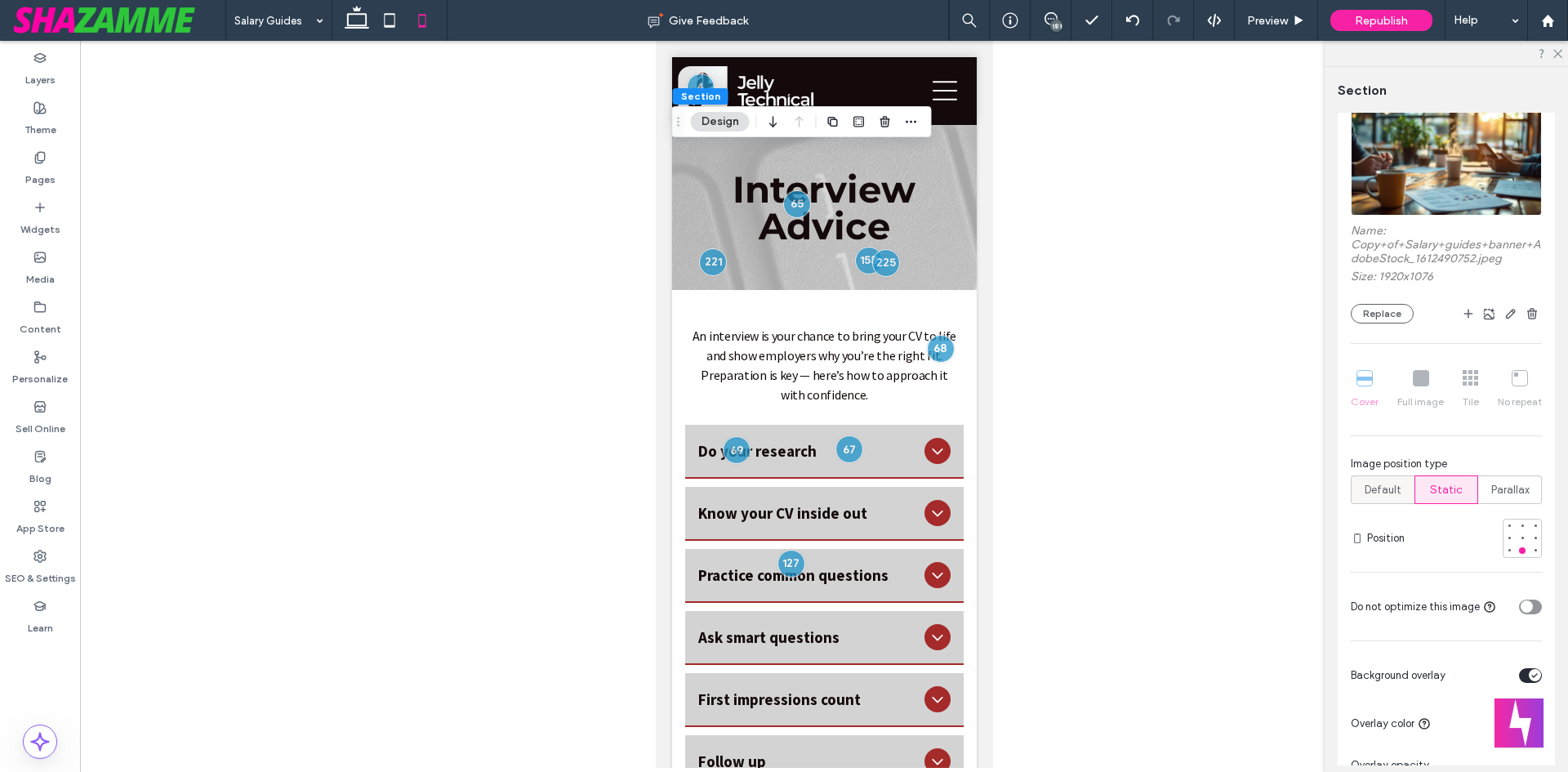
click at [1382, 494] on span "Default" at bounding box center [1383, 489] width 37 height 16
click at [1387, 491] on span "Default" at bounding box center [1383, 489] width 37 height 16
click at [1511, 499] on div "Parallax" at bounding box center [1510, 489] width 43 height 27
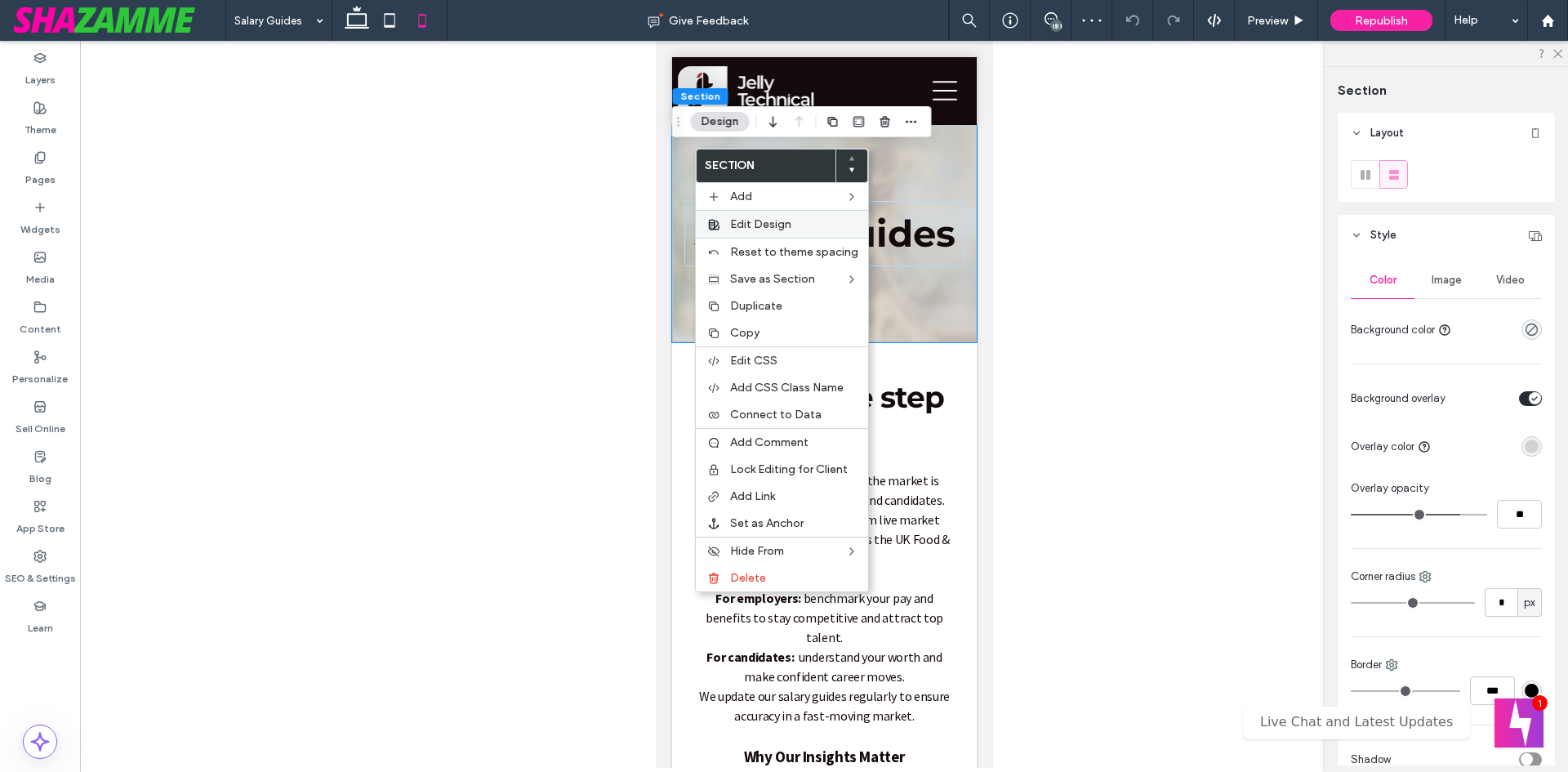
click at [747, 227] on span "Edit Design" at bounding box center [760, 224] width 61 height 14
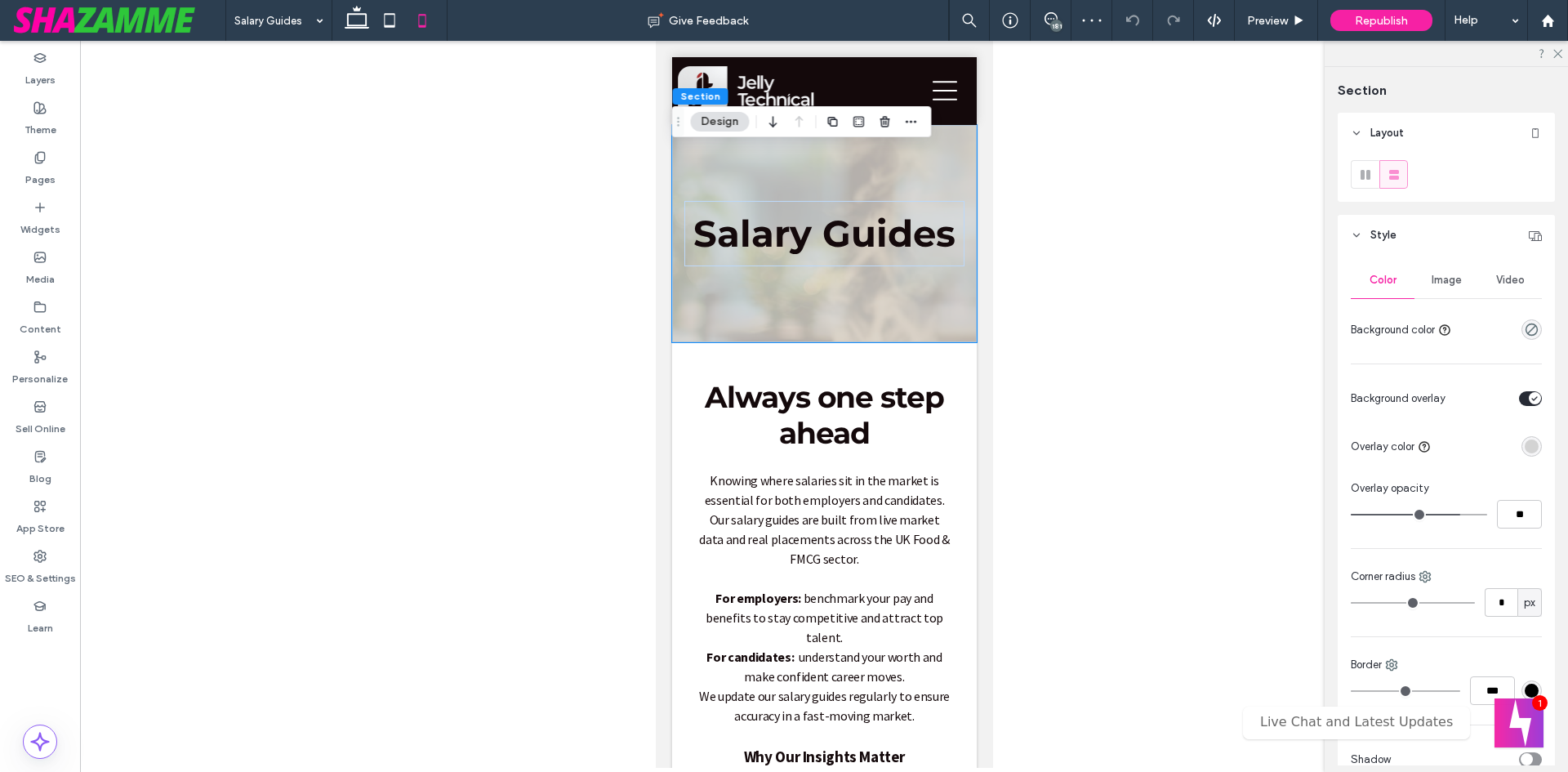
click at [1442, 287] on div "Image" at bounding box center [1446, 279] width 64 height 36
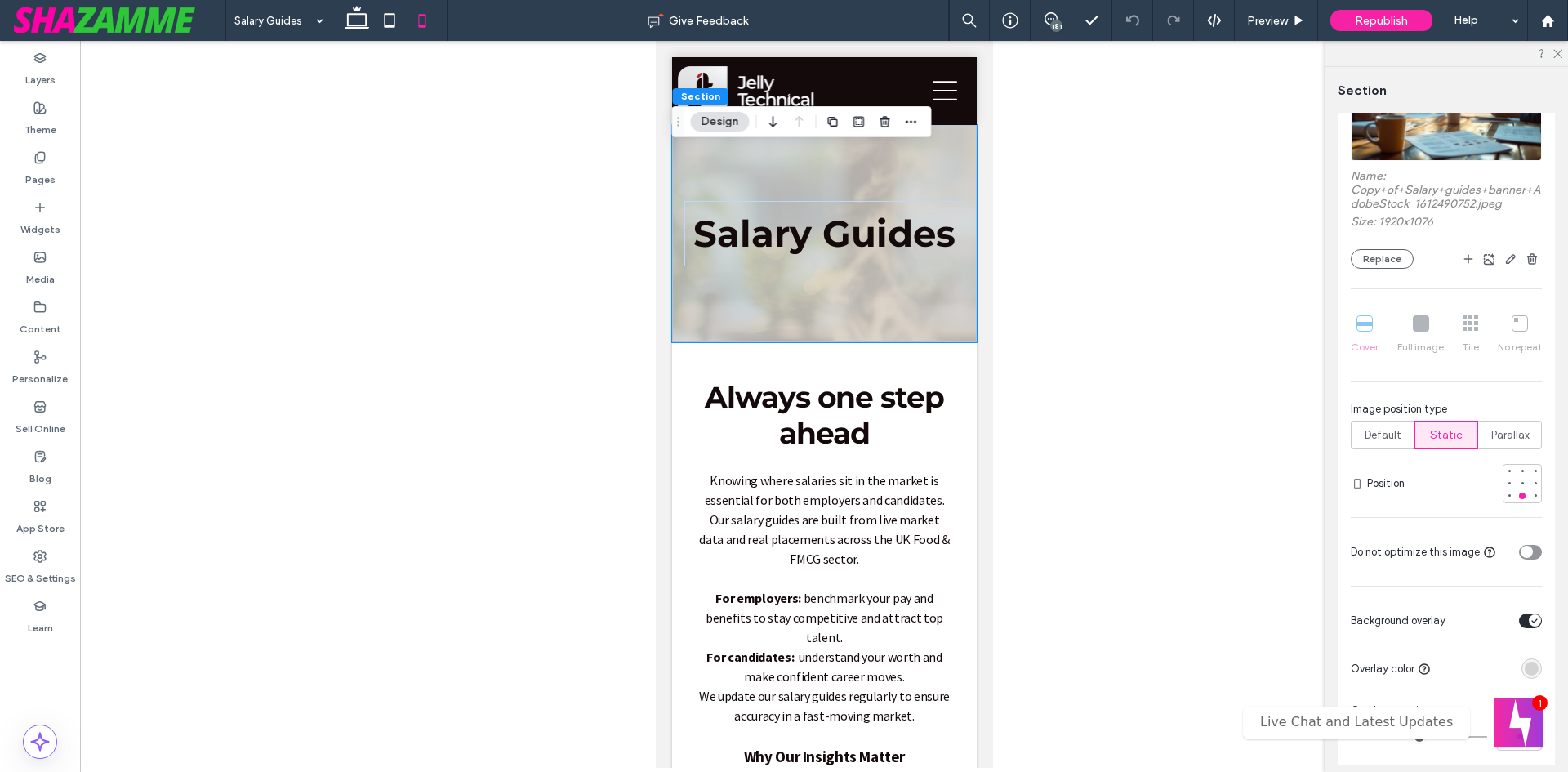
scroll to position [245, 0]
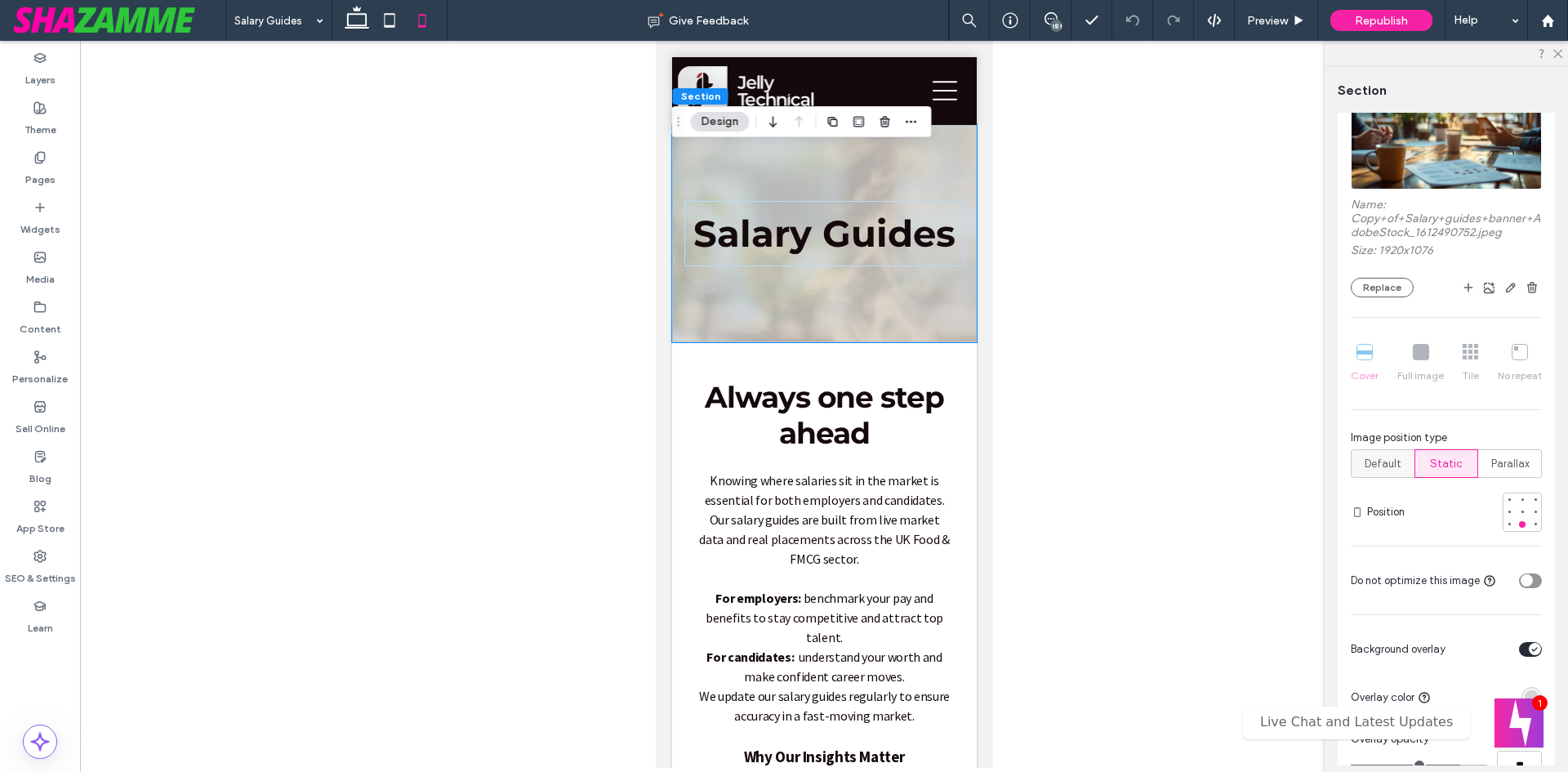
click at [1379, 464] on span "Default" at bounding box center [1383, 463] width 37 height 16
click at [1508, 461] on span "Parallax" at bounding box center [1511, 463] width 39 height 16
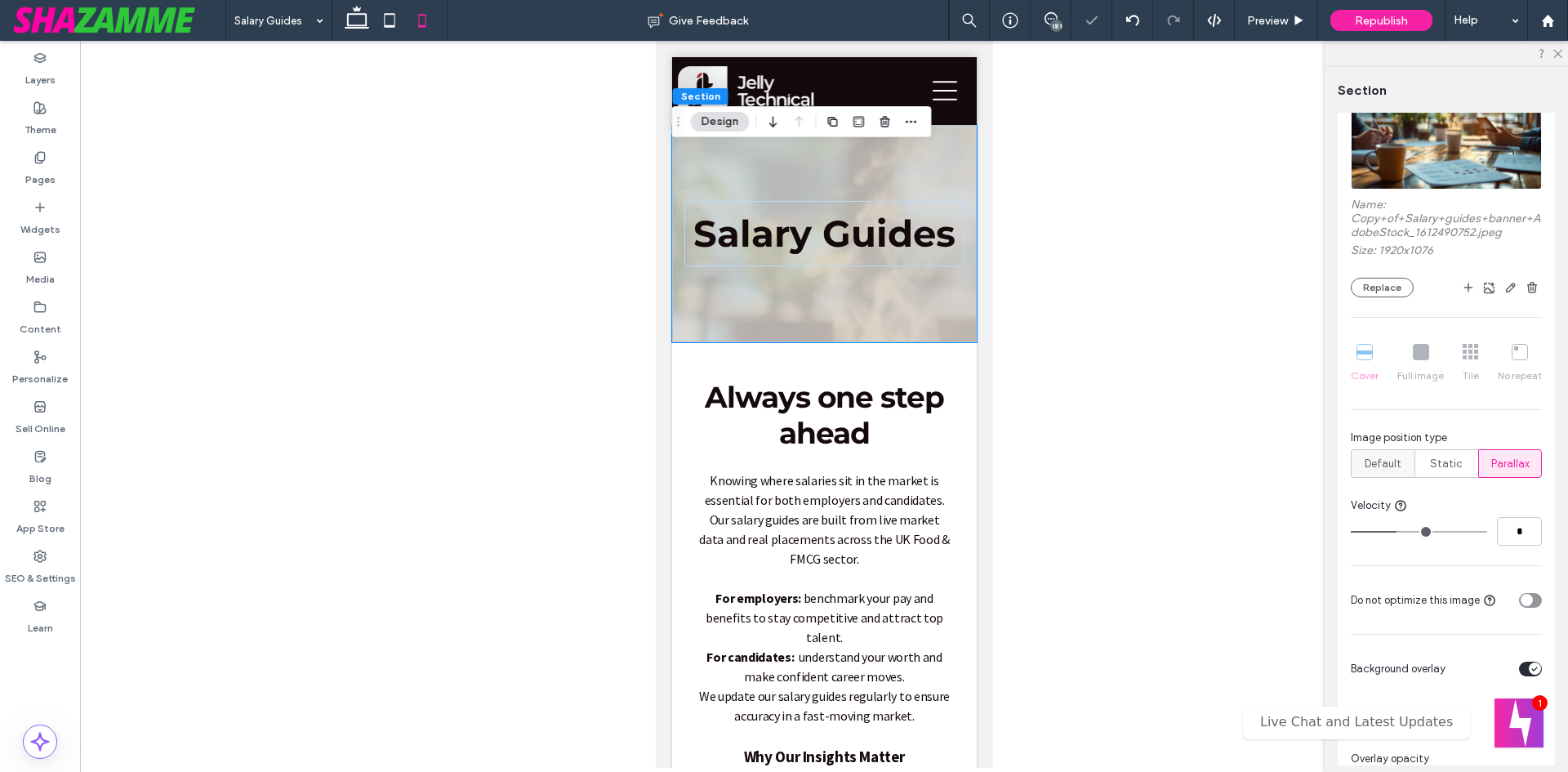
click at [1382, 463] on span "Default" at bounding box center [1383, 463] width 37 height 16
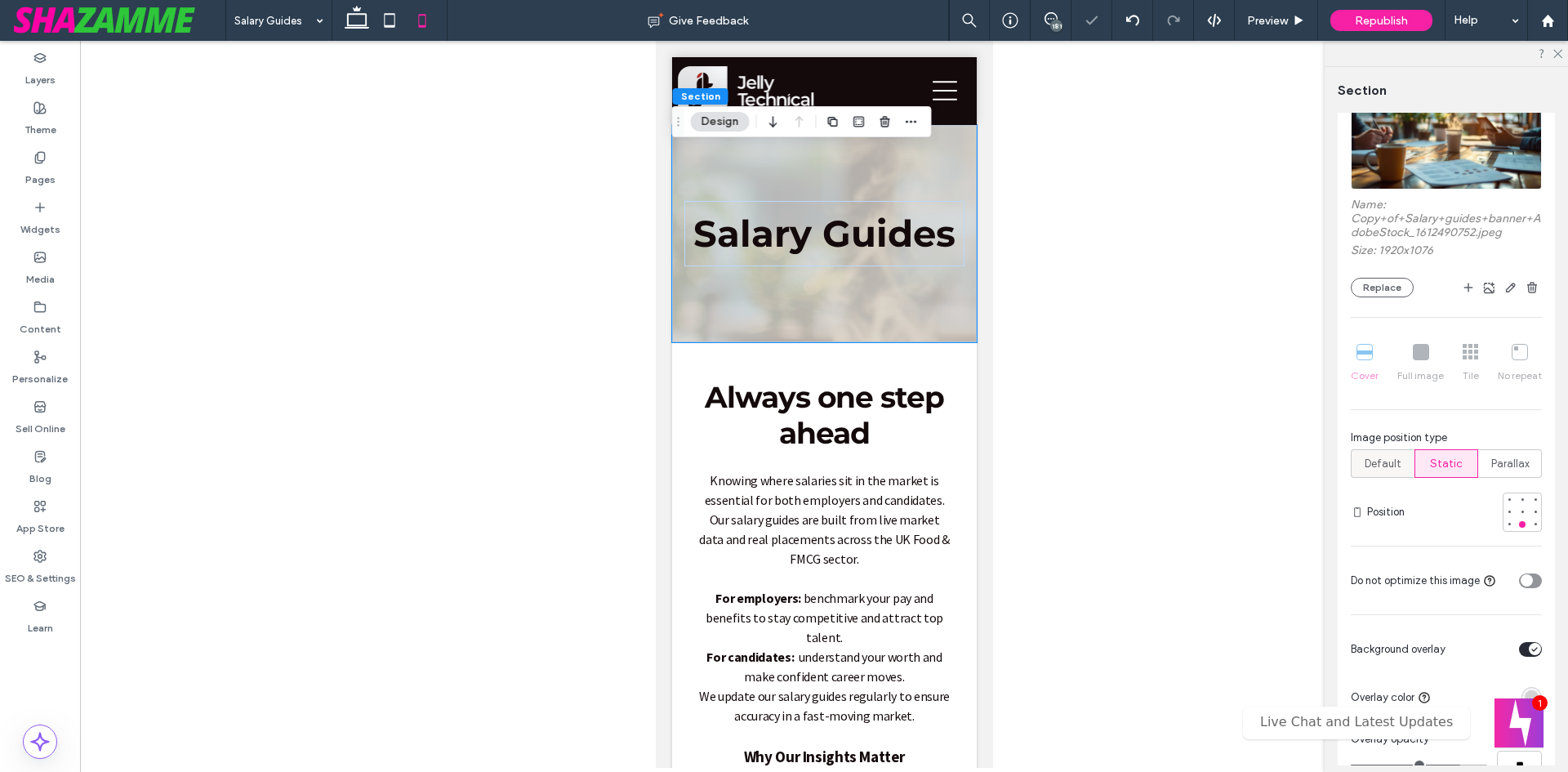
click at [1382, 463] on span "Default" at bounding box center [1383, 463] width 37 height 16
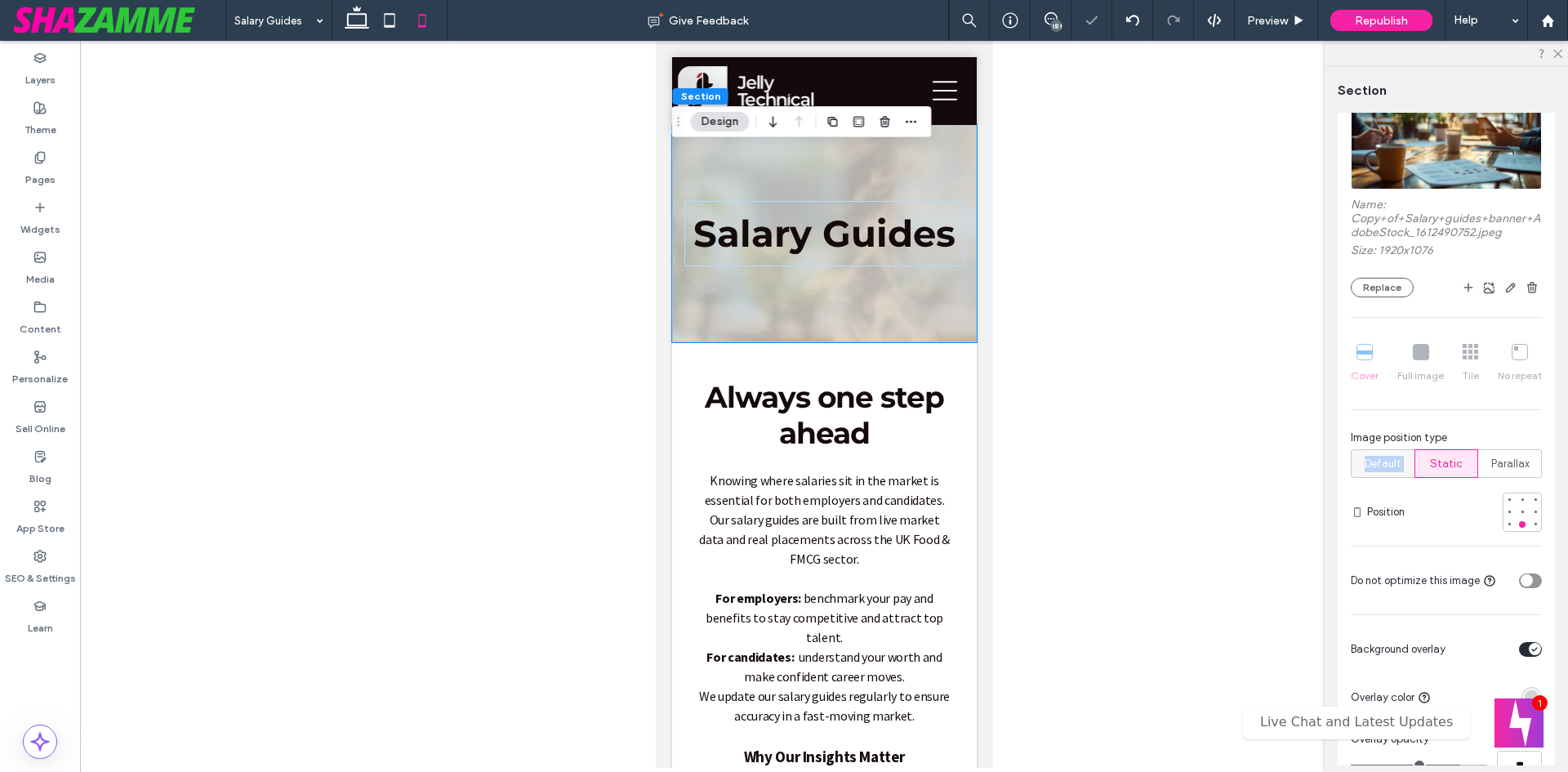
click at [1382, 463] on span "Default" at bounding box center [1383, 463] width 37 height 16
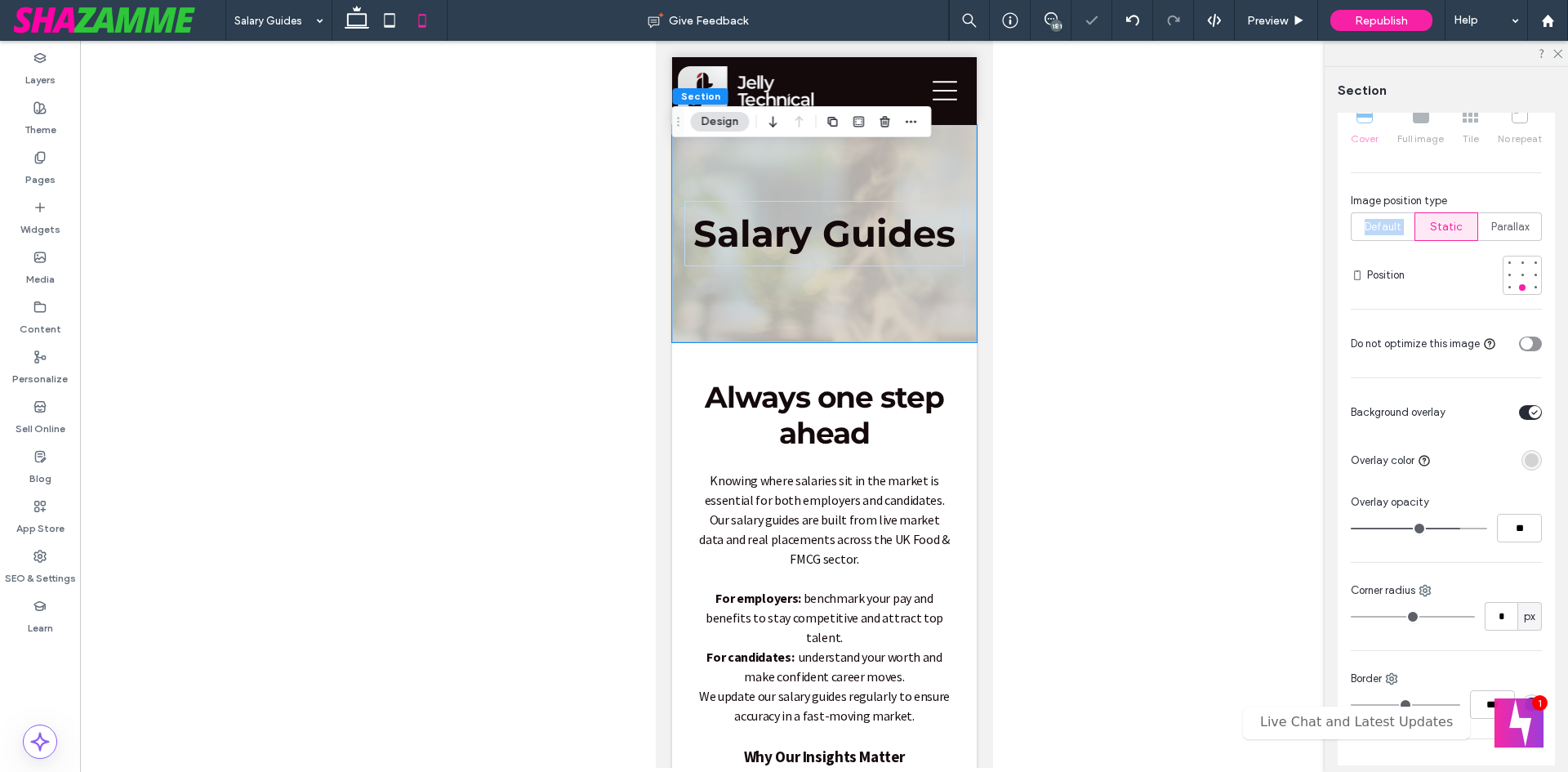
scroll to position [490, 0]
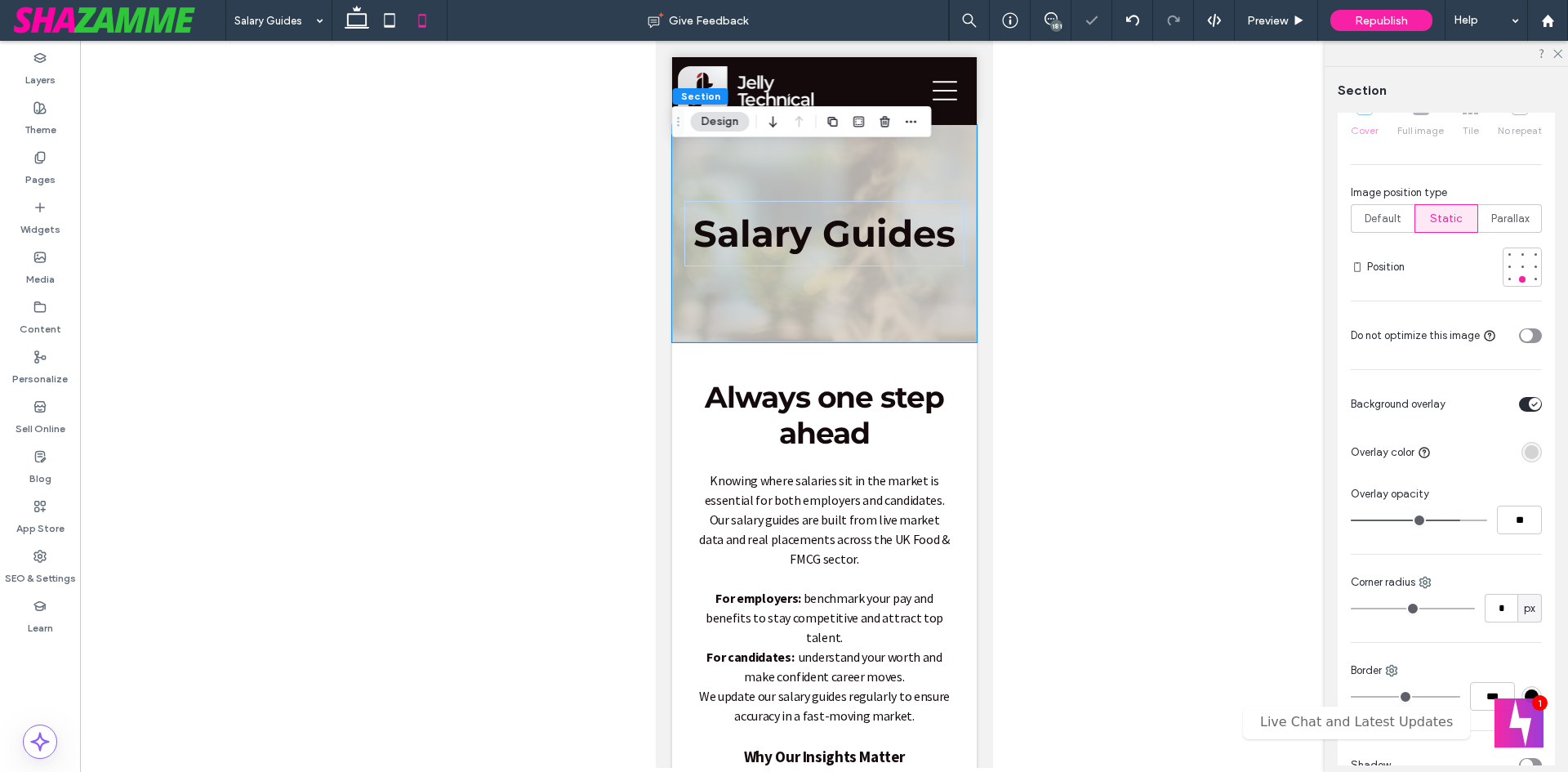
click at [1519, 408] on div "toggle" at bounding box center [1530, 404] width 23 height 15
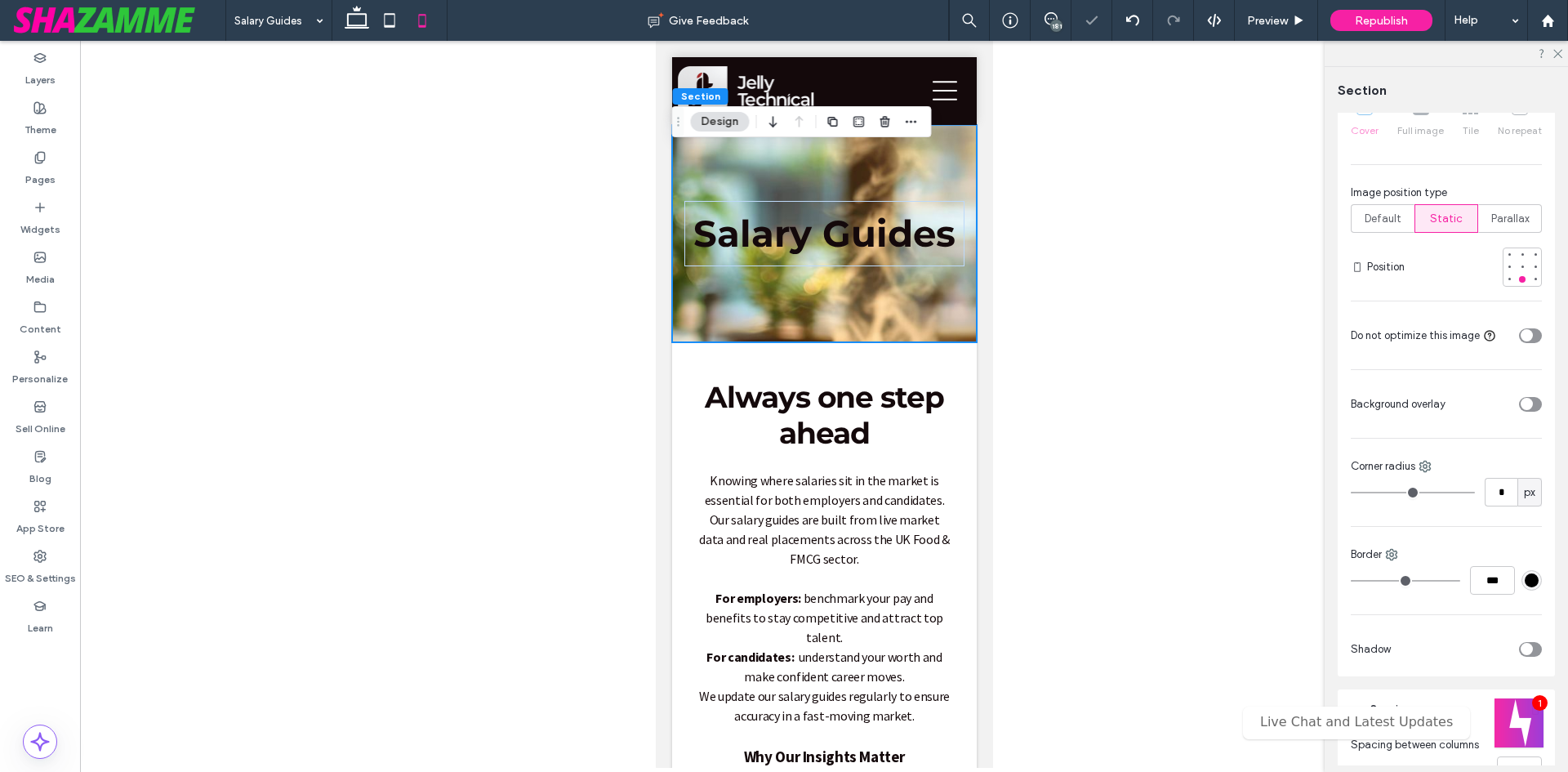
click at [1530, 403] on div "toggle" at bounding box center [1530, 404] width 23 height 15
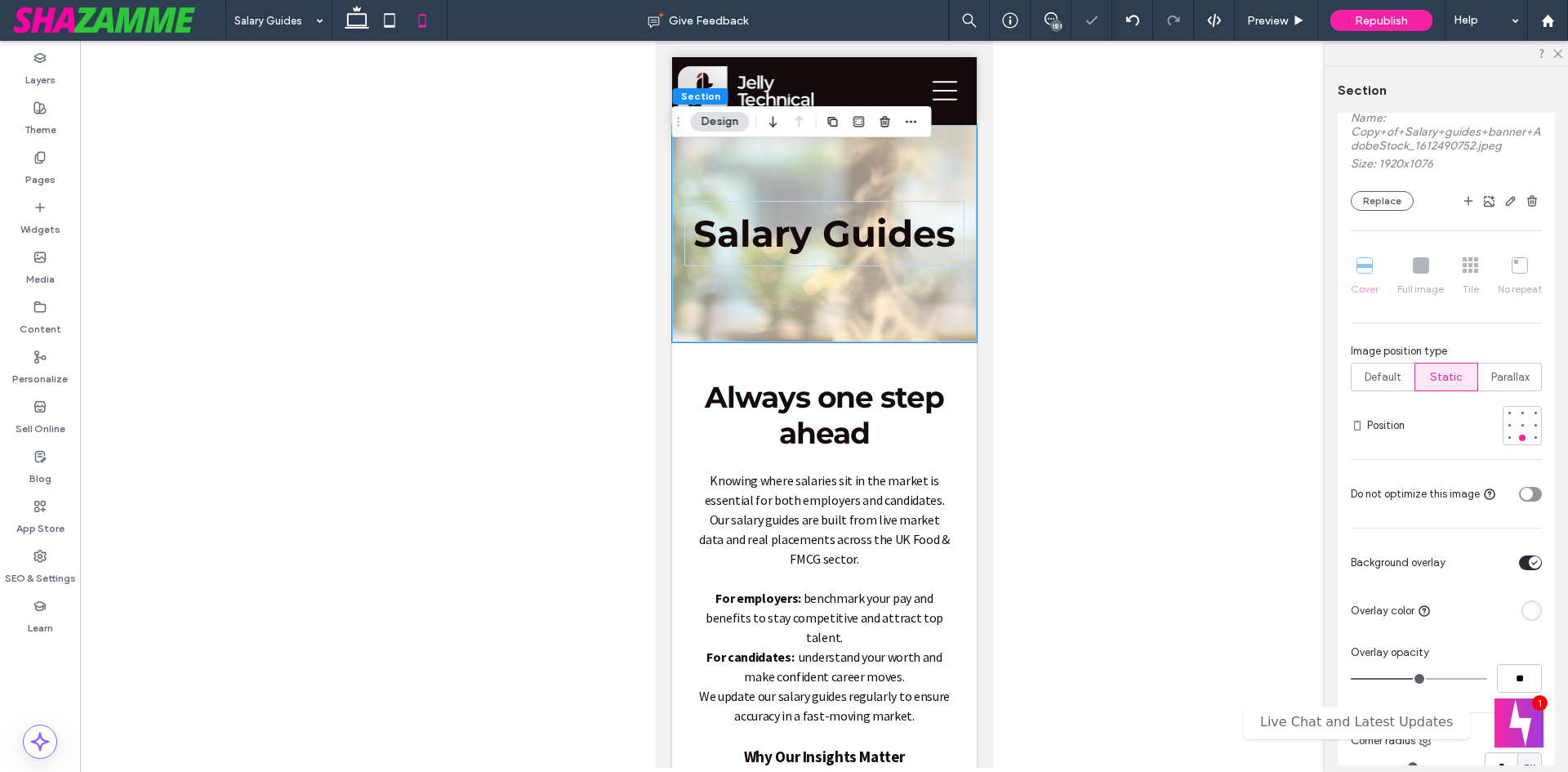
scroll to position [326, 0]
click at [1387, 386] on span "Default" at bounding box center [1383, 382] width 37 height 16
click at [1560, 55] on icon at bounding box center [1557, 52] width 11 height 11
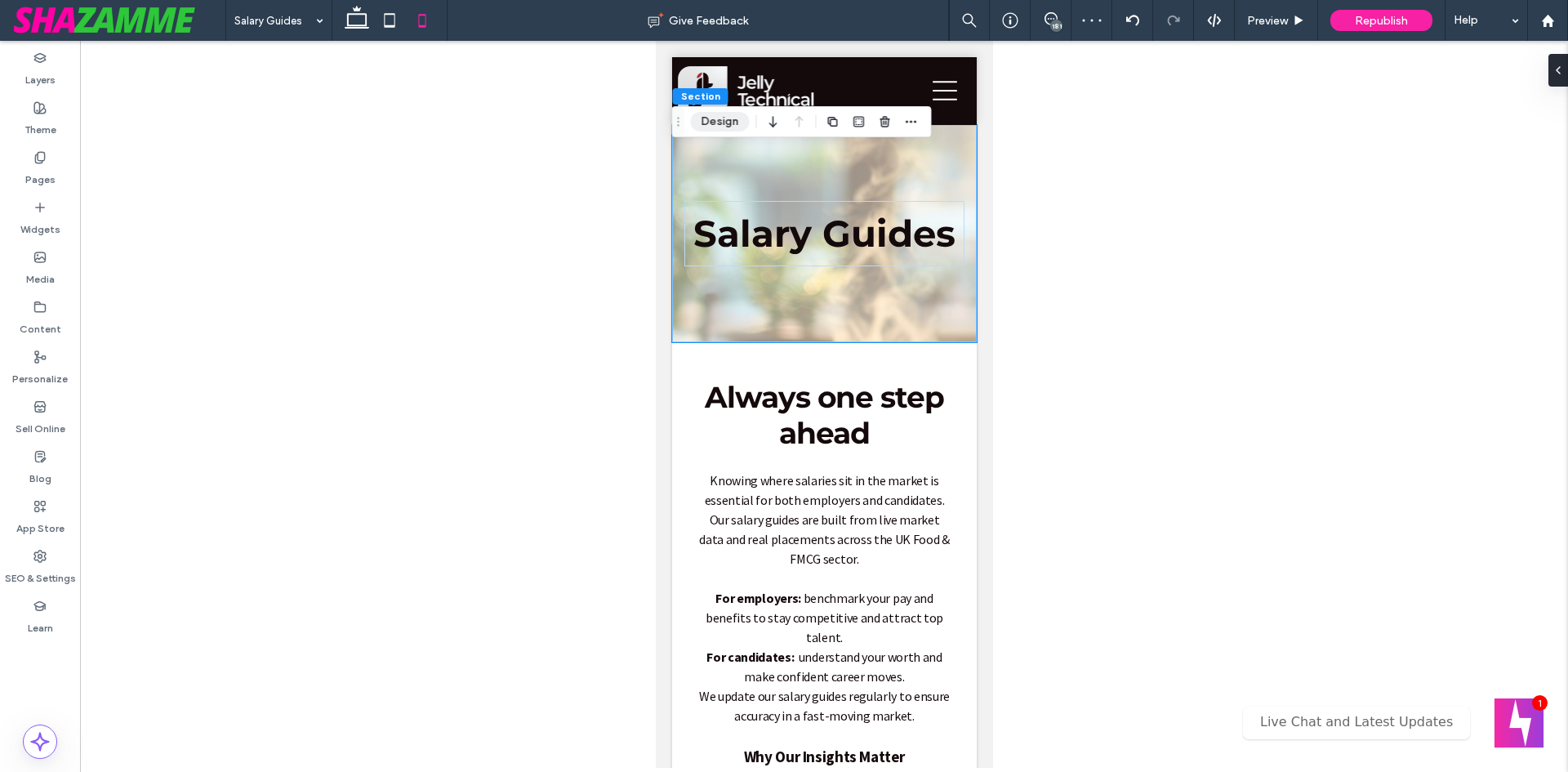
click at [709, 115] on button "Design" at bounding box center [720, 121] width 59 height 19
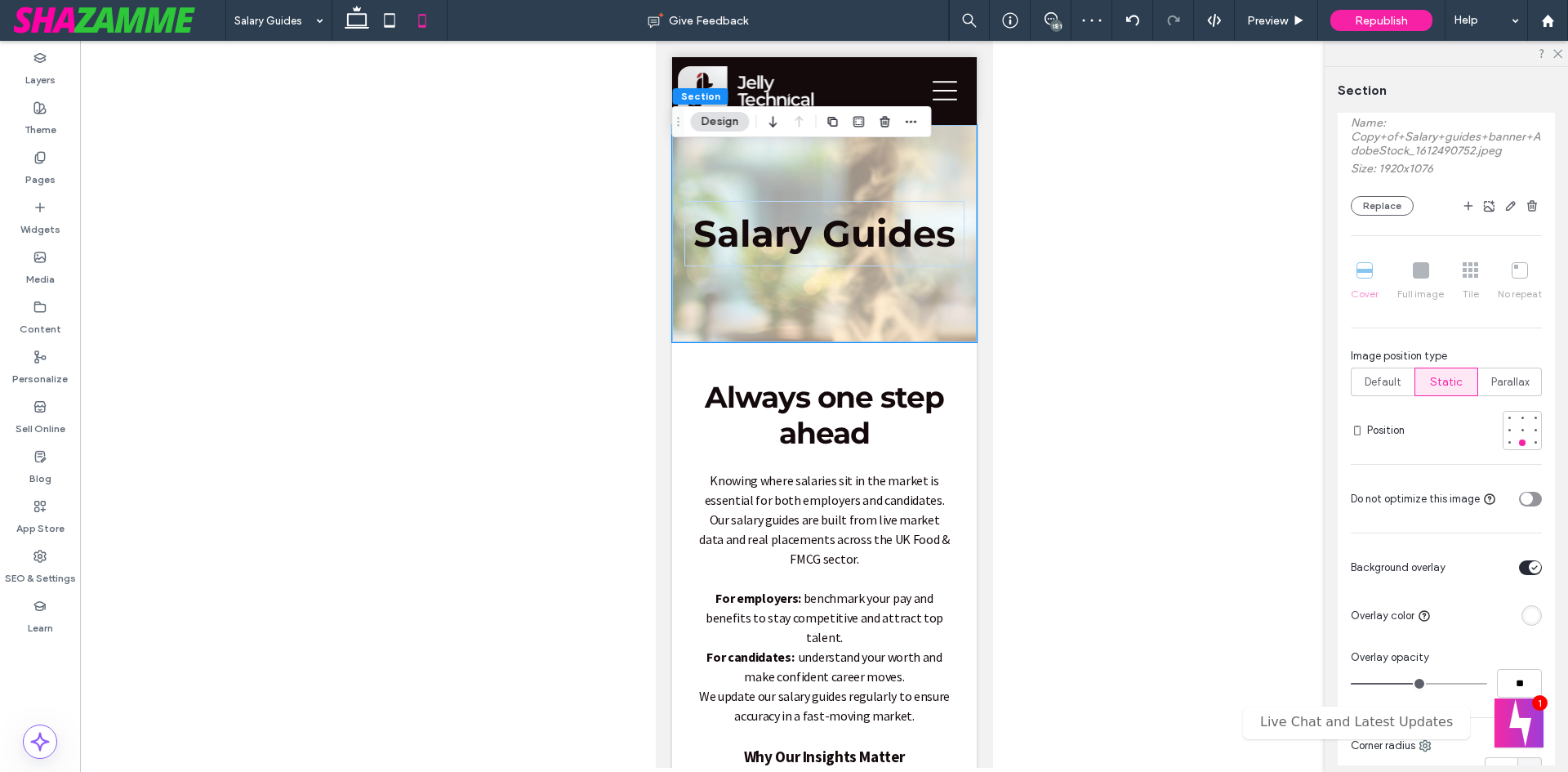
click at [1377, 362] on span "Image position type" at bounding box center [1399, 356] width 97 height 16
click at [1381, 383] on span "Default" at bounding box center [1383, 382] width 37 height 16
click at [1380, 383] on span "Default" at bounding box center [1383, 382] width 37 height 16
drag, startPoint x: 1380, startPoint y: 383, endPoint x: 1388, endPoint y: 374, distance: 12.0
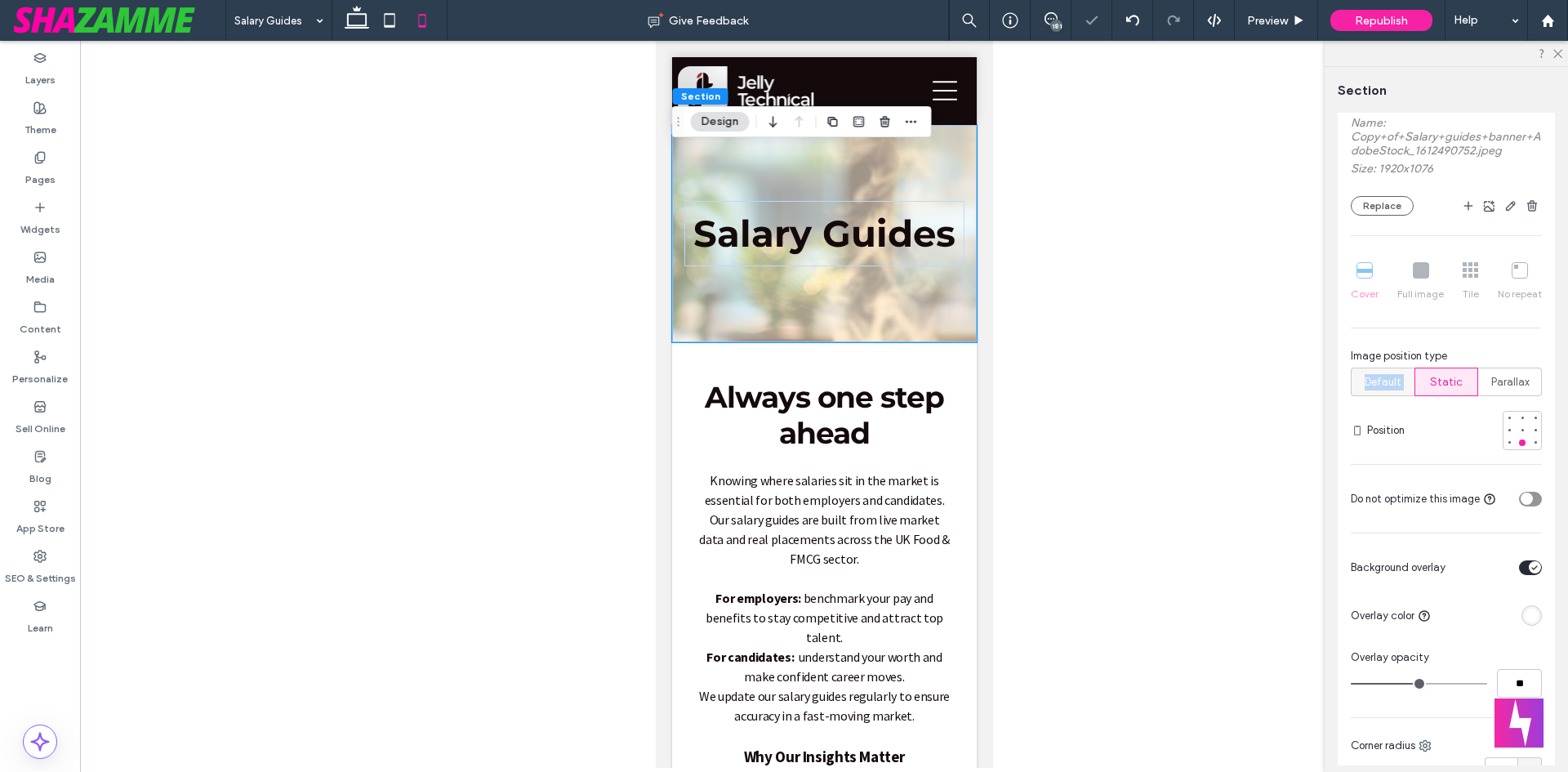
click at [1388, 374] on span "Default" at bounding box center [1383, 382] width 37 height 16
click at [1386, 381] on span "Default" at bounding box center [1383, 382] width 37 height 16
click at [1506, 385] on span "Parallax" at bounding box center [1511, 382] width 39 height 16
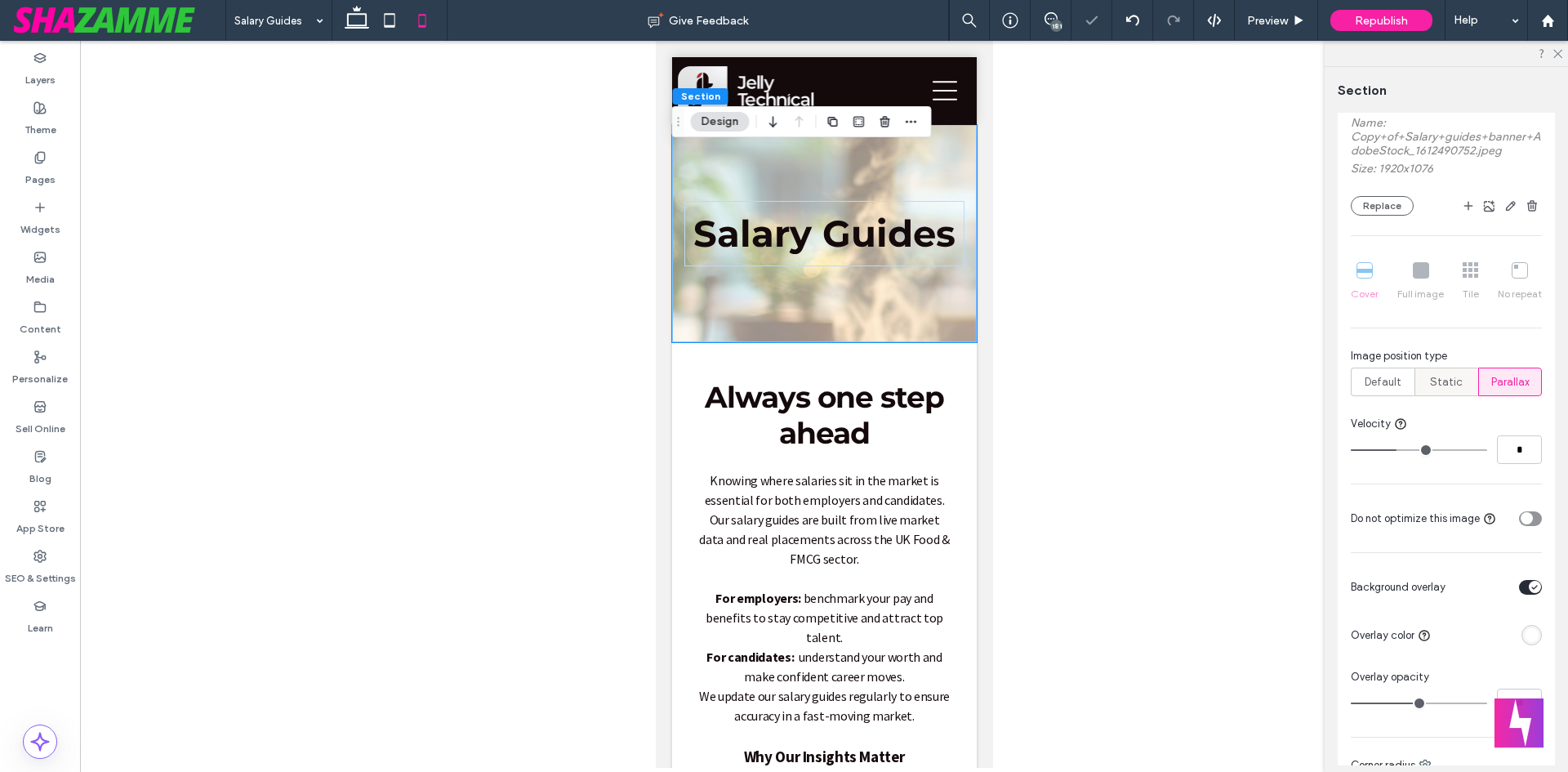
click at [1461, 381] on div "Static" at bounding box center [1446, 382] width 43 height 27
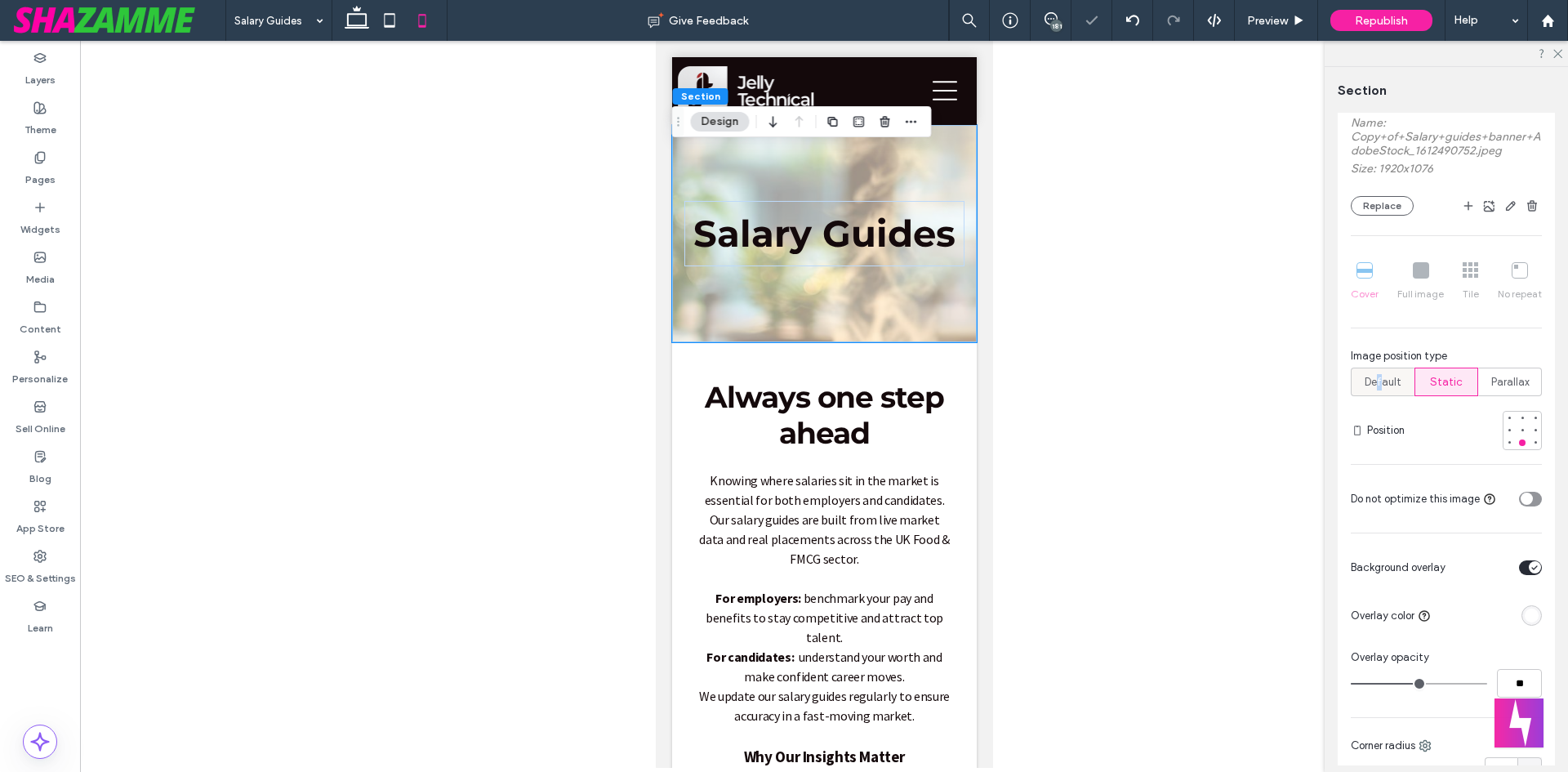
click at [1377, 388] on span "Default" at bounding box center [1383, 382] width 37 height 16
click at [1369, 383] on span "Default" at bounding box center [1383, 382] width 37 height 16
click at [1378, 381] on span "Default" at bounding box center [1383, 382] width 37 height 16
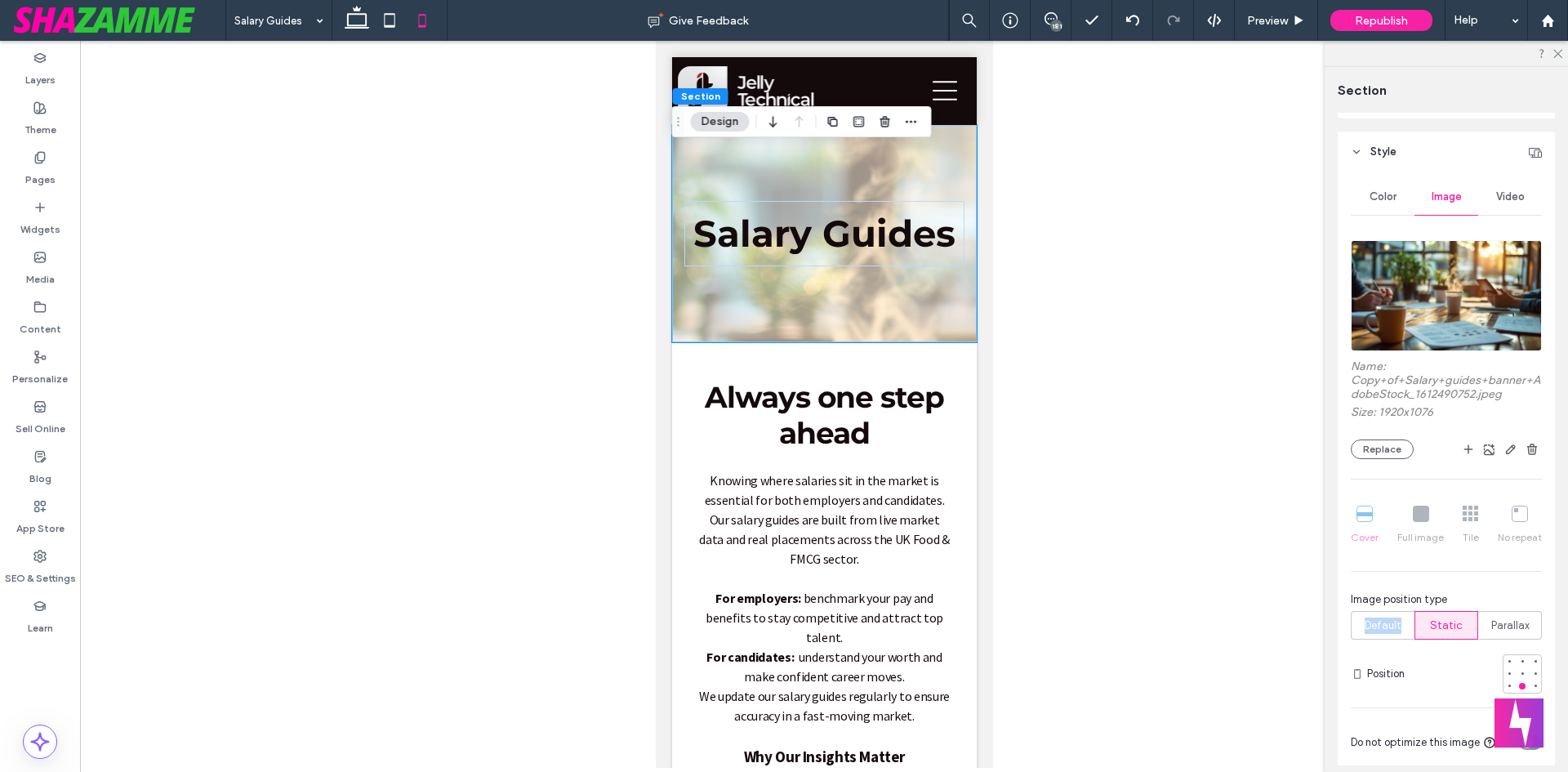
scroll to position [81, 0]
click at [1517, 624] on span "Parallax" at bounding box center [1511, 627] width 39 height 16
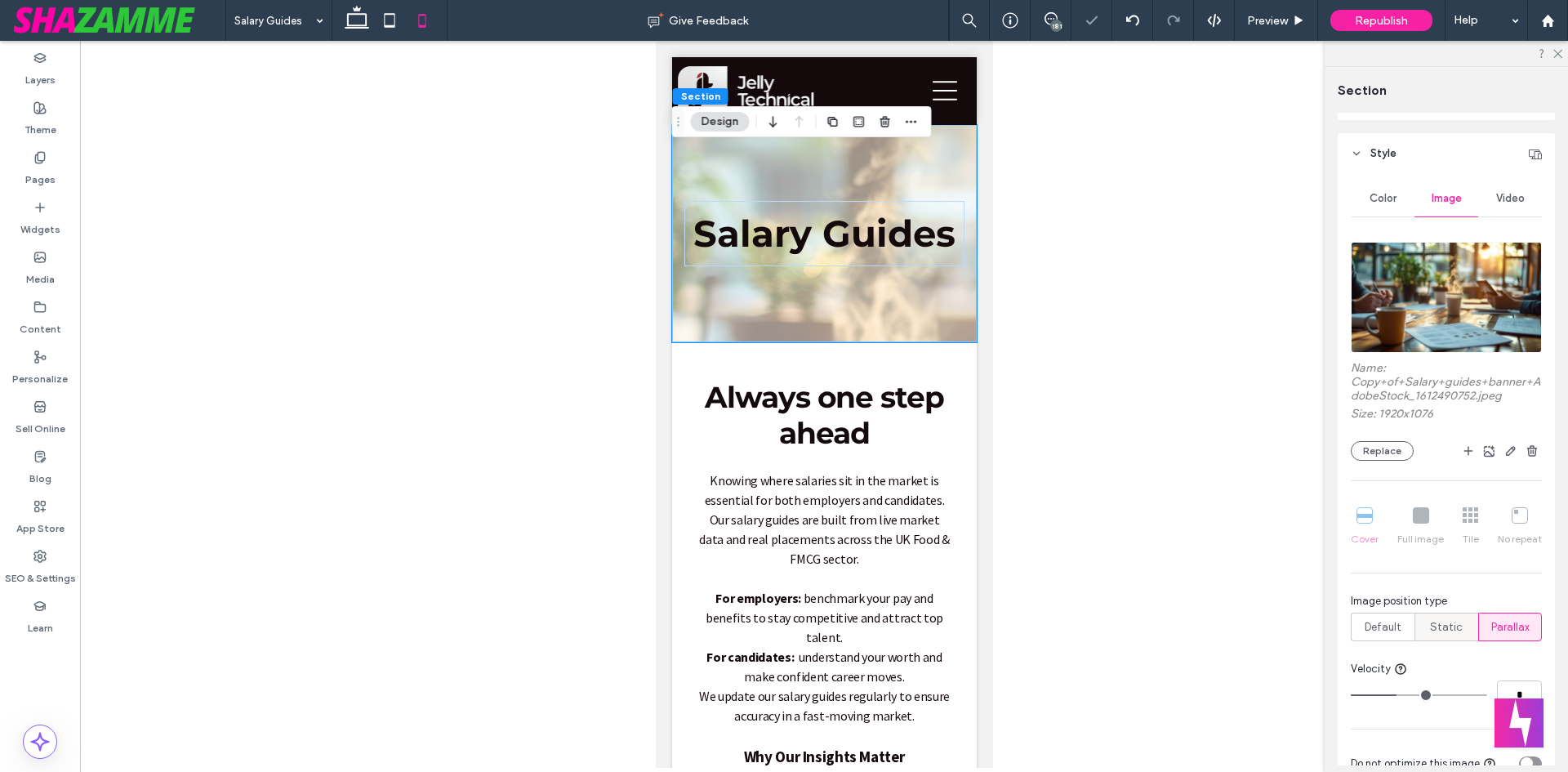
click at [1452, 624] on span "Static" at bounding box center [1446, 627] width 33 height 16
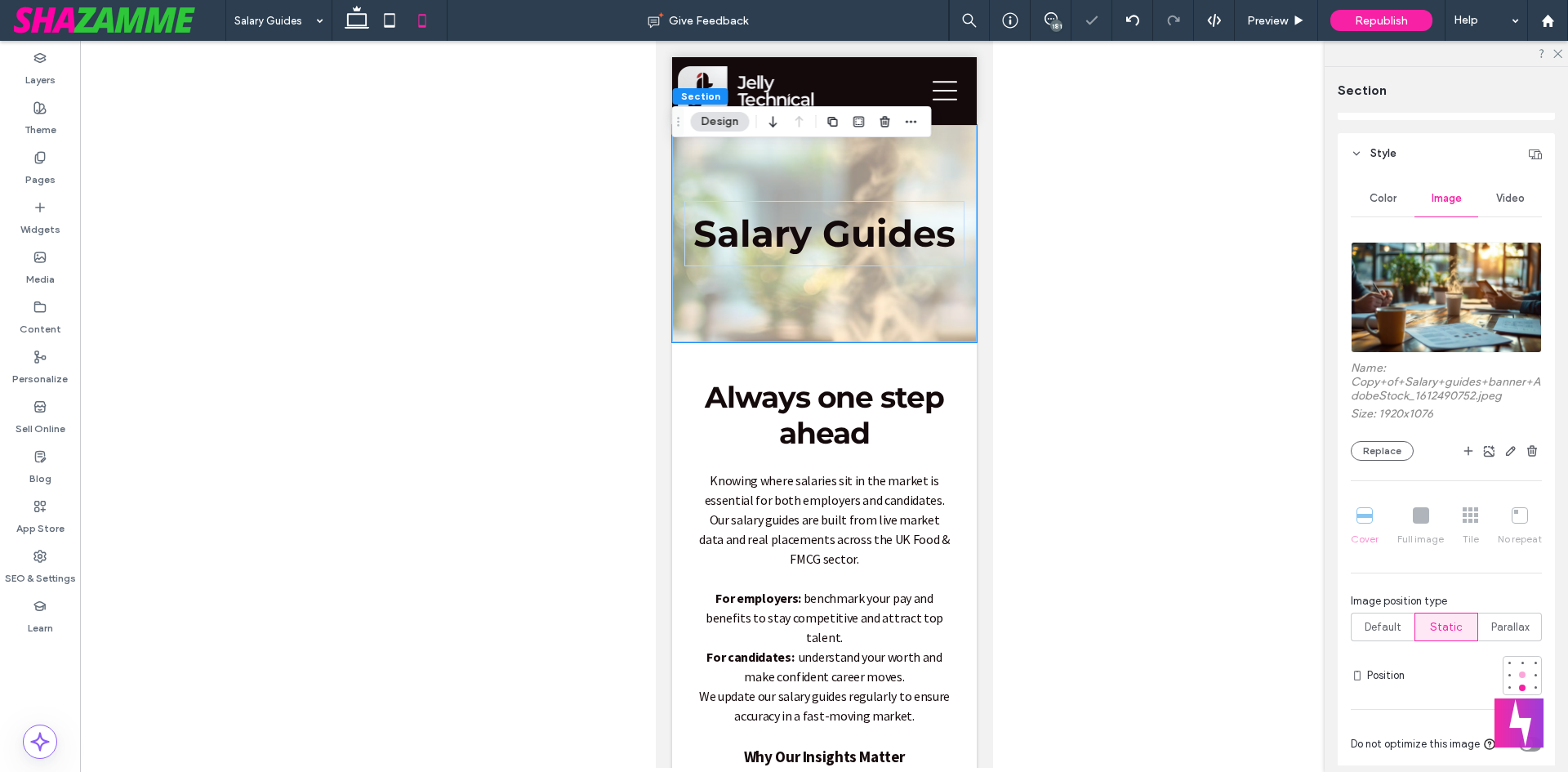
click at [1519, 671] on div at bounding box center [1523, 675] width 7 height 7
click at [1517, 656] on div at bounding box center [1523, 662] width 12 height 12
click at [1508, 676] on div at bounding box center [1523, 675] width 39 height 39
click at [1519, 676] on div at bounding box center [1523, 675] width 7 height 7
click at [1519, 687] on div at bounding box center [1523, 687] width 7 height 7
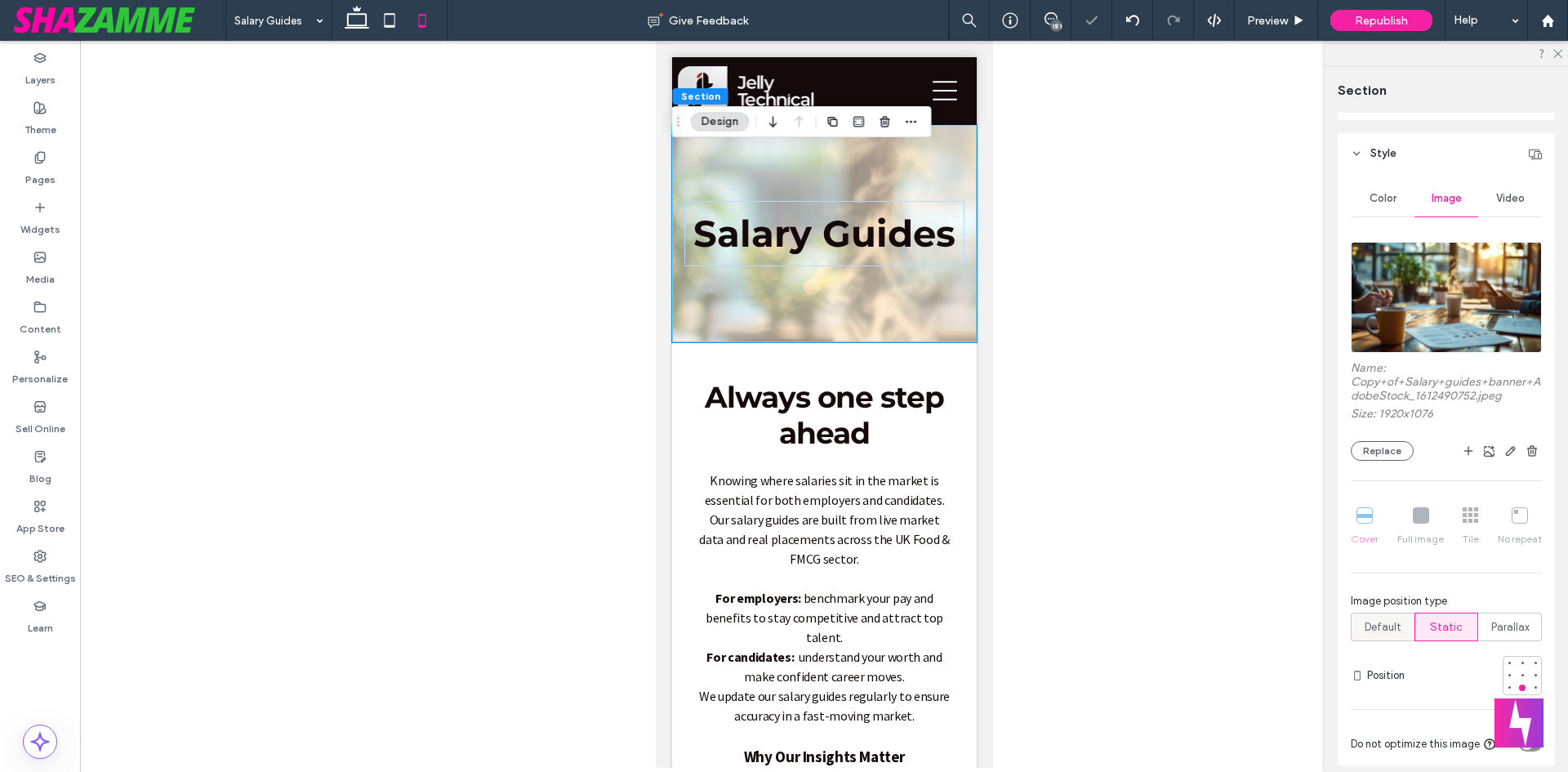
click at [1380, 619] on span "Default" at bounding box center [1383, 627] width 37 height 16
click at [1380, 623] on span "Default" at bounding box center [1383, 627] width 37 height 16
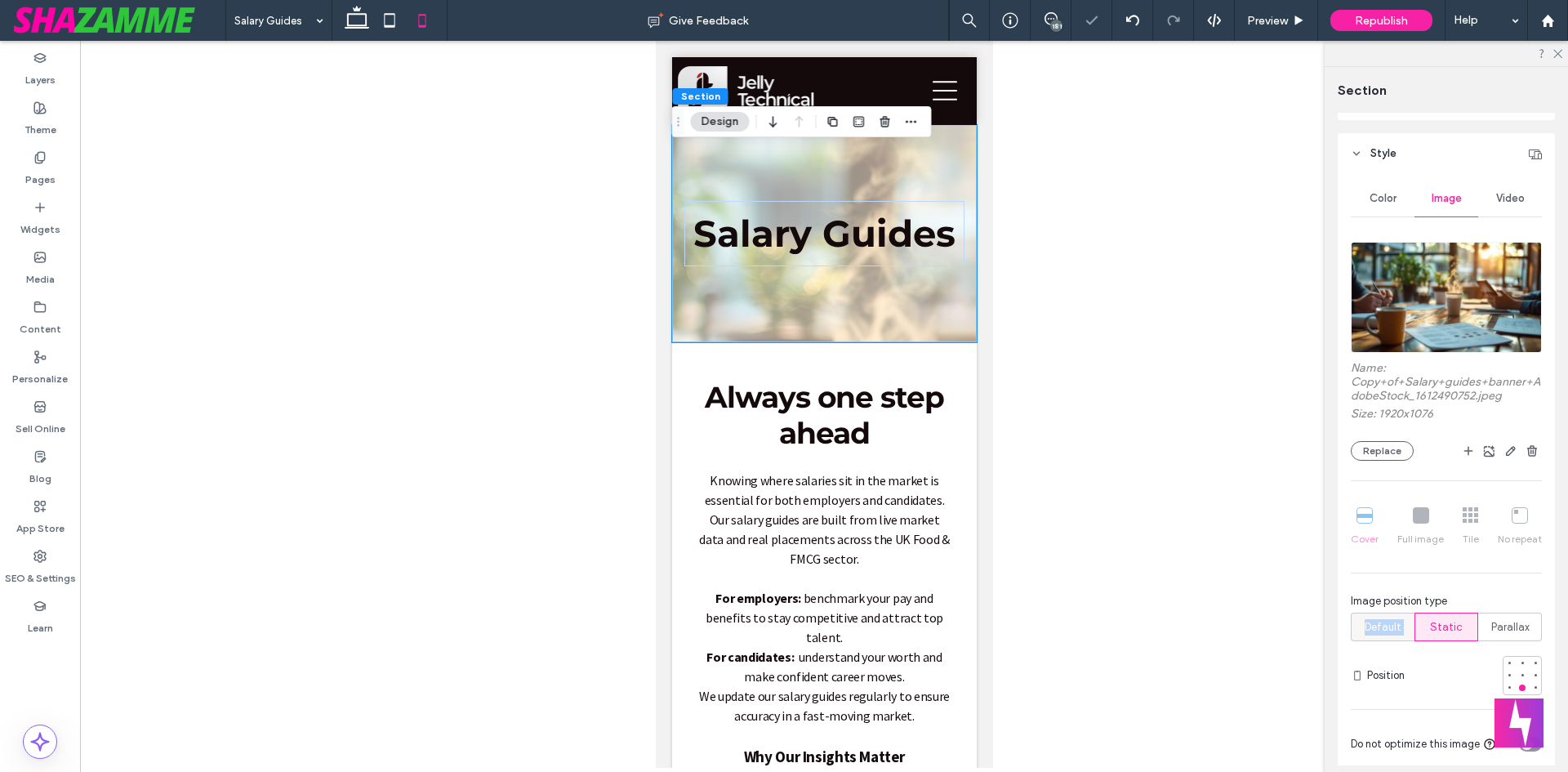
click at [1380, 623] on span "Default" at bounding box center [1383, 627] width 37 height 16
click at [1504, 625] on span "Parallax" at bounding box center [1511, 627] width 39 height 16
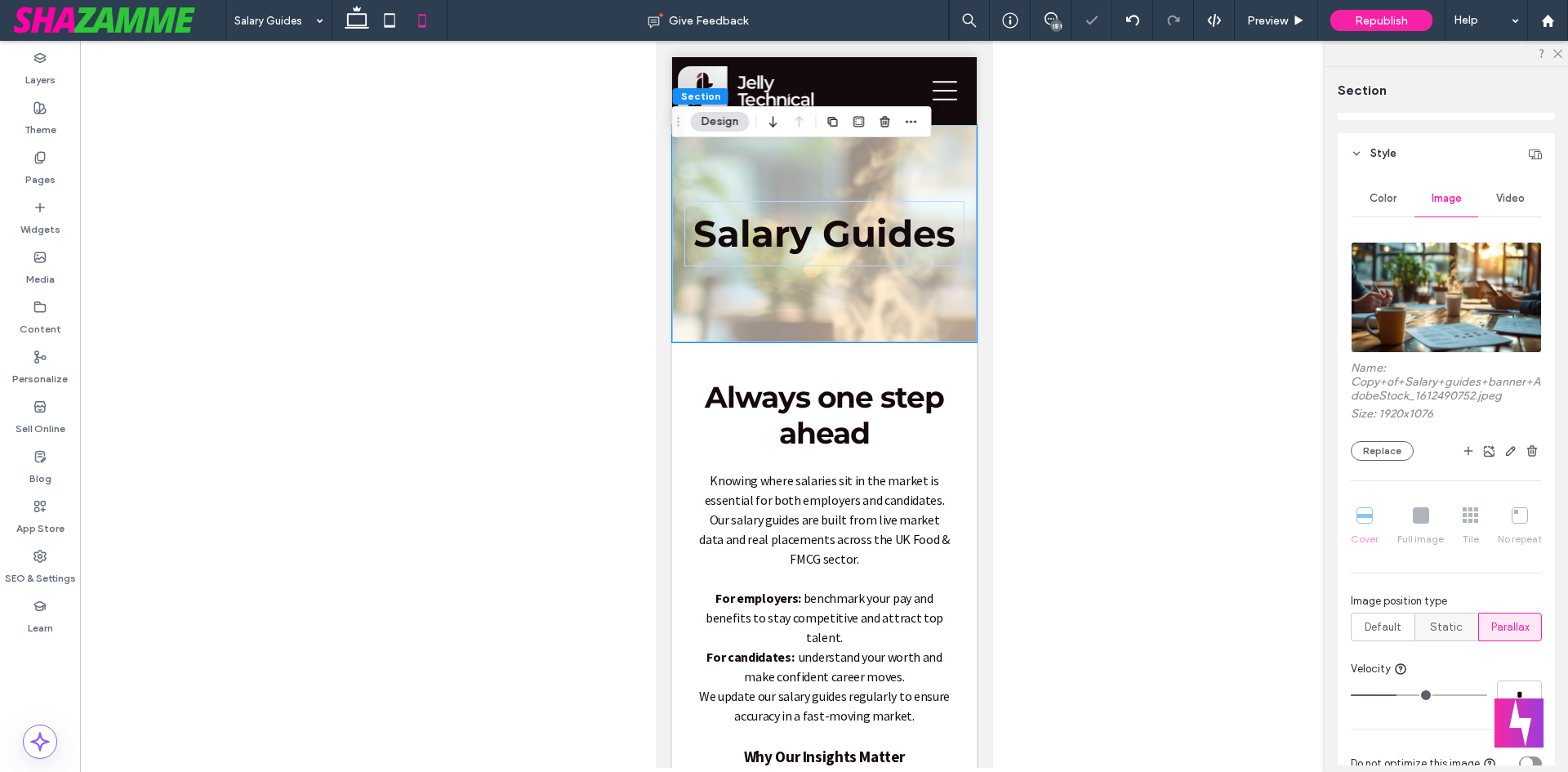
click at [1457, 624] on div "Static" at bounding box center [1446, 627] width 43 height 27
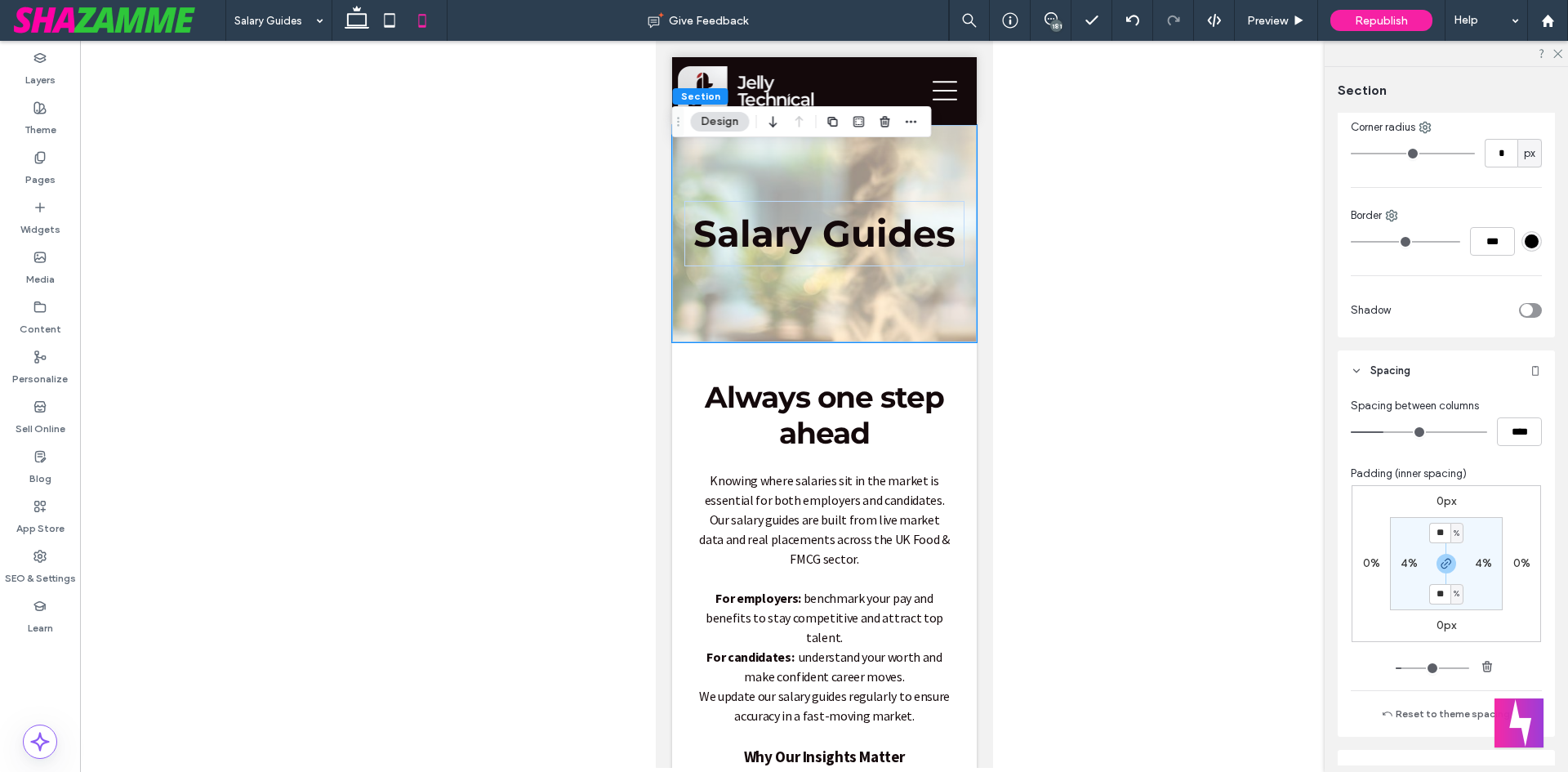
scroll to position [1035, 0]
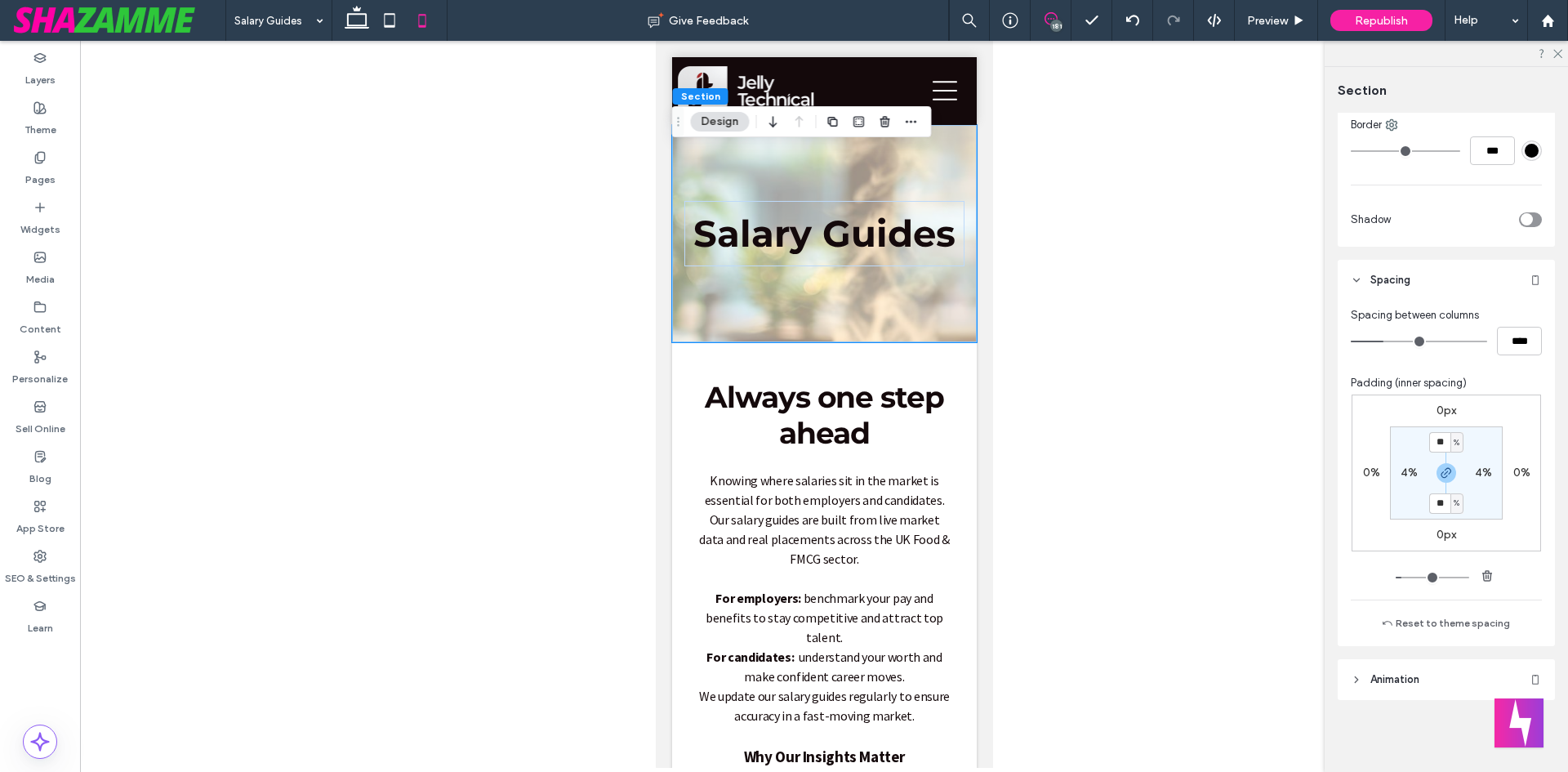
click at [1047, 13] on icon at bounding box center [1052, 19] width 13 height 13
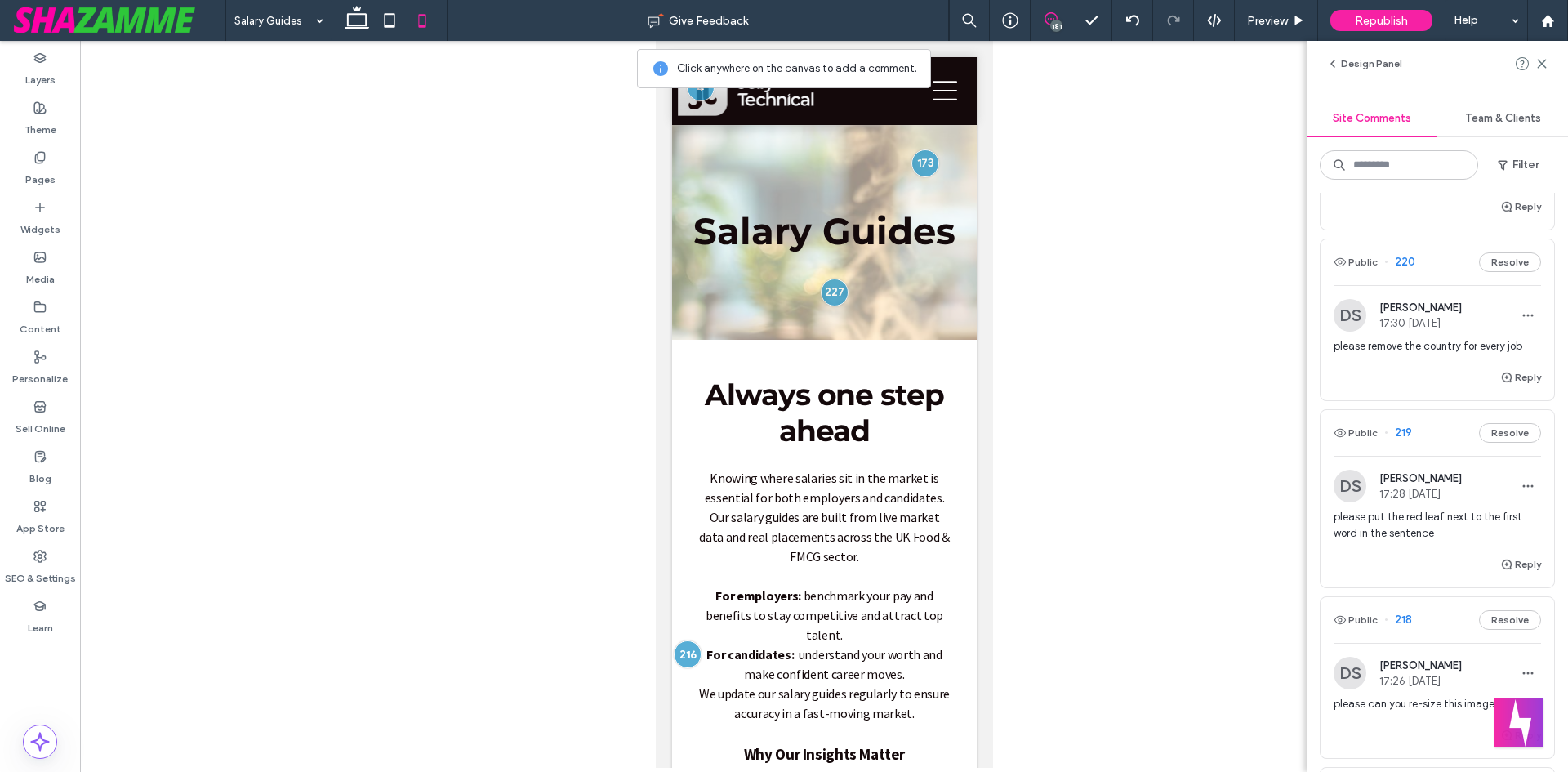
scroll to position [0, 0]
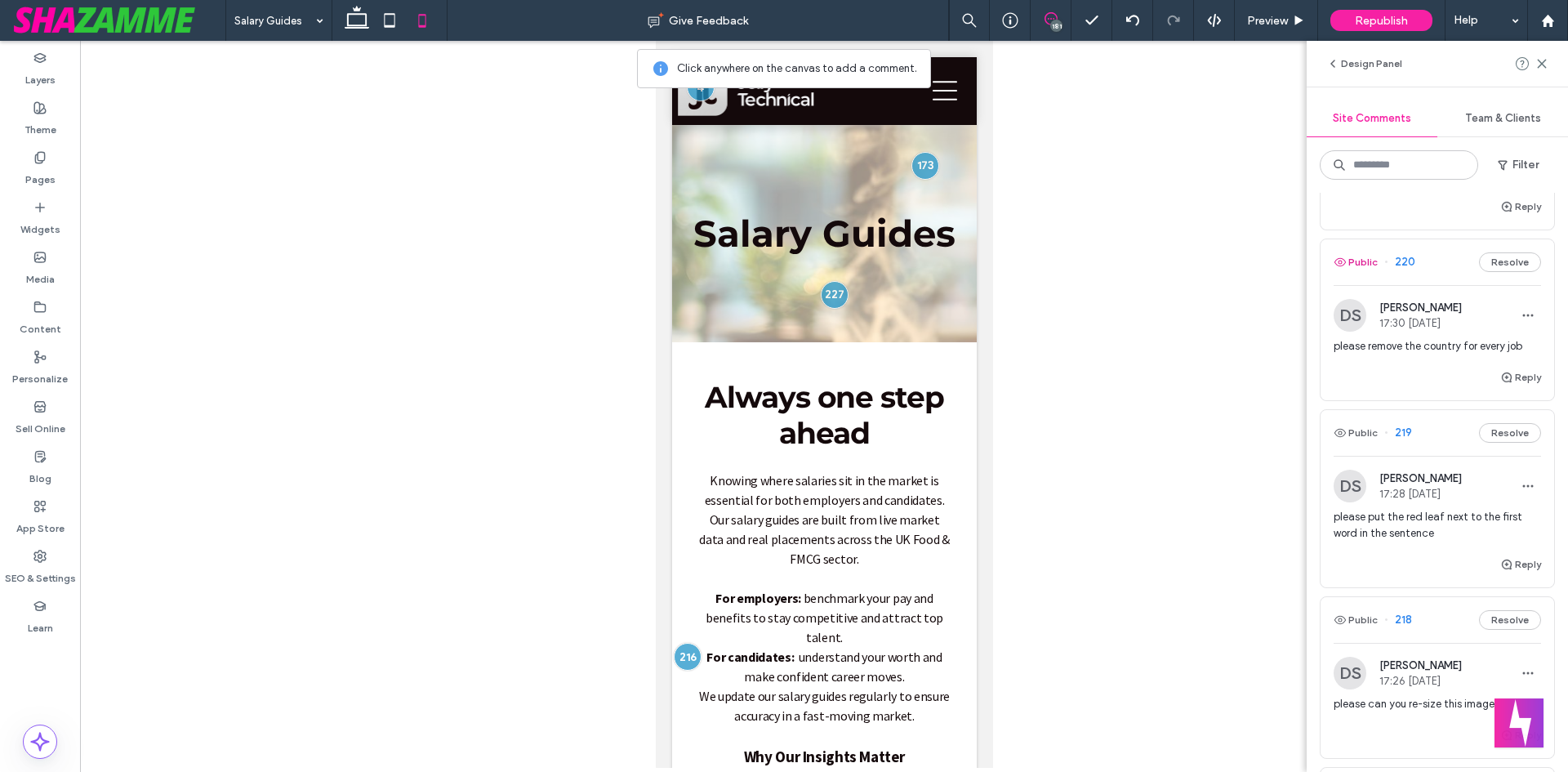
click at [1365, 272] on button "Public" at bounding box center [1356, 262] width 44 height 19
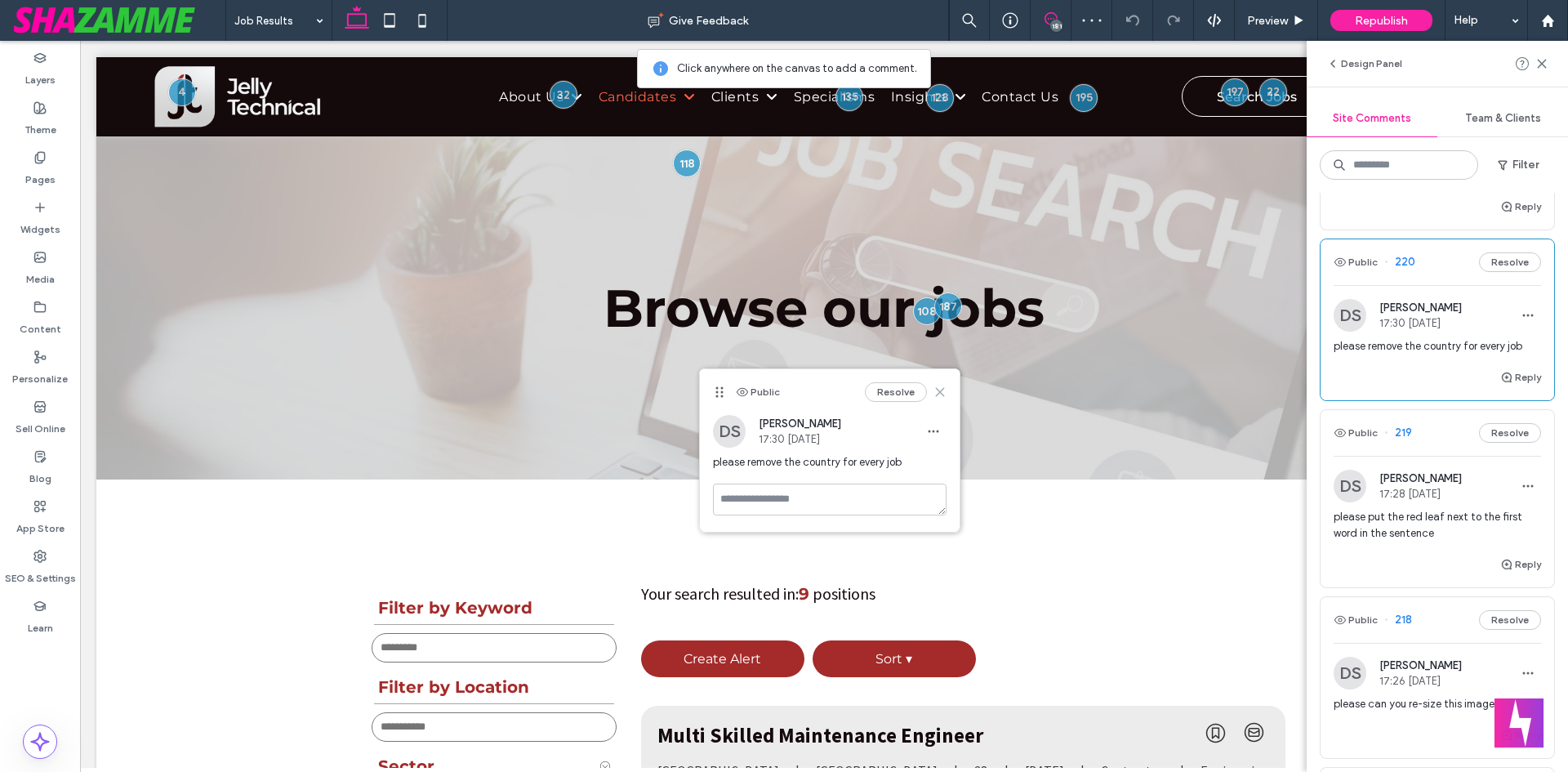
drag, startPoint x: 941, startPoint y: 387, endPoint x: 855, endPoint y: 362, distance: 89.6
click at [941, 387] on icon at bounding box center [940, 392] width 13 height 13
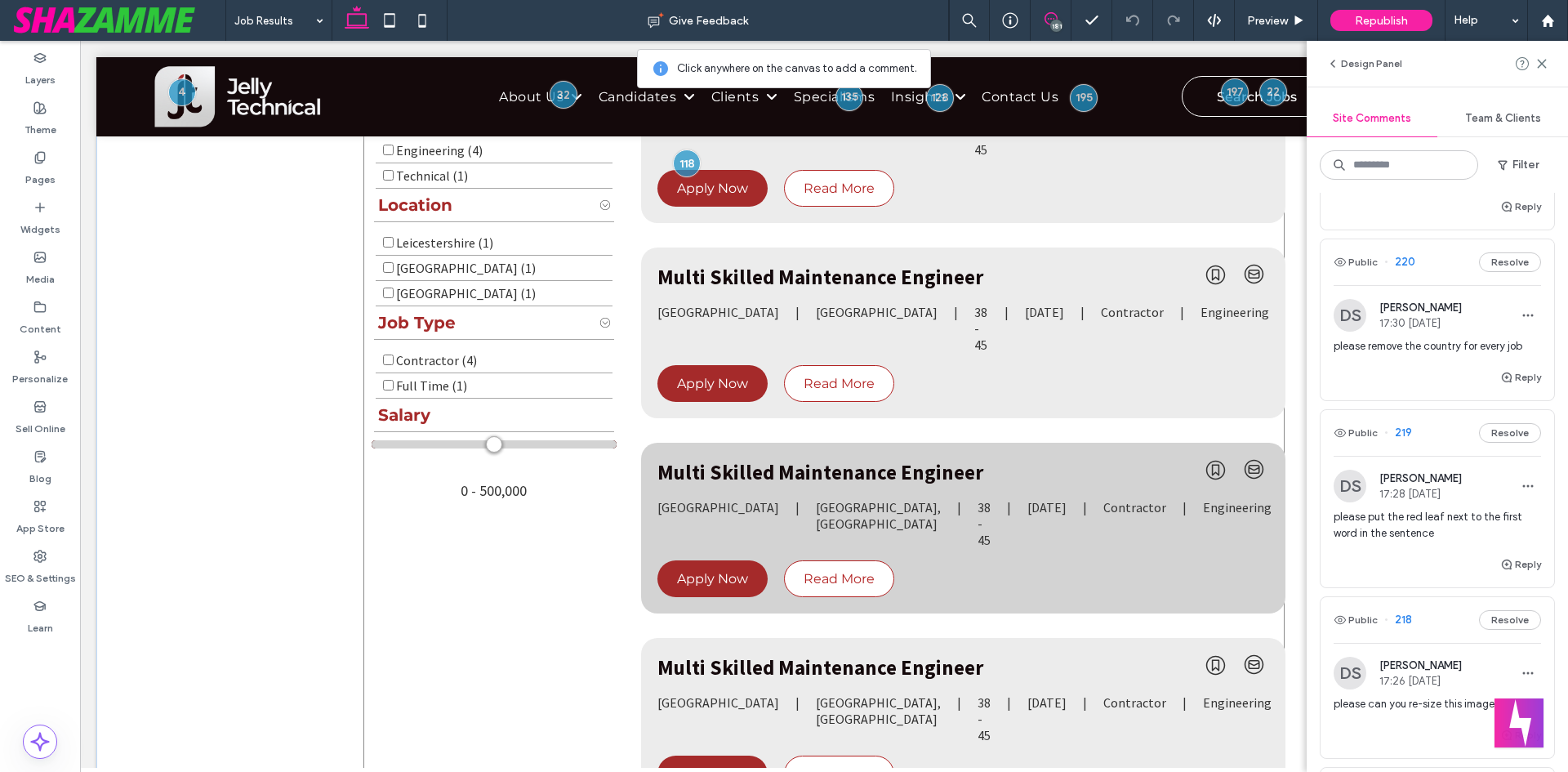
scroll to position [735, 0]
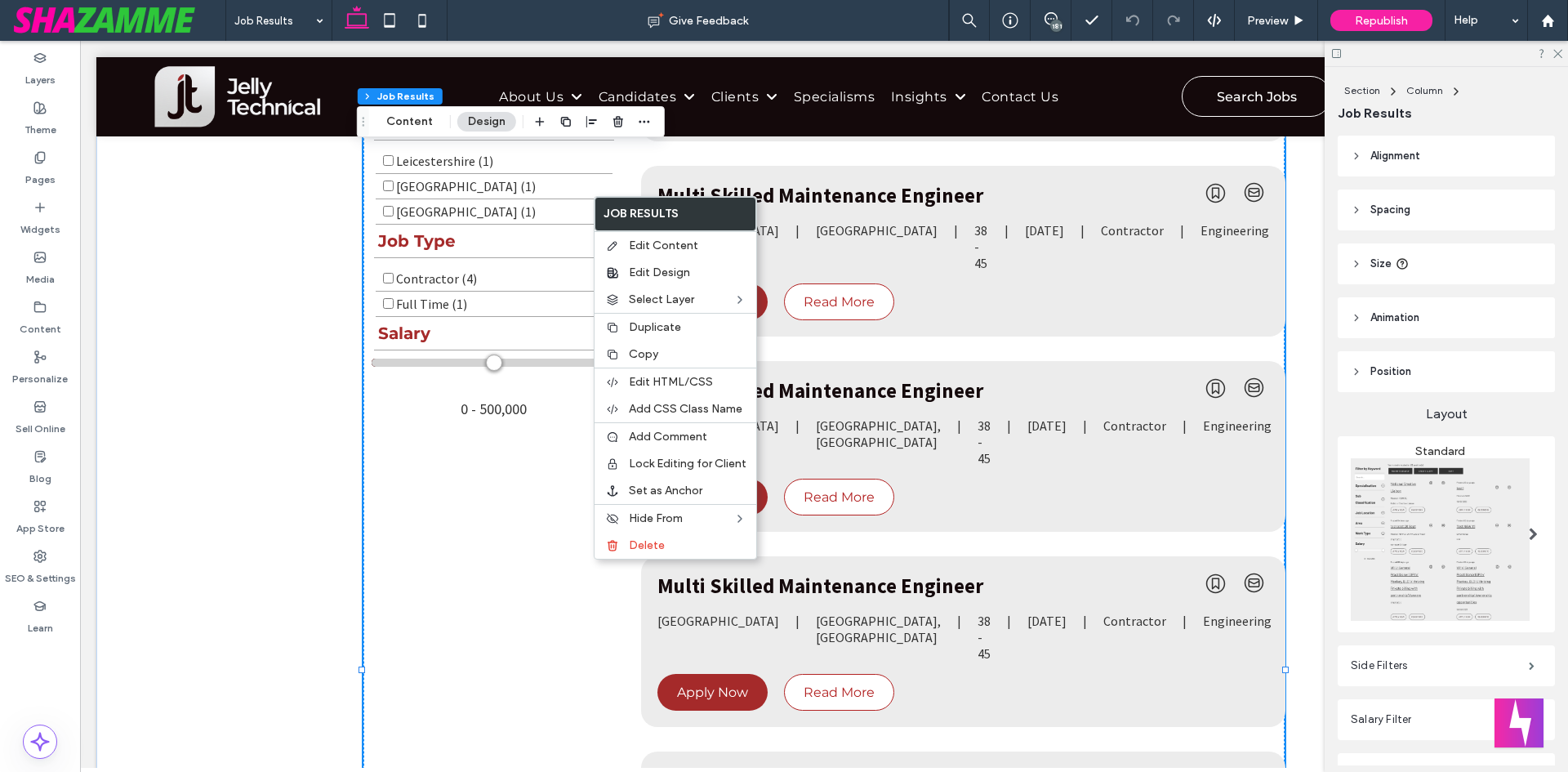
type input "**"
type input "*"
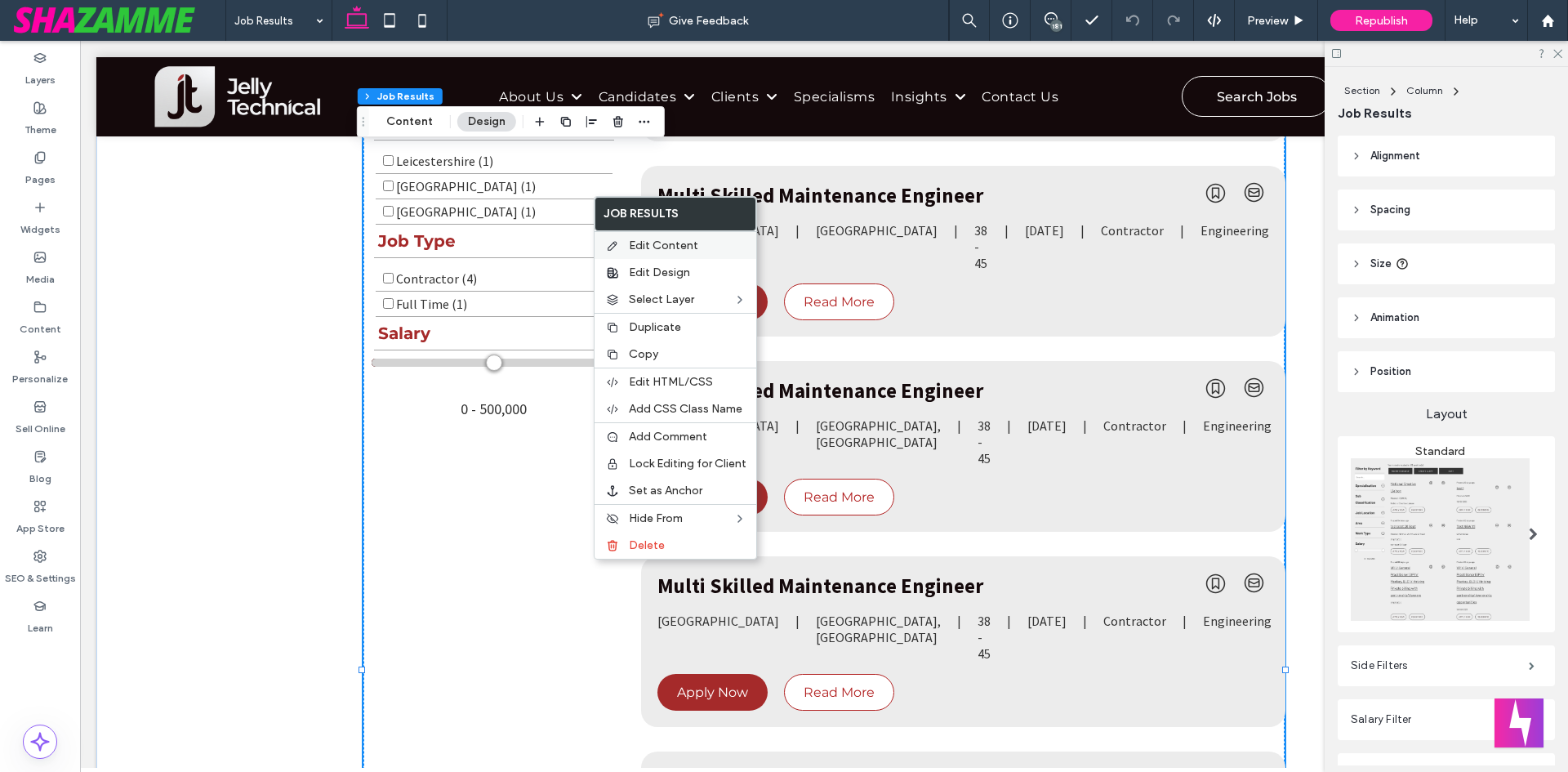
click at [660, 245] on span "Edit Content" at bounding box center [663, 245] width 70 height 14
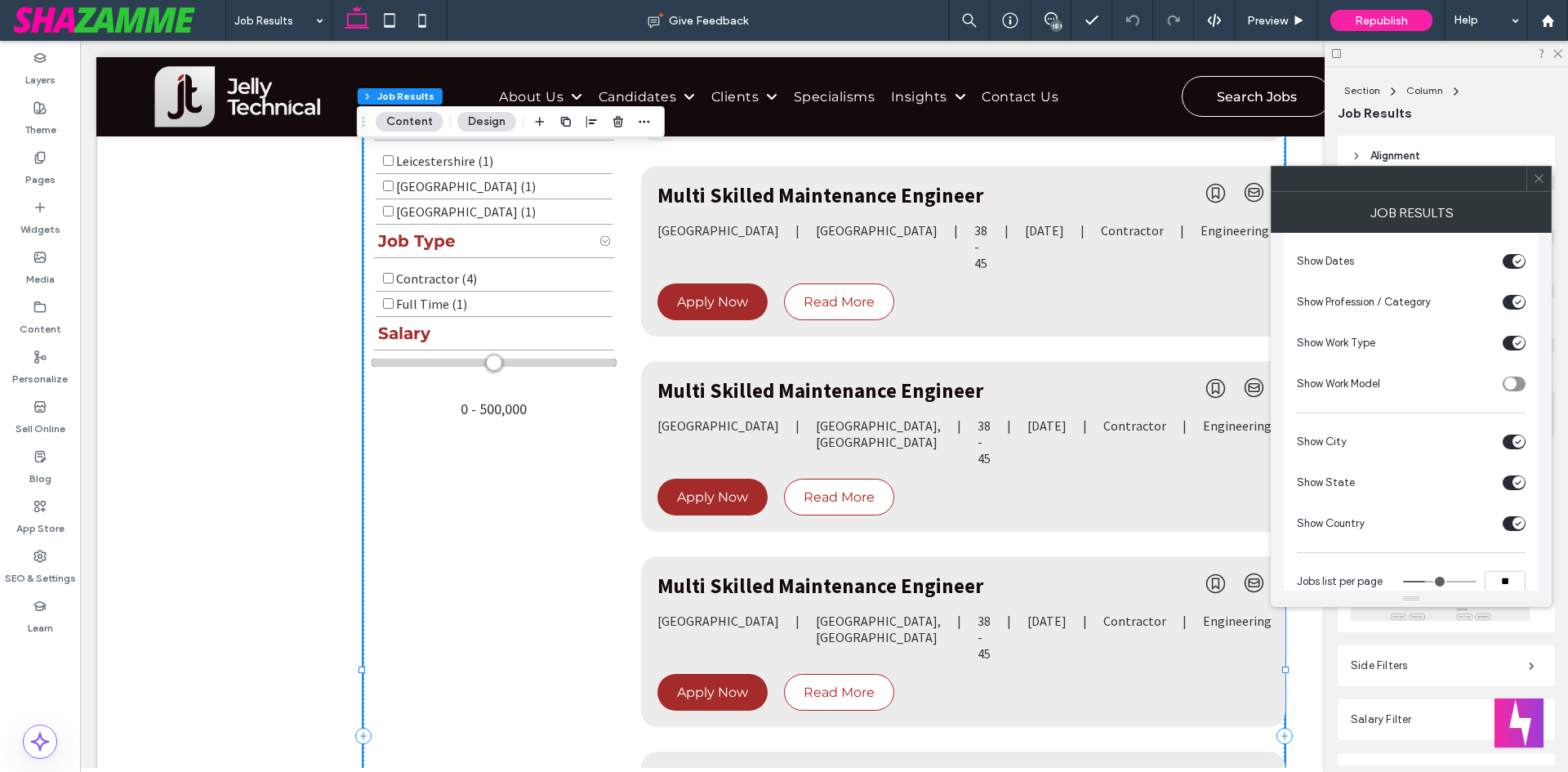
scroll to position [816, 0]
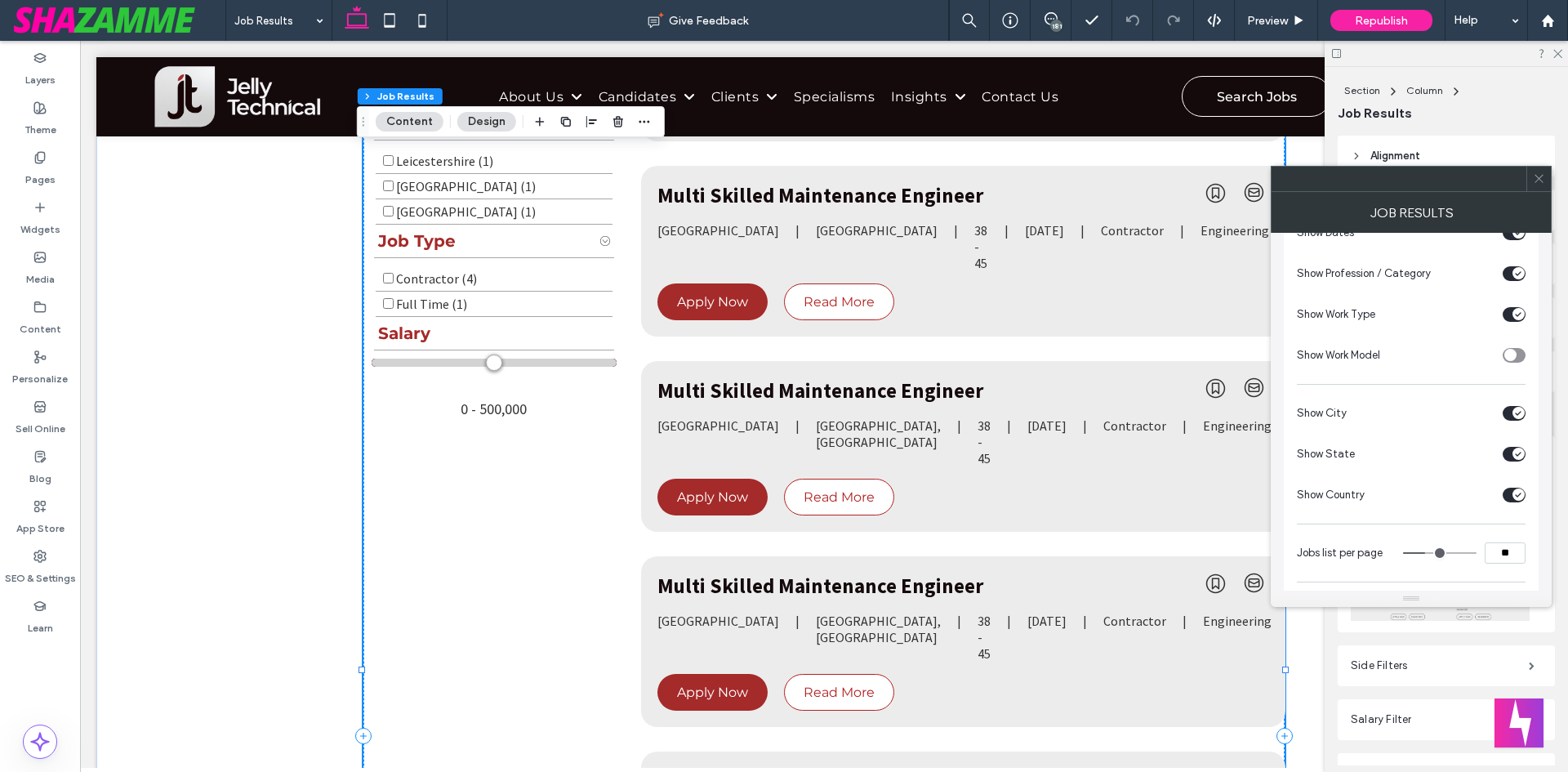
click at [1515, 497] on icon "toggle" at bounding box center [1518, 495] width 7 height 5
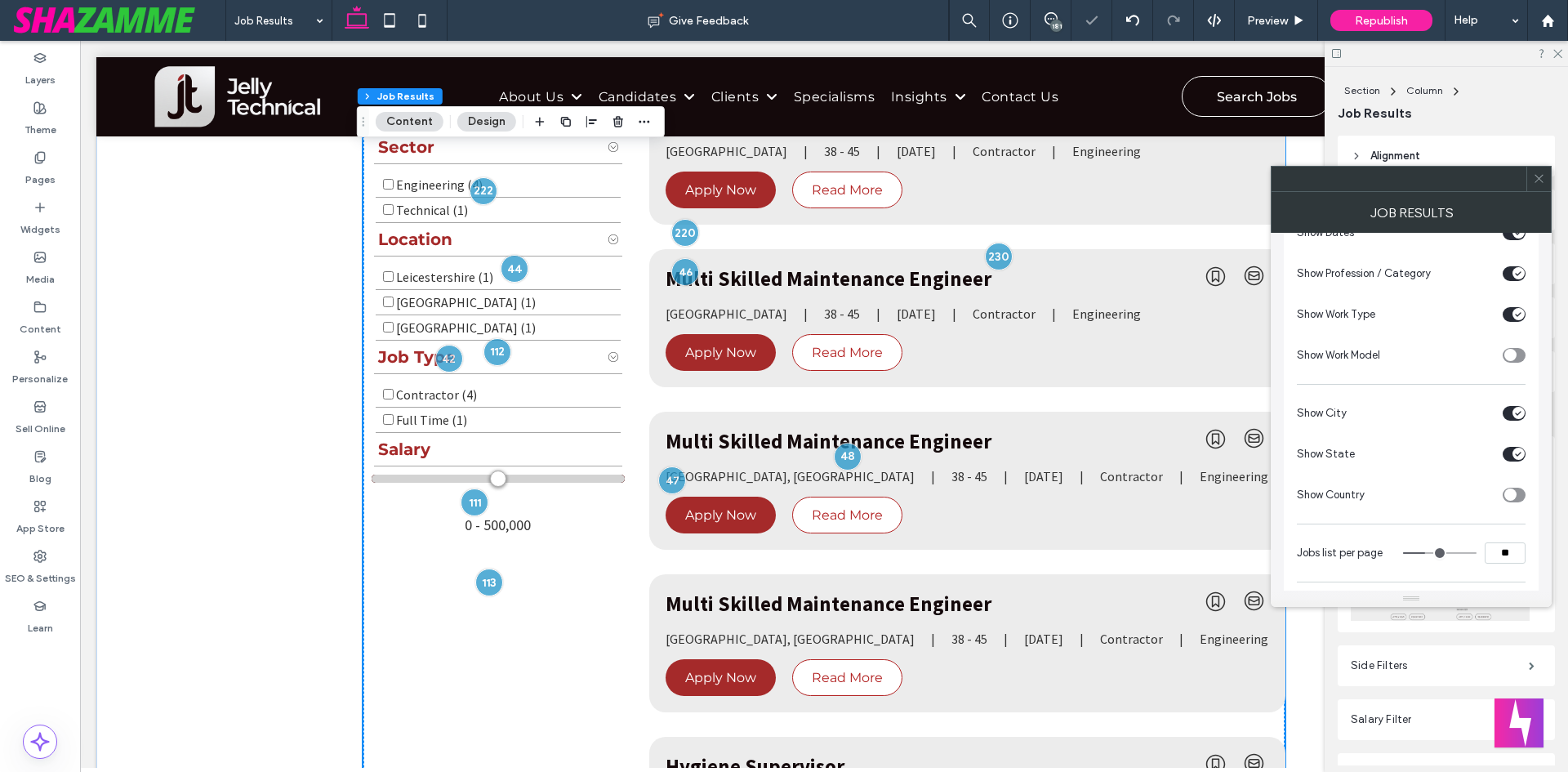
scroll to position [735, 0]
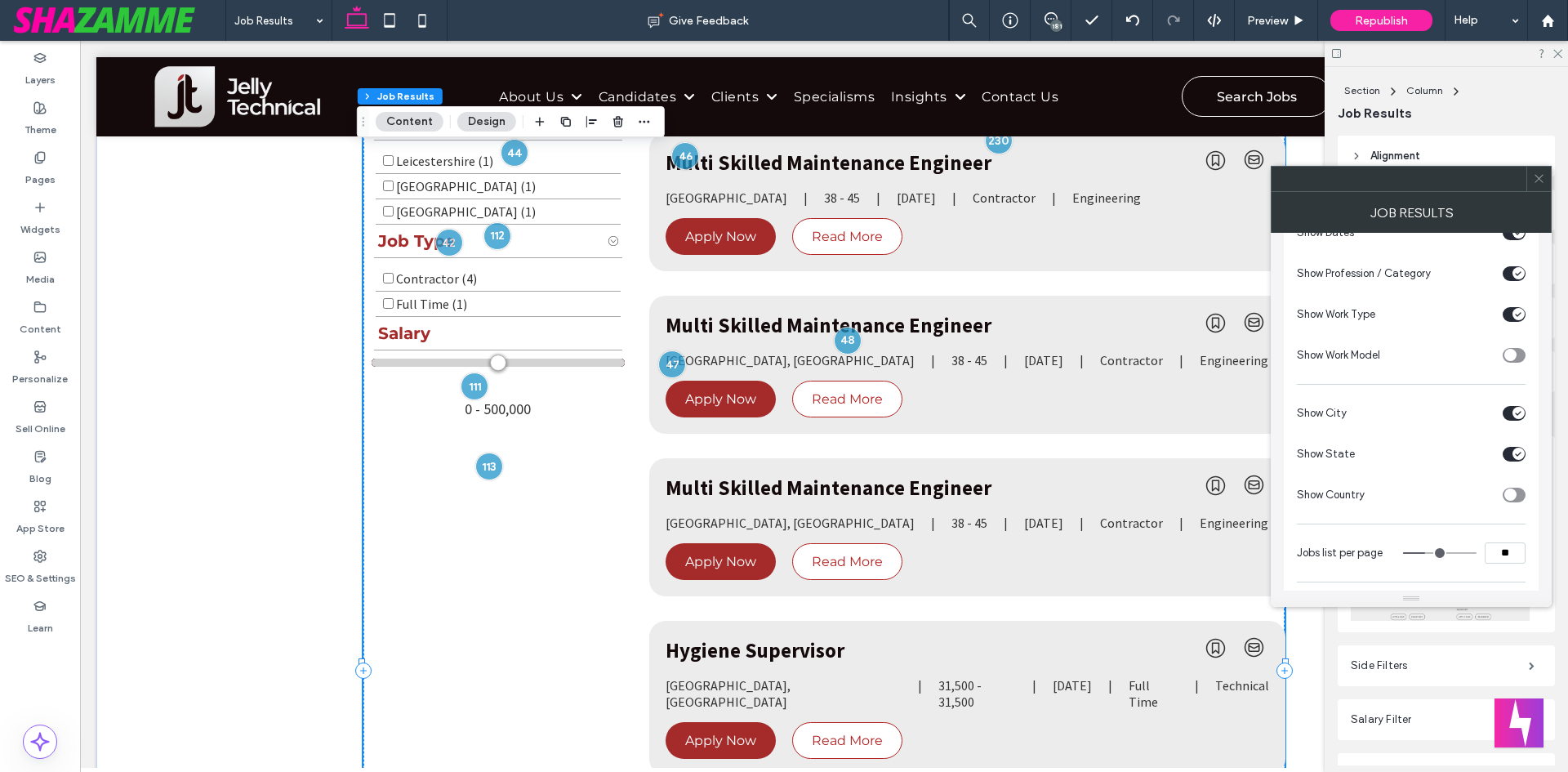
click at [1535, 178] on icon at bounding box center [1539, 178] width 13 height 13
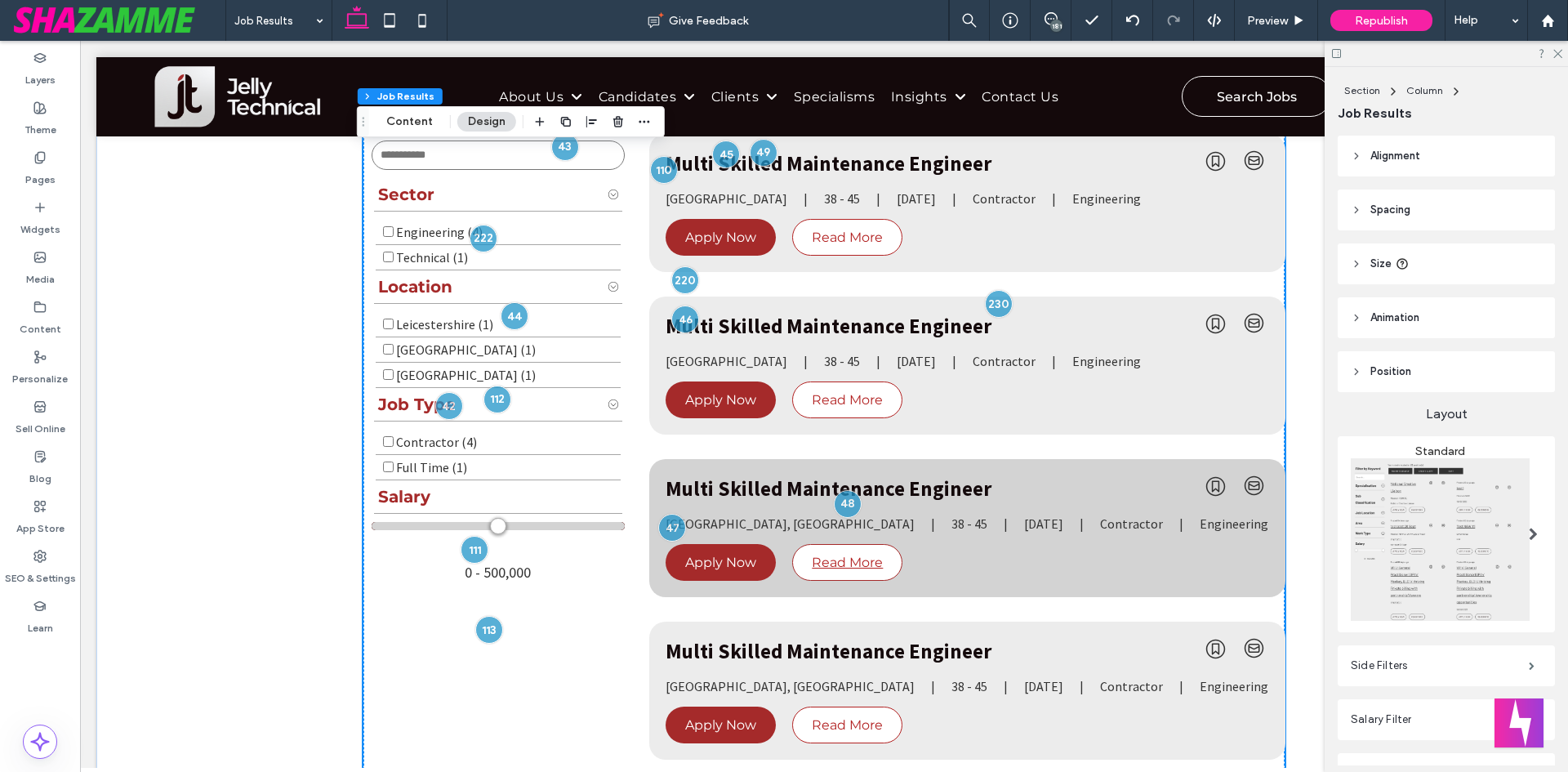
scroll to position [490, 0]
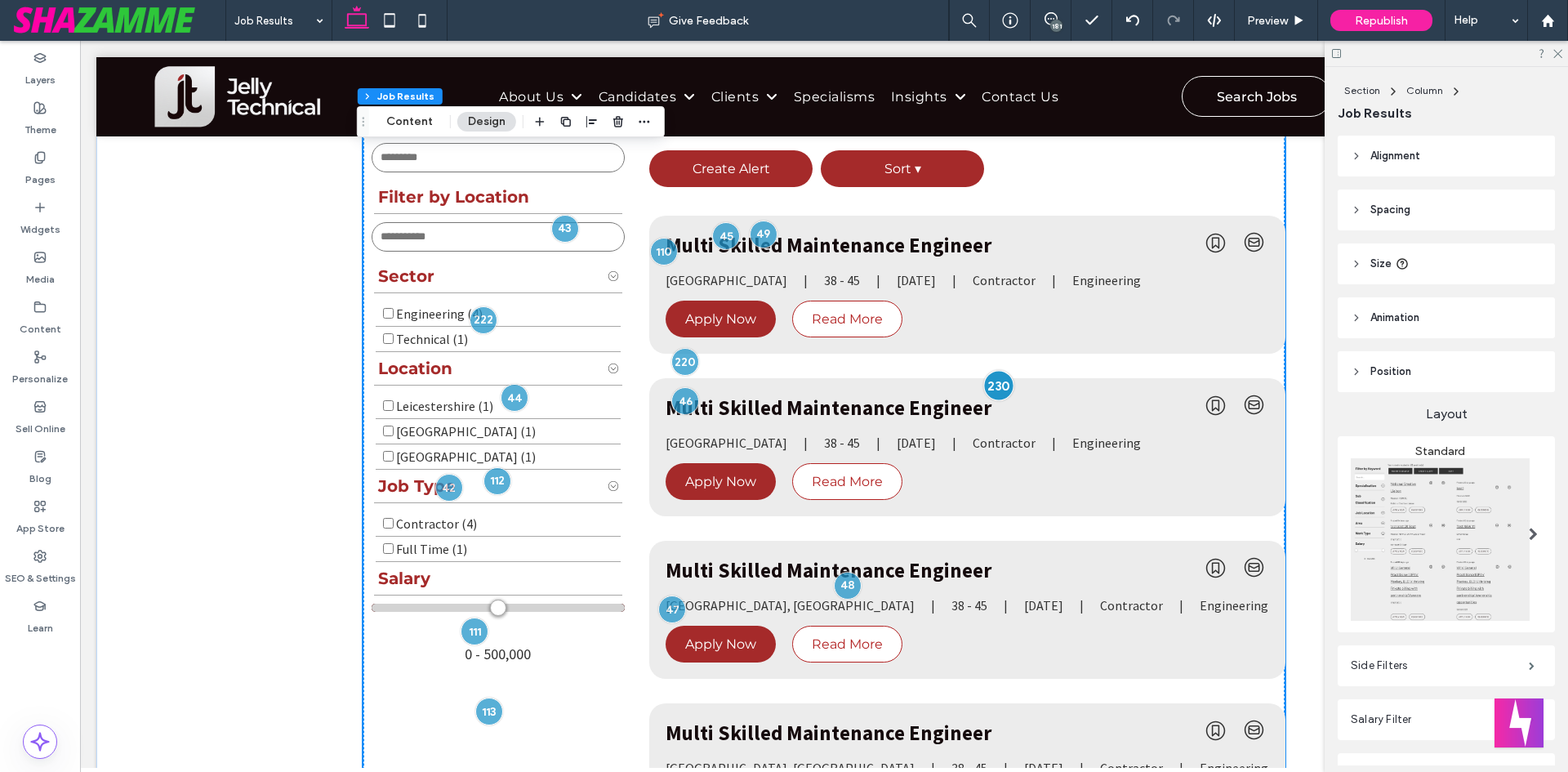
click at [998, 388] on div at bounding box center [1000, 385] width 30 height 30
